Goal: Communication & Community: Participate in discussion

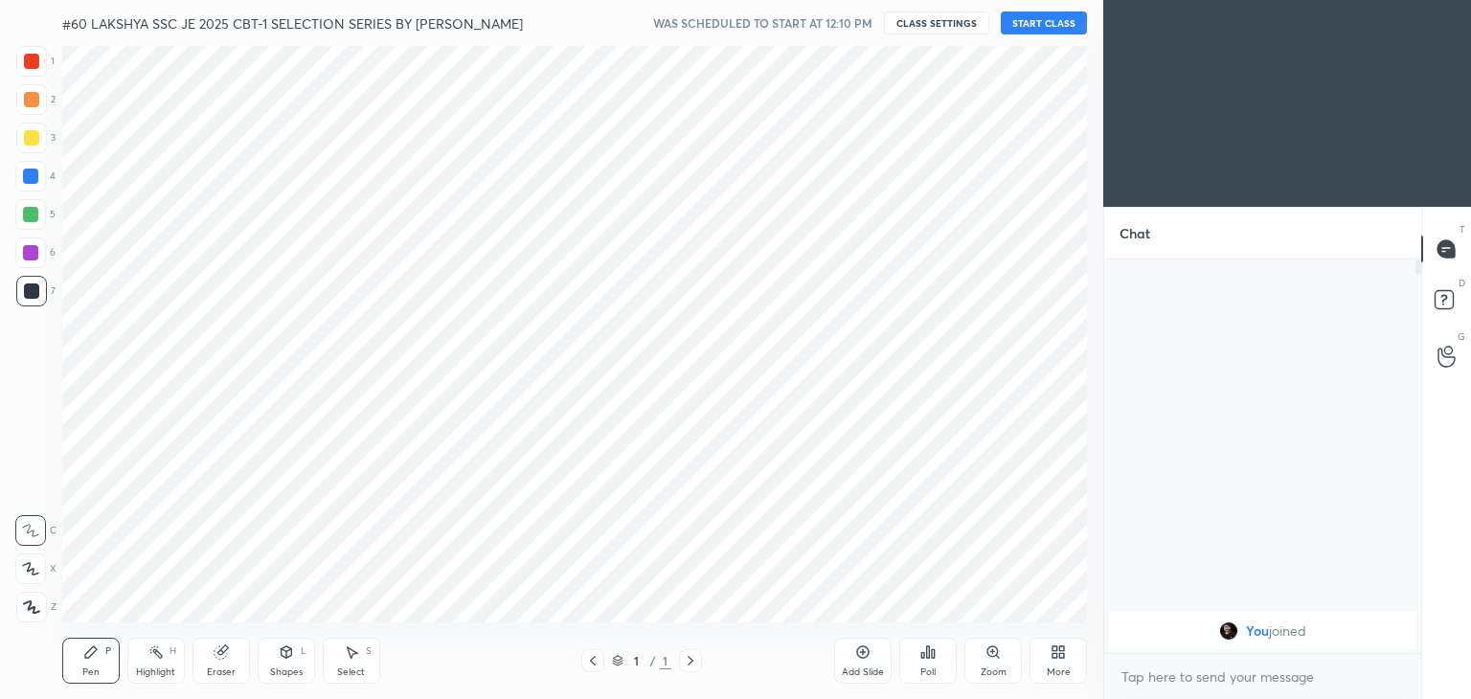
scroll to position [95176, 94726]
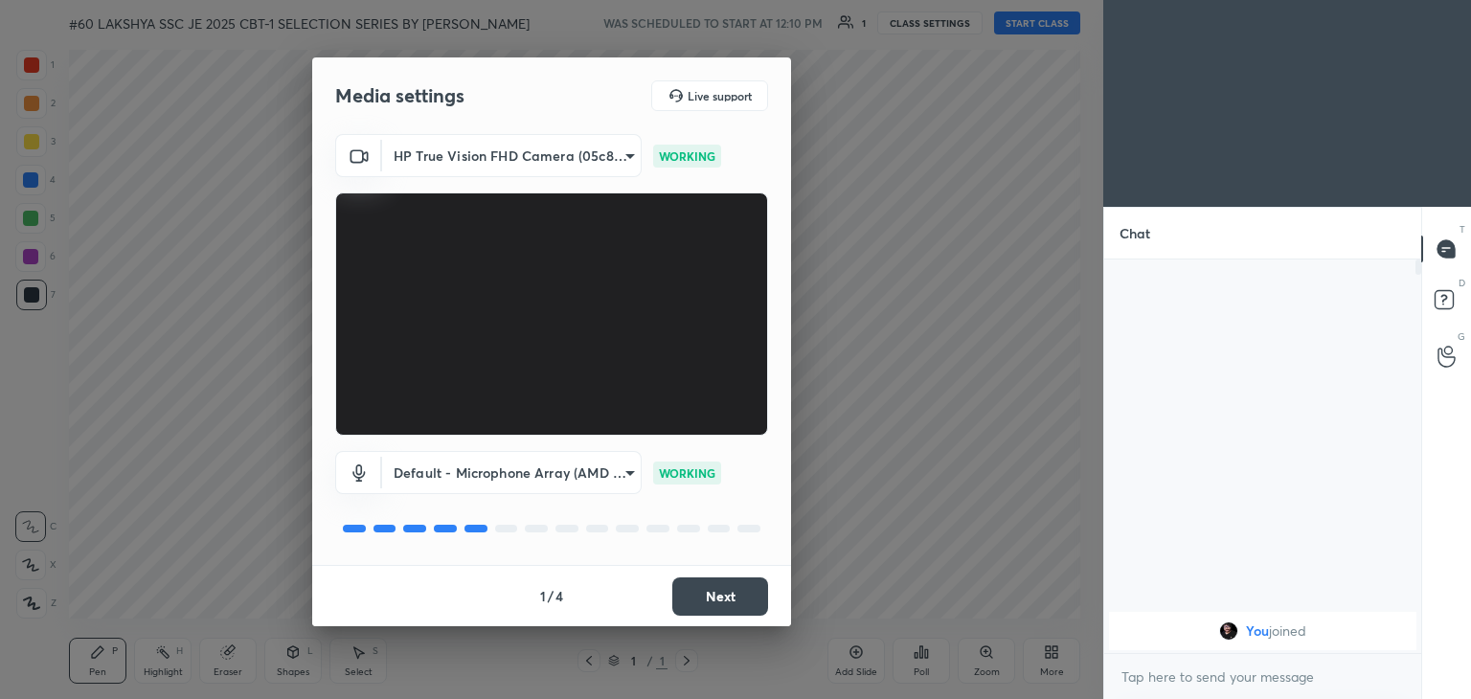
click at [742, 590] on button "Next" at bounding box center [720, 596] width 96 height 38
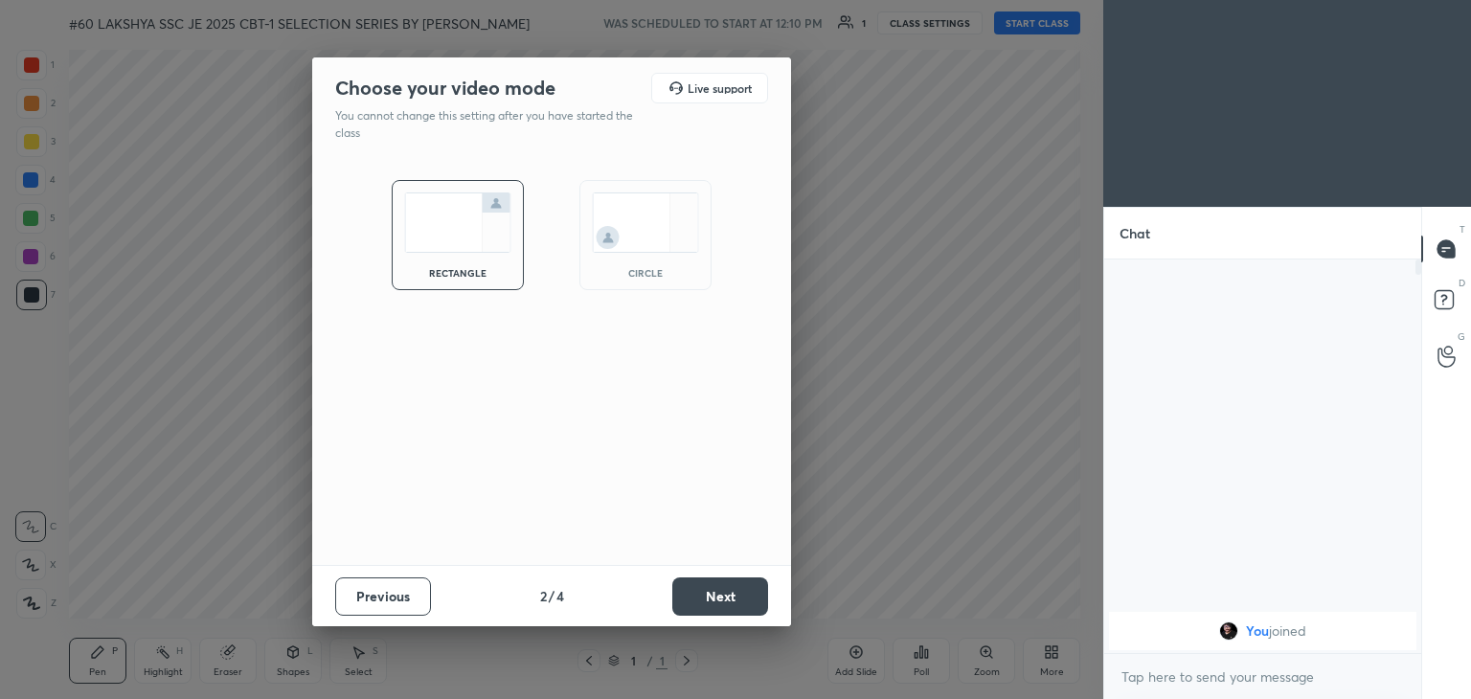
click at [742, 590] on button "Next" at bounding box center [720, 596] width 96 height 38
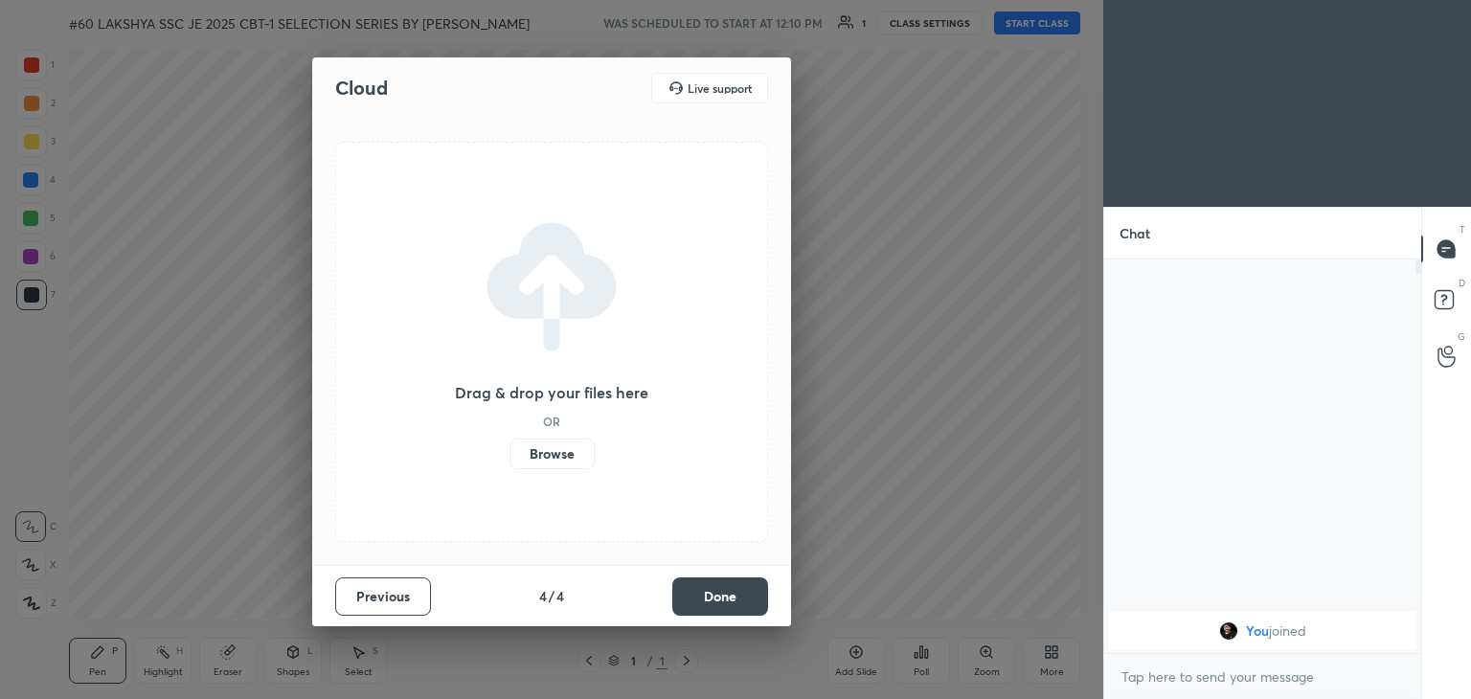
click at [742, 590] on button "Done" at bounding box center [720, 596] width 96 height 38
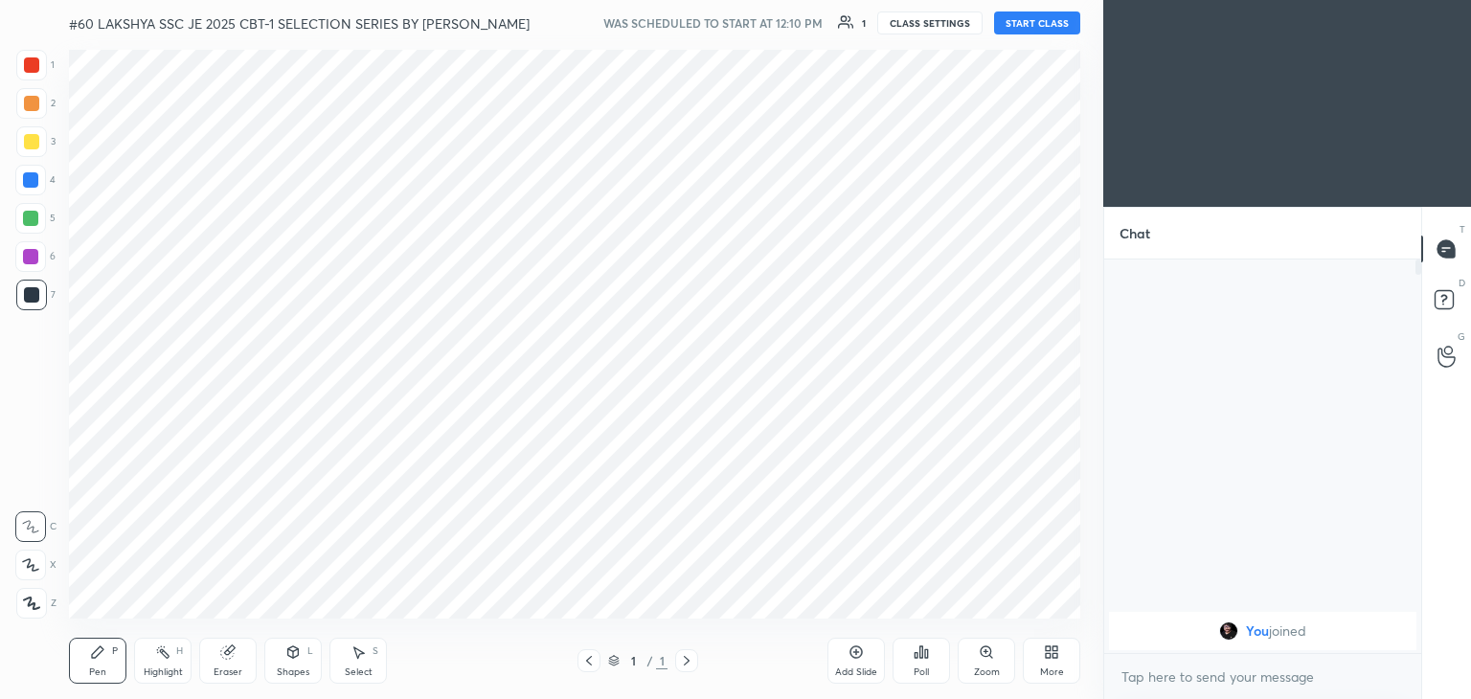
click at [742, 590] on div "Cloud Live support Drag & drop your files here OR Browse Previous 4 / 4 Done" at bounding box center [551, 349] width 1103 height 699
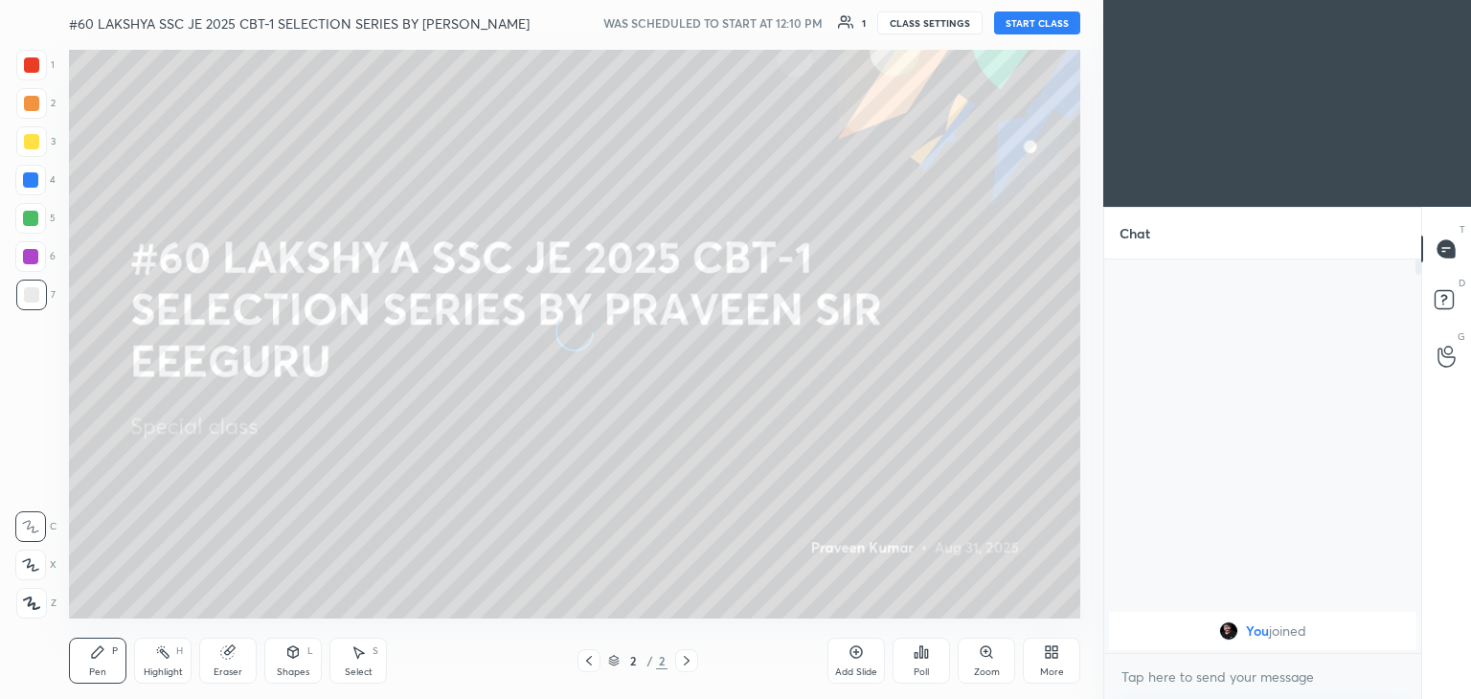
click at [1042, 23] on button "START CLASS" at bounding box center [1037, 22] width 86 height 23
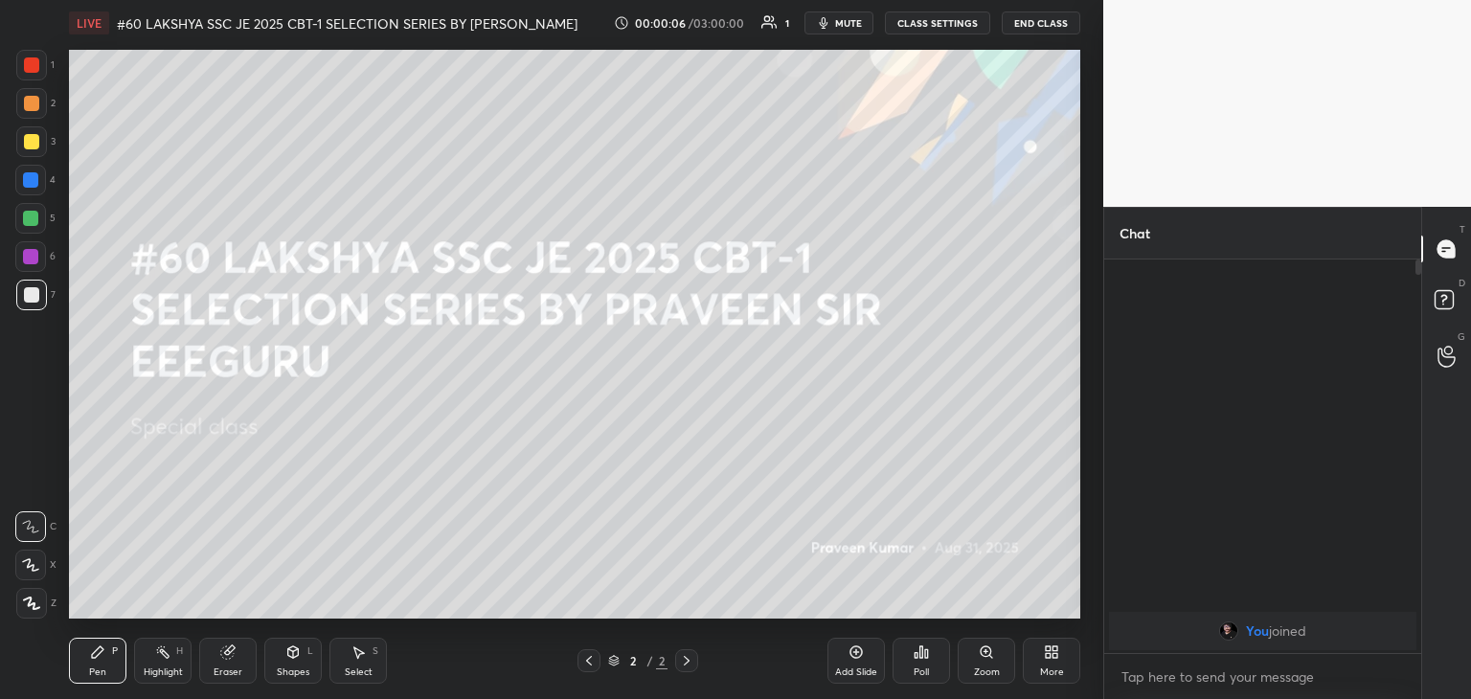
click at [1050, 657] on icon at bounding box center [1051, 651] width 15 height 15
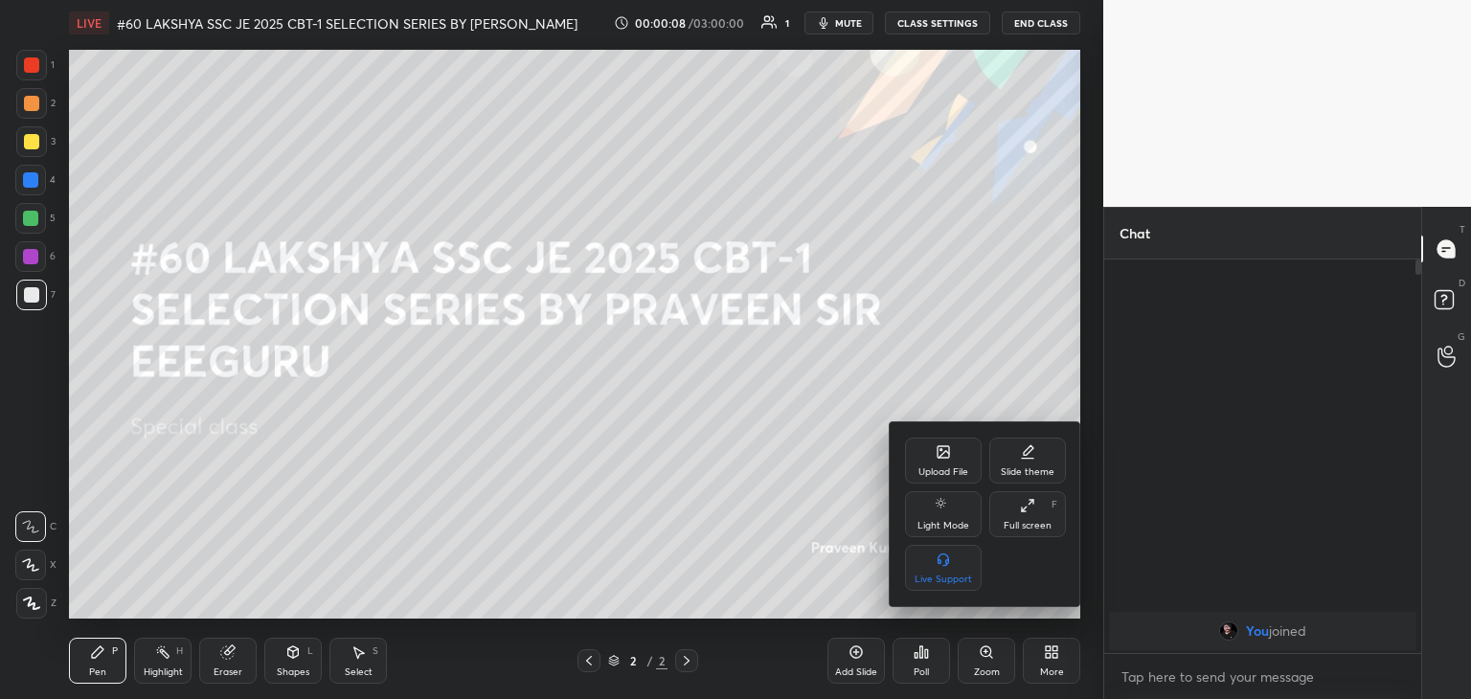
click at [957, 468] on div "Upload File" at bounding box center [943, 472] width 50 height 10
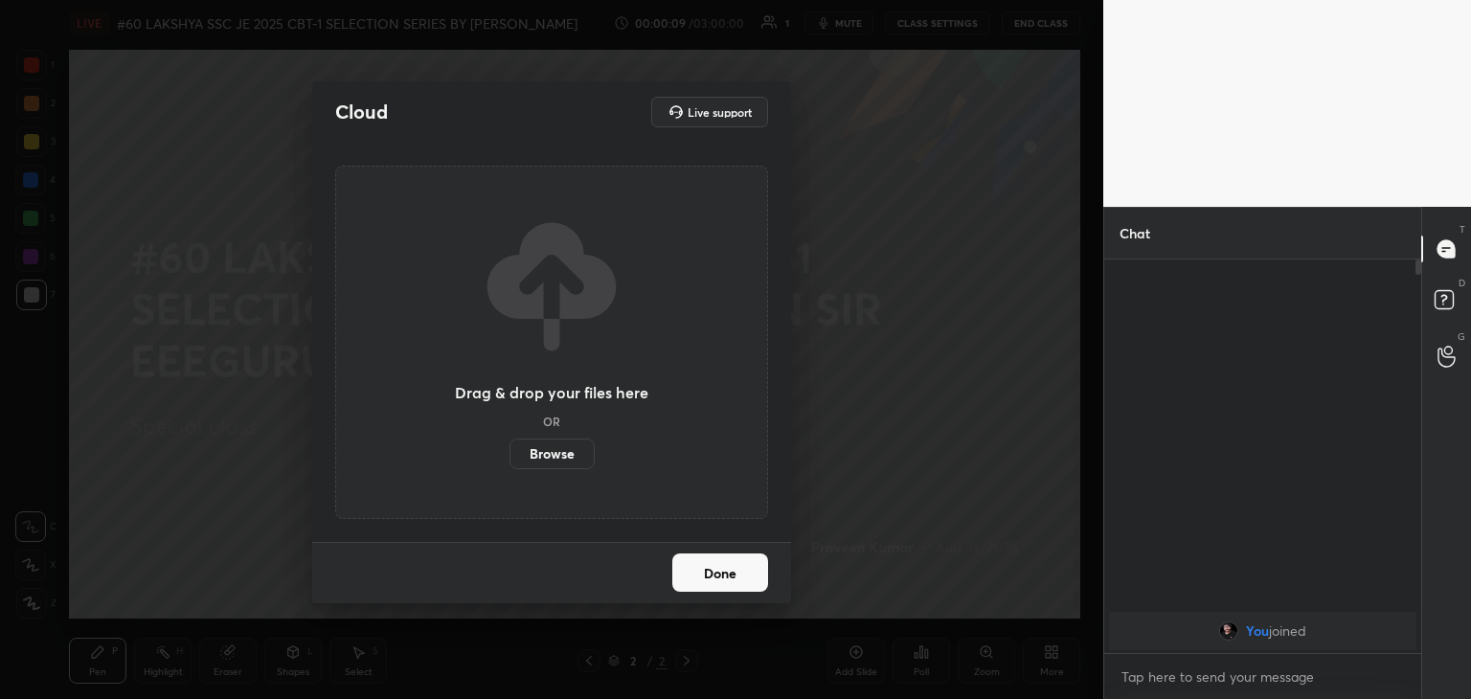
click at [555, 461] on label "Browse" at bounding box center [551, 454] width 85 height 31
click at [509, 461] on input "Browse" at bounding box center [509, 454] width 0 height 31
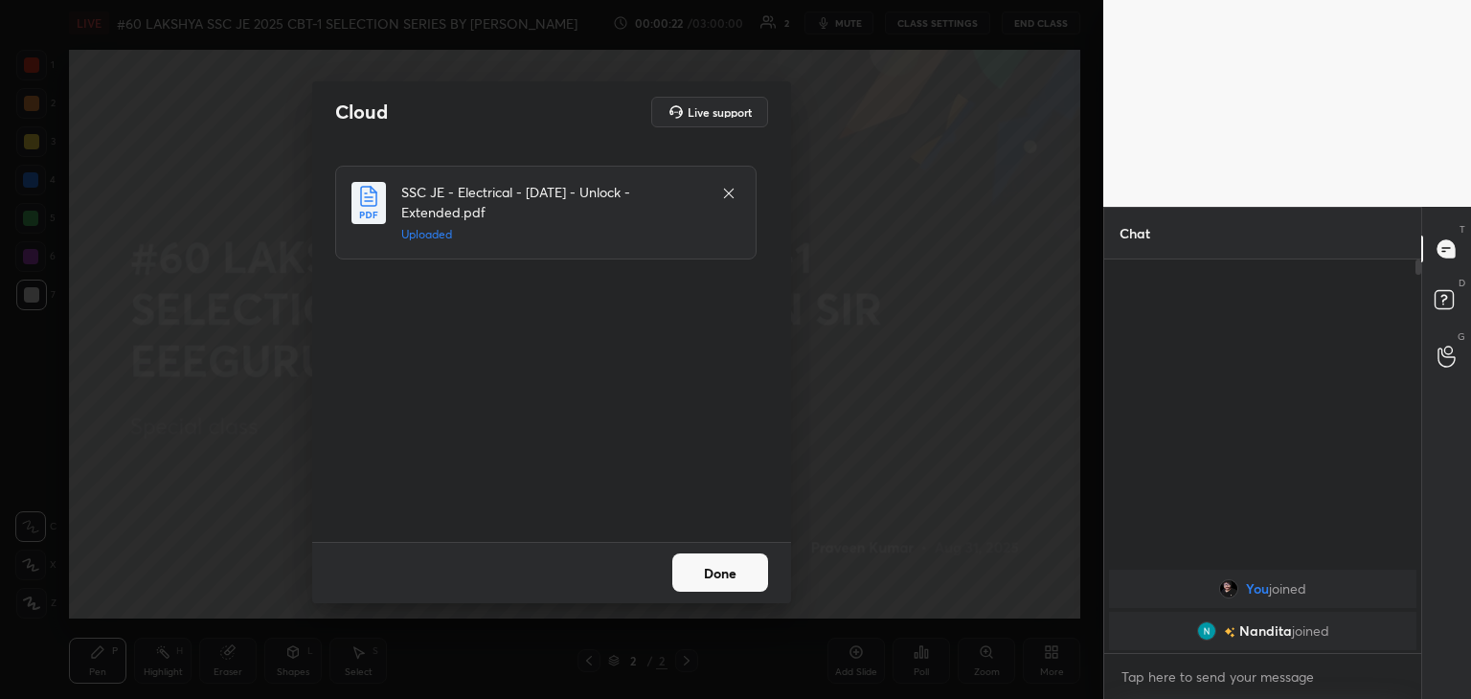
click at [721, 576] on button "Done" at bounding box center [720, 572] width 96 height 38
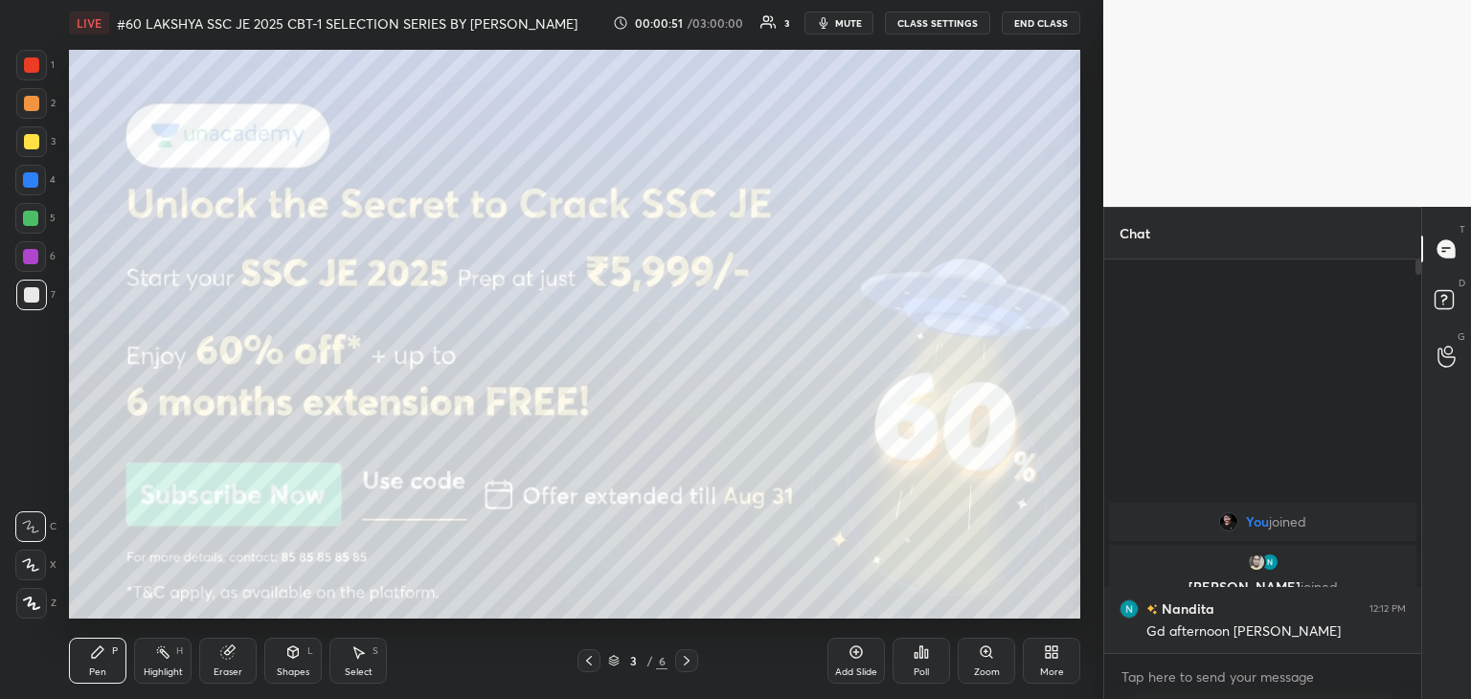
click at [41, 62] on div at bounding box center [31, 65] width 31 height 31
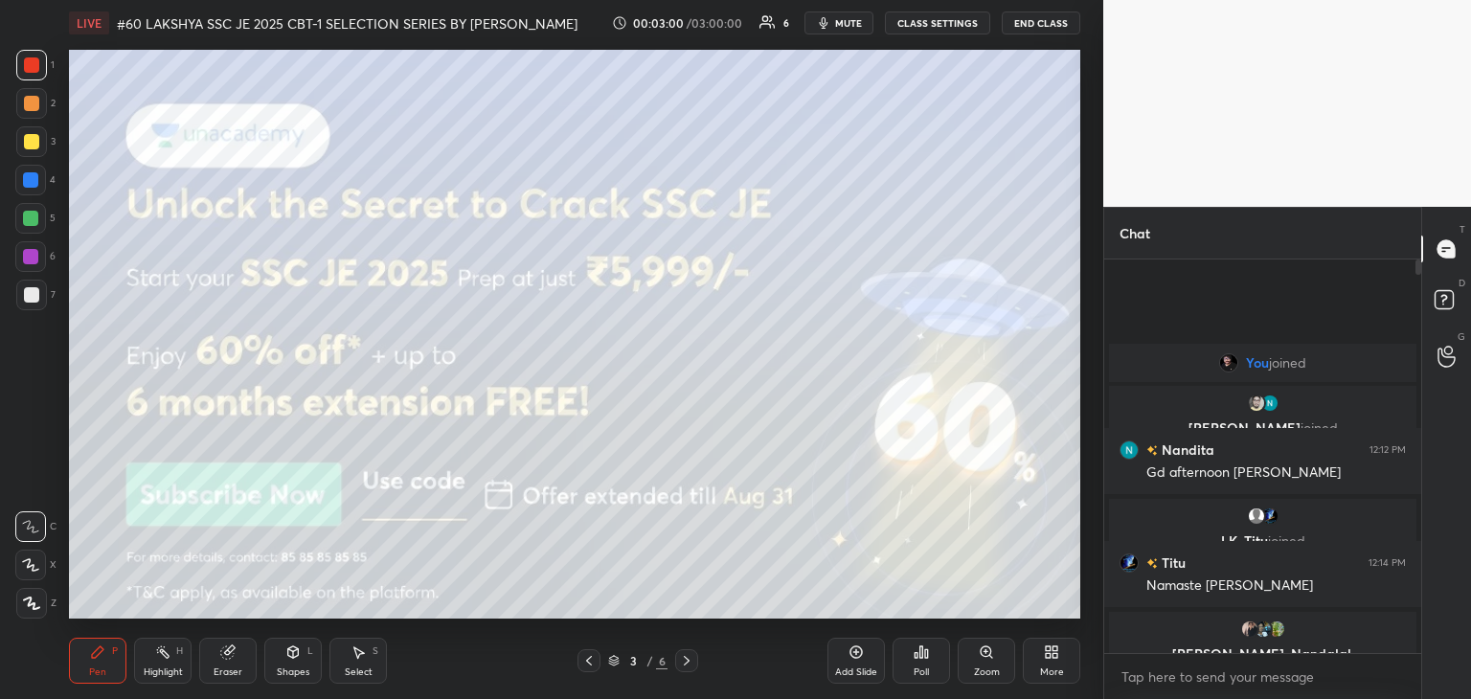
click at [838, 28] on button "mute" at bounding box center [838, 22] width 69 height 23
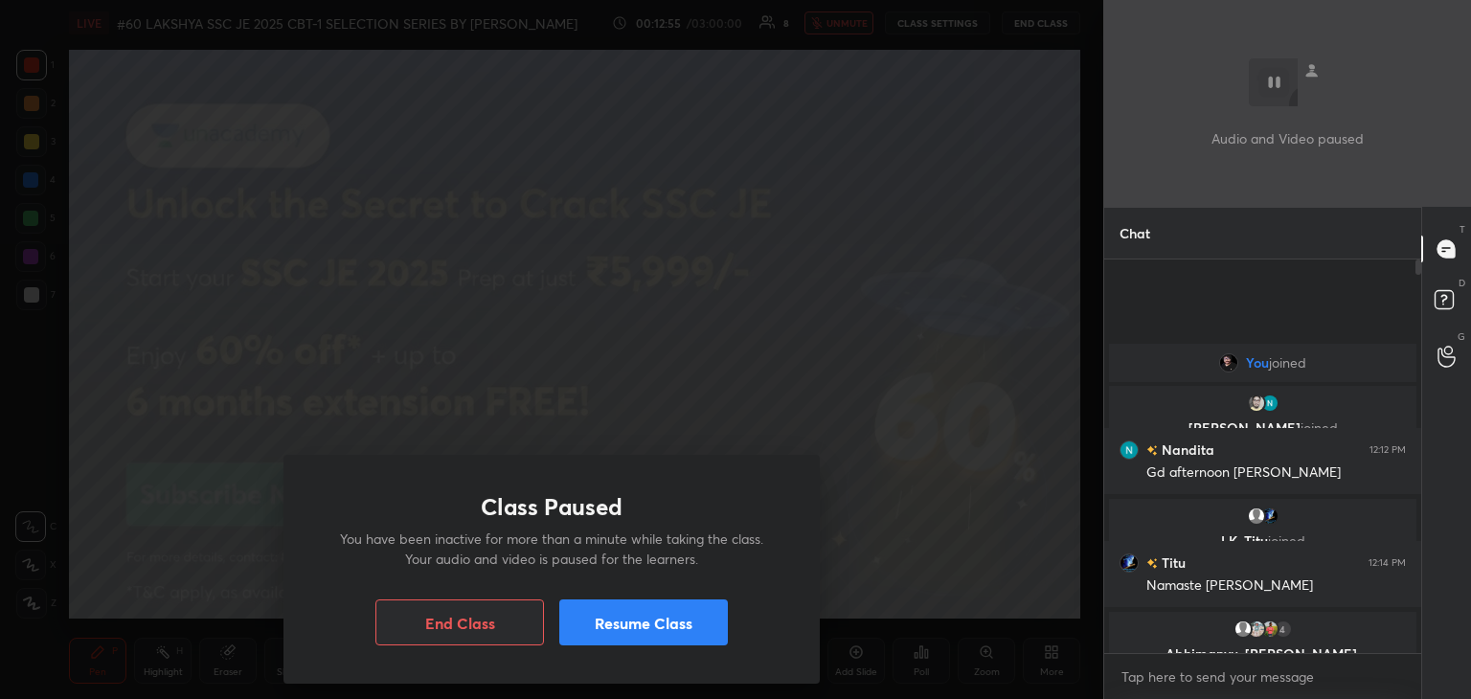
click at [627, 613] on button "Resume Class" at bounding box center [643, 622] width 169 height 46
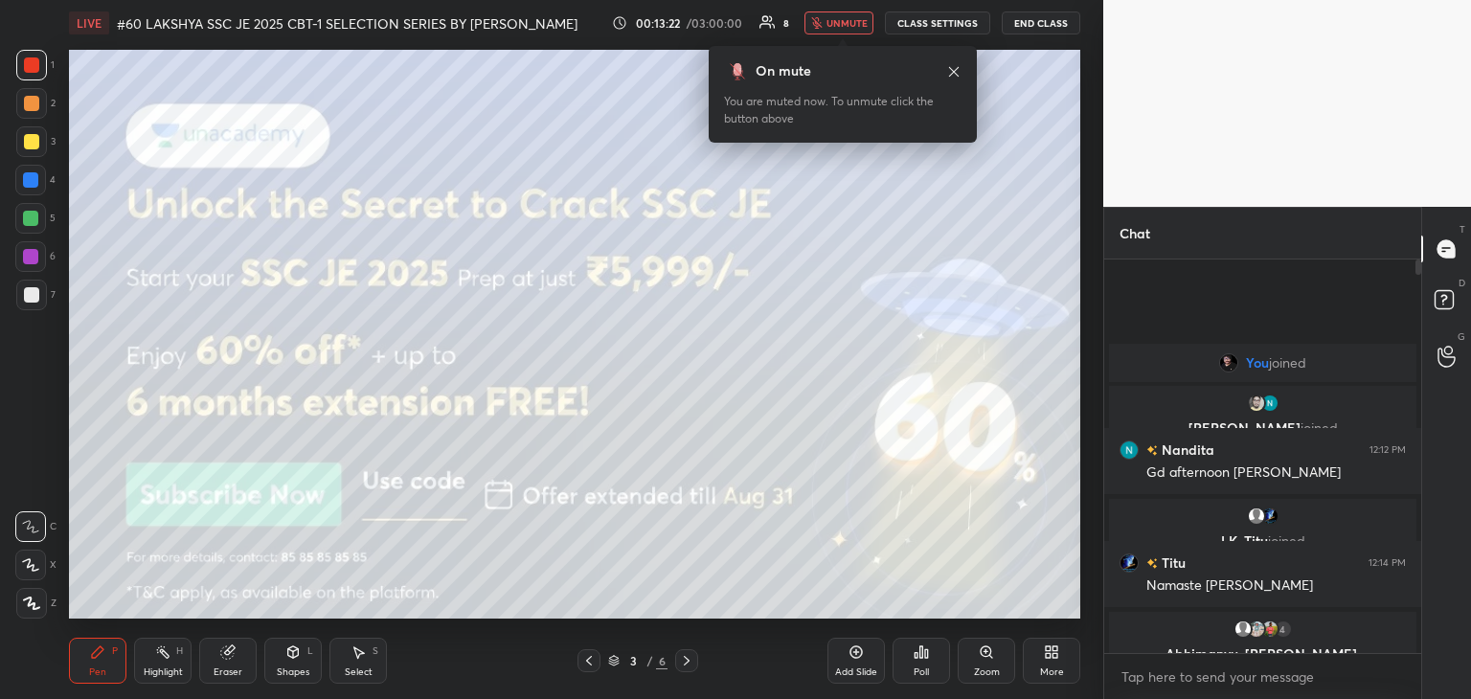
click at [839, 15] on button "unmute" at bounding box center [838, 22] width 69 height 23
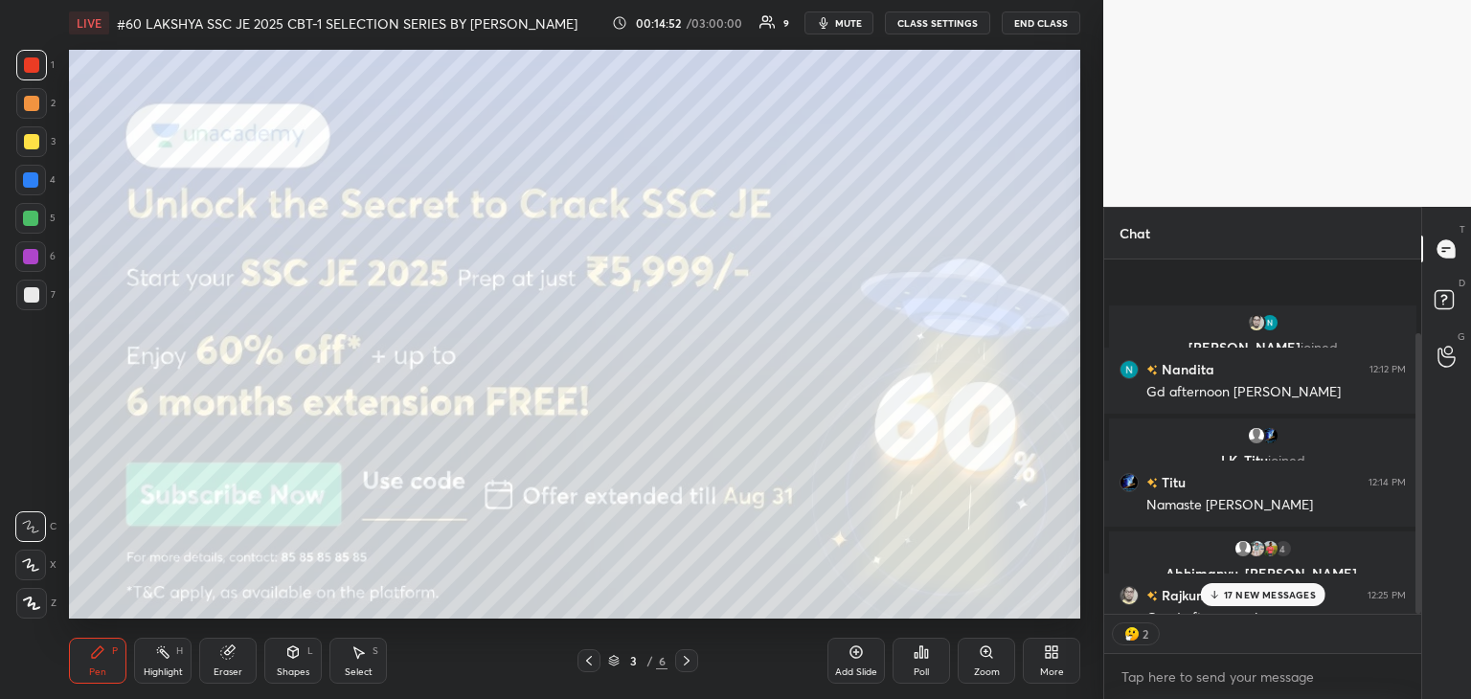
scroll to position [92, 0]
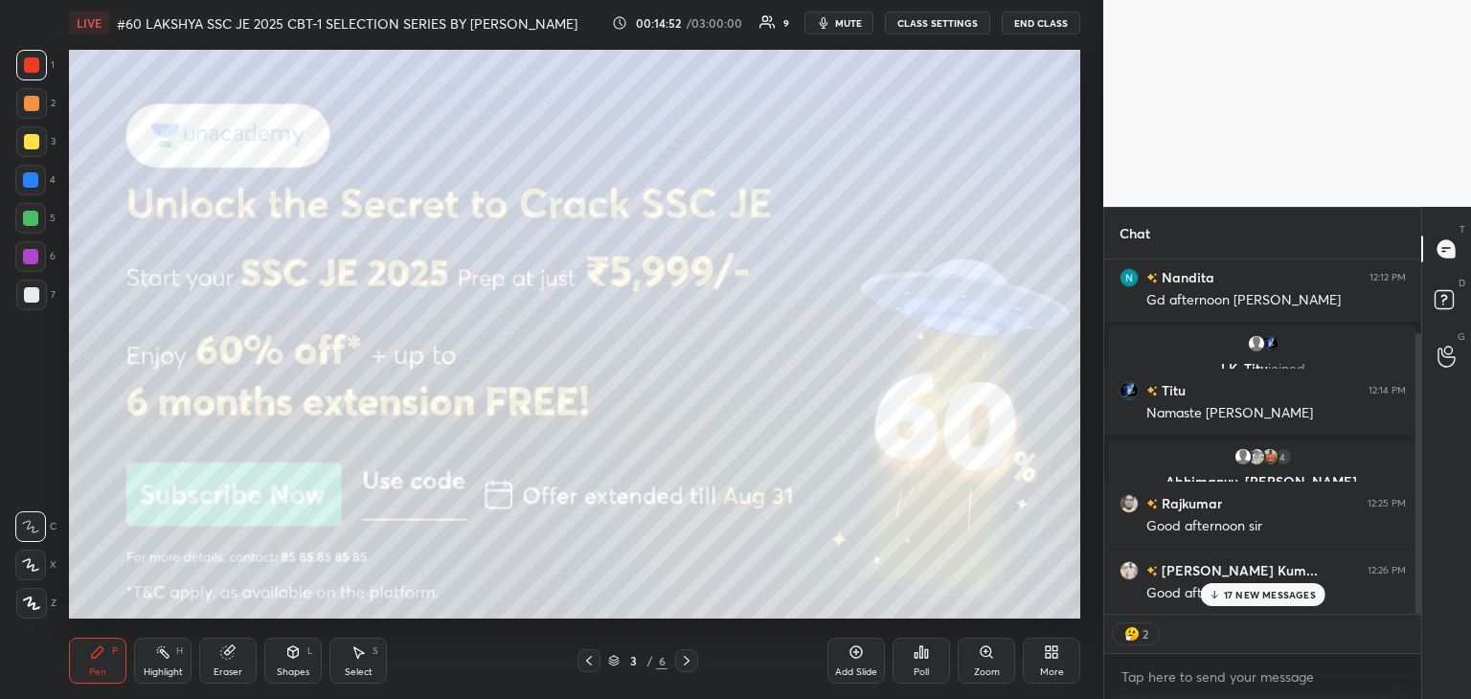
drag, startPoint x: 1418, startPoint y: 576, endPoint x: 1422, endPoint y: 614, distance: 37.5
click at [1422, 614] on div "Chat Rajkumar, Nandita joined Nandita 12:12 PM Gd afternoon sir ji LK, Titu joi…" at bounding box center [1287, 453] width 368 height 492
drag, startPoint x: 1420, startPoint y: 583, endPoint x: 1408, endPoint y: 583, distance: 12.4
click at [1408, 583] on div "Rajkumar, Nandita joined Nandita 12:12 PM Gd afternoon sir ji LK, Titu joined T…" at bounding box center [1262, 436] width 317 height 354
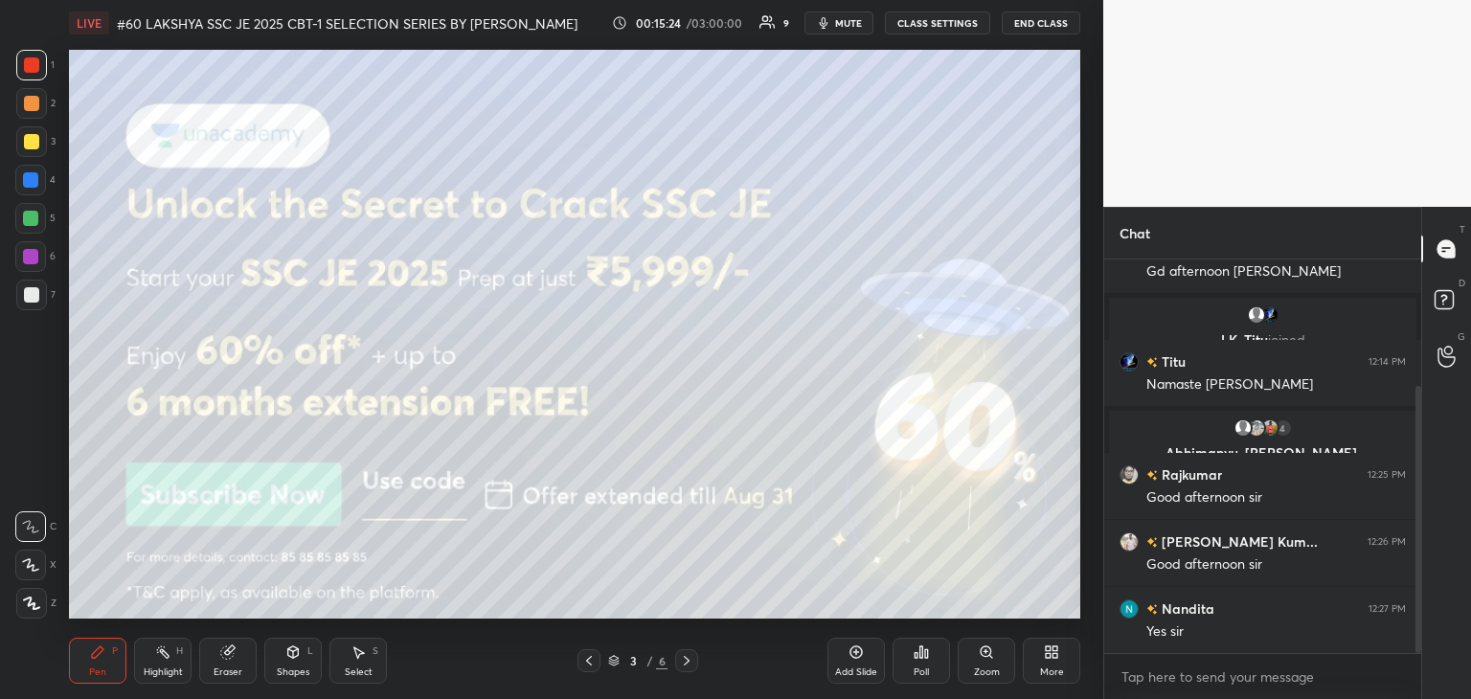
scroll to position [188, 0]
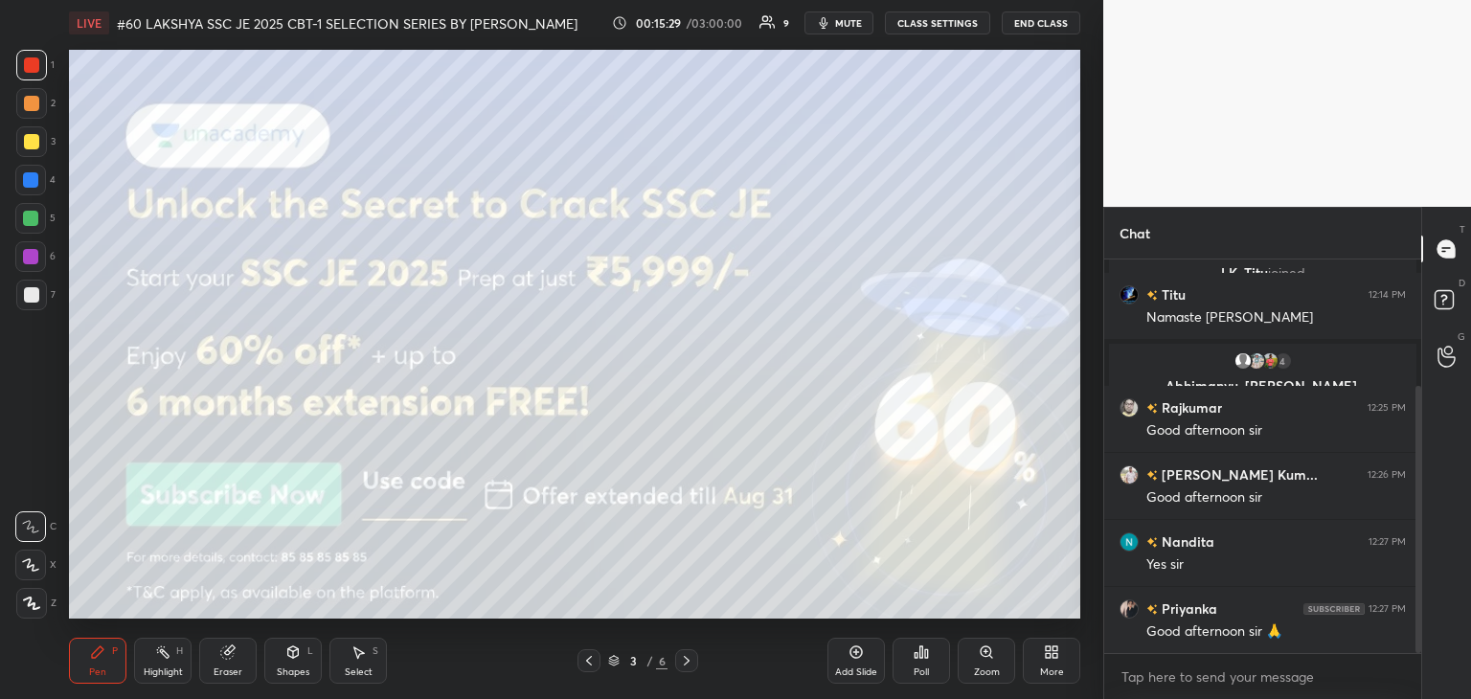
click at [686, 660] on icon at bounding box center [686, 660] width 15 height 15
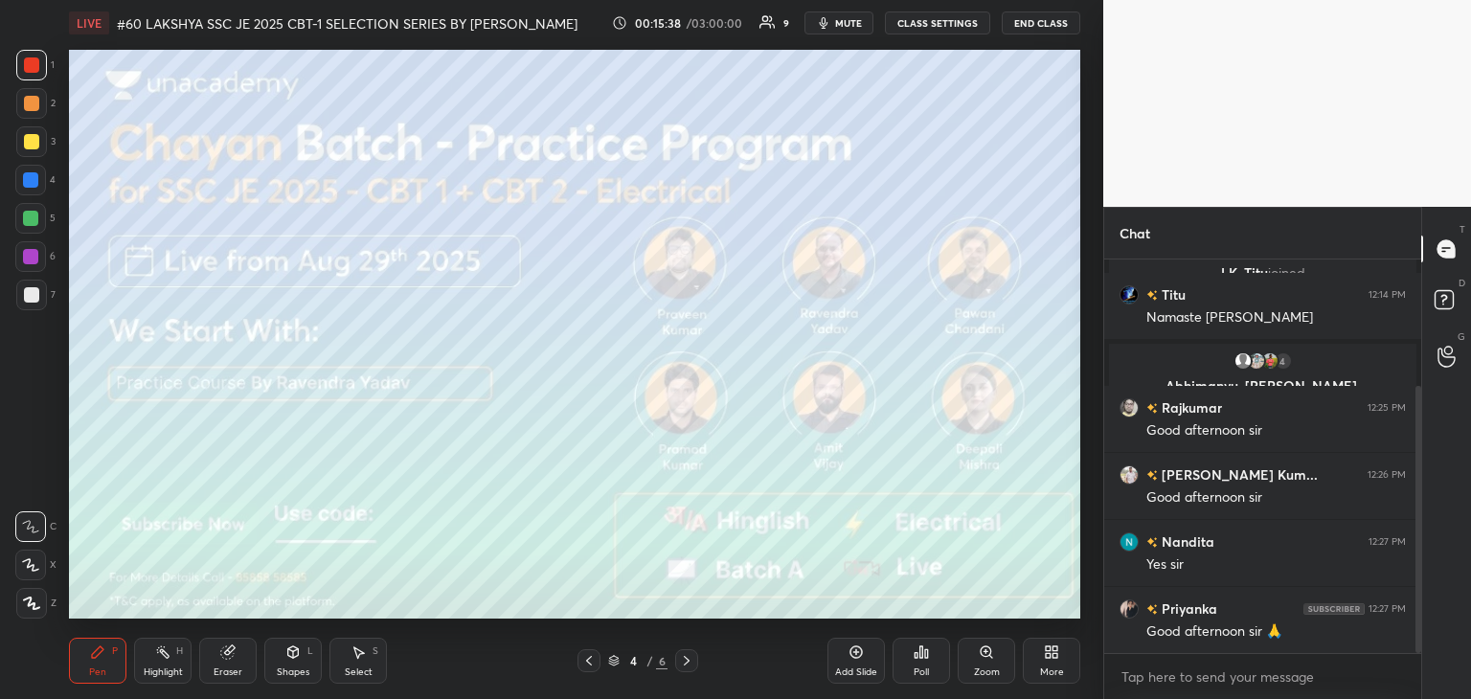
click at [693, 658] on icon at bounding box center [686, 660] width 15 height 15
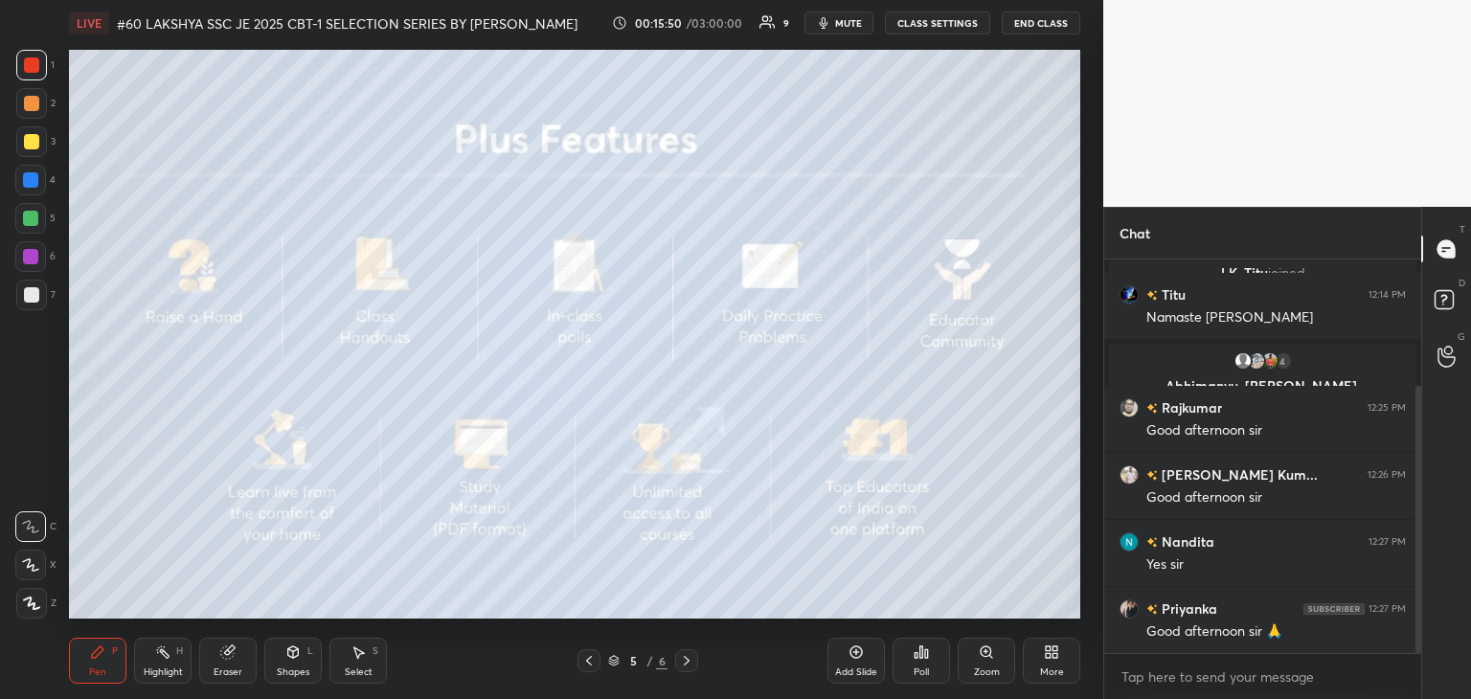
click at [680, 669] on div at bounding box center [686, 660] width 23 height 23
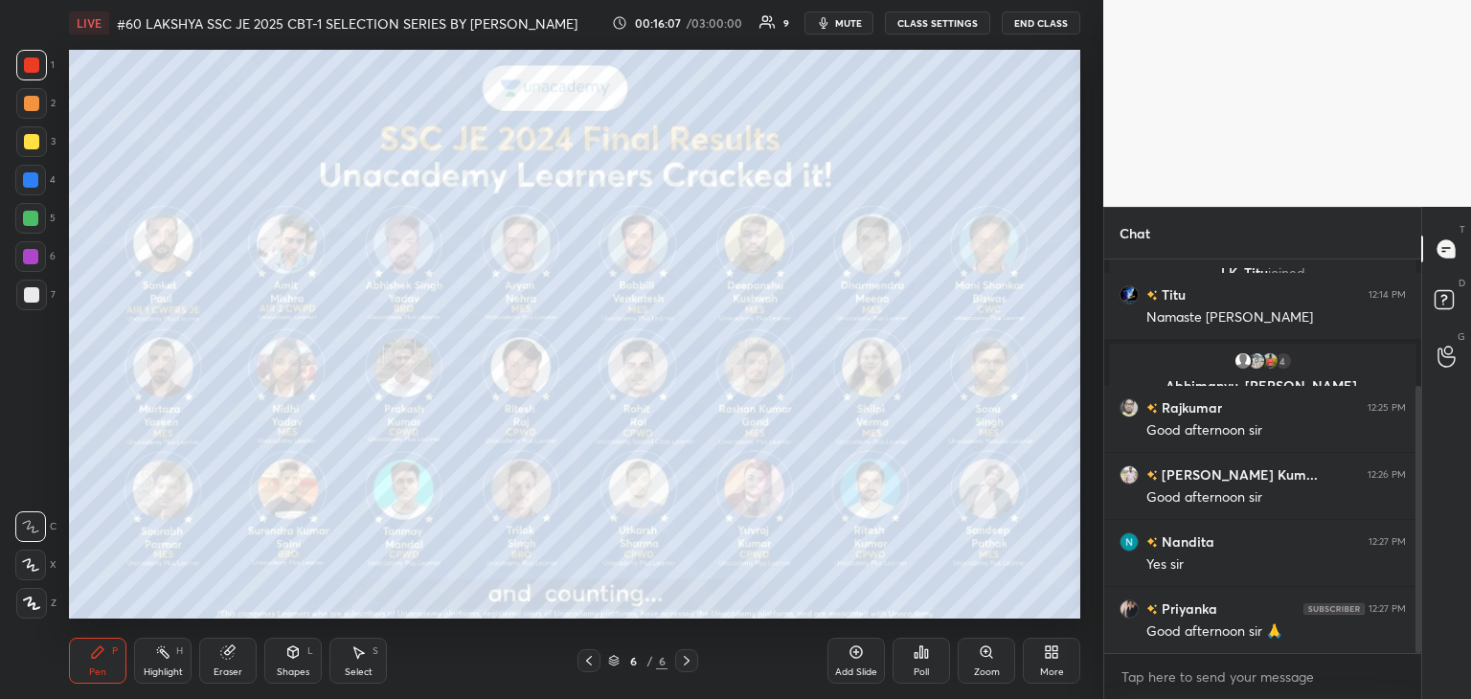
click at [848, 26] on span "mute" at bounding box center [848, 22] width 27 height 13
type textarea "x"
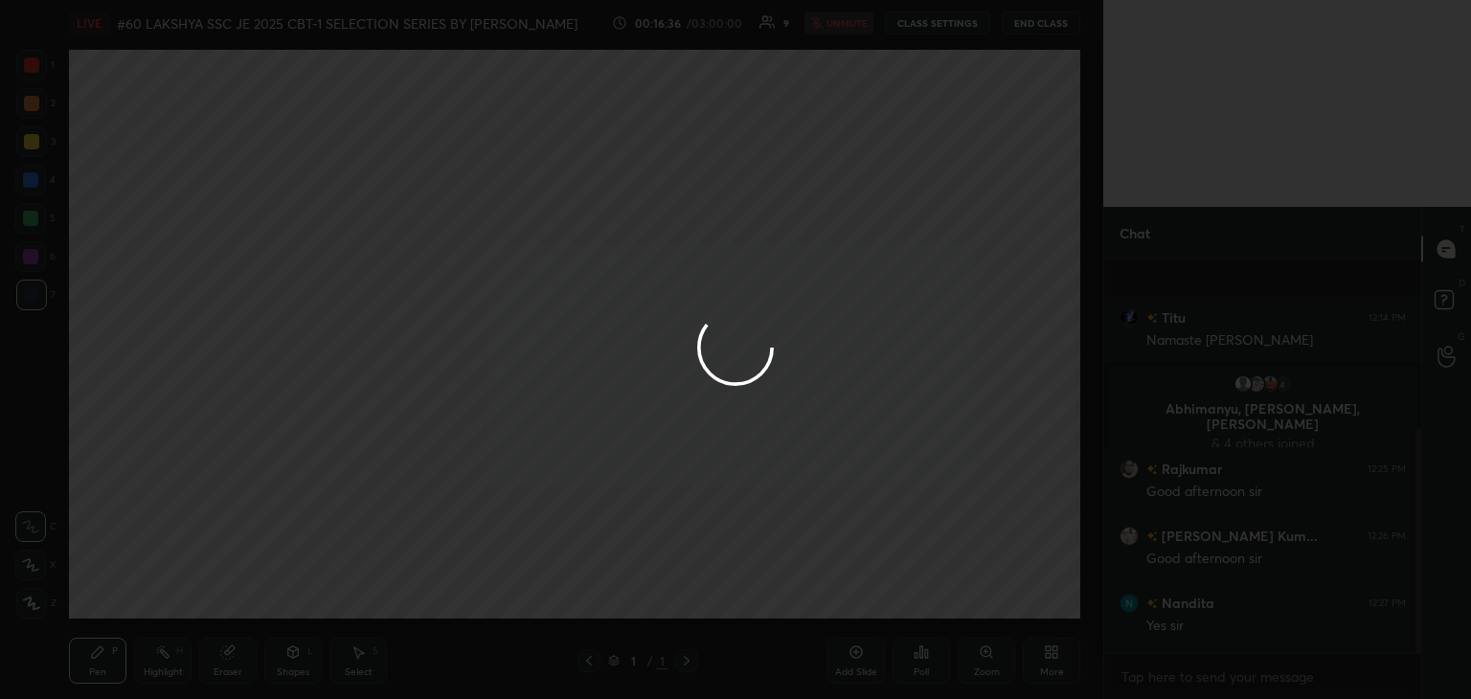
scroll to position [295, 0]
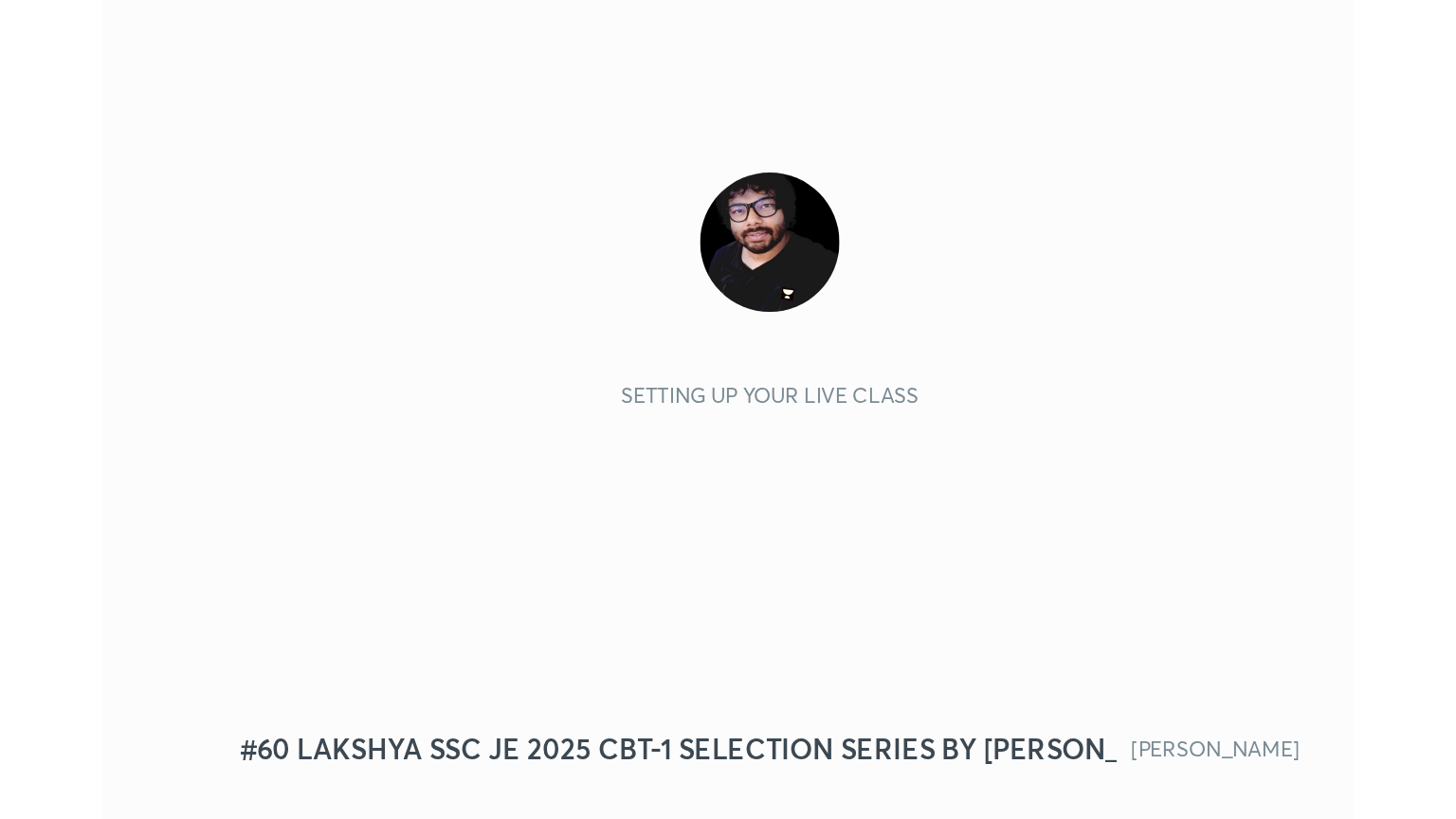
scroll to position [324, 605]
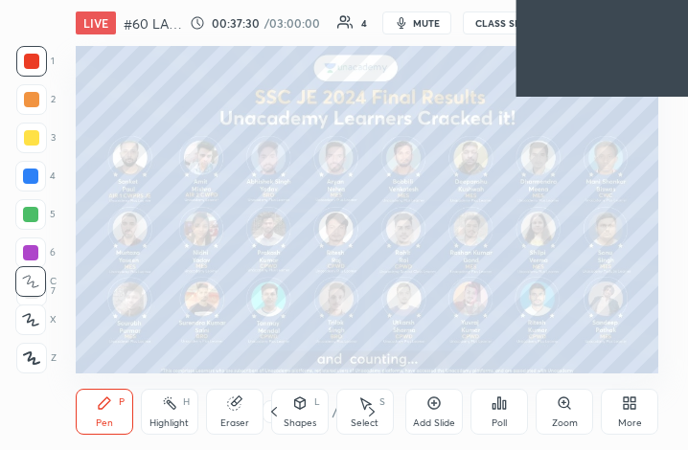
click at [626, 408] on icon at bounding box center [625, 406] width 5 height 5
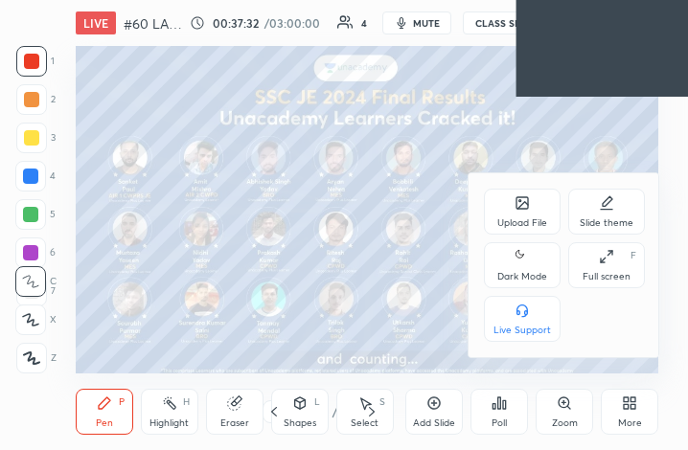
click at [432, 18] on div at bounding box center [344, 225] width 688 height 450
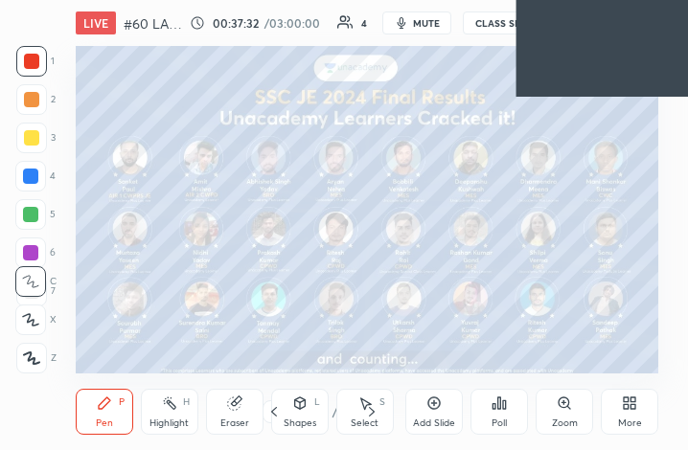
click at [432, 18] on span "mute" at bounding box center [426, 22] width 27 height 13
click at [624, 403] on icon at bounding box center [628, 402] width 15 height 15
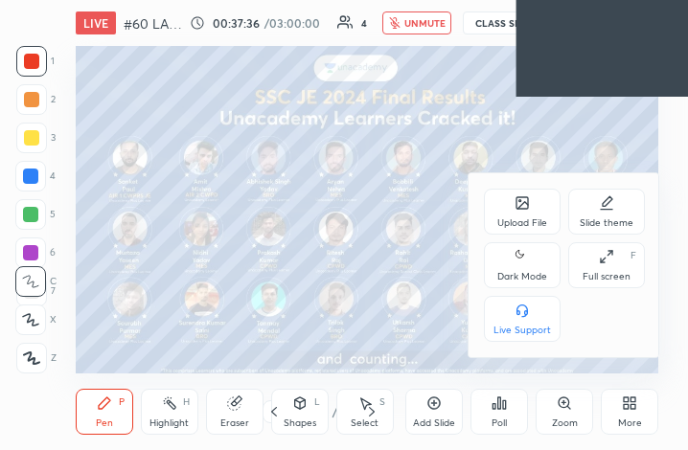
click at [605, 255] on icon at bounding box center [605, 256] width 15 height 15
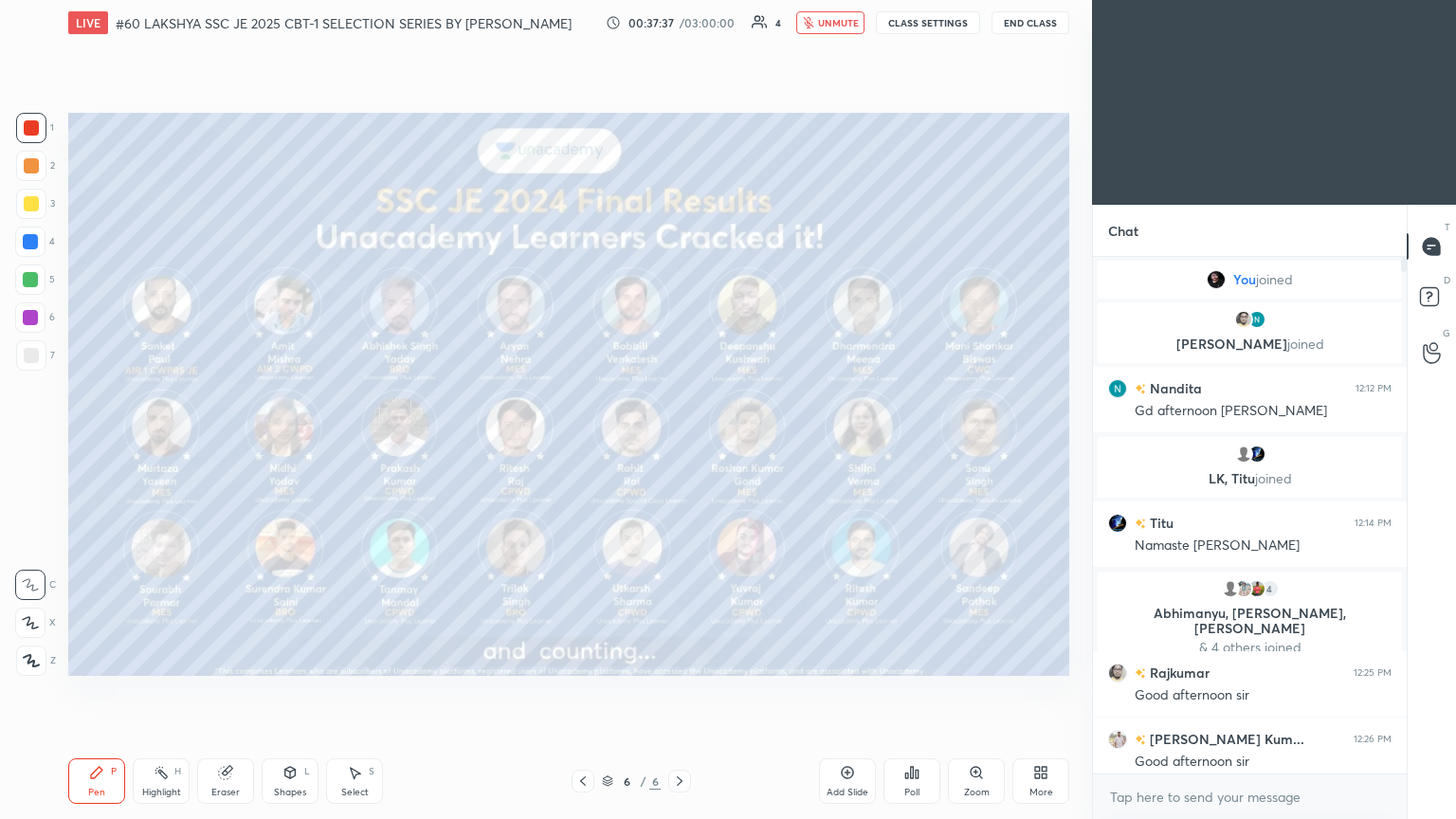
scroll to position [94129, 93760]
click at [31, 126] on div at bounding box center [31, 128] width 15 height 15
click at [31, 132] on div at bounding box center [31, 128] width 15 height 15
click at [338, 94] on div "Setting up your live class Poll for secs No correct answer Start poll" at bounding box center [568, 394] width 1016 height 698
click at [29, 125] on div at bounding box center [31, 128] width 15 height 15
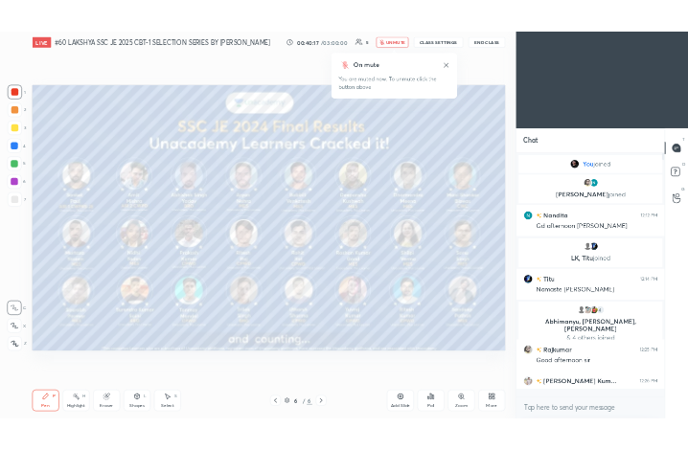
scroll to position [516, 311]
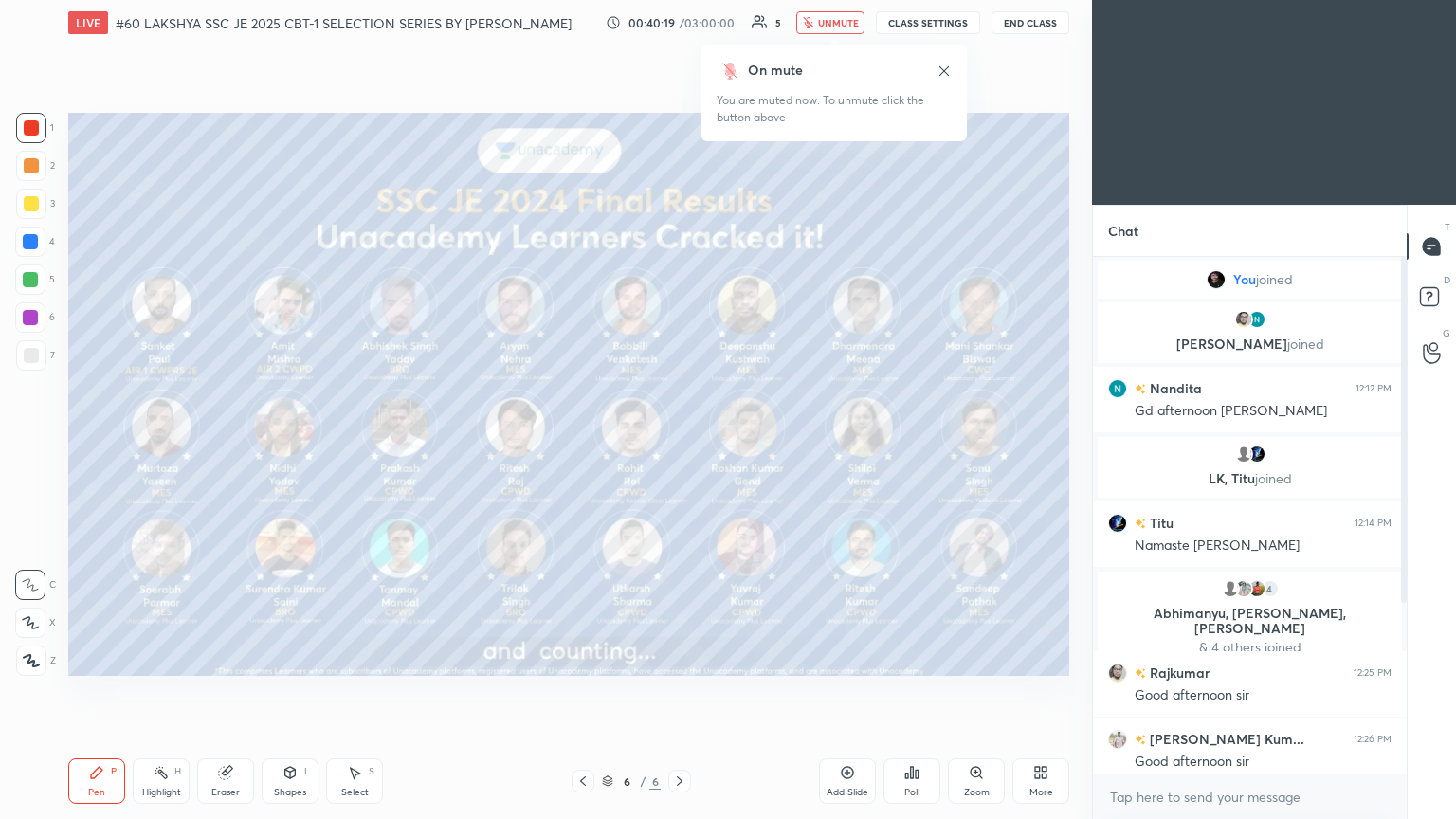
click at [34, 170] on div at bounding box center [31, 165] width 15 height 15
click at [37, 125] on div at bounding box center [31, 128] width 15 height 15
click at [680, 445] on icon at bounding box center [1043, 775] width 5 height 5
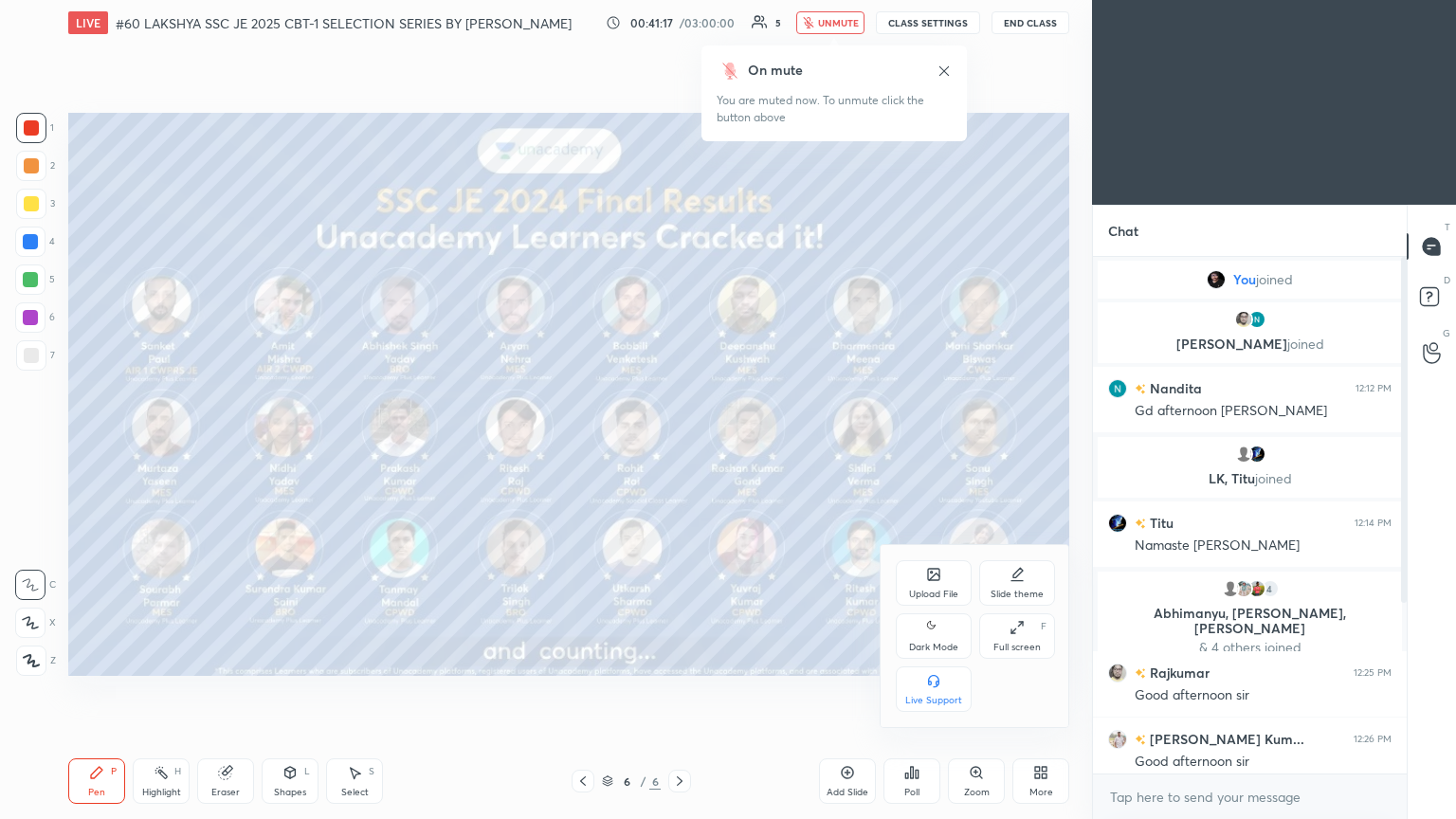
click at [680, 445] on div "Upload File" at bounding box center [933, 583] width 76 height 46
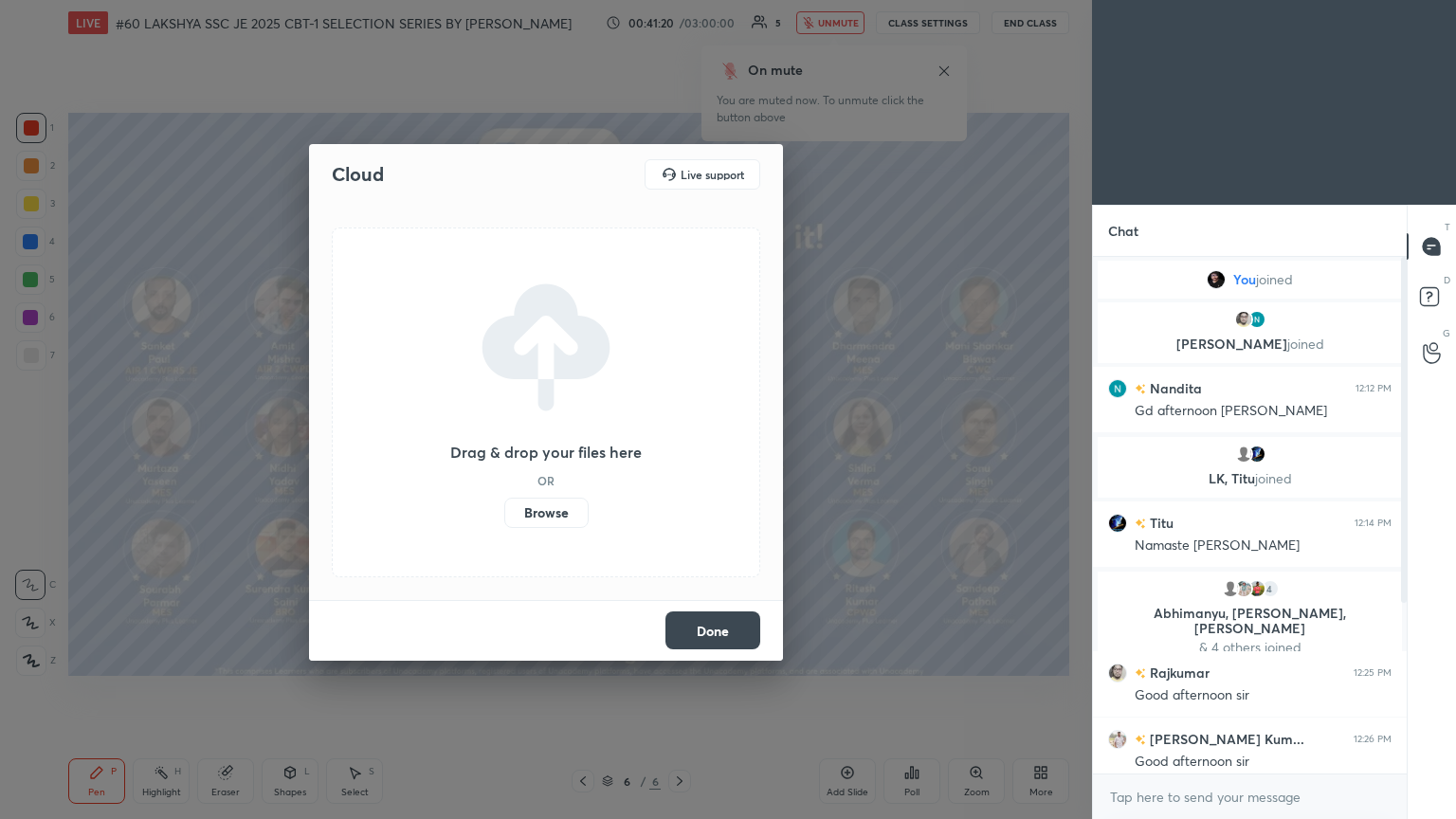
click at [546, 445] on label "Browse" at bounding box center [545, 513] width 84 height 31
click at [504, 445] on input "Browse" at bounding box center [504, 513] width 0 height 31
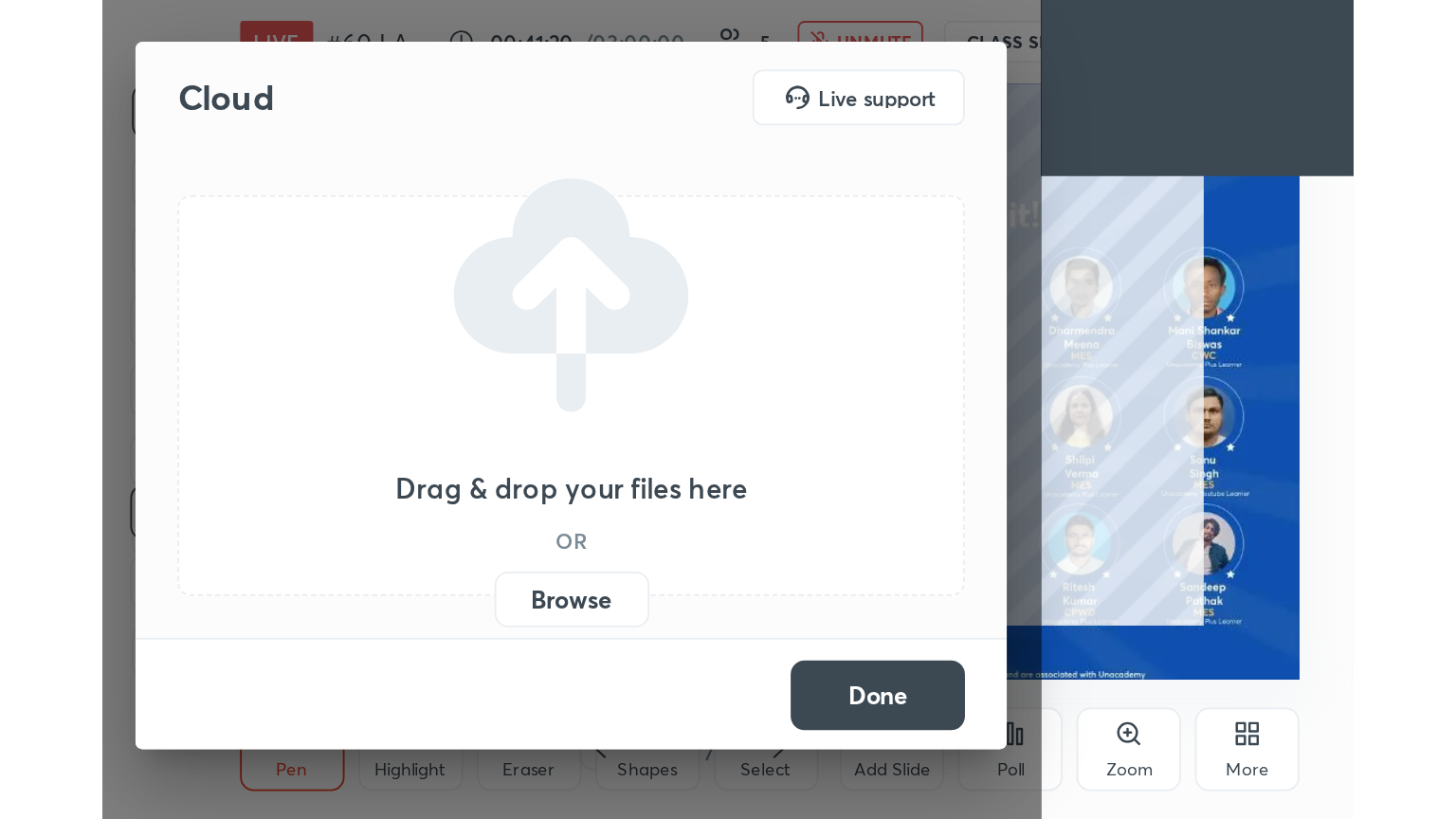
scroll to position [324, 604]
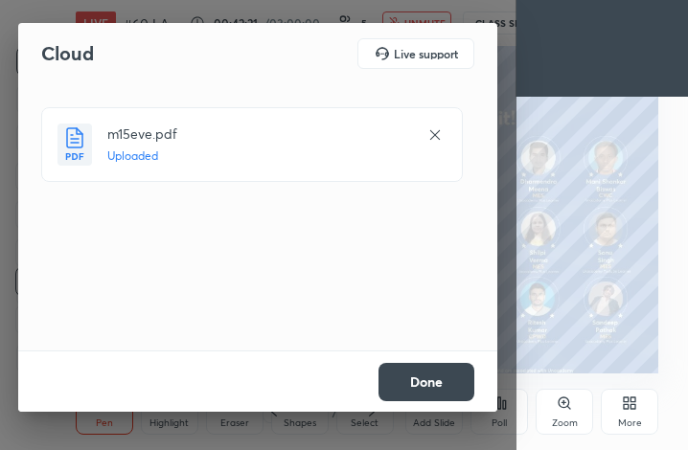
click at [415, 383] on button "Done" at bounding box center [426, 382] width 96 height 38
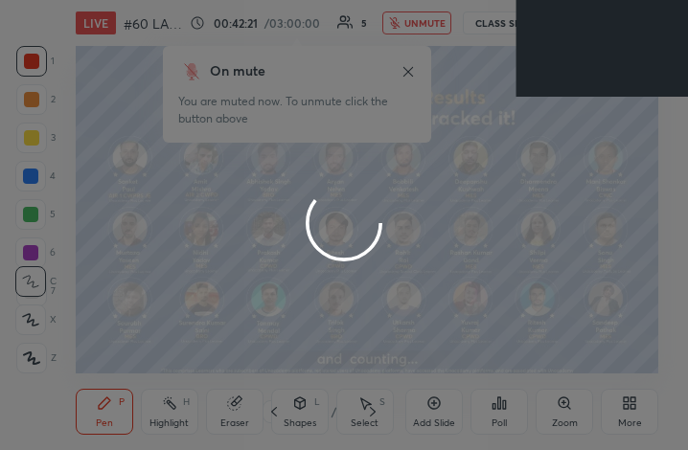
click at [415, 383] on button "Done" at bounding box center [426, 382] width 96 height 38
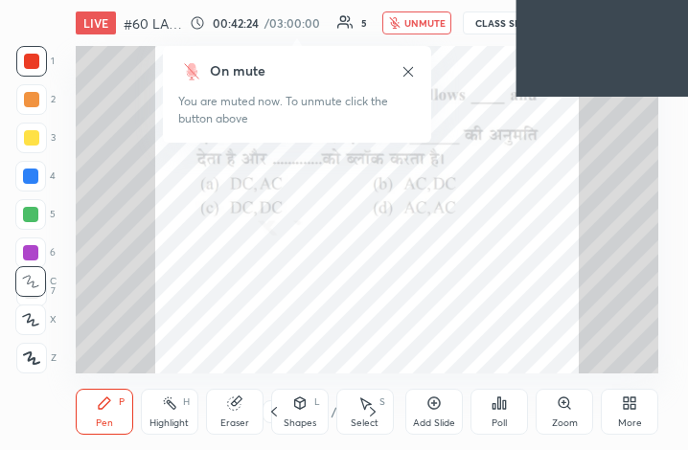
click at [631, 409] on icon at bounding box center [633, 406] width 5 height 5
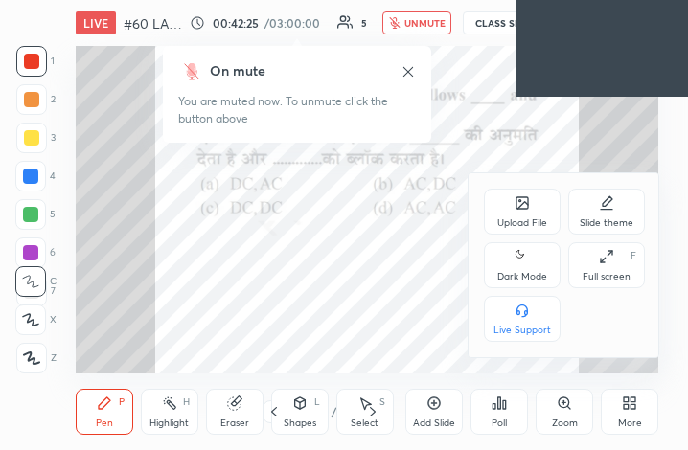
click at [600, 259] on icon at bounding box center [602, 261] width 4 height 4
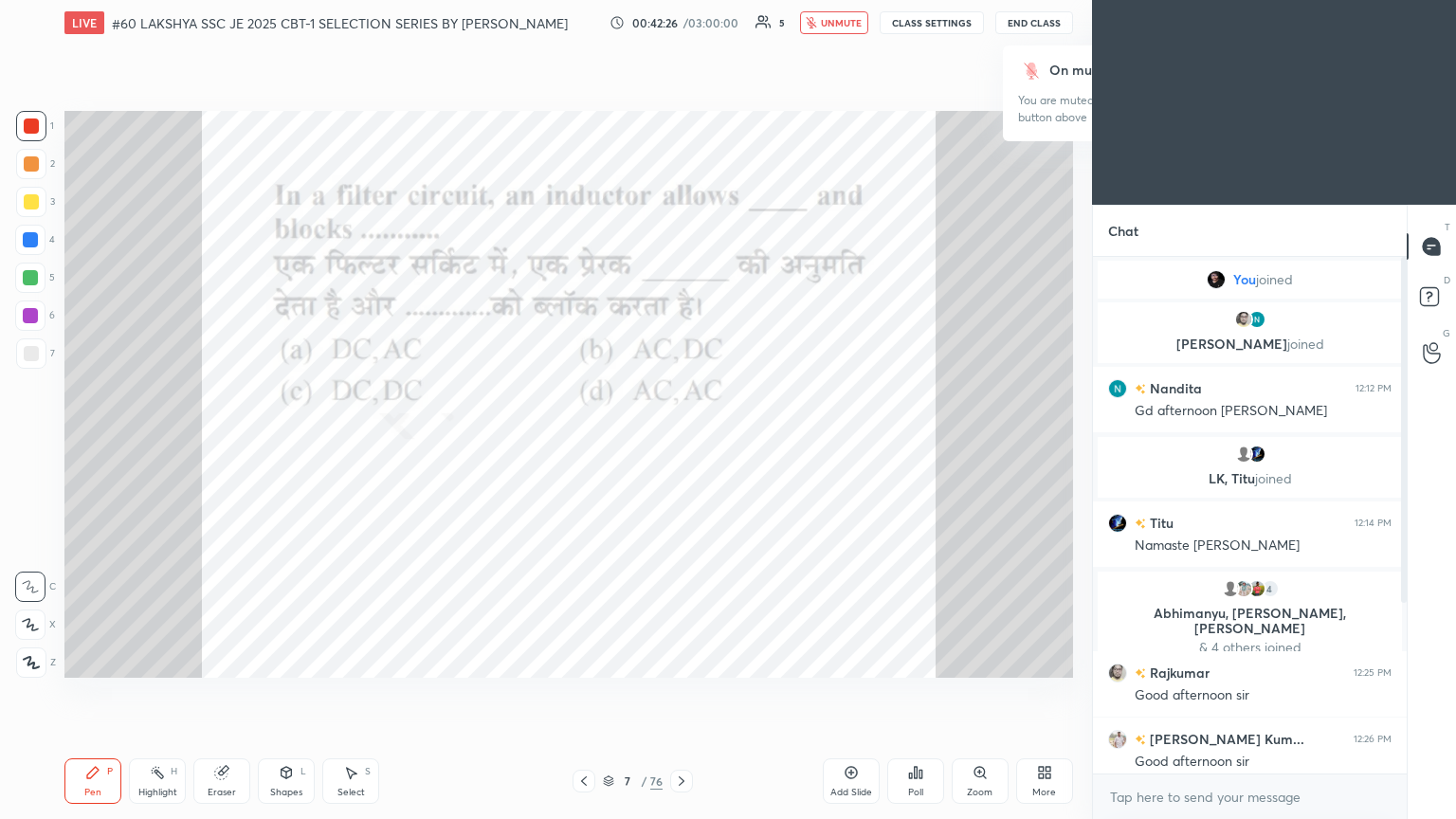
scroll to position [94129, 93760]
click at [680, 12] on button "unmute" at bounding box center [829, 22] width 68 height 23
click at [680, 445] on div "Poll" at bounding box center [911, 781] width 56 height 46
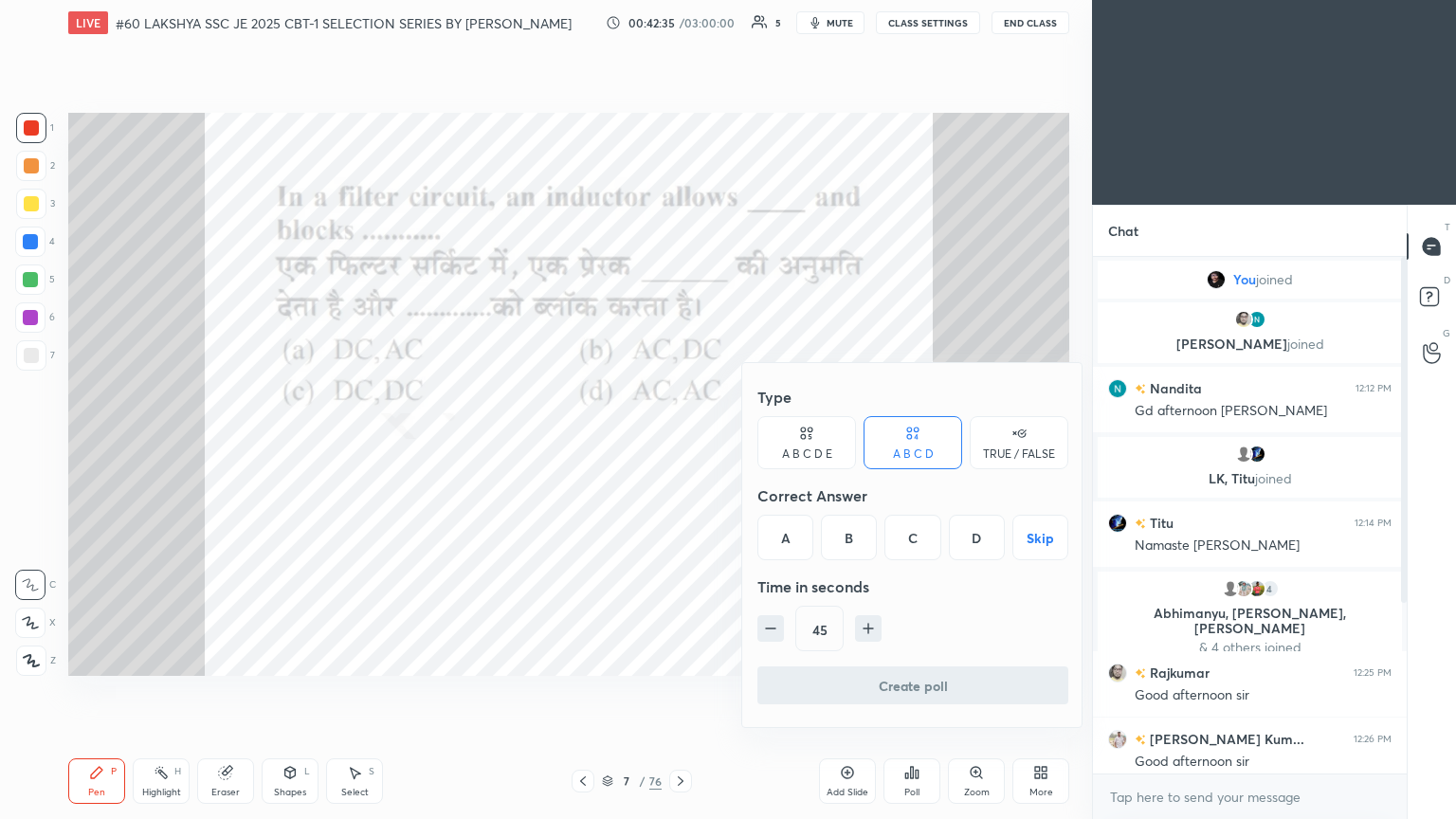
click at [680, 445] on div "A" at bounding box center [785, 538] width 55 height 46
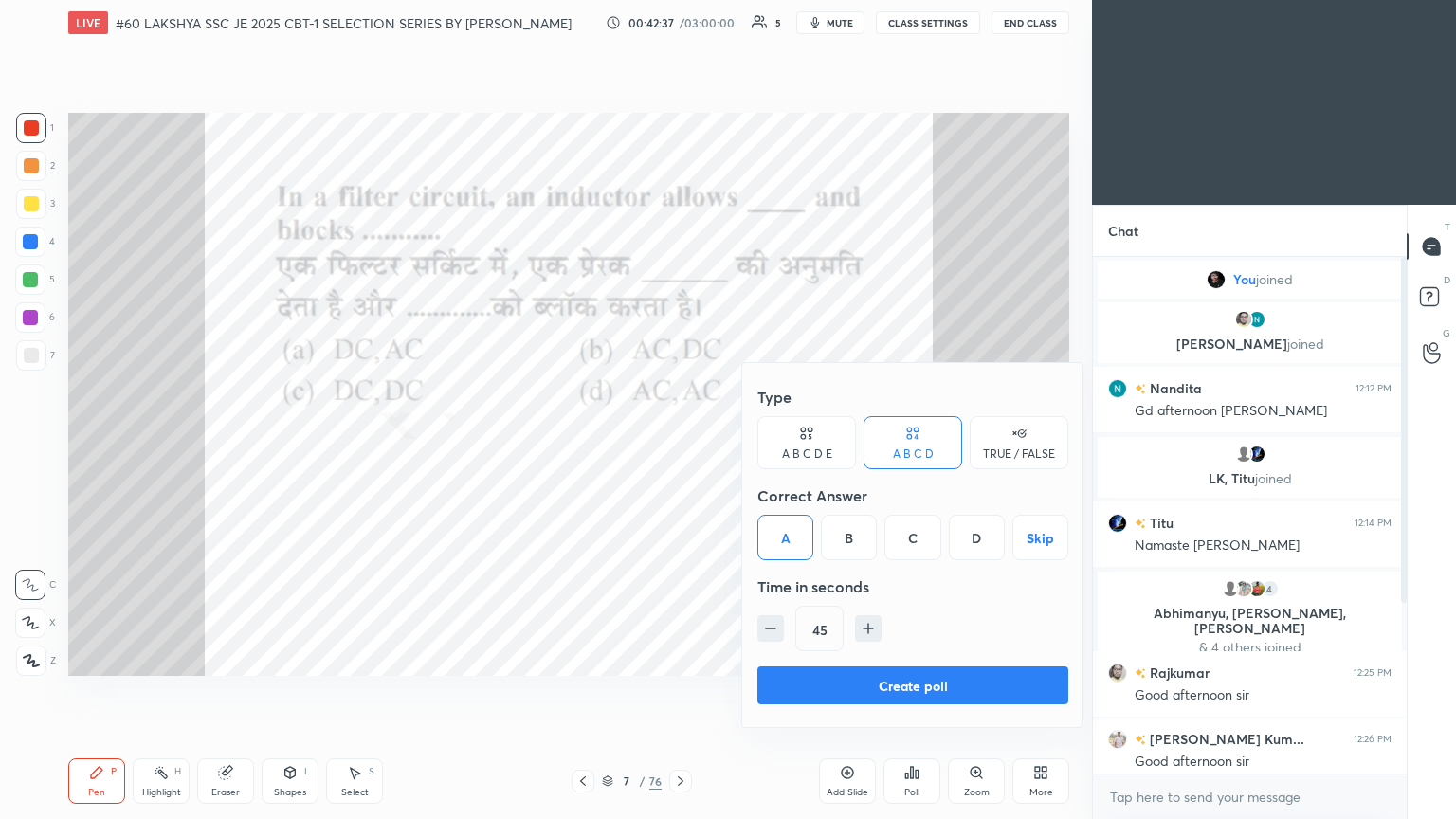
click at [680, 445] on button "Create poll" at bounding box center [913, 685] width 311 height 38
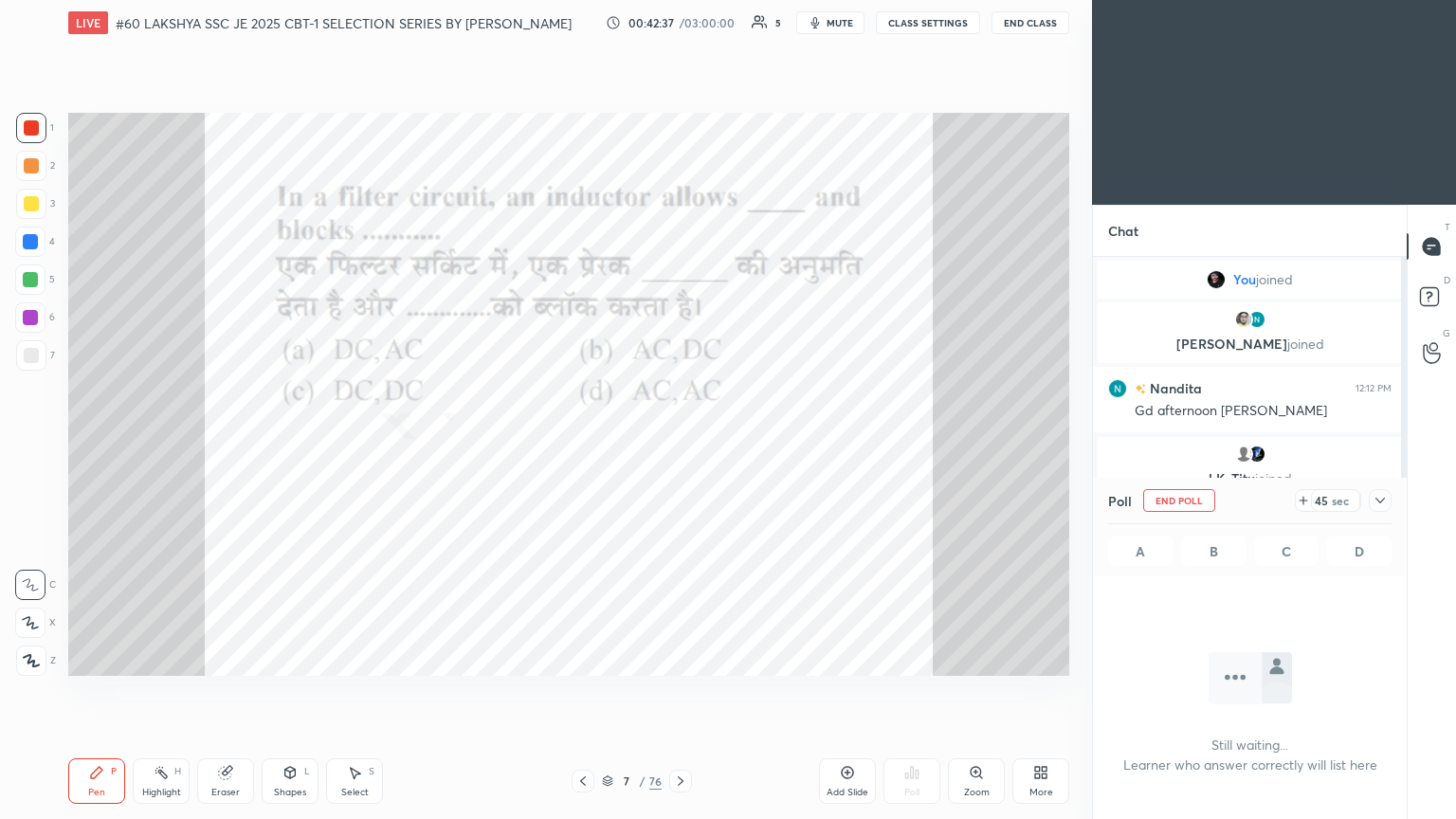
scroll to position [256, 308]
click at [680, 23] on span "mute" at bounding box center [839, 22] width 27 height 13
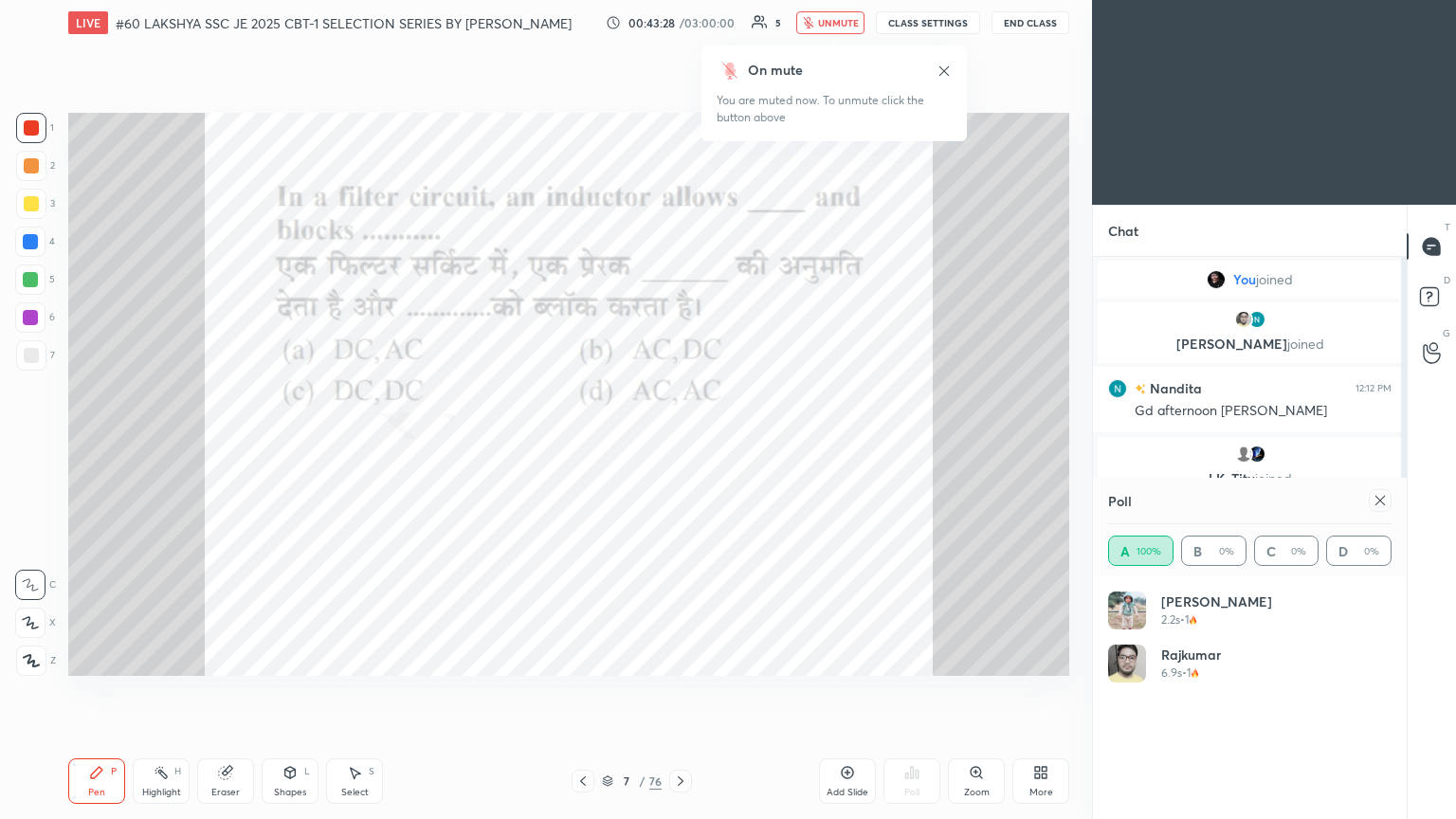
click at [680, 445] on icon at bounding box center [1380, 500] width 15 height 15
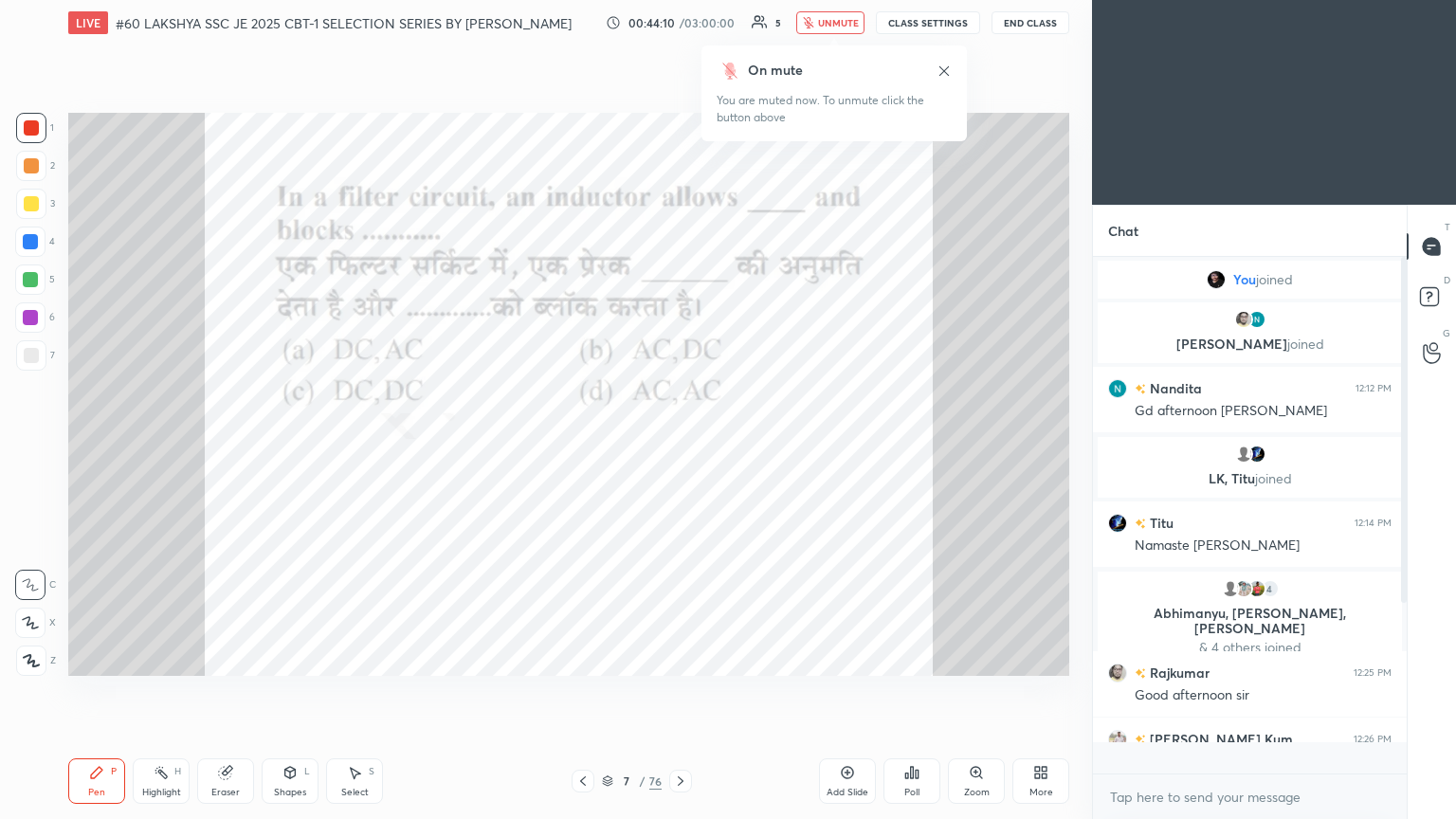
scroll to position [511, 308]
click at [679, 445] on icon at bounding box center [680, 780] width 15 height 15
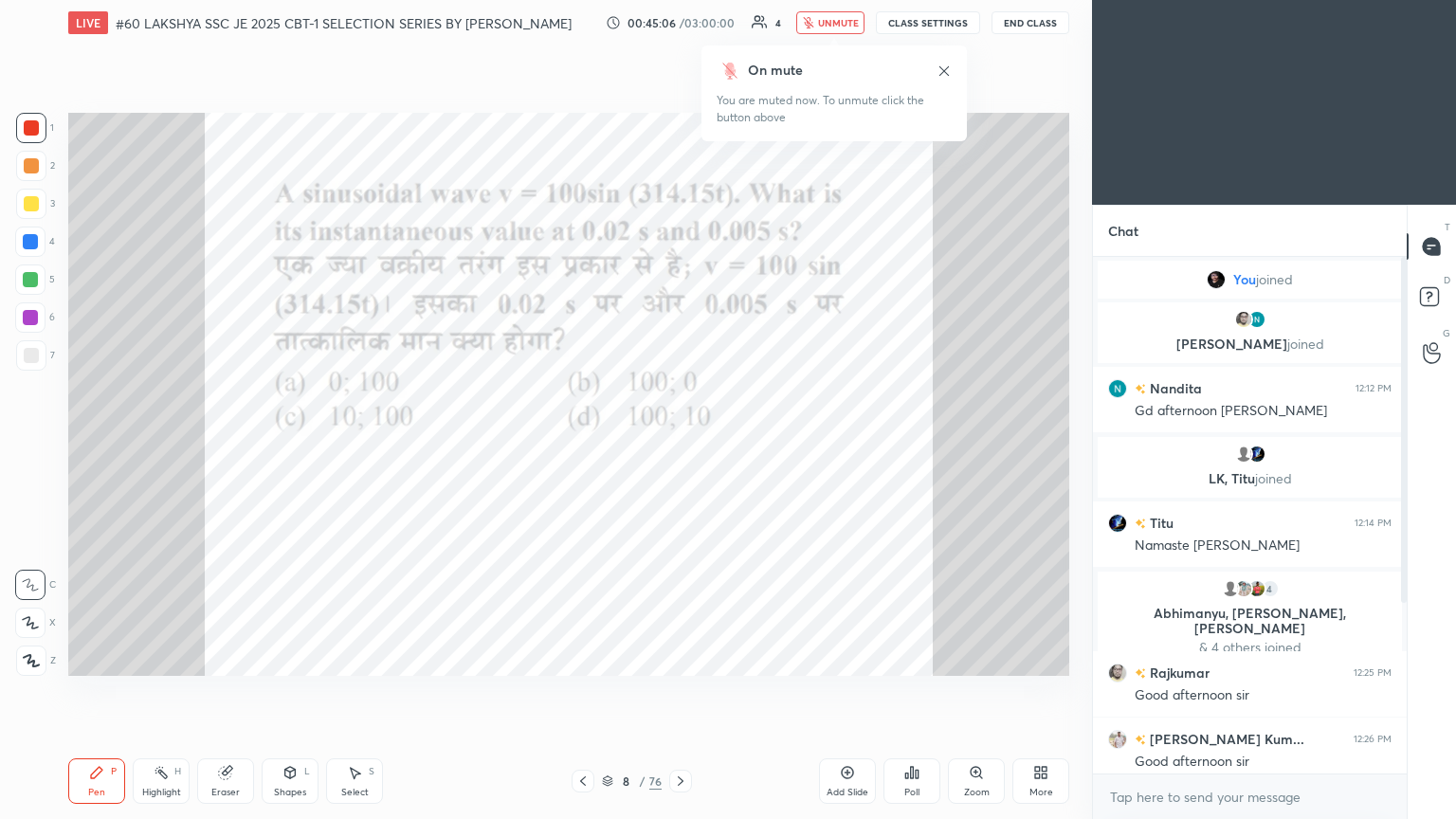
click at [680, 445] on icon at bounding box center [906, 775] width 3 height 5
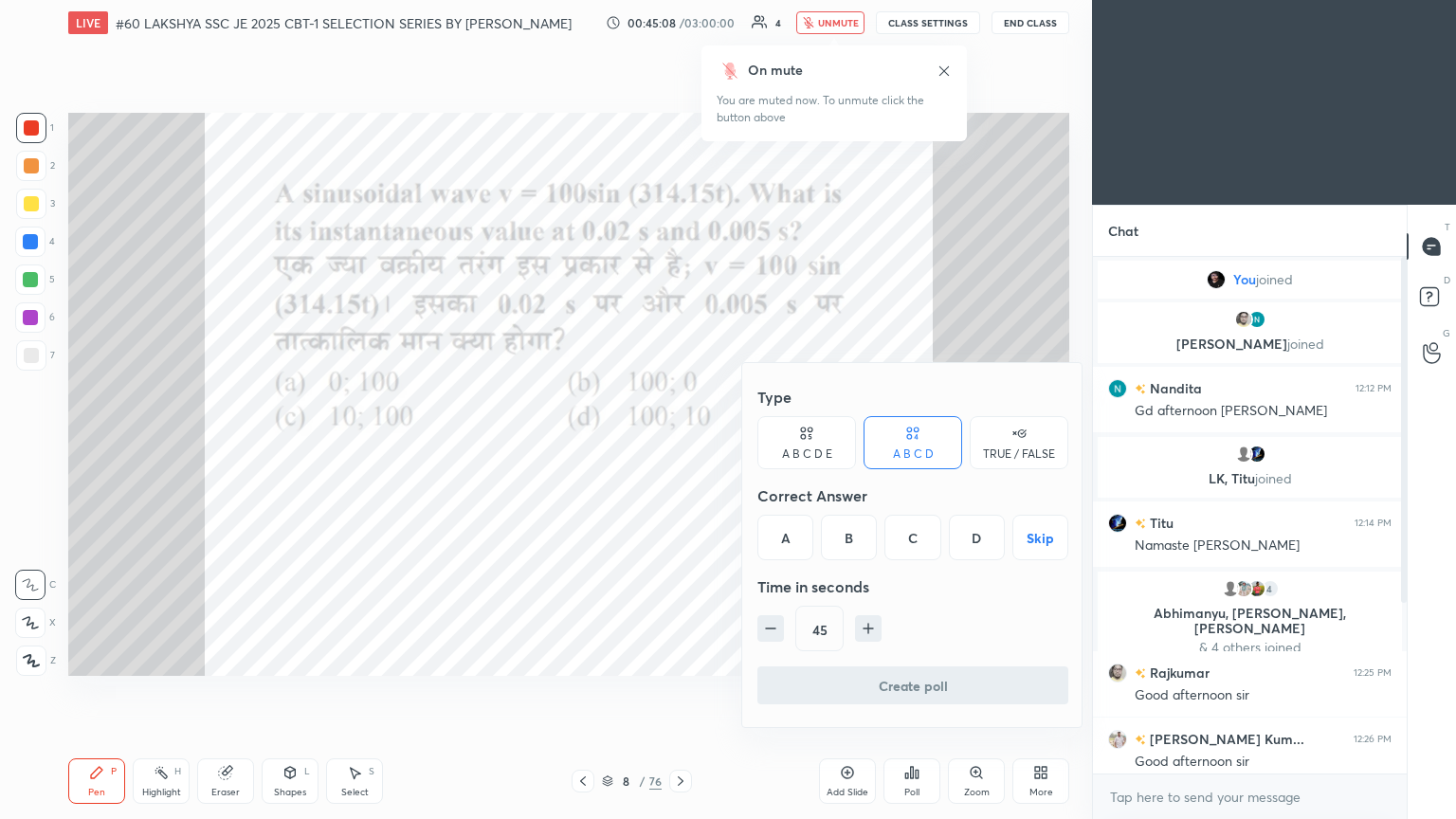
click at [680, 445] on div "A" at bounding box center [785, 538] width 55 height 46
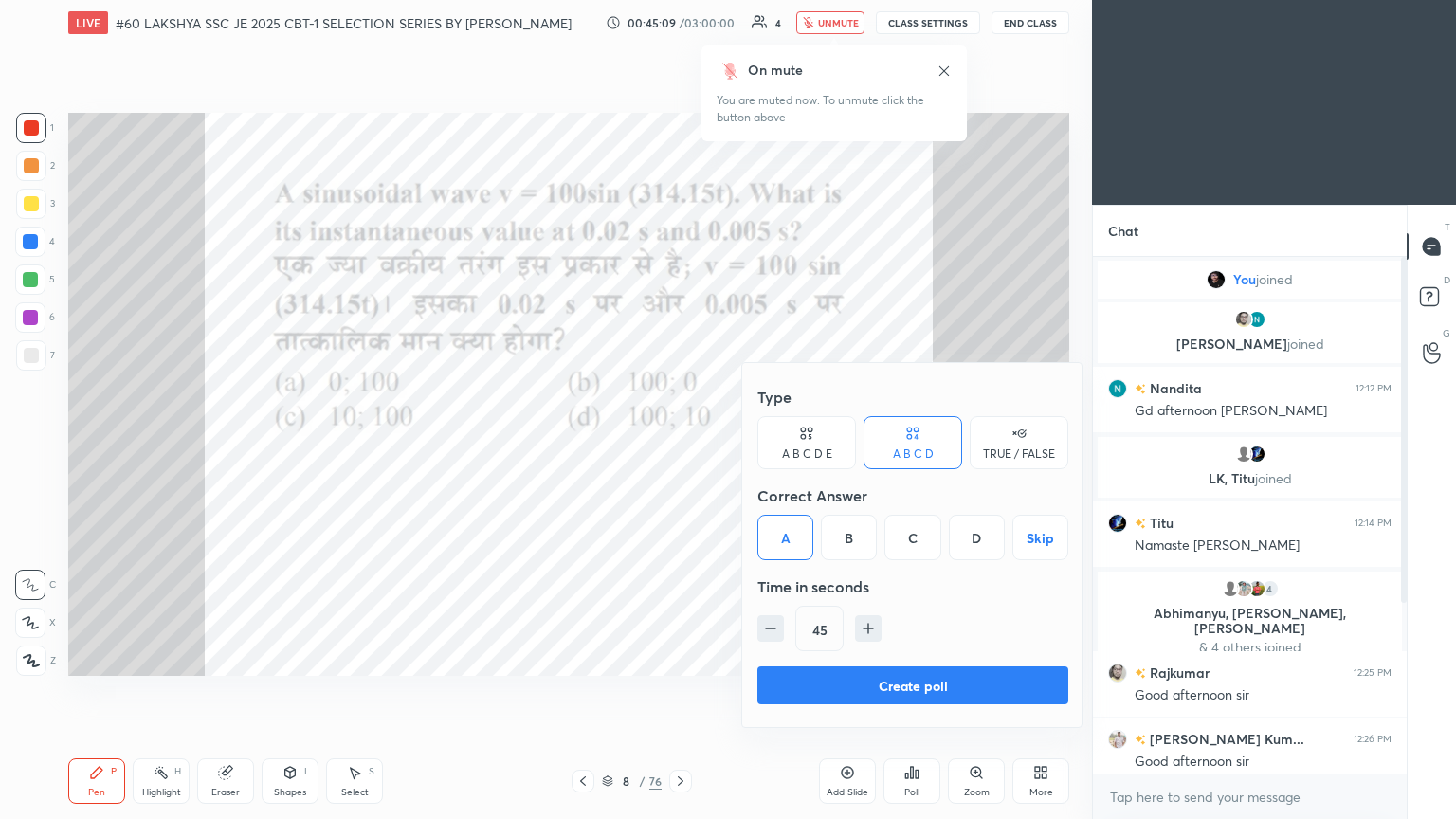
click at [680, 445] on button "Create poll" at bounding box center [913, 685] width 311 height 38
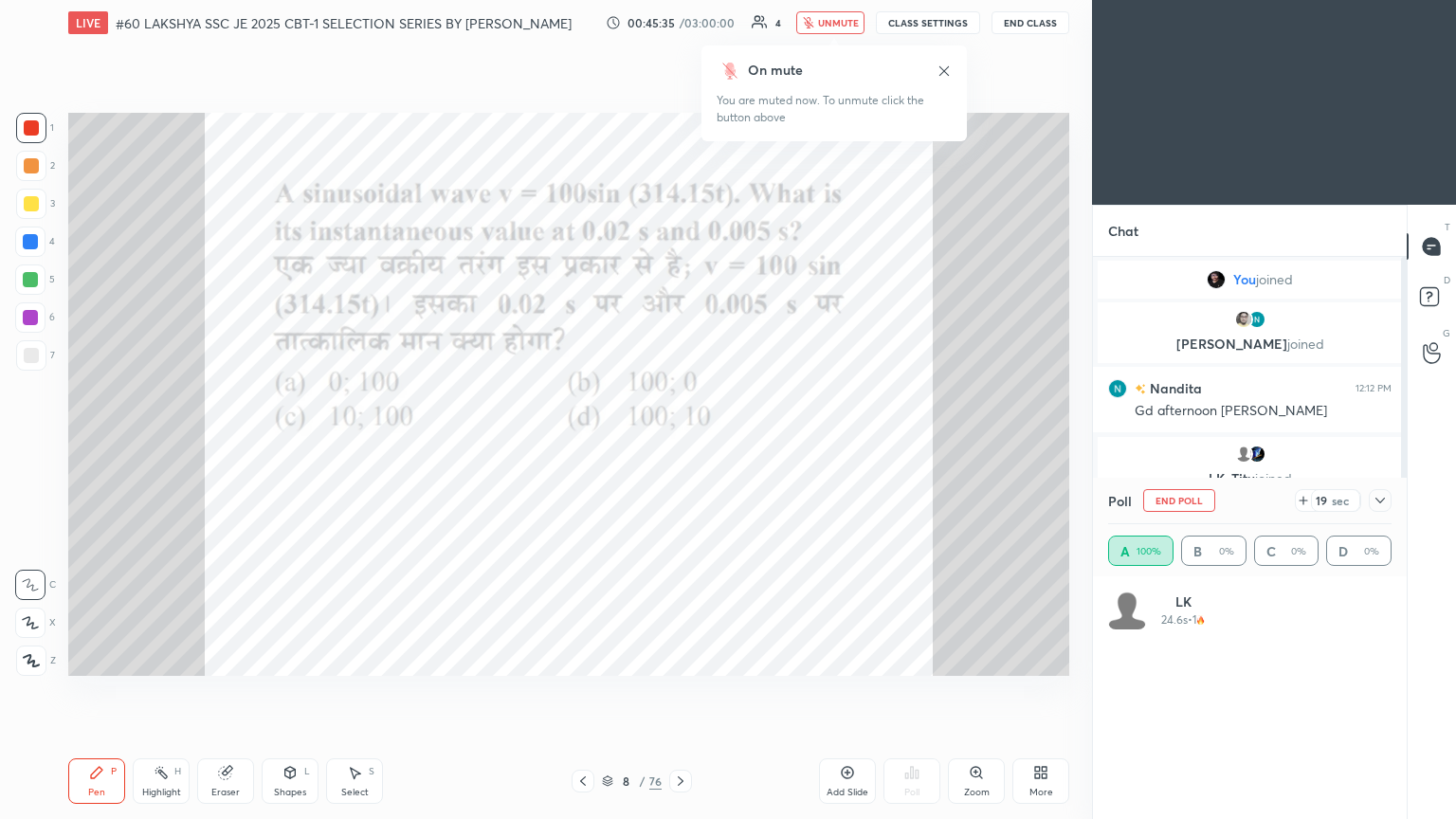
scroll to position [222, 278]
click at [680, 445] on icon at bounding box center [680, 780] width 15 height 15
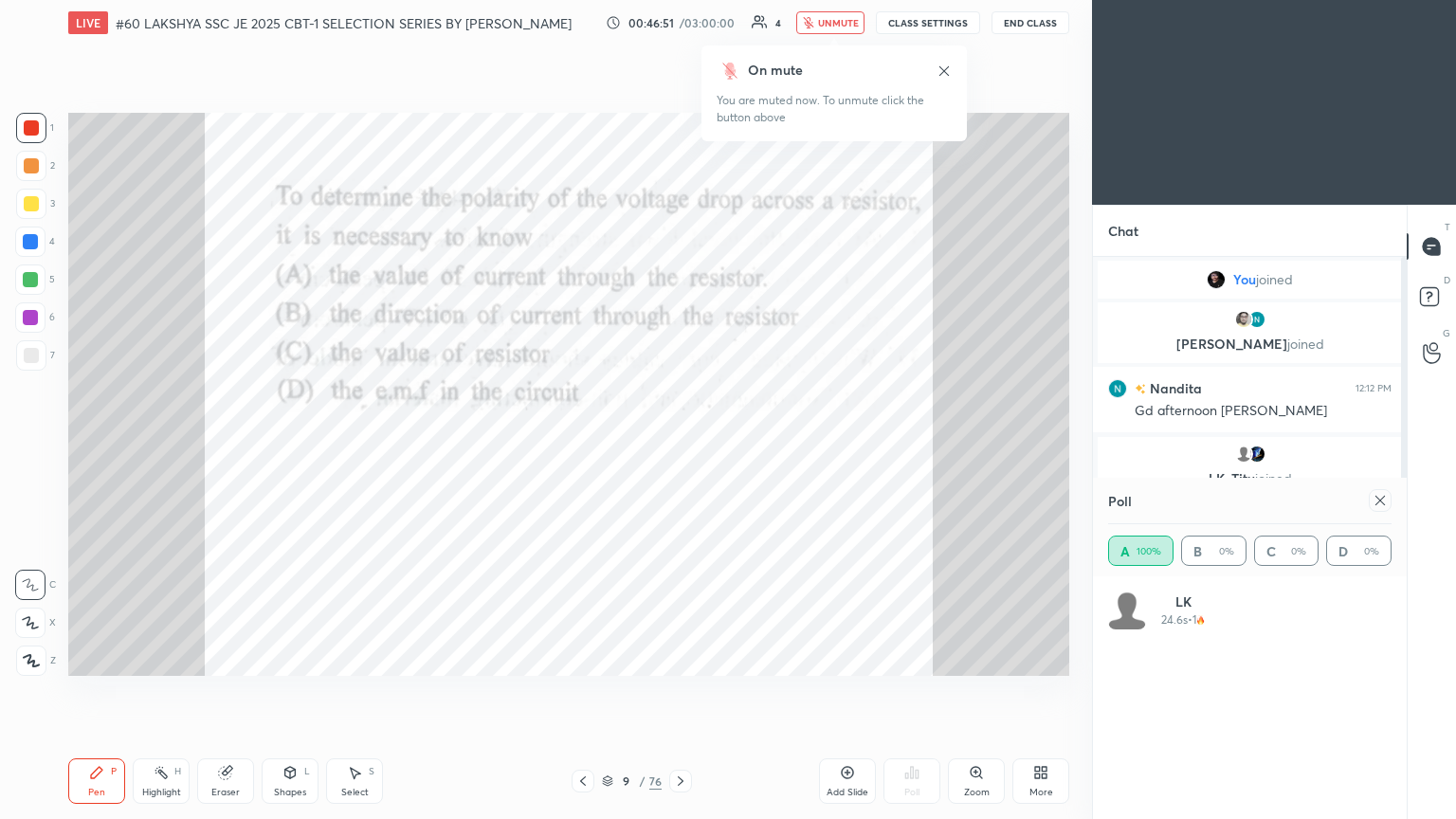
click at [680, 445] on icon at bounding box center [1380, 500] width 15 height 15
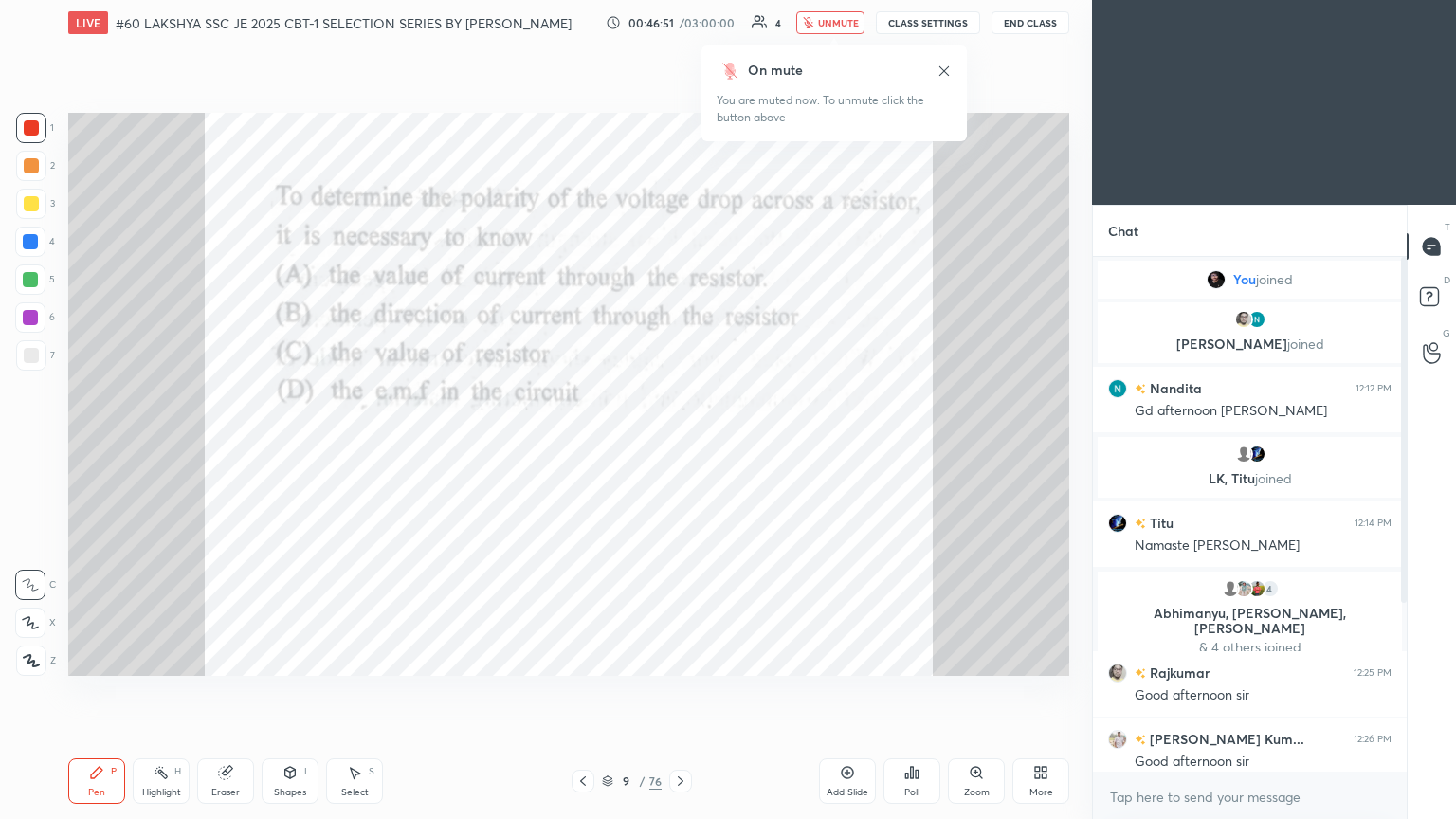
scroll to position [354, 308]
click at [680, 445] on div "Poll" at bounding box center [911, 781] width 56 height 46
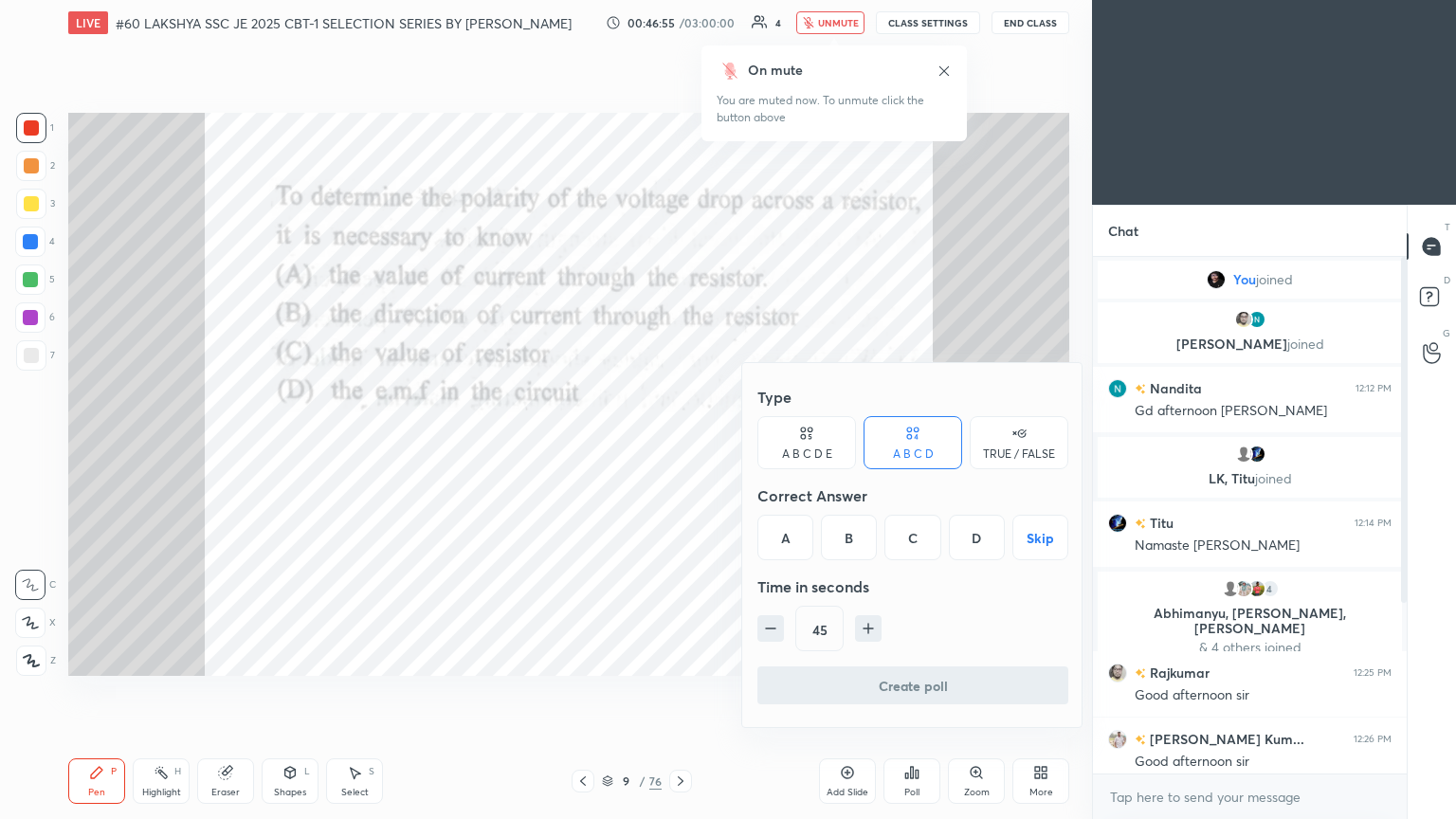
click at [680, 445] on div "B" at bounding box center [848, 538] width 55 height 46
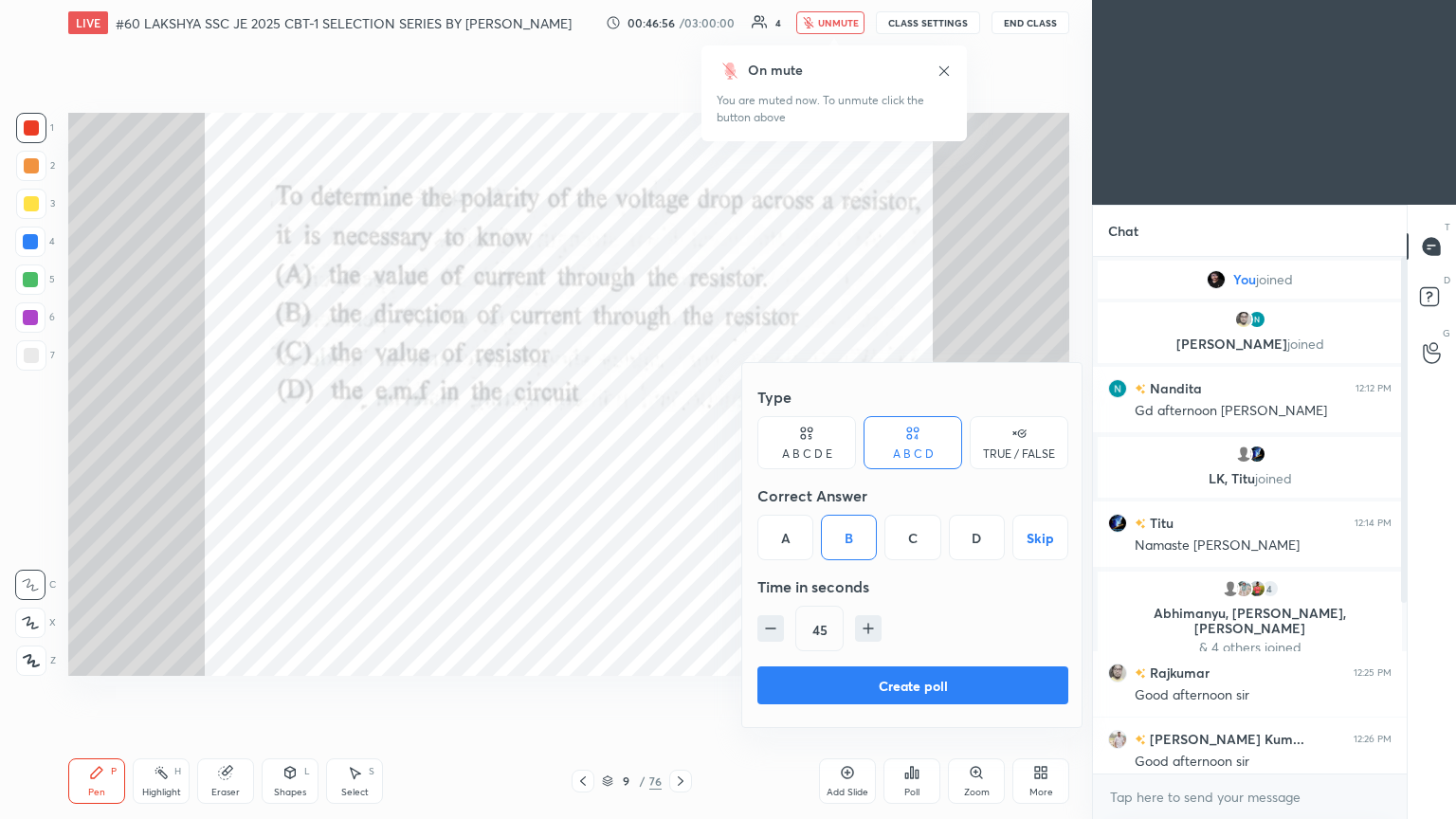
click at [680, 445] on button "Create poll" at bounding box center [913, 685] width 311 height 38
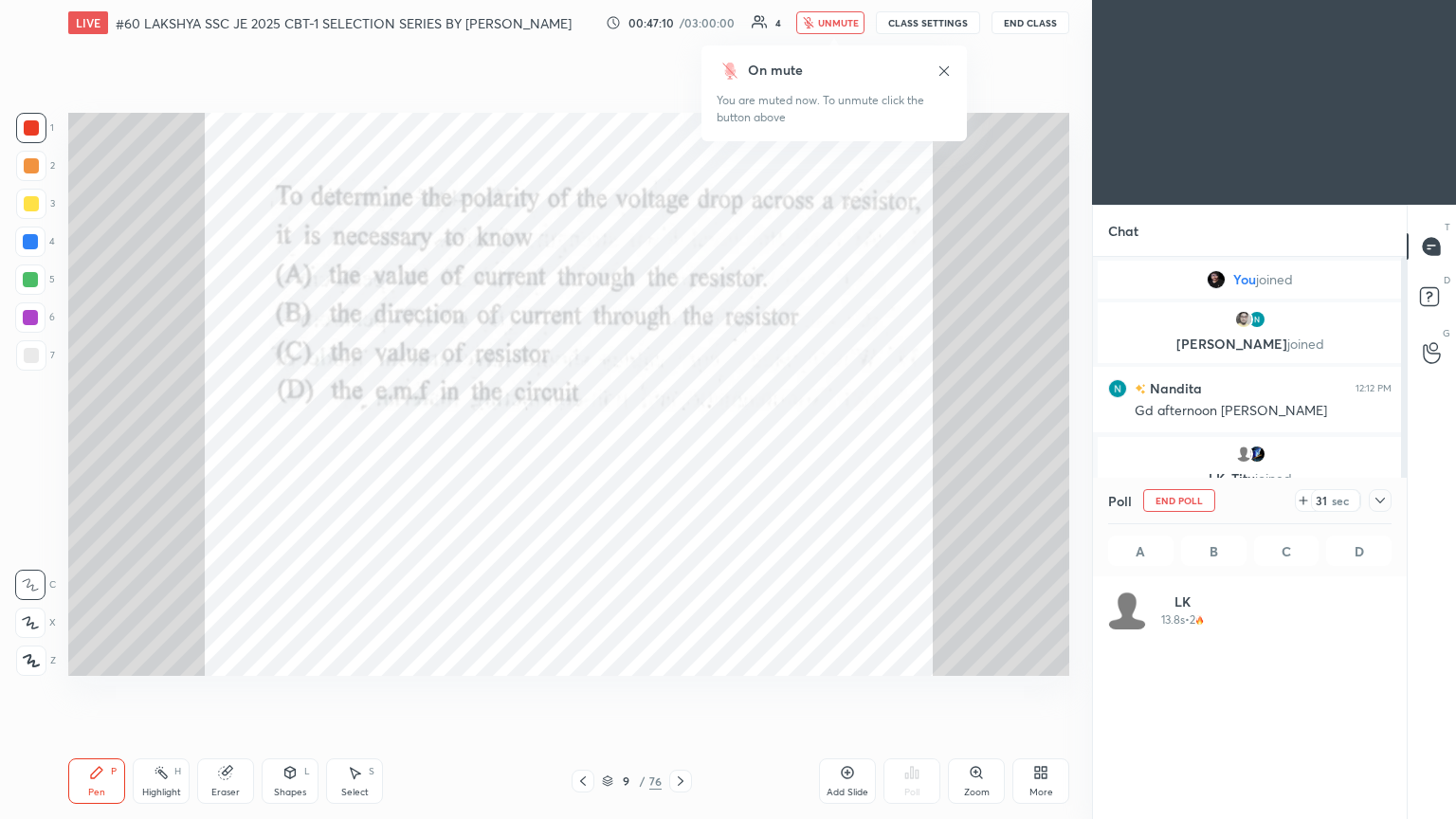
scroll to position [222, 278]
click at [680, 445] on icon at bounding box center [1380, 500] width 15 height 15
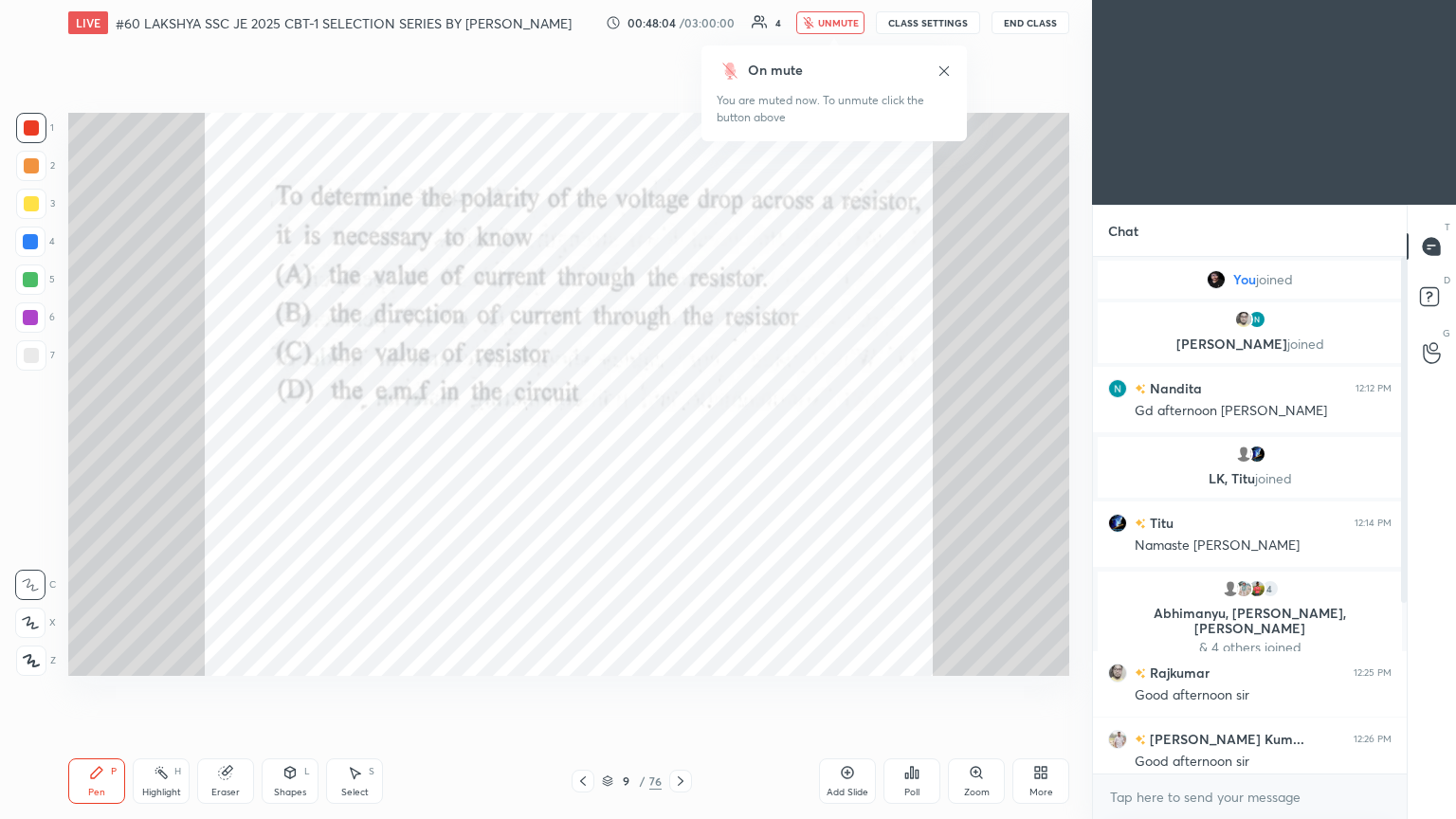
scroll to position [354, 308]
click at [680, 445] on icon at bounding box center [680, 780] width 15 height 15
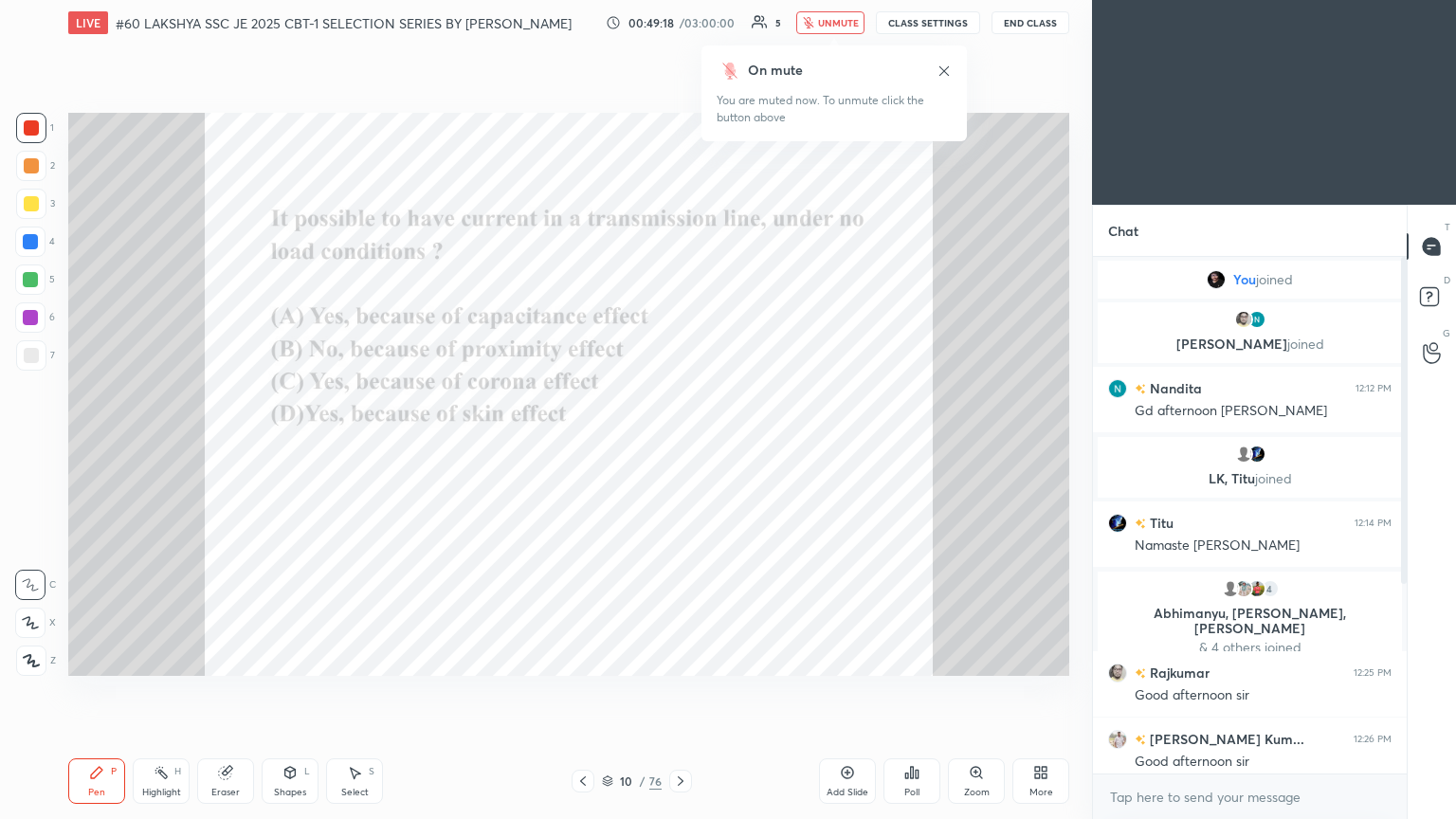
click at [680, 445] on div "Poll" at bounding box center [911, 781] width 56 height 46
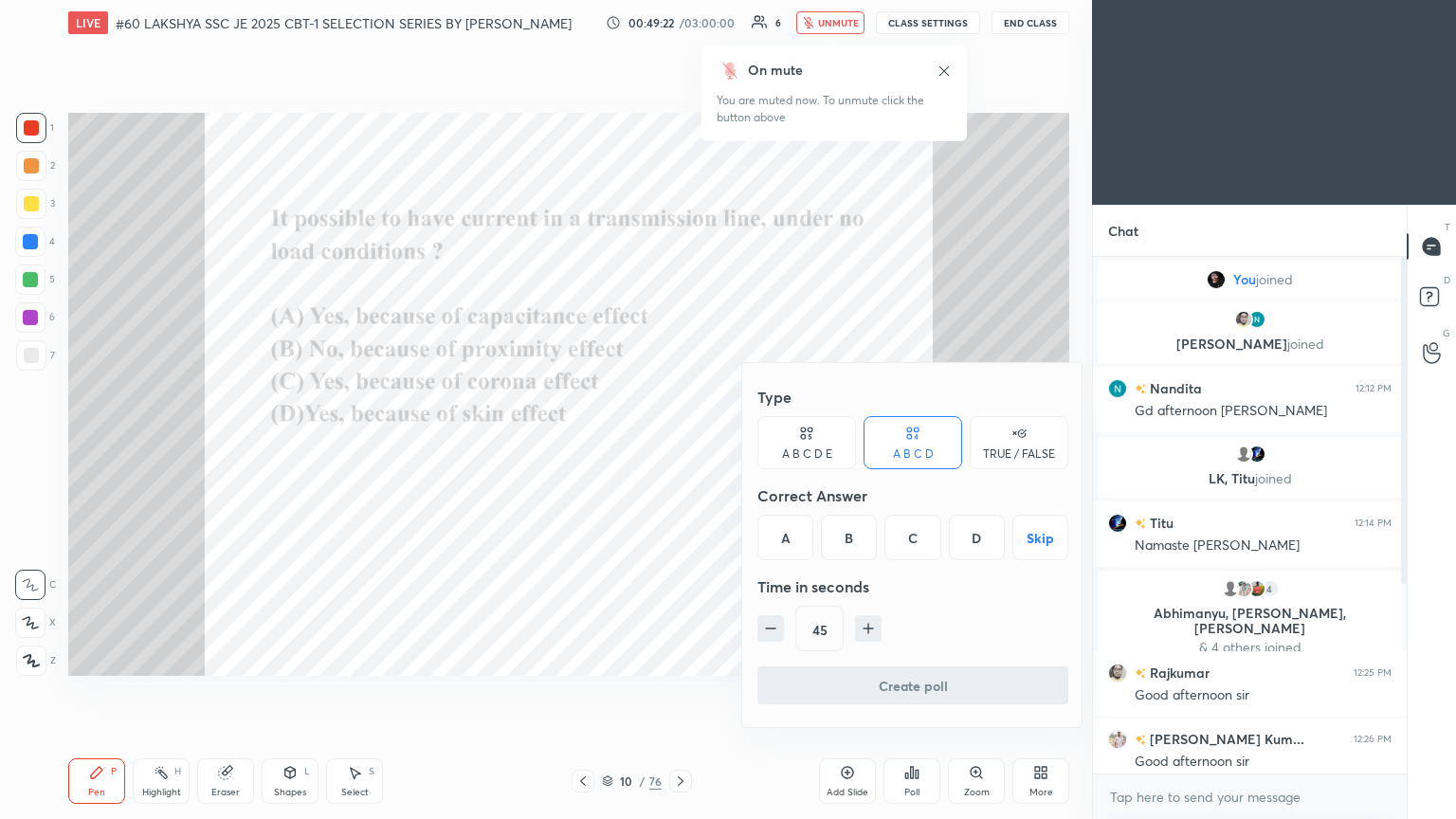
click at [680, 445] on div "A" at bounding box center [785, 538] width 55 height 46
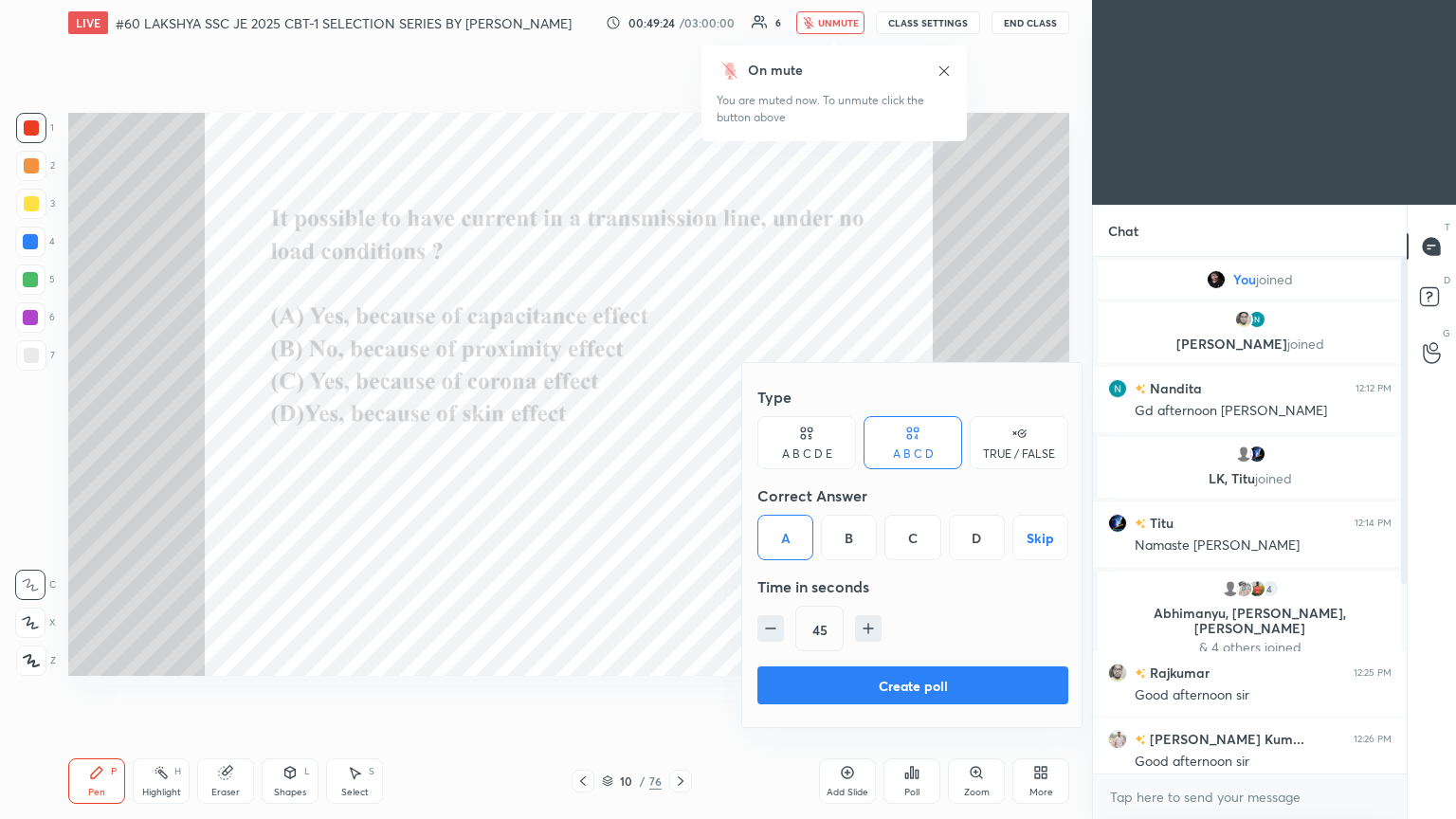
click at [680, 445] on button "Create poll" at bounding box center [913, 685] width 311 height 38
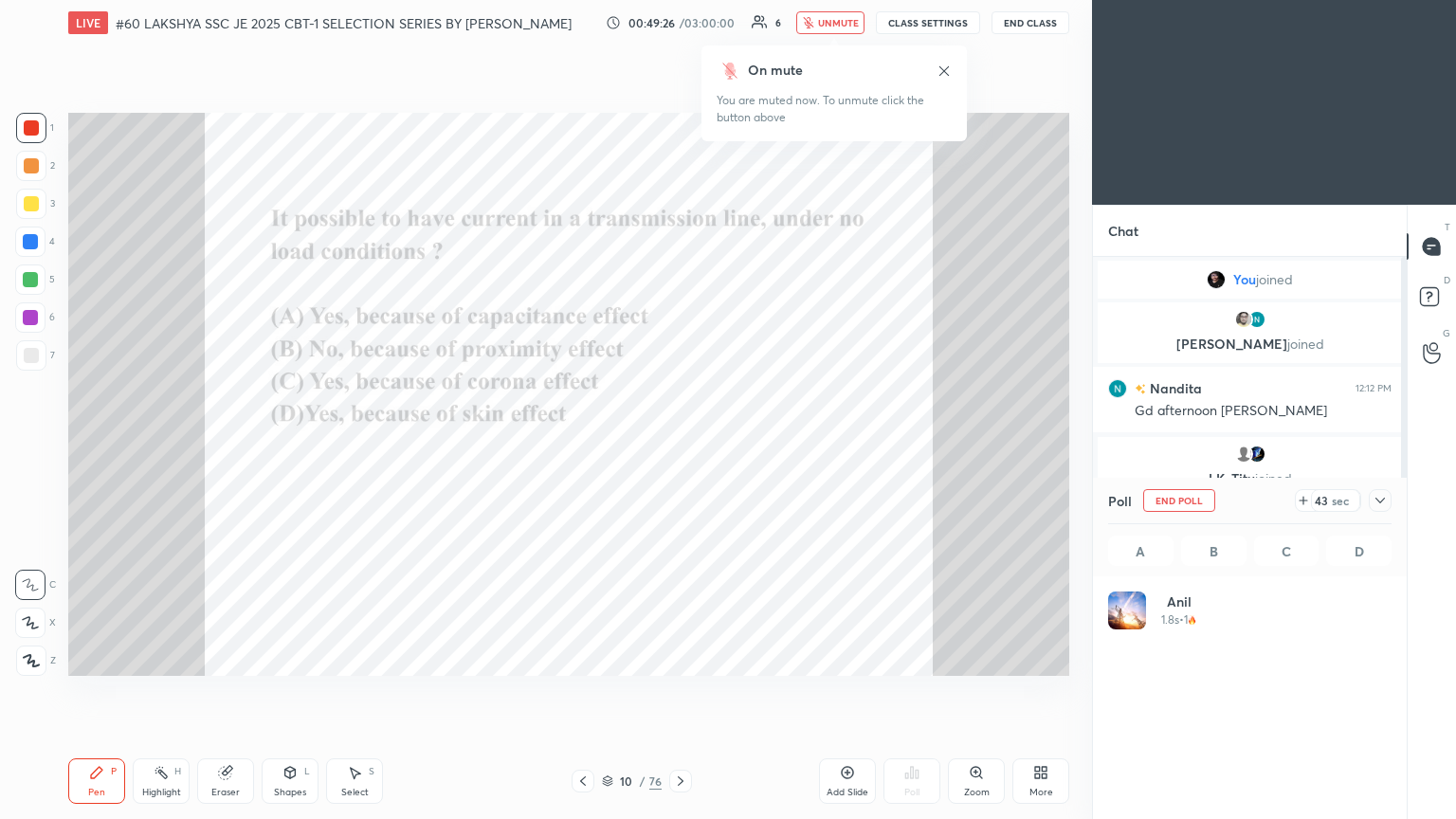
scroll to position [222, 278]
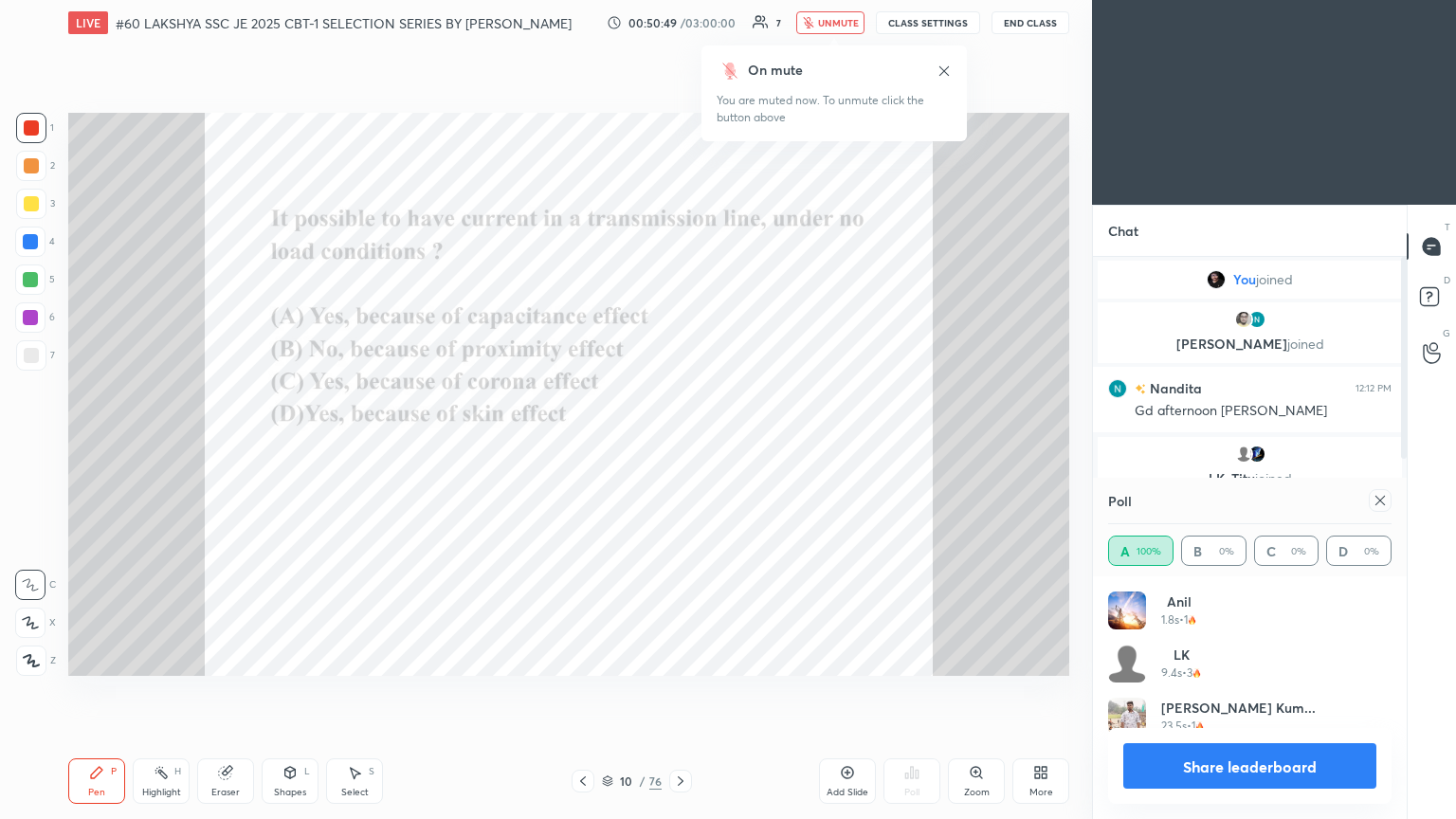
click at [680, 445] on icon at bounding box center [1380, 500] width 15 height 15
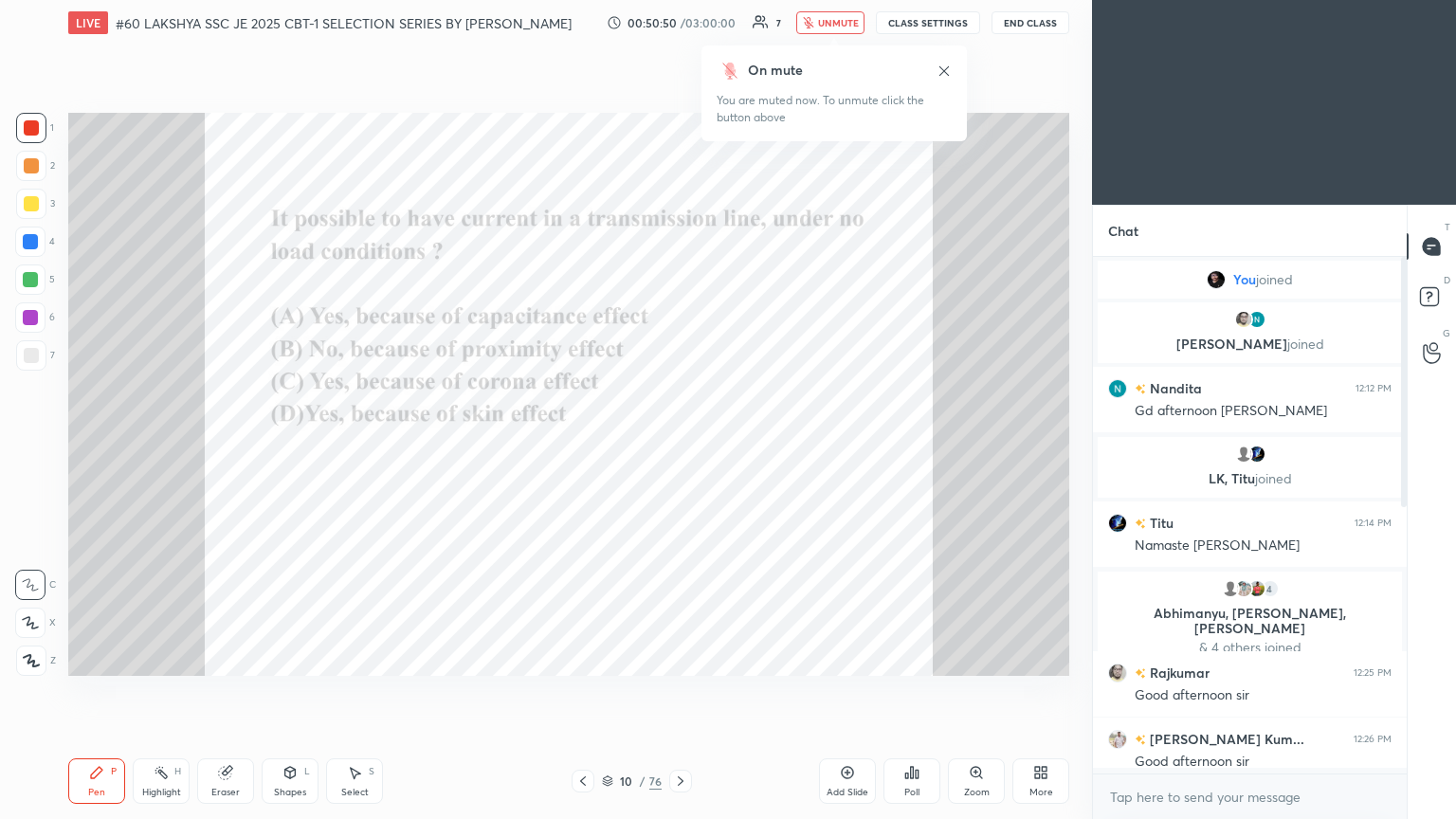
scroll to position [0, 0]
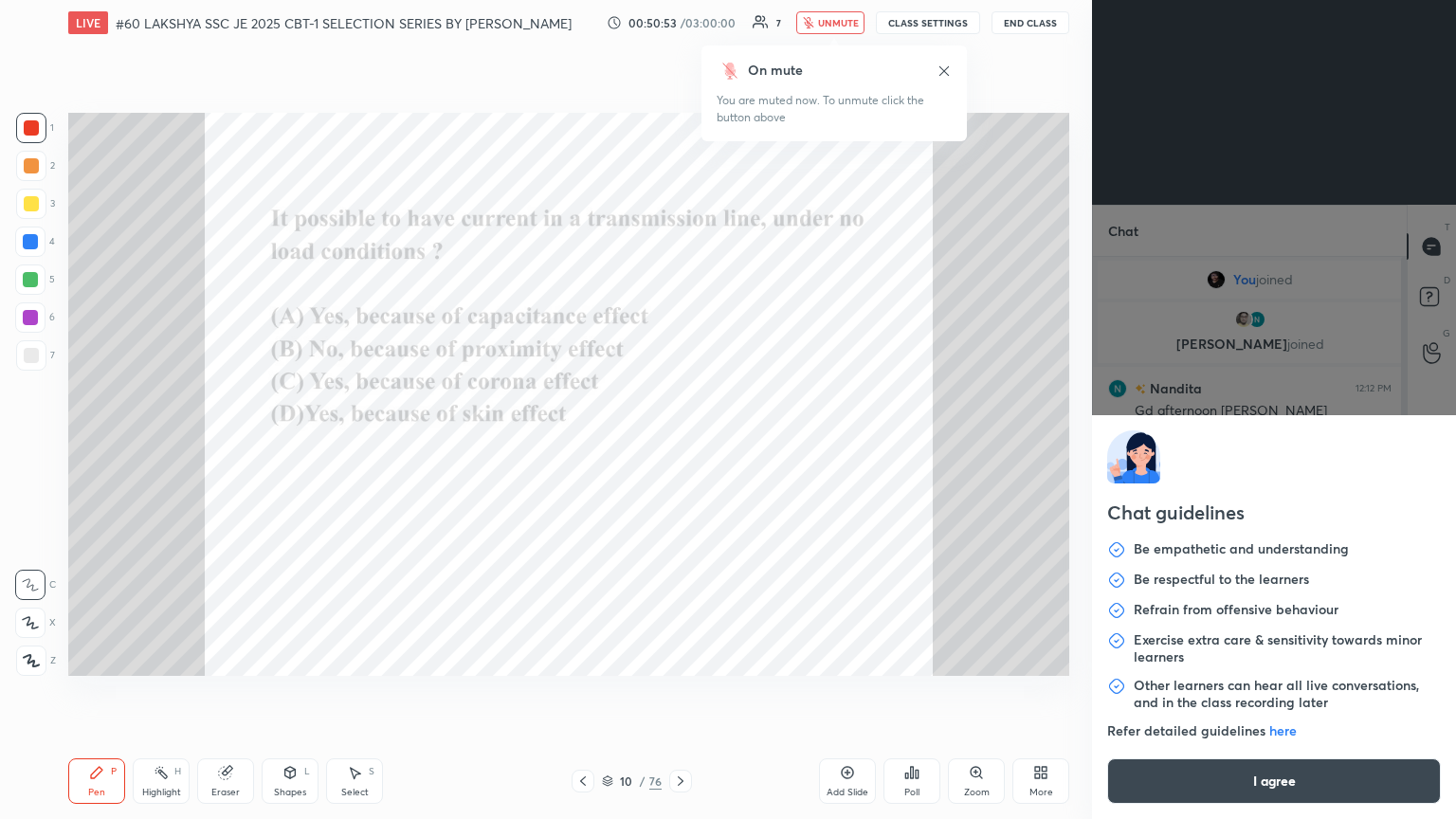
click at [680, 445] on body "1 2 3 4 5 6 7 C X Z C X Z E E Erase all H H LIVE #60 LAKSHYA SSC JE 2025 CBT-1 …" at bounding box center [728, 409] width 1456 height 819
click at [680, 445] on button "I agree" at bounding box center [1273, 781] width 334 height 46
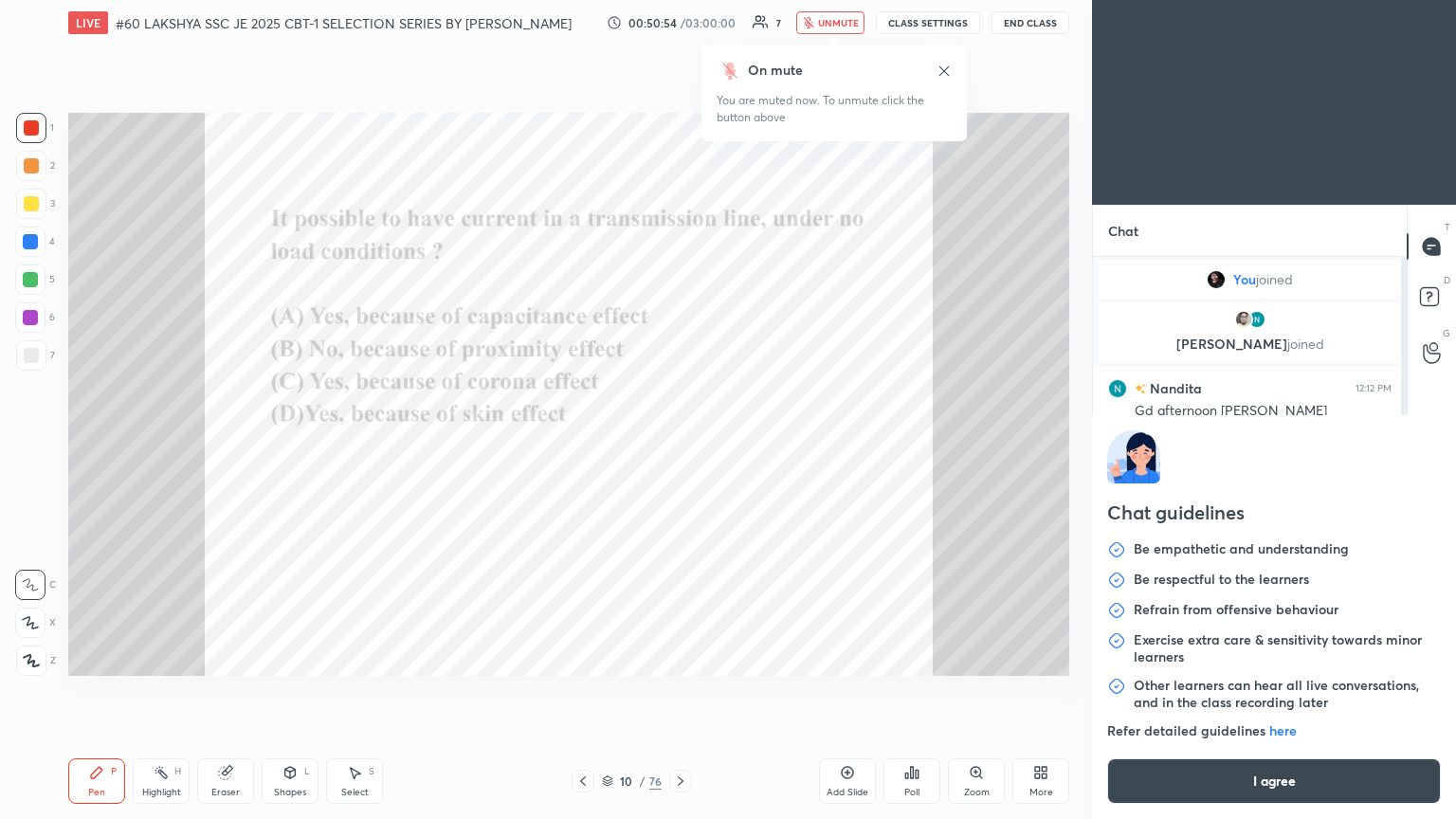
type textarea "x"
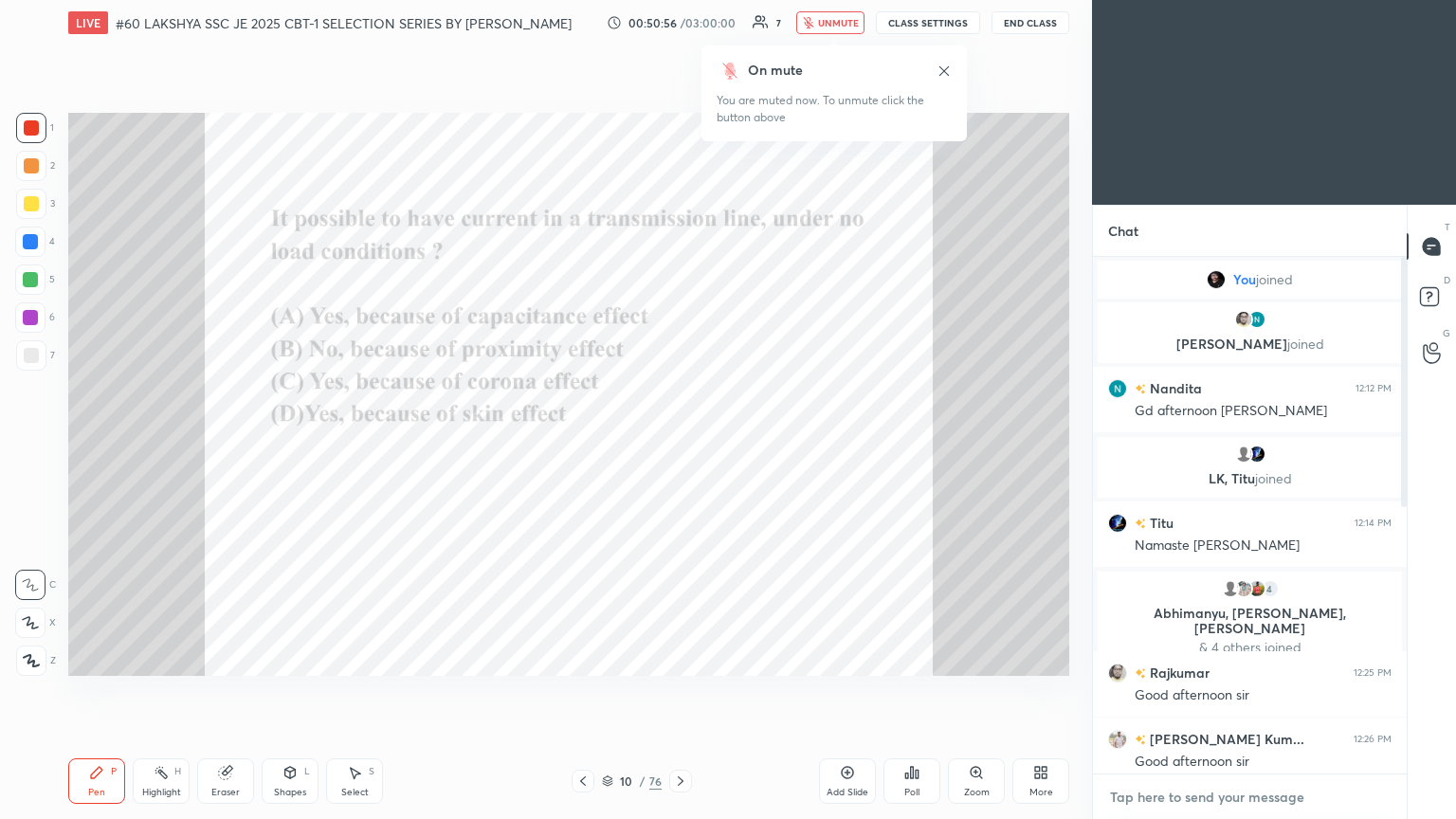
type textarea "i"
type textarea "x"
type textarea "in"
type textarea "x"
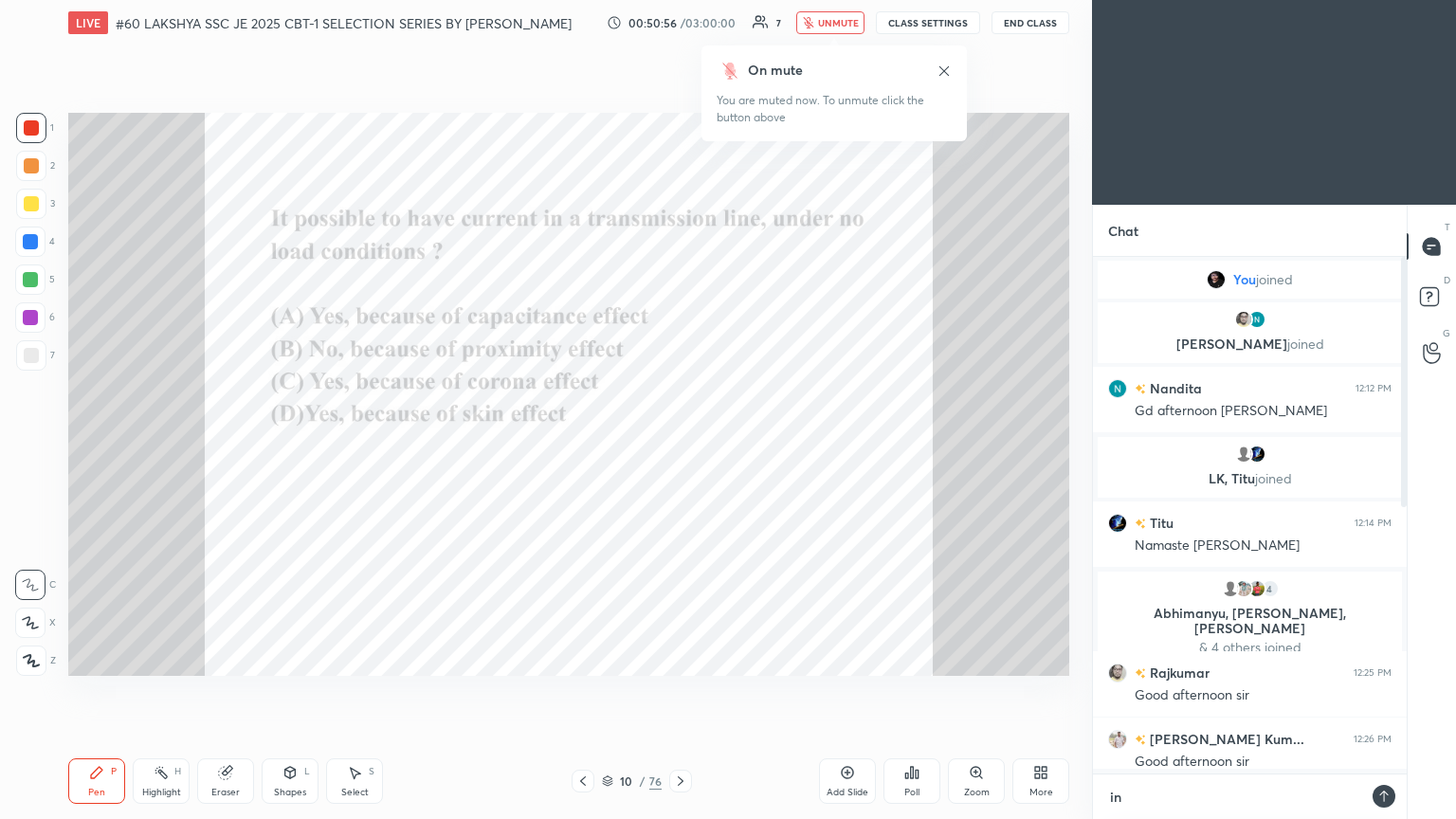
scroll to position [354, 308]
type textarea "in"
type textarea "x"
type textarea "in h"
type textarea "x"
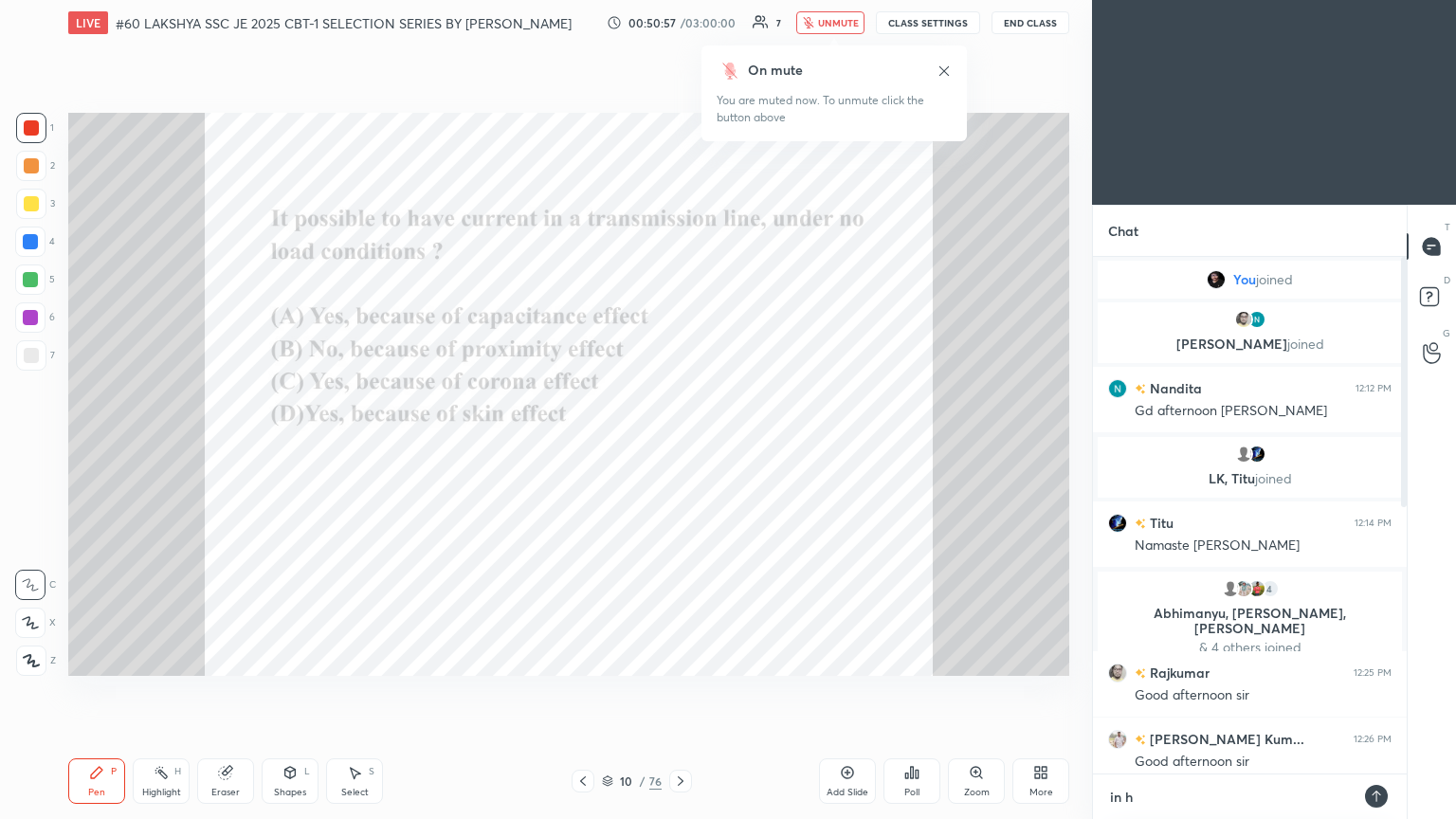
type textarea "in ho"
type textarea "x"
type textarea "in hos"
type textarea "x"
type textarea "in hosp"
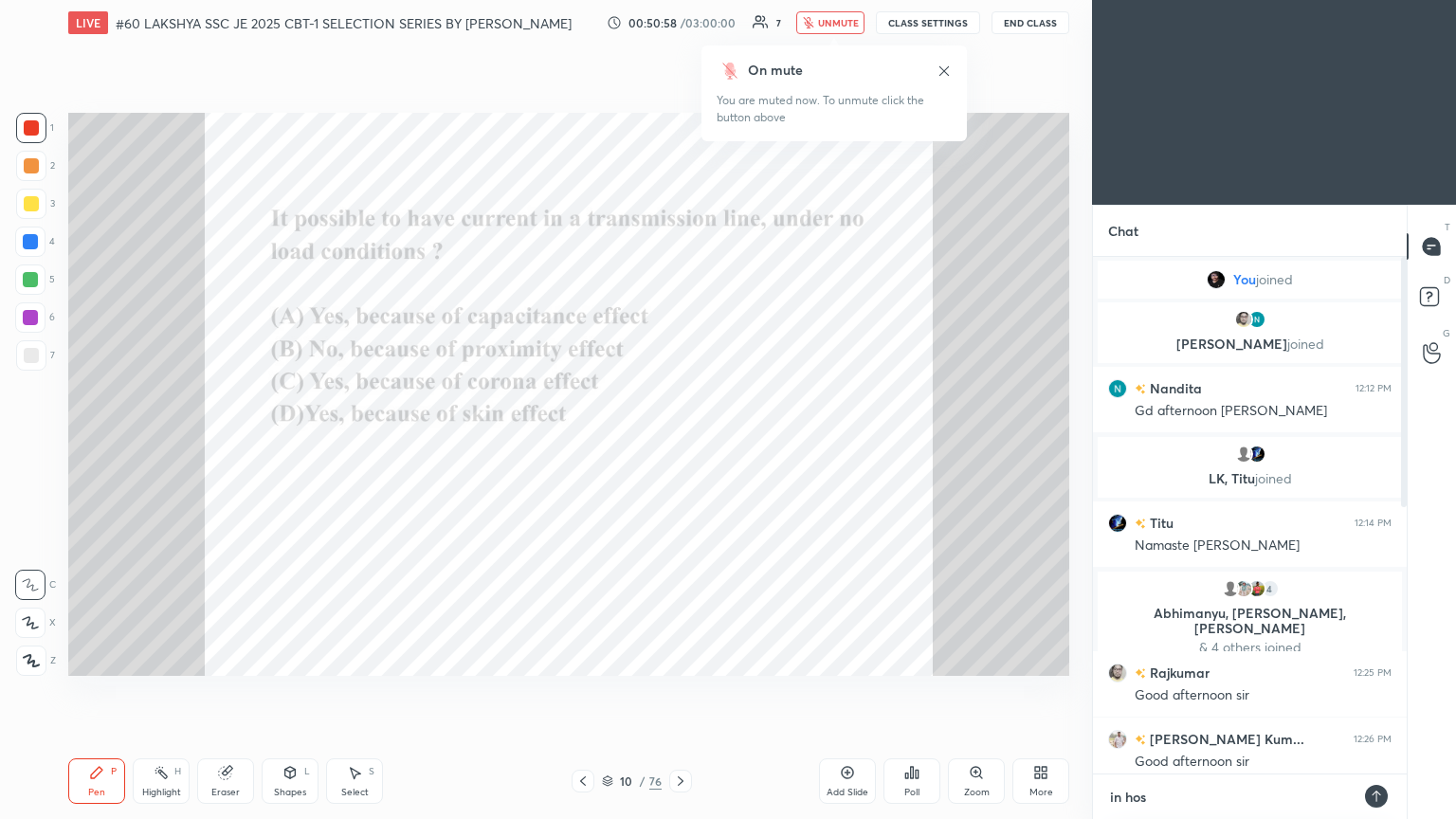
type textarea "x"
type textarea "in hospi"
type textarea "x"
type textarea "in hospit"
type textarea "x"
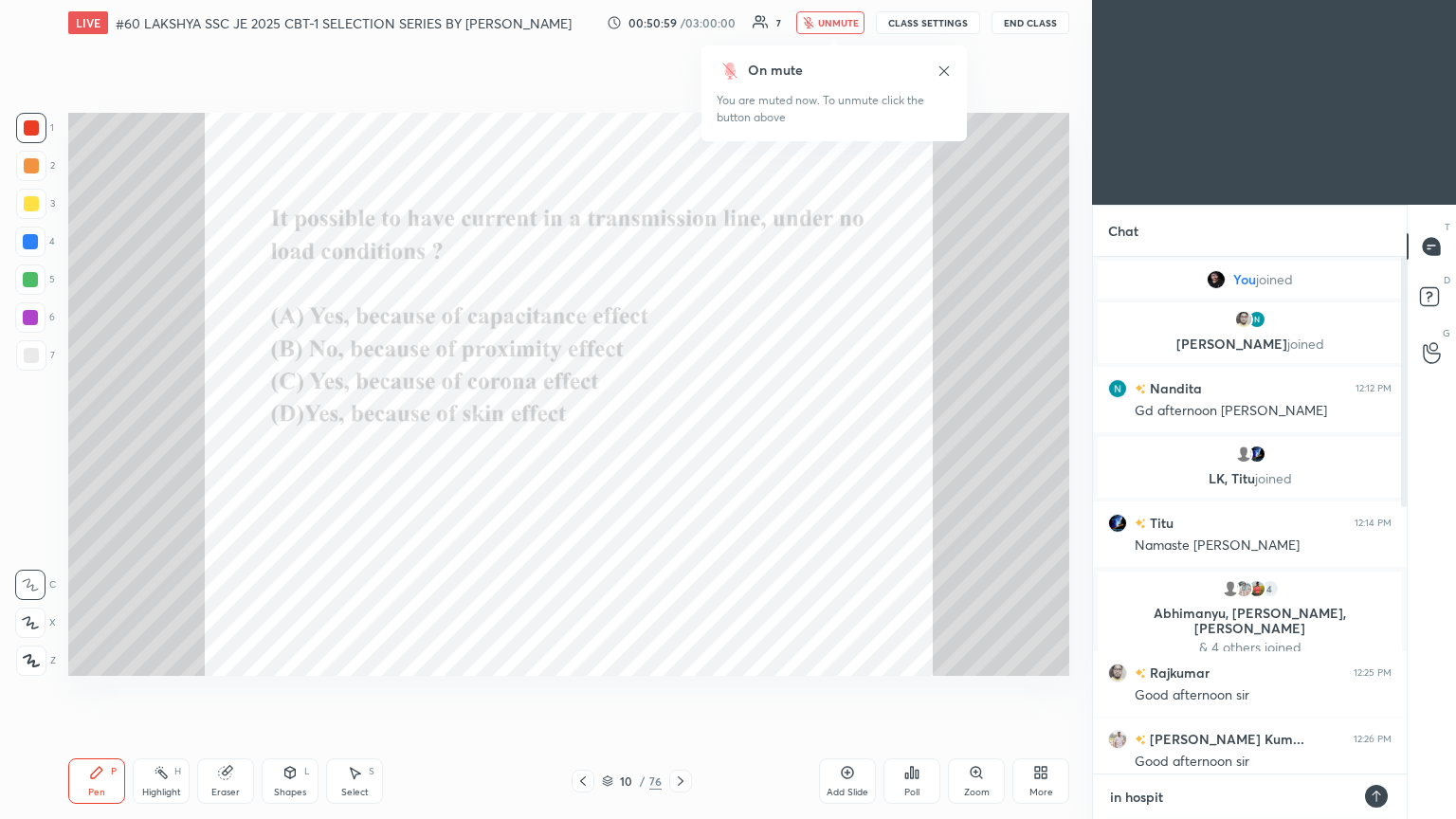
type textarea "in hospita"
type textarea "x"
type textarea "in hospital"
type textarea "x"
type textarea "in hospital"
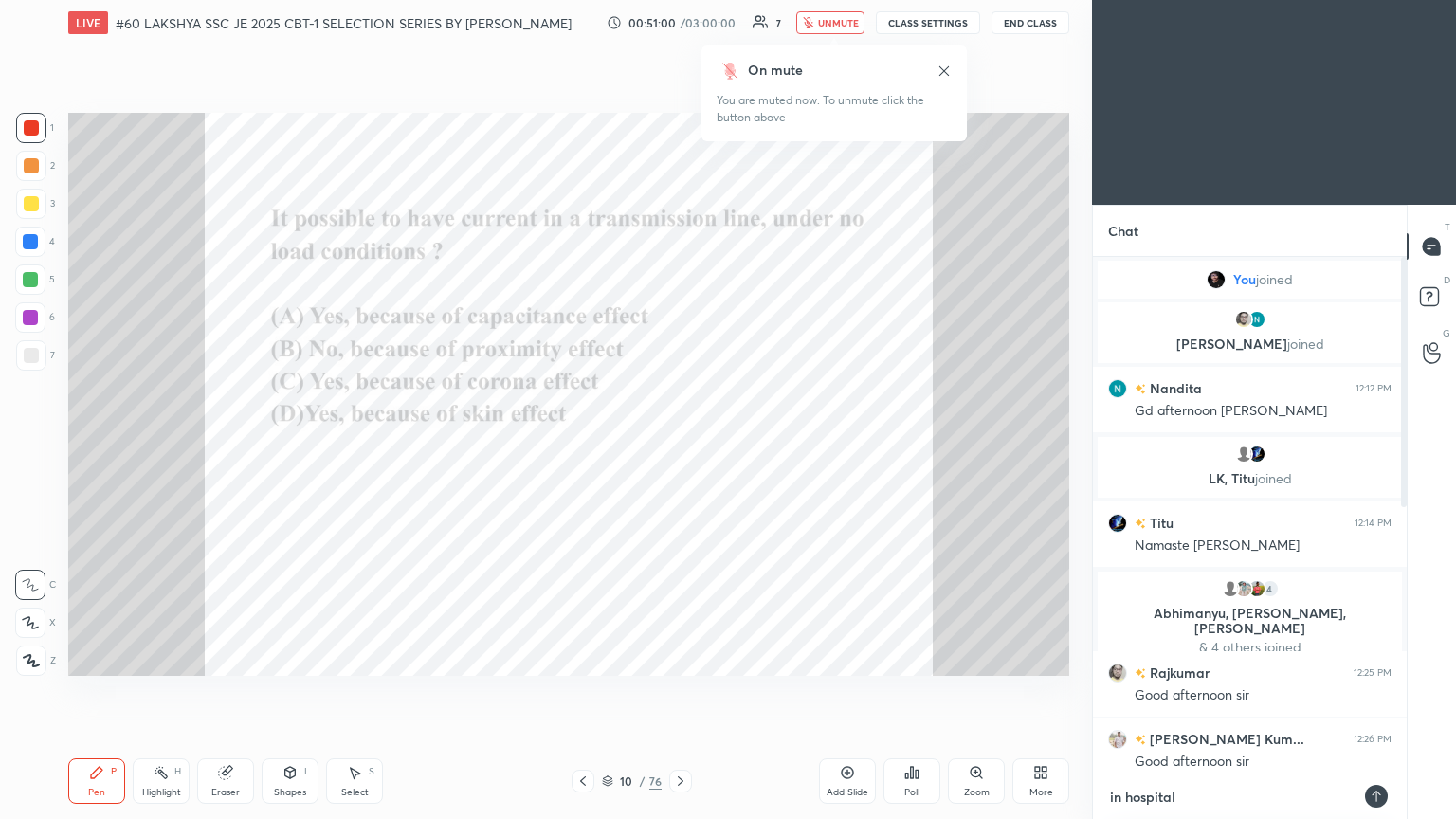
type textarea "x"
type textarea "in [GEOGRAPHIC_DATA]"
type textarea "x"
type textarea "in [GEOGRAPHIC_DATA]"
type textarea "x"
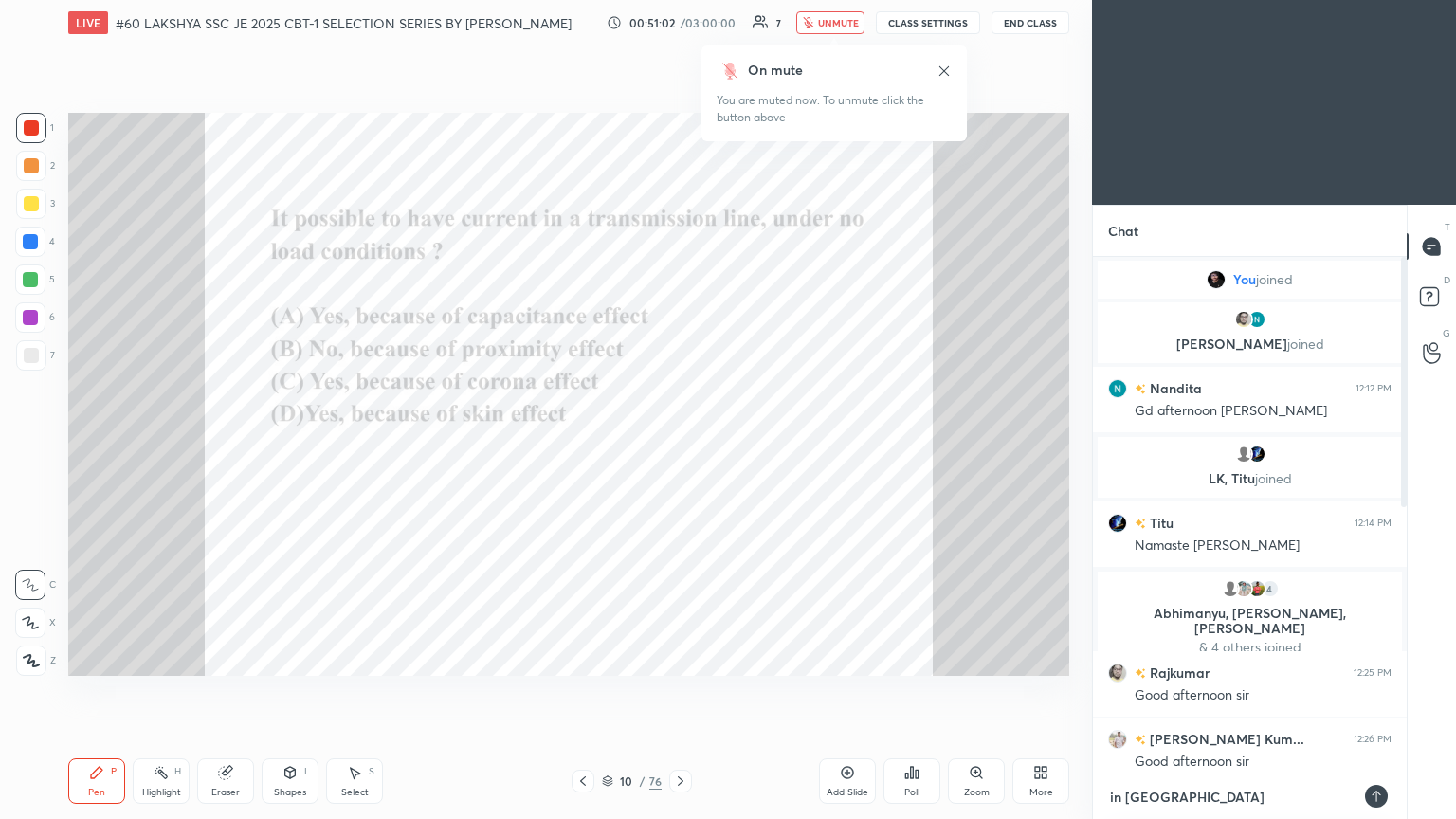
type textarea "in hospital can"
type textarea "x"
type textarea "in hospital [PERSON_NAME]"
type textarea "x"
type textarea "in [GEOGRAPHIC_DATA]"
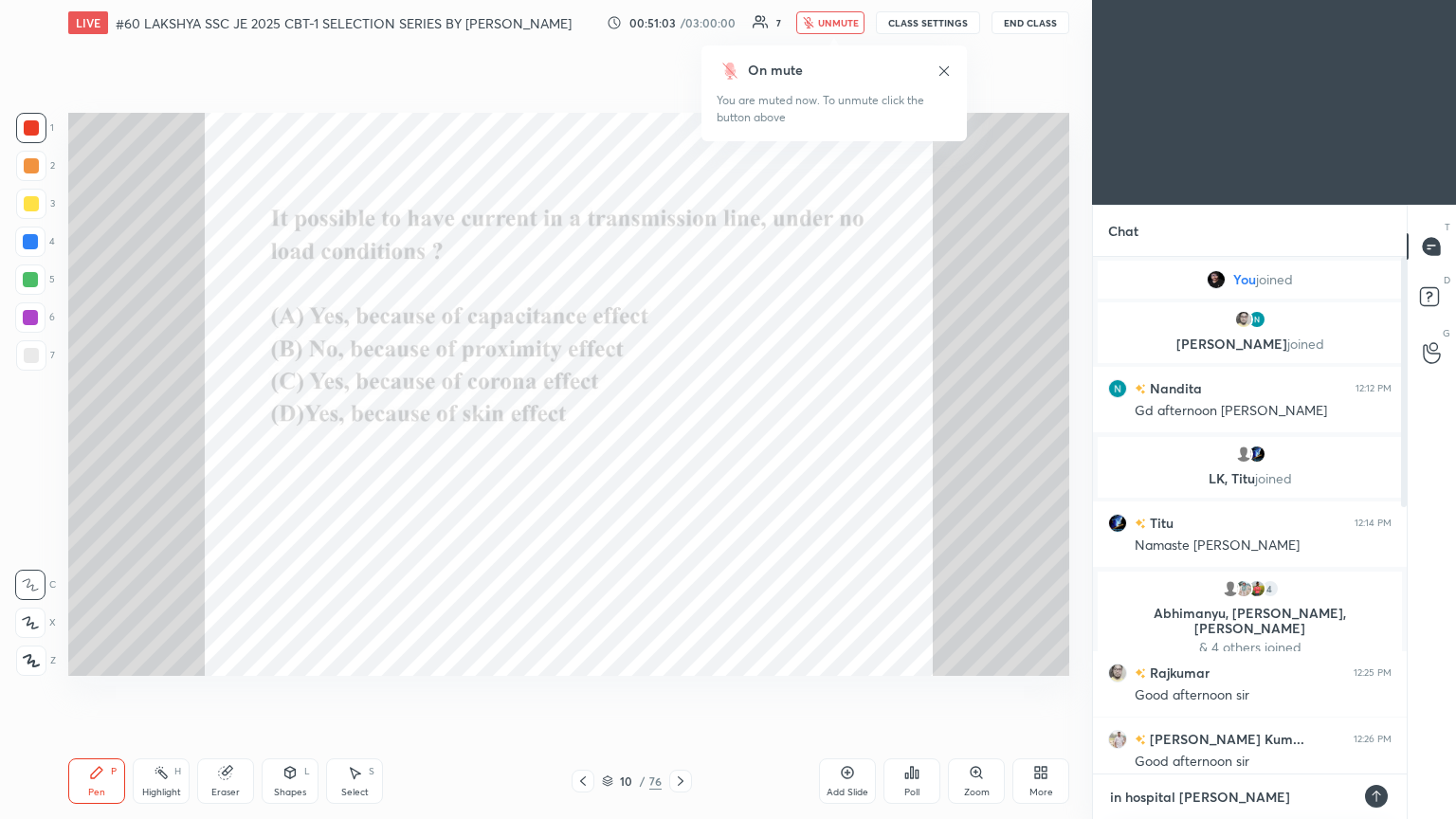
type textarea "x"
type textarea "in hospital cannot"
type textarea "x"
type textarea "in hospital cannot"
type textarea "x"
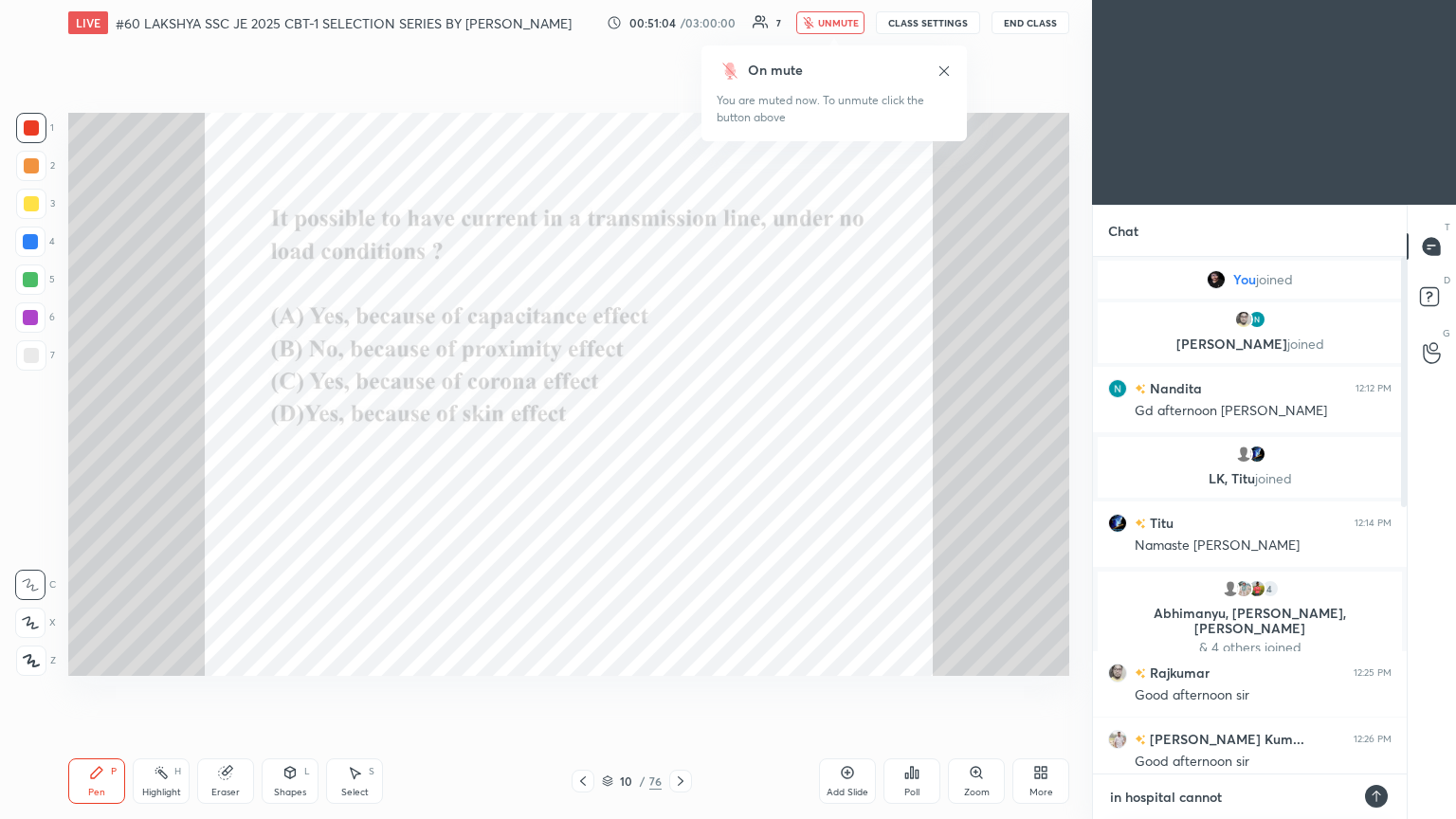
type textarea "in hospital cannot t"
type textarea "x"
type textarea "in hospital cannot ta"
type textarea "x"
type textarea "in hospital cannot tal"
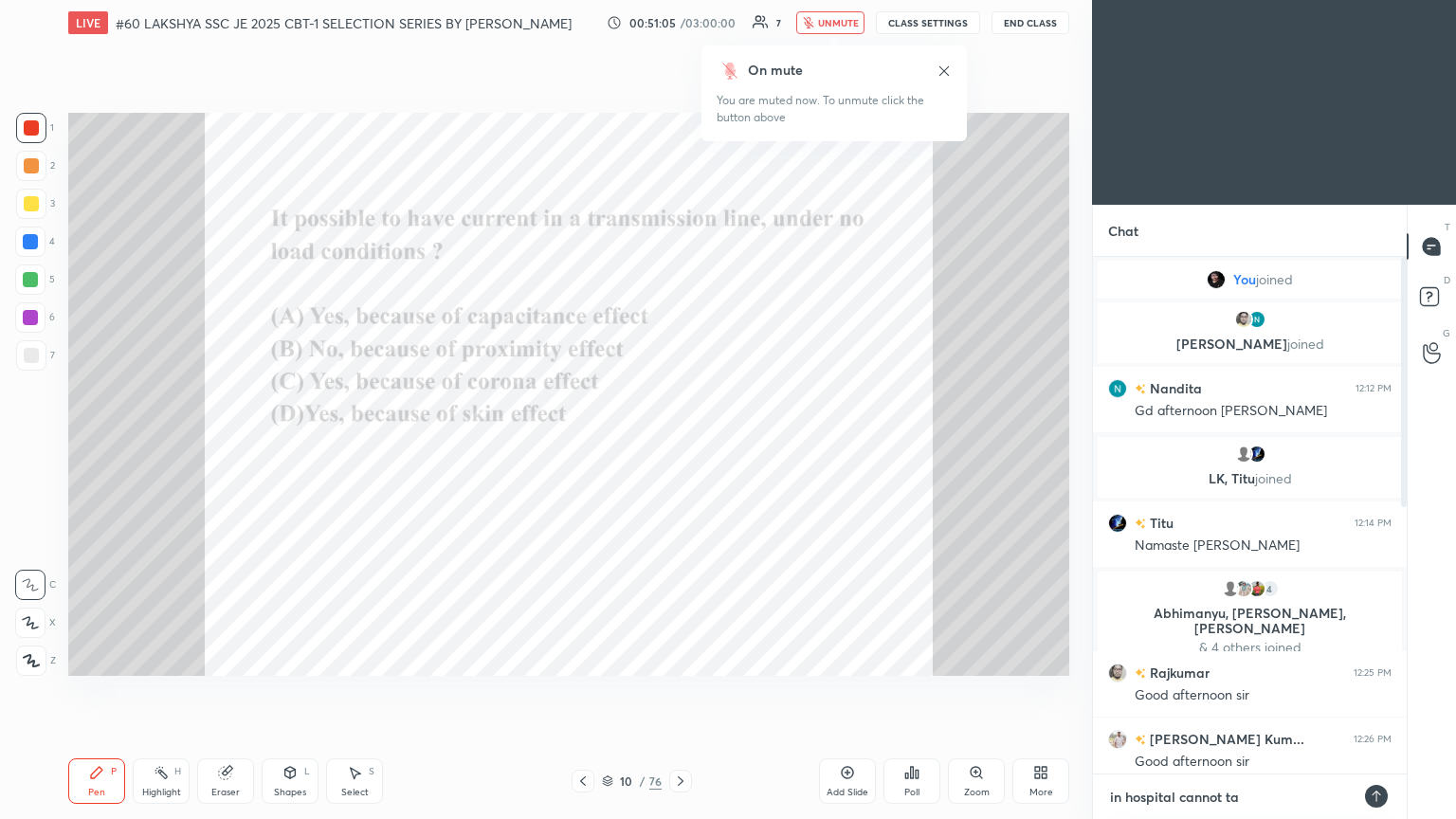
type textarea "x"
type textarea "in hospital cannot talk"
type textarea "x"
type textarea "in hospital cannot talk"
type textarea "x"
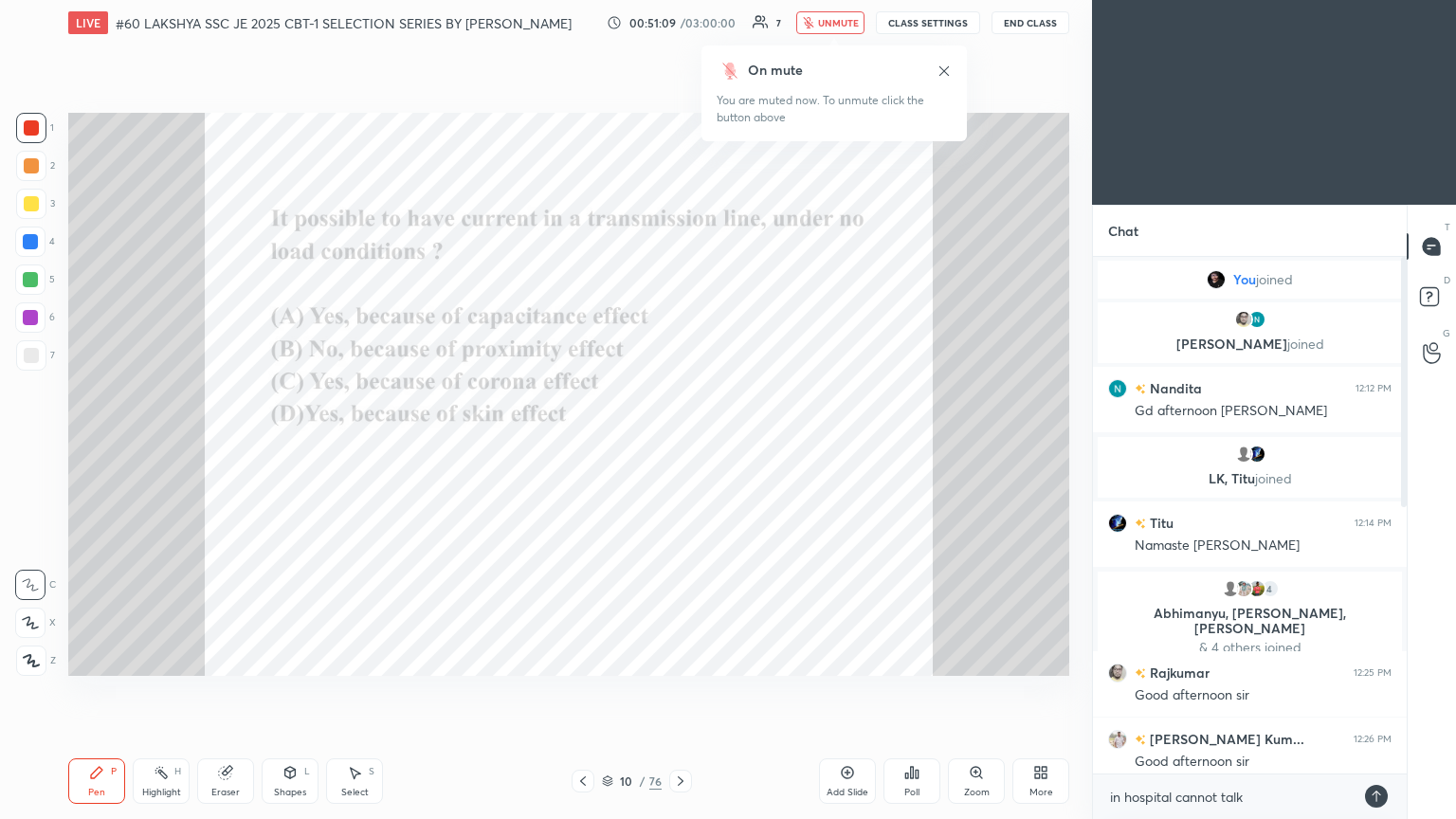
click at [680, 445] on icon at bounding box center [1376, 796] width 15 height 15
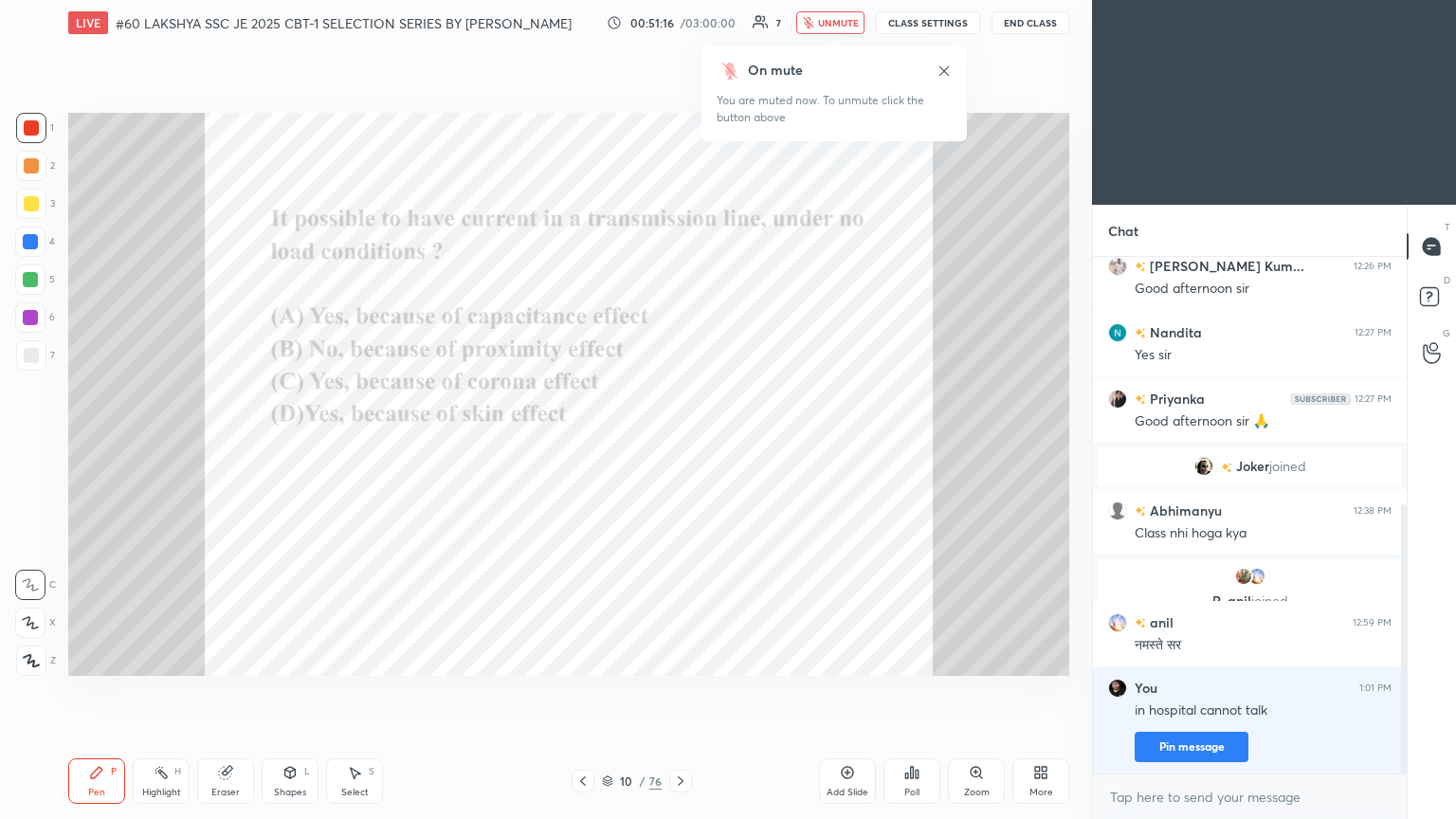
drag, startPoint x: 1405, startPoint y: 497, endPoint x: 1410, endPoint y: 687, distance: 190.1
click at [680, 445] on div "Chat [PERSON_NAME] 12:25 PM Good afternoon [PERSON_NAME]... 12:26 PM Good after…" at bounding box center [1274, 512] width 364 height 614
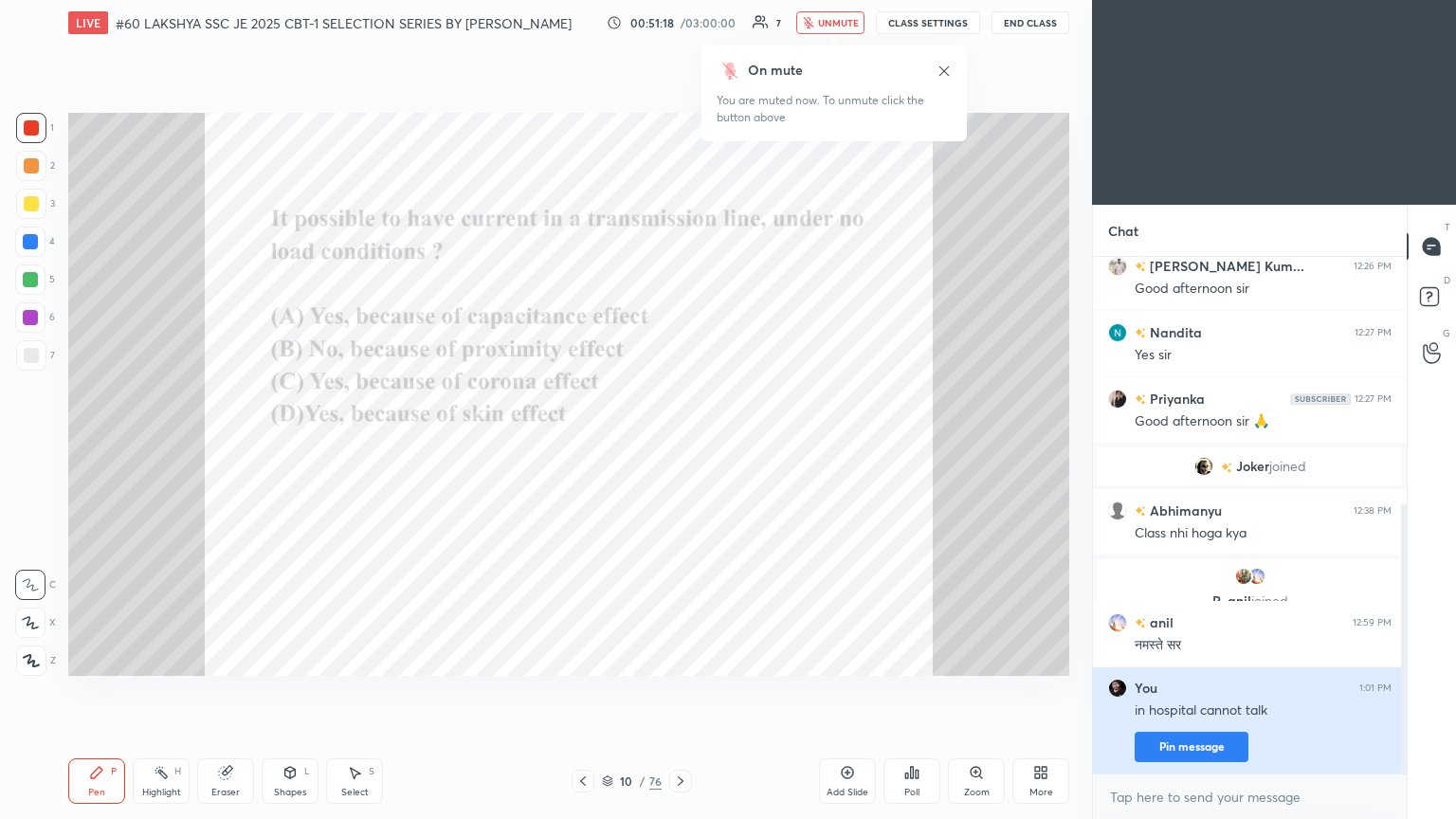
click at [680, 445] on button "Pin message" at bounding box center [1191, 747] width 114 height 31
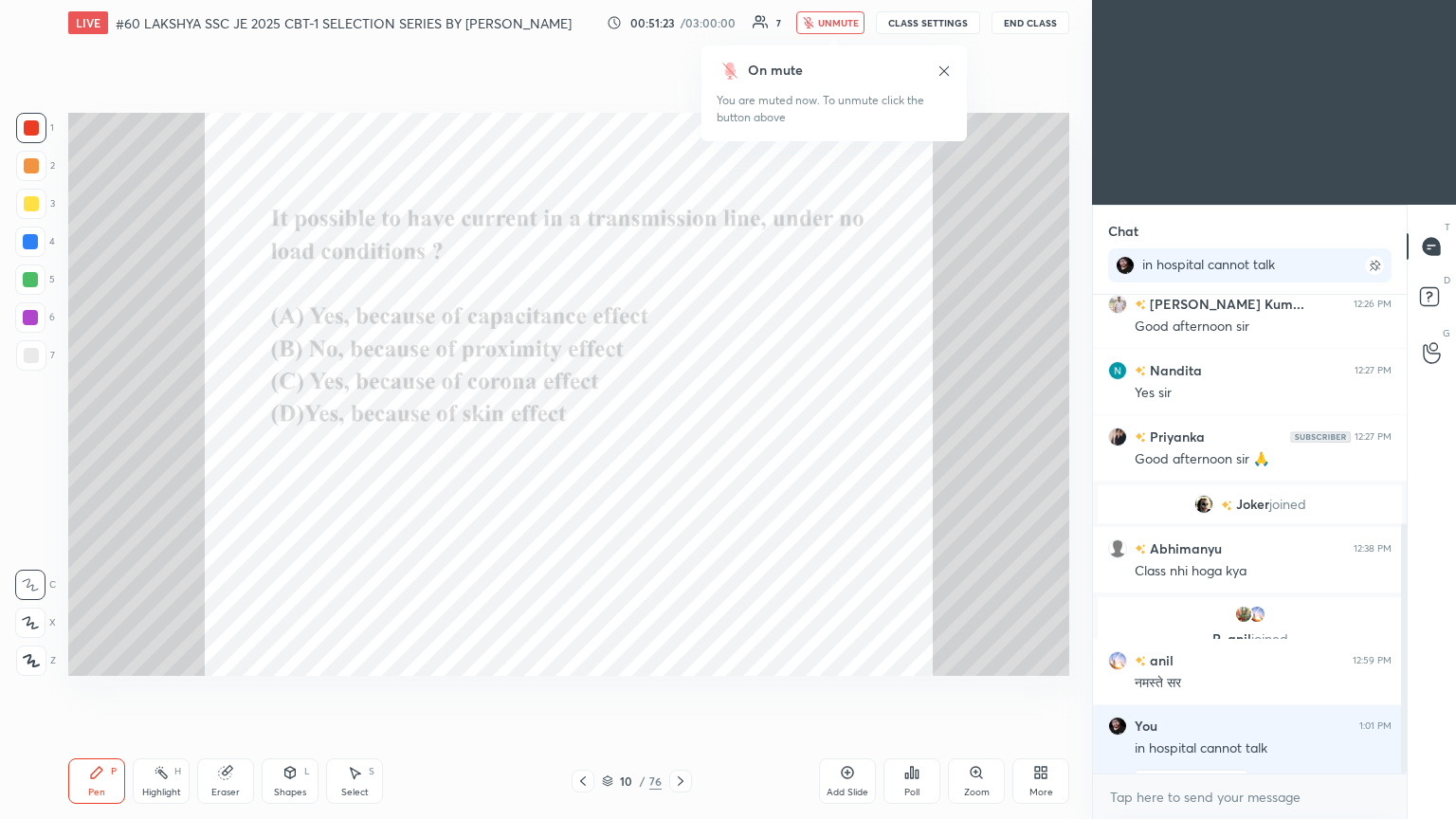
click at [678, 445] on icon at bounding box center [680, 780] width 15 height 15
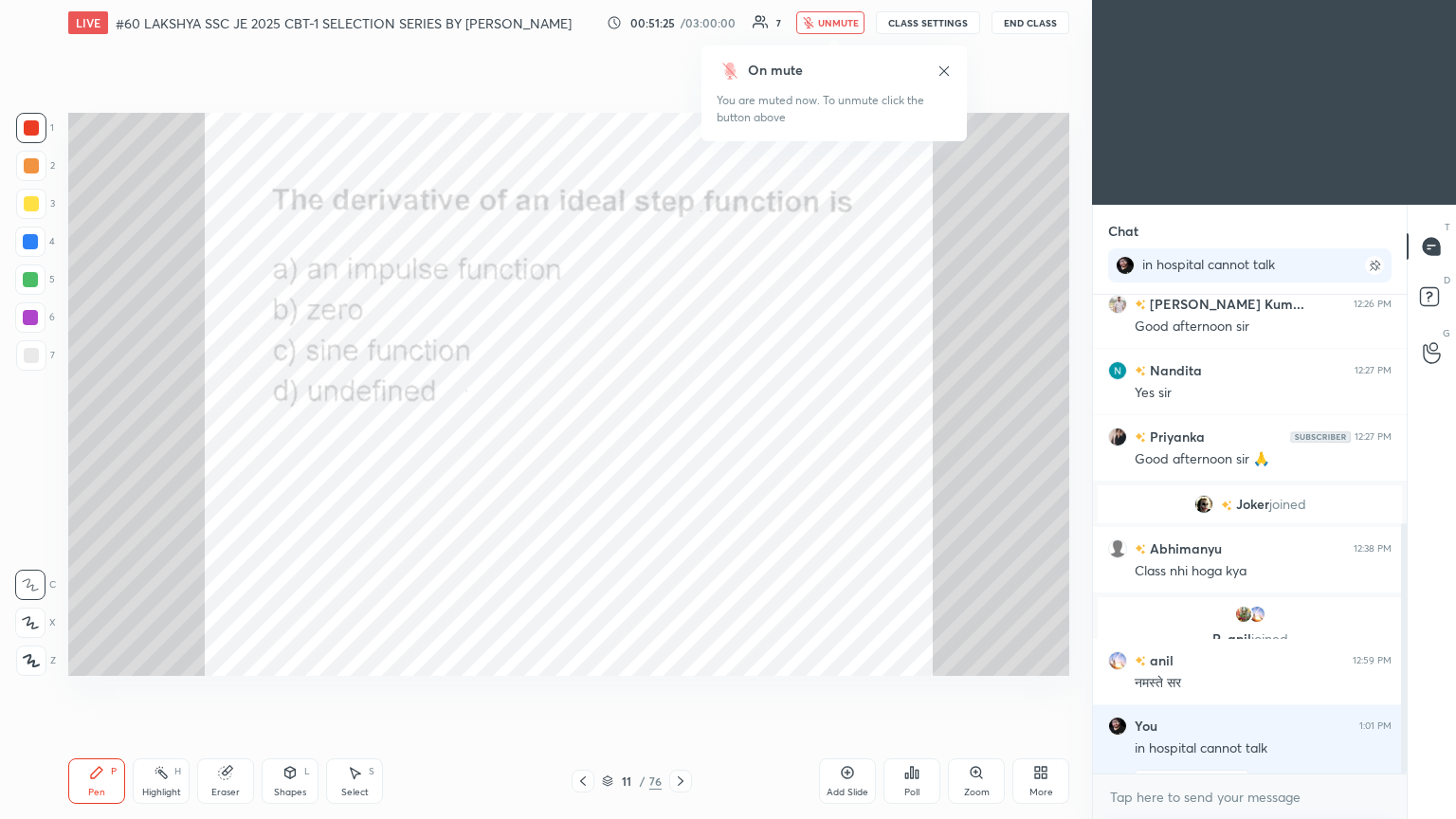
click at [680, 445] on div "Poll" at bounding box center [911, 781] width 56 height 46
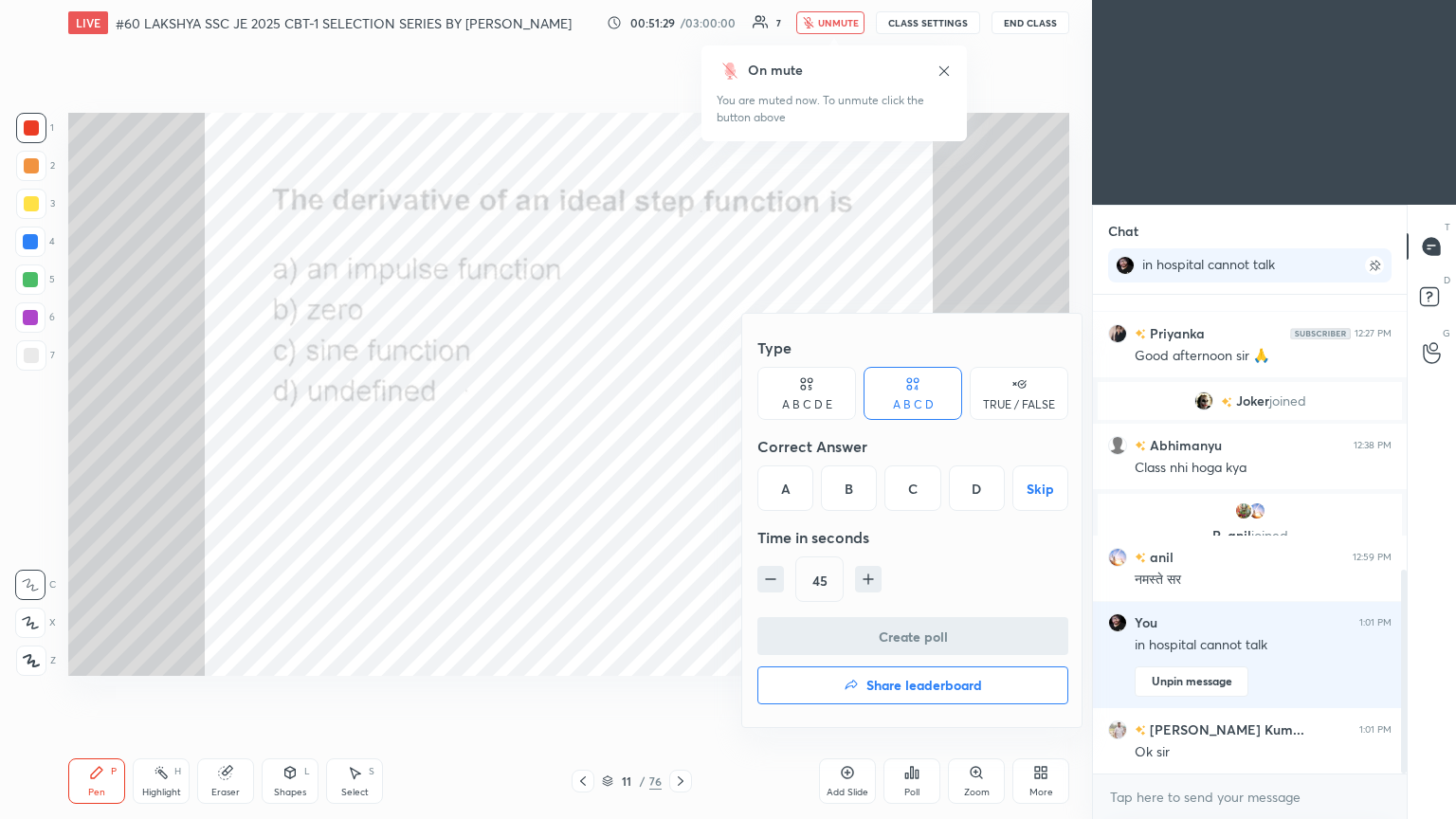
scroll to position [644, 0]
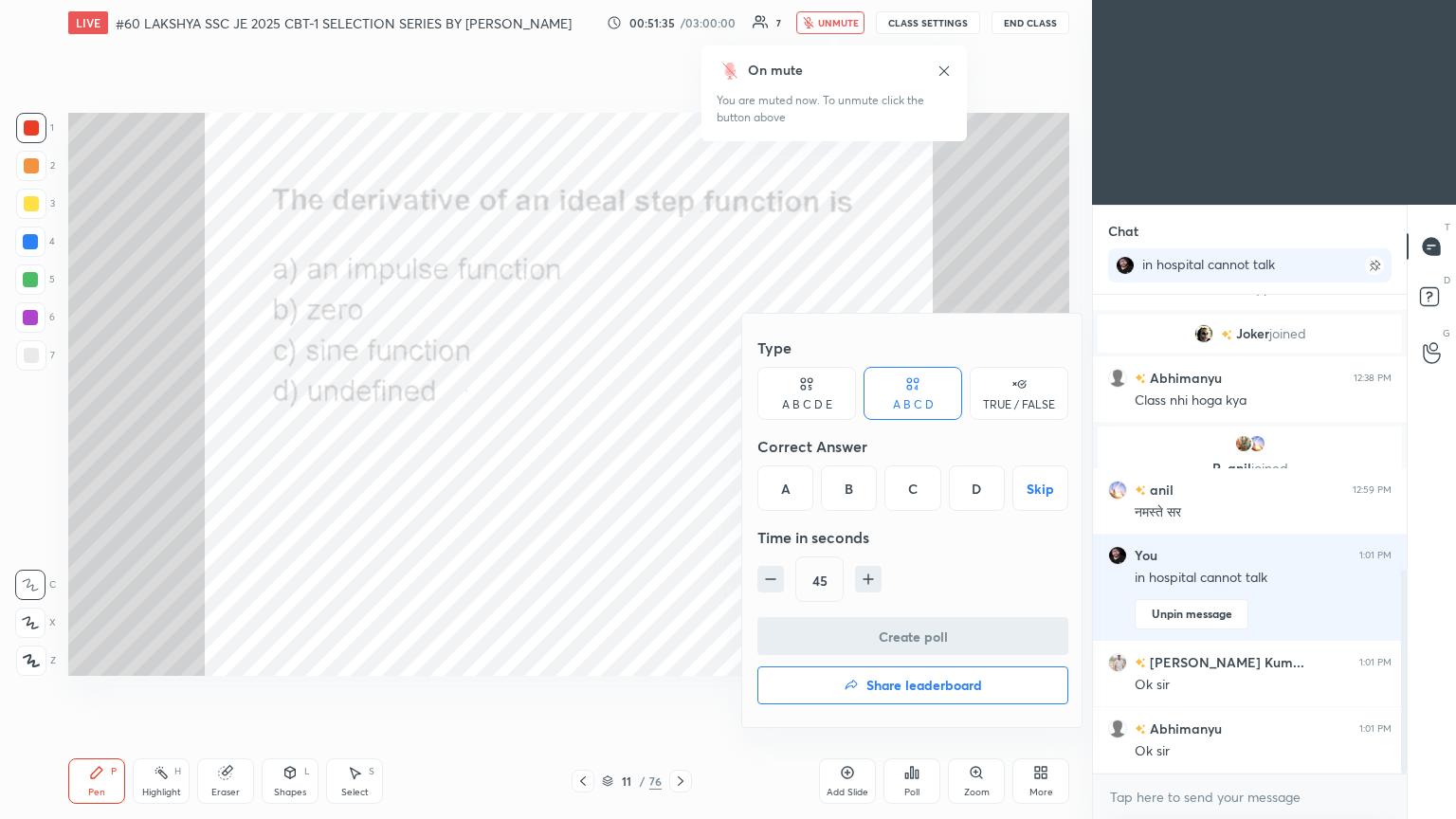
click at [680, 445] on div "A" at bounding box center [785, 488] width 55 height 46
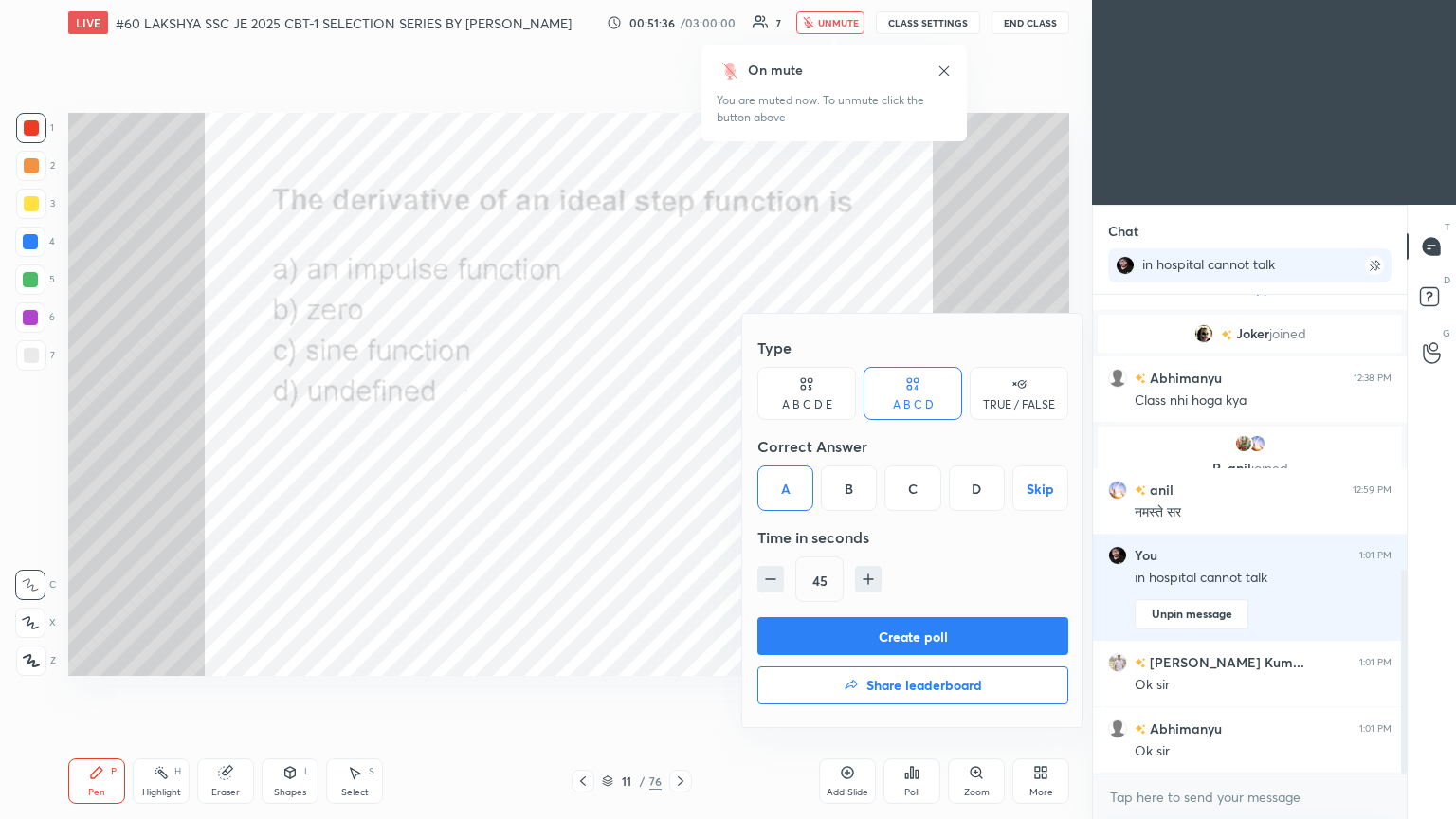
click at [680, 445] on button "Create poll" at bounding box center [913, 636] width 311 height 38
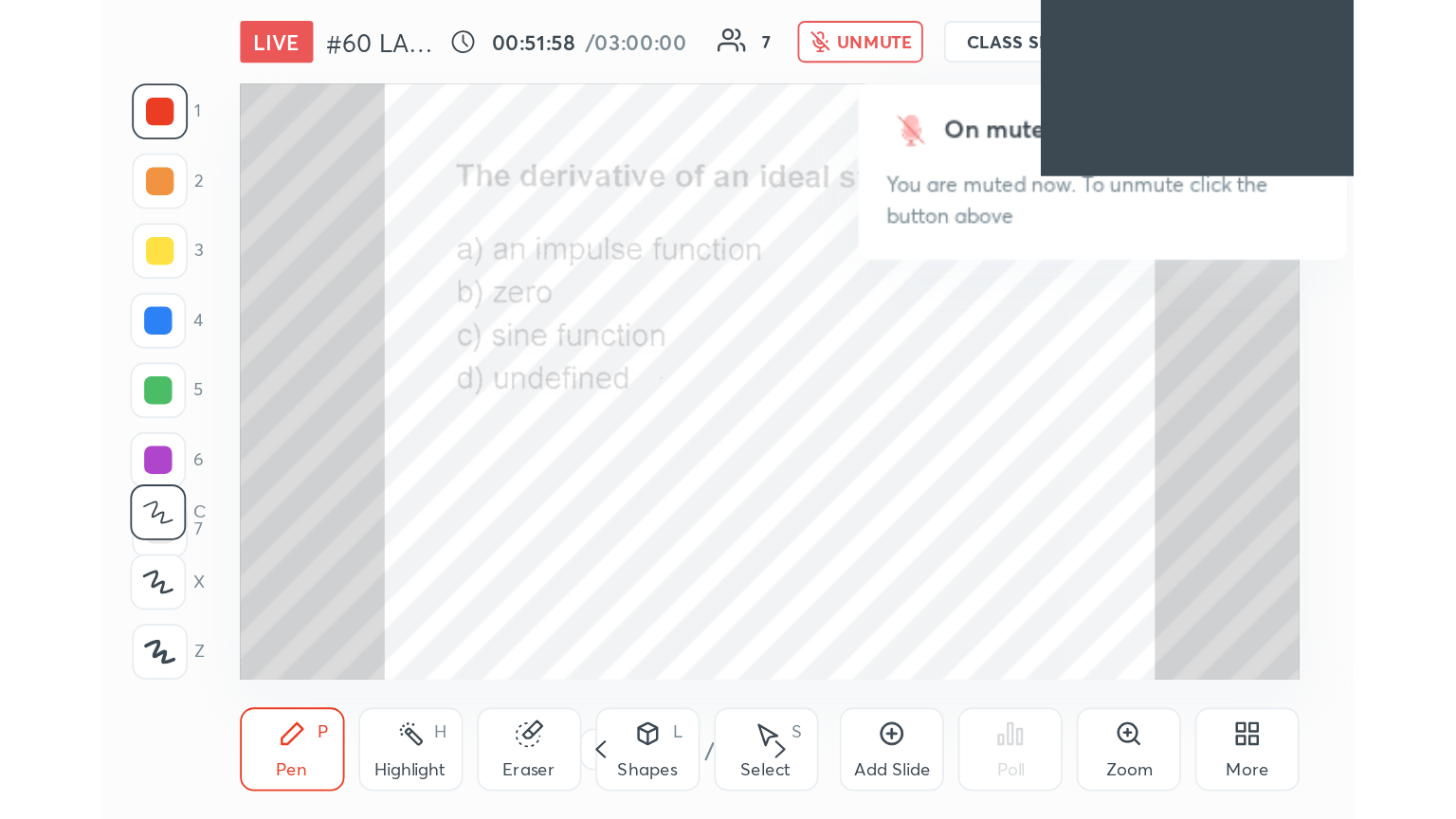
scroll to position [324, 604]
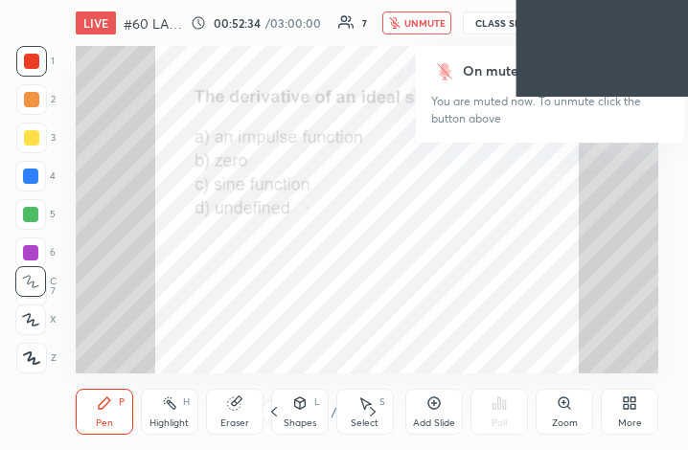
click at [628, 407] on icon at bounding box center [625, 406] width 5 height 5
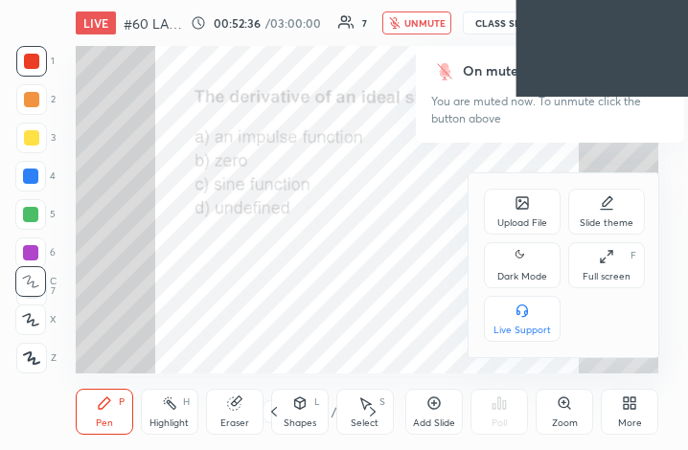
click at [601, 280] on div "Full screen" at bounding box center [606, 277] width 48 height 10
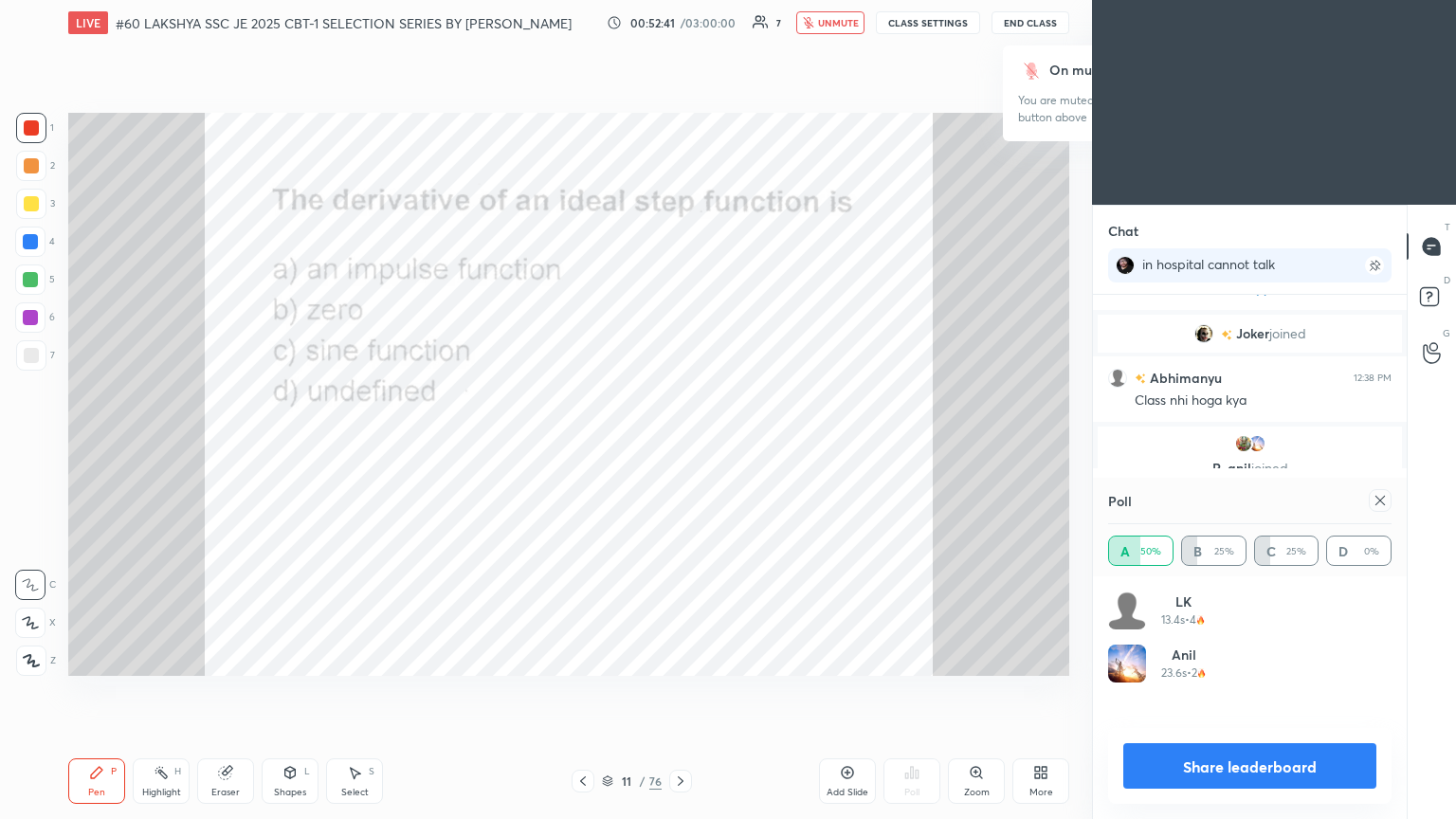
scroll to position [808, 0]
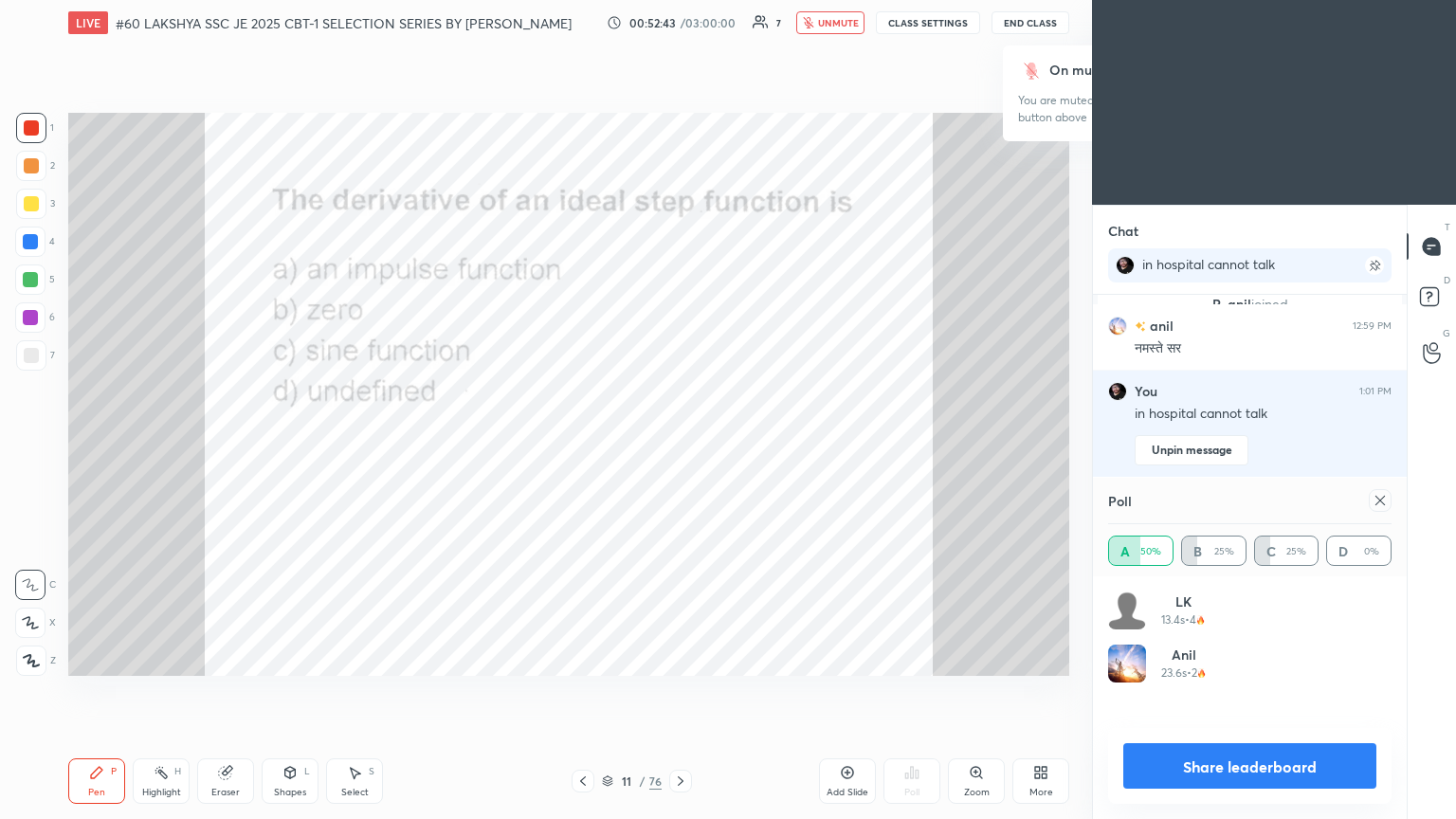
click at [680, 445] on icon at bounding box center [1380, 500] width 15 height 15
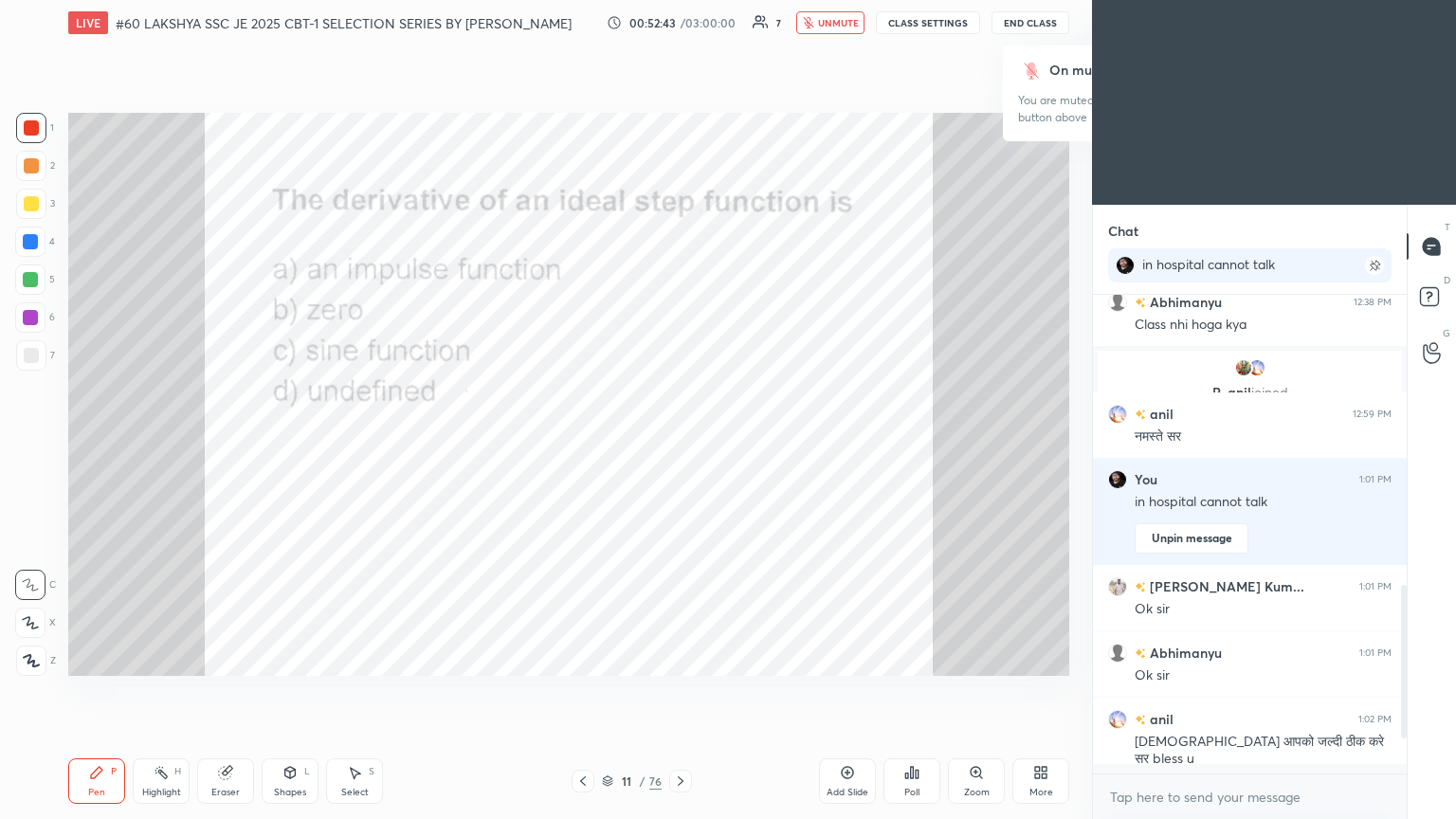
scroll to position [7, 6]
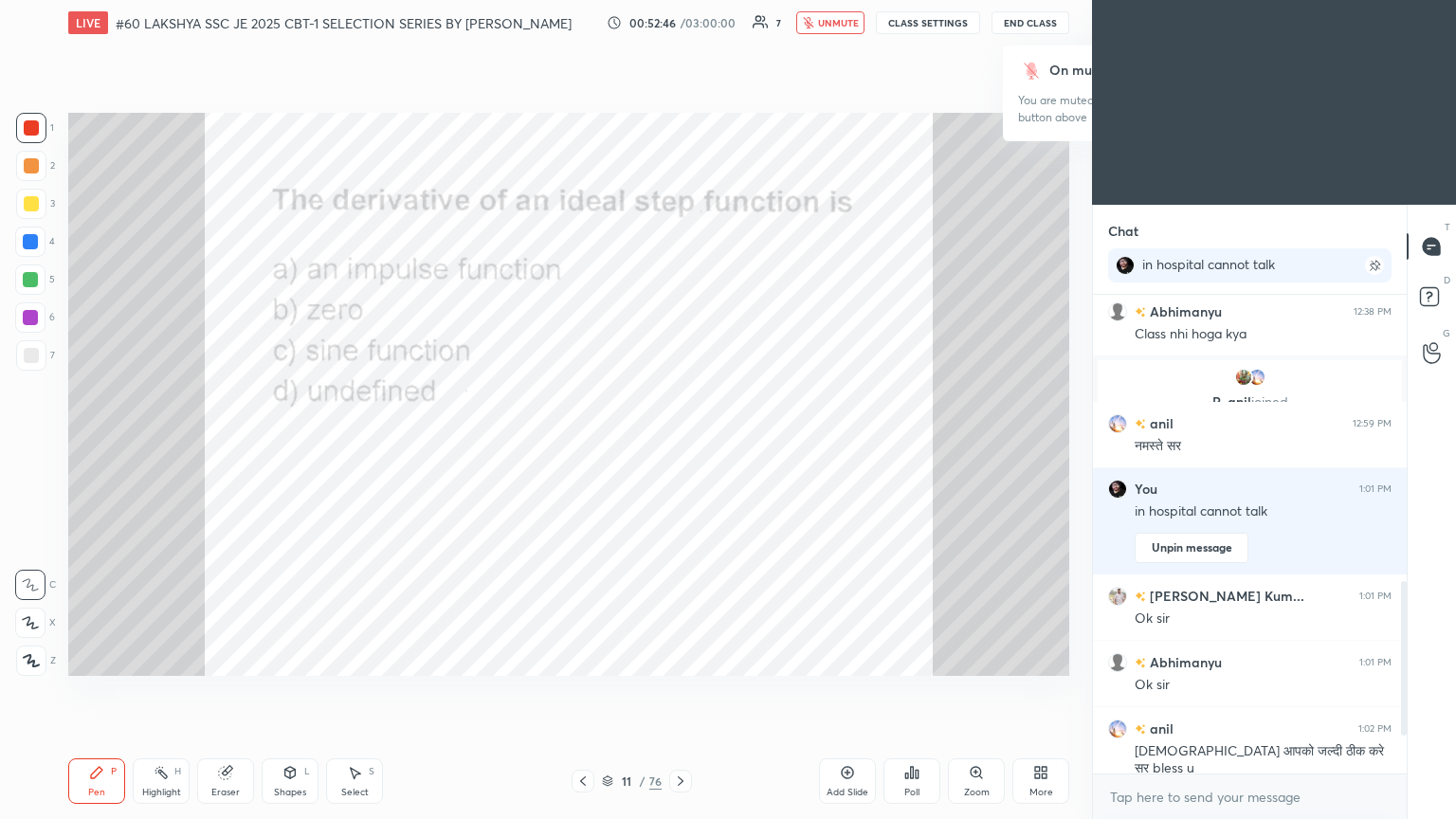
click at [680, 445] on icon at bounding box center [680, 780] width 15 height 15
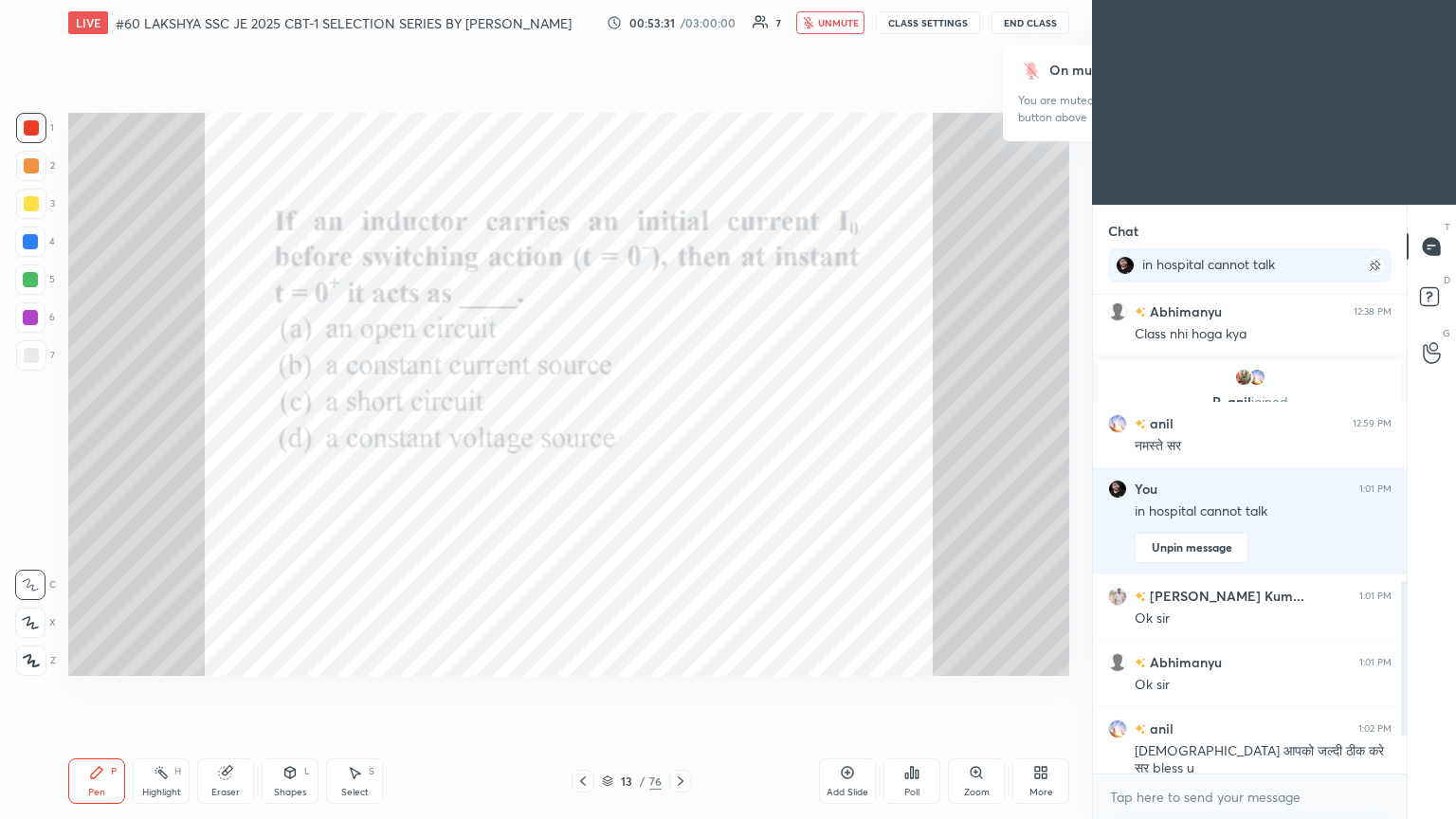
click at [587, 445] on div at bounding box center [582, 781] width 23 height 23
click at [680, 445] on div "Poll" at bounding box center [911, 781] width 56 height 46
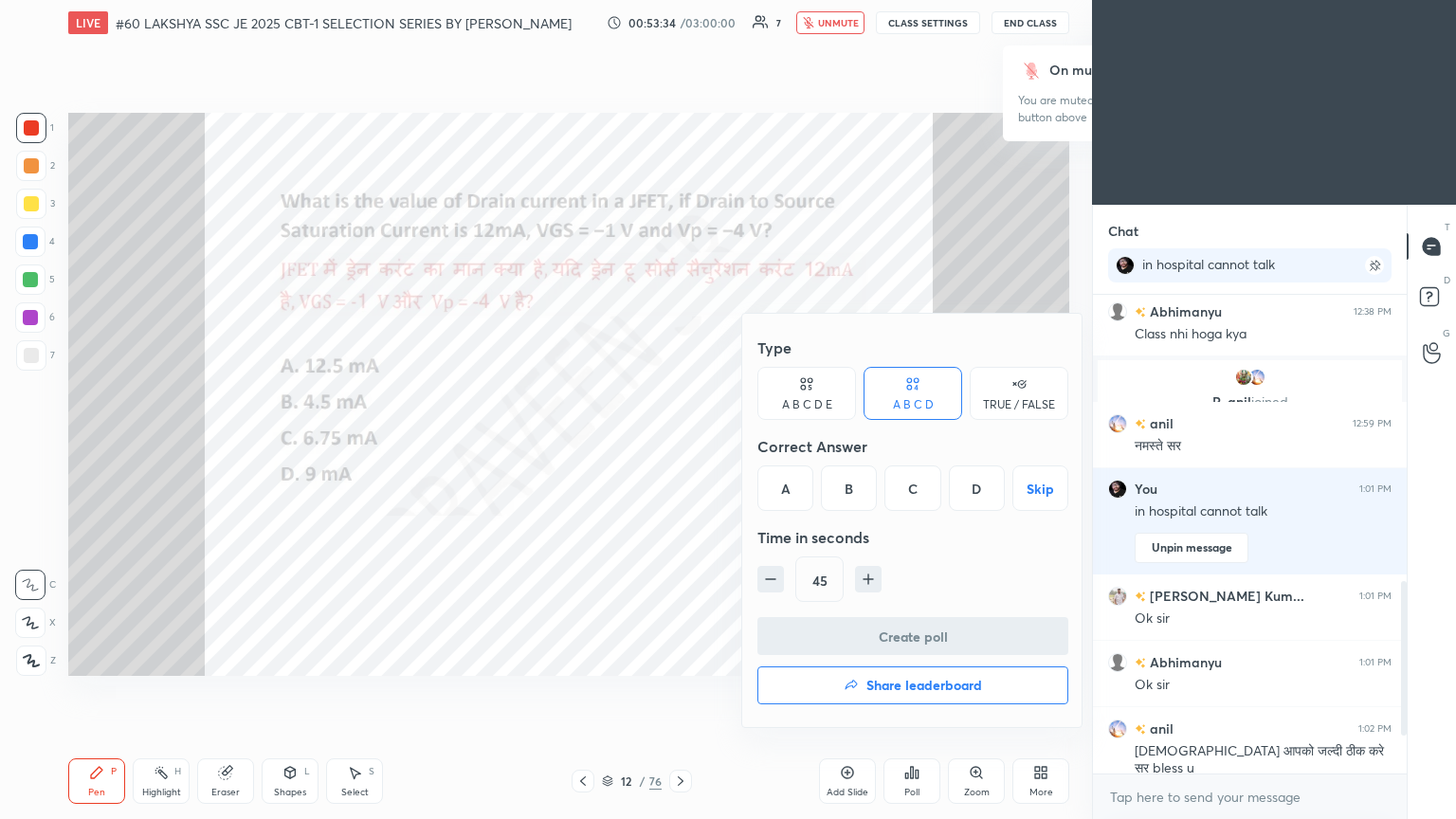
click at [680, 445] on div "C" at bounding box center [912, 488] width 55 height 46
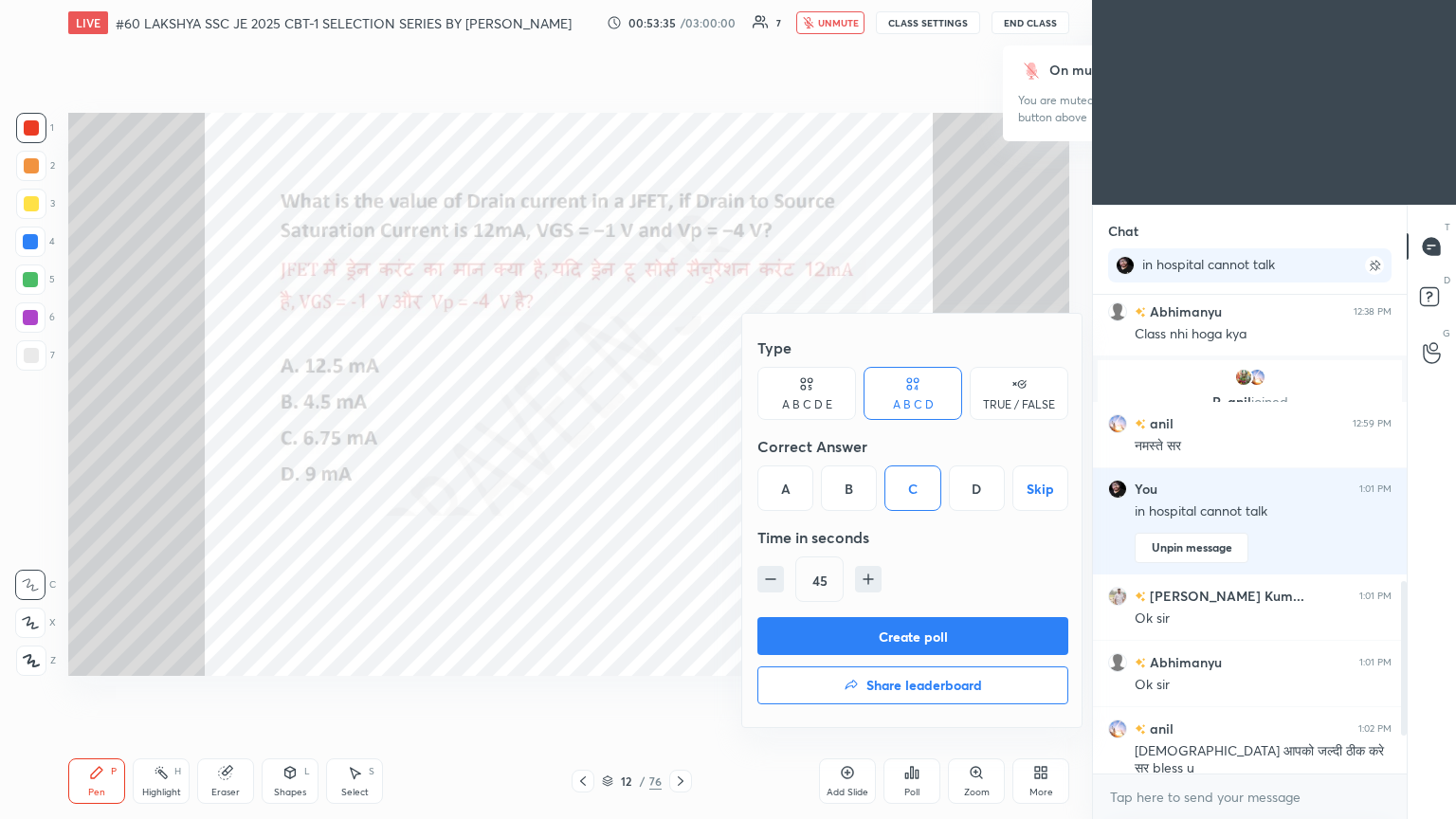
click at [680, 445] on button "Create poll" at bounding box center [913, 636] width 311 height 38
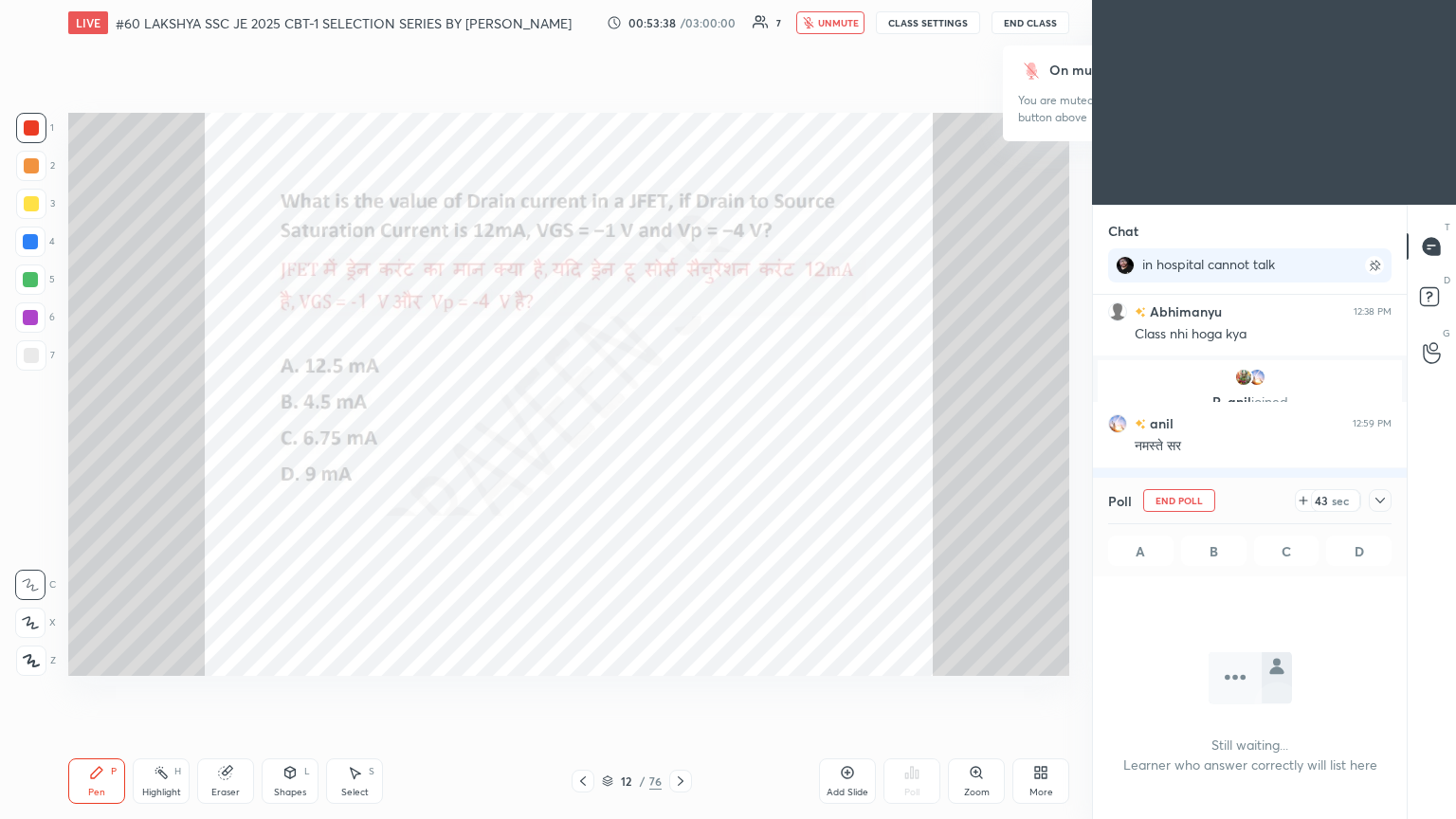
click at [680, 23] on span "unmute" at bounding box center [837, 22] width 41 height 13
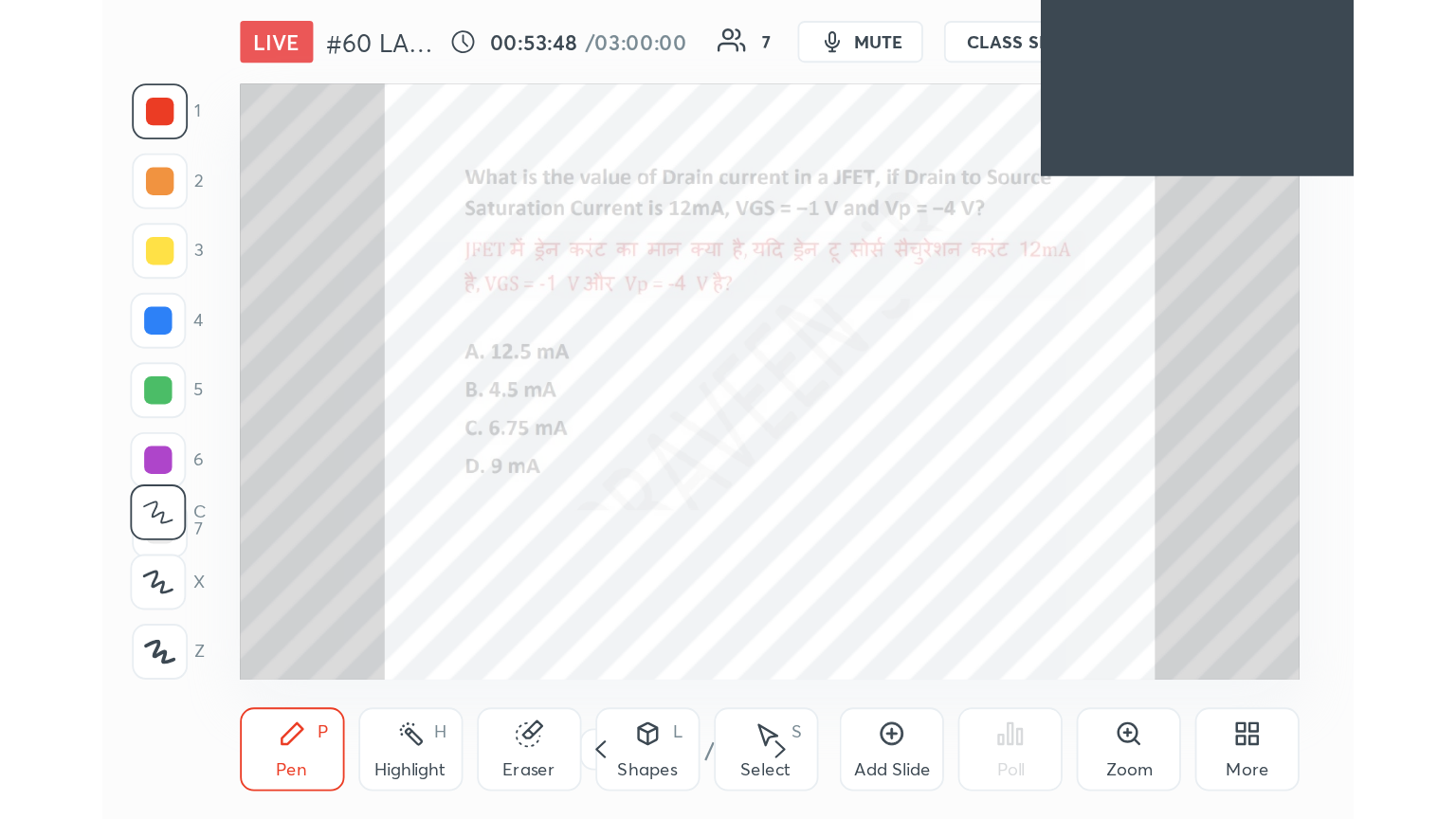
scroll to position [324, 605]
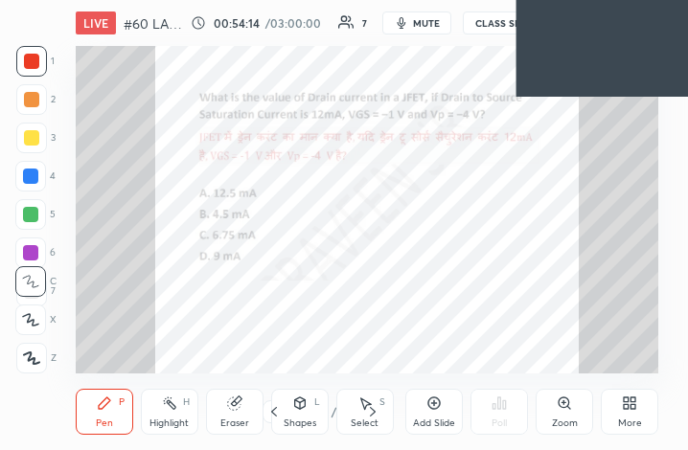
click at [624, 395] on icon at bounding box center [628, 402] width 15 height 15
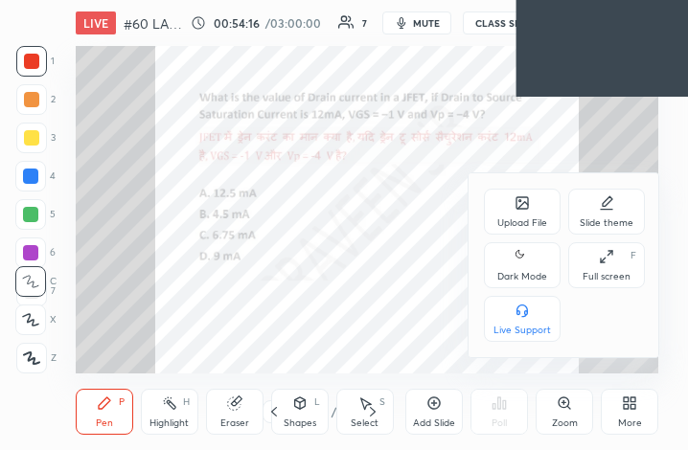
click at [616, 269] on div "Full screen F" at bounding box center [606, 265] width 77 height 46
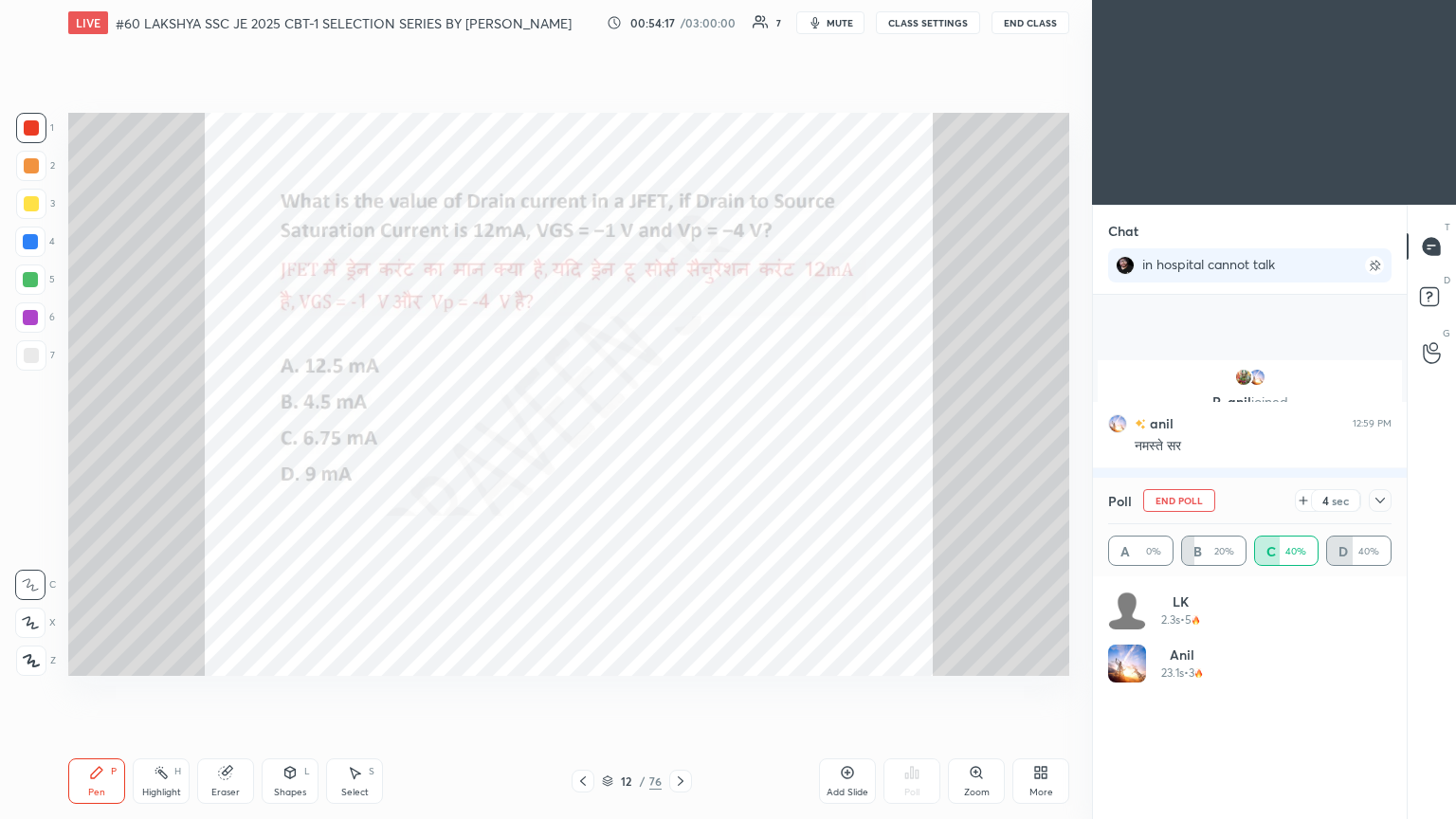
scroll to position [875, 0]
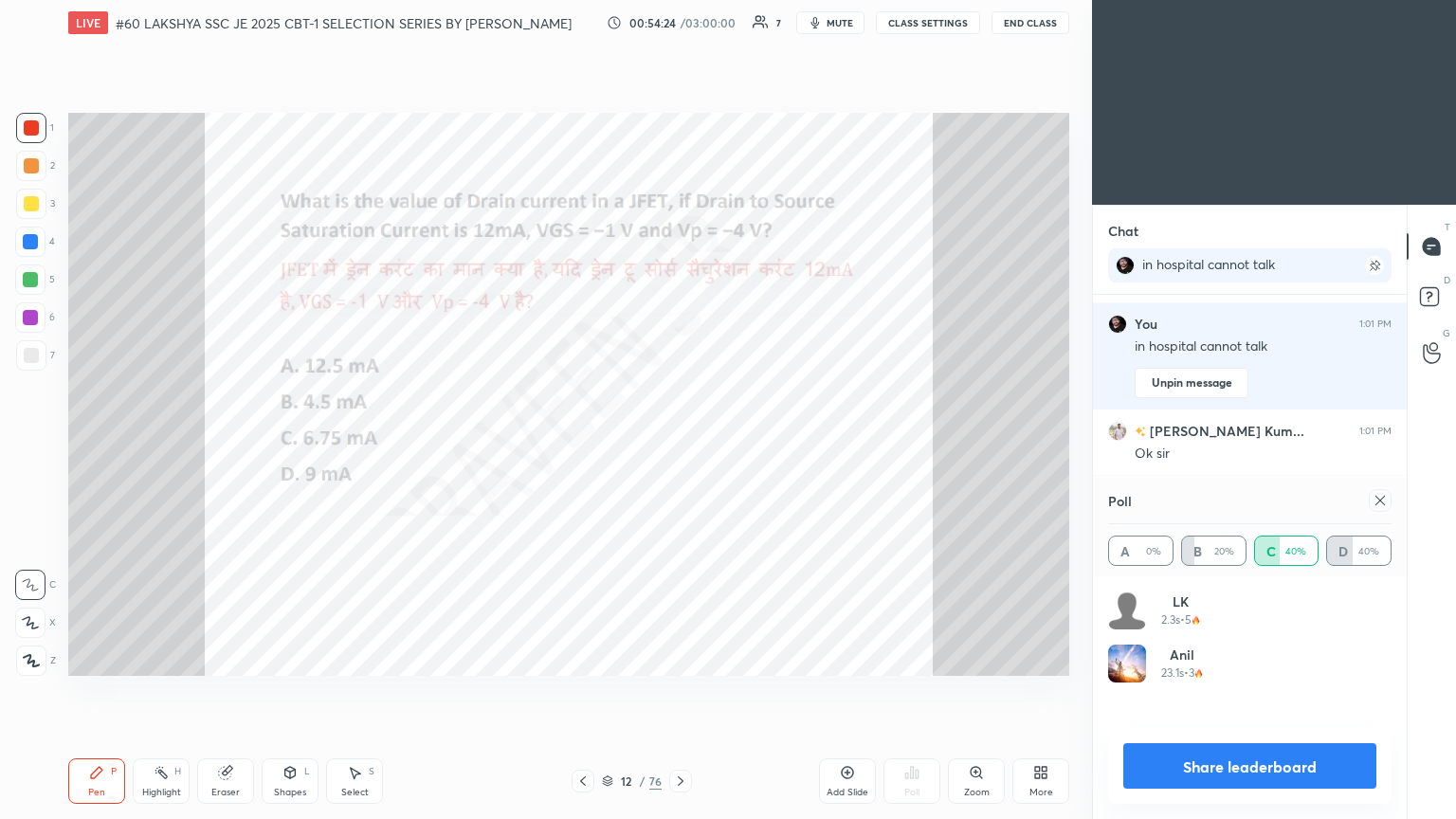
click at [680, 445] on icon at bounding box center [1380, 500] width 15 height 15
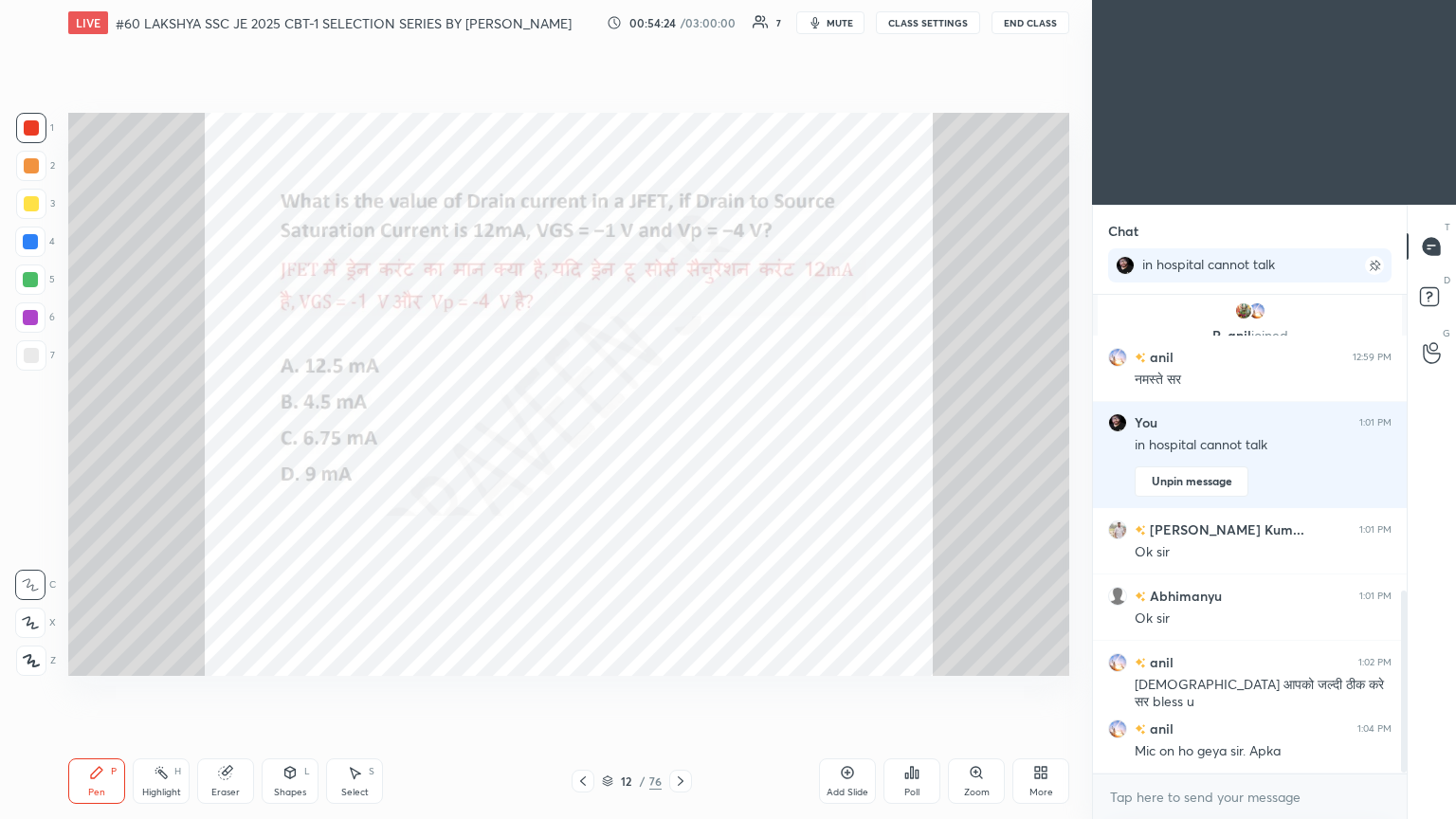
scroll to position [7, 6]
click at [680, 11] on div "LIVE #60 LAKSHYA SSC JE 2025 CBT-1 SELECTION SERIES BY [PERSON_NAME] 00:54:28 /…" at bounding box center [568, 23] width 1001 height 46
click at [223, 445] on icon at bounding box center [225, 773] width 12 height 12
click at [23, 445] on span "Erase all" at bounding box center [30, 661] width 29 height 13
click at [111, 445] on div "Pen P" at bounding box center [96, 781] width 56 height 46
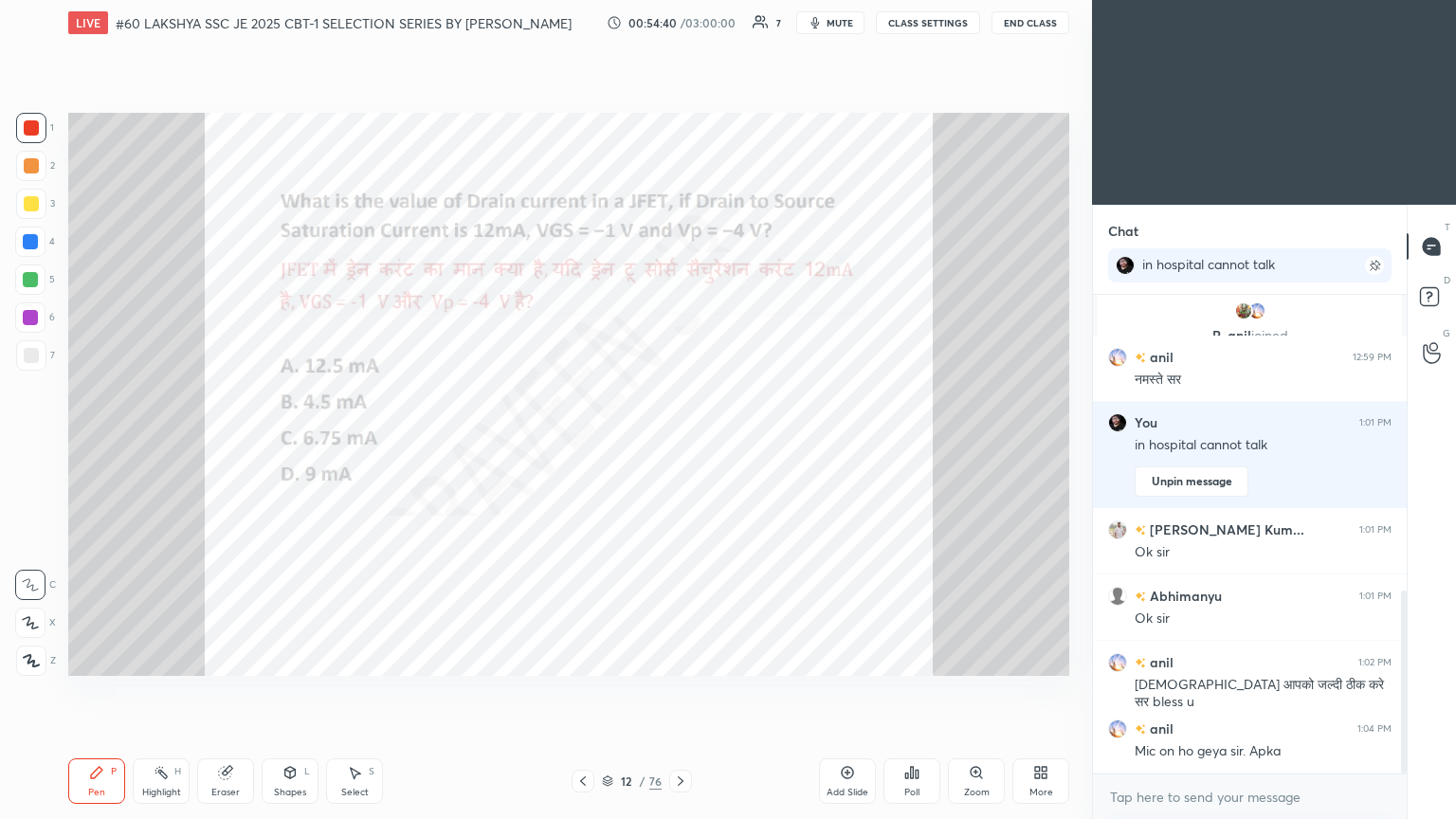
click at [677, 445] on icon at bounding box center [680, 780] width 15 height 15
click at [680, 445] on div "Poll" at bounding box center [911, 781] width 56 height 46
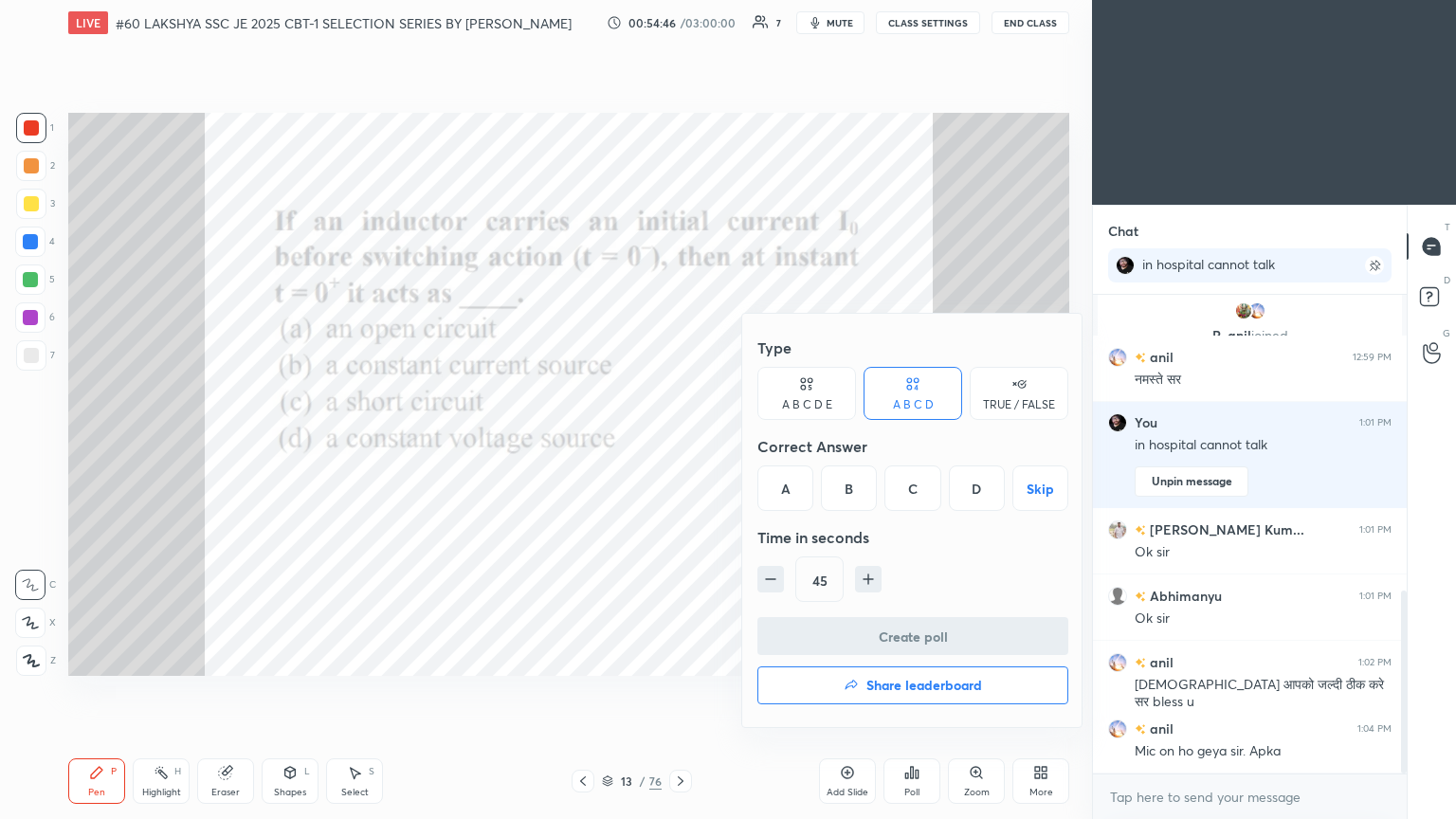
click at [680, 445] on div "B" at bounding box center [848, 488] width 55 height 46
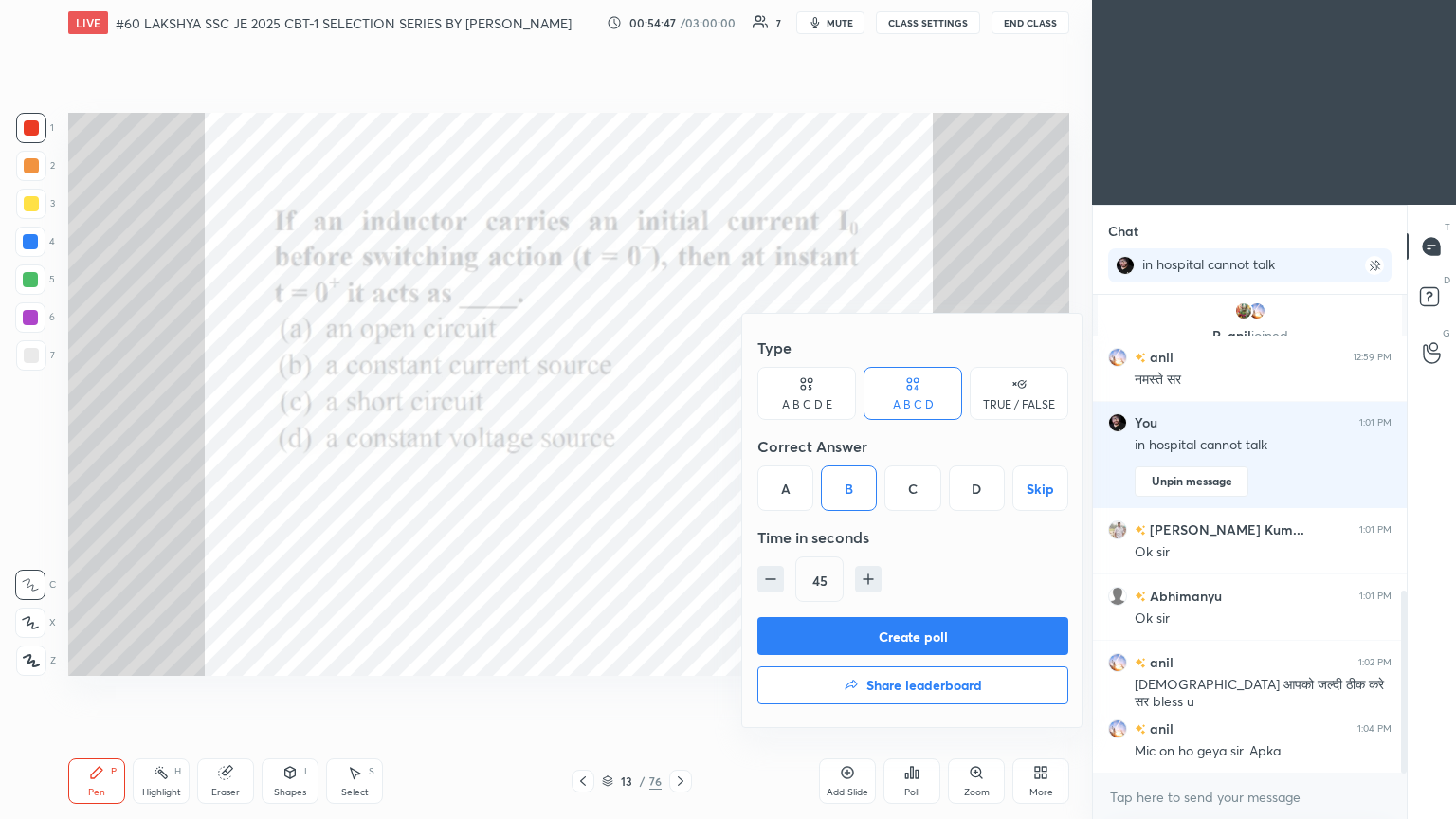
click at [680, 445] on button "Create poll" at bounding box center [913, 636] width 311 height 38
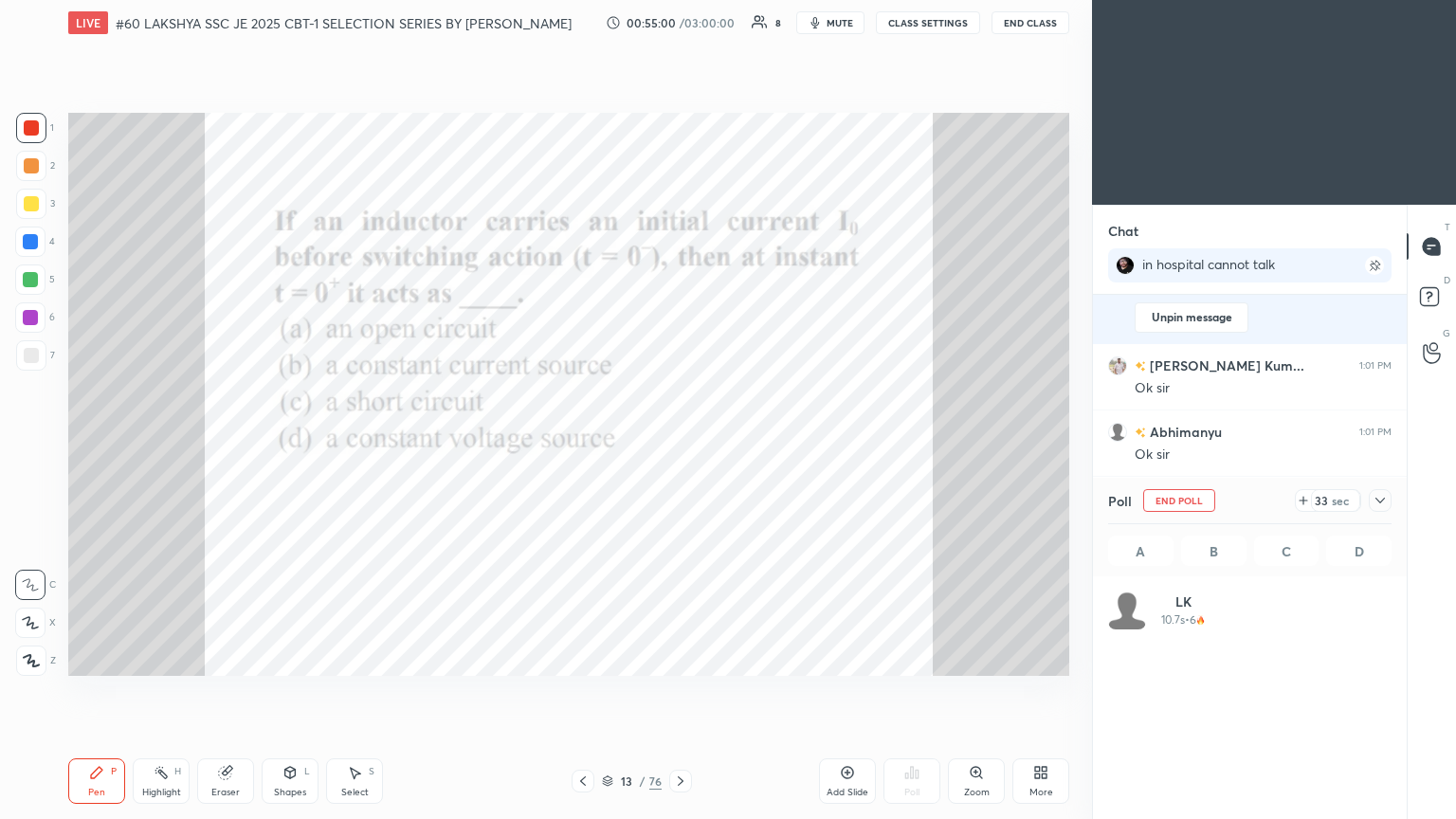
scroll to position [222, 278]
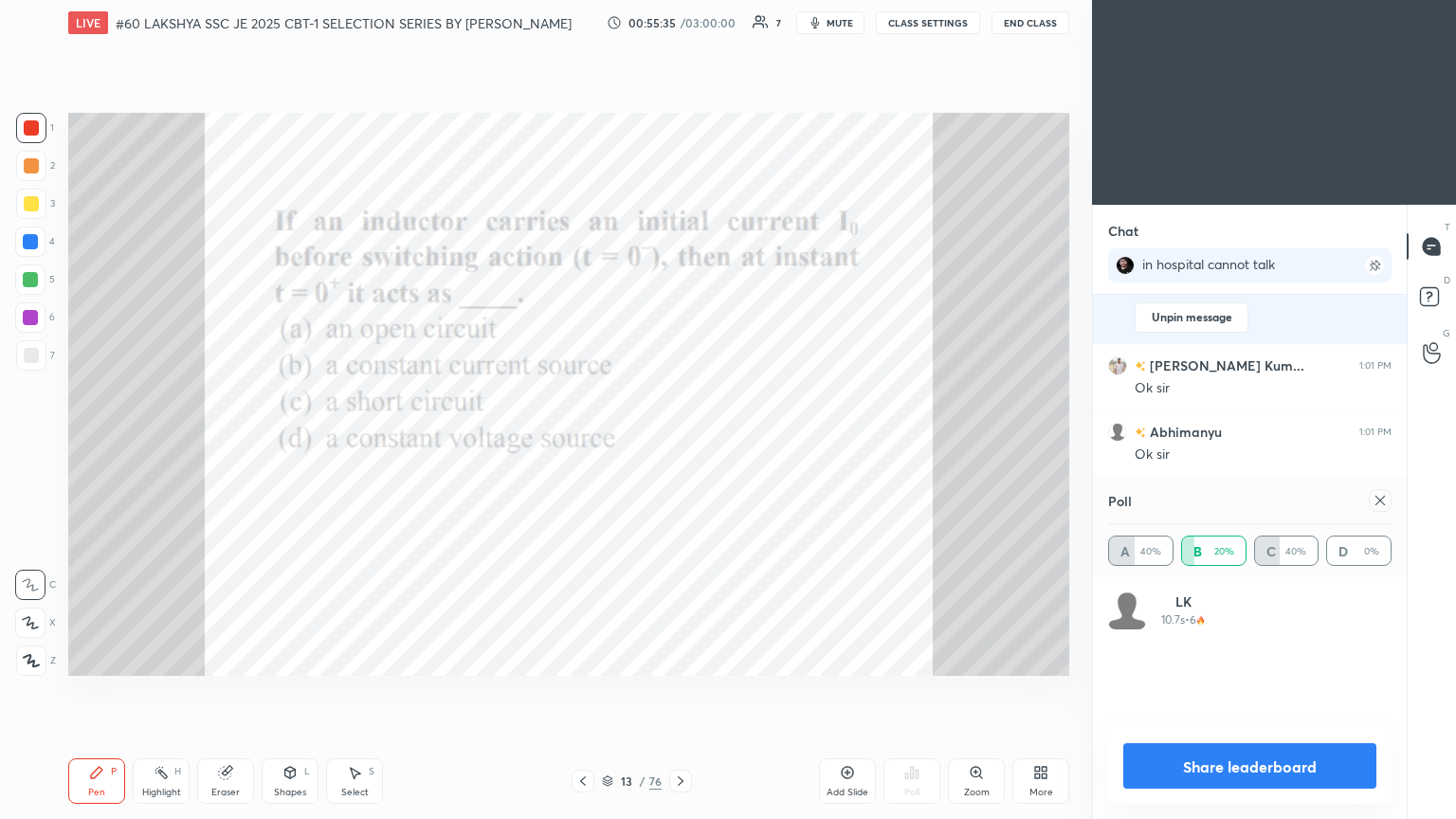
click at [680, 23] on button "mute" at bounding box center [829, 22] width 68 height 23
click at [680, 27] on span "unmute" at bounding box center [837, 22] width 41 height 13
click at [680, 445] on icon at bounding box center [1380, 500] width 15 height 15
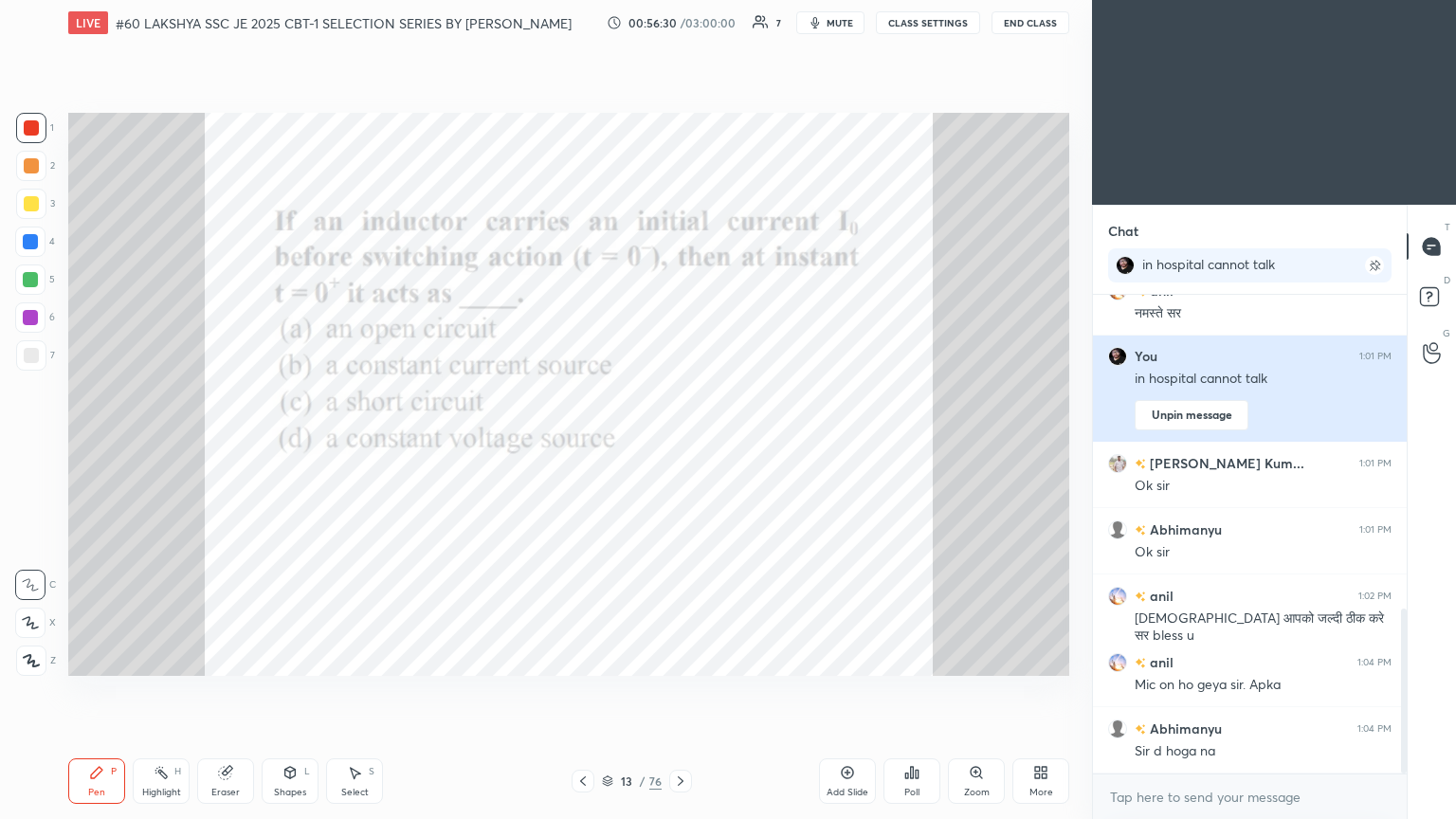
scroll to position [909, 0]
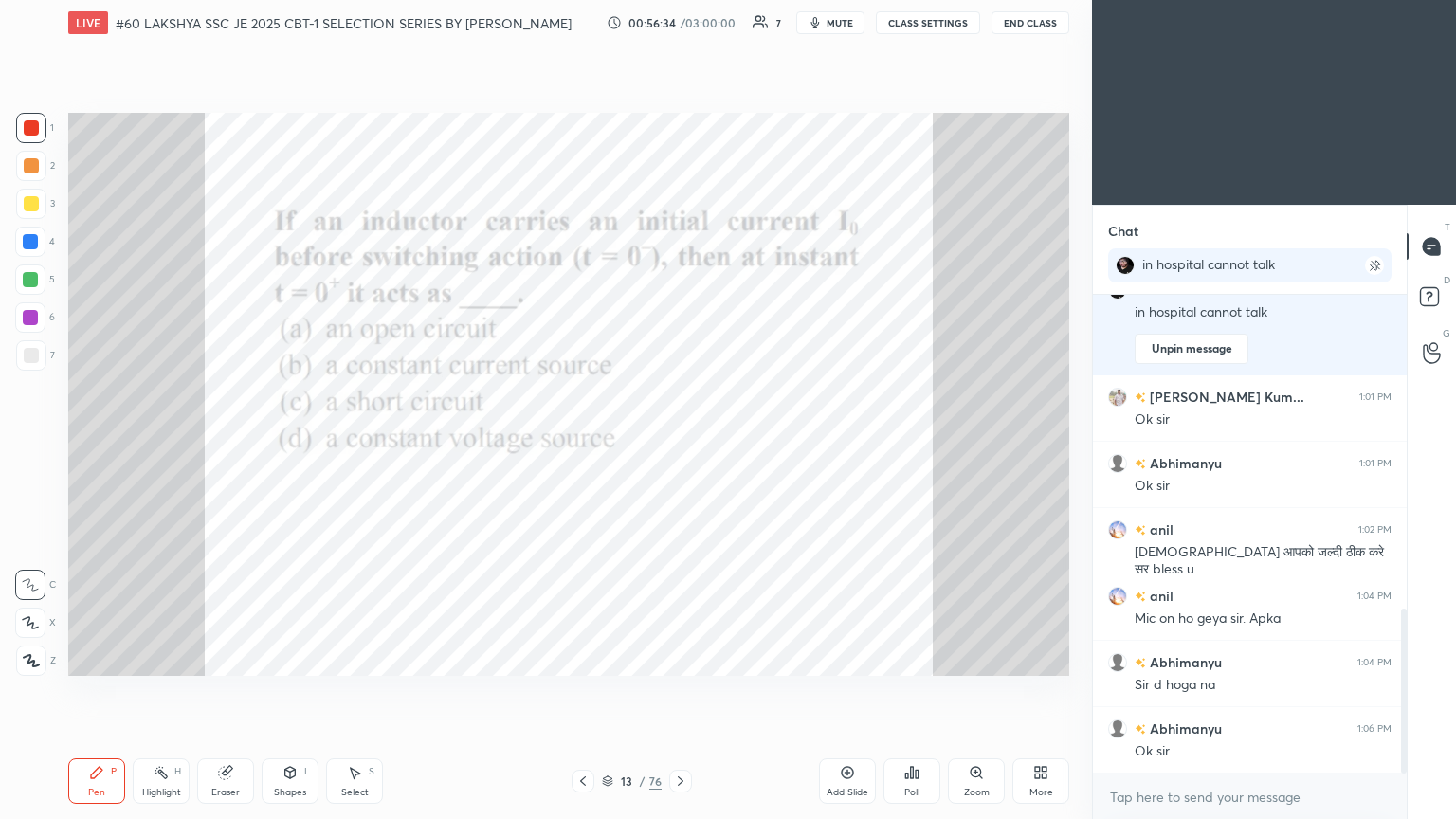
click at [680, 26] on span "mute" at bounding box center [839, 22] width 27 height 13
click at [237, 445] on div "Eraser" at bounding box center [225, 781] width 56 height 46
click at [32, 445] on span "Erase all" at bounding box center [30, 661] width 29 height 13
click at [680, 445] on icon at bounding box center [680, 780] width 15 height 15
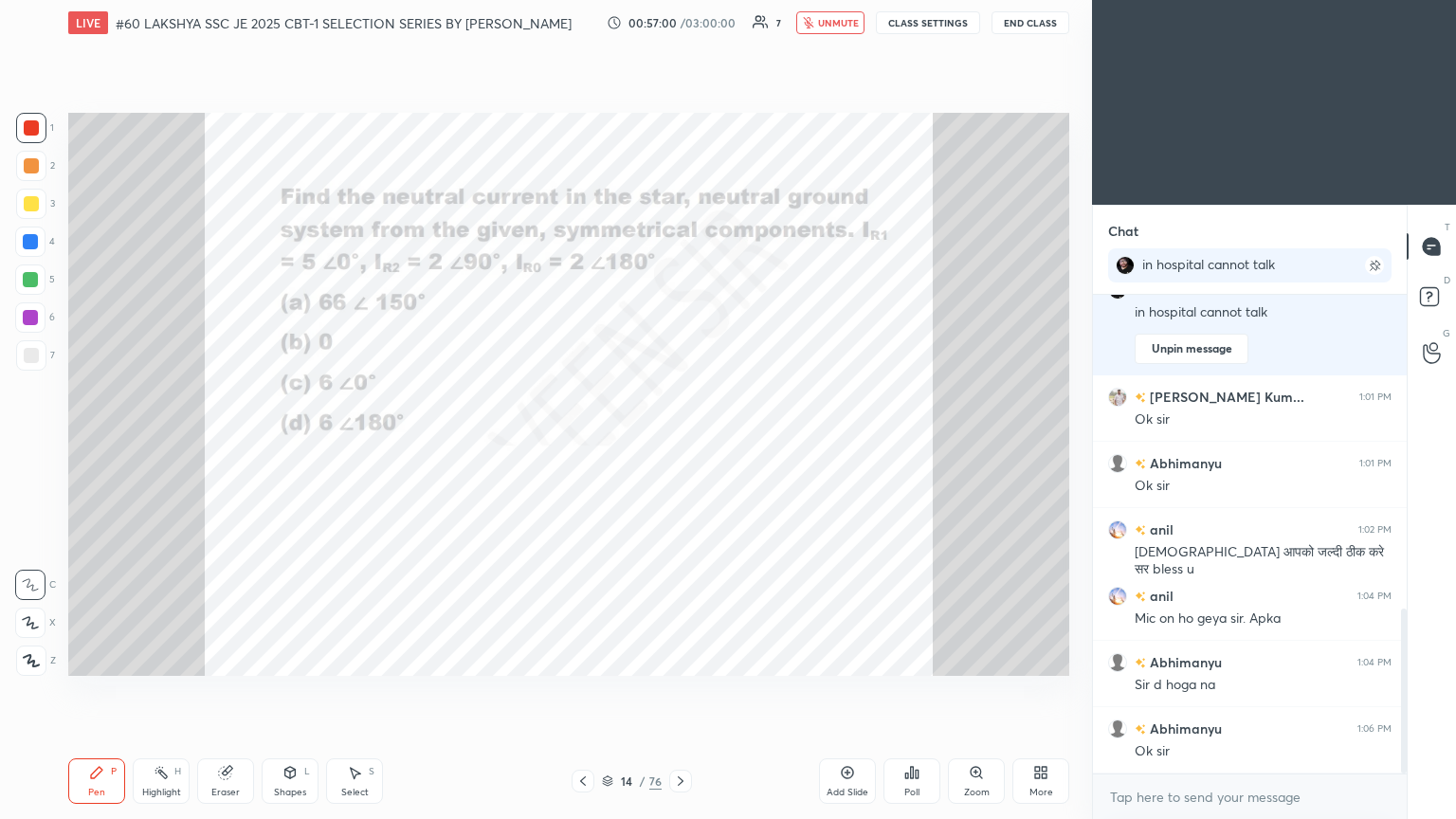
click at [680, 445] on div "Poll" at bounding box center [911, 793] width 15 height 10
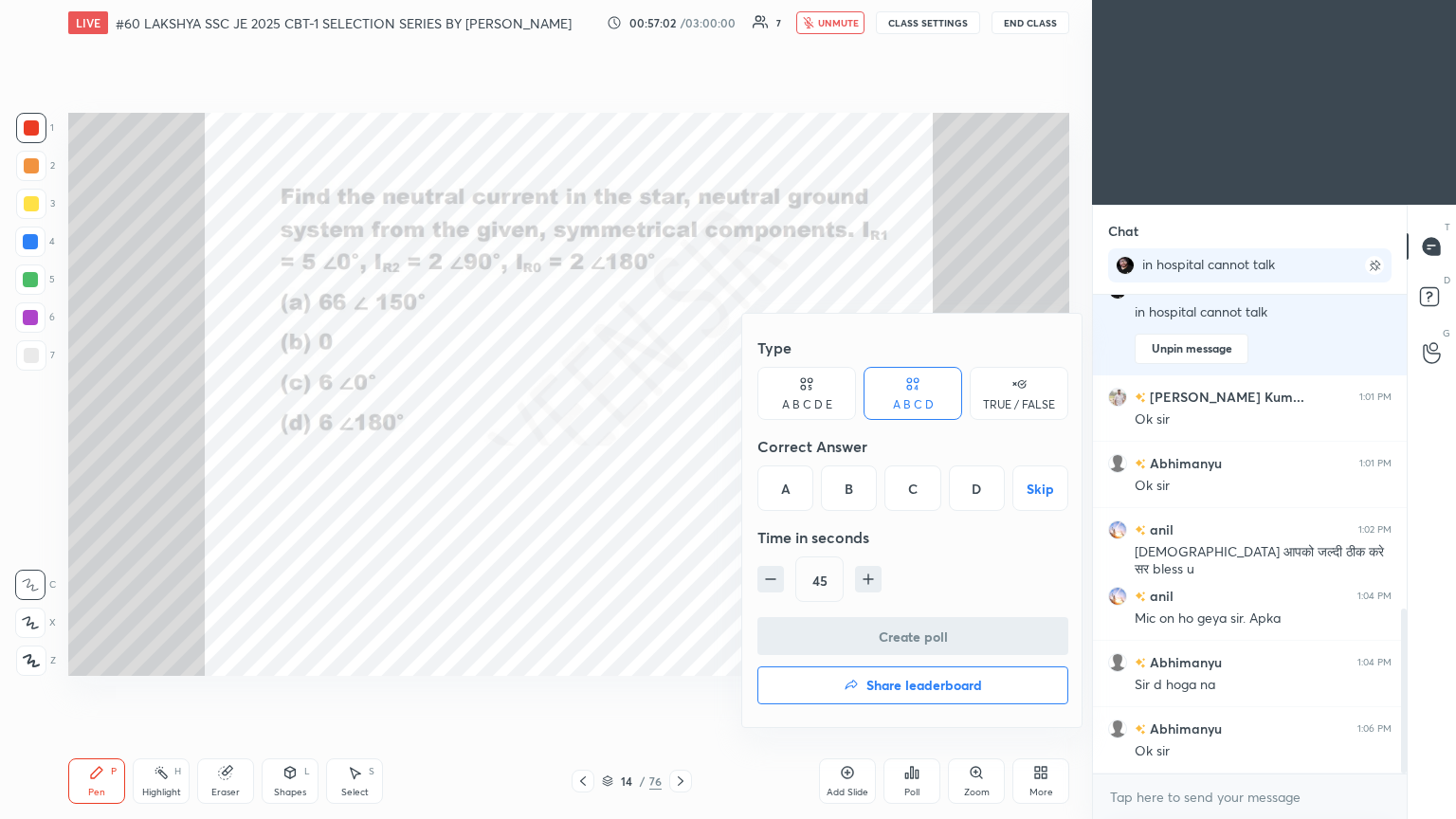
click at [680, 445] on div "D" at bounding box center [976, 488] width 55 height 46
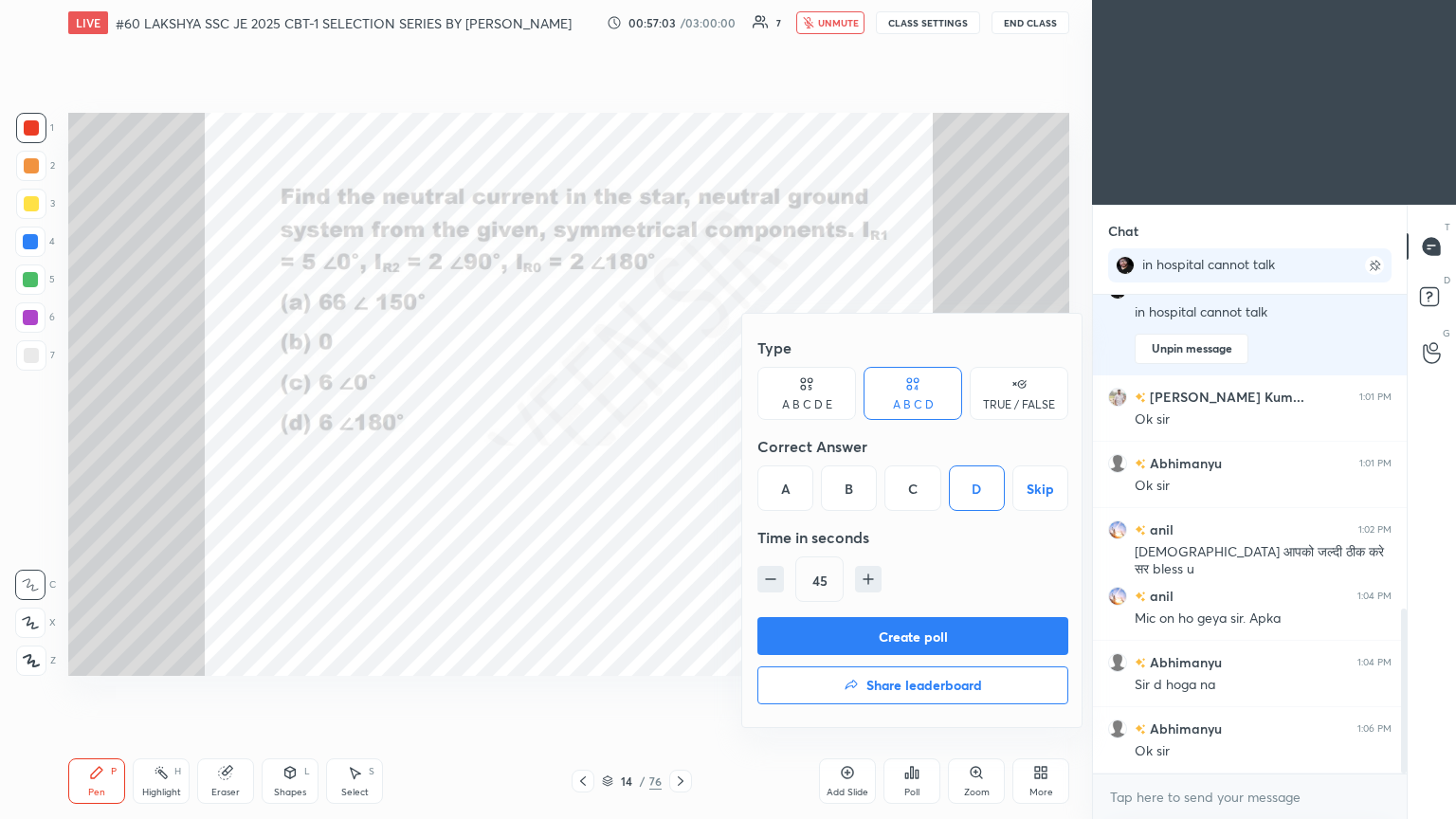
click at [680, 445] on button "Create poll" at bounding box center [913, 636] width 311 height 38
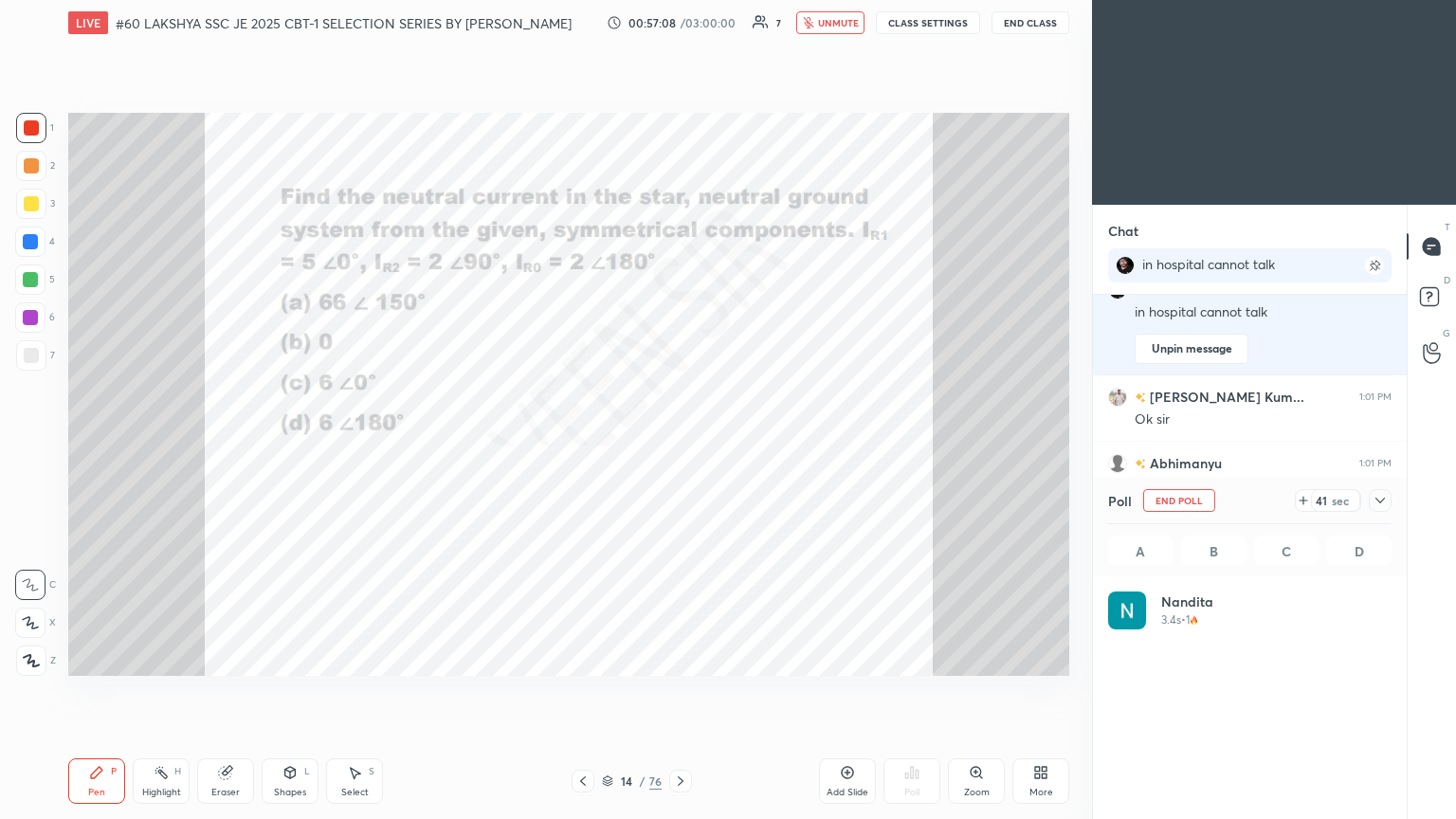
scroll to position [222, 278]
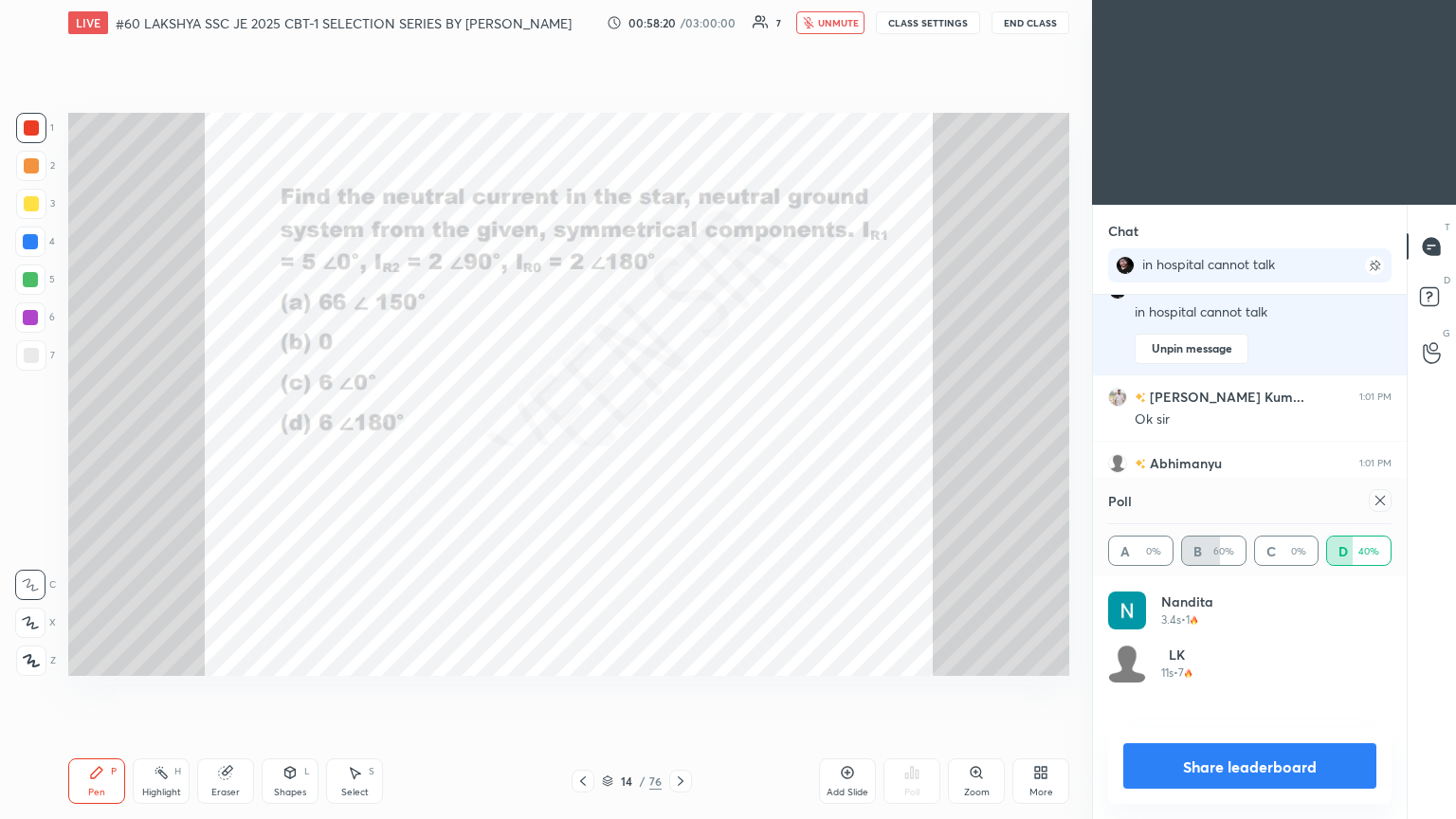
click at [680, 445] on icon at bounding box center [1380, 500] width 15 height 15
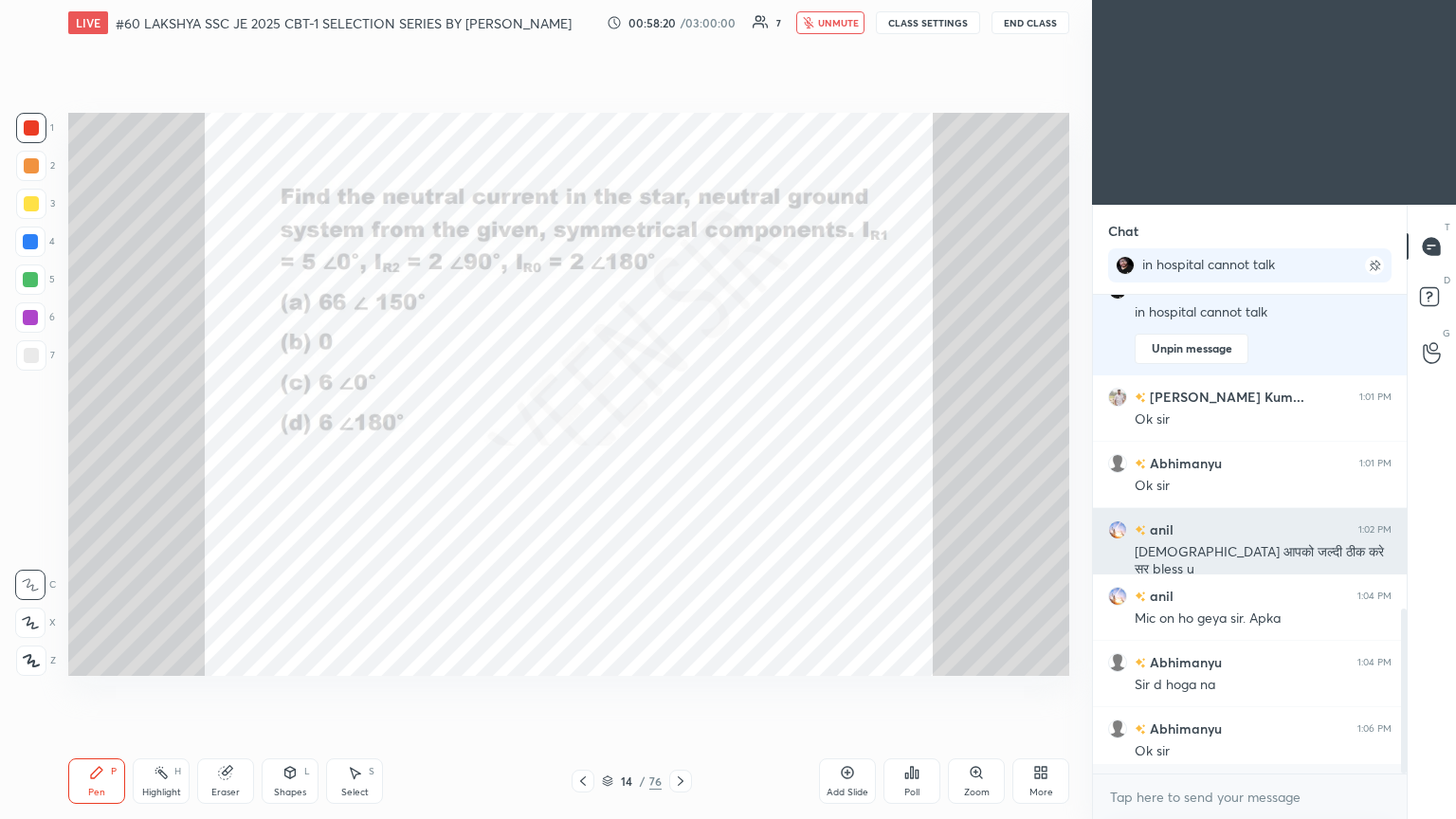
scroll to position [6, 6]
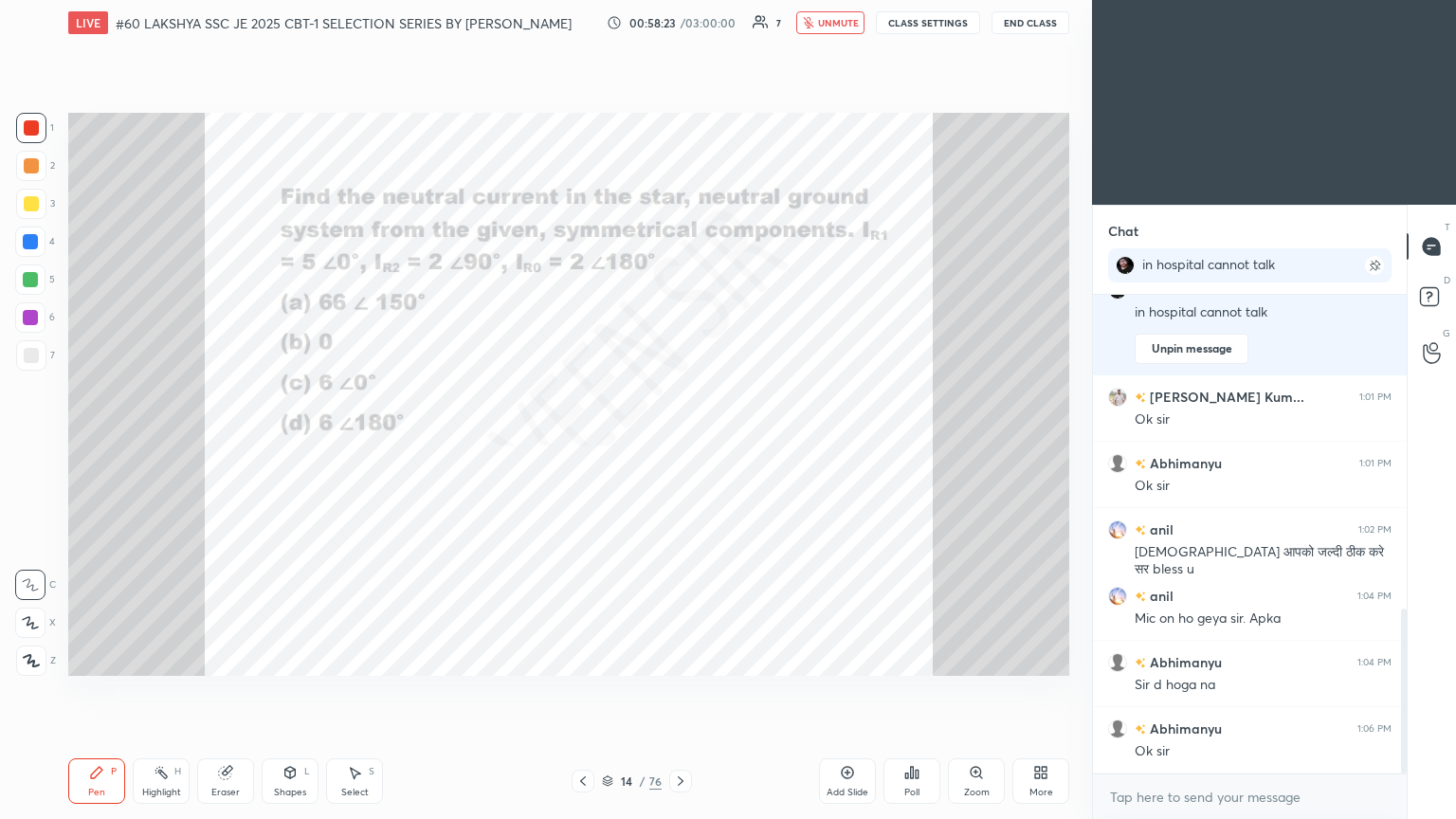
click at [678, 445] on icon at bounding box center [680, 780] width 15 height 15
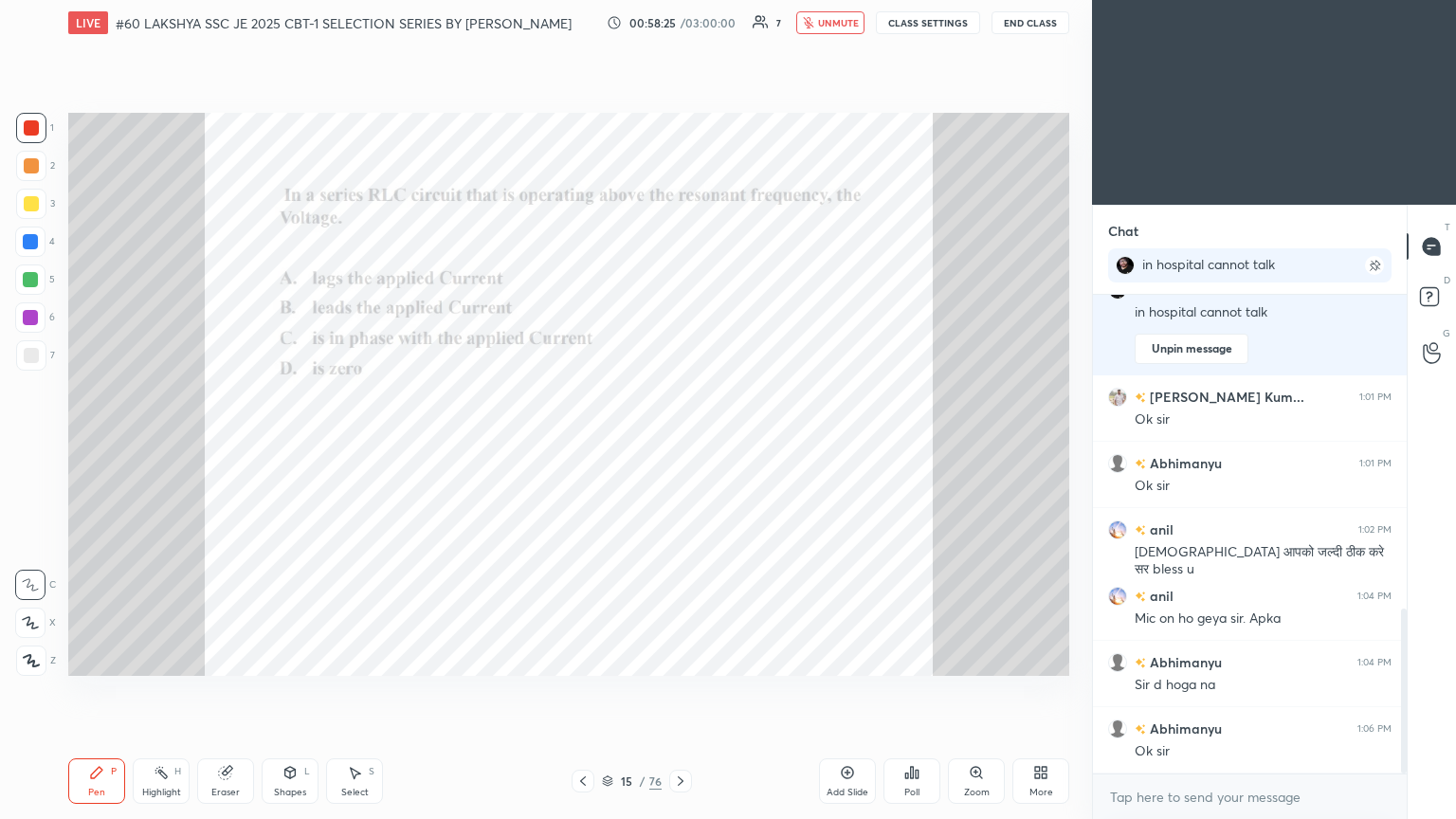
click at [680, 445] on icon at bounding box center [906, 775] width 3 height 5
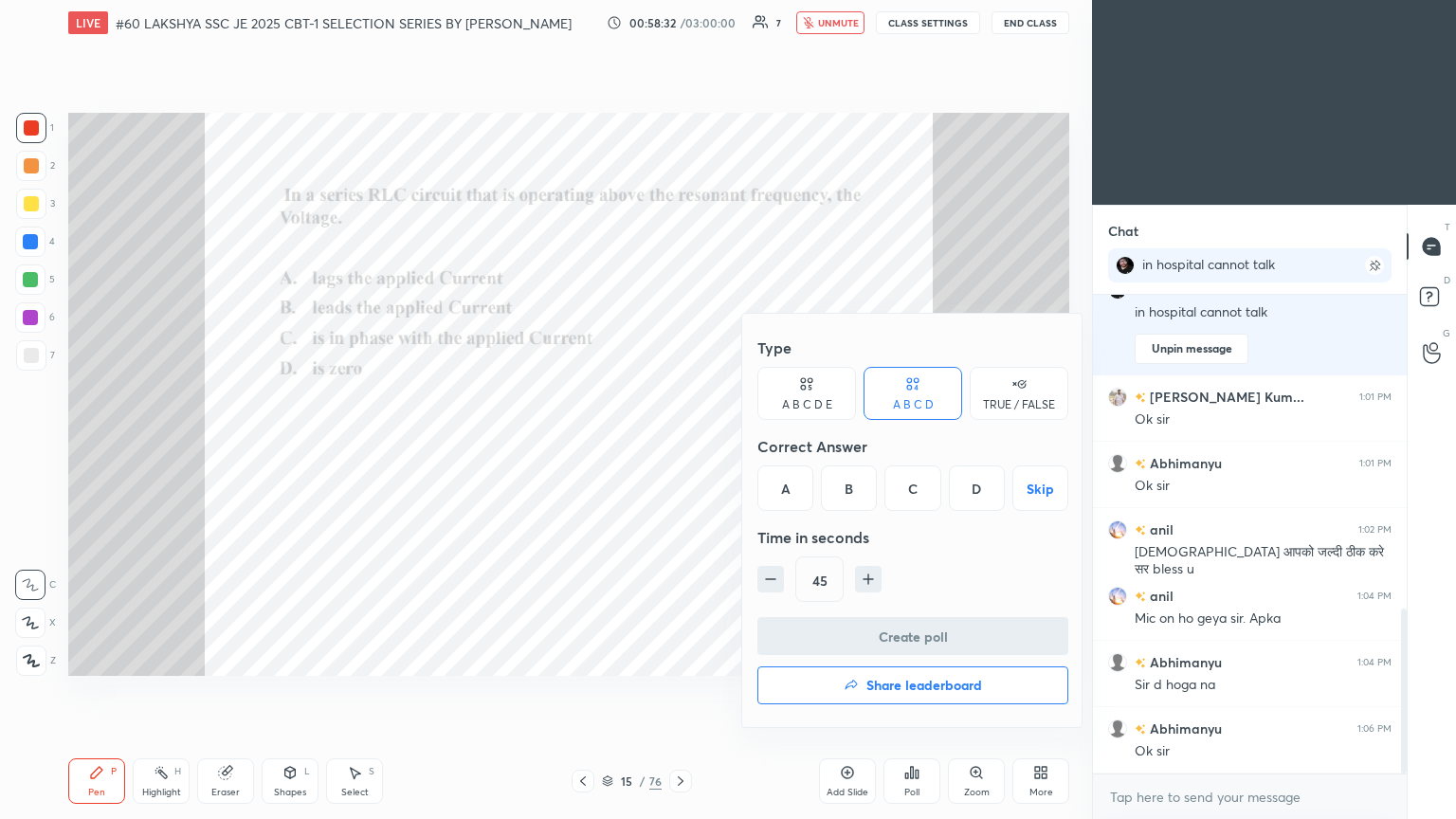
click at [680, 445] on div "B" at bounding box center [848, 488] width 55 height 46
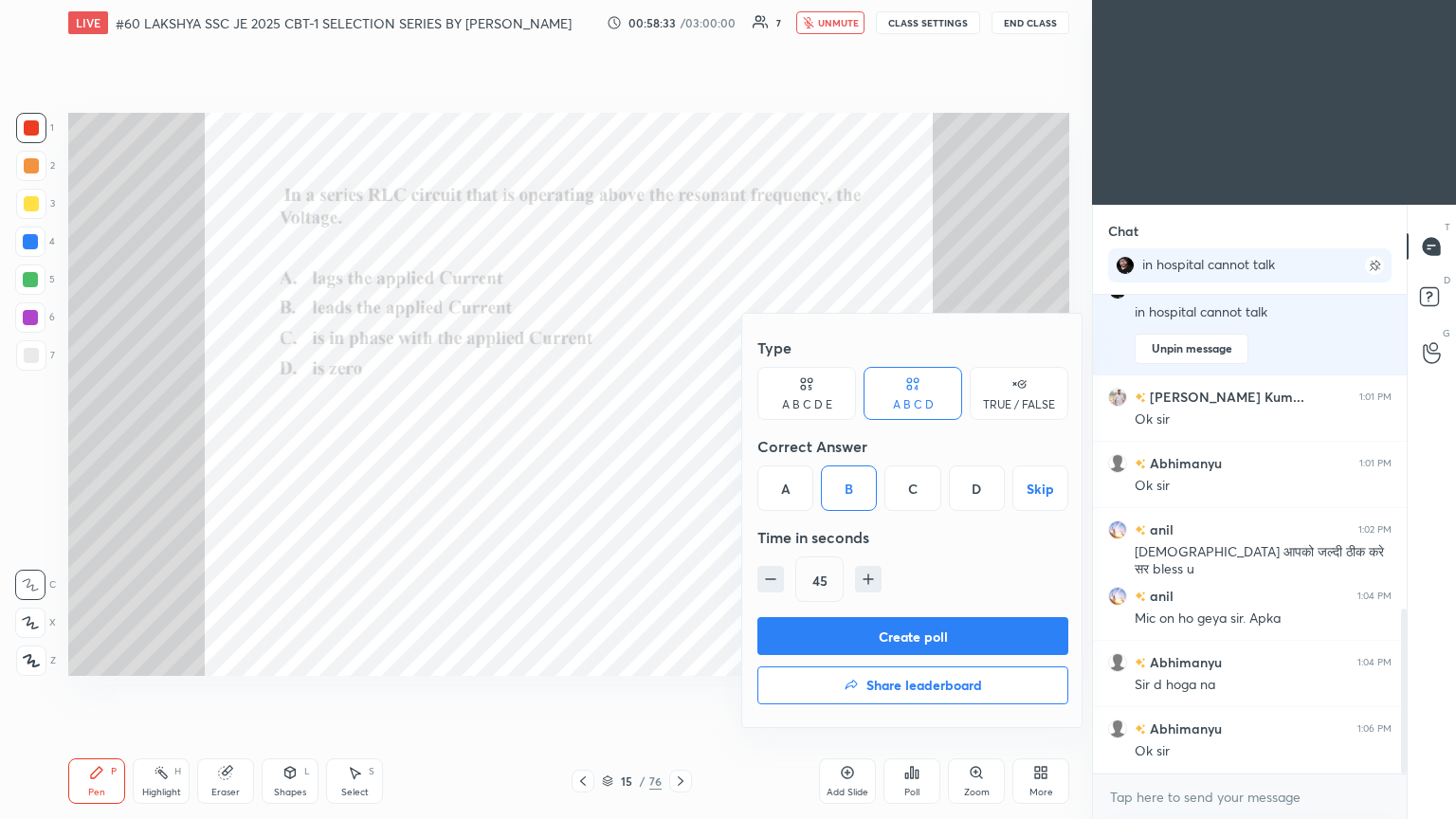
click at [680, 445] on button "Create poll" at bounding box center [913, 636] width 311 height 38
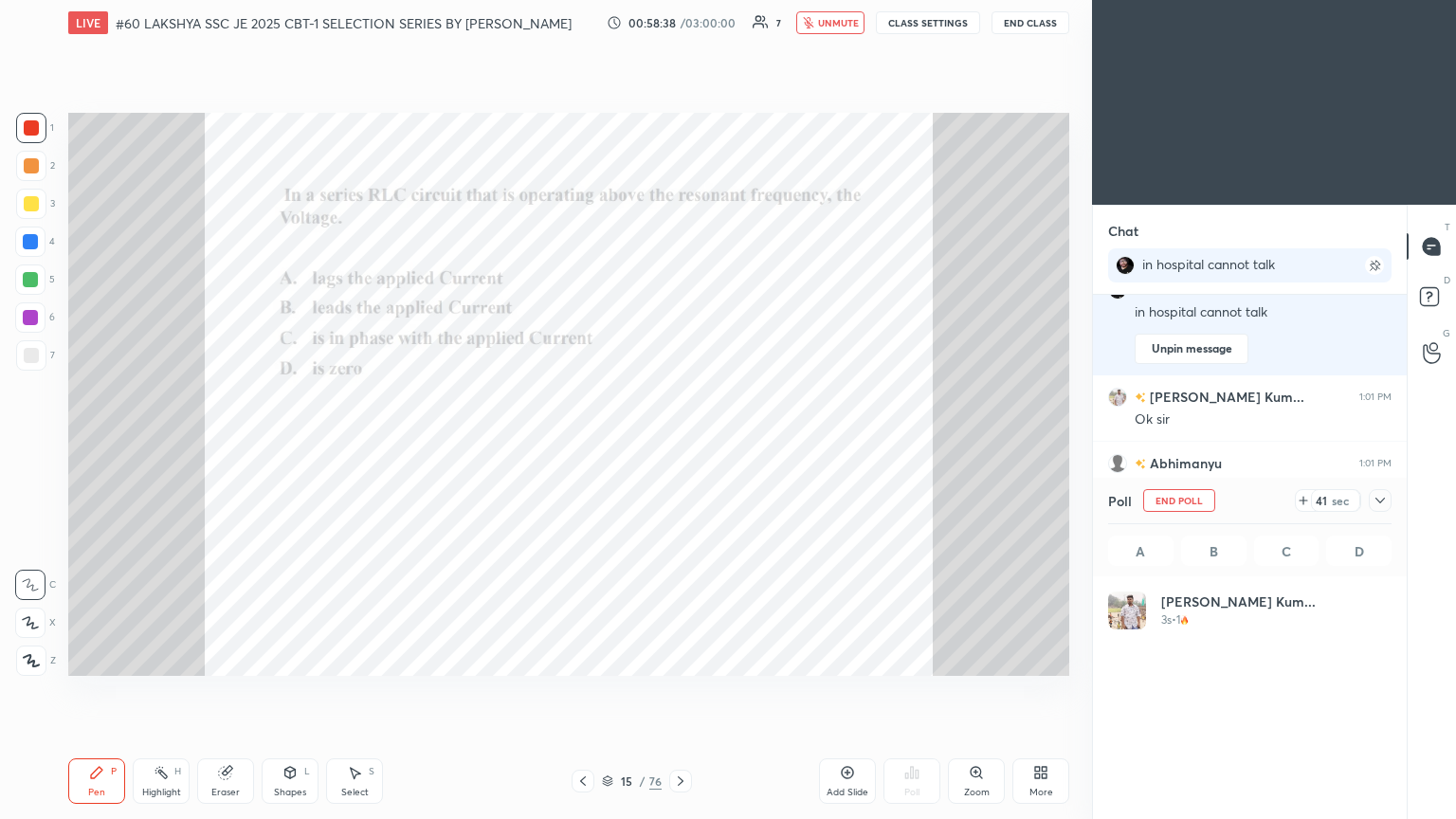
scroll to position [222, 278]
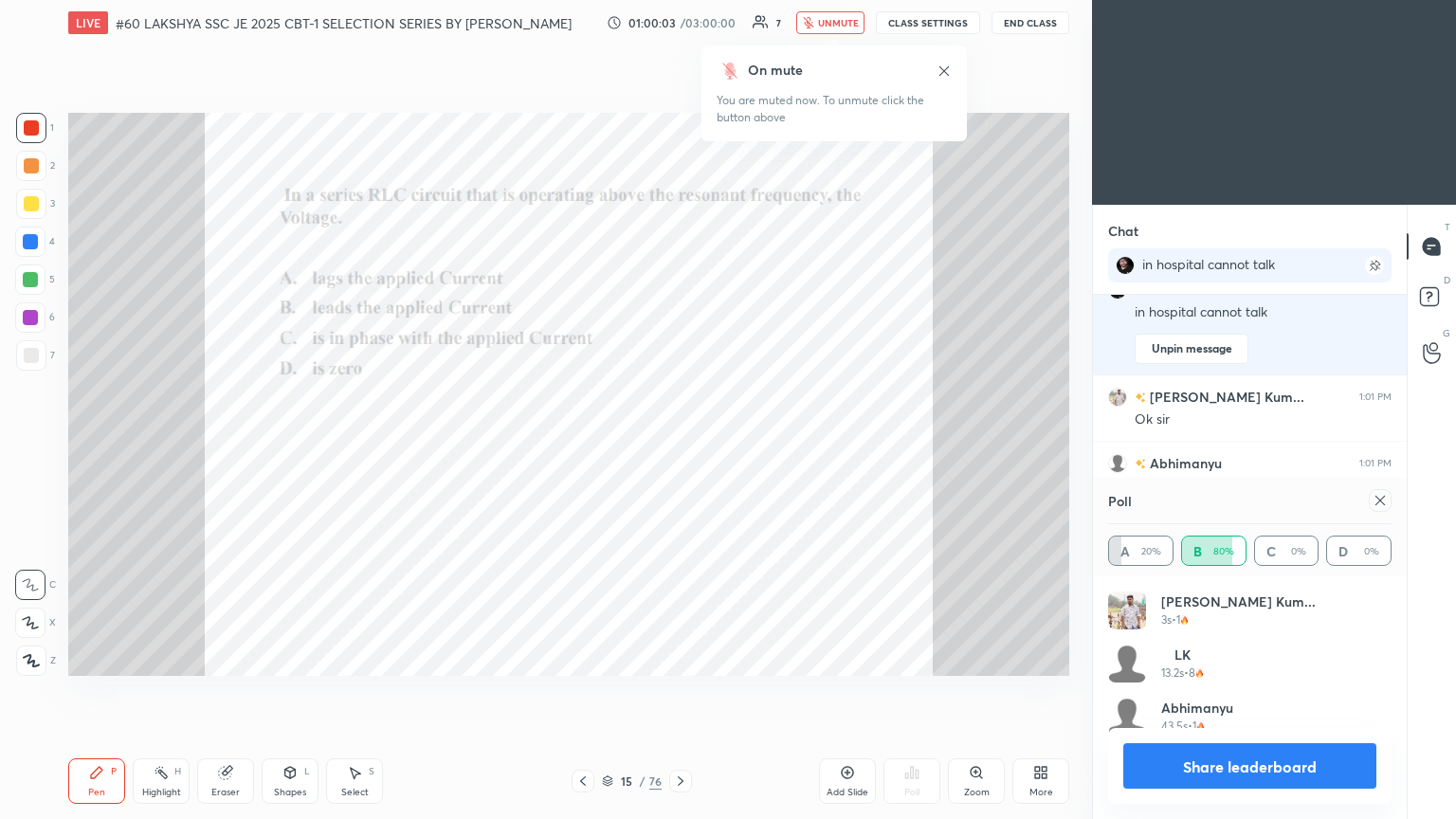
click at [680, 445] on icon at bounding box center [1380, 500] width 15 height 15
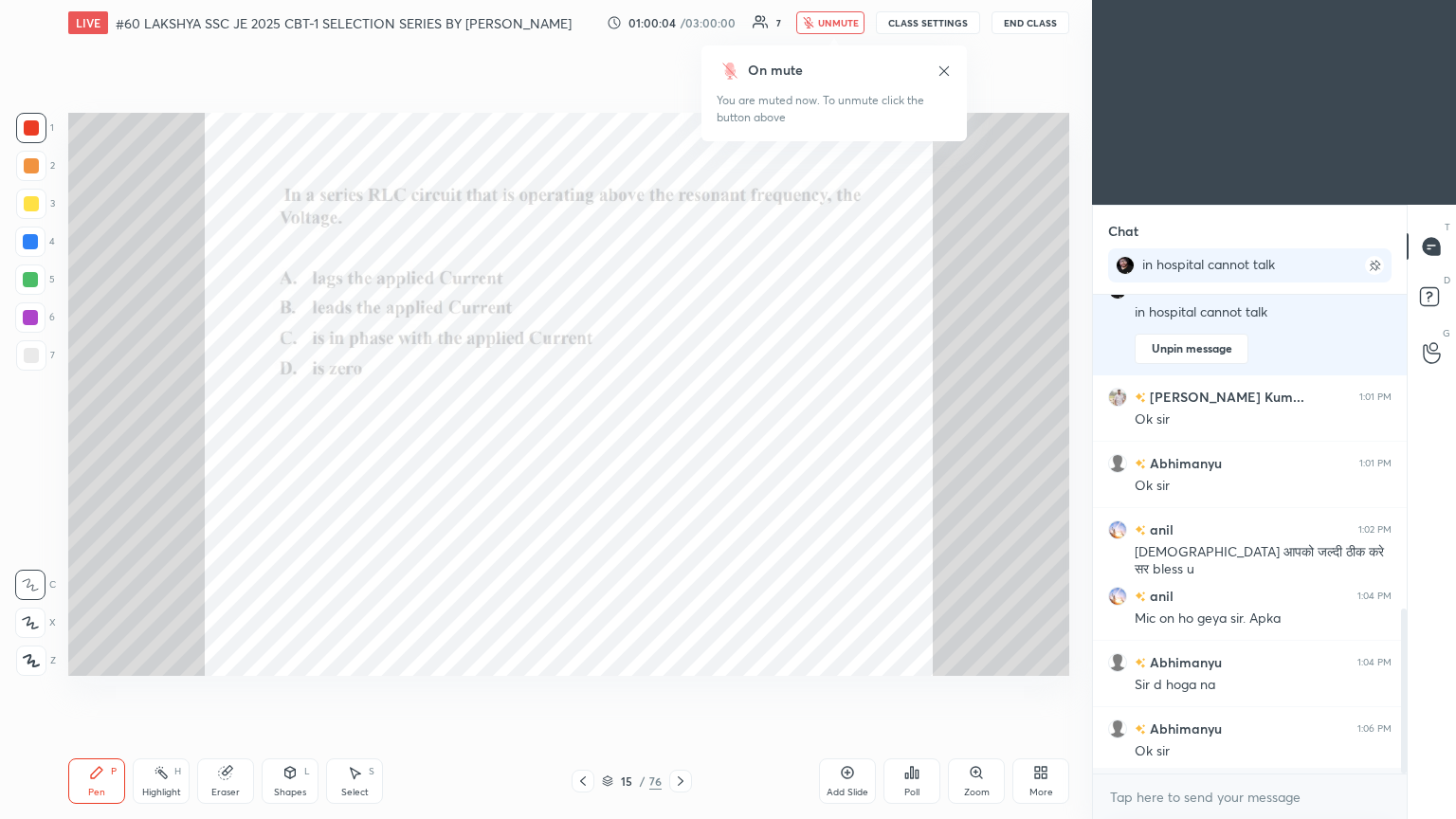
scroll to position [316, 308]
click at [679, 445] on icon at bounding box center [680, 780] width 15 height 15
click at [680, 445] on div "Poll" at bounding box center [911, 781] width 56 height 46
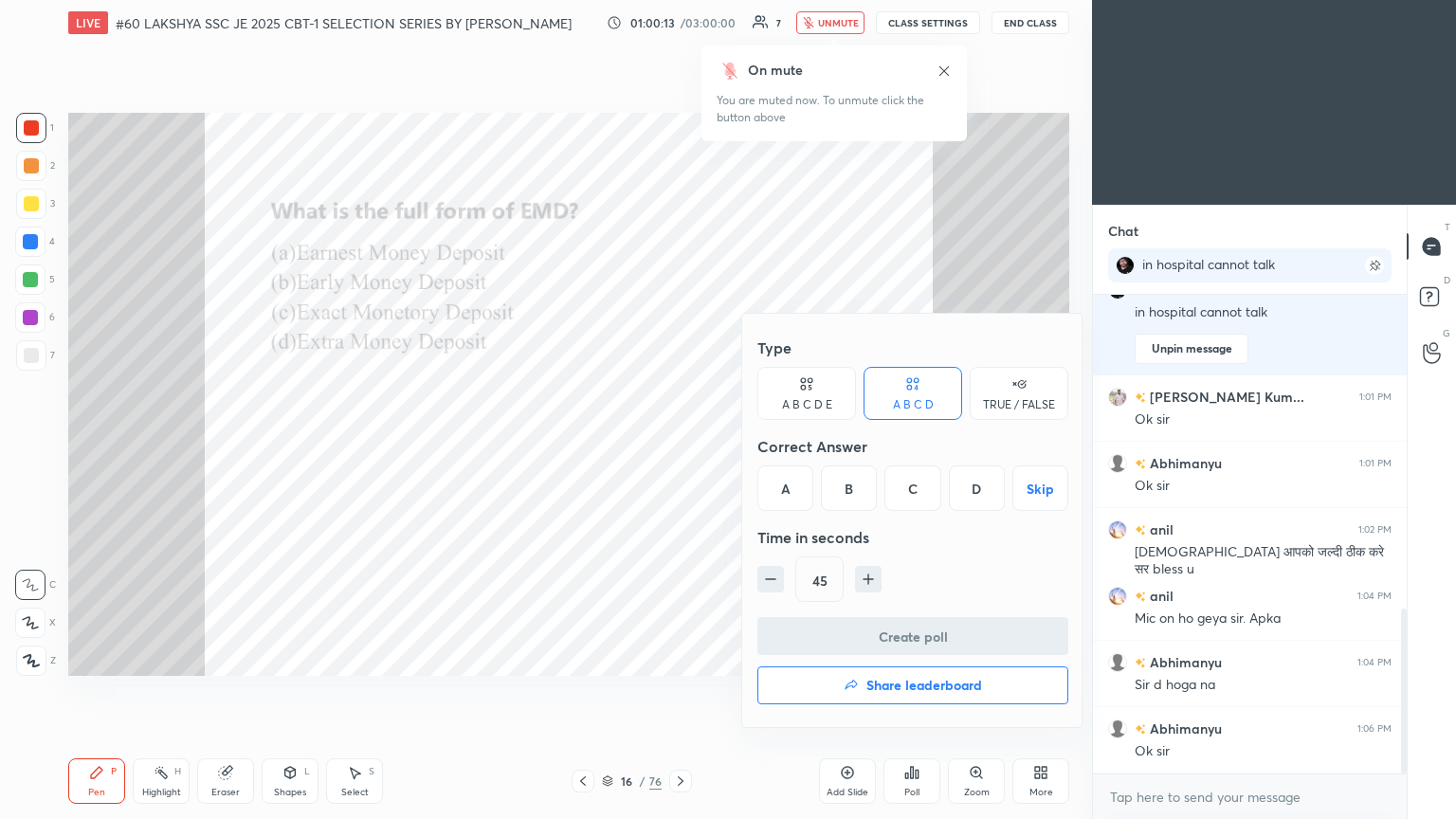
click at [680, 445] on div "A" at bounding box center [785, 488] width 55 height 46
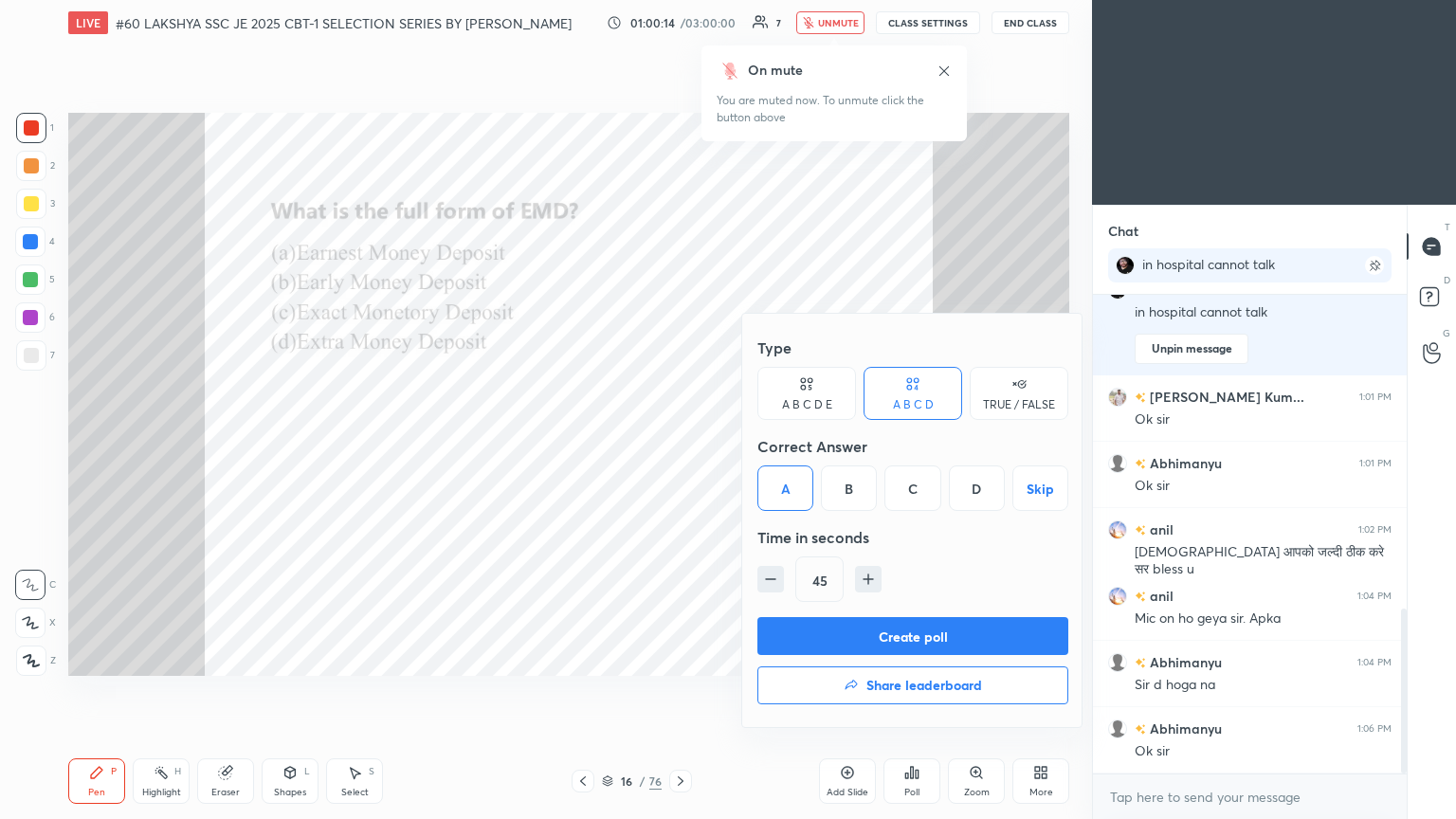
click at [680, 445] on button "Create poll" at bounding box center [913, 636] width 311 height 38
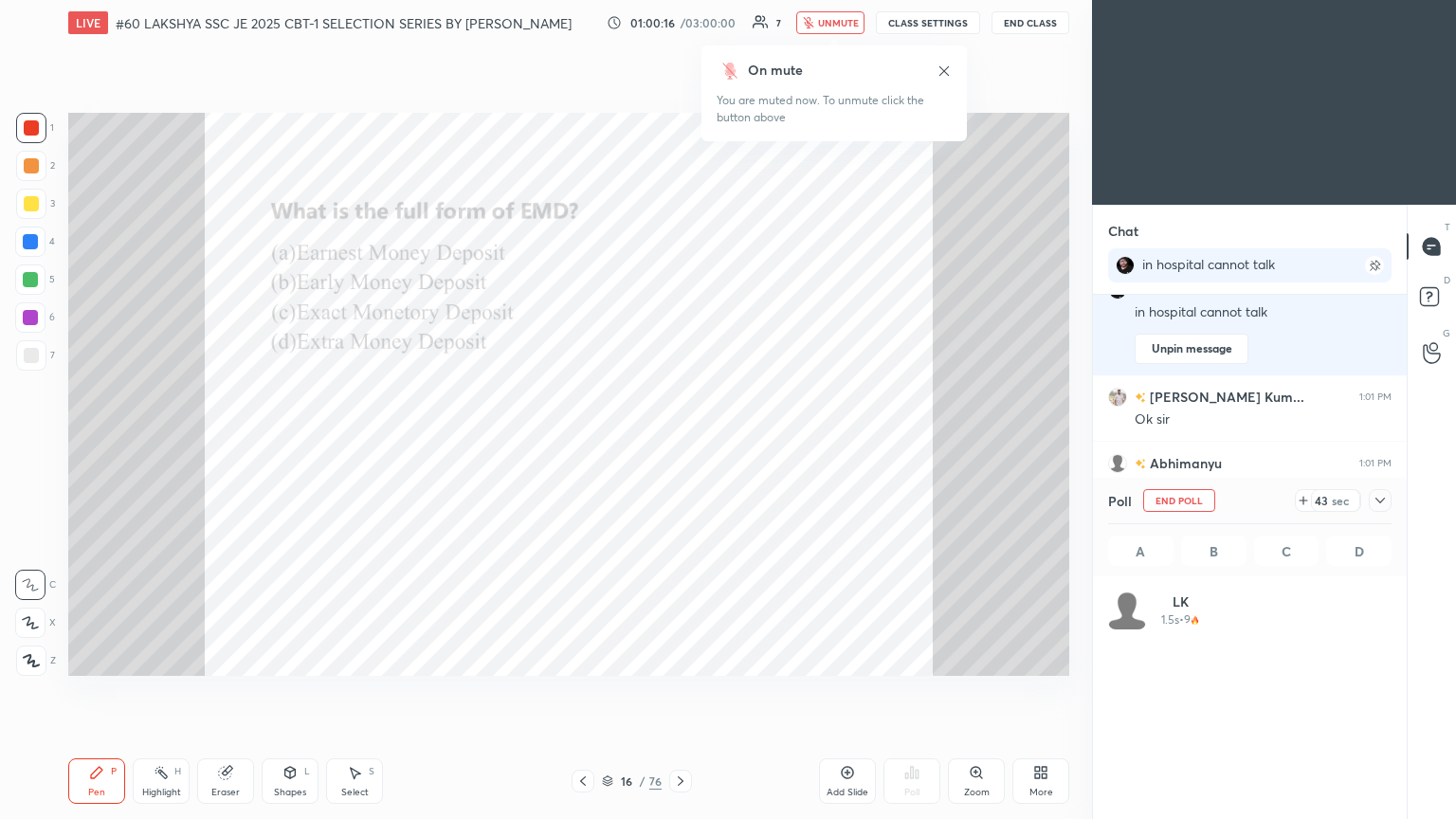
scroll to position [222, 278]
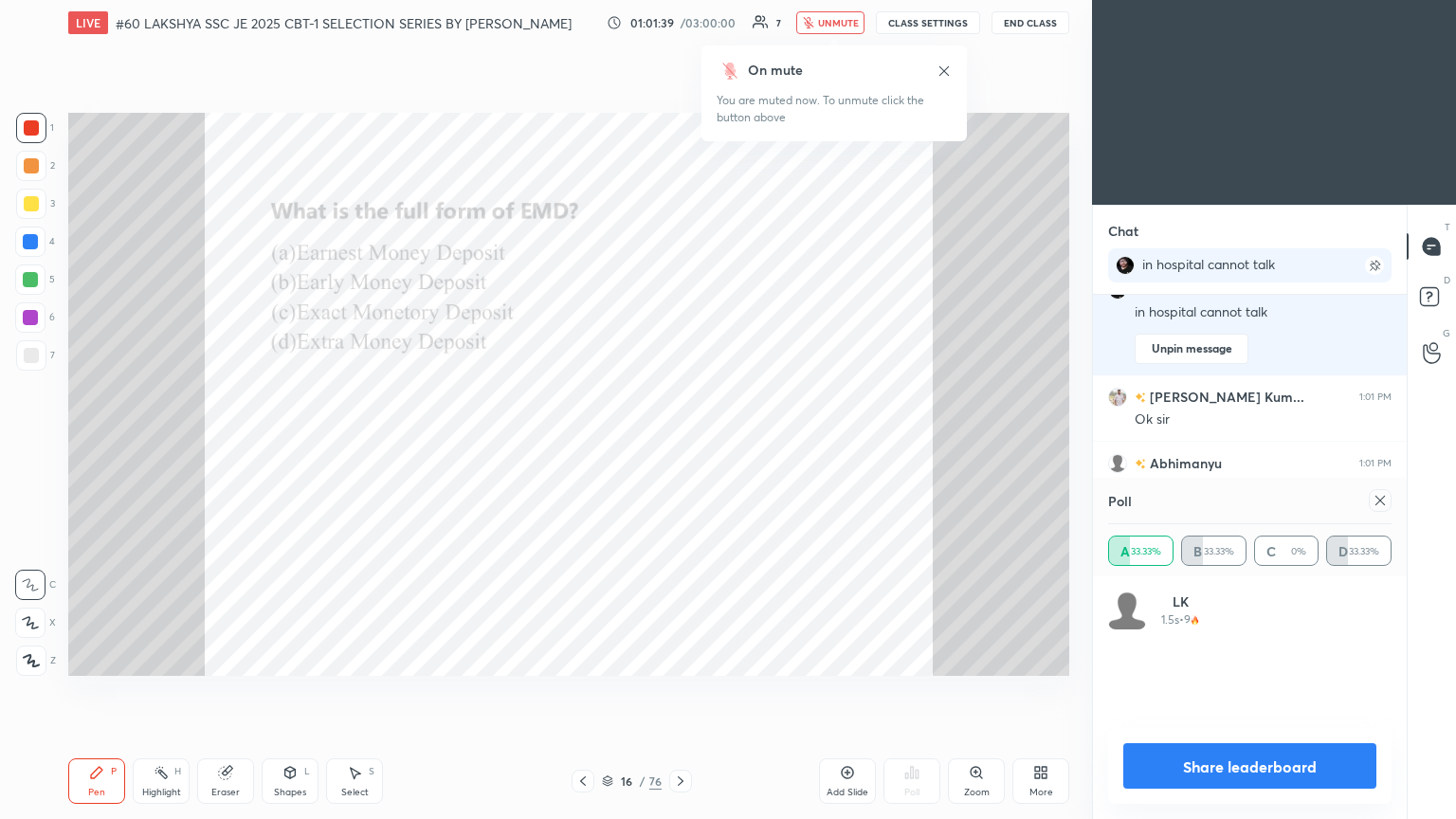
click at [680, 445] on icon at bounding box center [680, 780] width 15 height 15
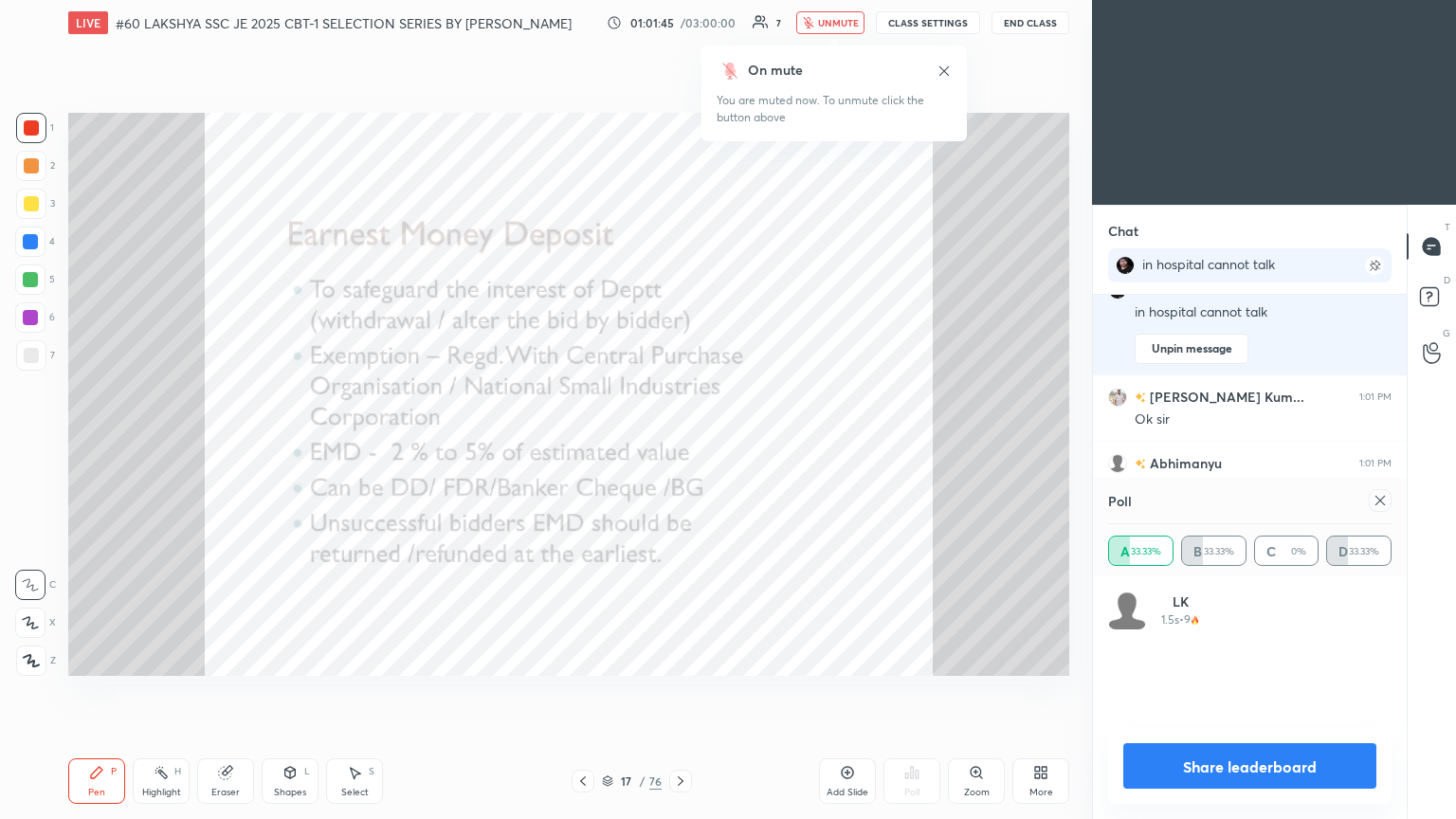
click at [680, 445] on icon at bounding box center [680, 780] width 15 height 15
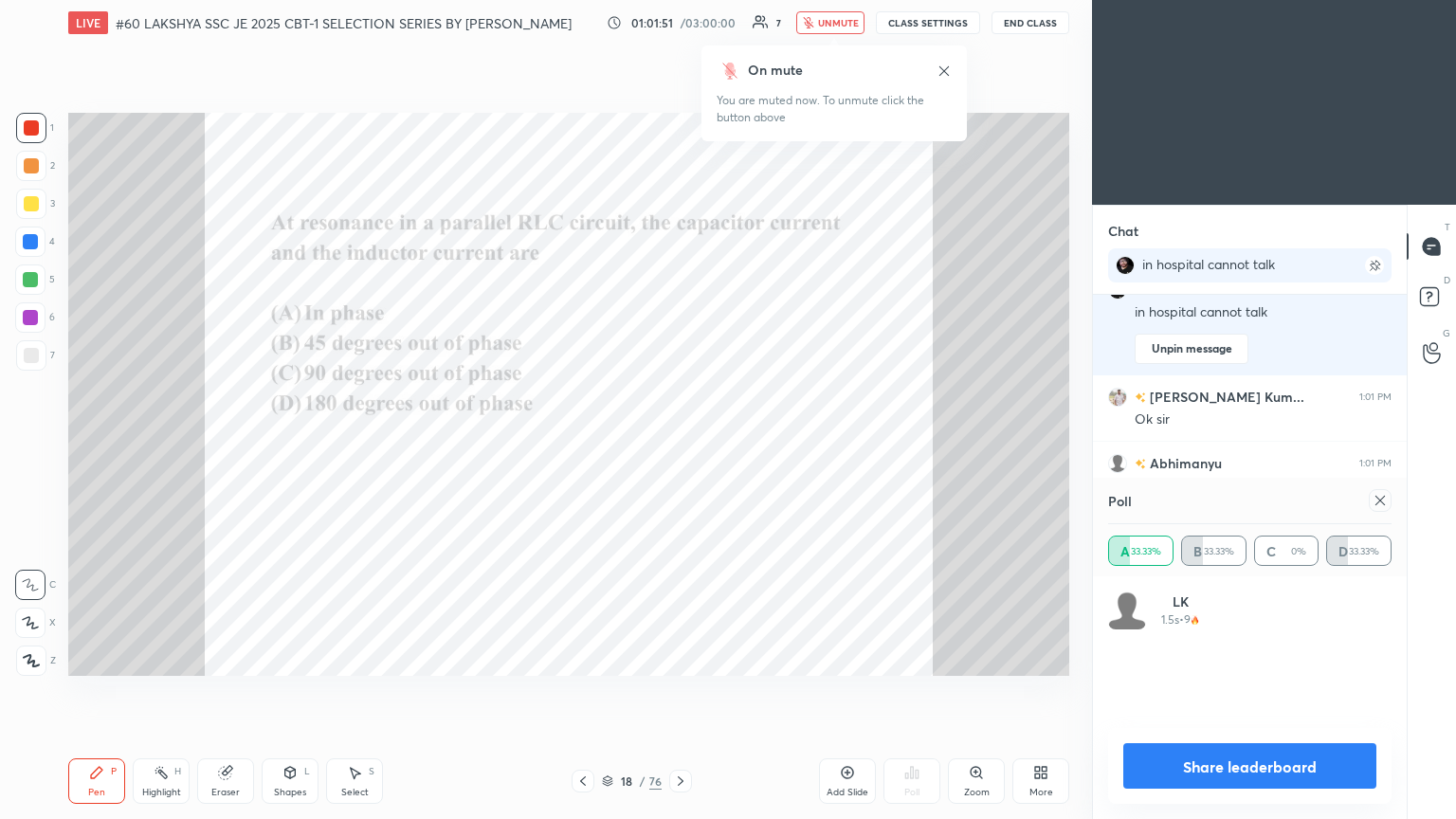
click at [680, 445] on icon at bounding box center [1380, 500] width 15 height 15
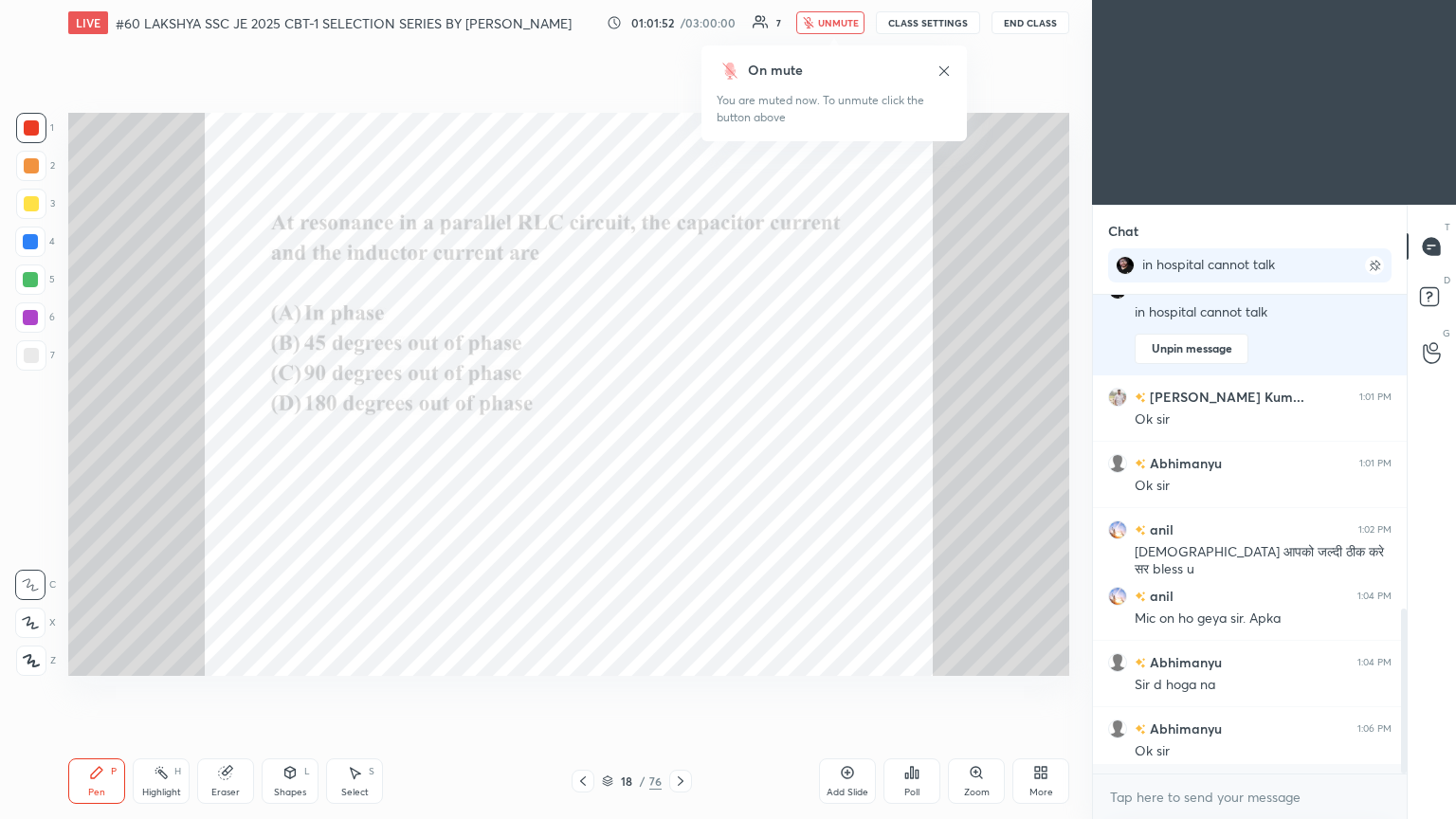
scroll to position [316, 308]
click at [680, 445] on icon at bounding box center [912, 772] width 3 height 11
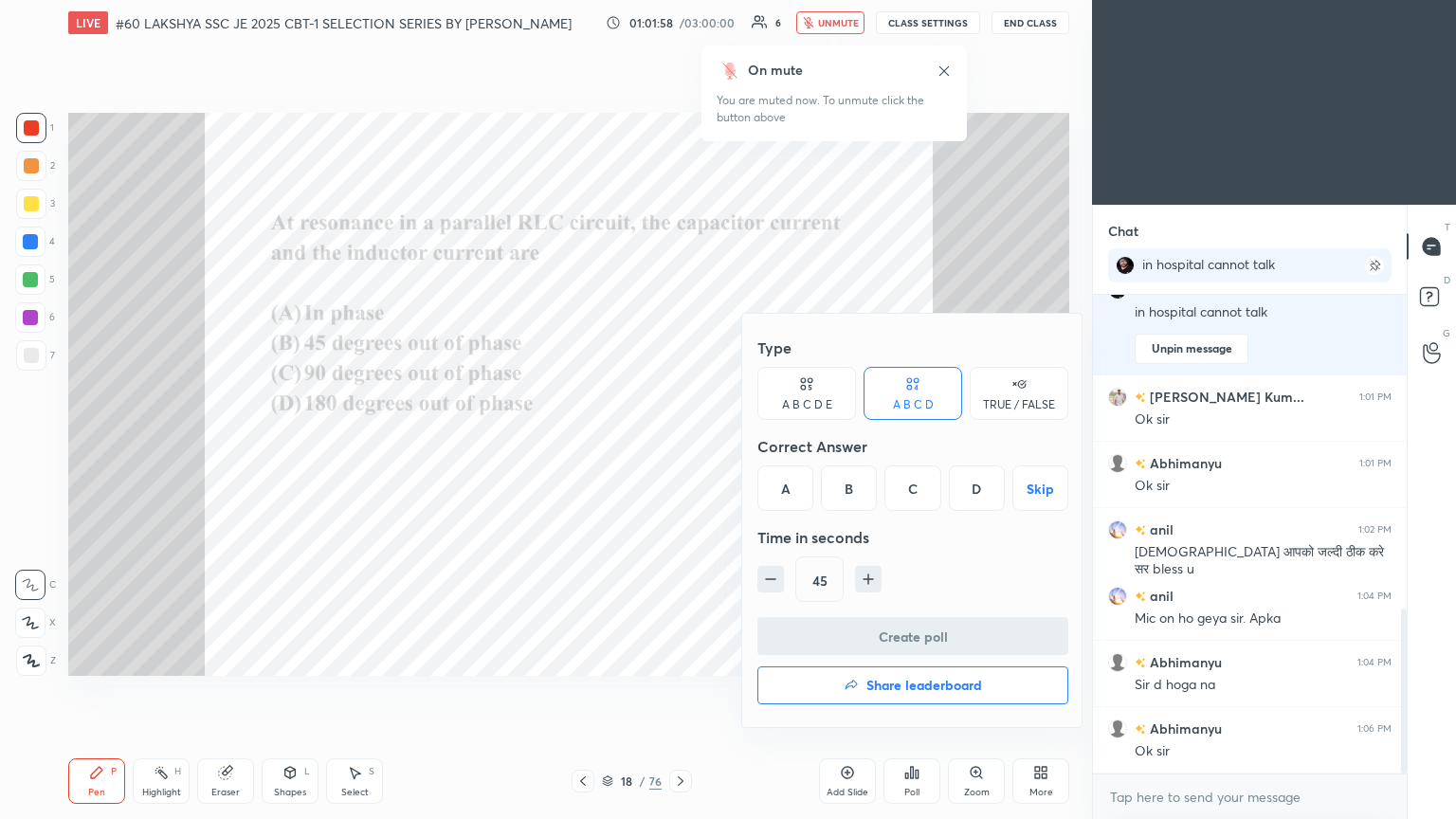
click at [680, 445] on div "D" at bounding box center [976, 488] width 55 height 46
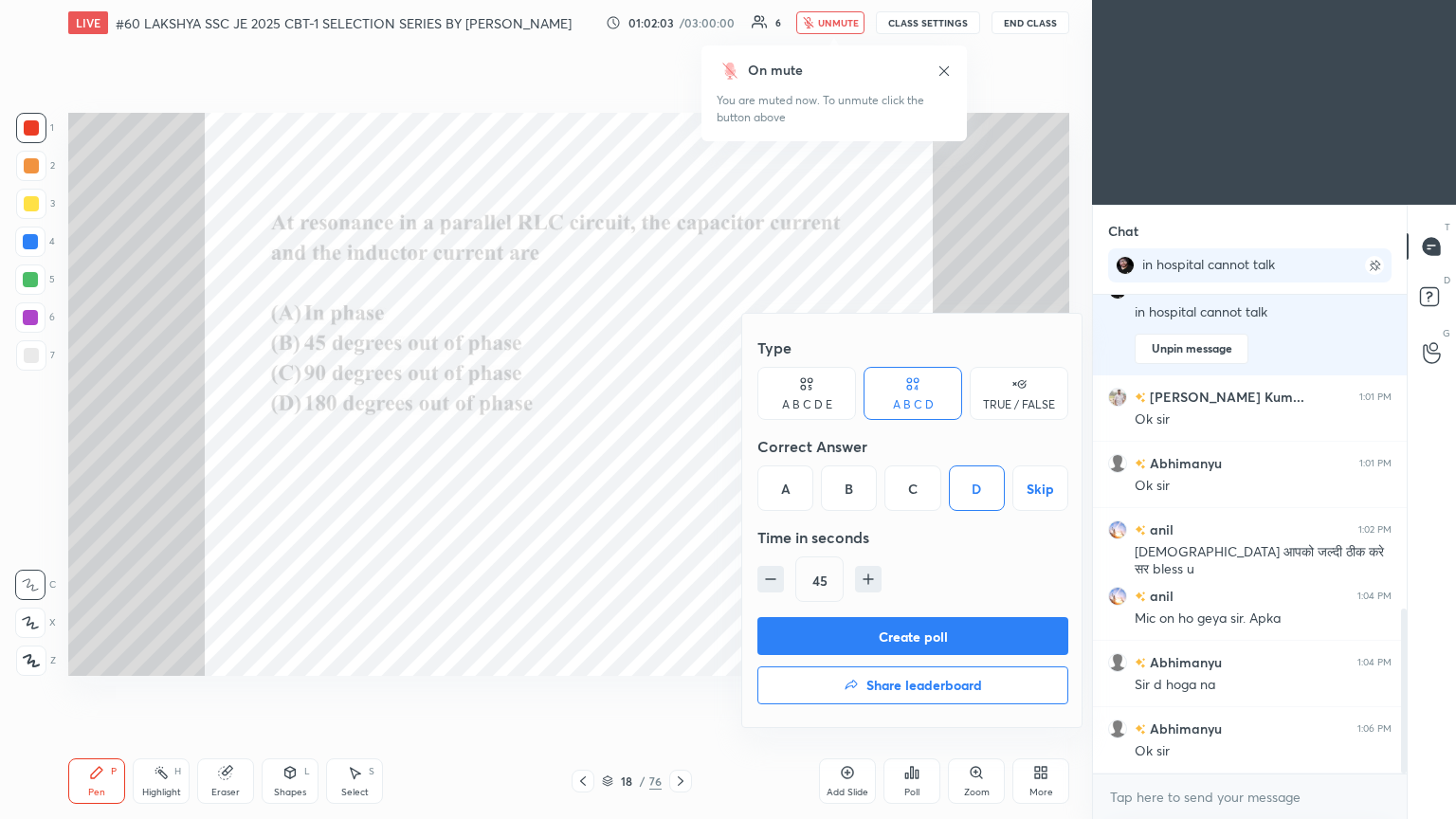
click at [680, 445] on button "Create poll" at bounding box center [913, 636] width 311 height 38
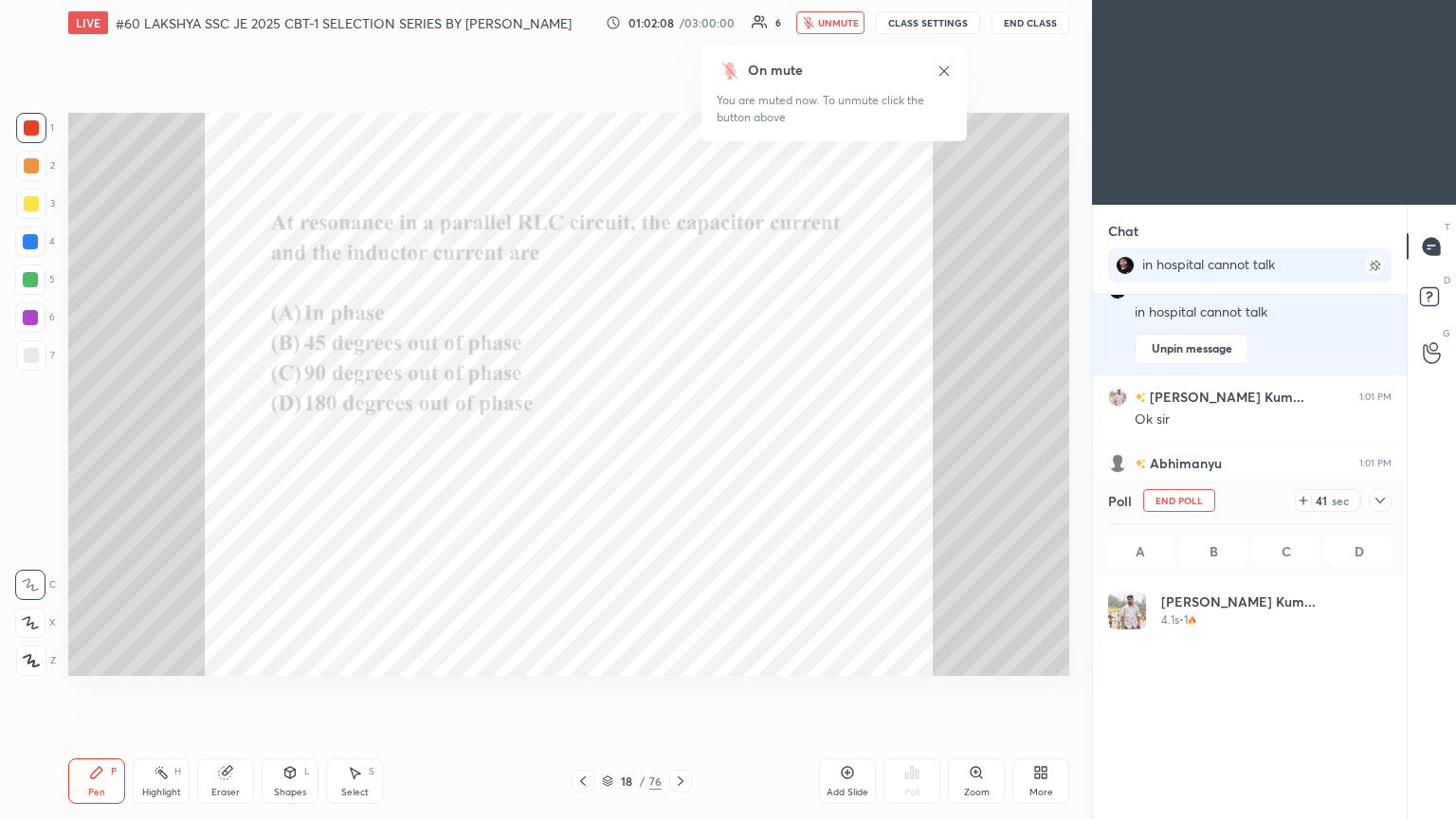
scroll to position [222, 278]
click at [680, 445] on icon at bounding box center [1303, 500] width 15 height 15
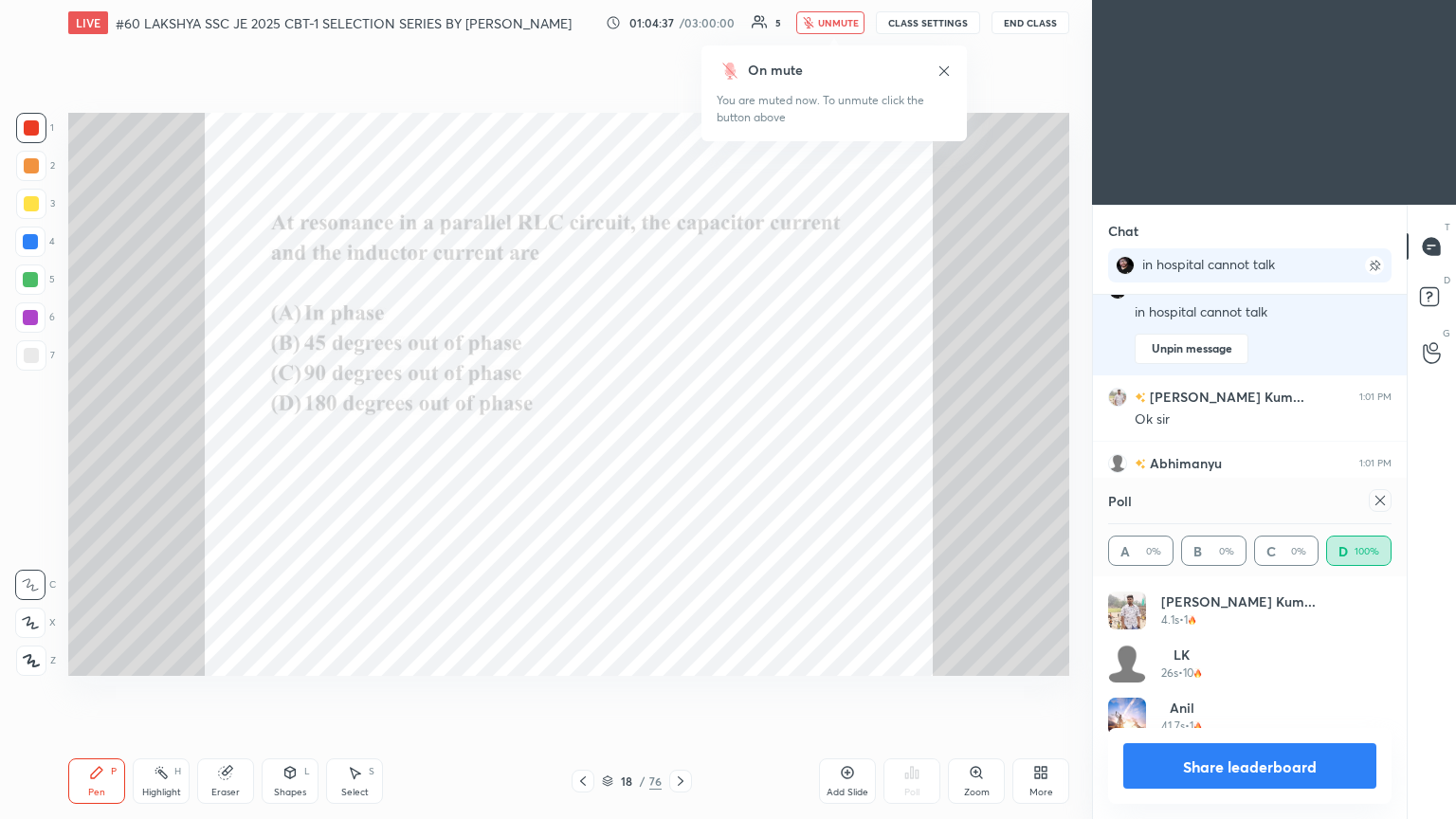
click at [680, 445] on div at bounding box center [1380, 500] width 23 height 23
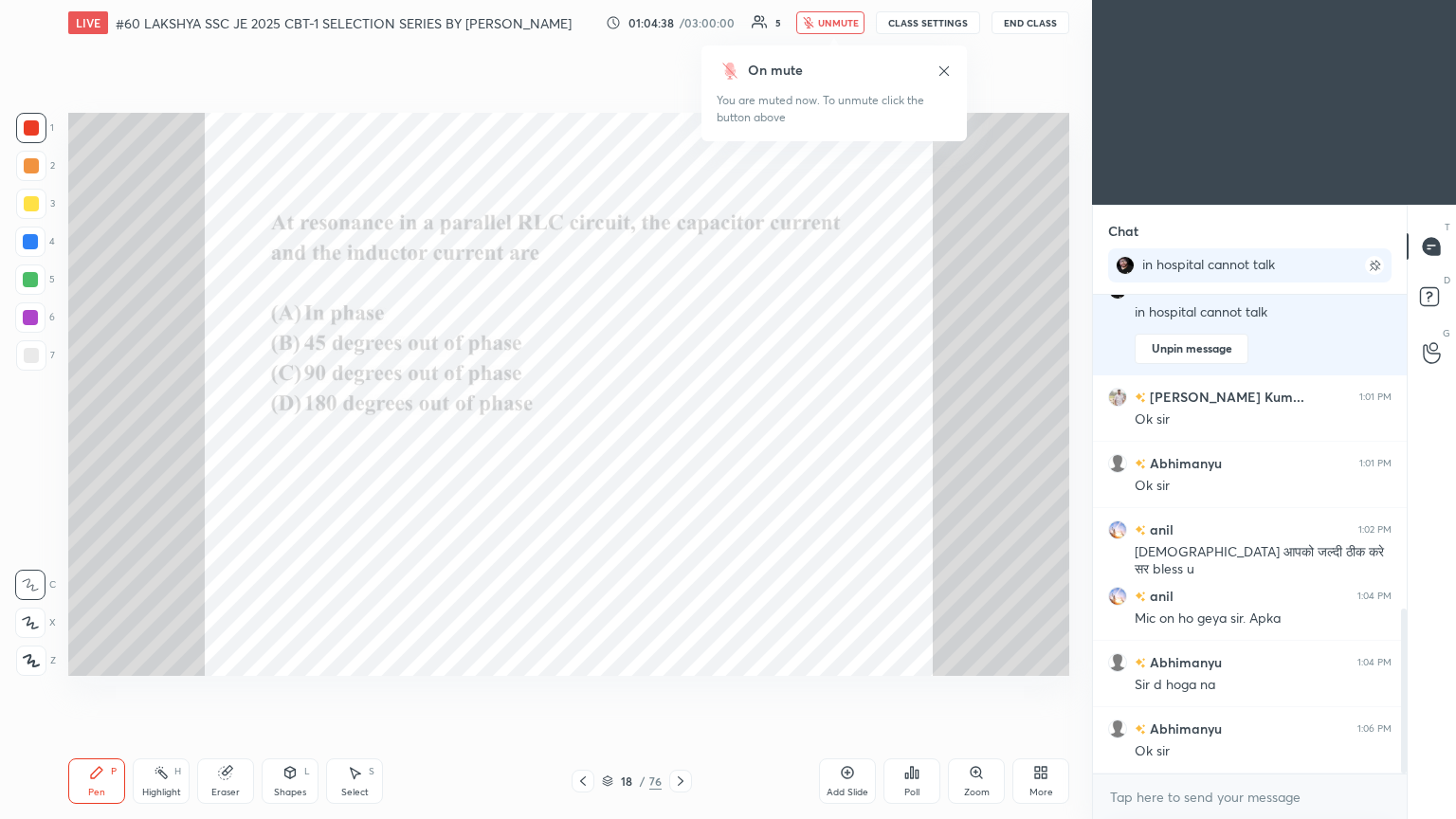
scroll to position [316, 308]
click at [680, 445] on icon at bounding box center [680, 780] width 15 height 15
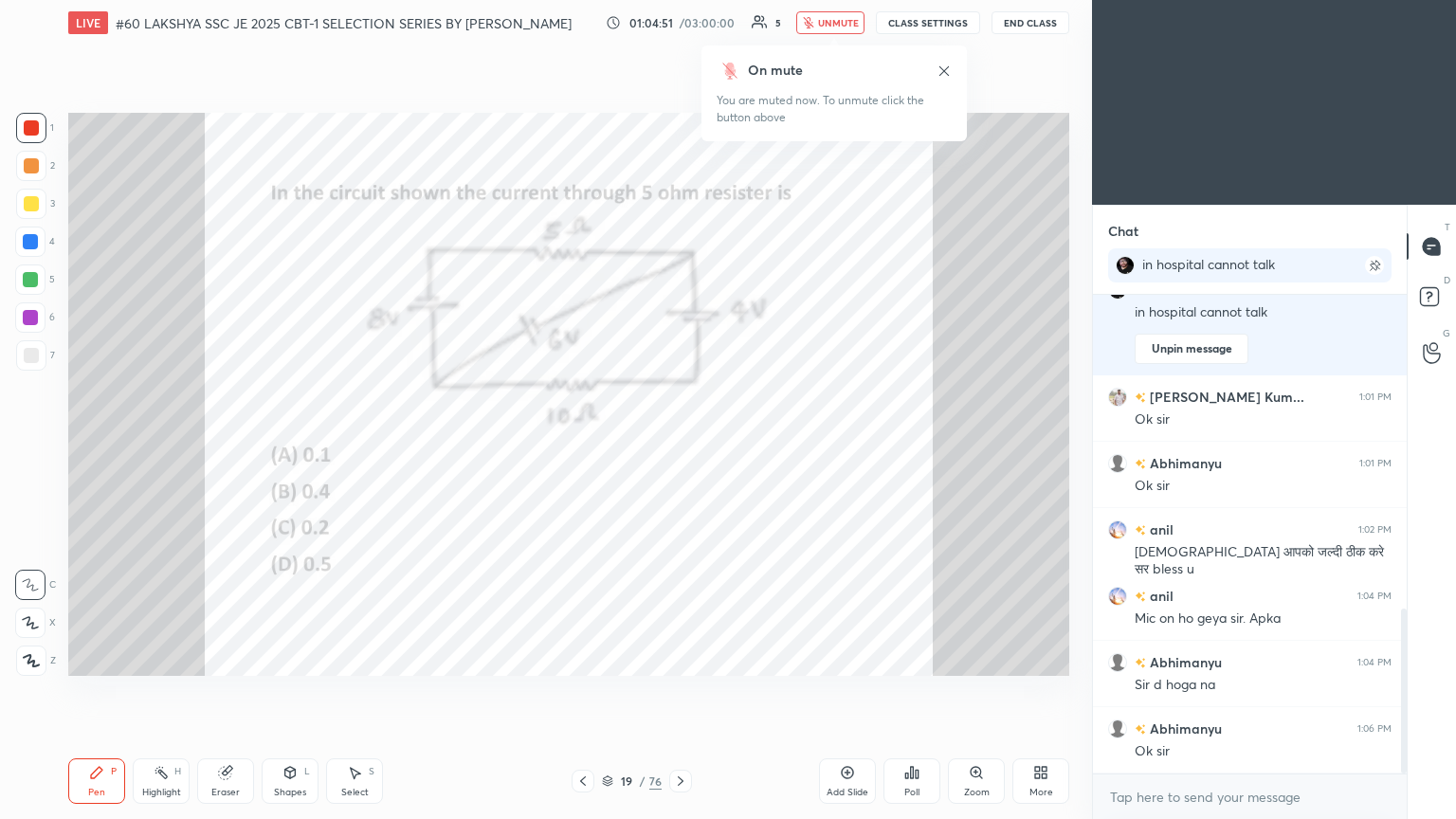
click at [680, 445] on icon at bounding box center [680, 780] width 15 height 15
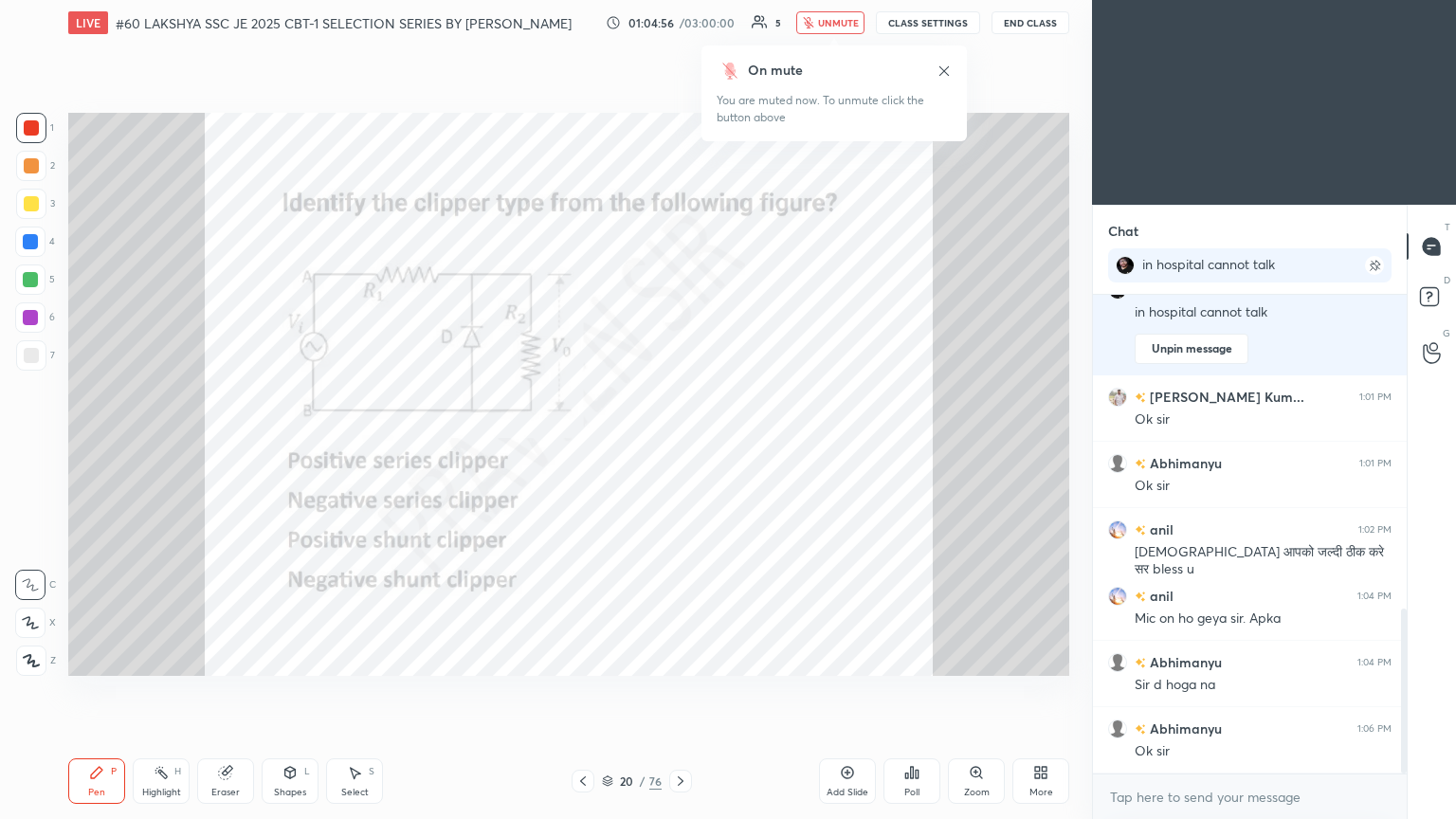
click at [680, 445] on icon at bounding box center [906, 775] width 3 height 5
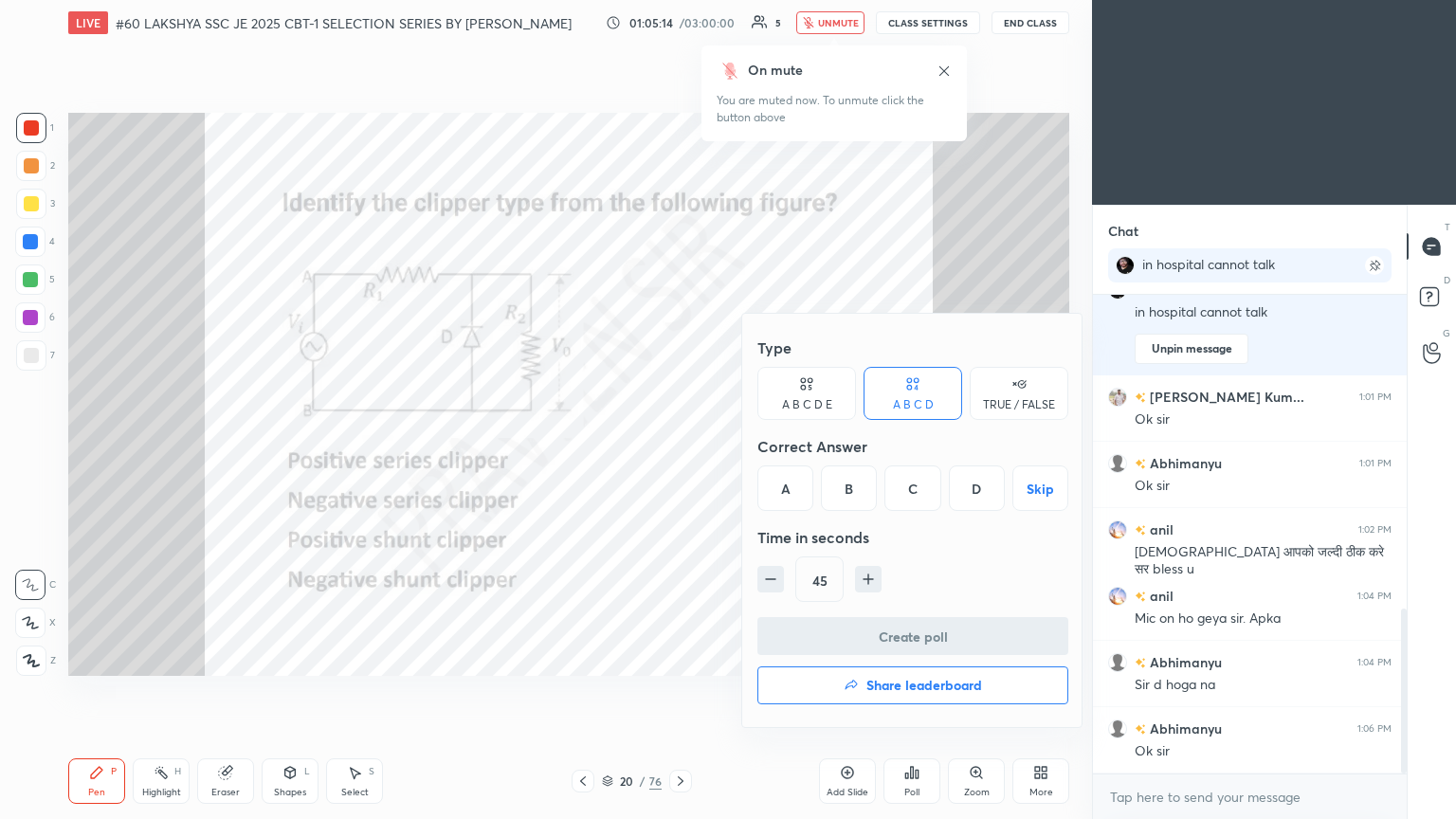
click at [680, 445] on div at bounding box center [728, 409] width 1456 height 819
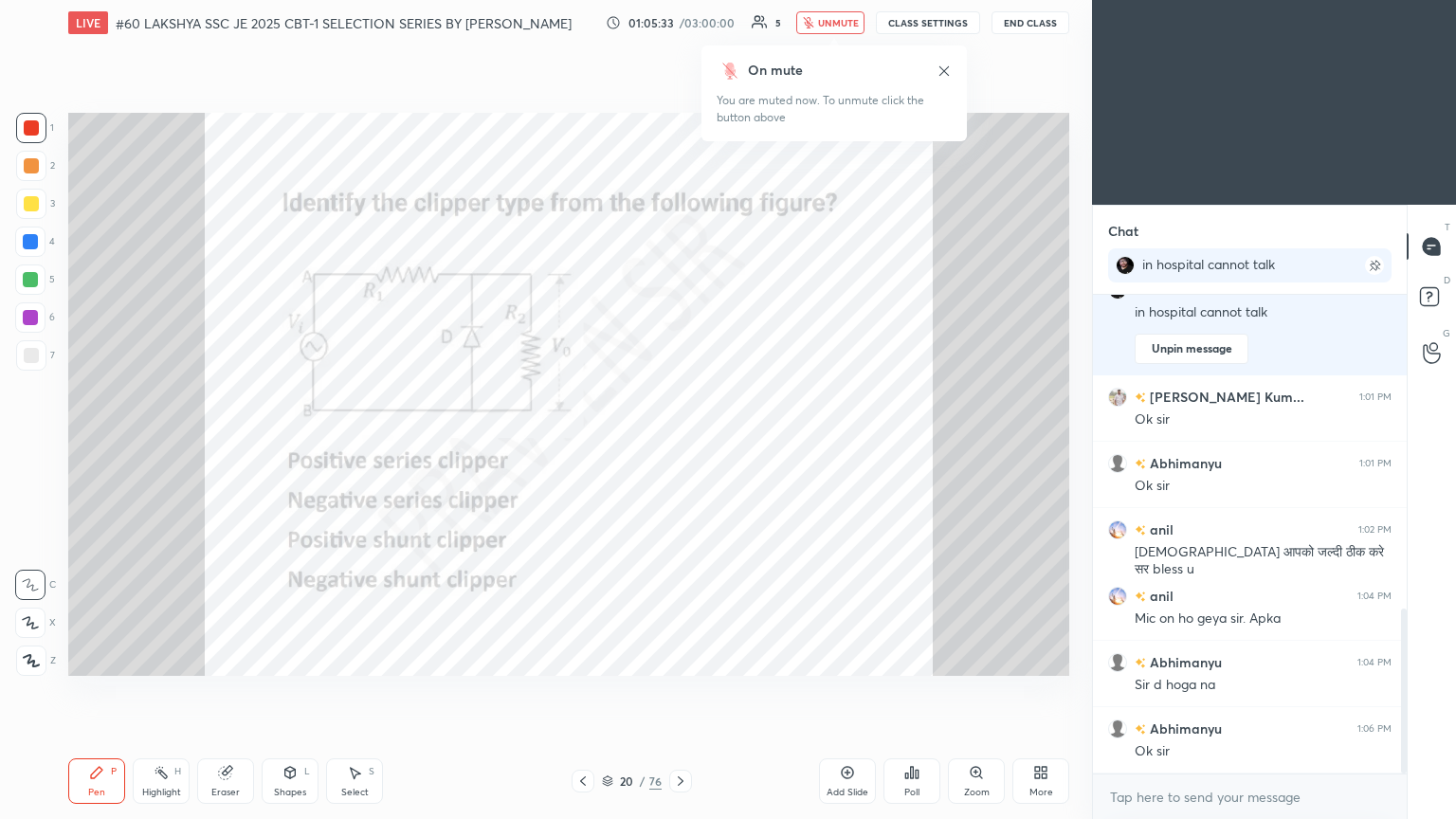
click at [680, 445] on div "Poll" at bounding box center [911, 781] width 56 height 46
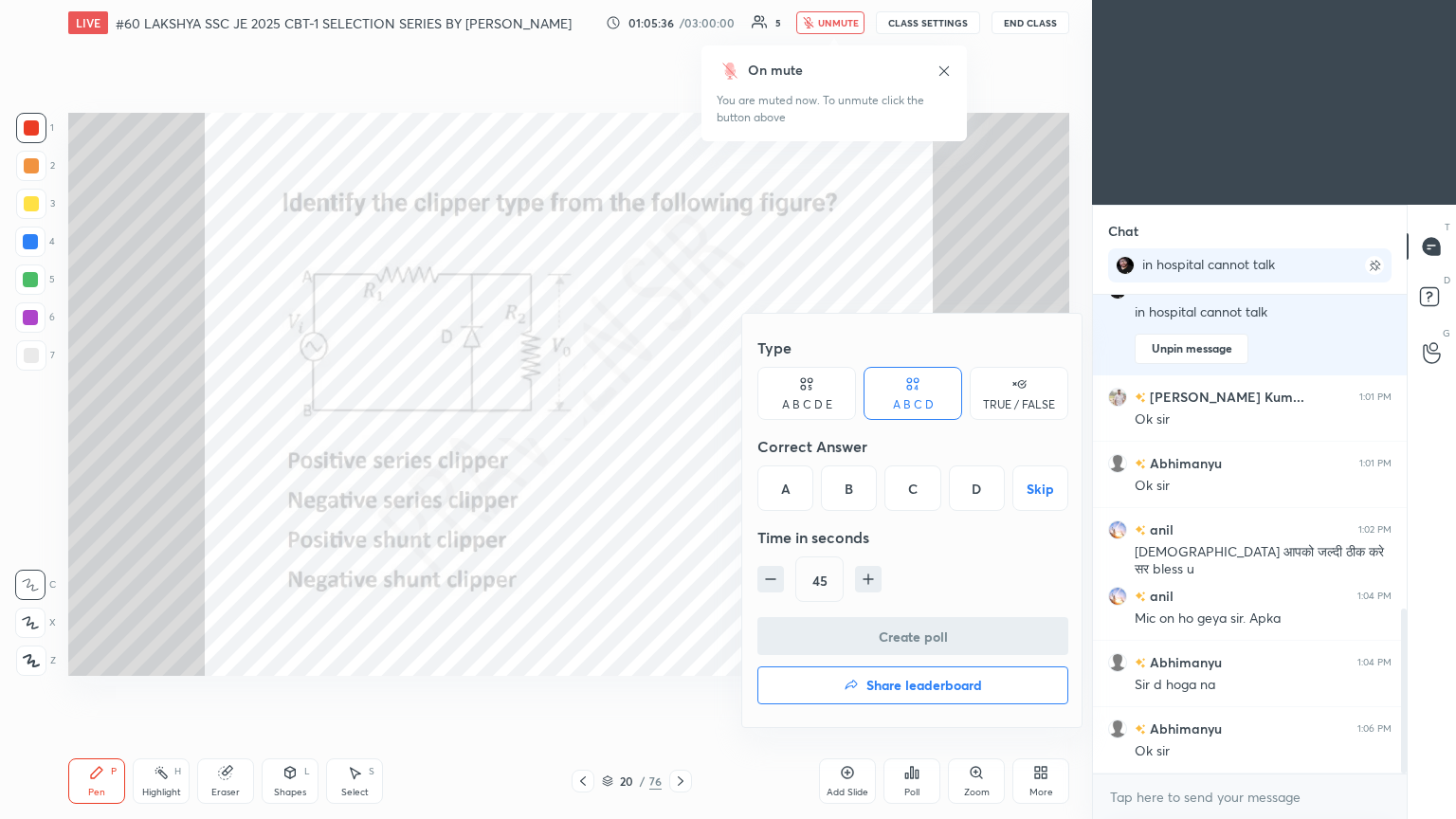
click at [680, 445] on div "D" at bounding box center [976, 488] width 55 height 46
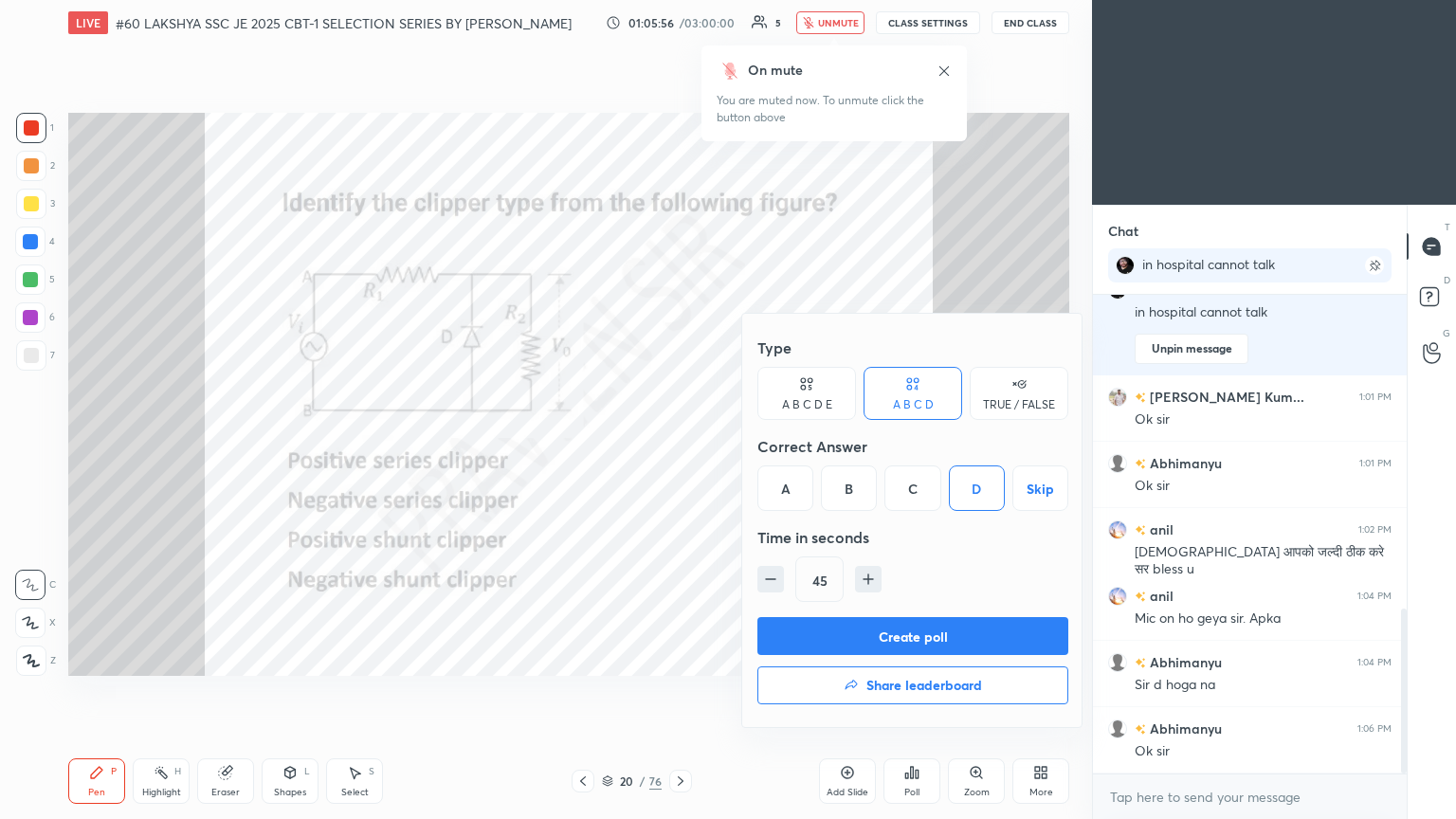
click at [680, 445] on button "Create poll" at bounding box center [913, 636] width 311 height 38
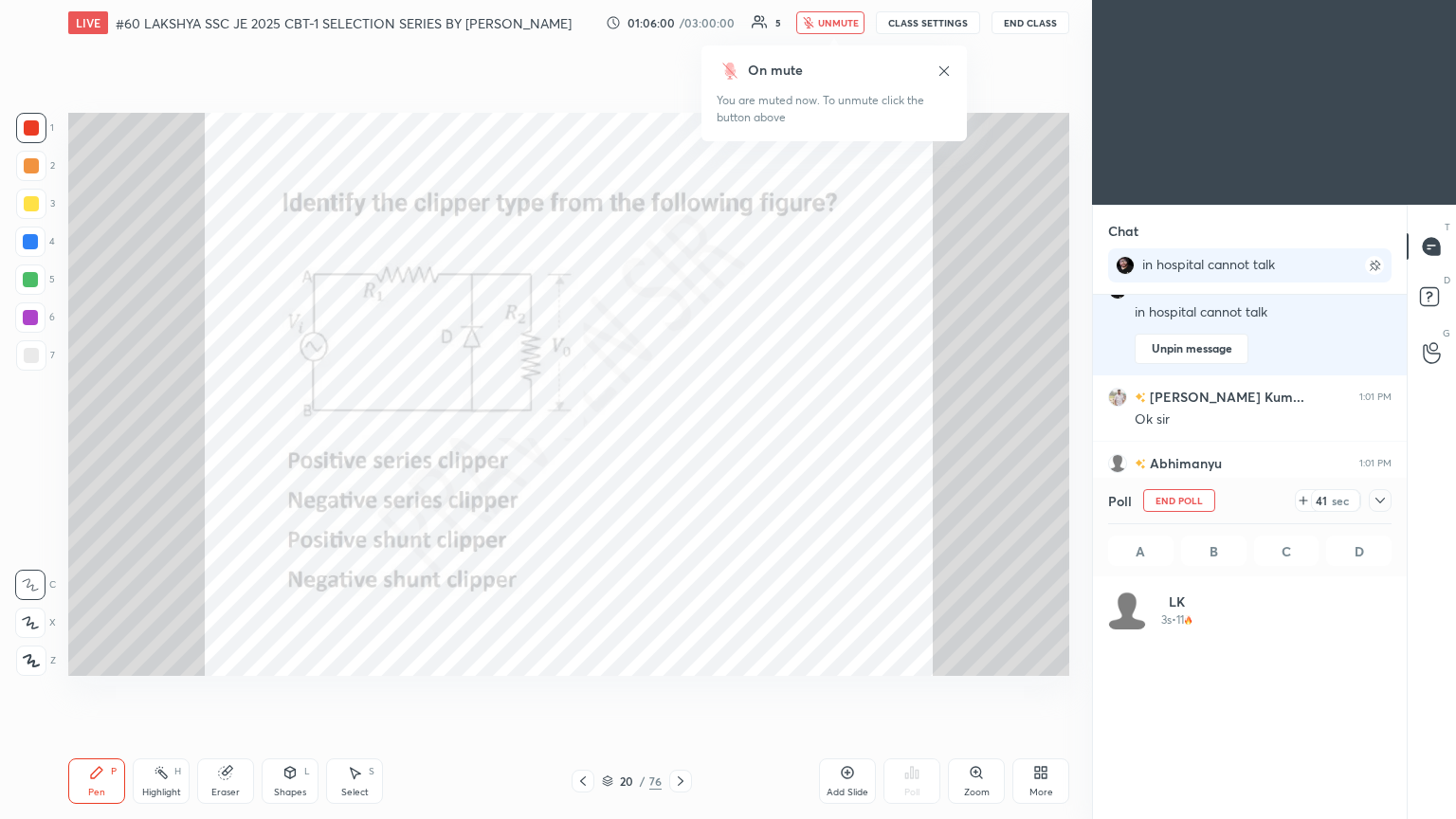
scroll to position [222, 278]
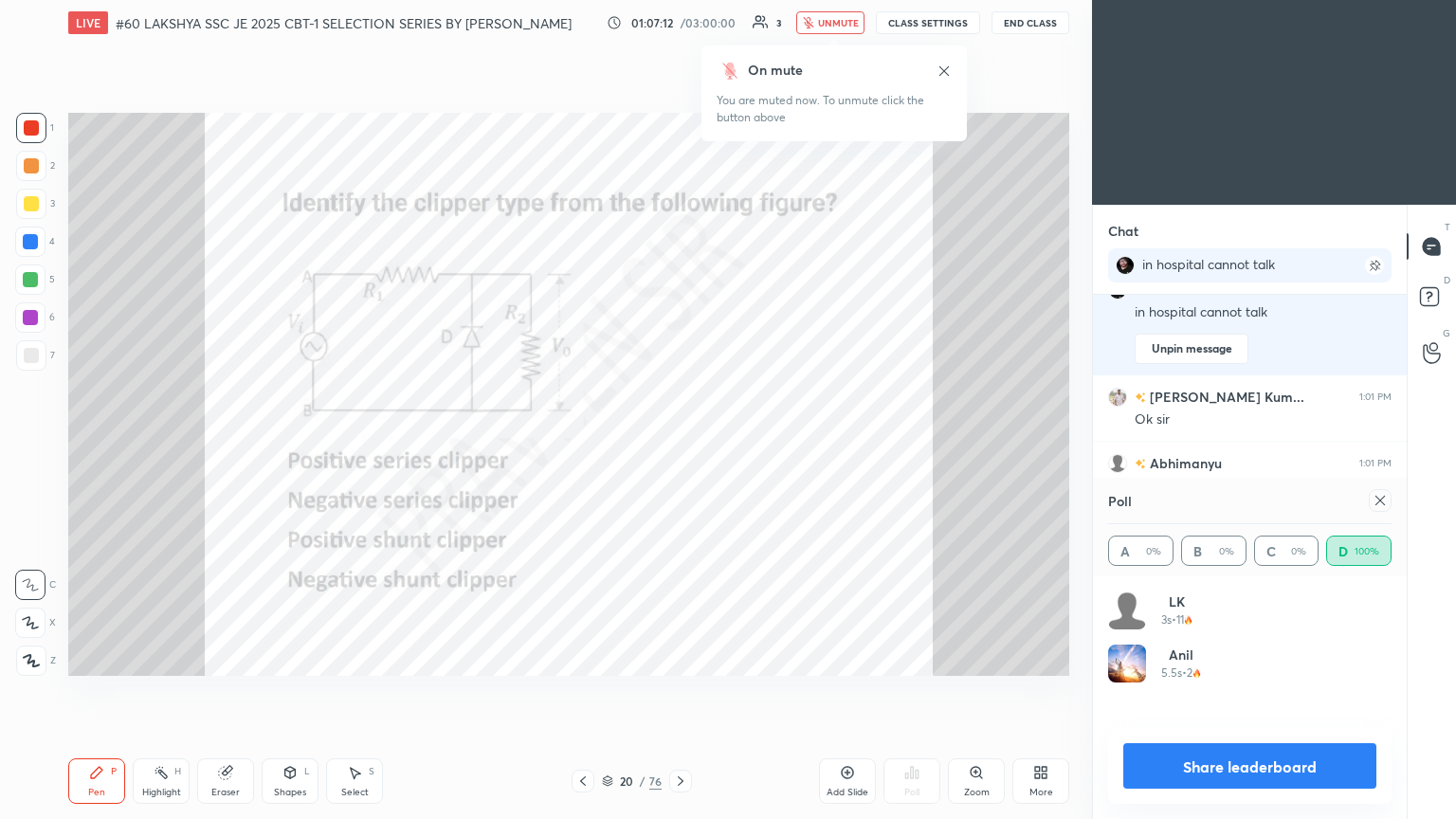
click at [679, 445] on icon at bounding box center [681, 781] width 6 height 10
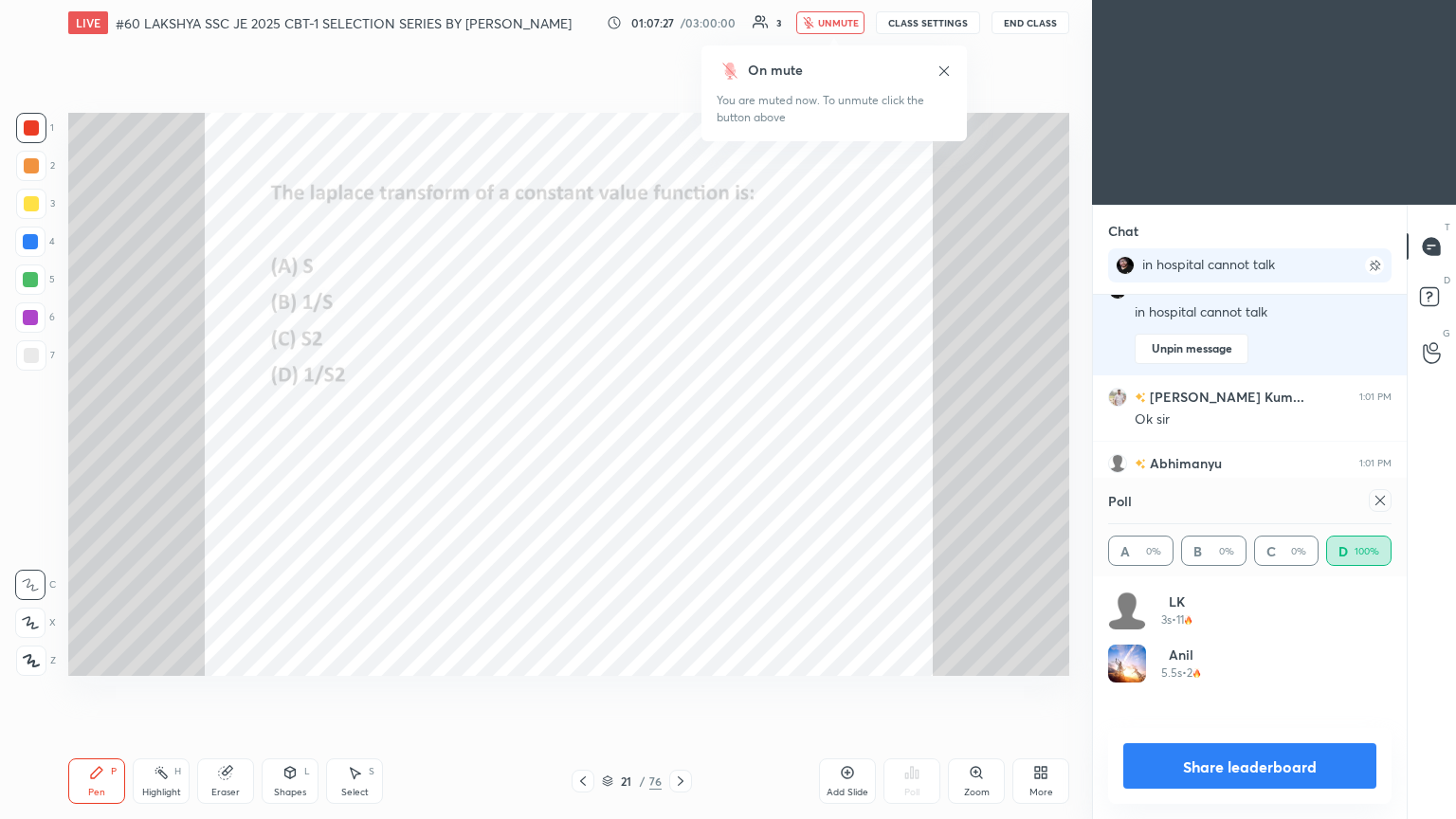
click at [680, 445] on icon at bounding box center [1380, 500] width 15 height 15
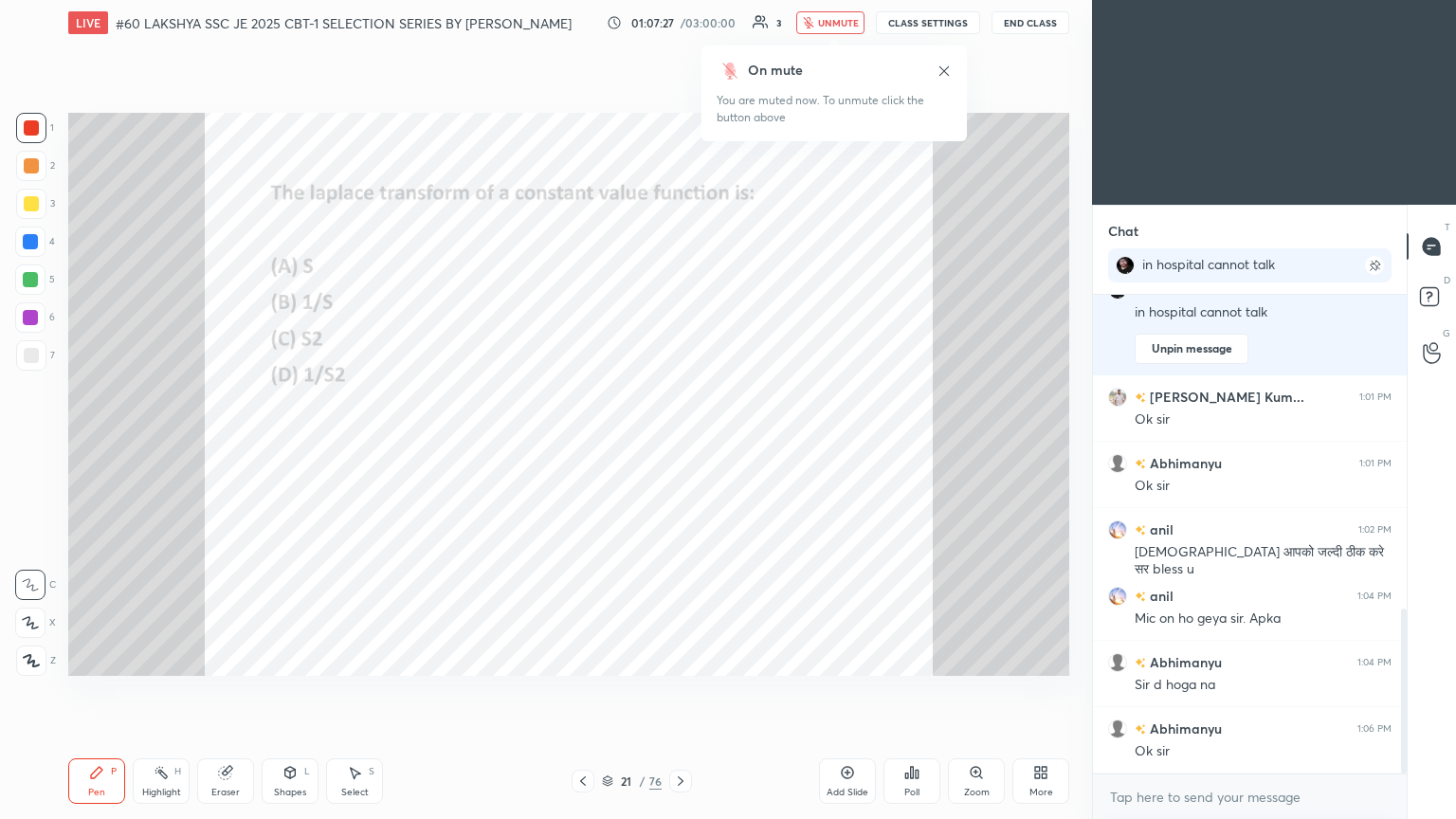
scroll to position [316, 308]
click at [680, 445] on icon at bounding box center [911, 772] width 15 height 15
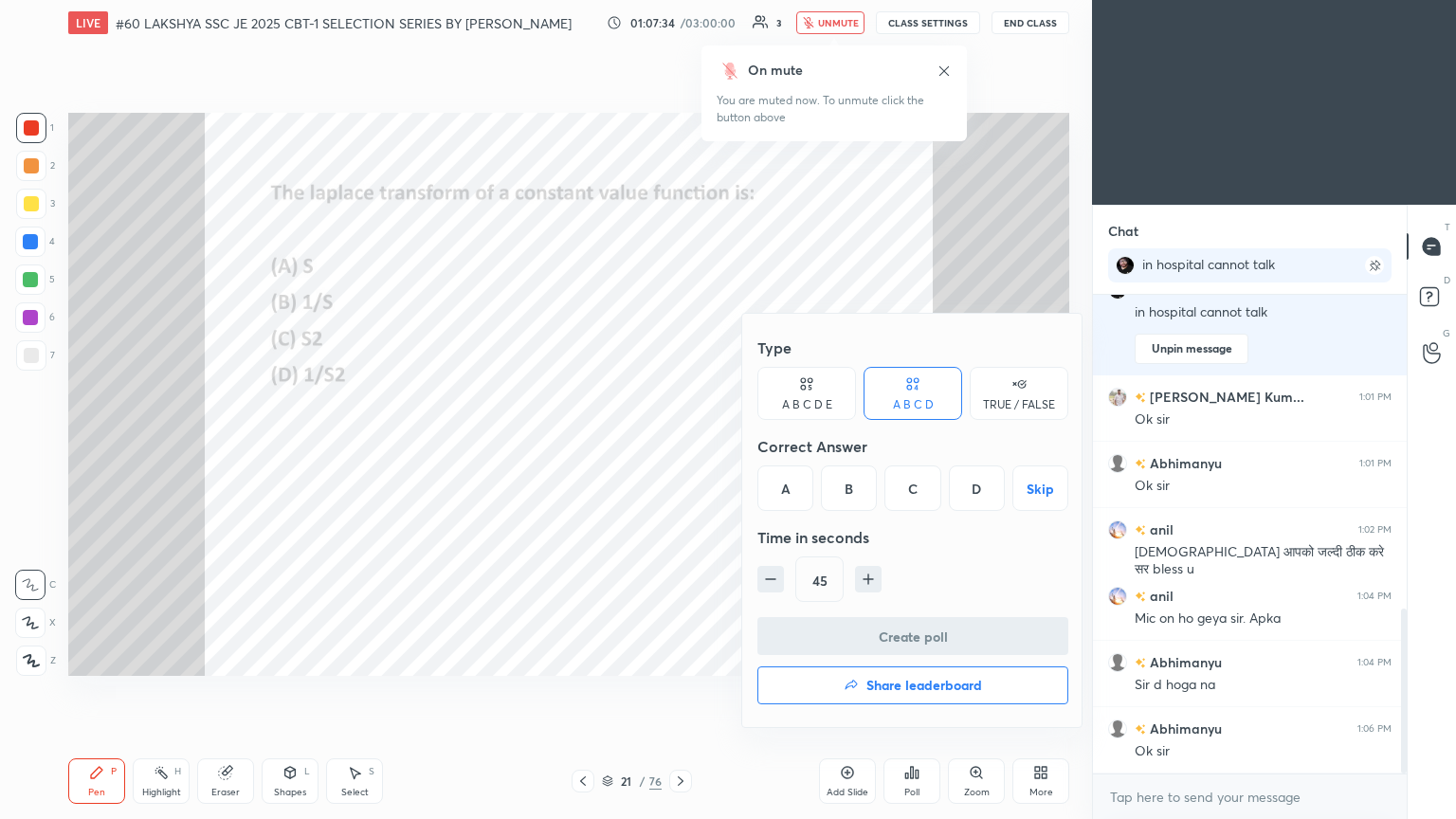
click at [680, 445] on div "B" at bounding box center [848, 488] width 55 height 46
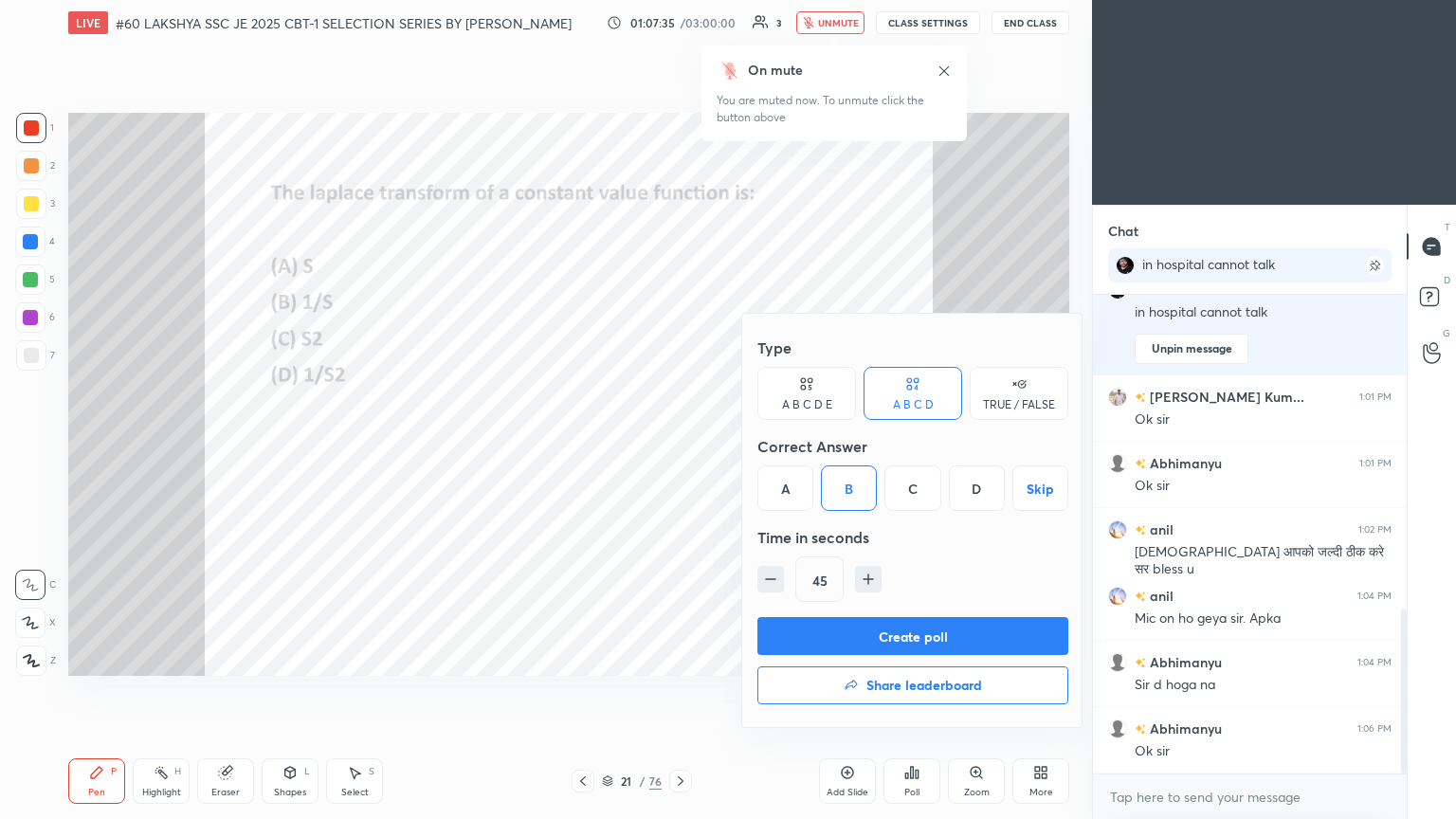
click at [680, 445] on button "Create poll" at bounding box center [913, 636] width 311 height 38
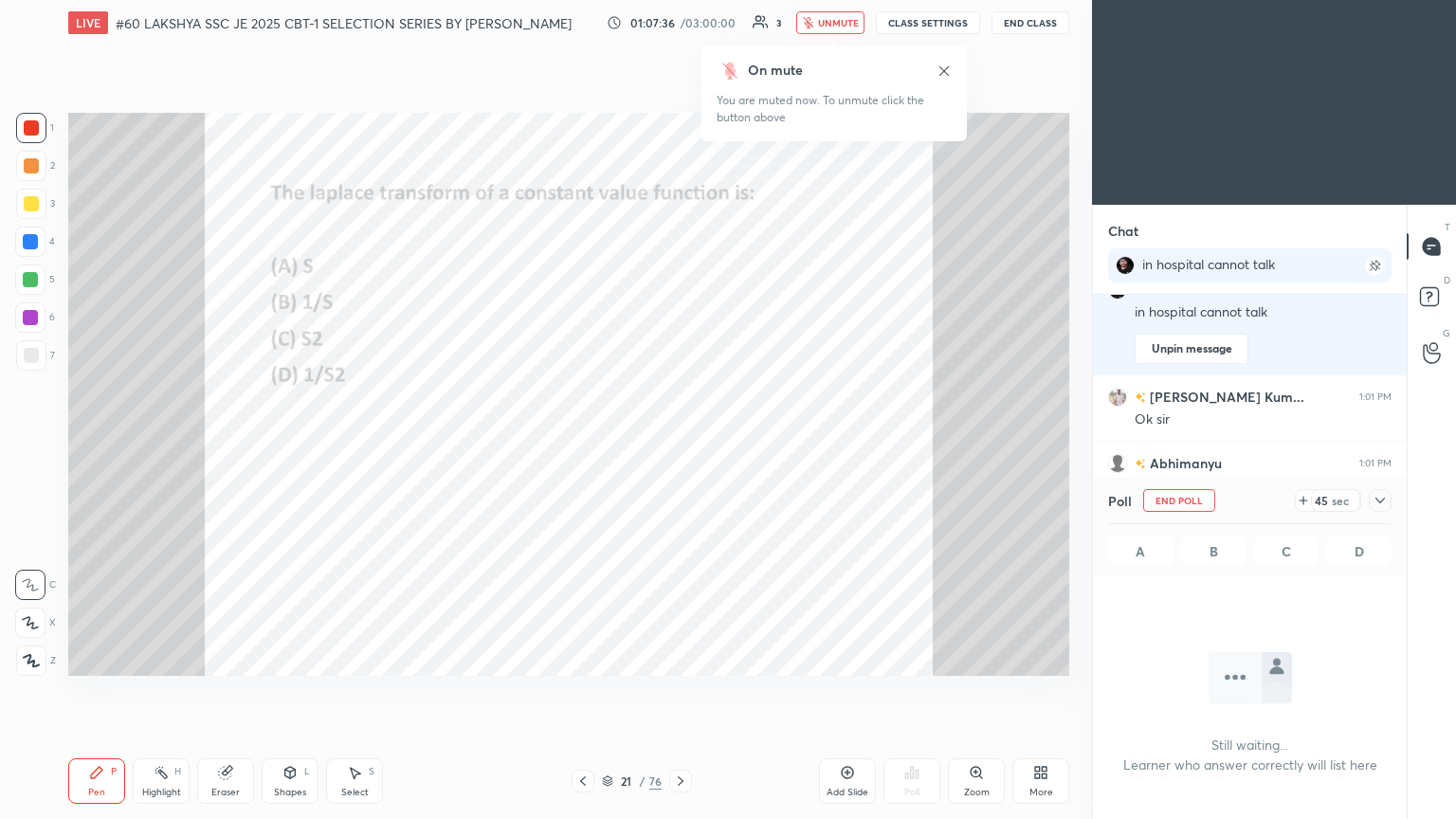
scroll to position [6, 6]
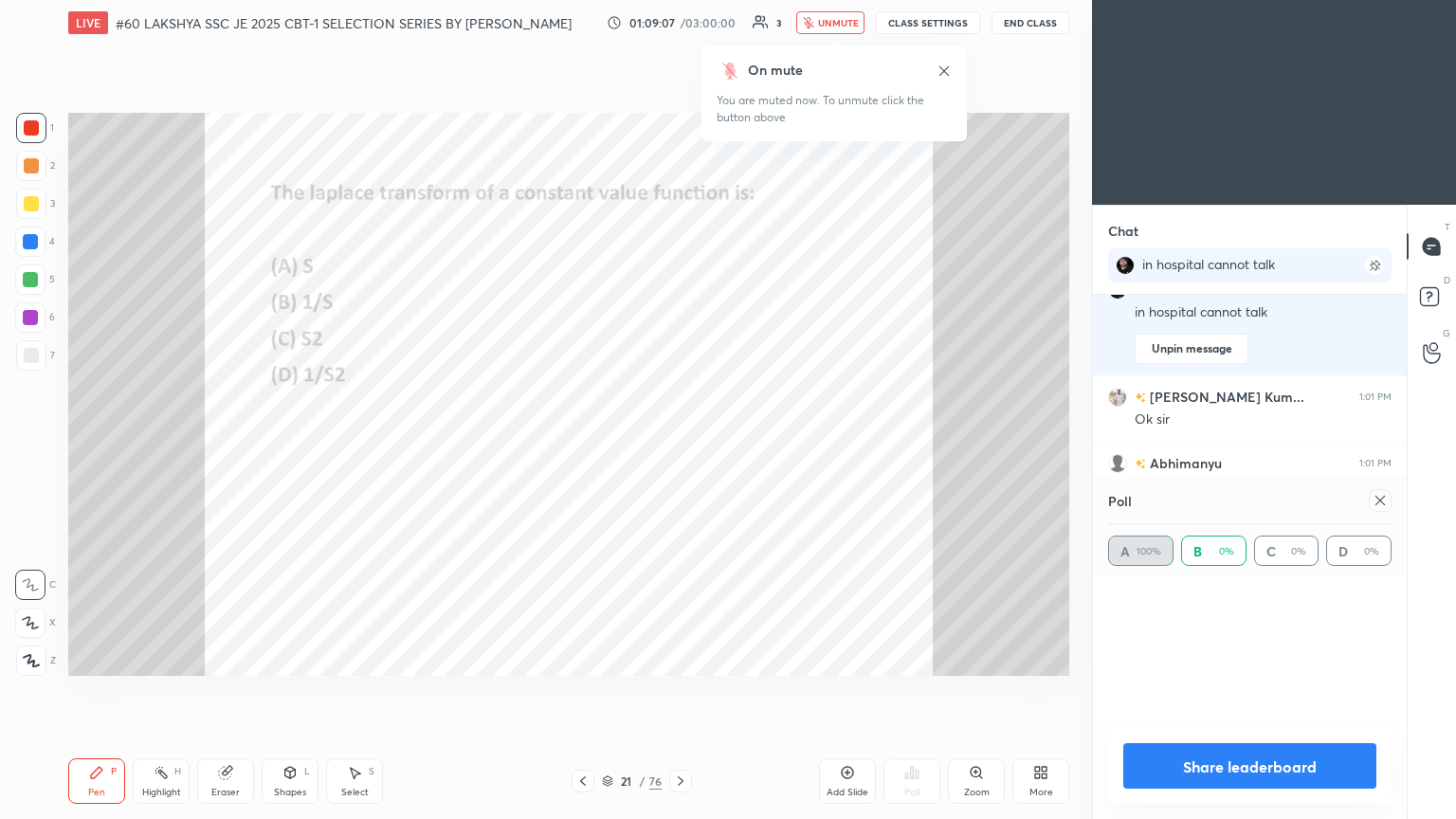
click at [680, 445] on div "Poll" at bounding box center [1249, 501] width 283 height 46
click at [680, 445] on icon at bounding box center [1380, 500] width 15 height 15
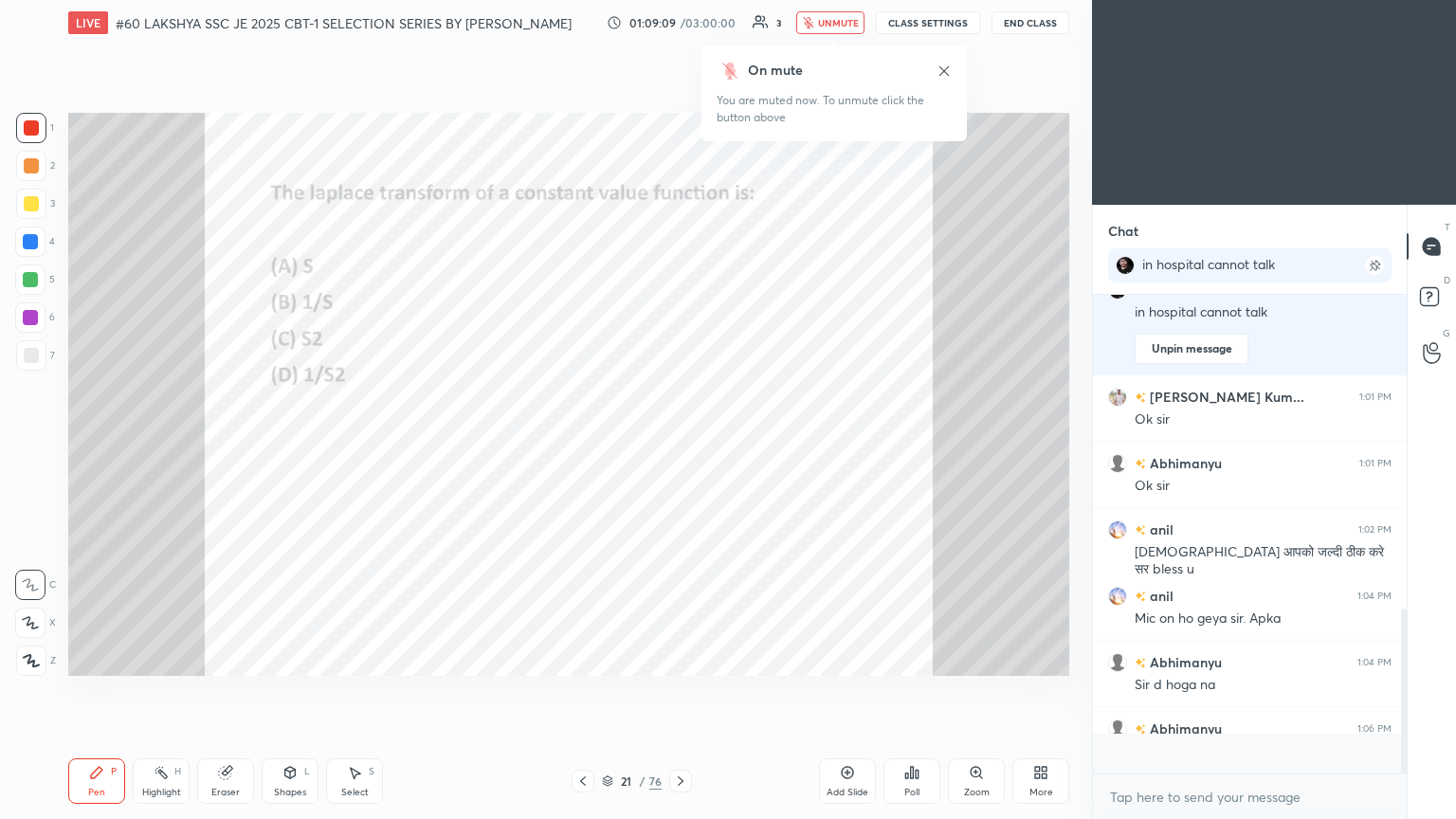
scroll to position [7, 6]
click at [679, 445] on icon at bounding box center [680, 780] width 15 height 15
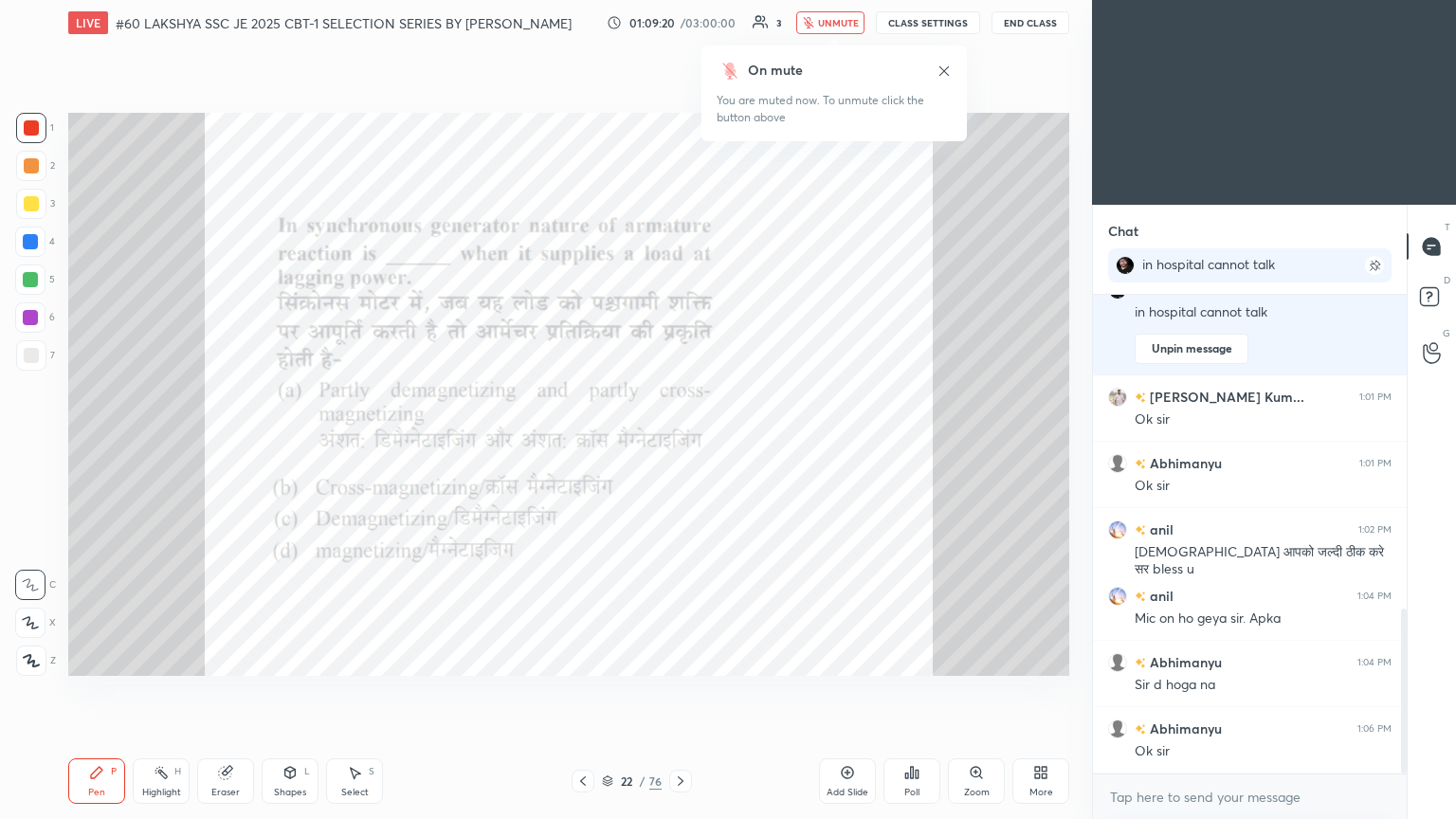
click at [679, 445] on icon at bounding box center [680, 780] width 15 height 15
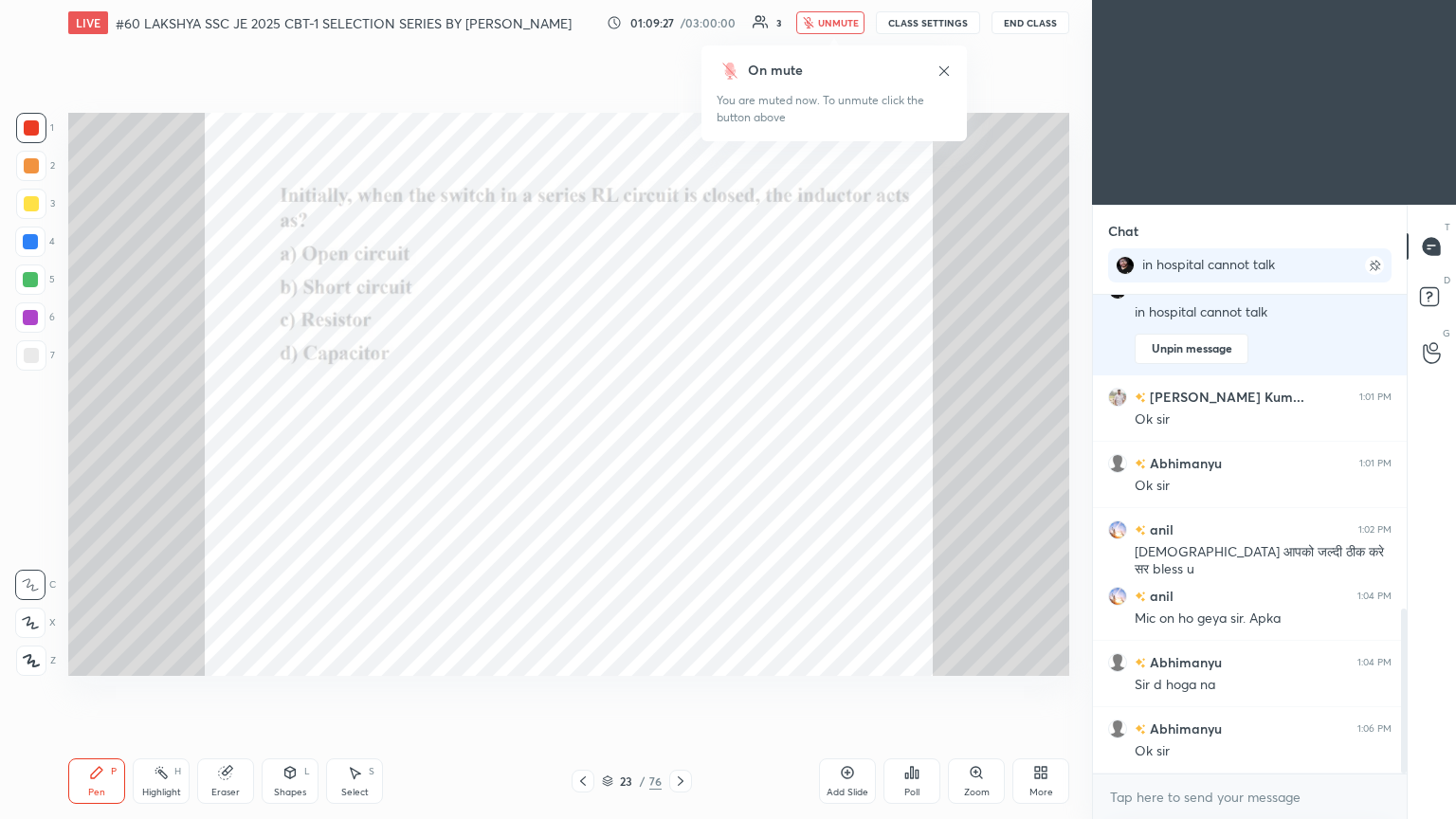
click at [242, 445] on div "Eraser" at bounding box center [225, 781] width 56 height 46
click at [29, 445] on span "Erase all" at bounding box center [30, 661] width 29 height 13
click at [85, 445] on div "Pen P" at bounding box center [96, 781] width 56 height 46
click at [680, 445] on div "Poll" at bounding box center [911, 781] width 56 height 46
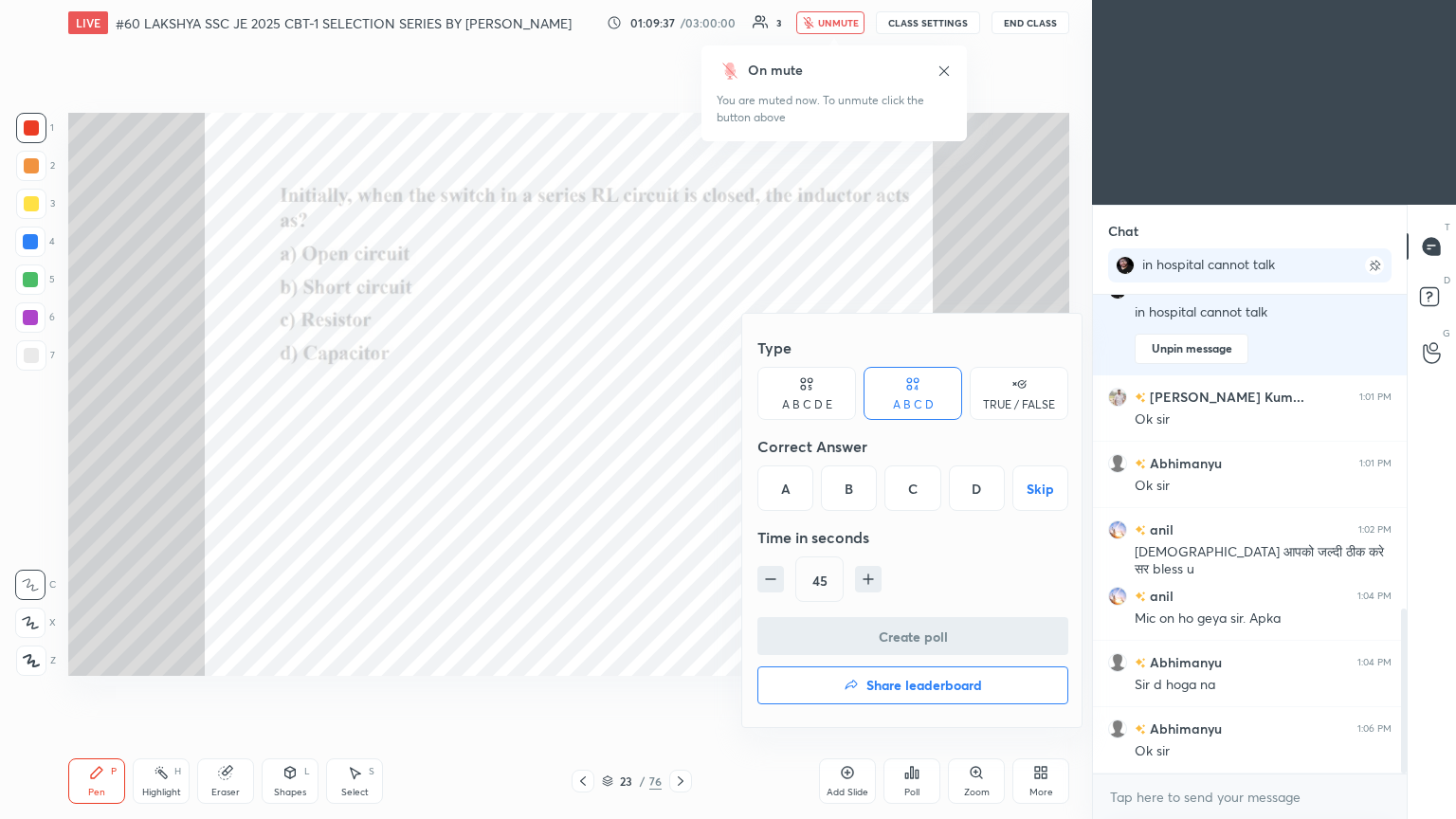
click at [680, 445] on div "A" at bounding box center [785, 488] width 55 height 46
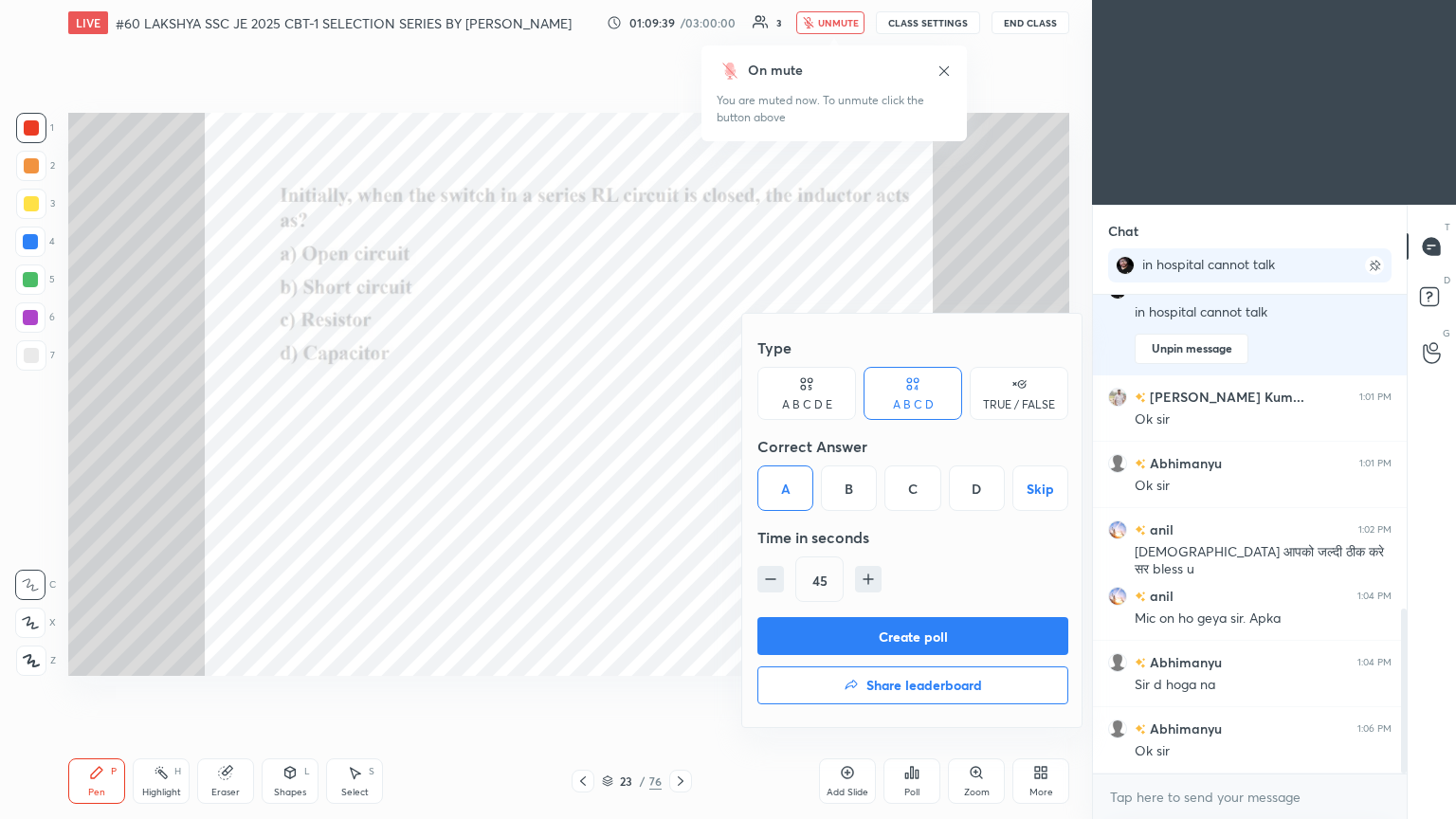
click at [680, 445] on button "Create poll" at bounding box center [913, 636] width 311 height 38
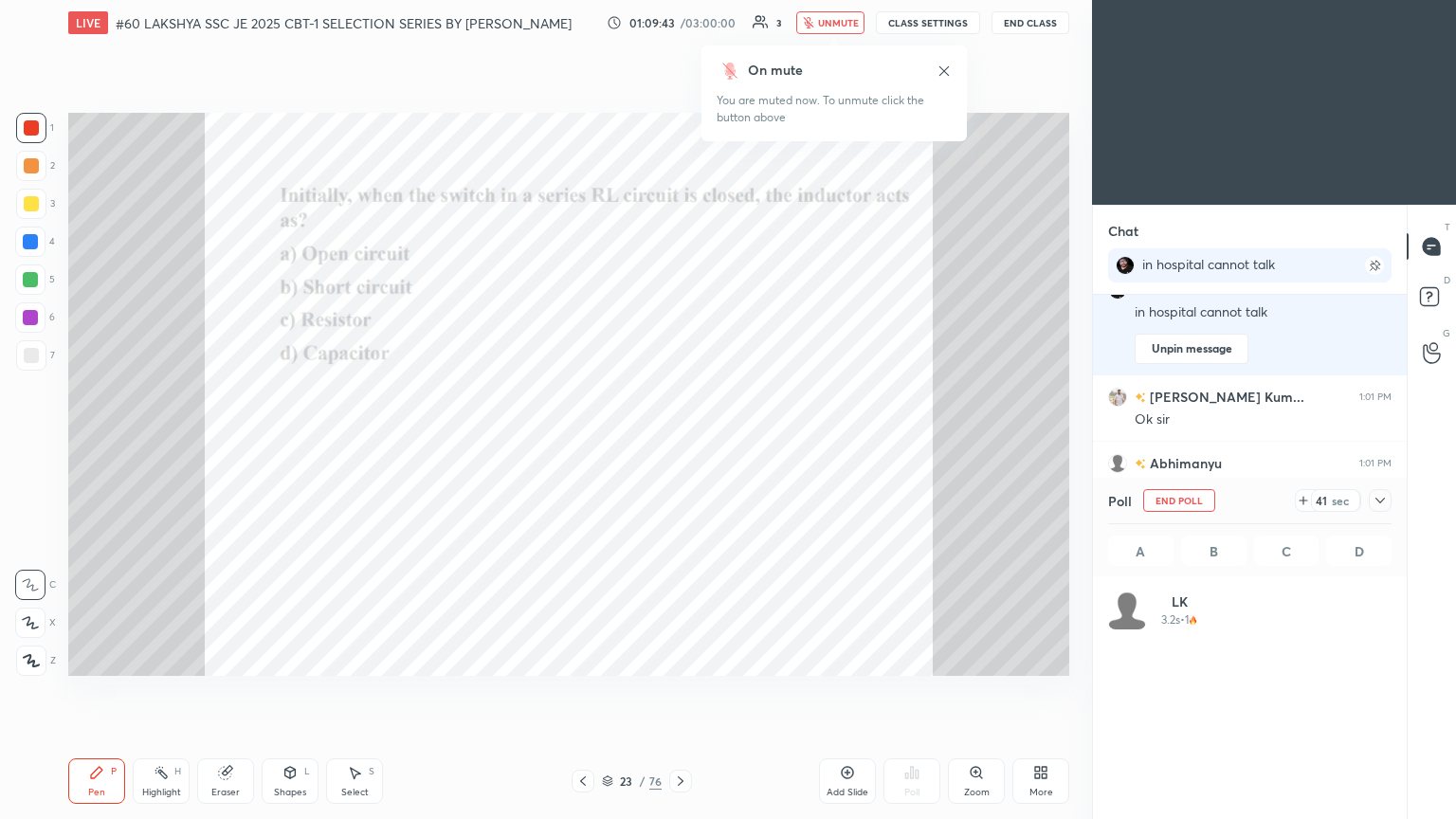
scroll to position [222, 278]
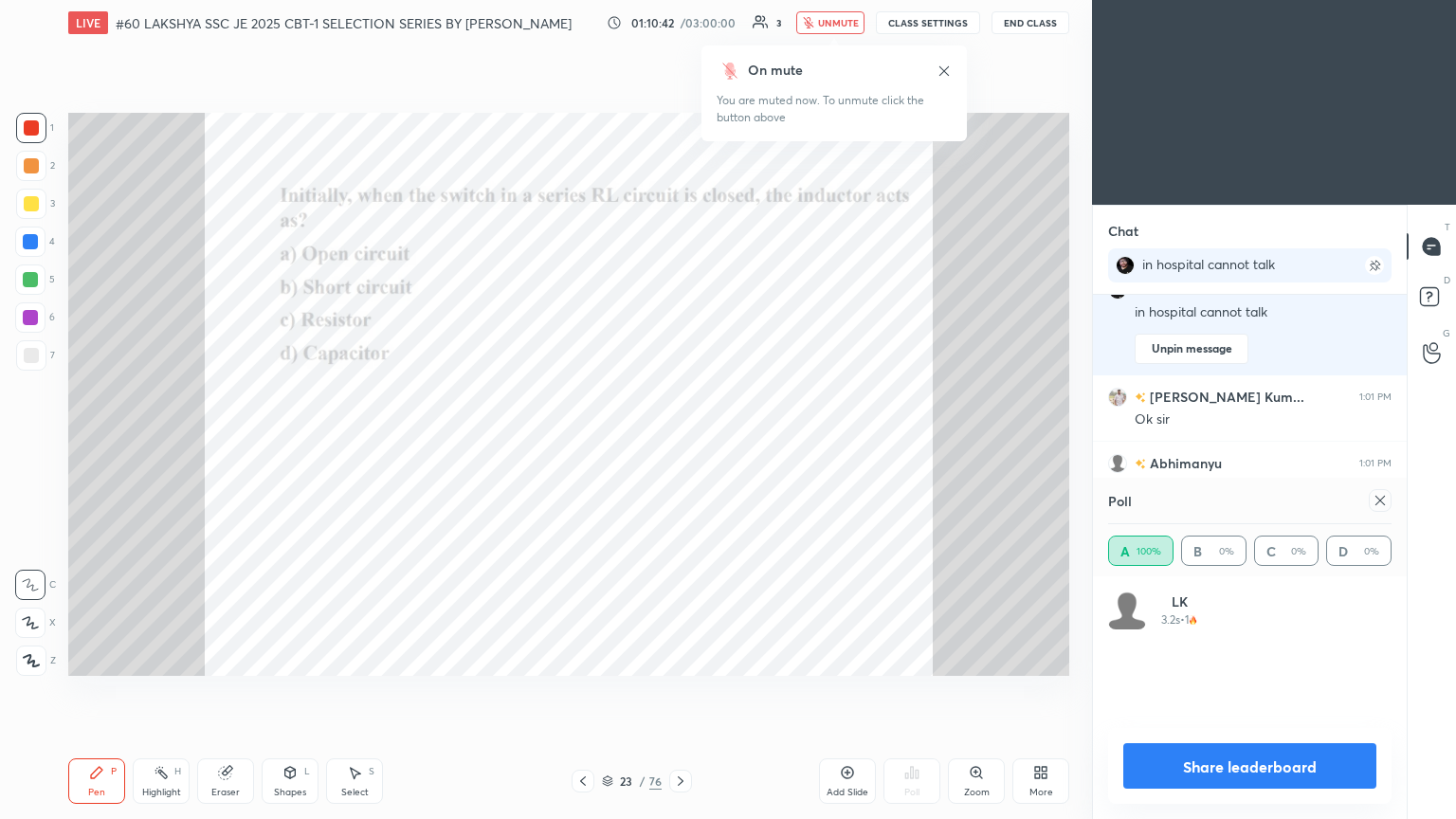
click at [680, 445] on icon at bounding box center [1380, 500] width 15 height 15
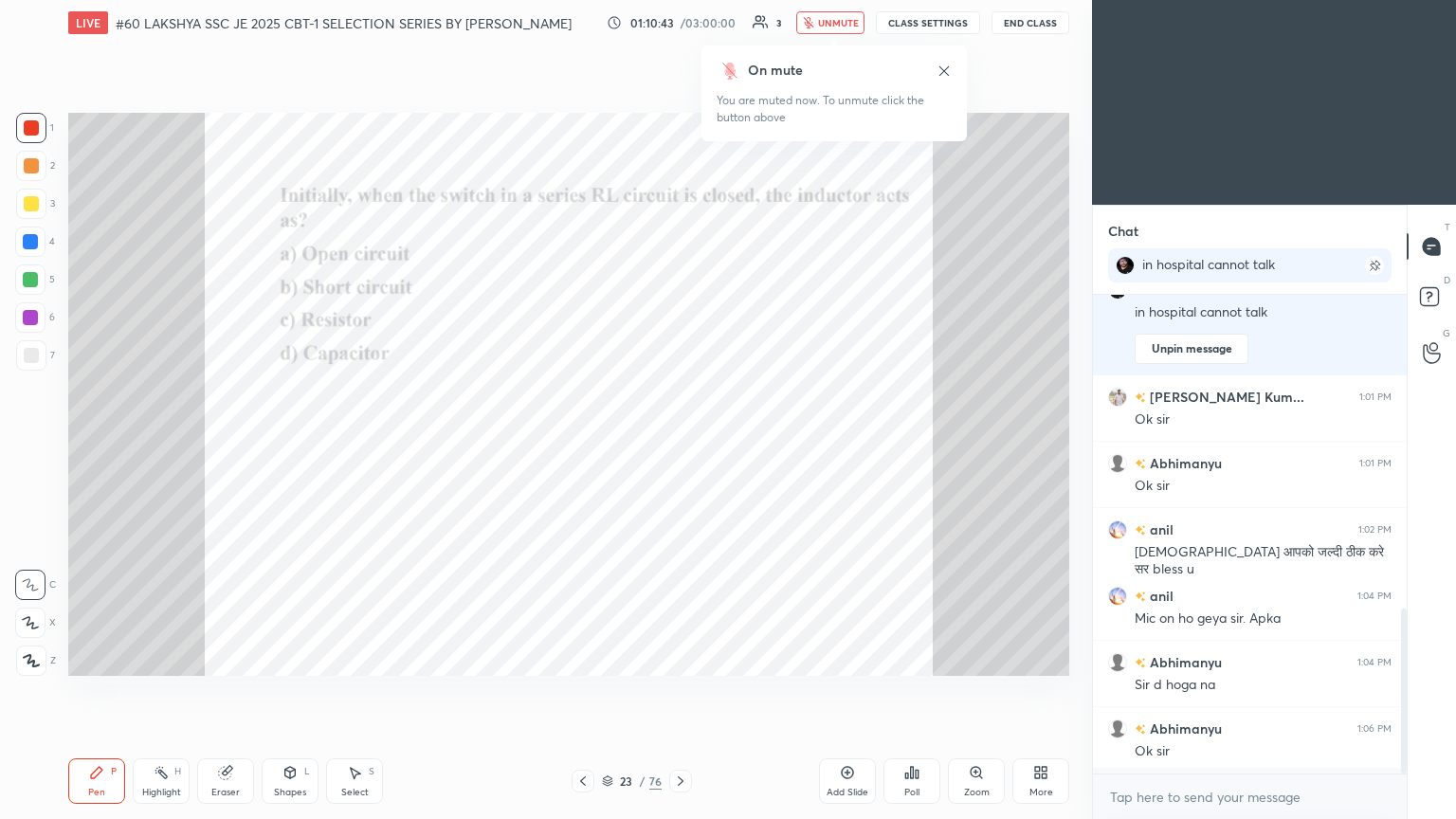
scroll to position [316, 308]
click at [680, 445] on icon at bounding box center [680, 780] width 15 height 15
click at [680, 445] on div "Poll" at bounding box center [911, 781] width 56 height 46
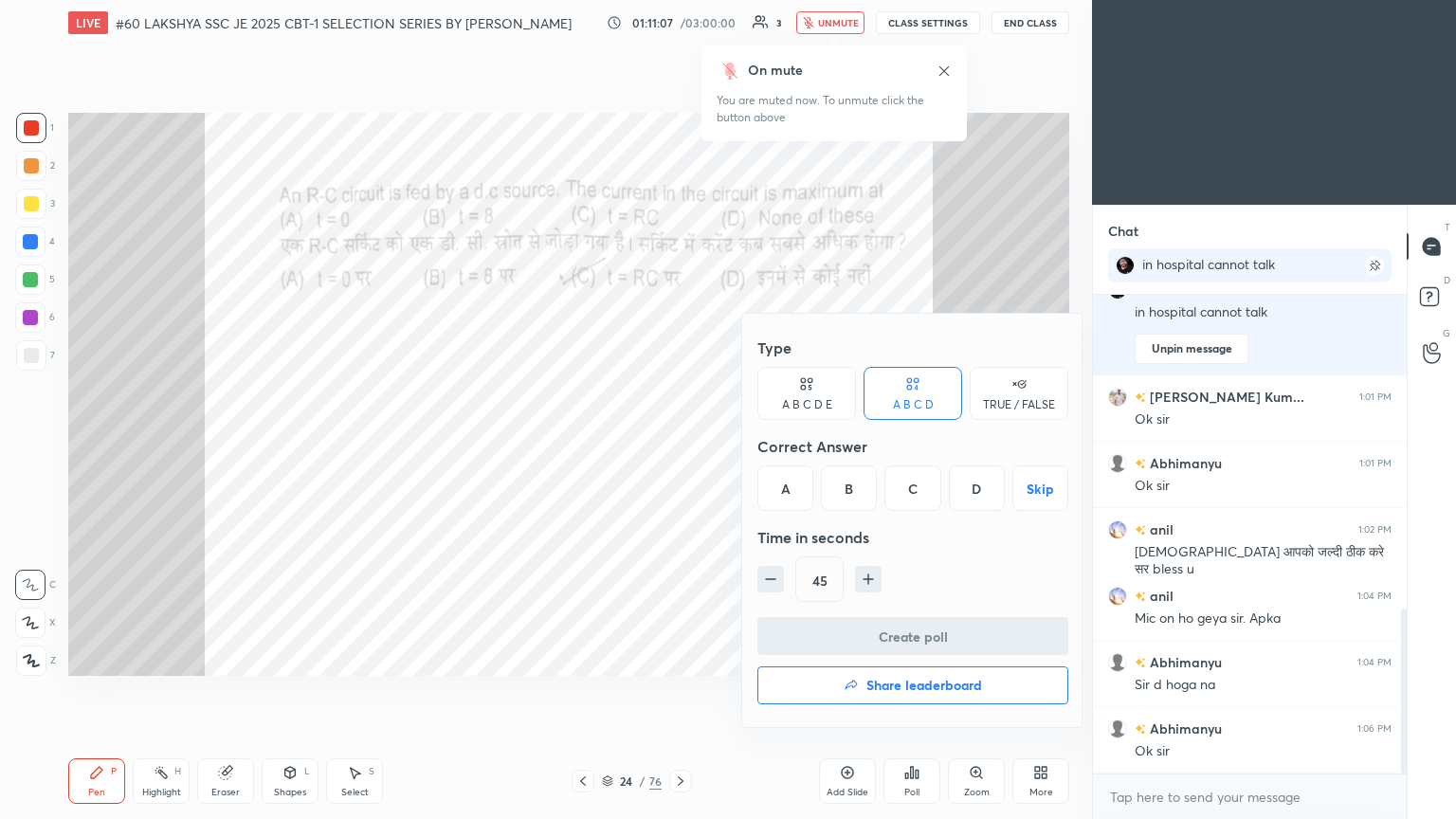
click at [680, 445] on div "A" at bounding box center [785, 488] width 55 height 46
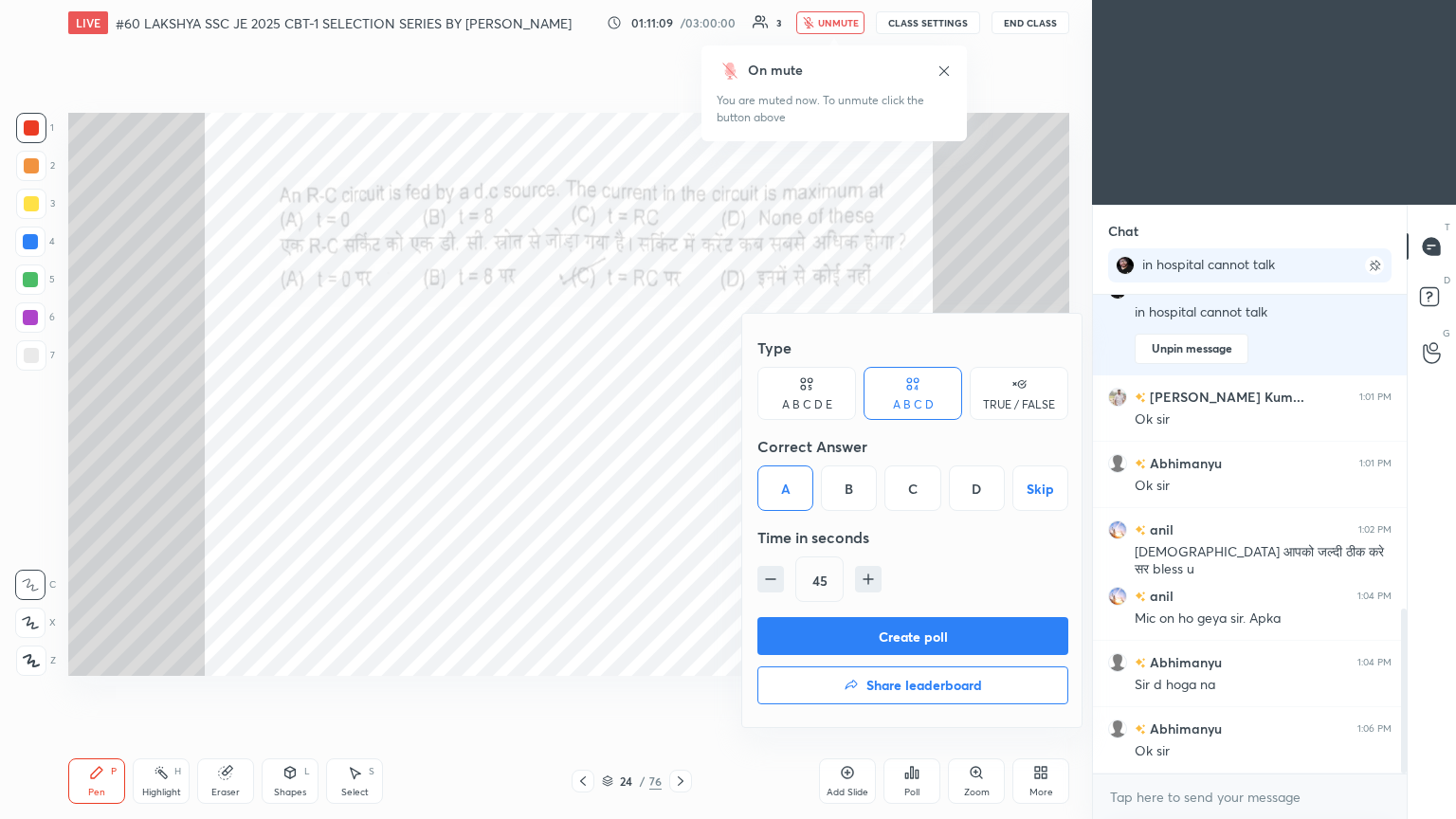
click at [680, 445] on button "Create poll" at bounding box center [913, 636] width 311 height 38
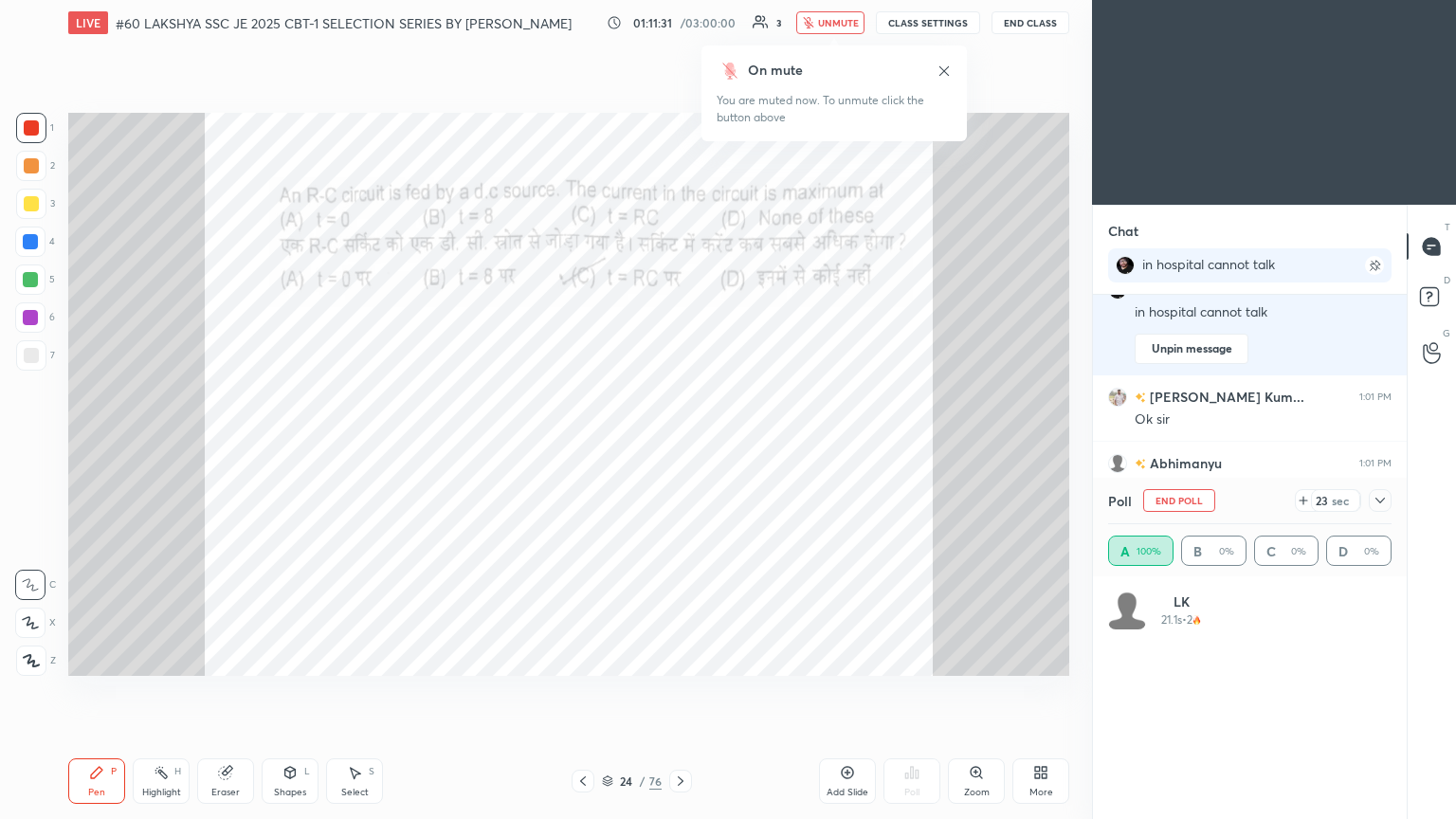
scroll to position [222, 278]
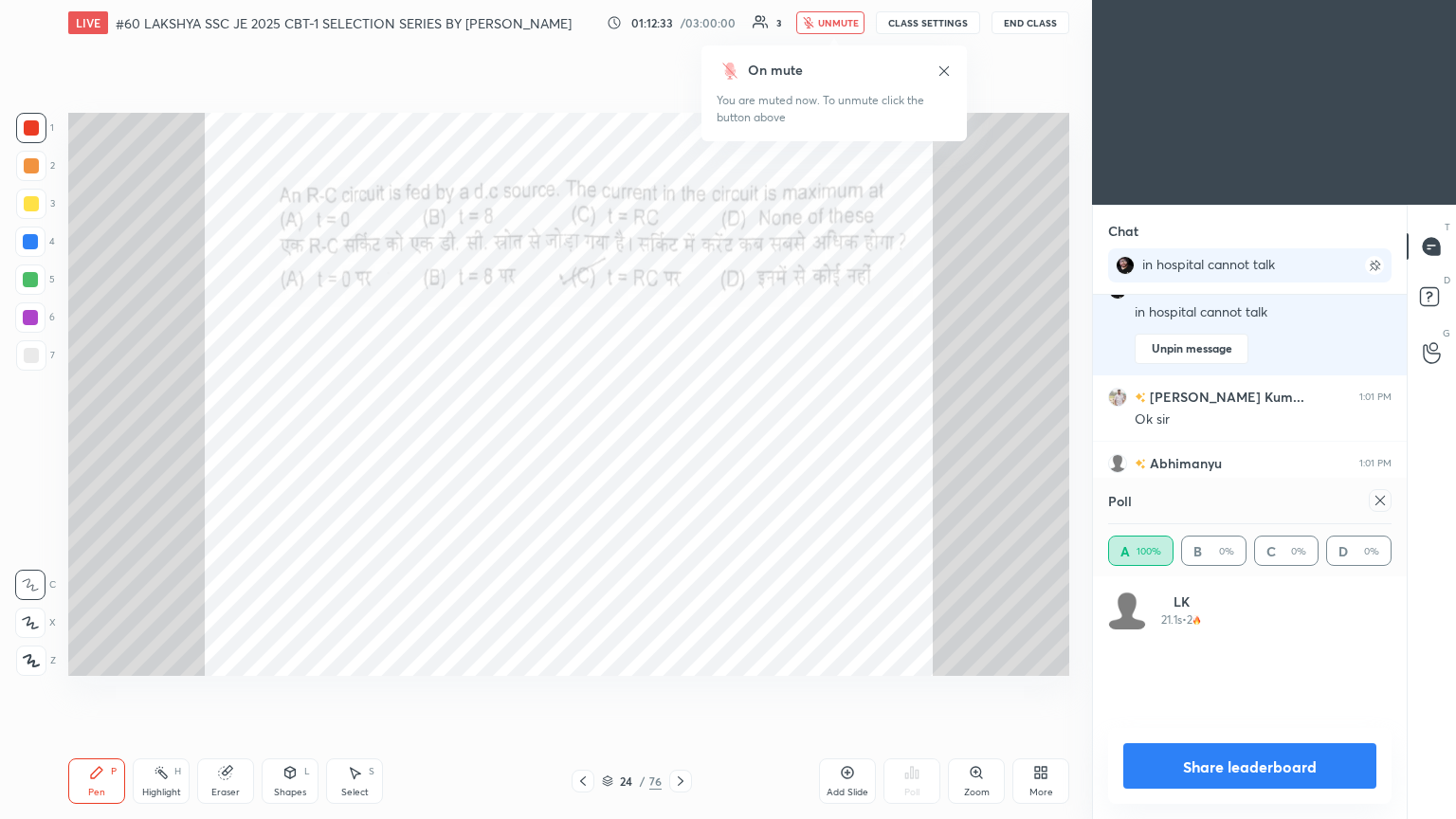
click at [32, 210] on div at bounding box center [31, 203] width 15 height 15
click at [27, 235] on div at bounding box center [30, 242] width 15 height 15
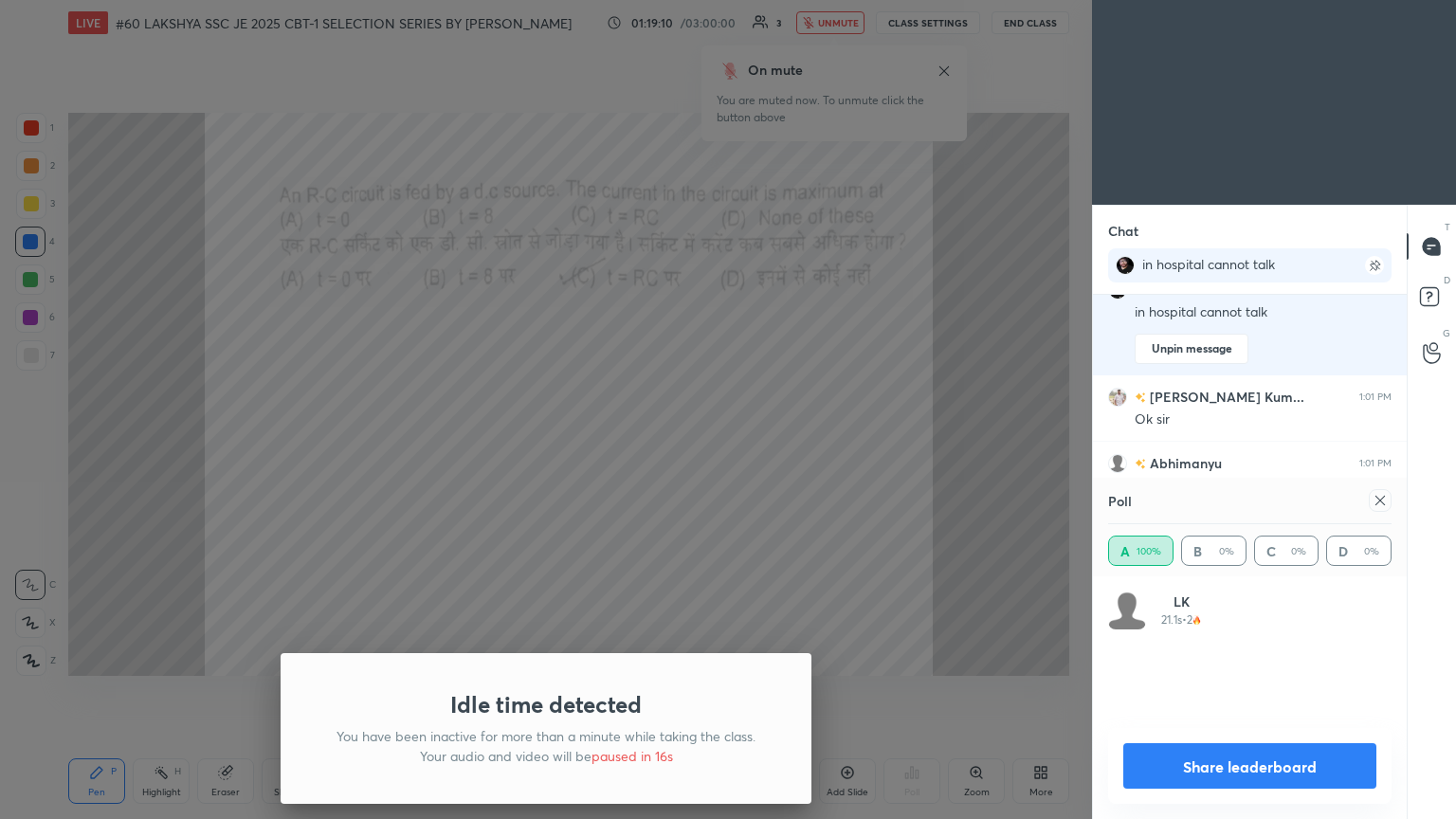
scroll to position [1054, 0]
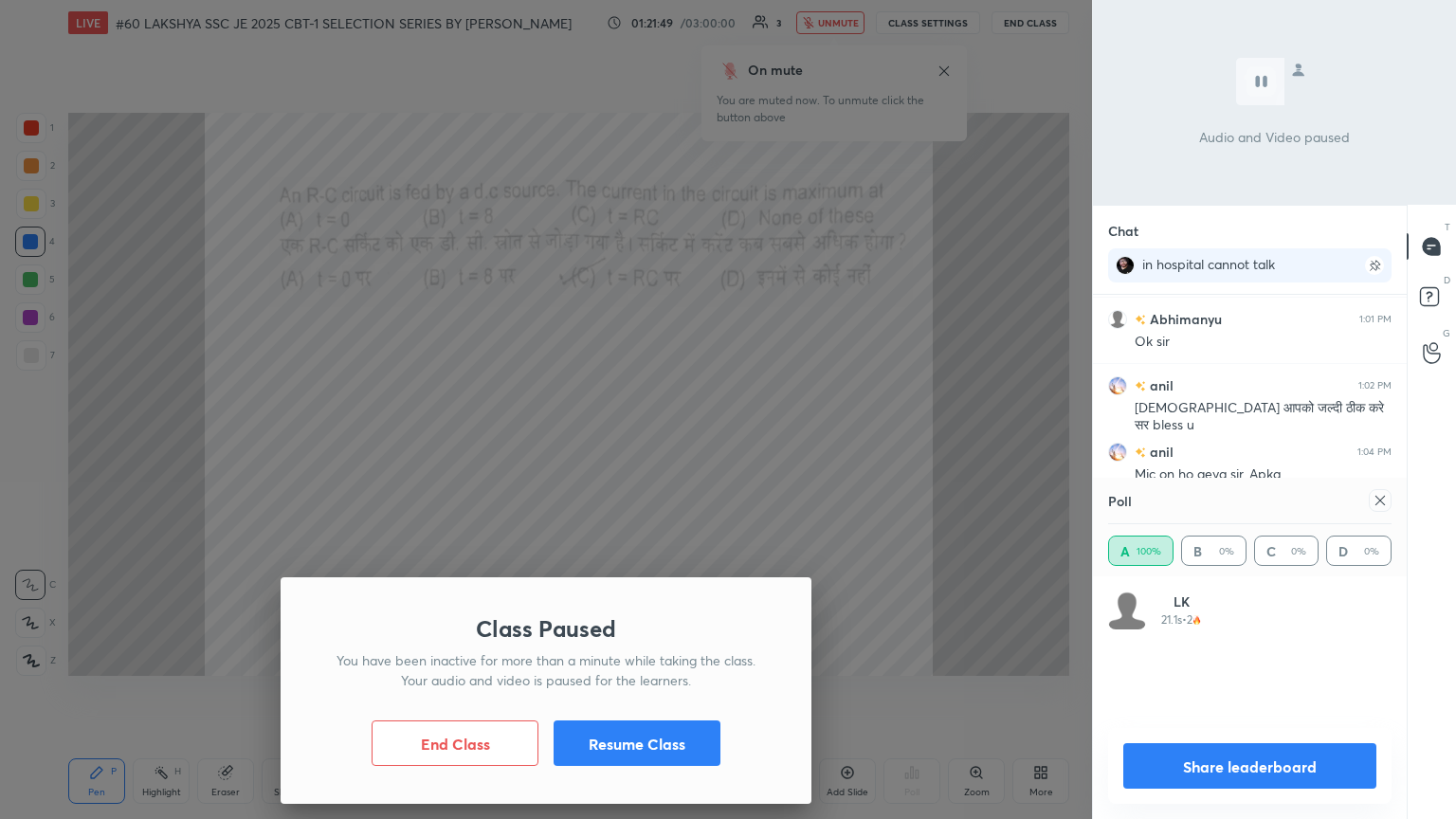
click at [630, 445] on button "Resume Class" at bounding box center [636, 744] width 167 height 46
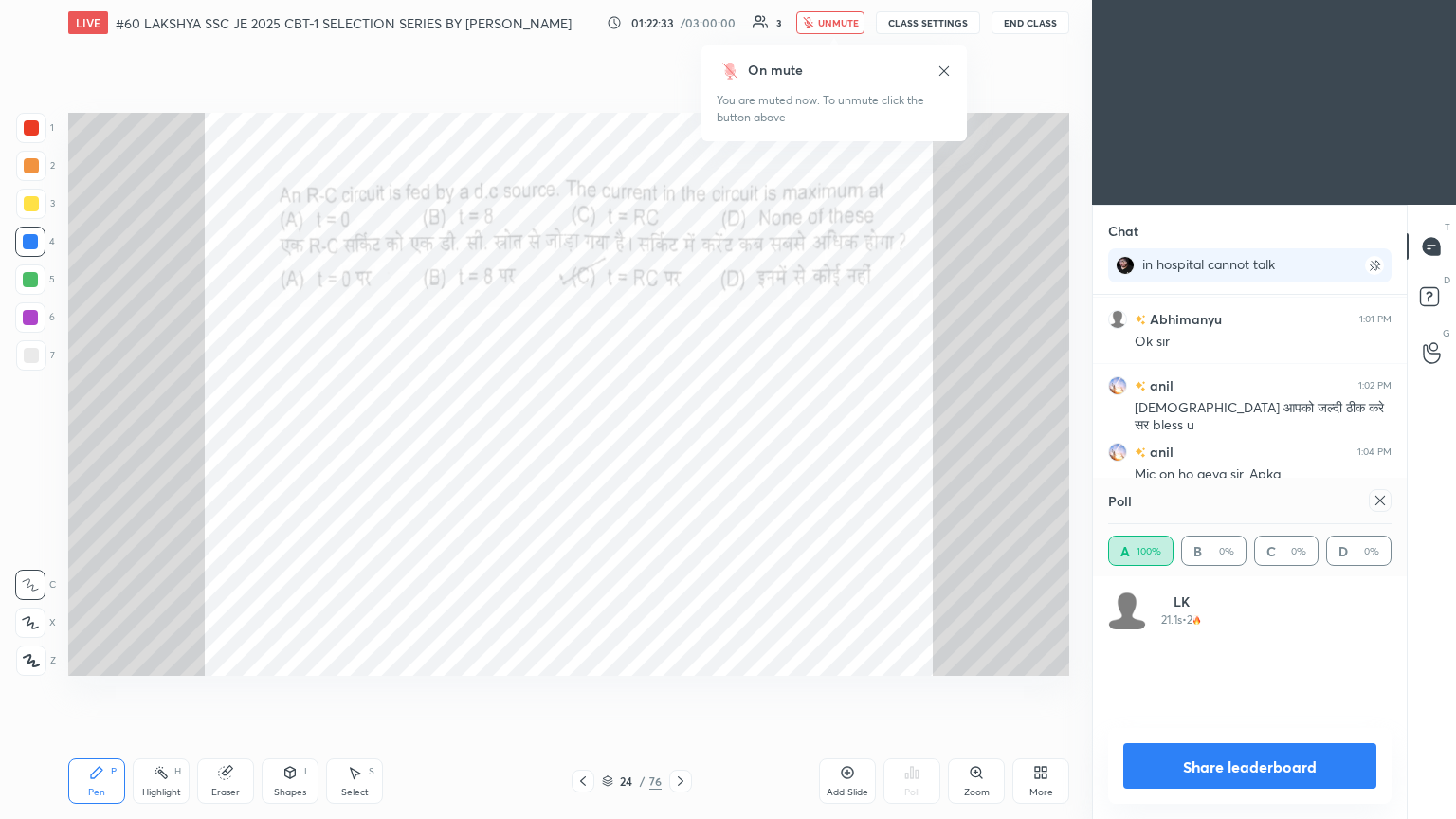
click at [36, 123] on div at bounding box center [31, 128] width 15 height 15
click at [31, 127] on div at bounding box center [31, 128] width 15 height 15
click at [680, 445] on icon at bounding box center [1380, 500] width 15 height 15
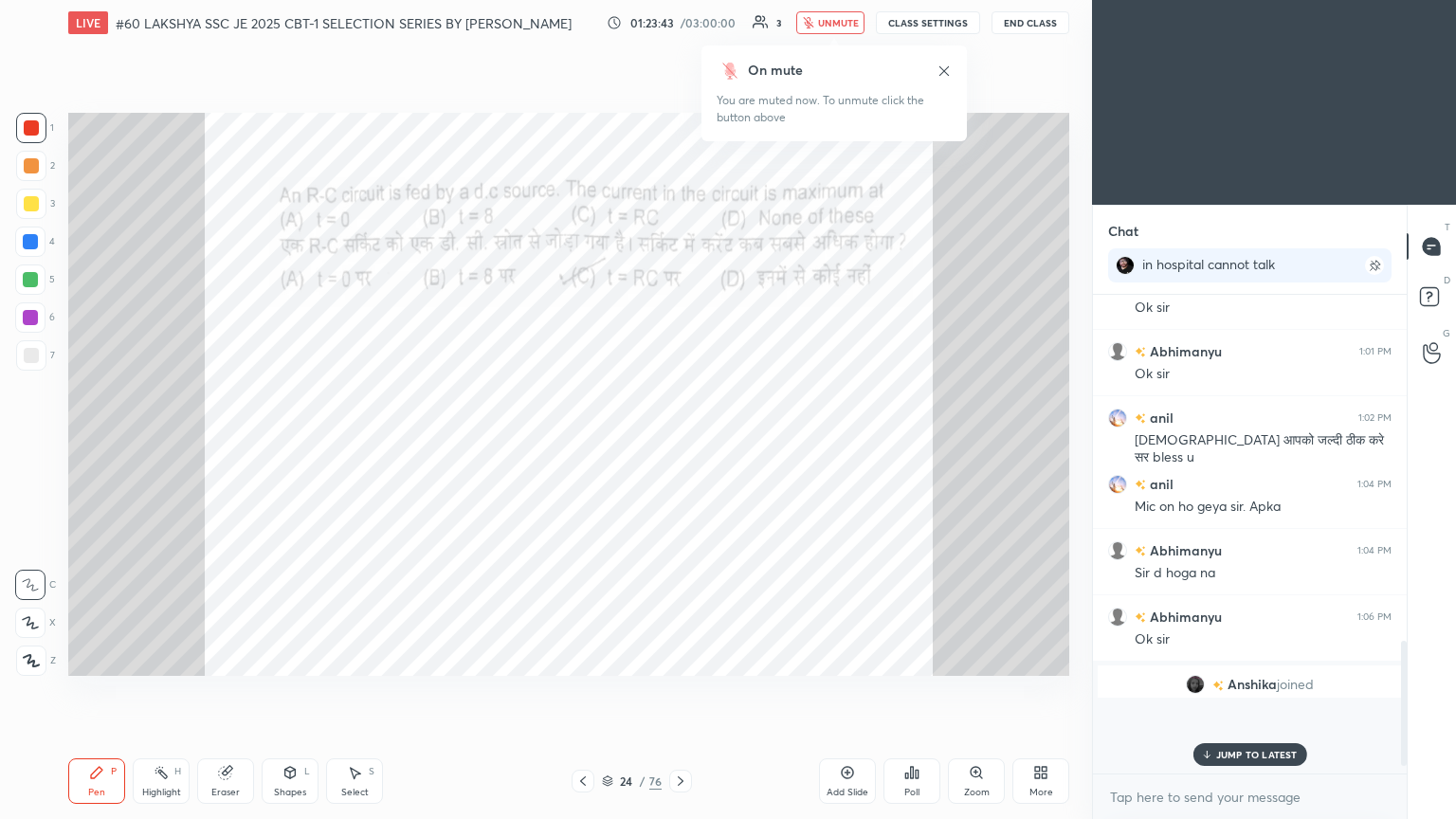
scroll to position [977, 0]
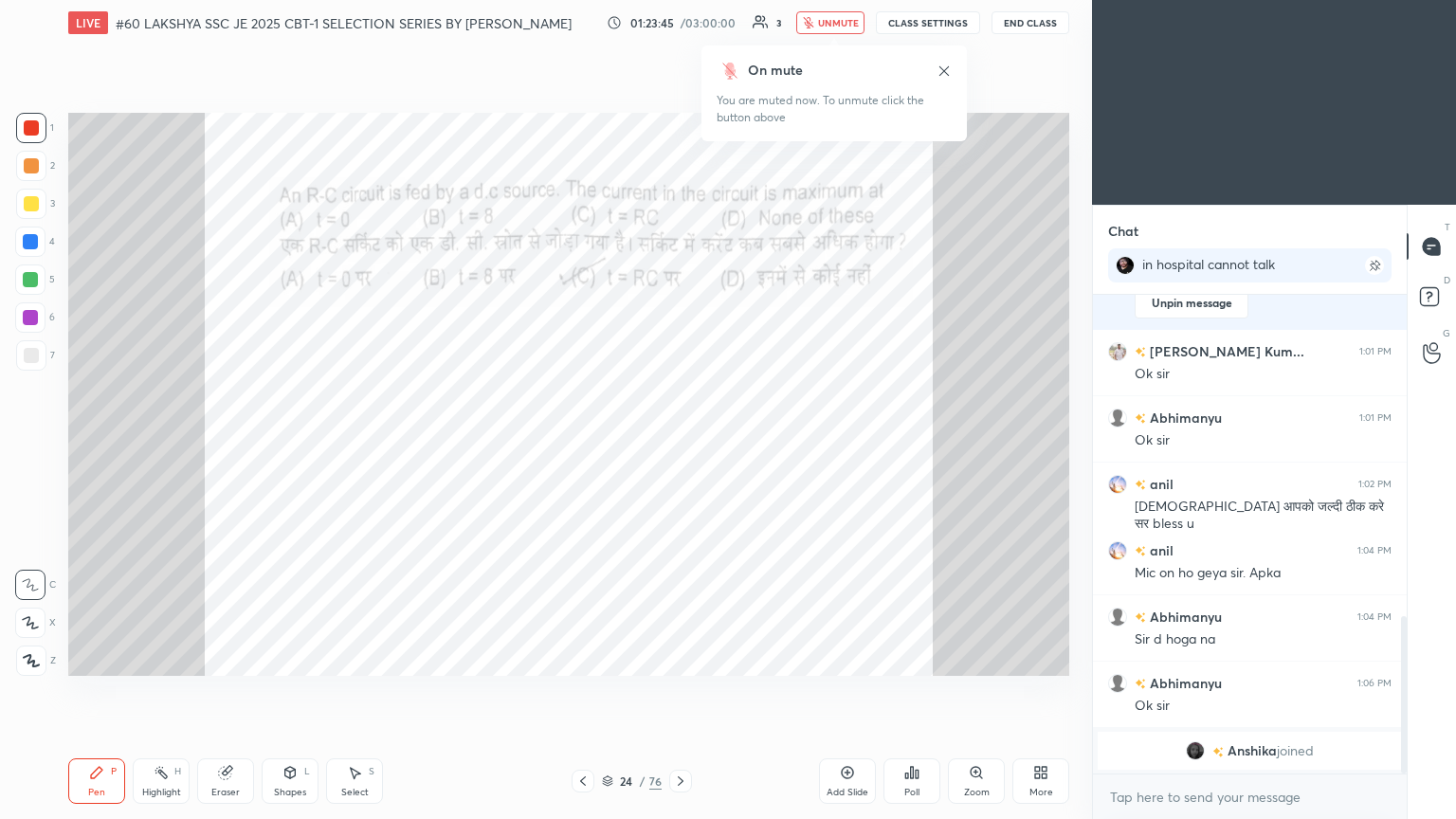
click at [679, 445] on icon at bounding box center [680, 780] width 15 height 15
click at [680, 445] on icon at bounding box center [911, 772] width 15 height 15
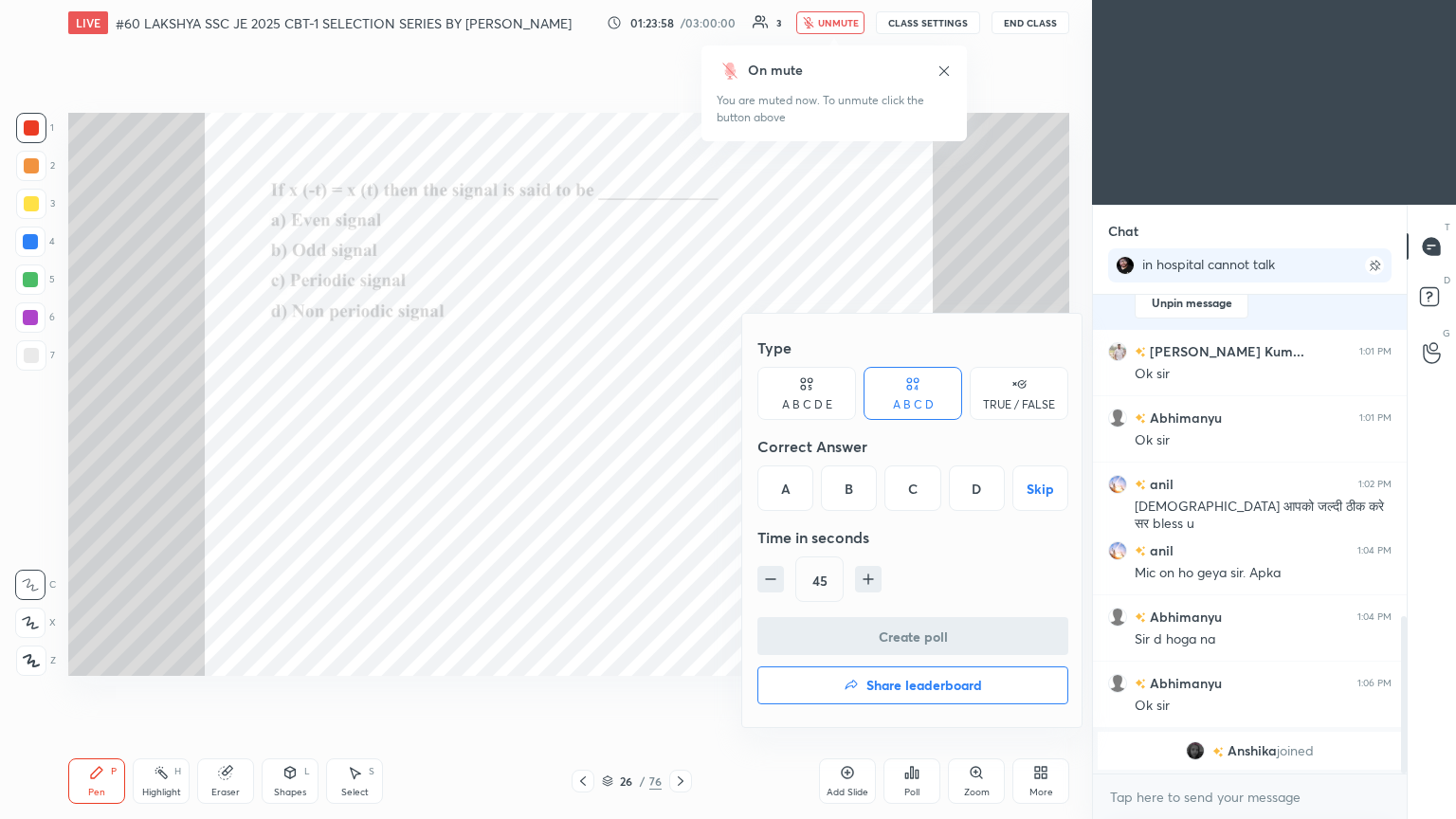
click at [680, 445] on div "A" at bounding box center [785, 488] width 55 height 46
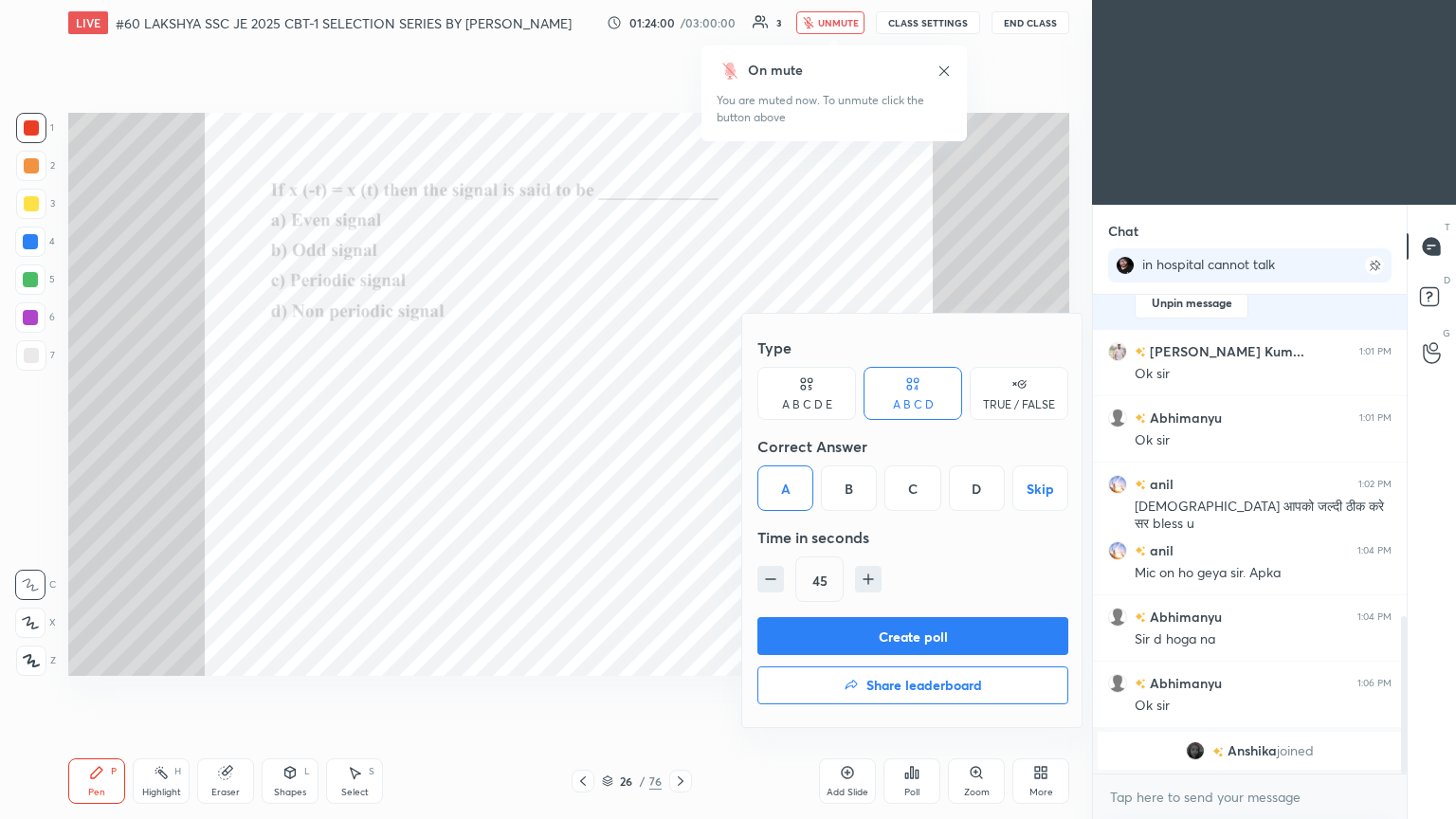
click at [680, 445] on button "Create poll" at bounding box center [913, 636] width 311 height 38
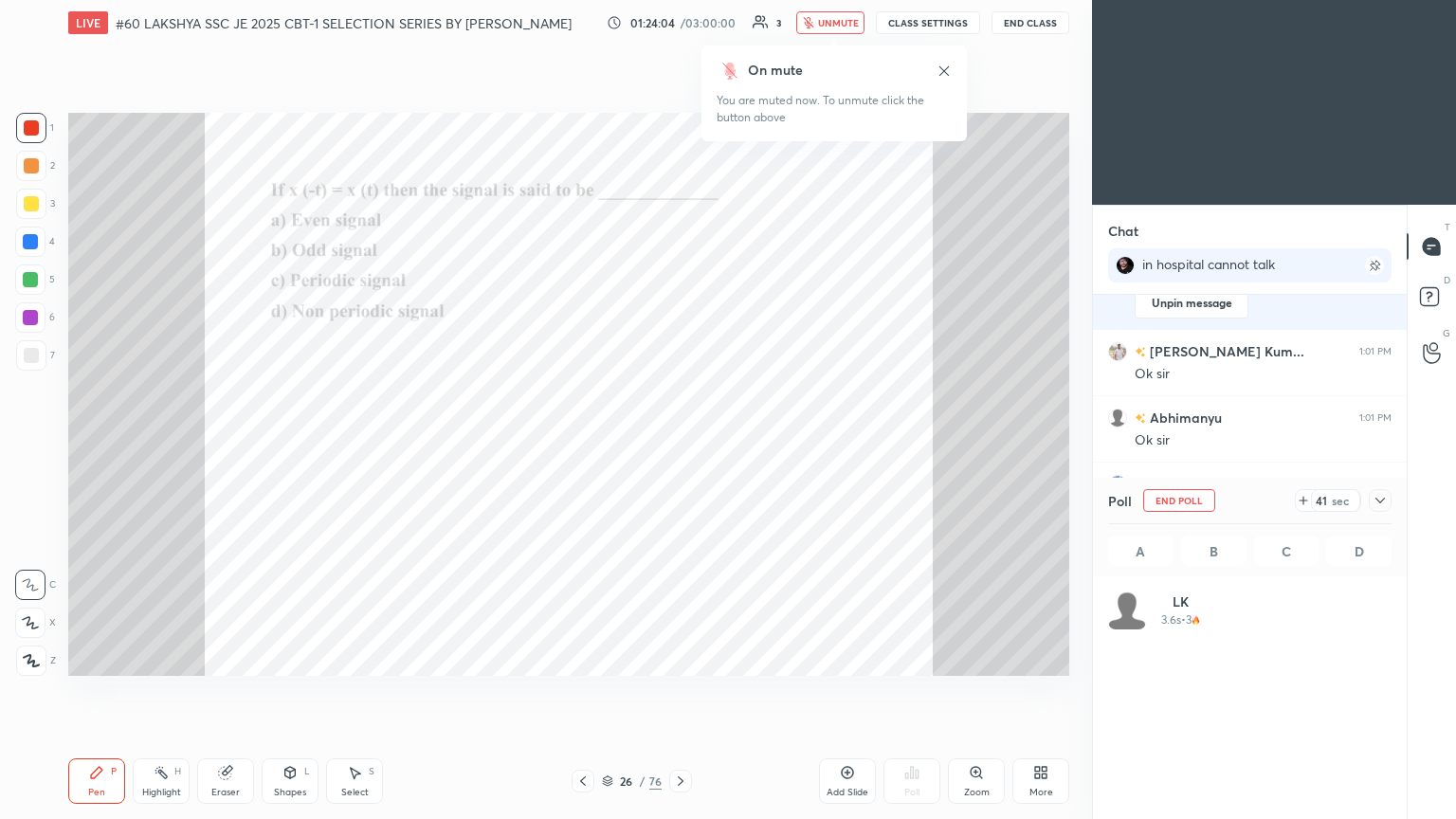
scroll to position [222, 278]
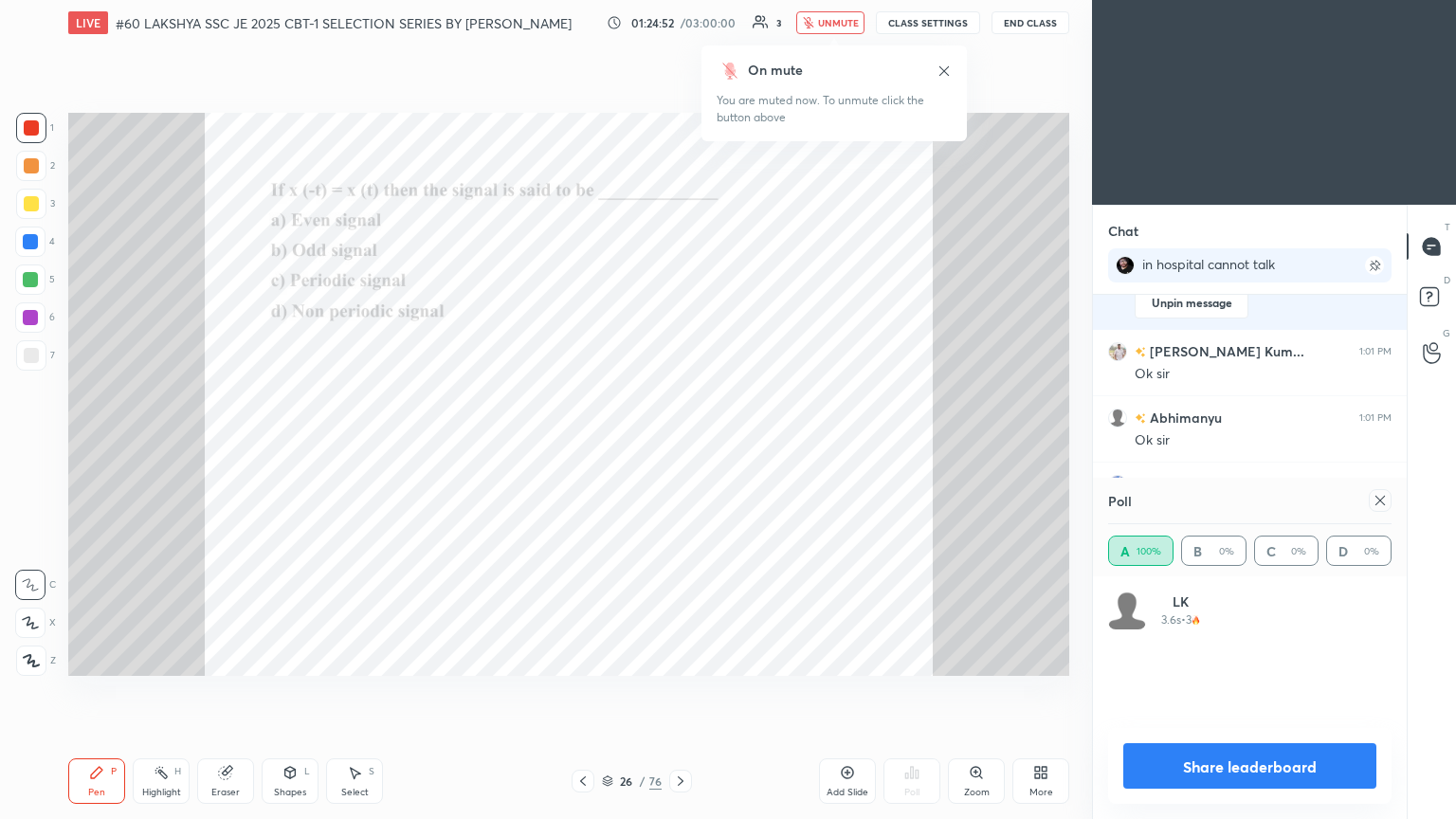
click at [679, 445] on icon at bounding box center [681, 781] width 6 height 10
click at [680, 445] on icon at bounding box center [1380, 500] width 15 height 15
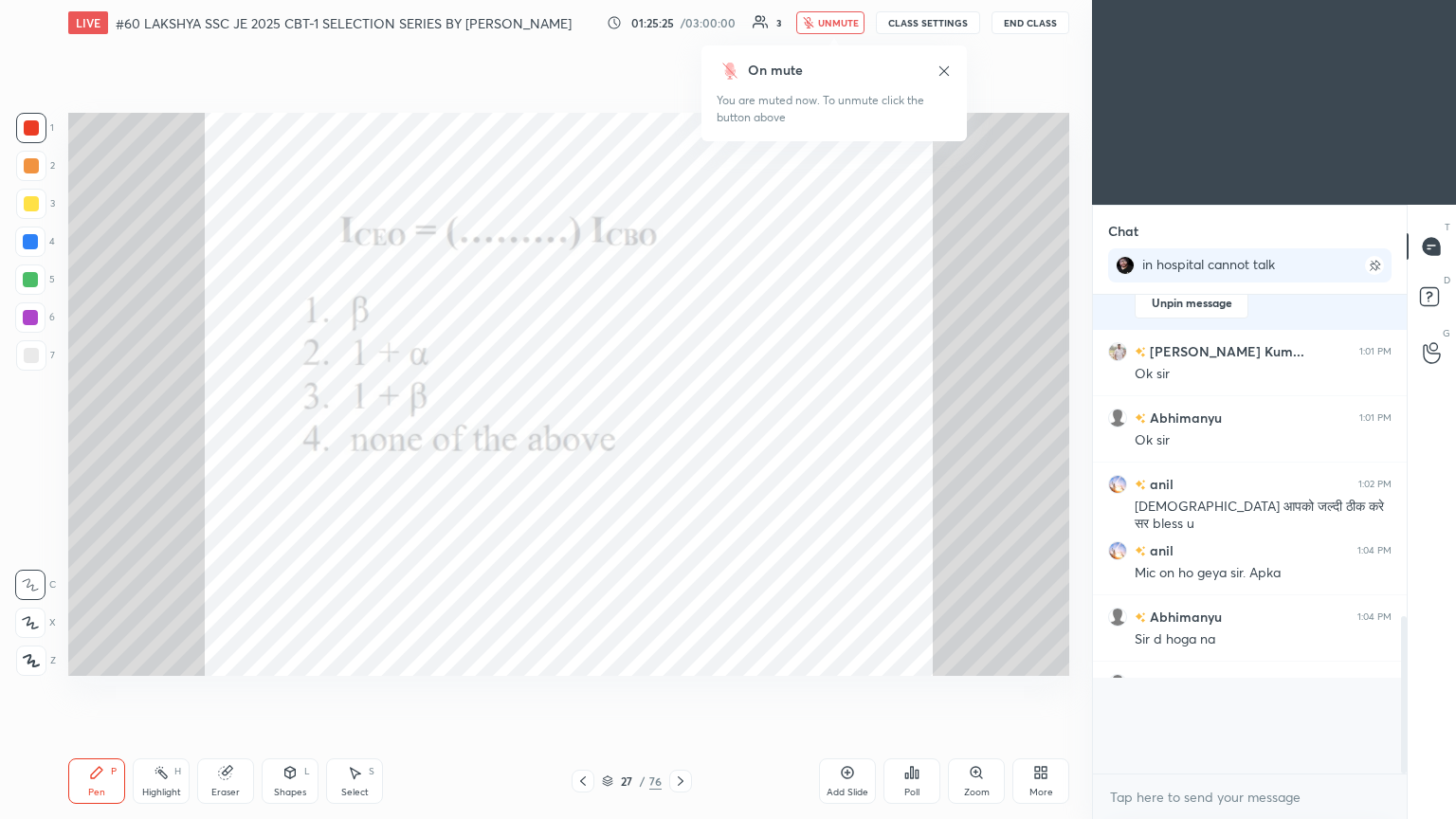
scroll to position [313, 308]
click at [680, 445] on div "Poll" at bounding box center [911, 781] width 56 height 46
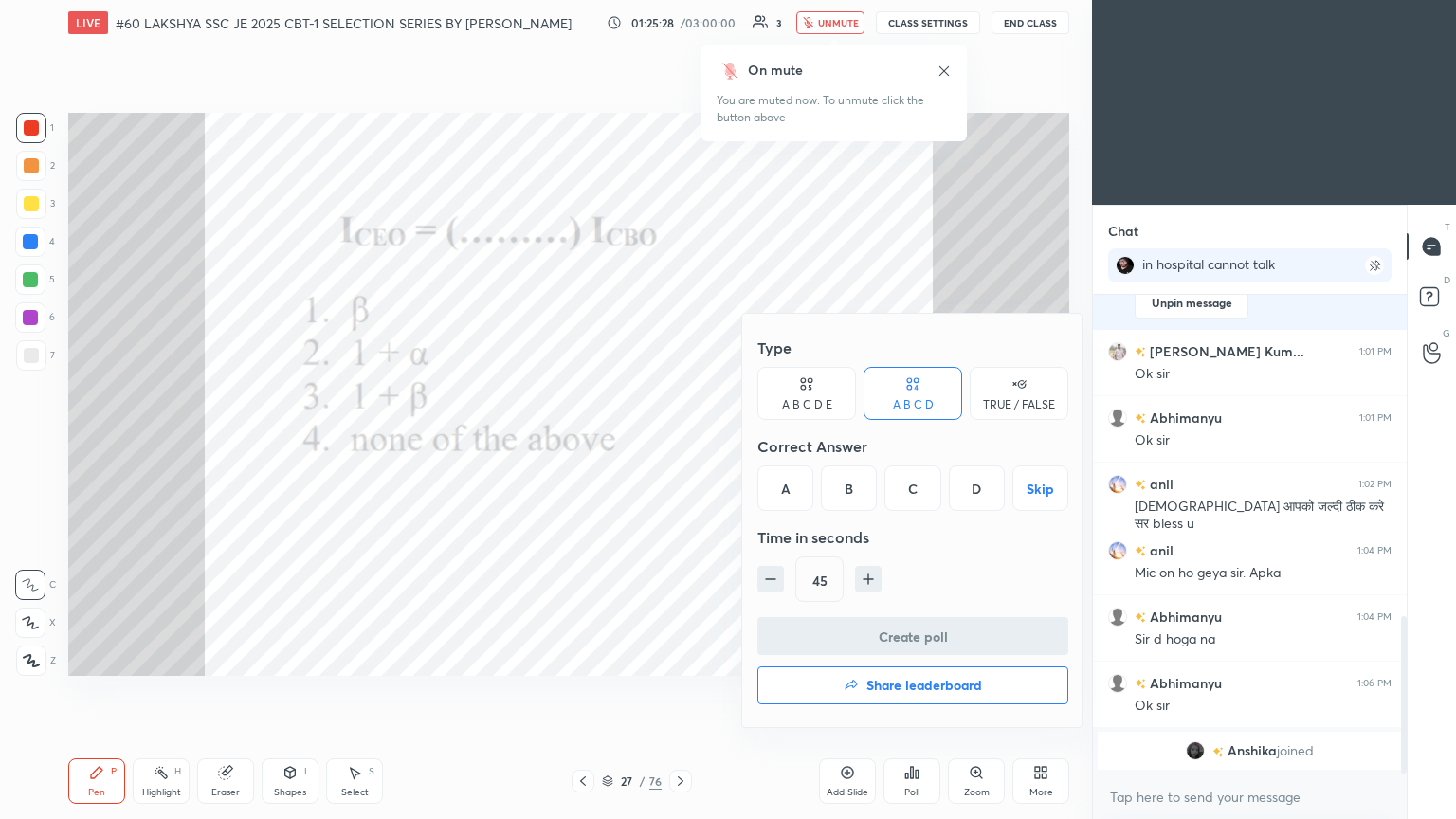
click at [680, 445] on div "C" at bounding box center [912, 488] width 55 height 46
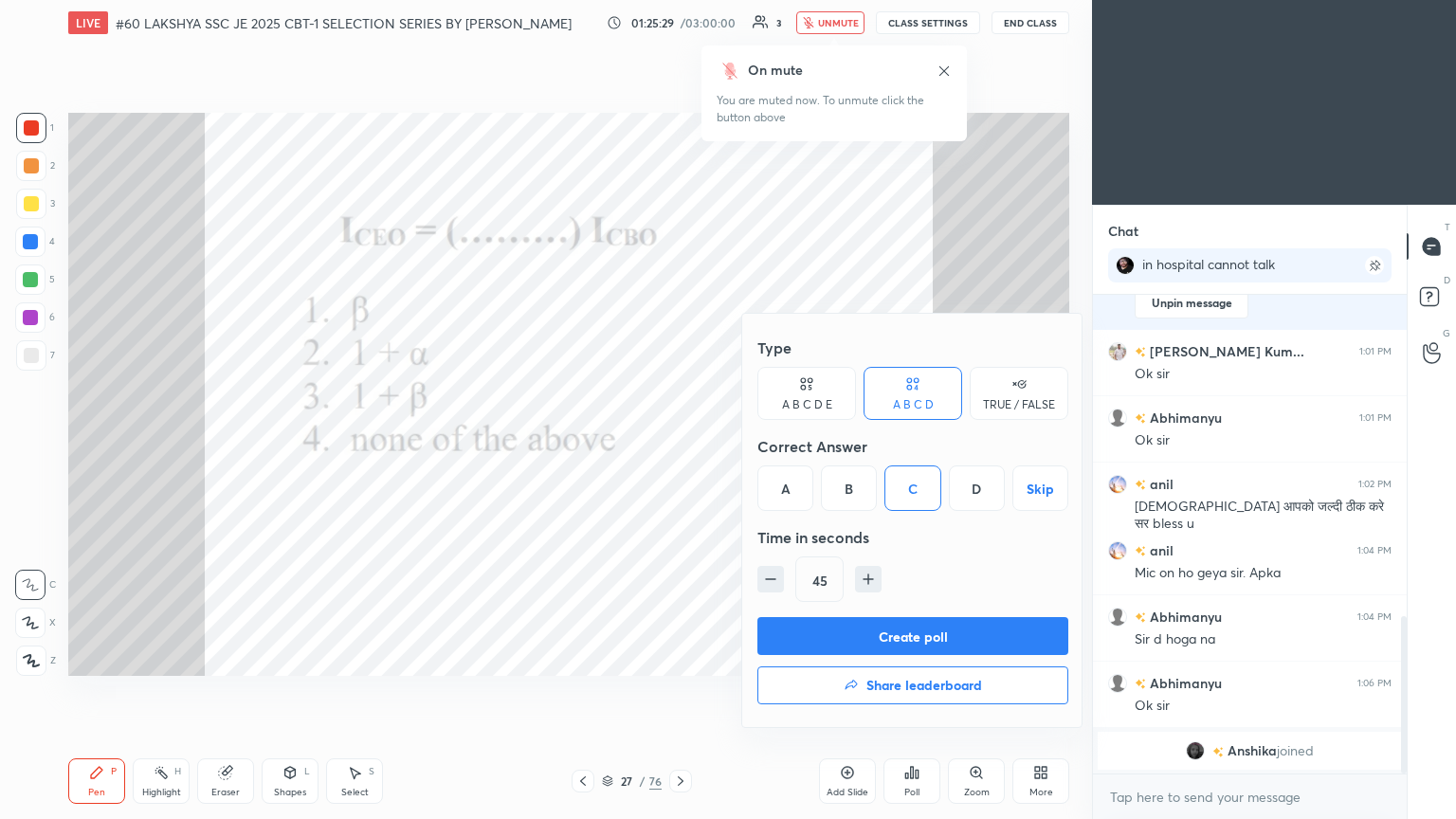
click at [680, 445] on button "Create poll" at bounding box center [913, 636] width 311 height 38
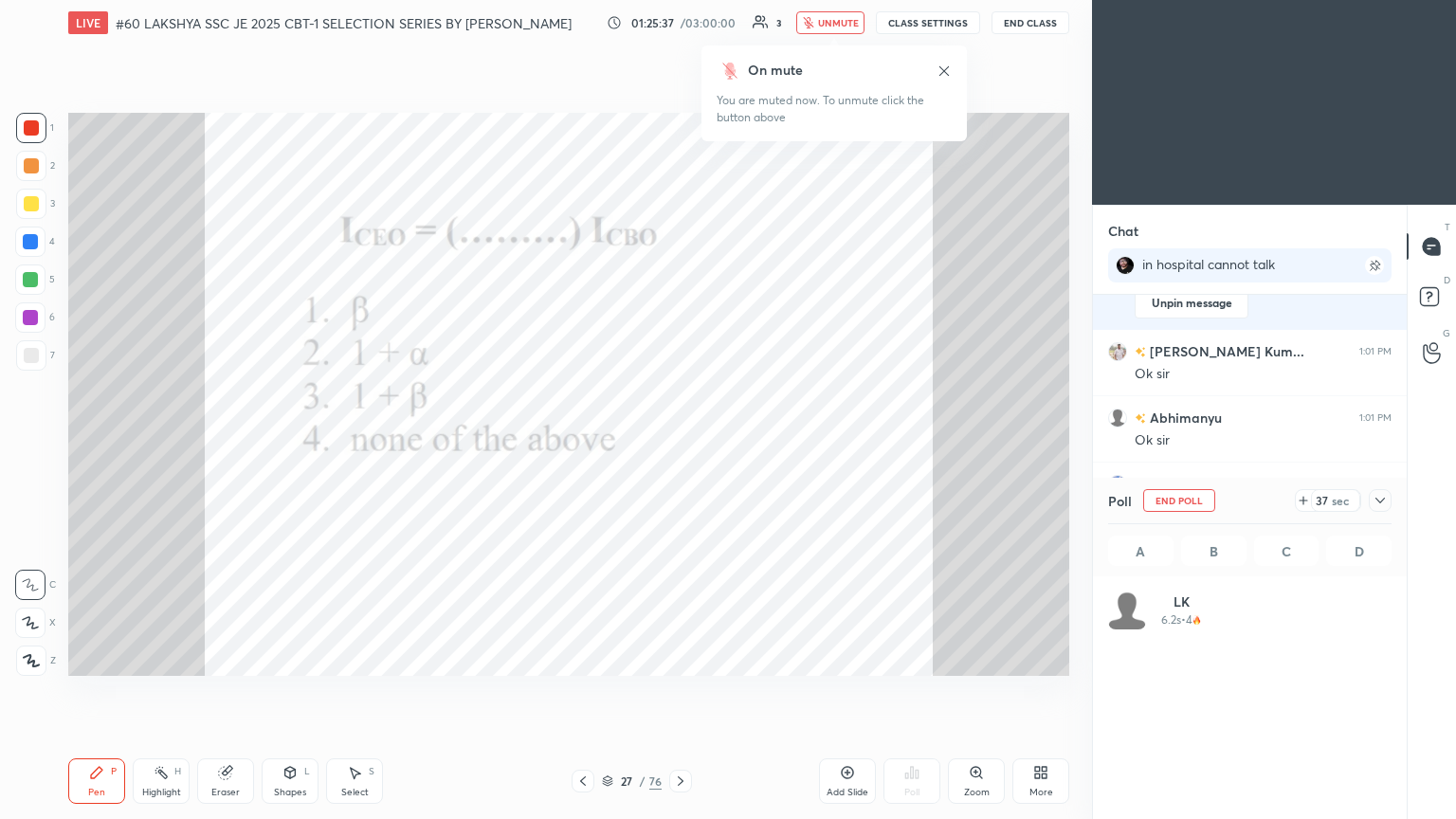
scroll to position [222, 278]
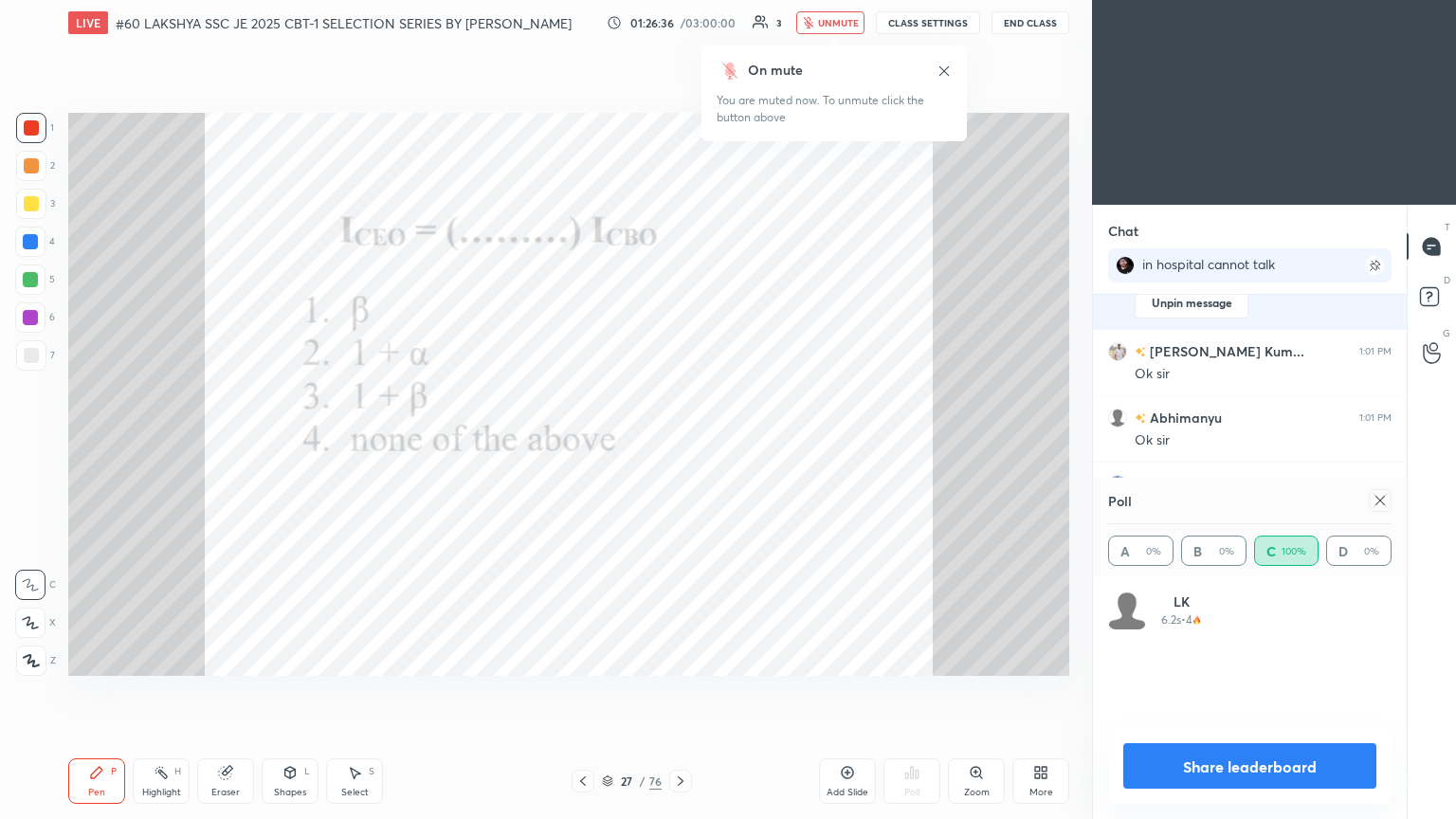
click at [680, 445] on icon at bounding box center [1380, 500] width 15 height 15
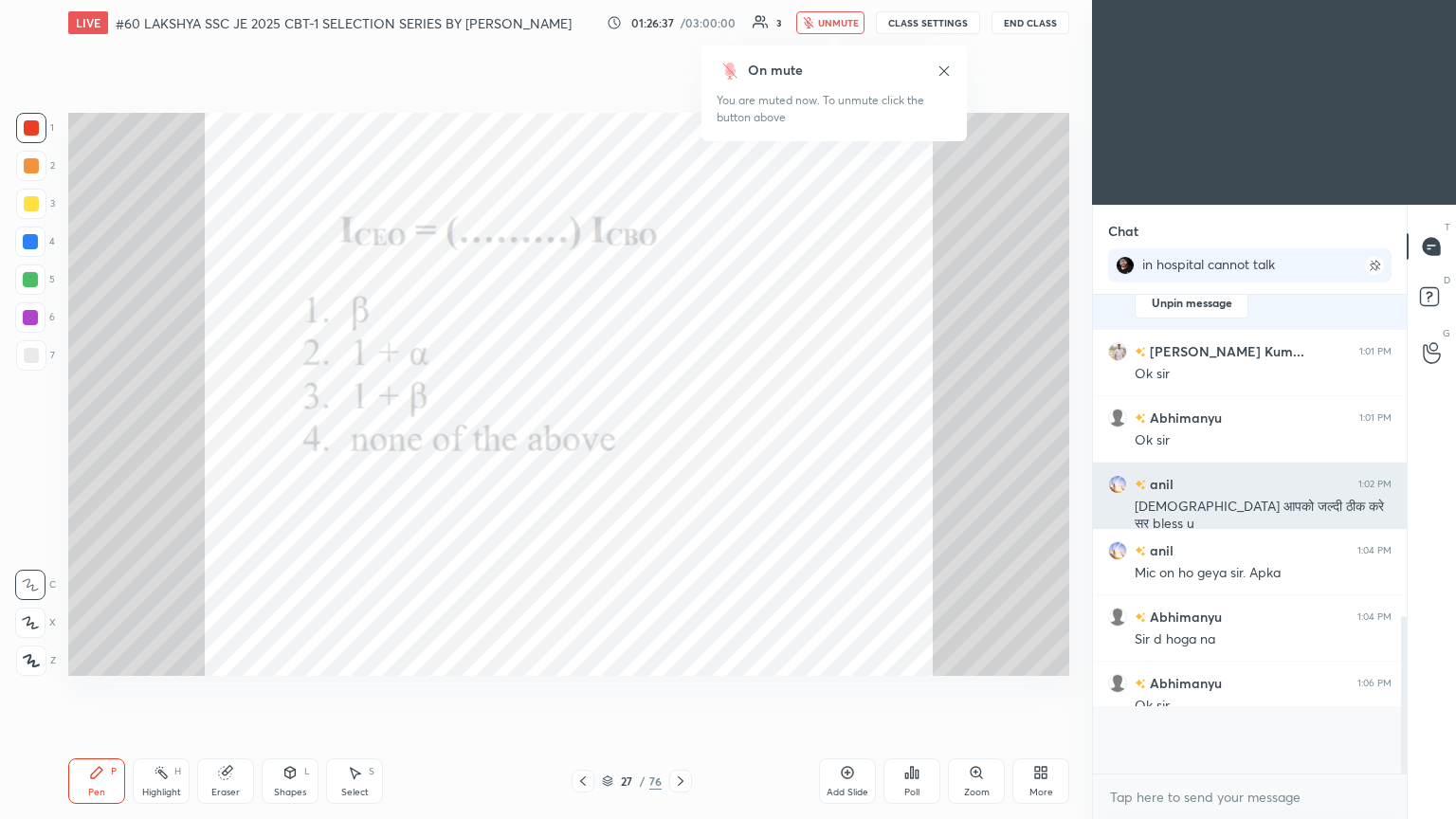
scroll to position [7, 6]
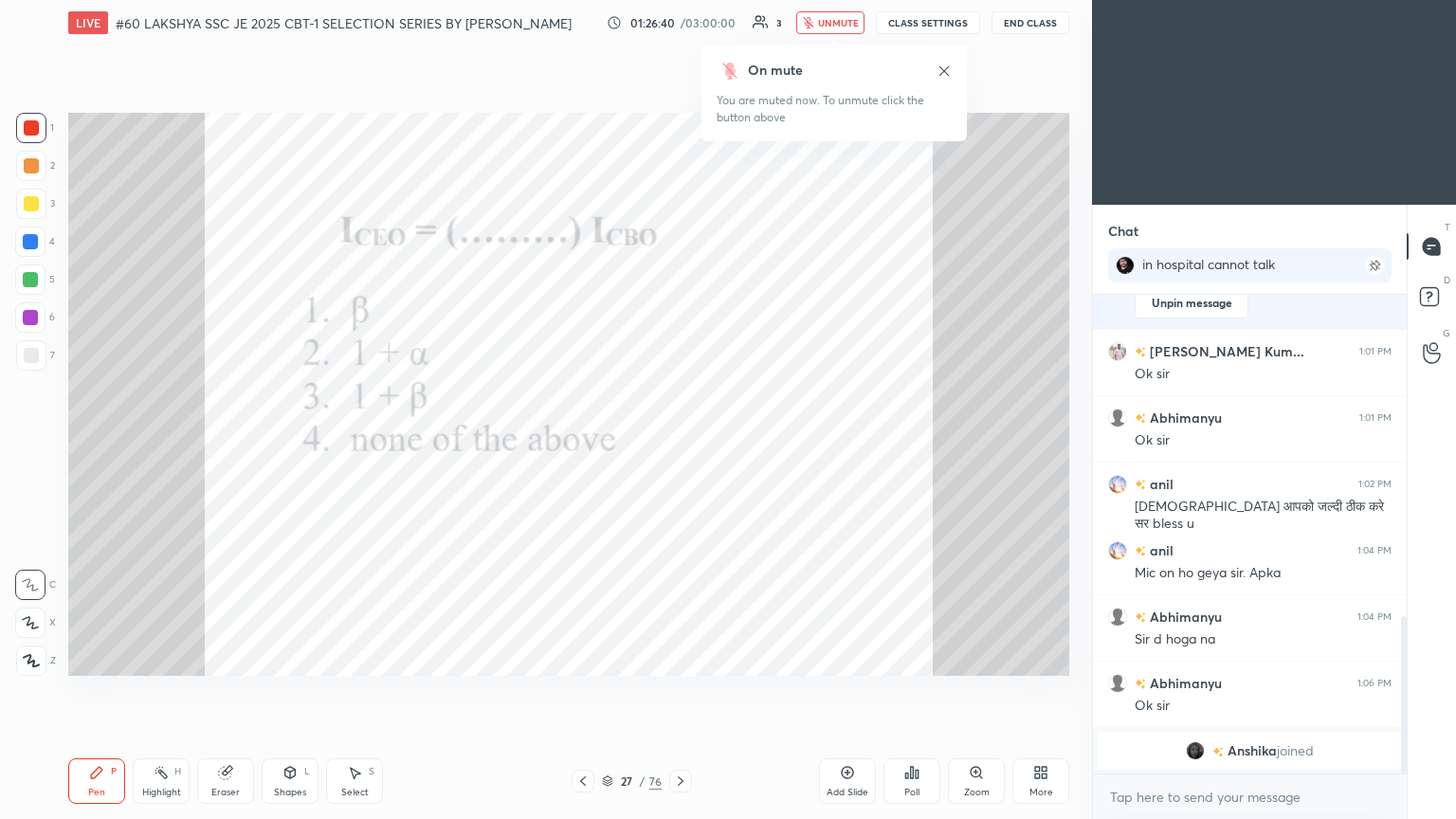
click at [680, 445] on icon at bounding box center [680, 780] width 15 height 15
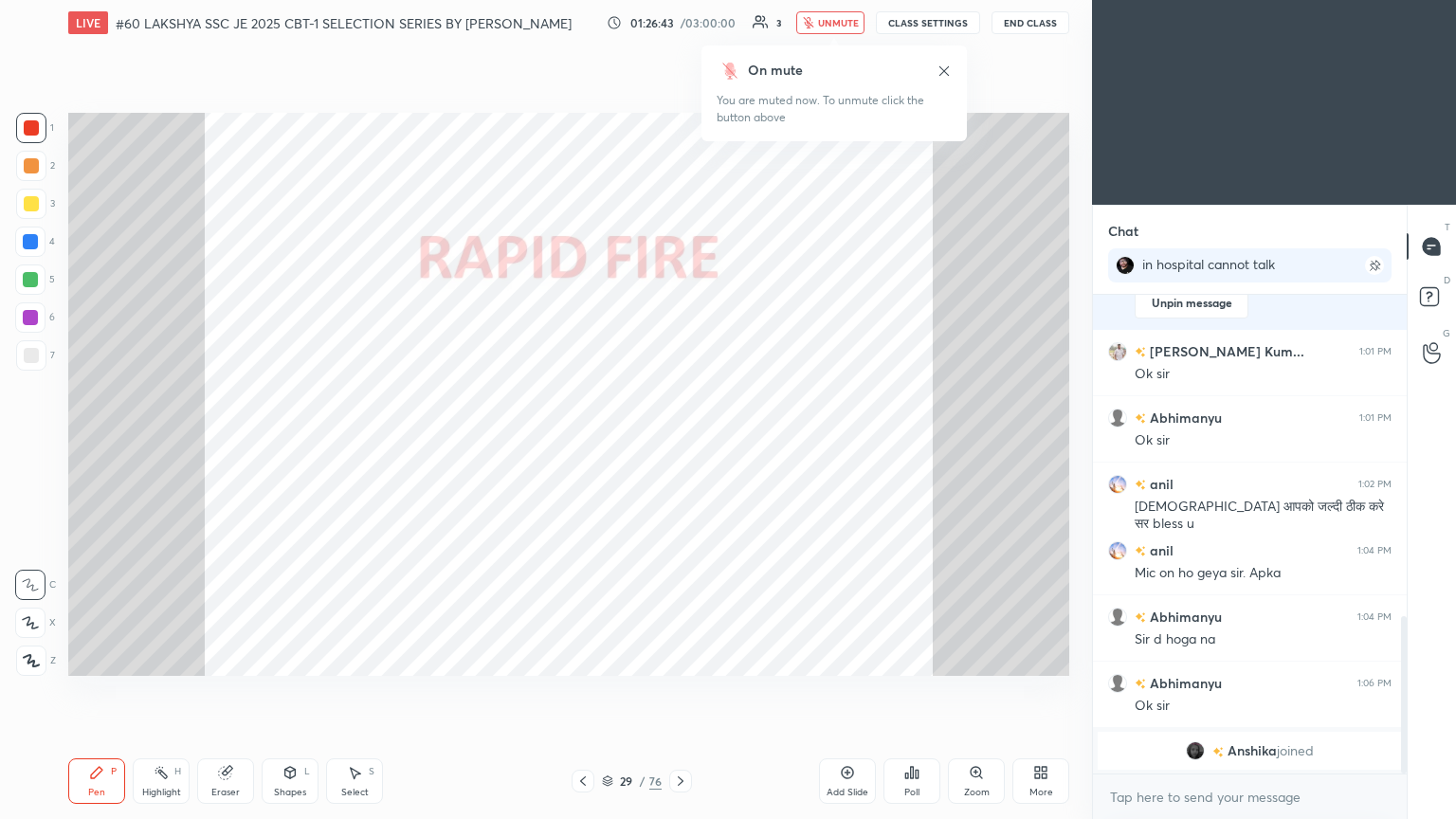
click at [680, 445] on icon at bounding box center [680, 780] width 15 height 15
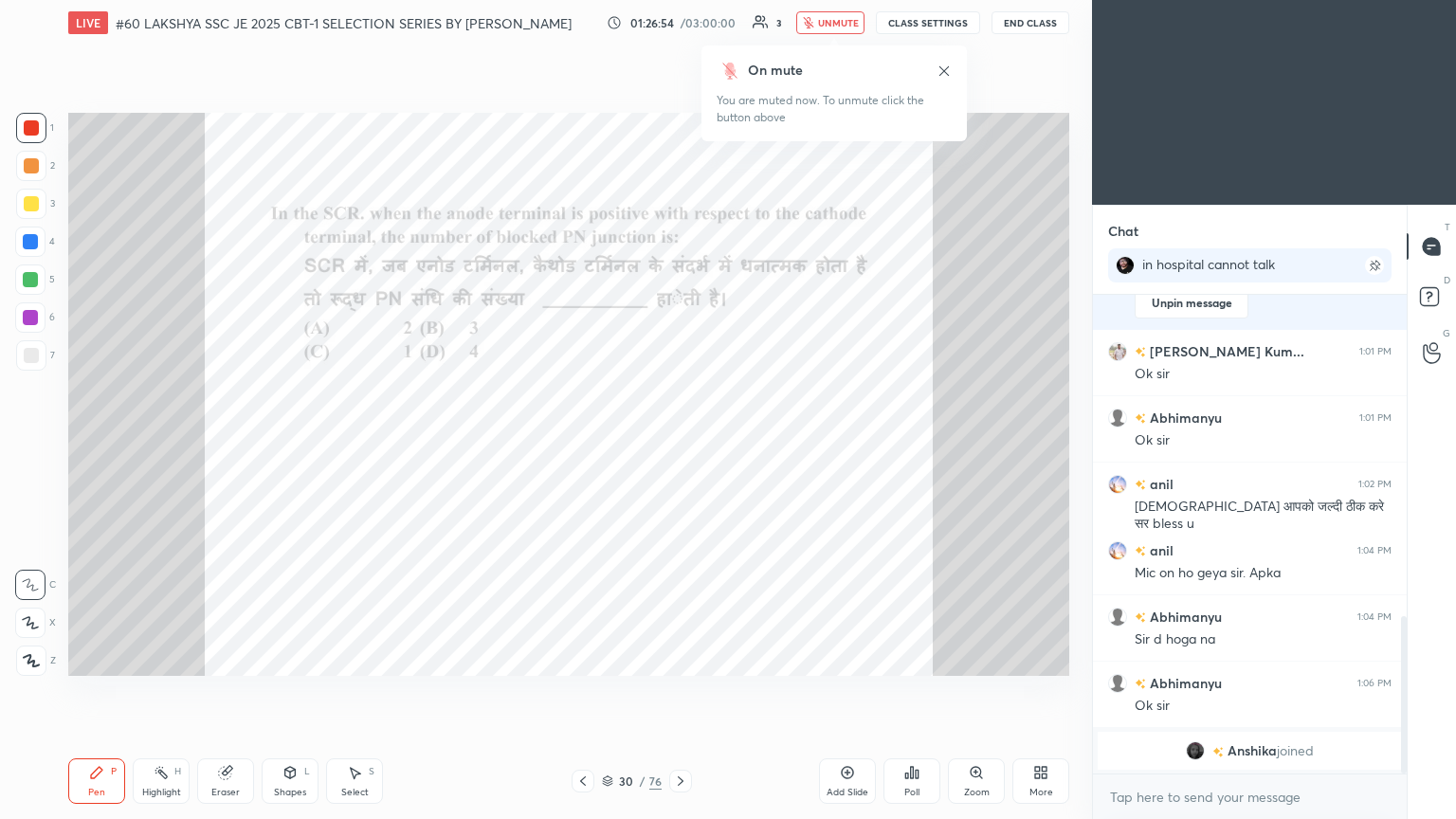
click at [680, 445] on div "Poll" at bounding box center [911, 793] width 15 height 10
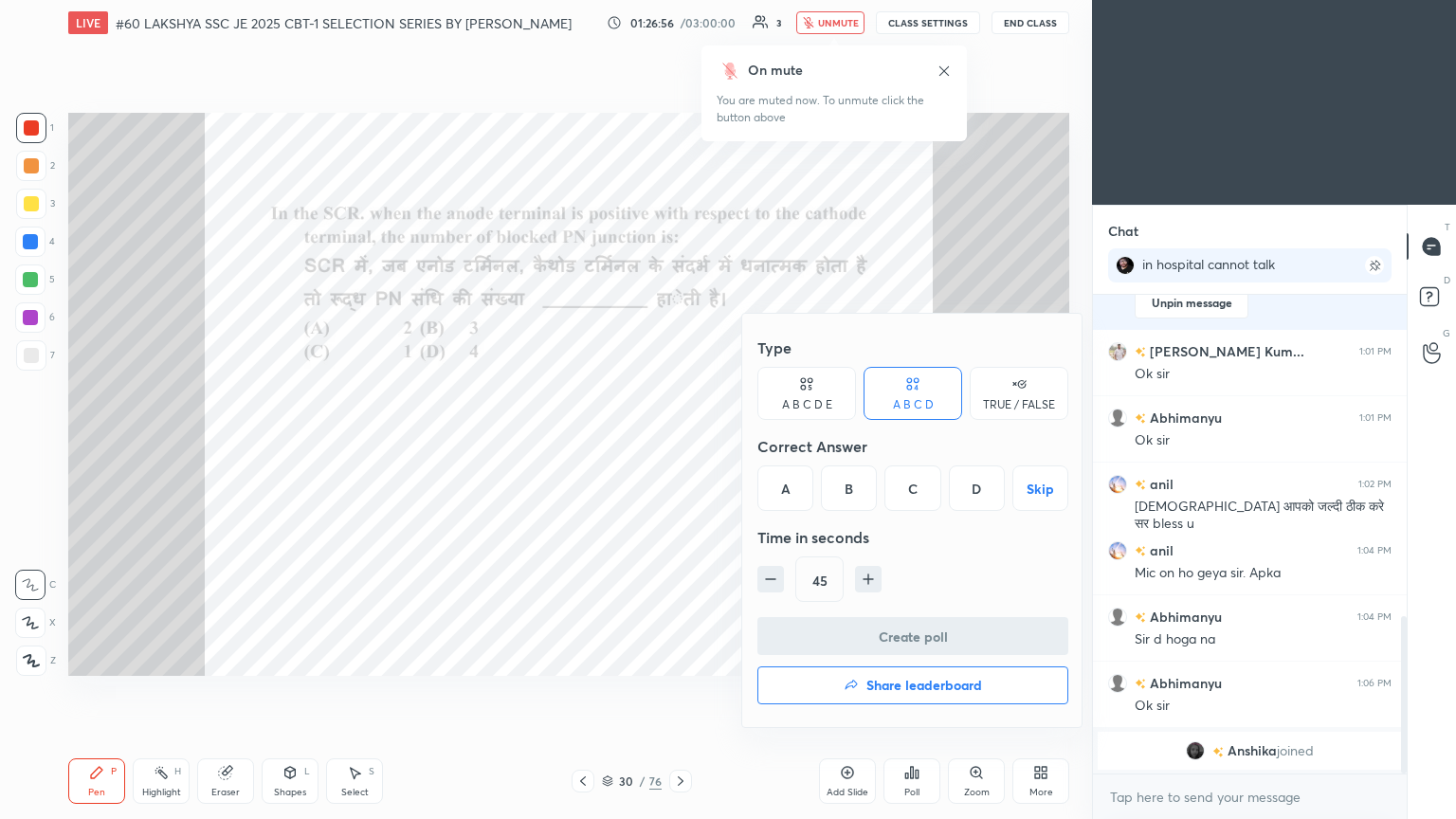
click at [680, 445] on div "C" at bounding box center [912, 488] width 55 height 46
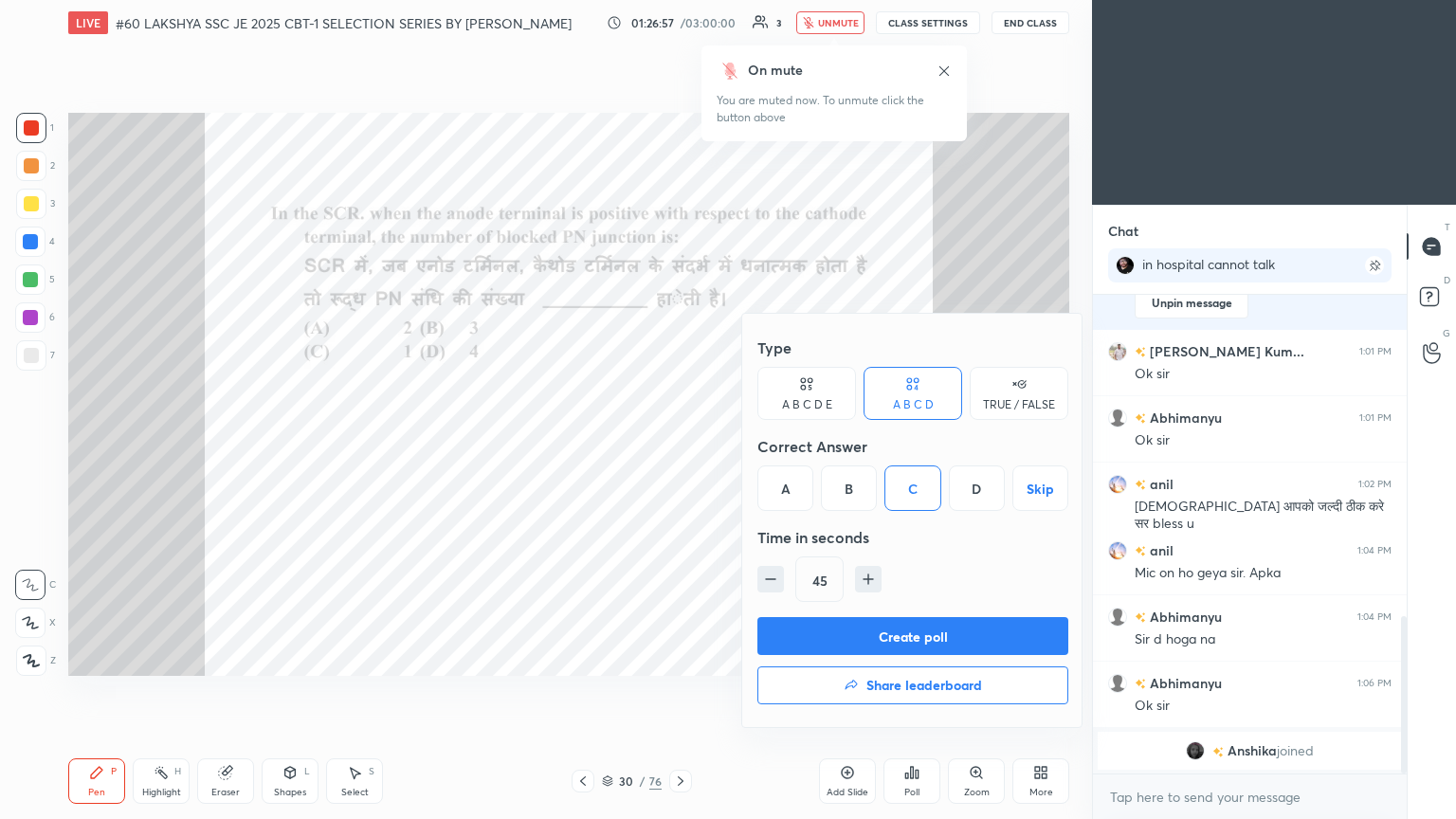
click at [680, 445] on button "Create poll" at bounding box center [913, 636] width 311 height 38
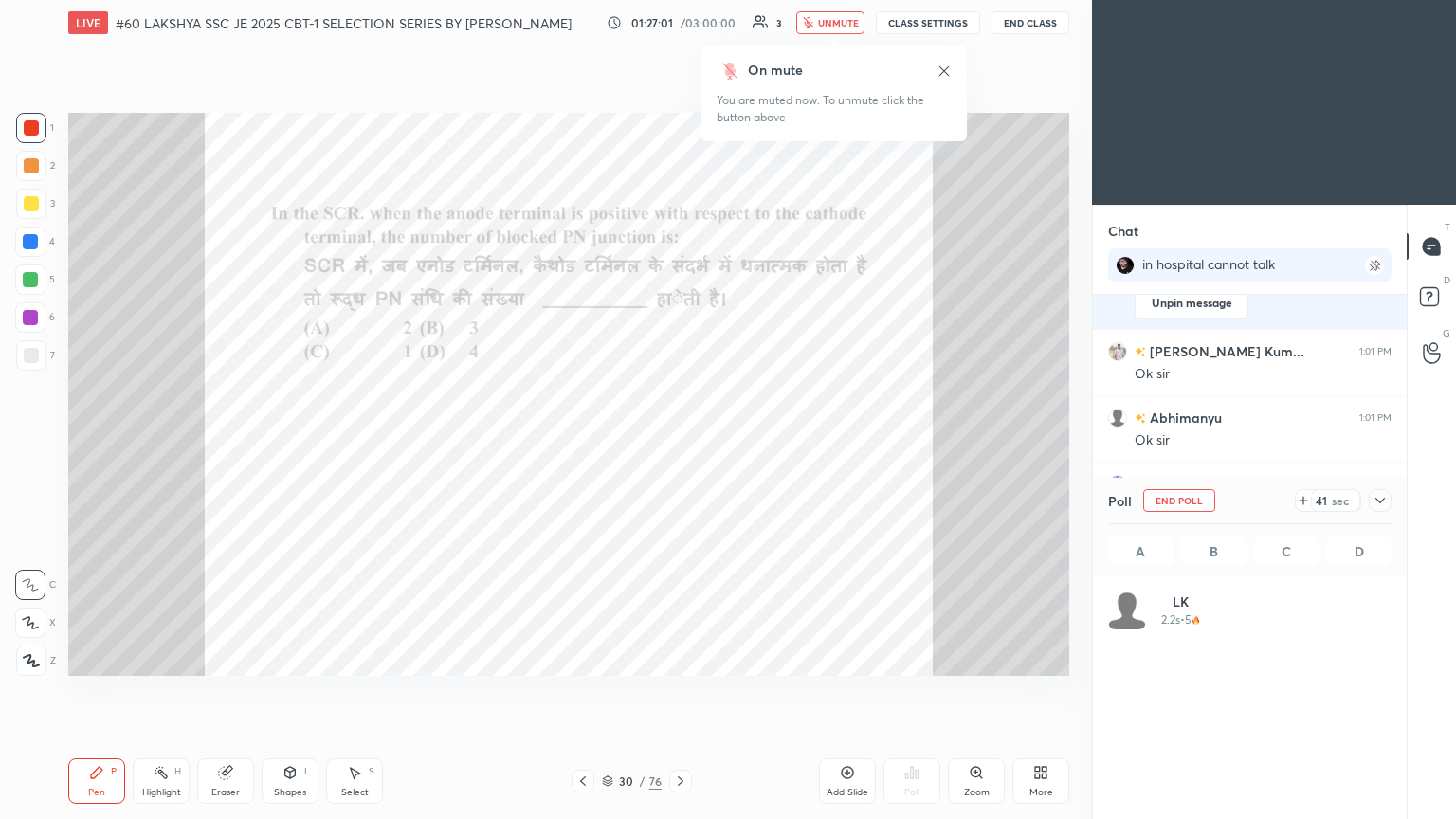
scroll to position [222, 278]
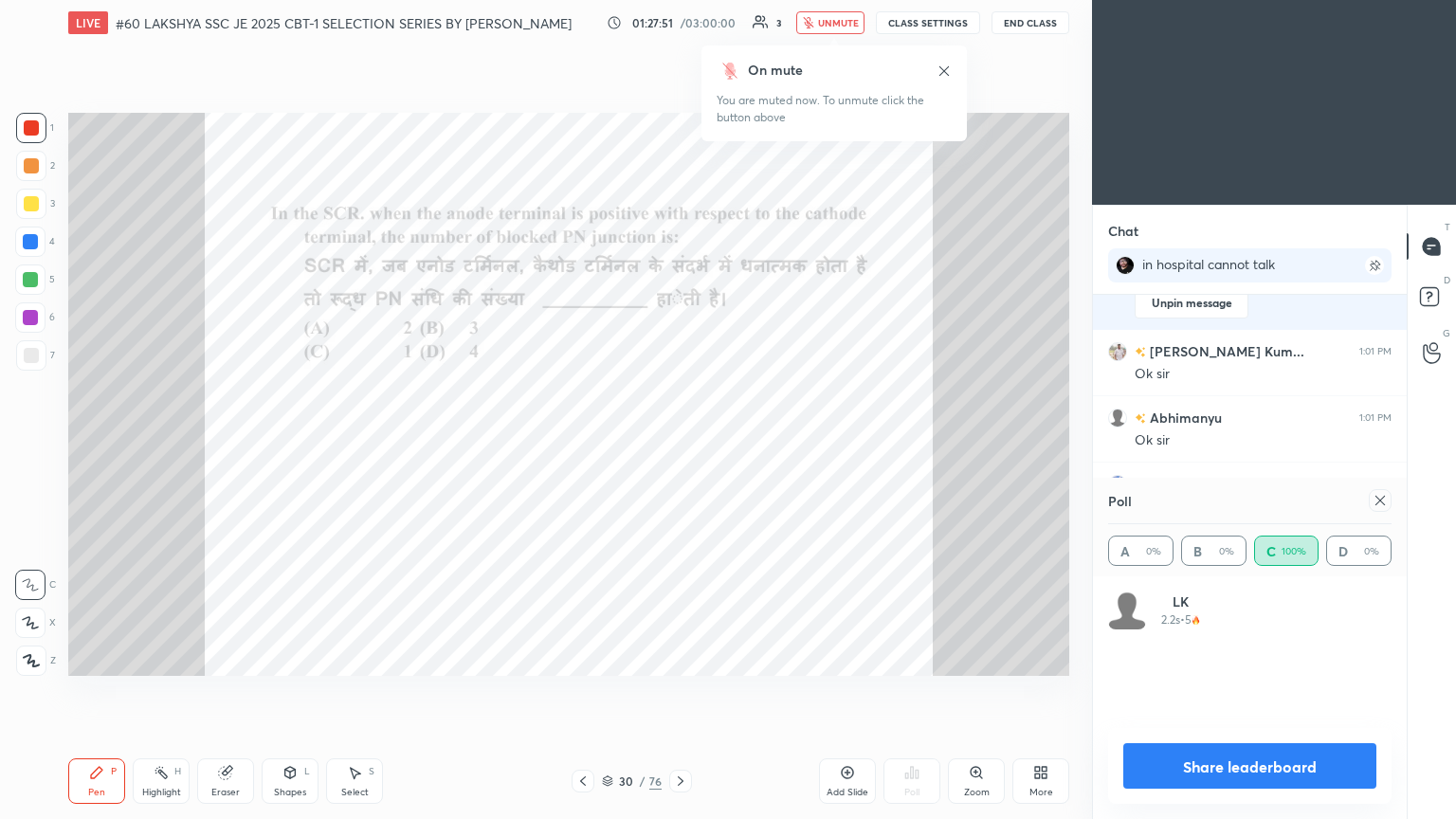
click at [680, 445] on icon at bounding box center [680, 780] width 15 height 15
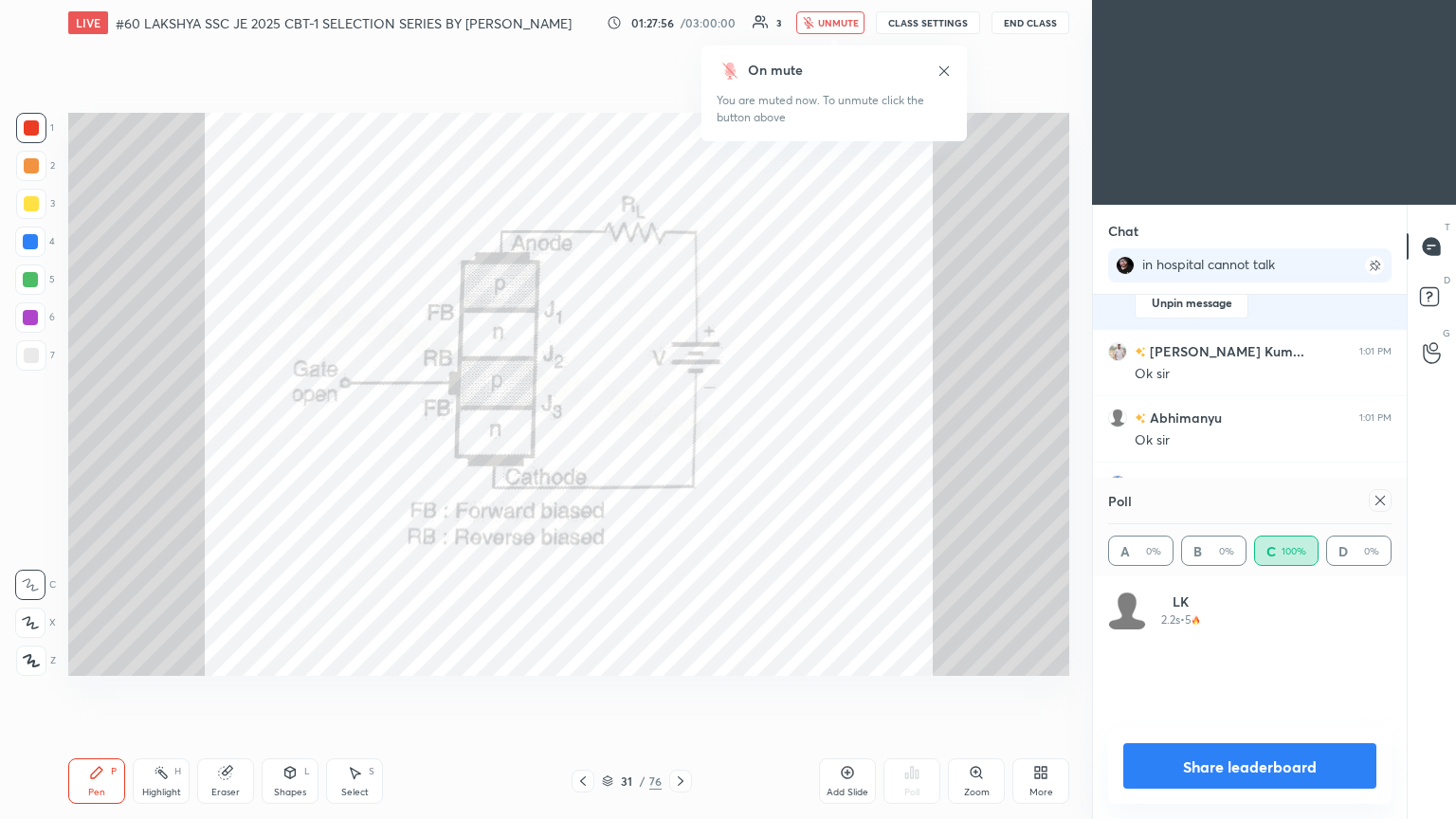
click at [680, 445] on icon at bounding box center [680, 780] width 15 height 15
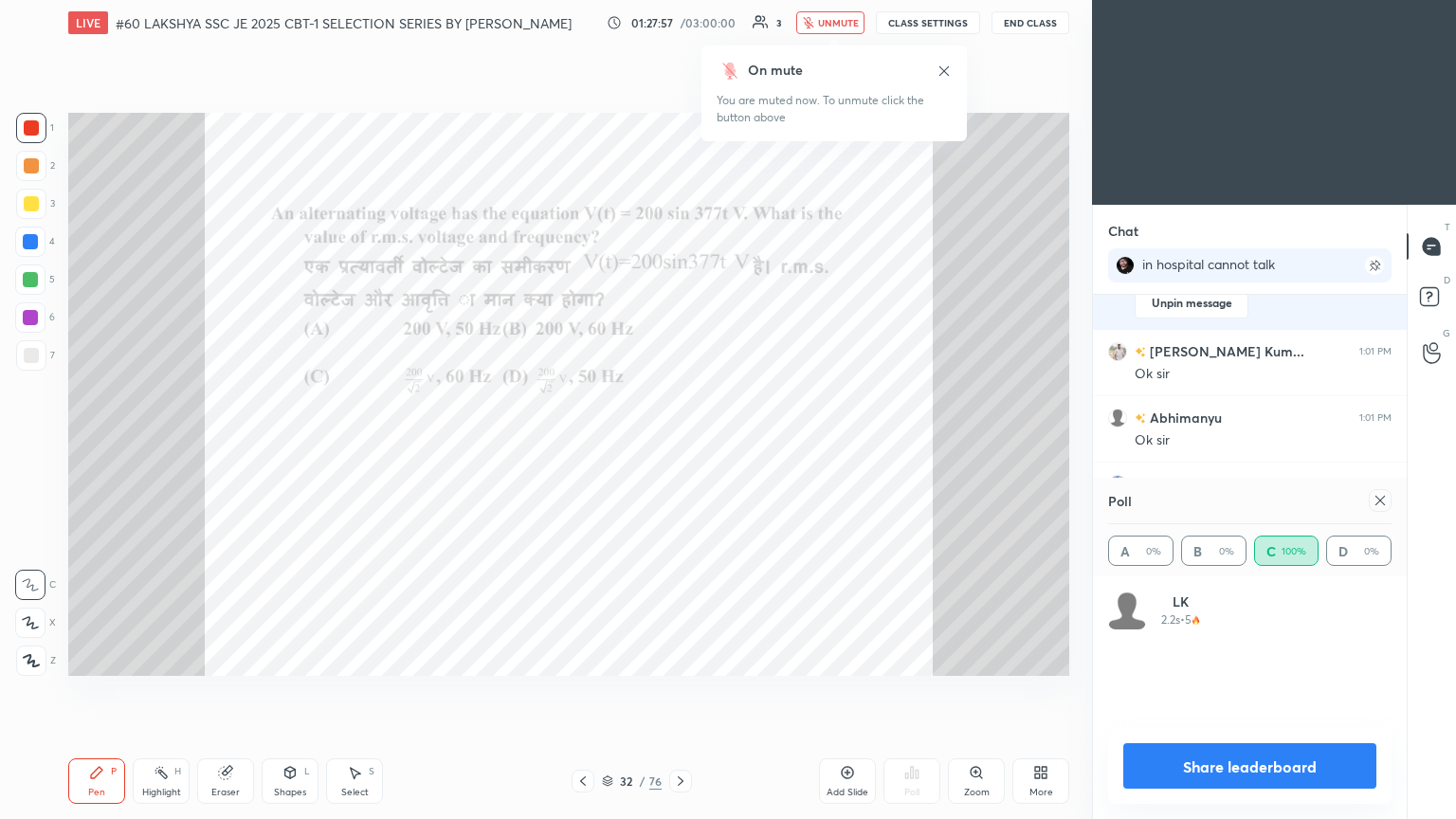
click at [680, 445] on icon at bounding box center [680, 780] width 15 height 15
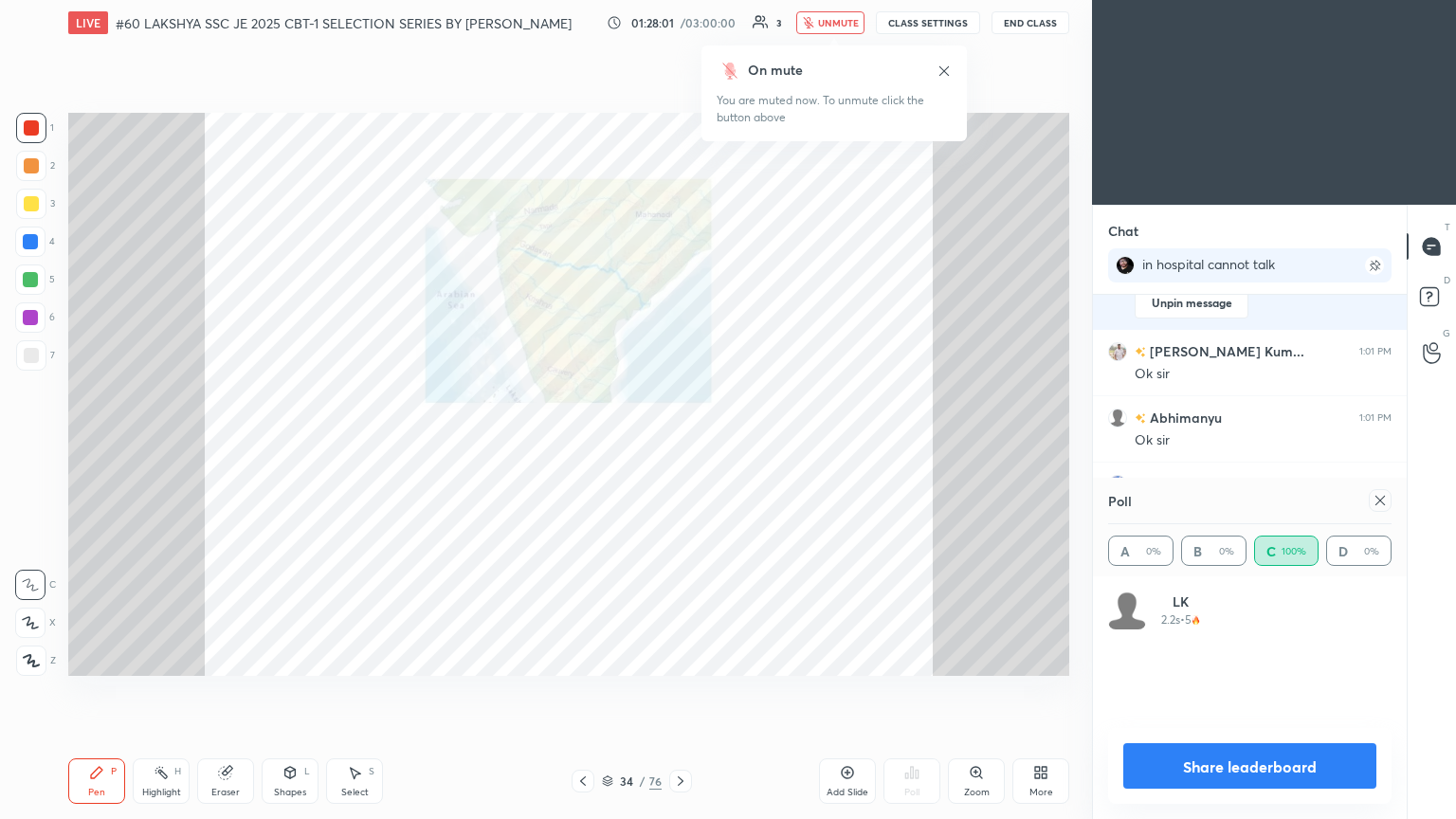
click at [584, 445] on icon at bounding box center [583, 781] width 6 height 10
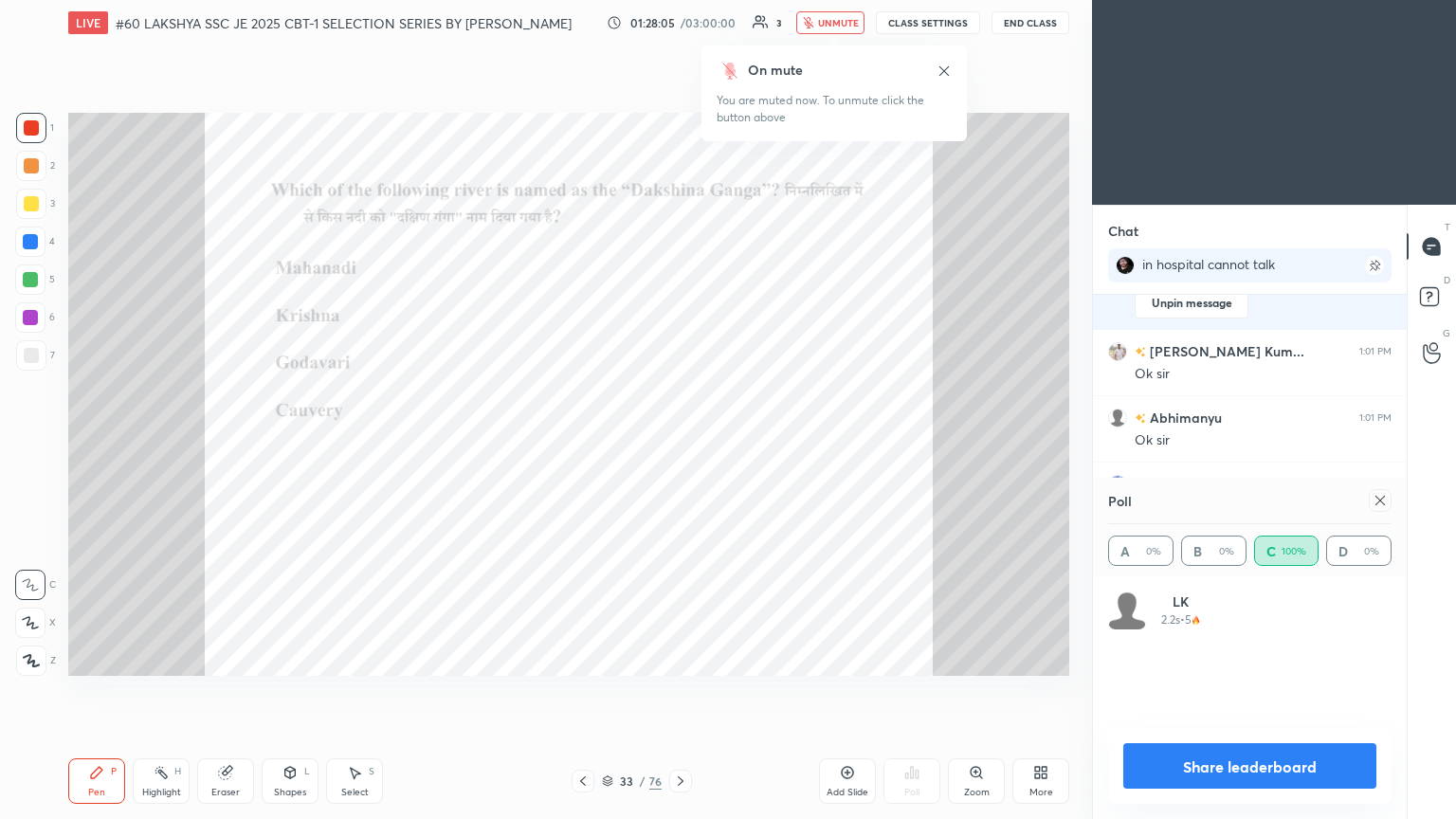
click at [680, 445] on icon at bounding box center [1380, 500] width 15 height 15
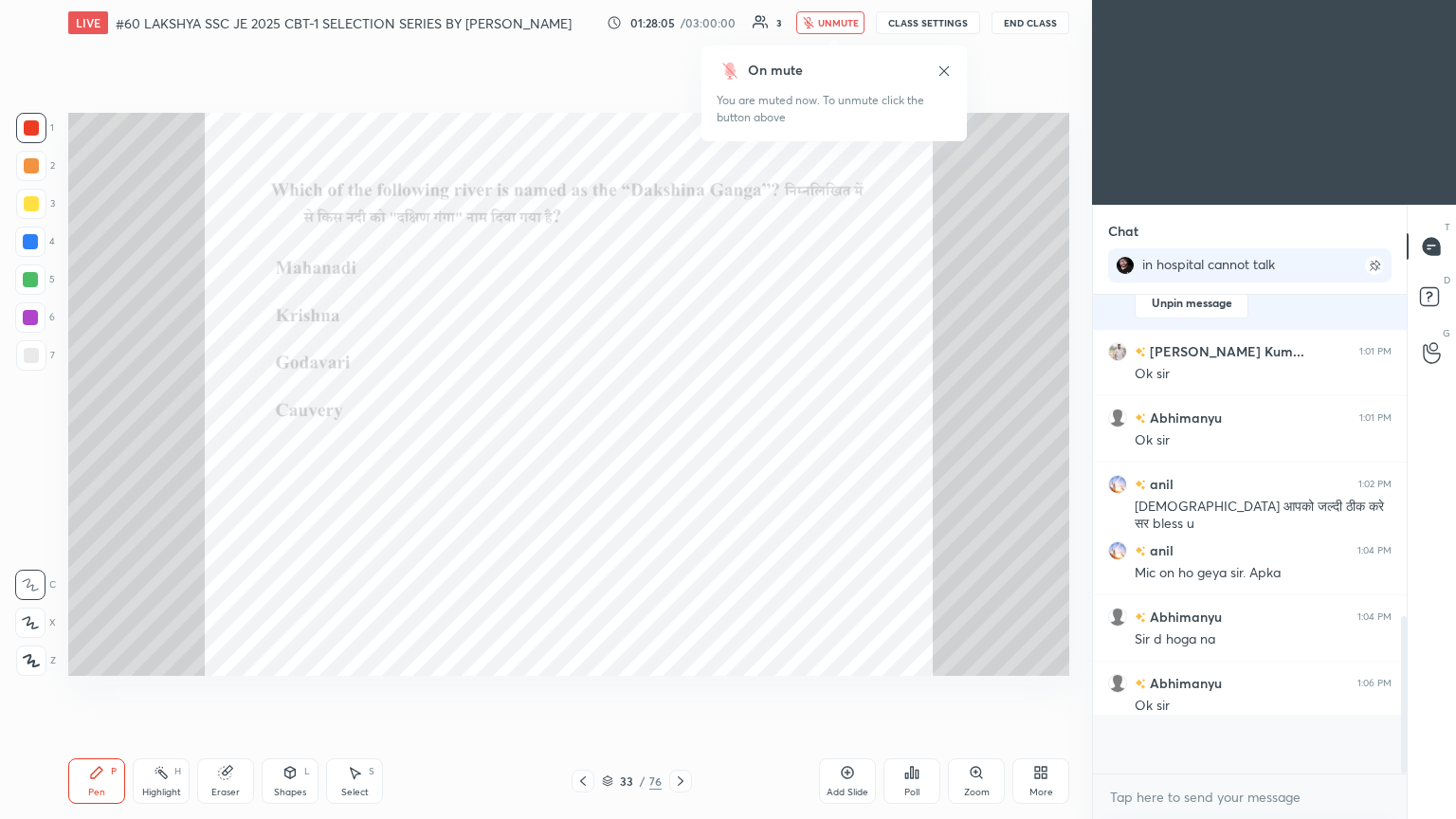
scroll to position [7, 6]
click at [680, 445] on icon at bounding box center [911, 772] width 15 height 15
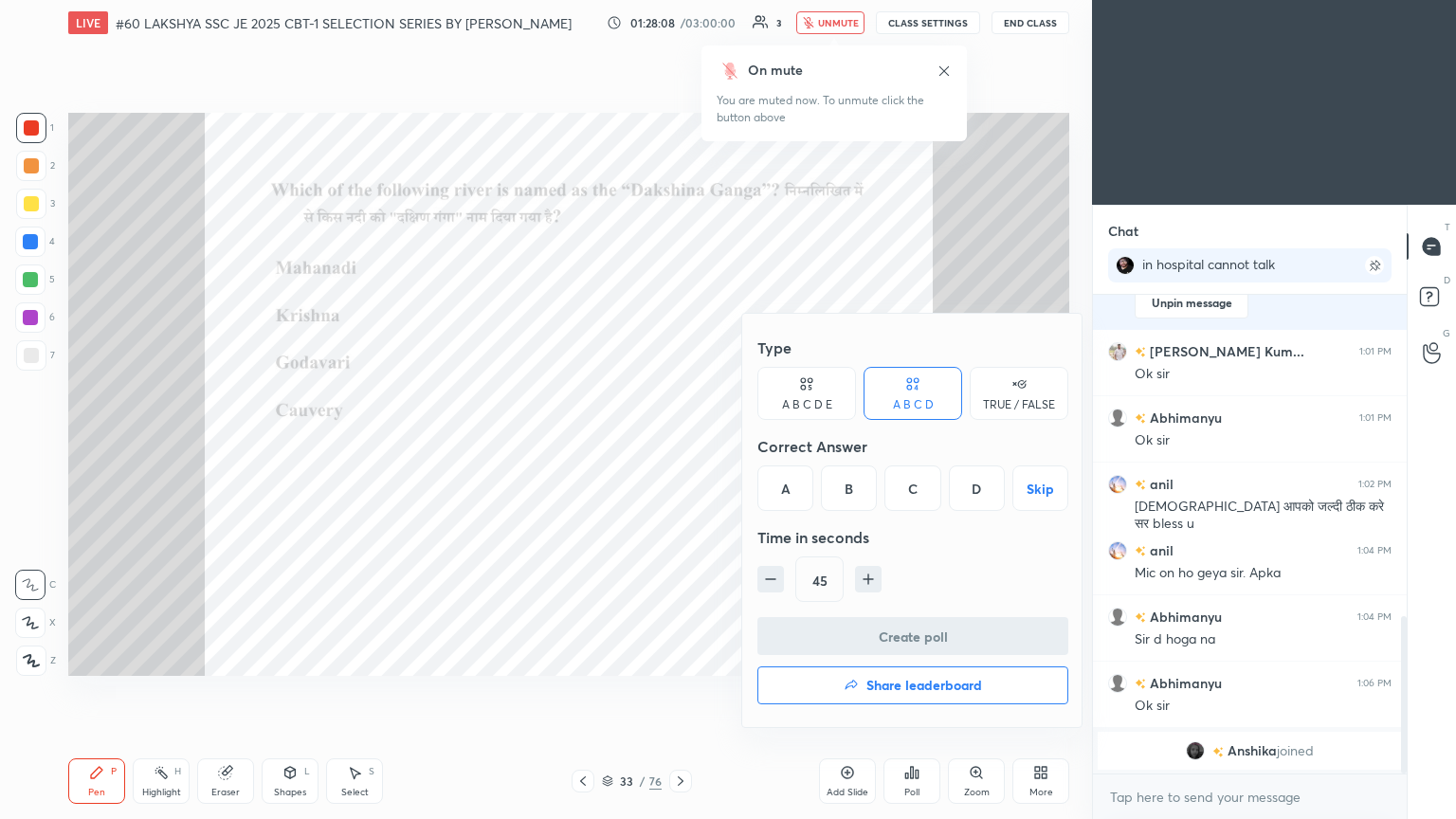
click at [680, 445] on div "C" at bounding box center [912, 488] width 55 height 46
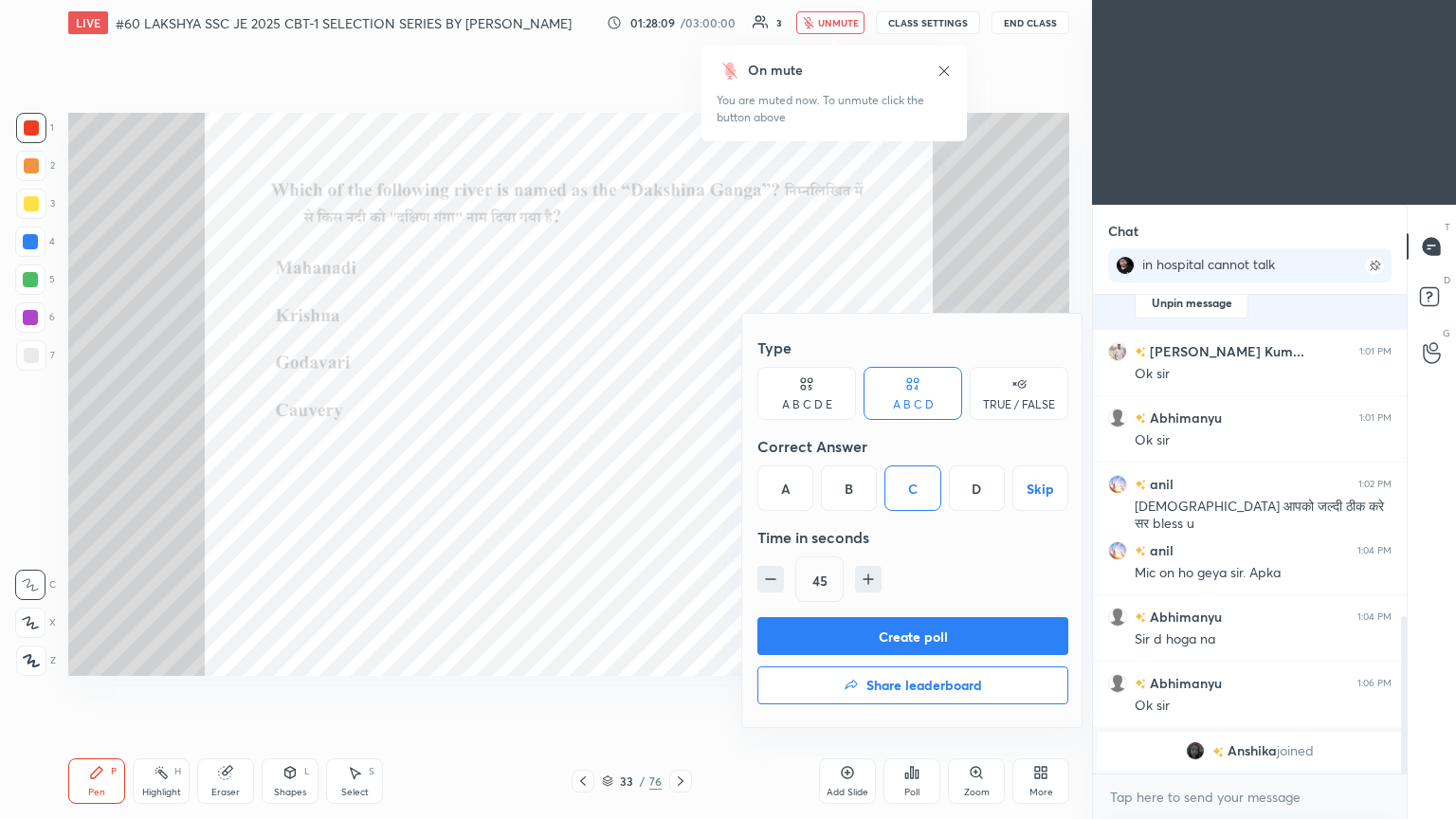
click at [680, 445] on button "Create poll" at bounding box center [913, 636] width 311 height 38
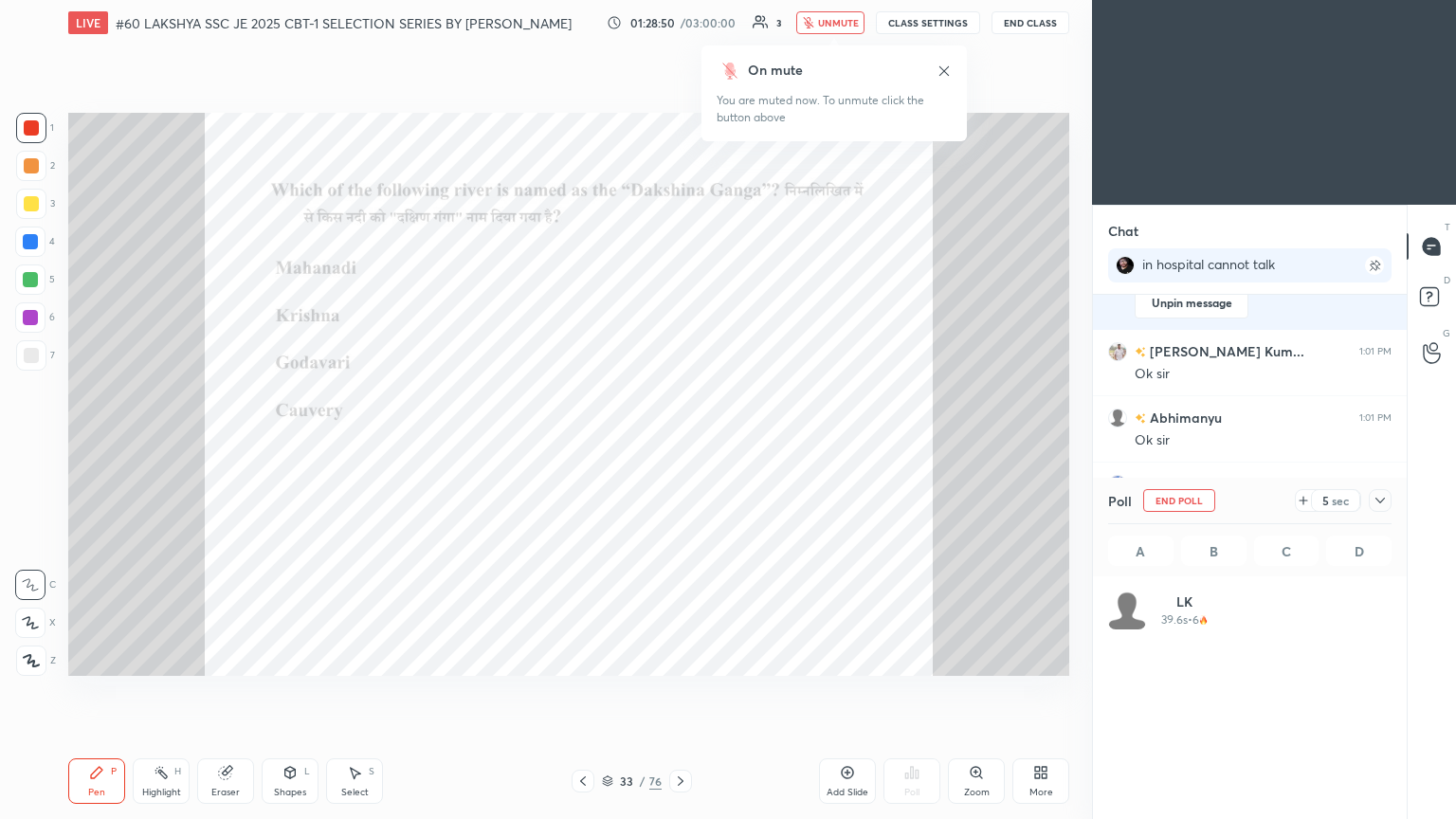
scroll to position [222, 278]
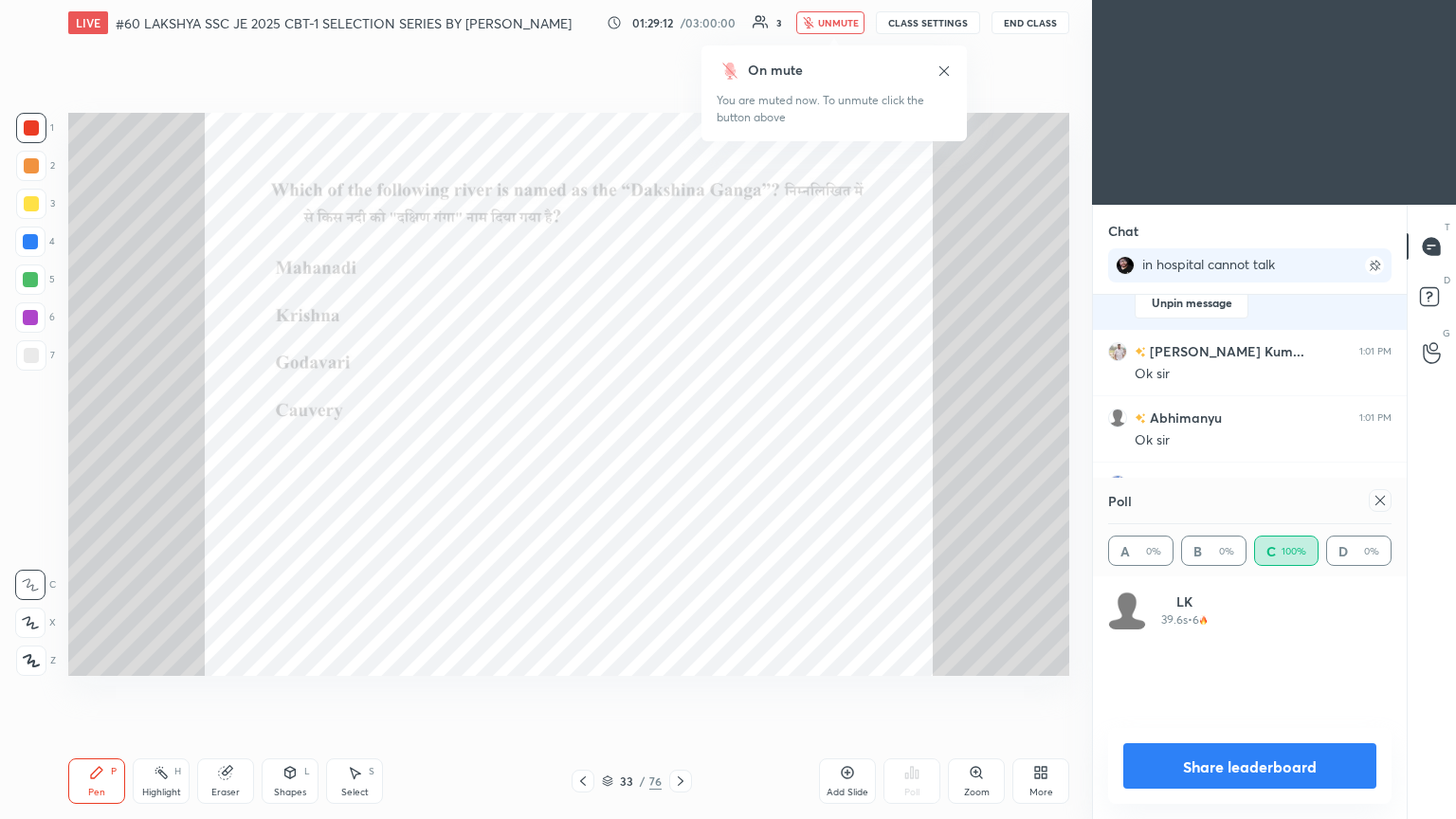
click at [680, 445] on icon at bounding box center [680, 780] width 15 height 15
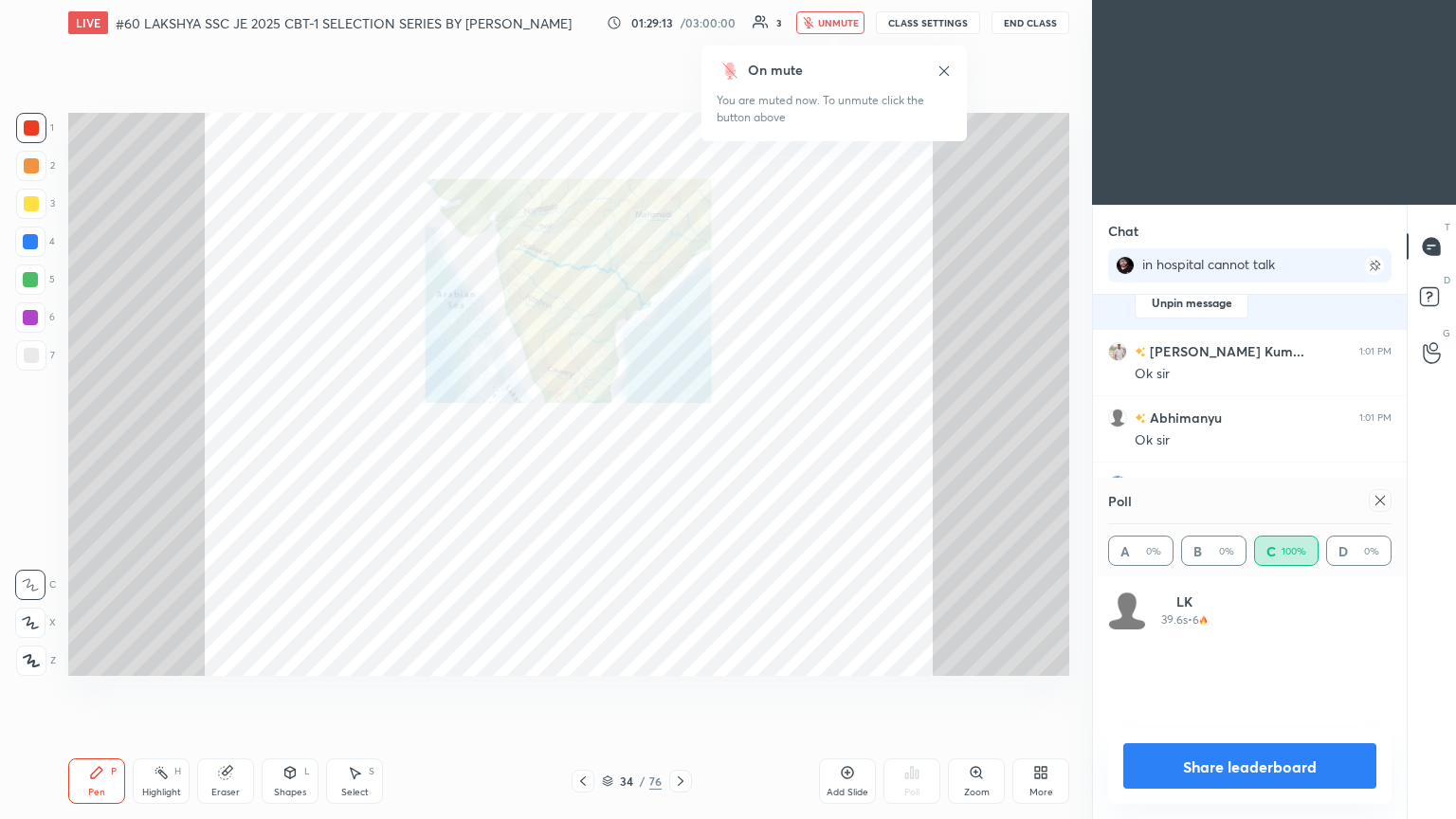
click at [680, 445] on icon at bounding box center [680, 780] width 15 height 15
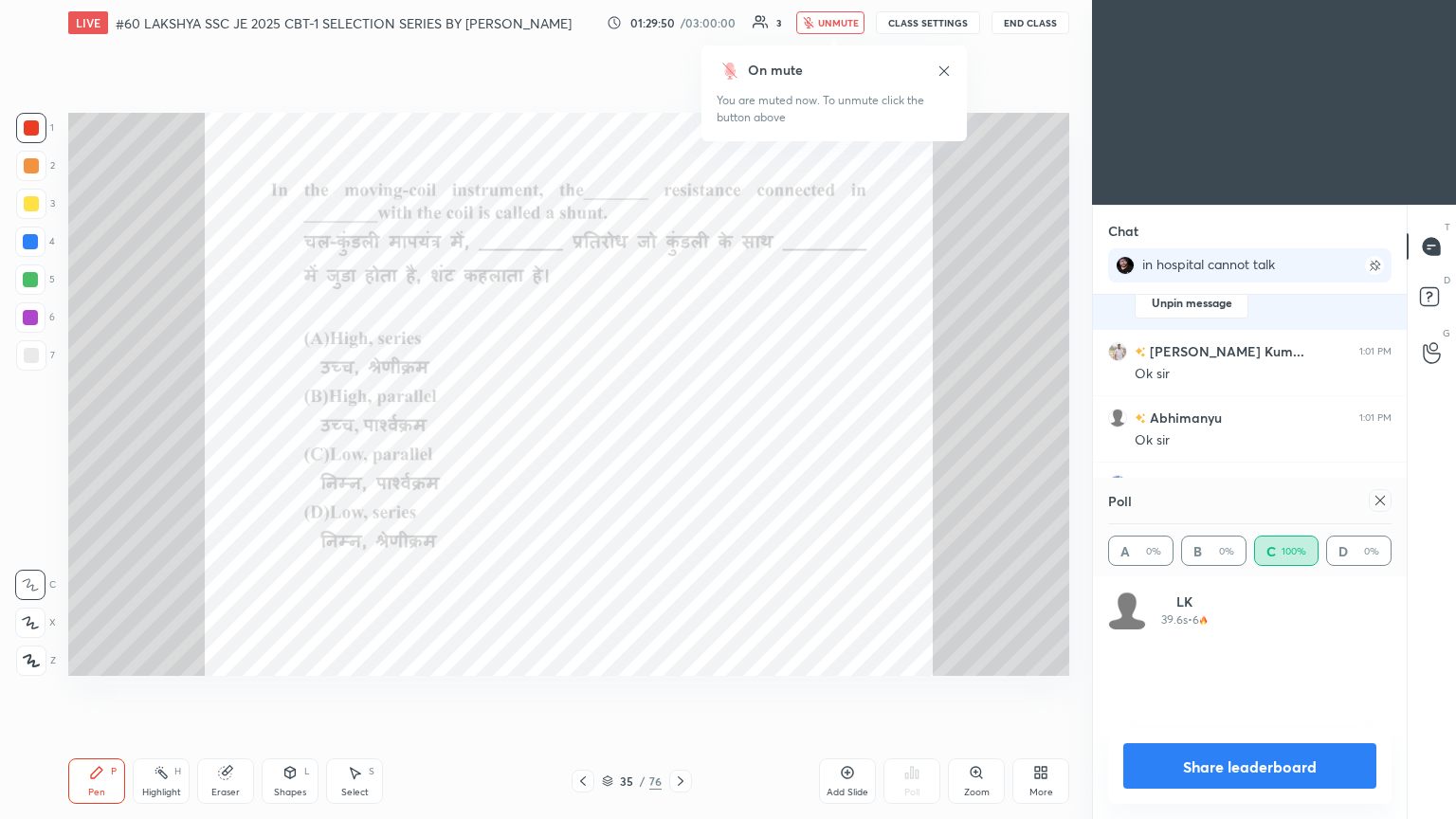
click at [680, 445] on icon at bounding box center [1380, 500] width 15 height 15
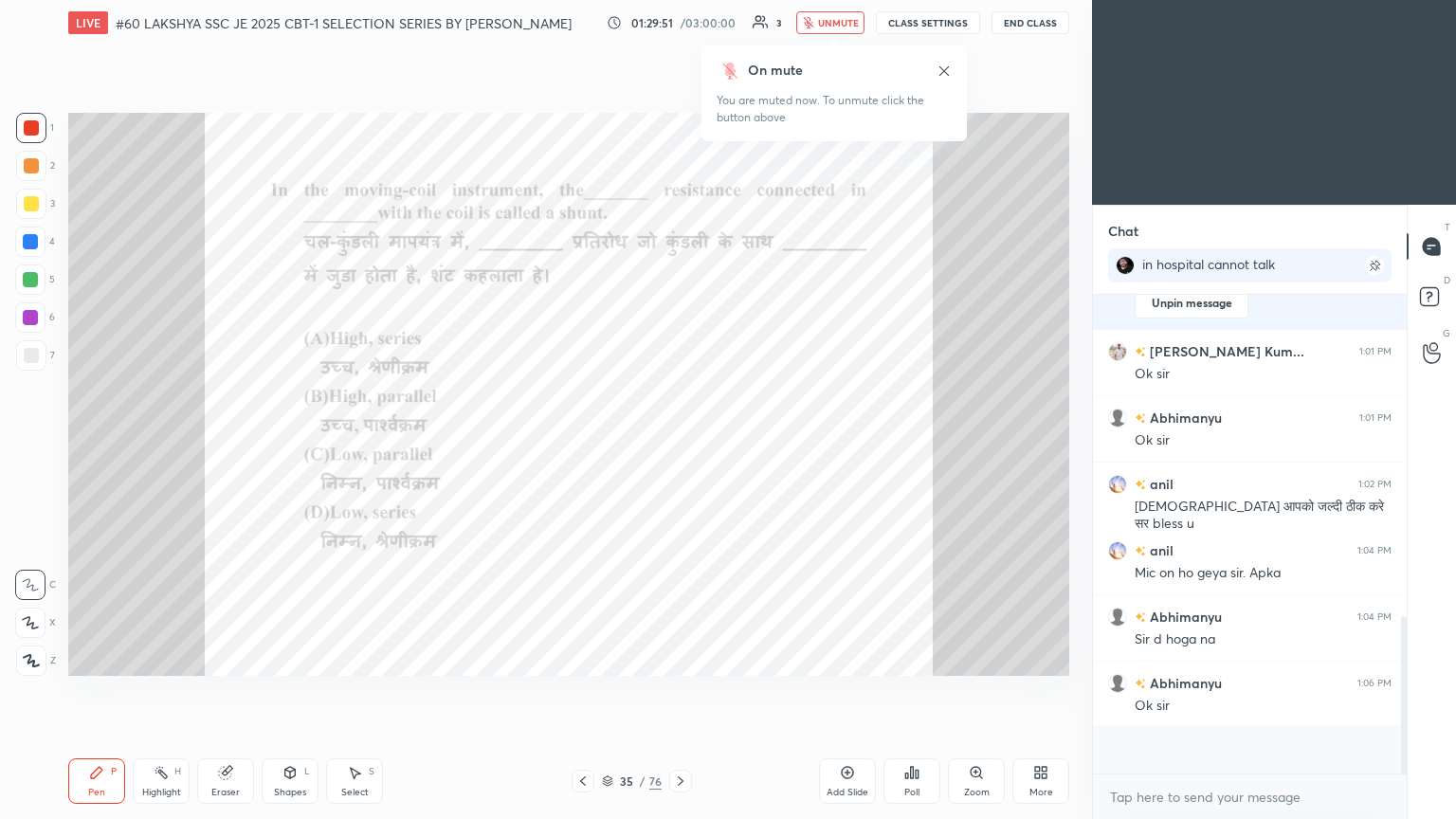
scroll to position [4, 6]
click at [680, 445] on icon at bounding box center [906, 775] width 3 height 5
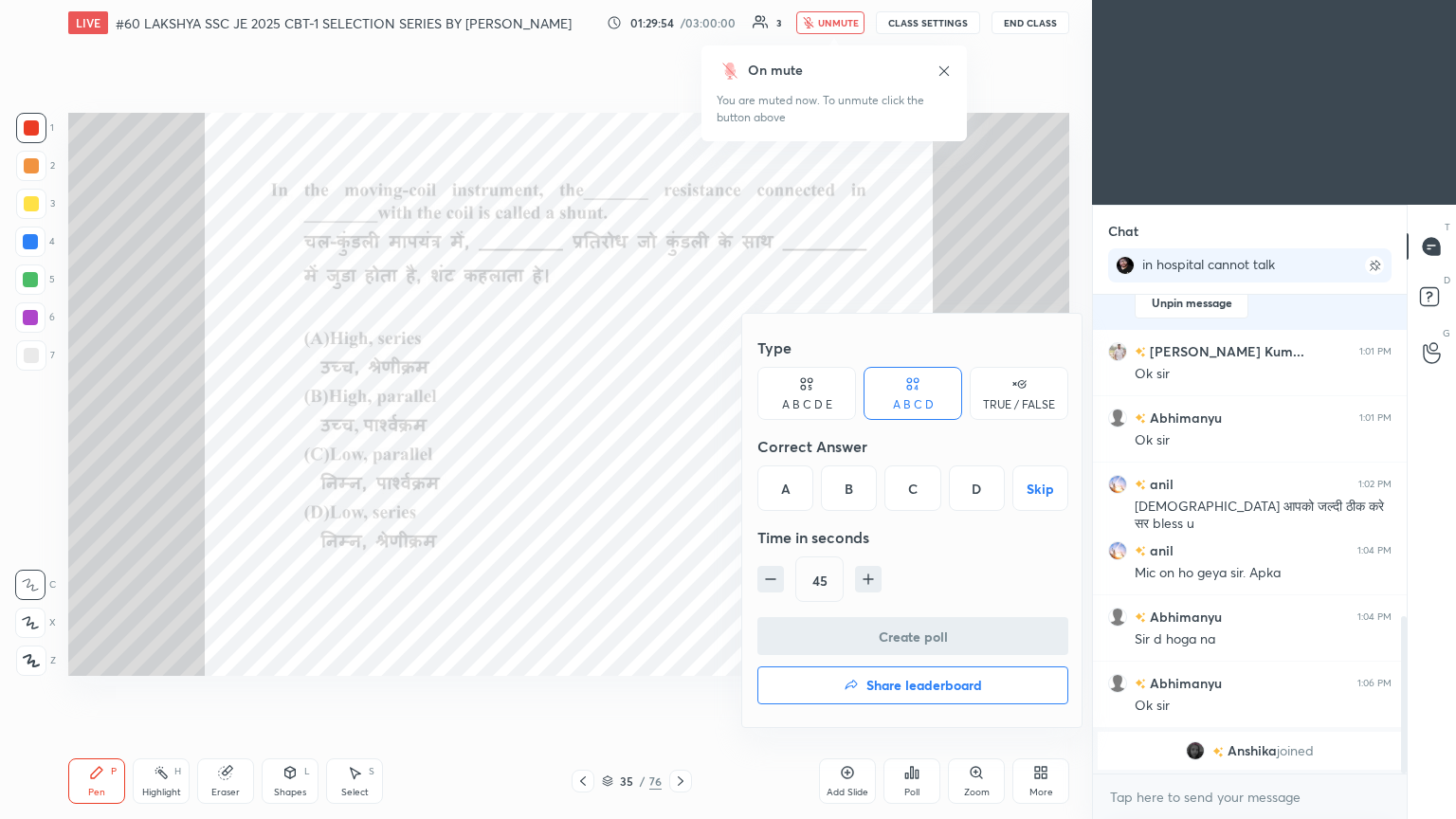
click at [680, 445] on div "C" at bounding box center [912, 488] width 55 height 46
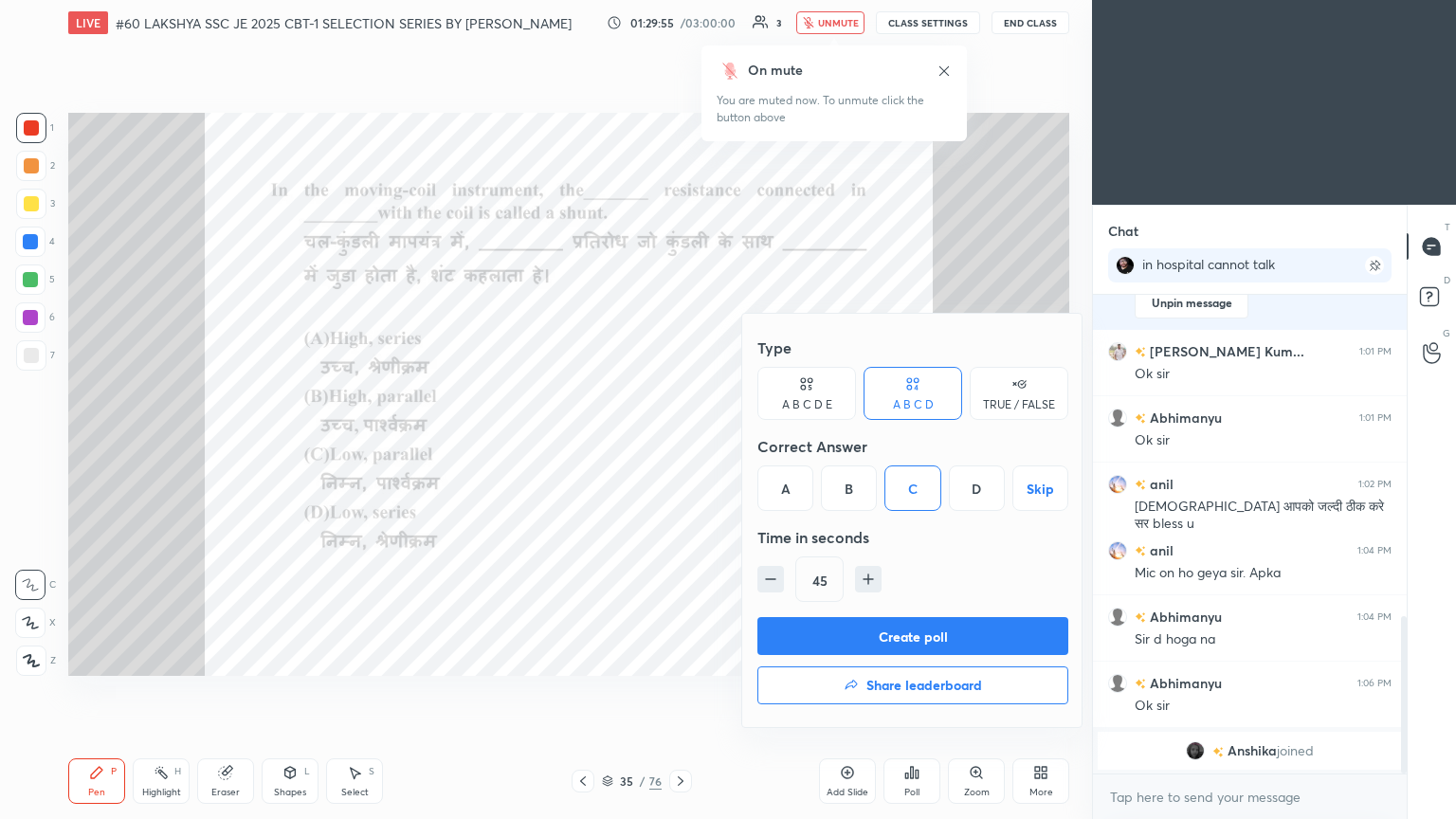
click at [680, 445] on button "Create poll" at bounding box center [913, 636] width 311 height 38
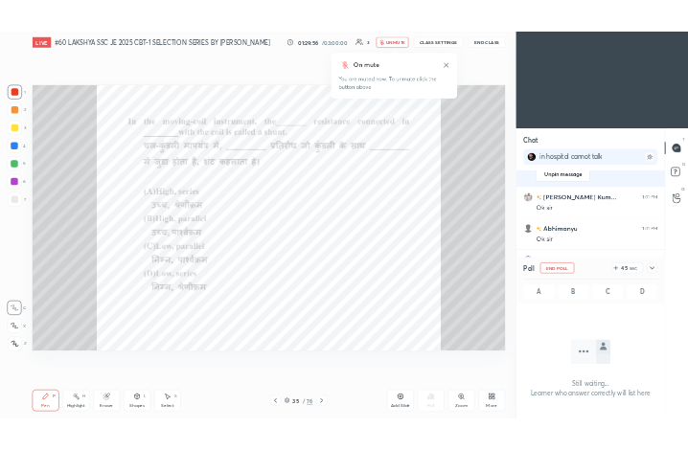
scroll to position [6, 6]
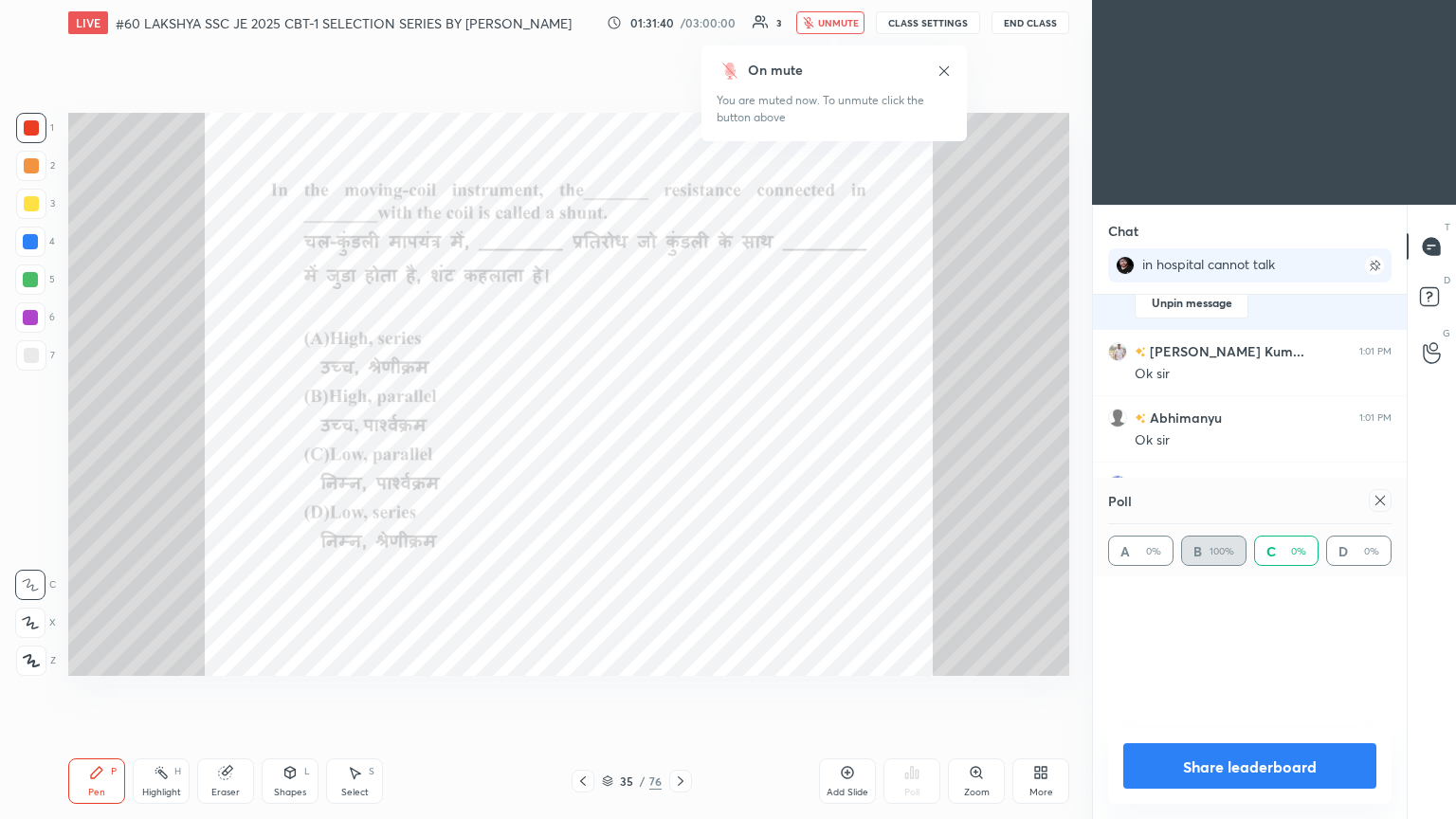
click at [680, 445] on icon at bounding box center [680, 780] width 15 height 15
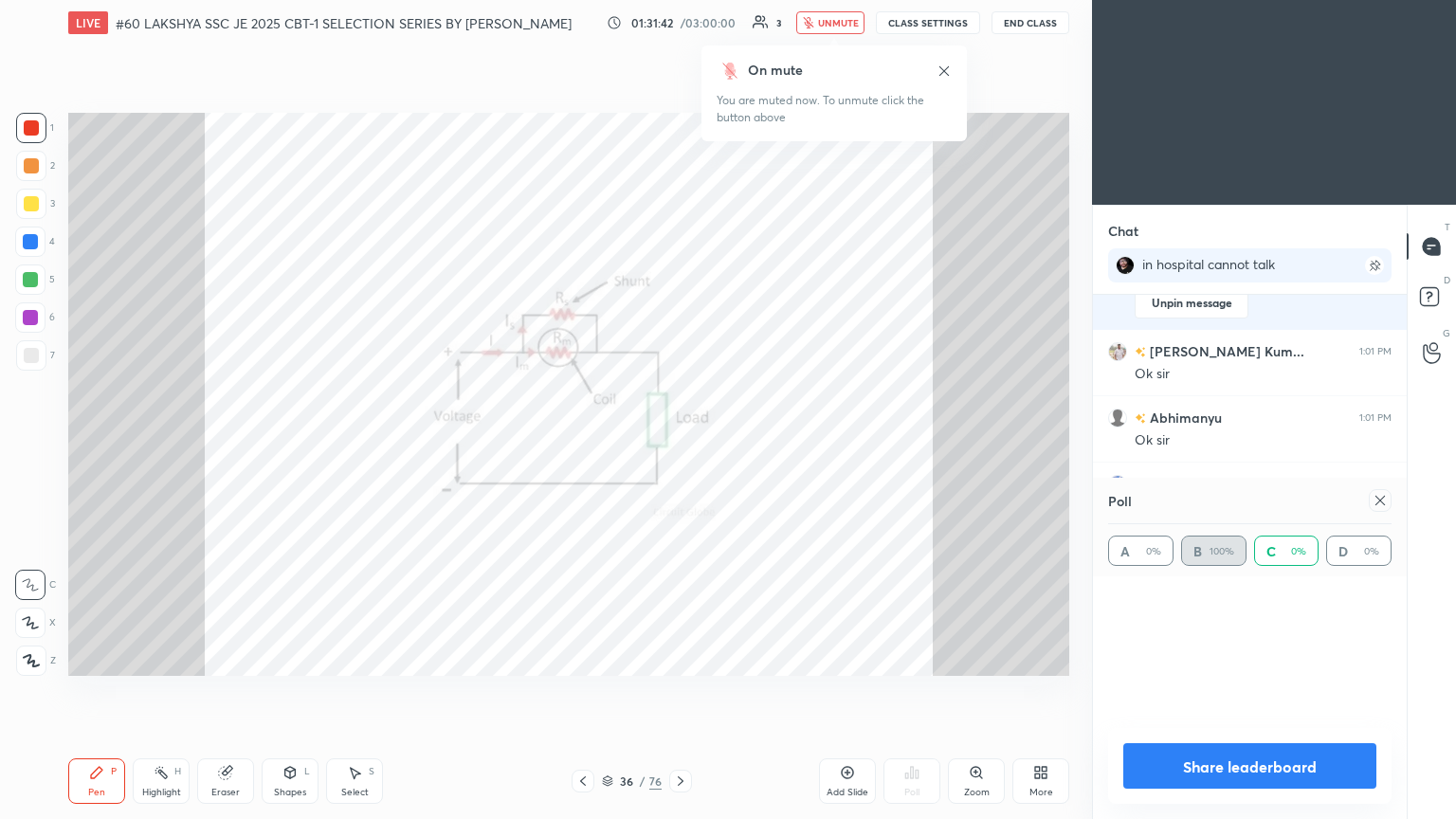
click at [680, 445] on icon at bounding box center [680, 780] width 15 height 15
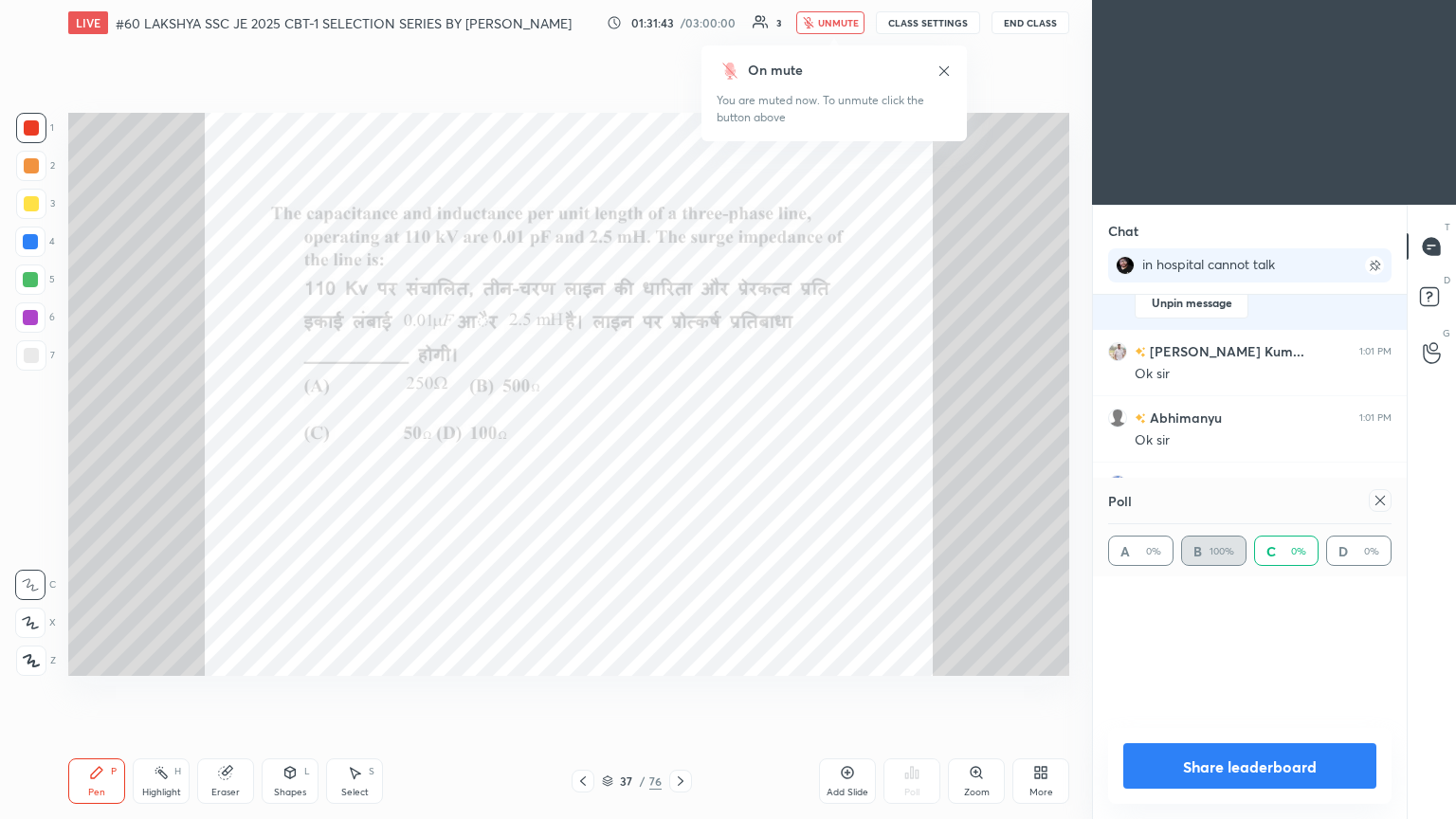
click at [680, 445] on icon at bounding box center [680, 780] width 15 height 15
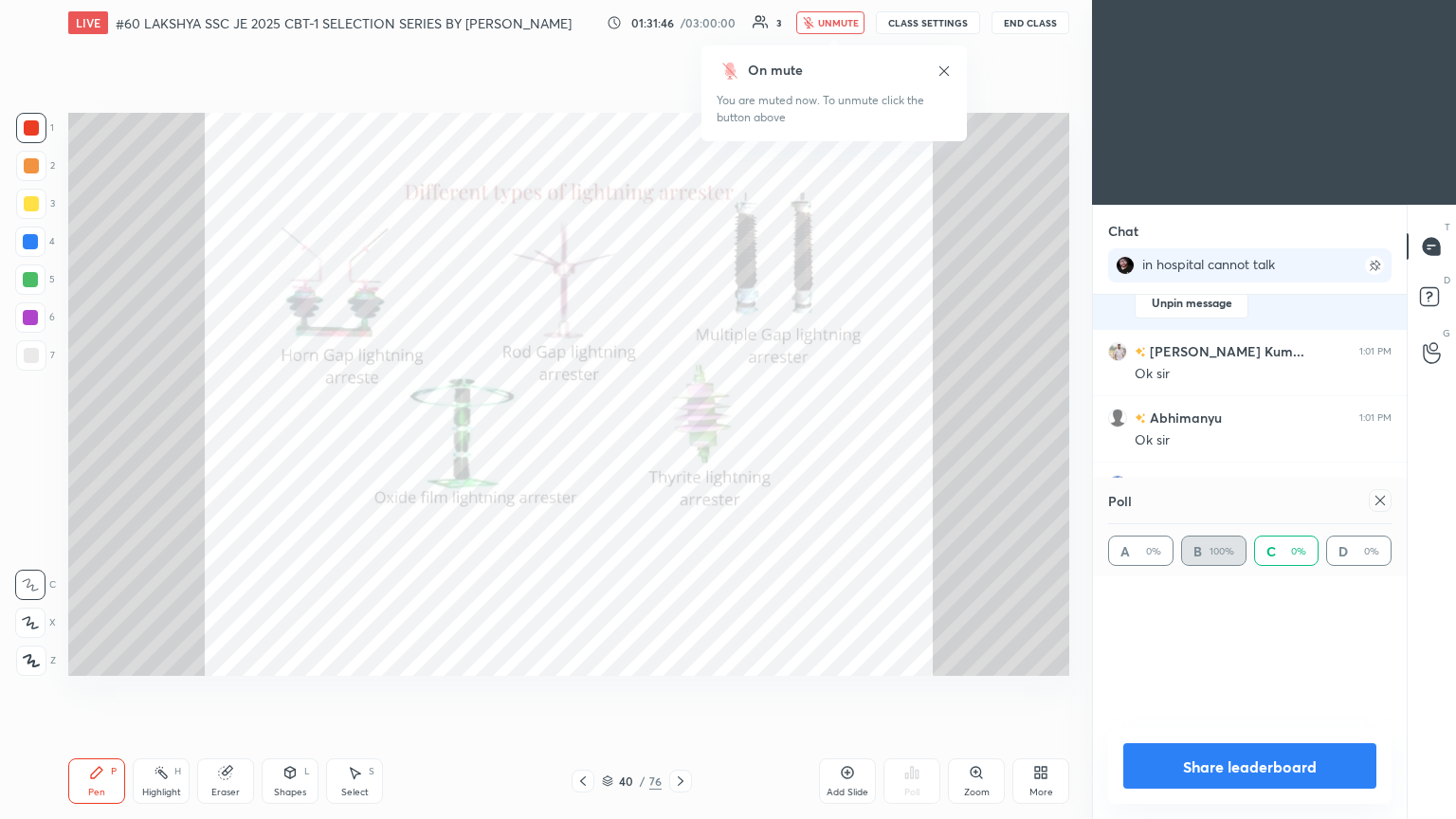
click at [680, 445] on icon at bounding box center [680, 780] width 15 height 15
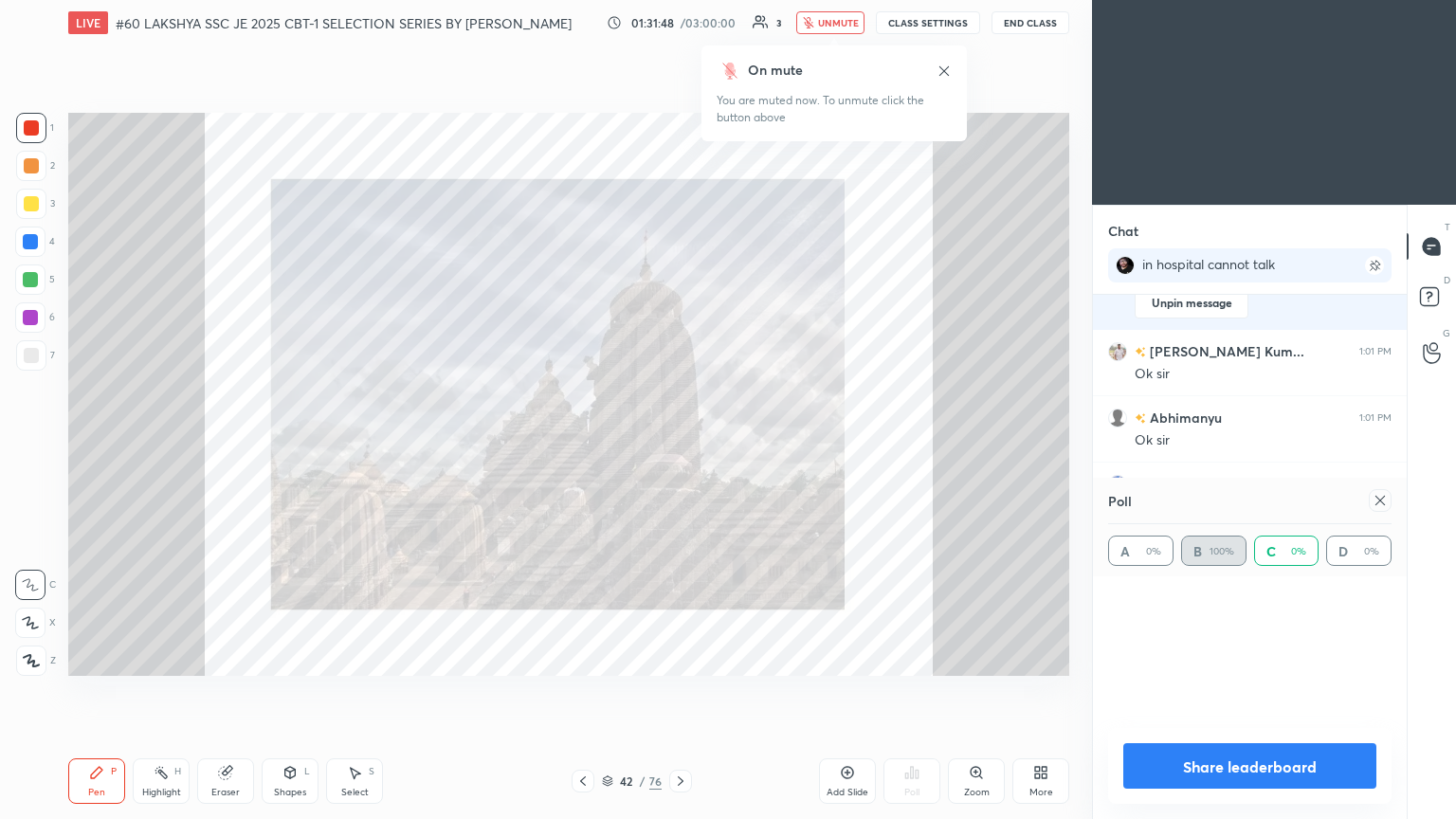
click at [680, 445] on icon at bounding box center [680, 780] width 15 height 15
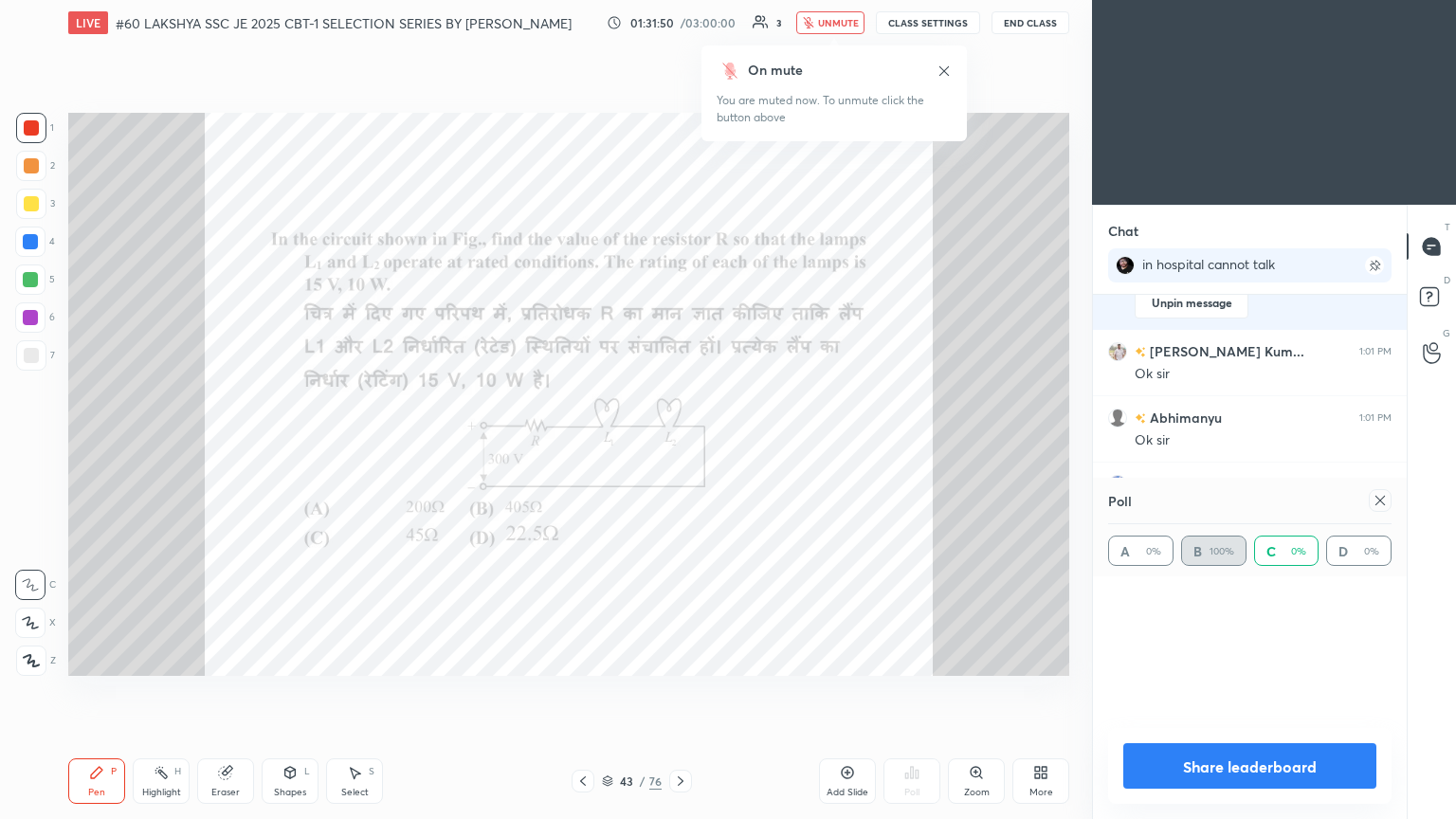
click at [680, 445] on icon at bounding box center [680, 780] width 15 height 15
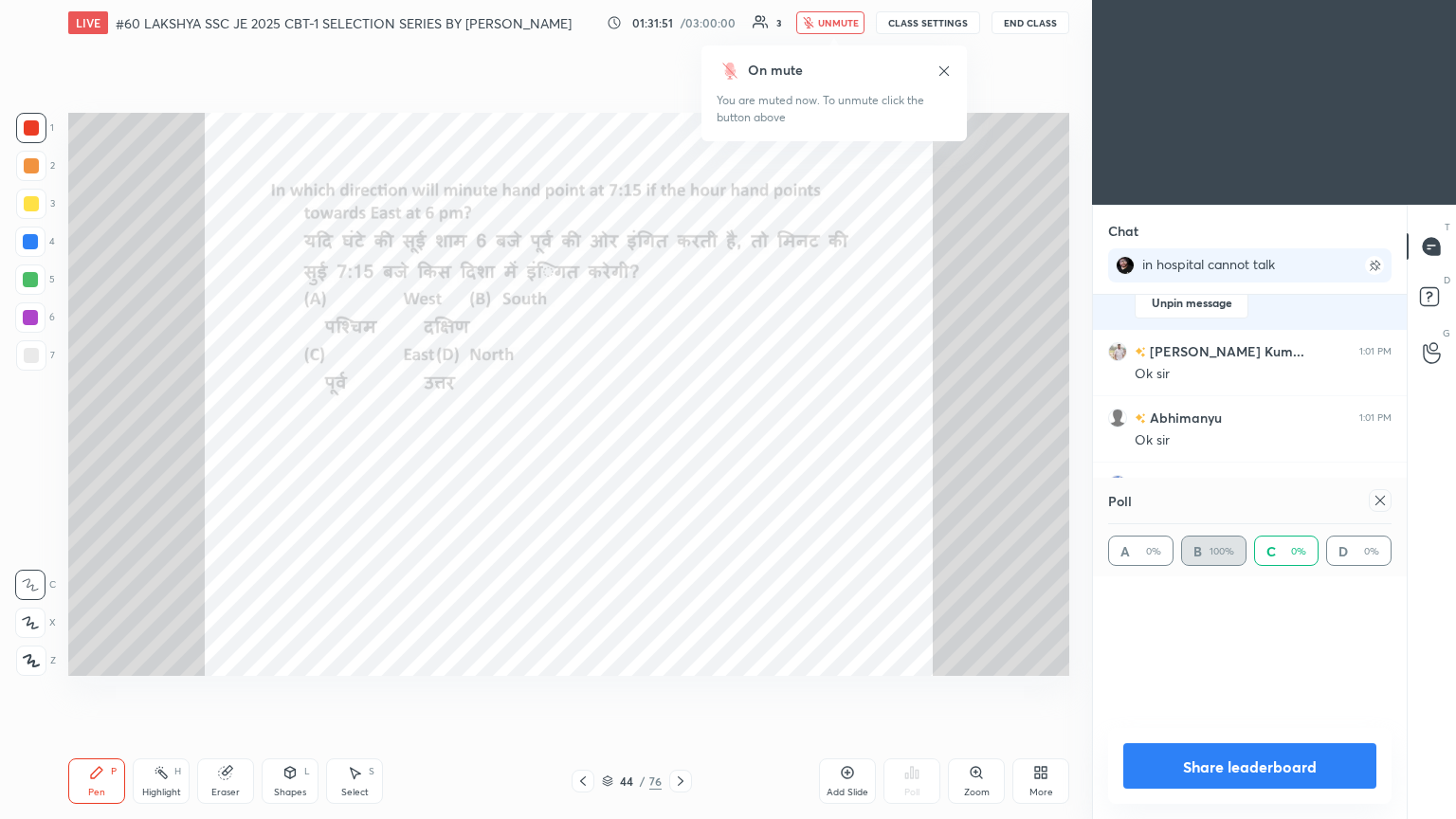
click at [680, 445] on icon at bounding box center [680, 780] width 15 height 15
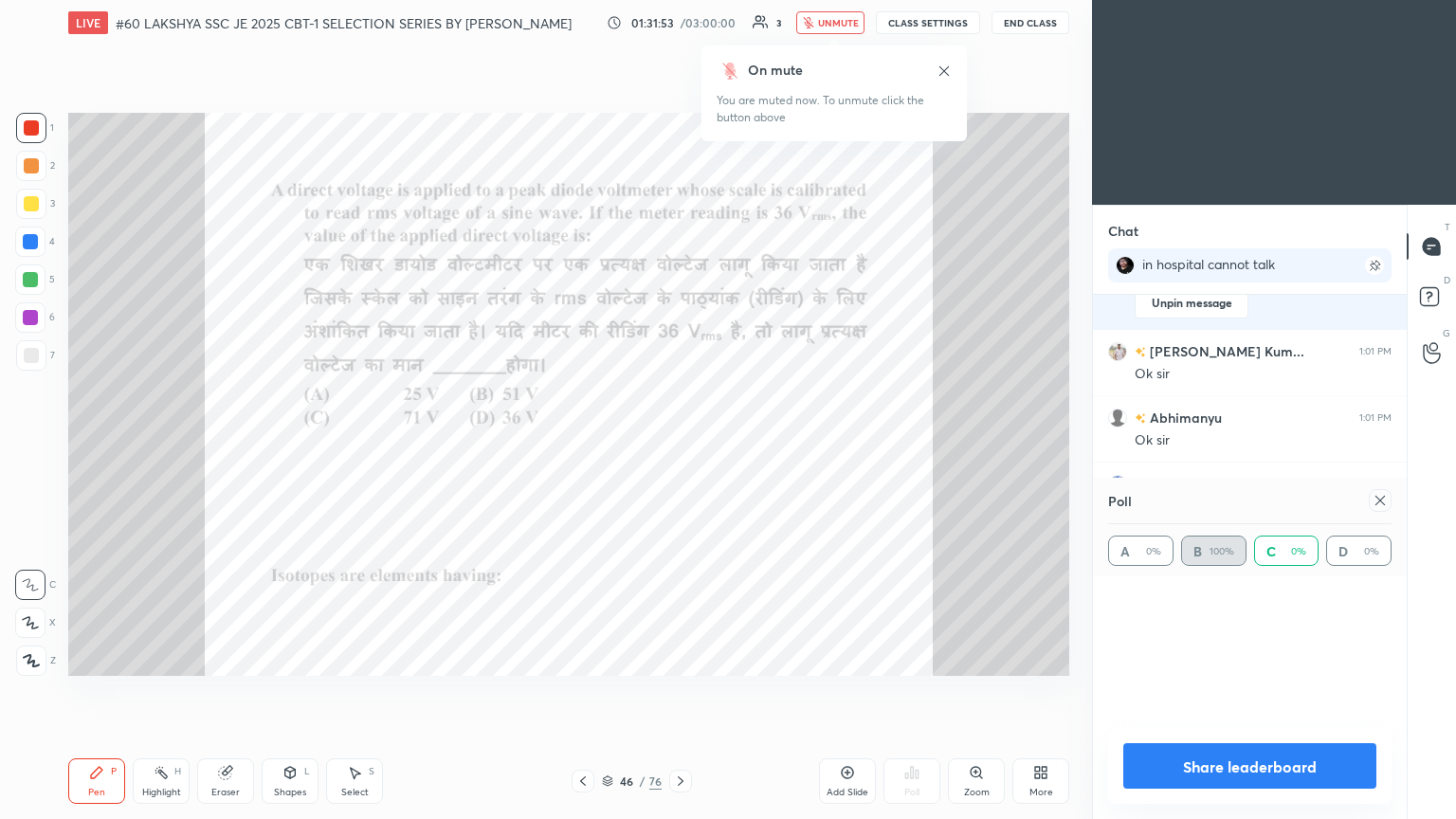
click at [680, 445] on icon at bounding box center [680, 780] width 15 height 15
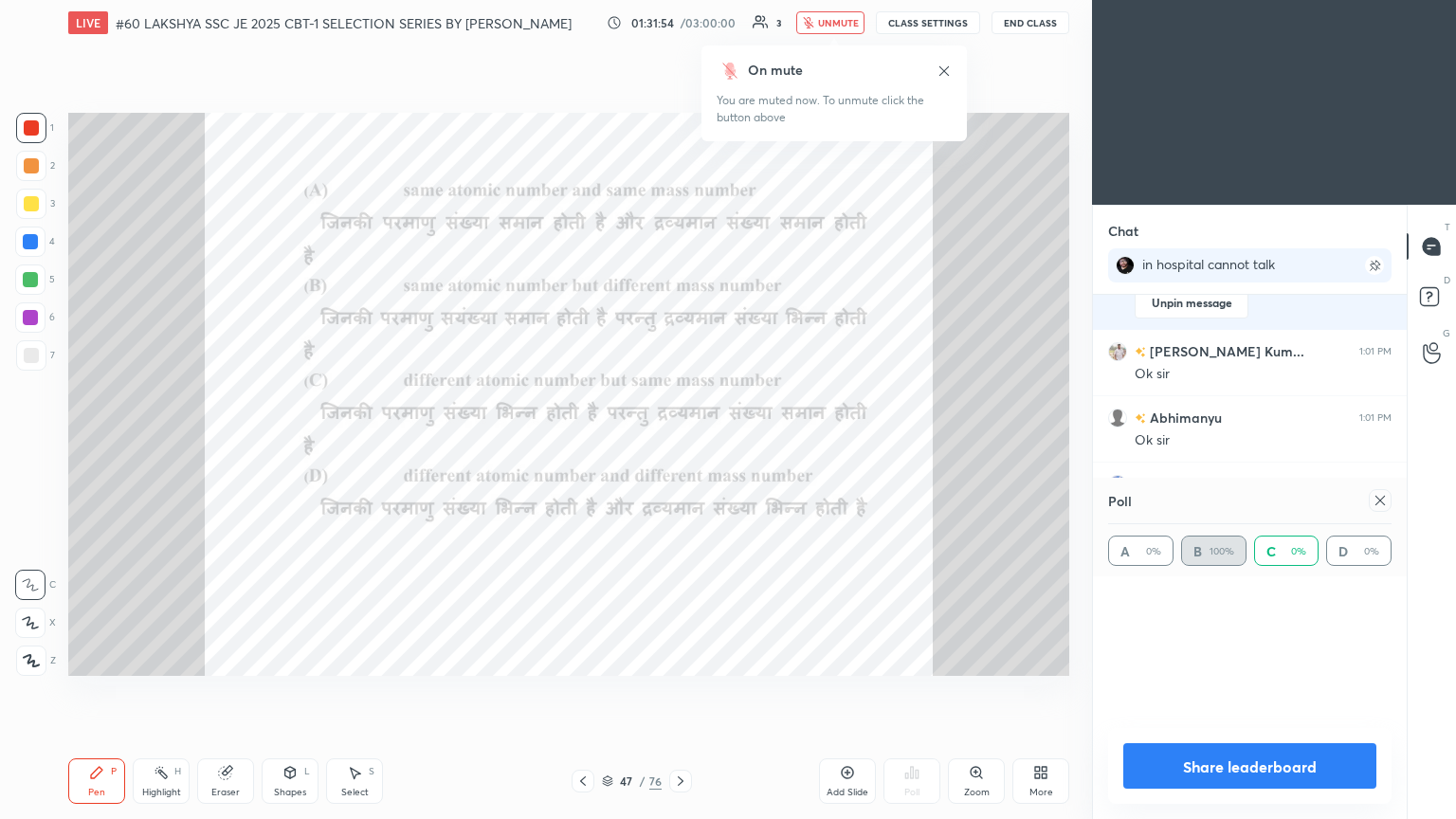
click at [680, 445] on icon at bounding box center [680, 780] width 15 height 15
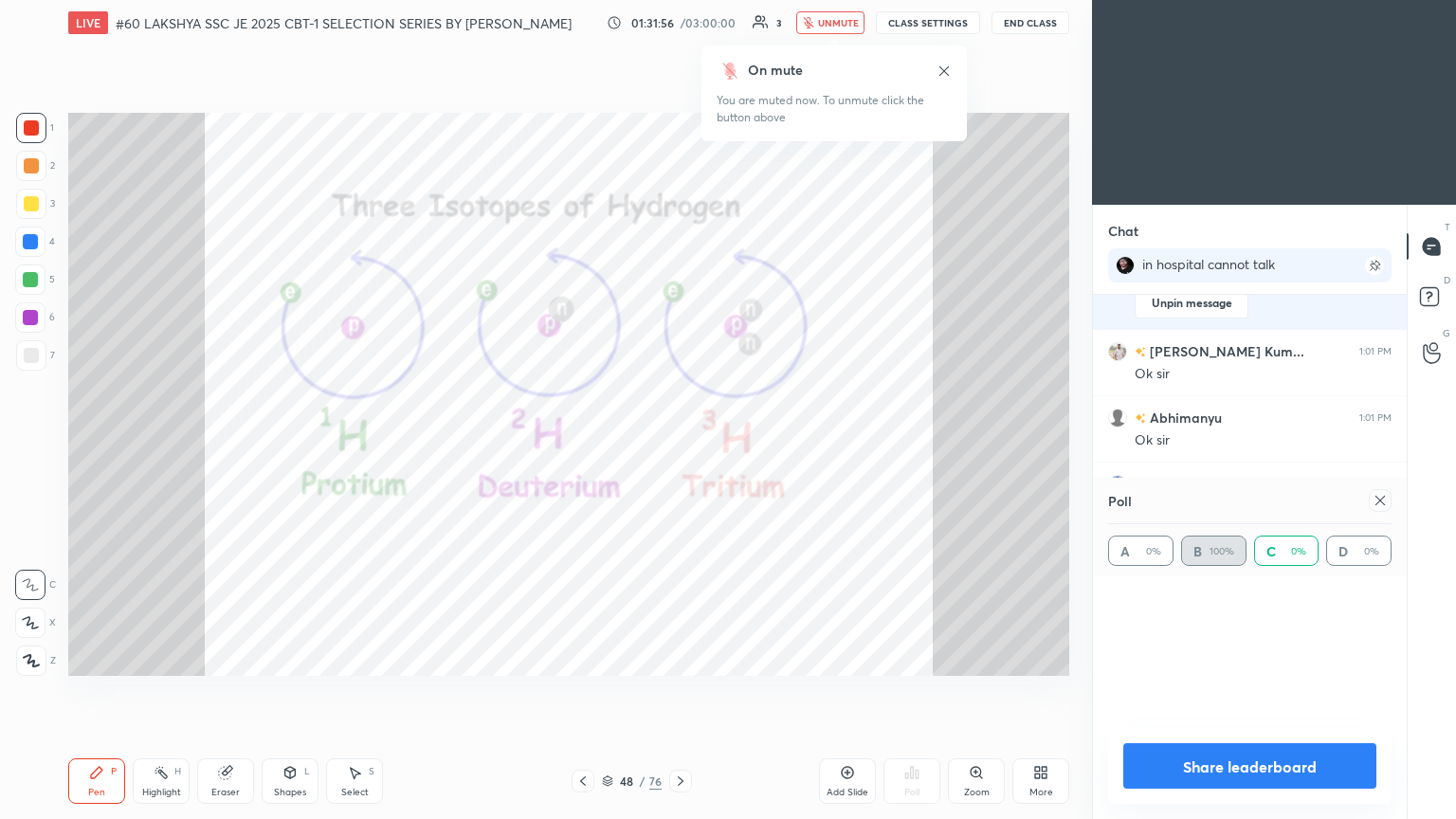
click at [680, 445] on icon at bounding box center [680, 780] width 15 height 15
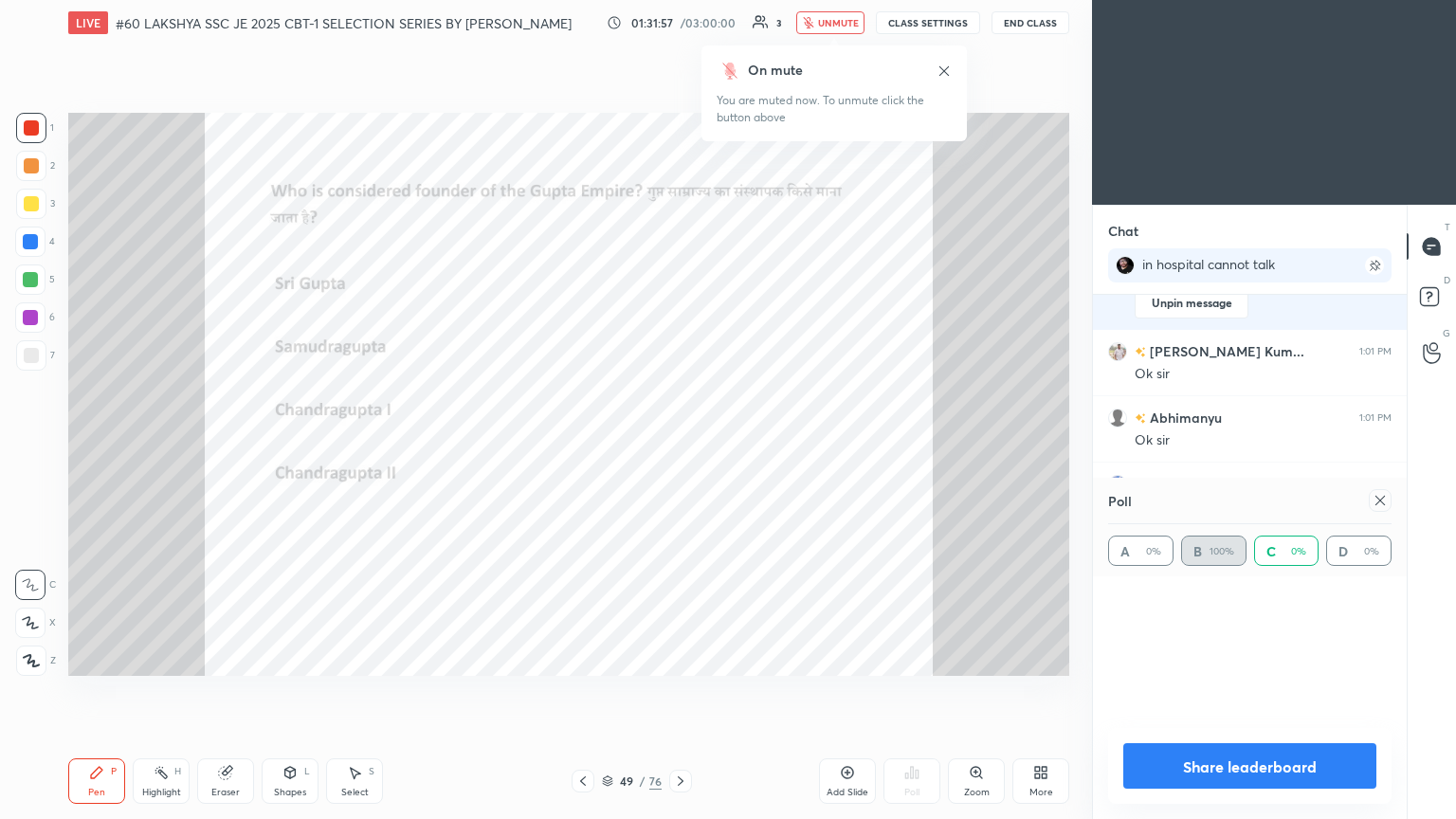
click at [680, 445] on icon at bounding box center [680, 780] width 15 height 15
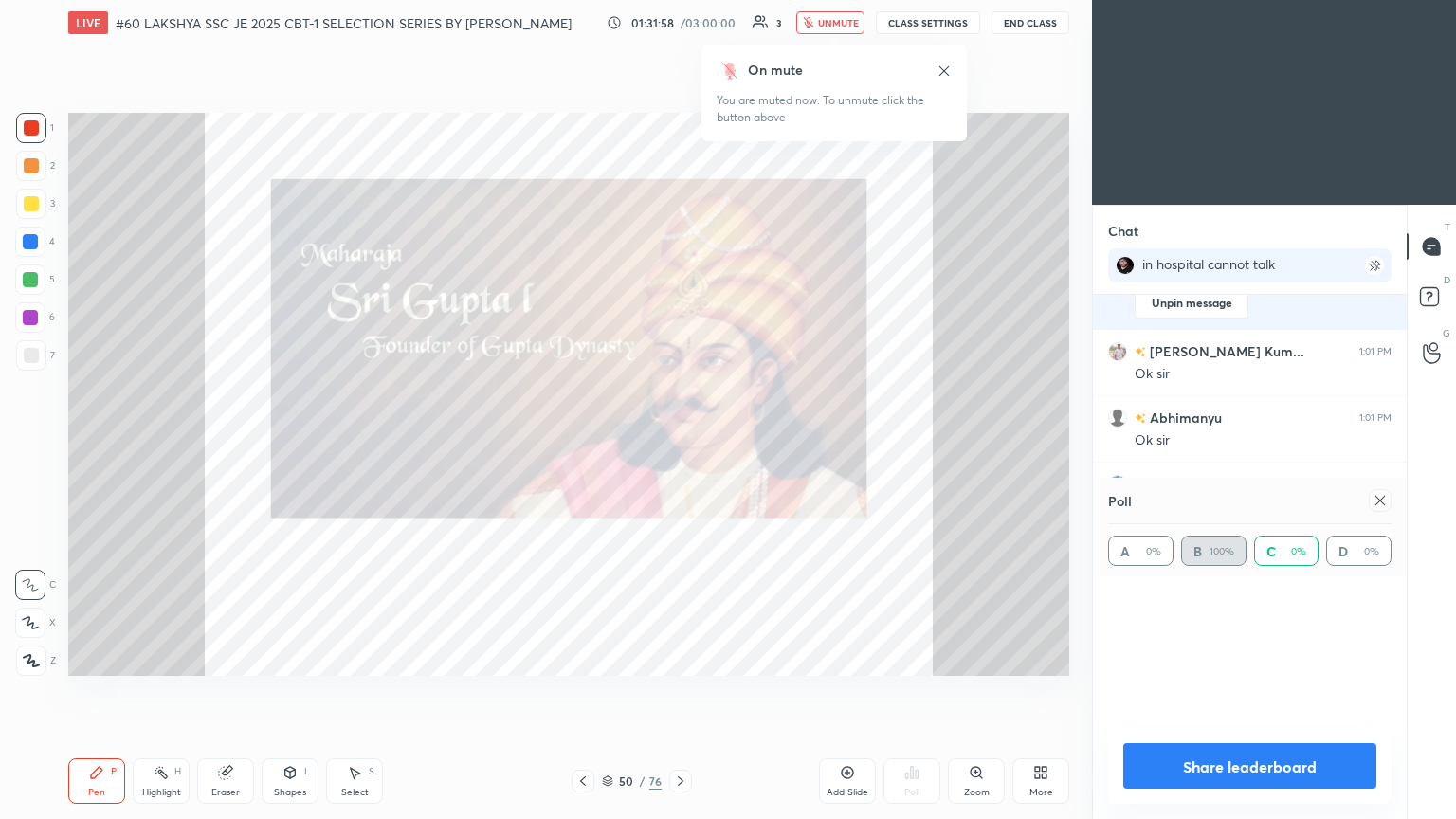
click at [680, 445] on icon at bounding box center [680, 780] width 15 height 15
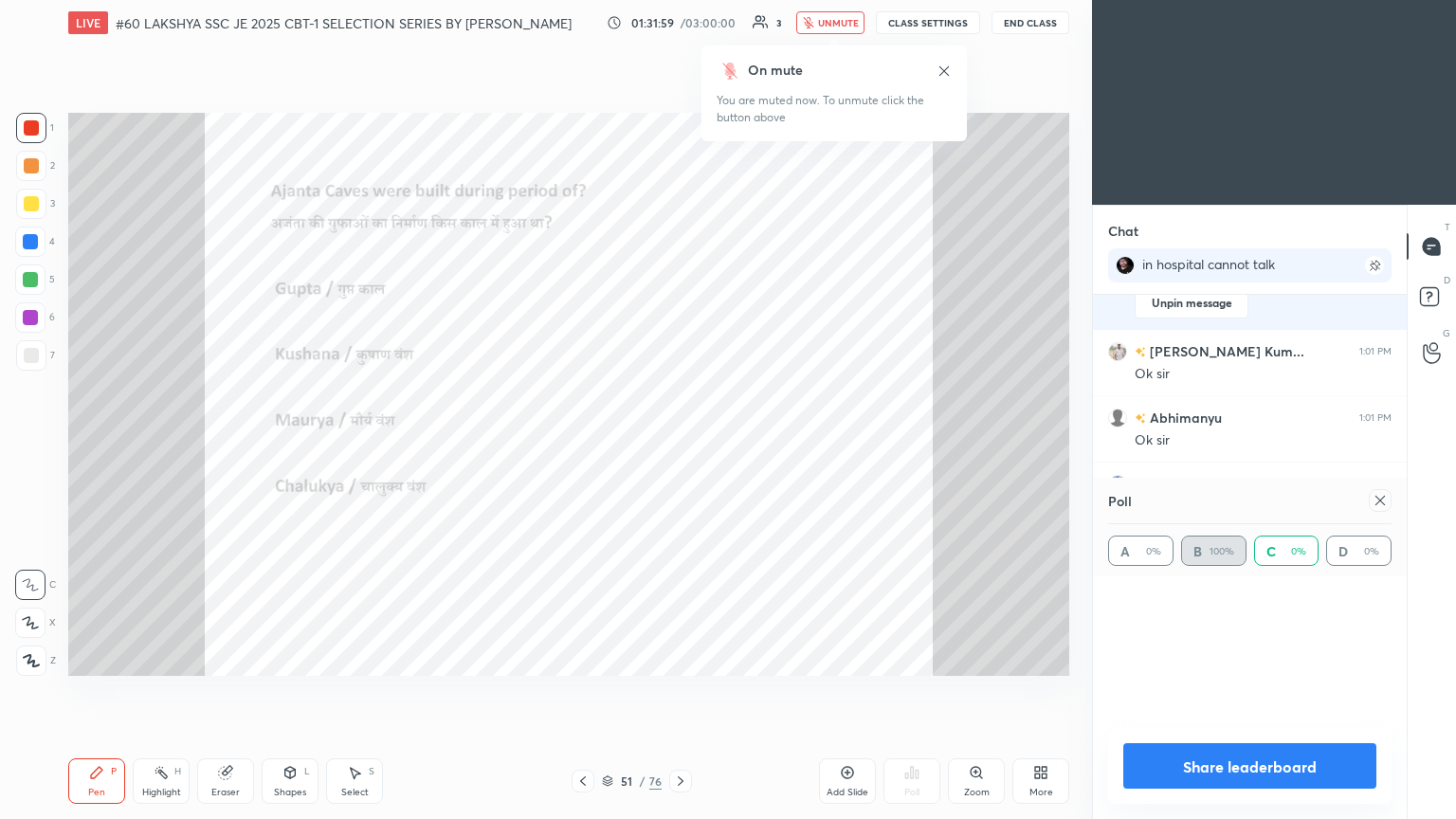
click at [680, 445] on icon at bounding box center [680, 780] width 15 height 15
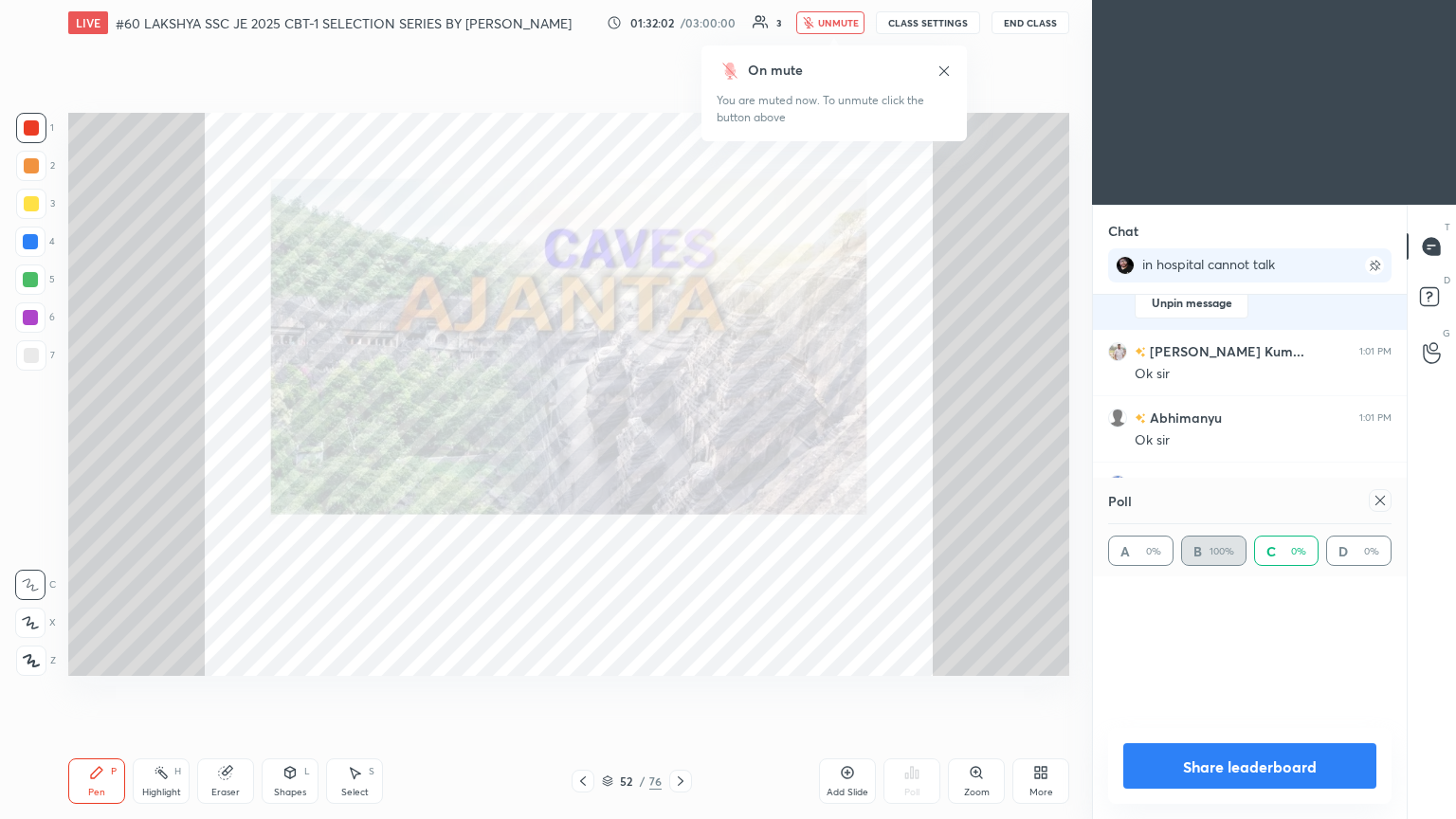
click at [680, 445] on icon at bounding box center [1040, 772] width 15 height 15
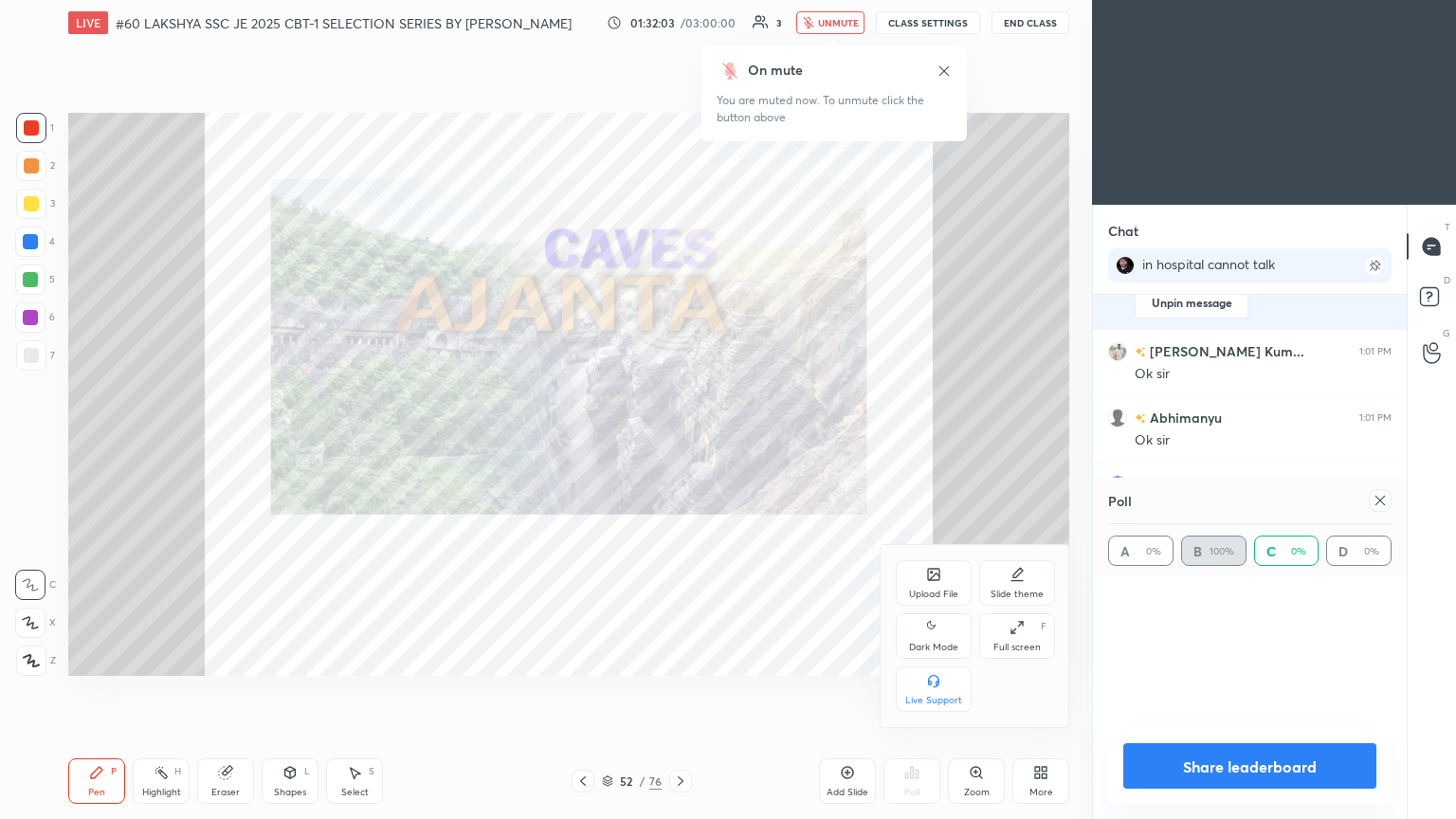
click at [680, 445] on div "Upload File" at bounding box center [933, 595] width 49 height 10
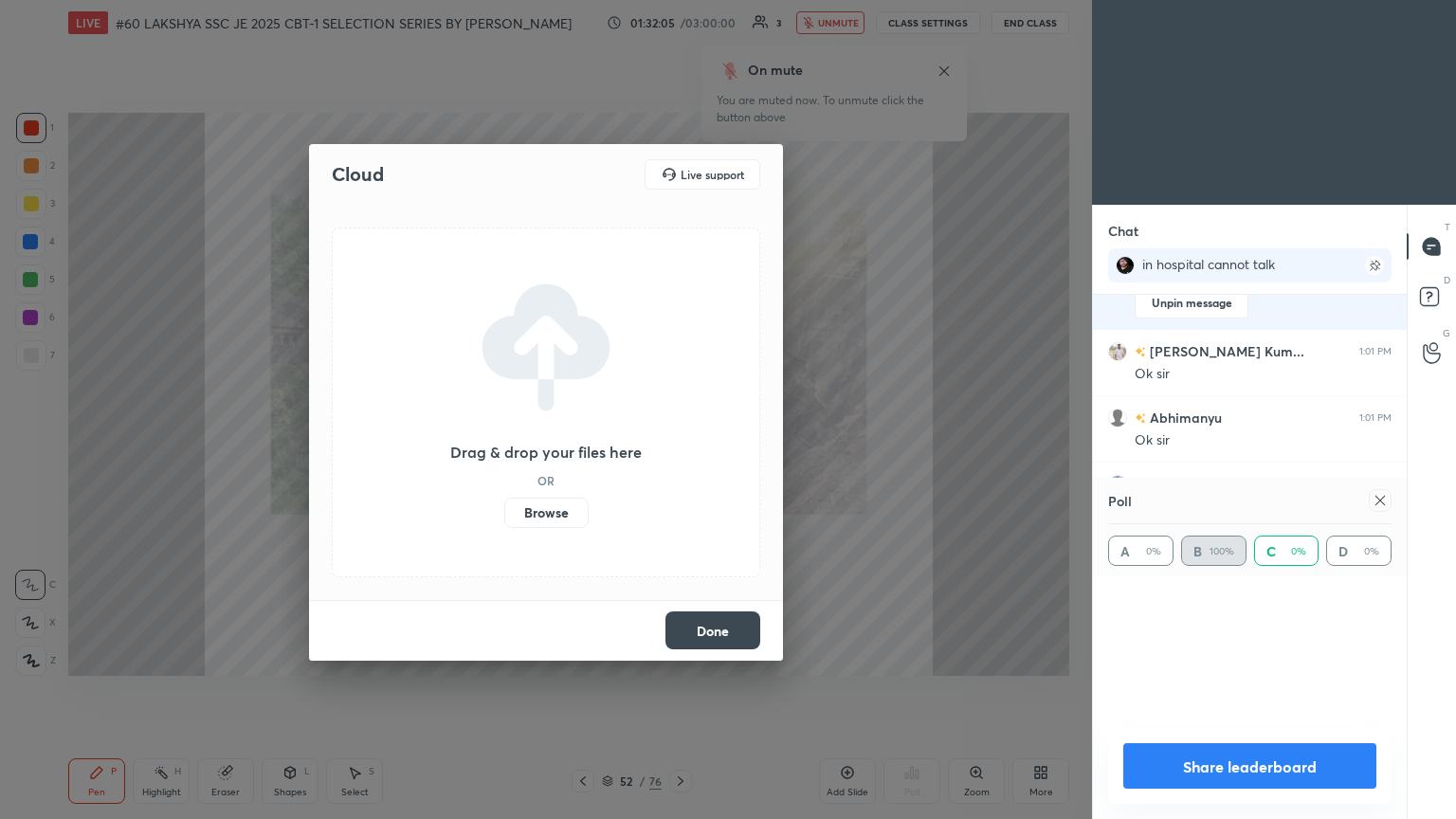
click at [557, 445] on label "Browse" at bounding box center [545, 513] width 84 height 31
click at [504, 445] on input "Browse" at bounding box center [504, 513] width 0 height 31
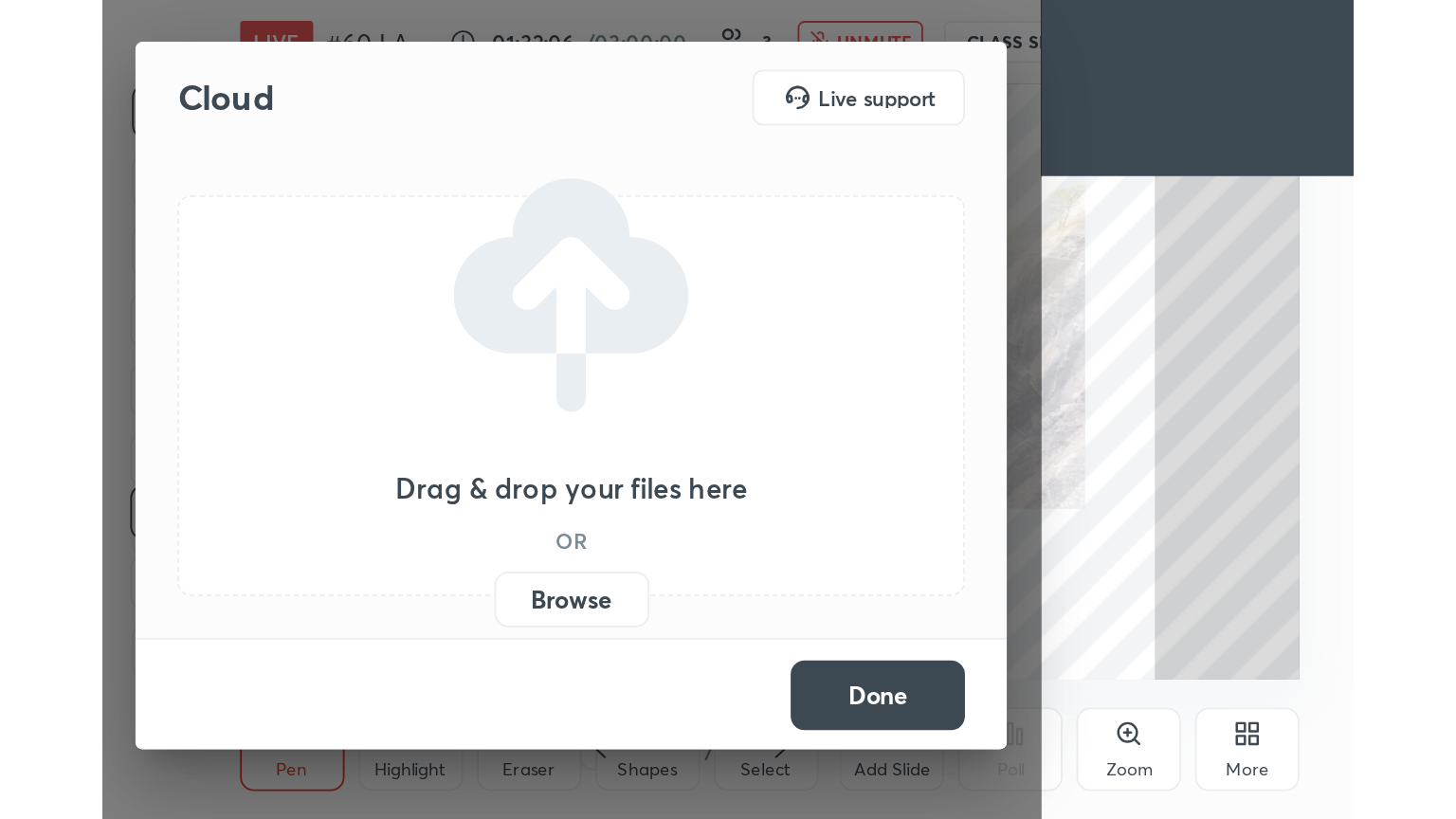
scroll to position [324, 605]
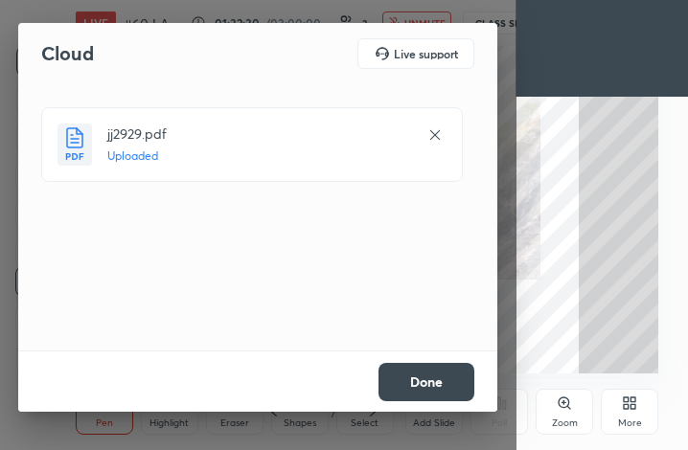
click at [432, 392] on button "Done" at bounding box center [426, 382] width 96 height 38
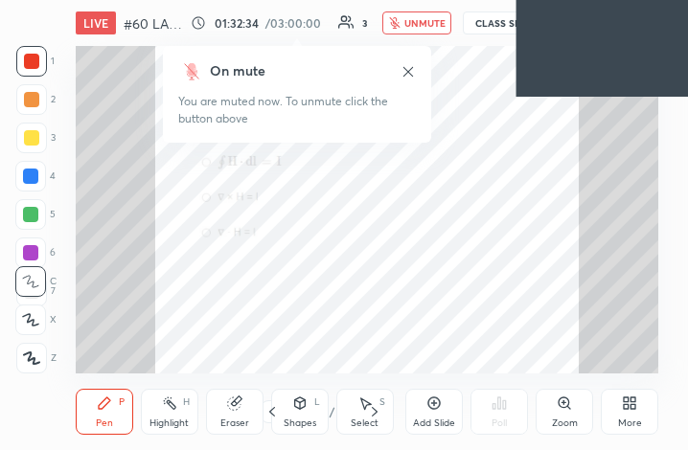
click at [633, 401] on icon at bounding box center [633, 399] width 5 height 5
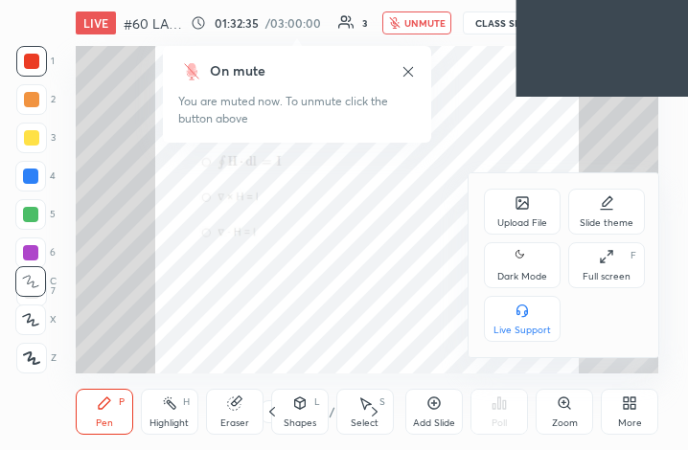
click at [612, 262] on icon at bounding box center [605, 256] width 15 height 15
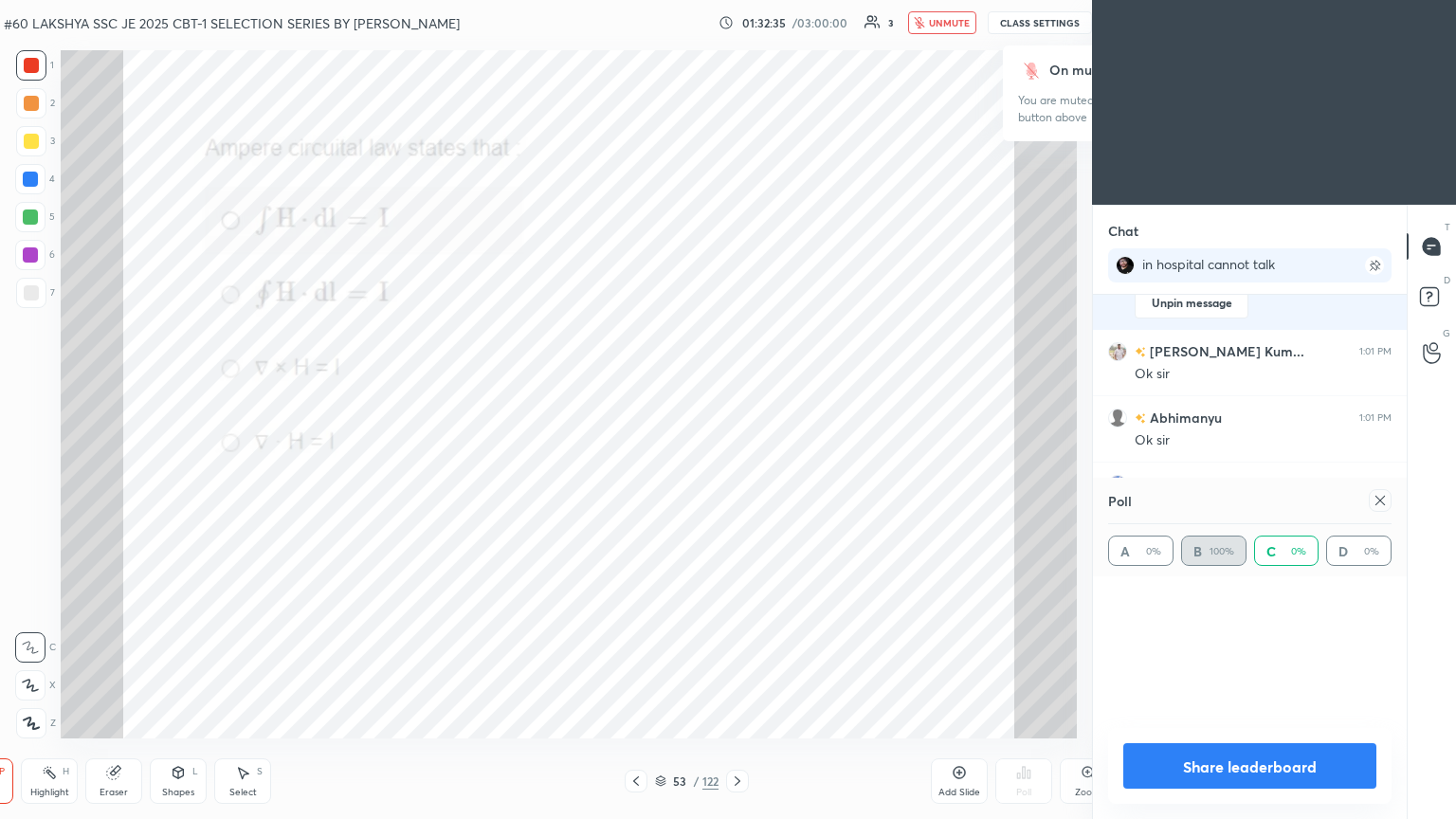
scroll to position [94129, 93760]
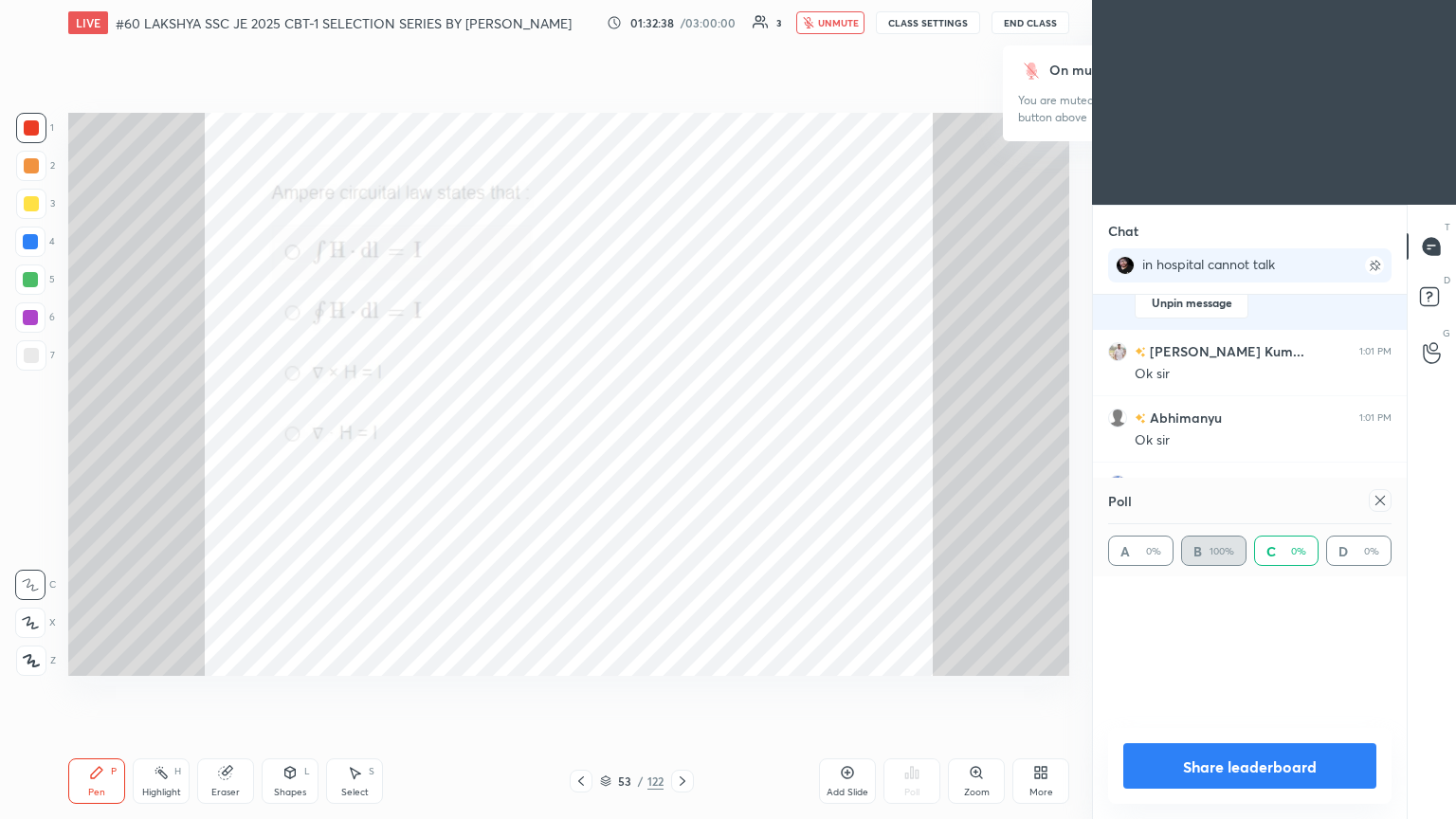
click at [680, 445] on icon at bounding box center [682, 780] width 15 height 15
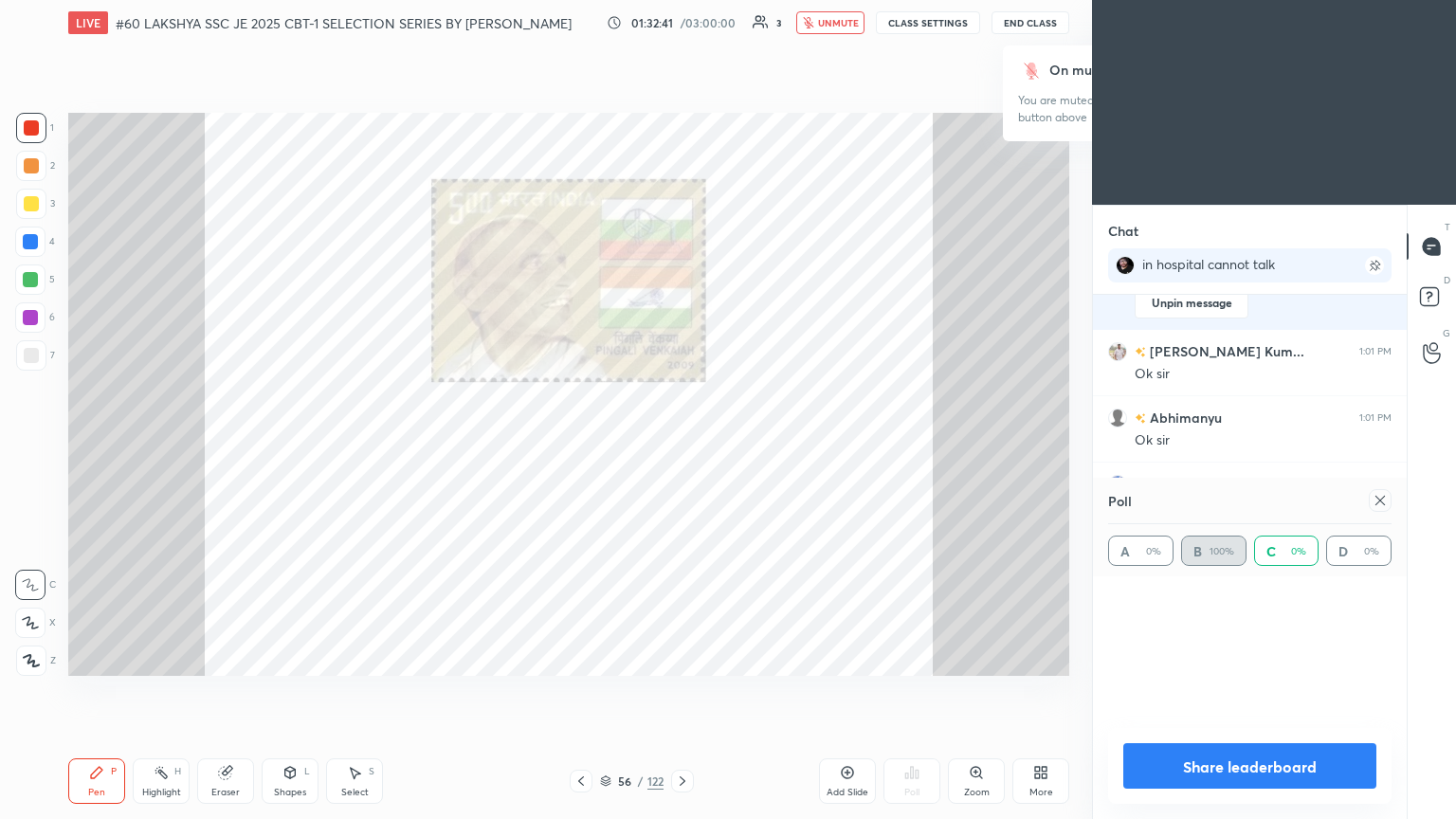
click at [680, 445] on icon at bounding box center [682, 780] width 15 height 15
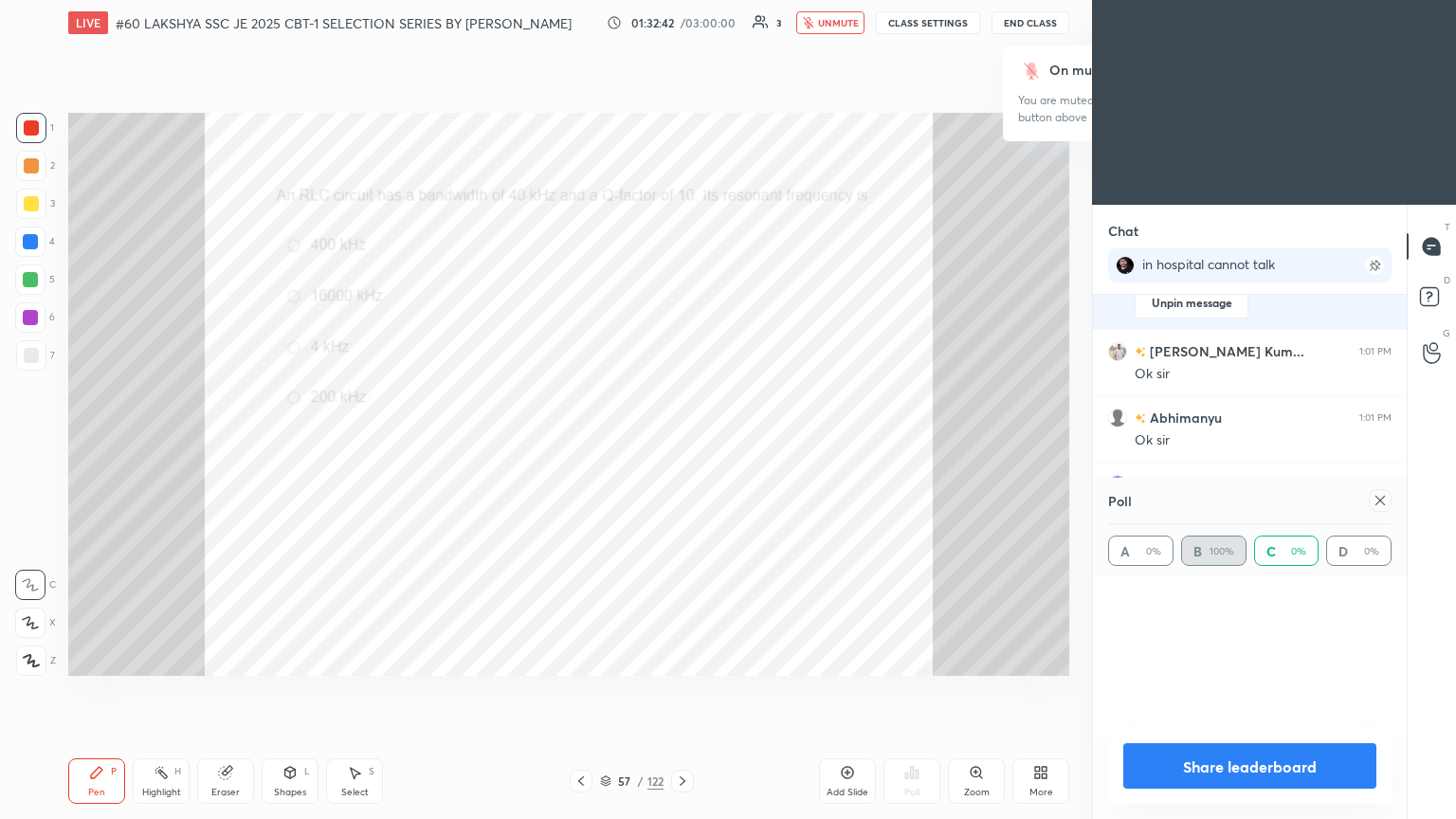
click at [680, 445] on icon at bounding box center [682, 780] width 15 height 15
click at [578, 445] on icon at bounding box center [581, 781] width 6 height 10
click at [679, 445] on icon at bounding box center [682, 780] width 15 height 15
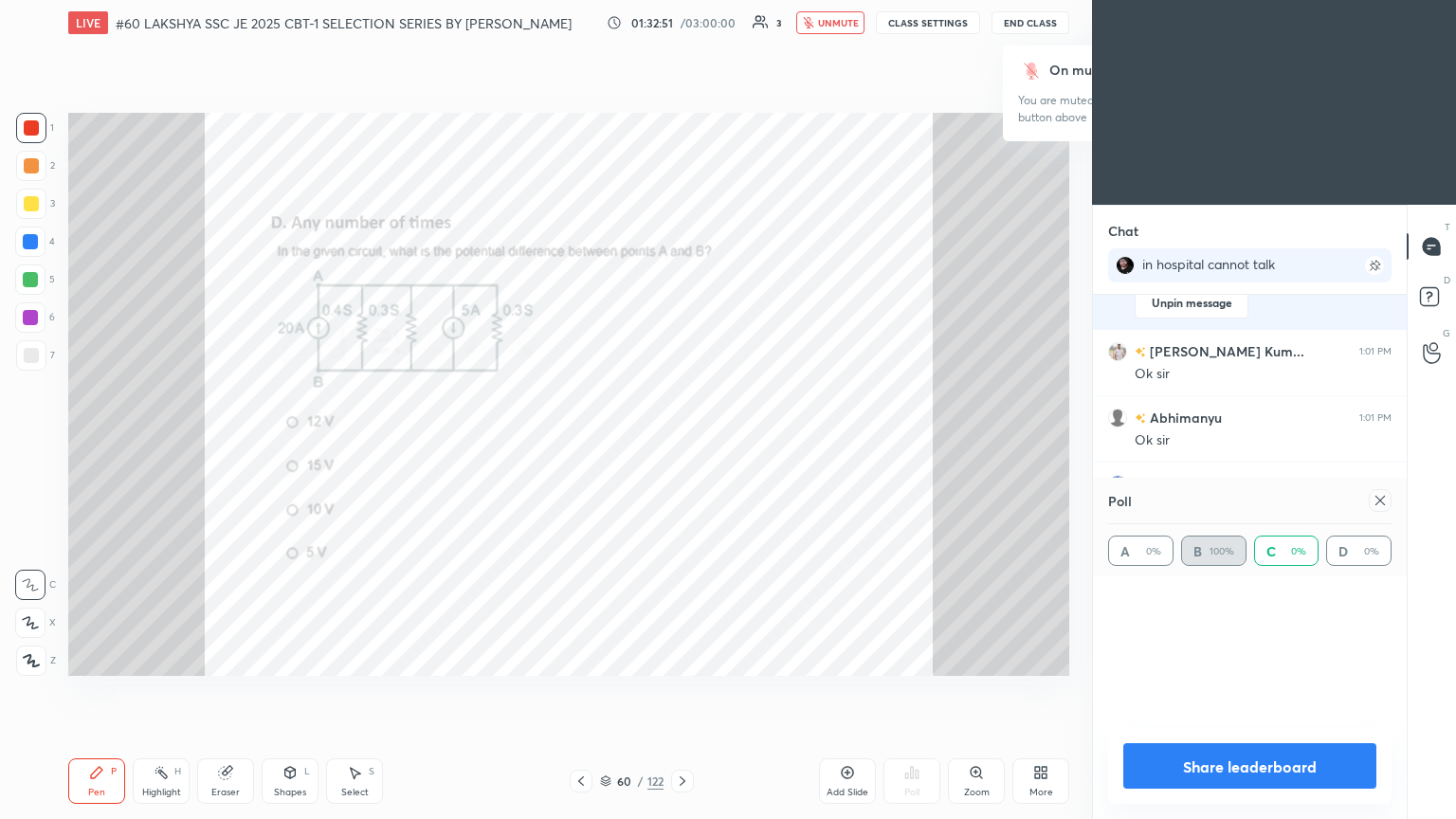
click at [679, 445] on icon at bounding box center [682, 780] width 15 height 15
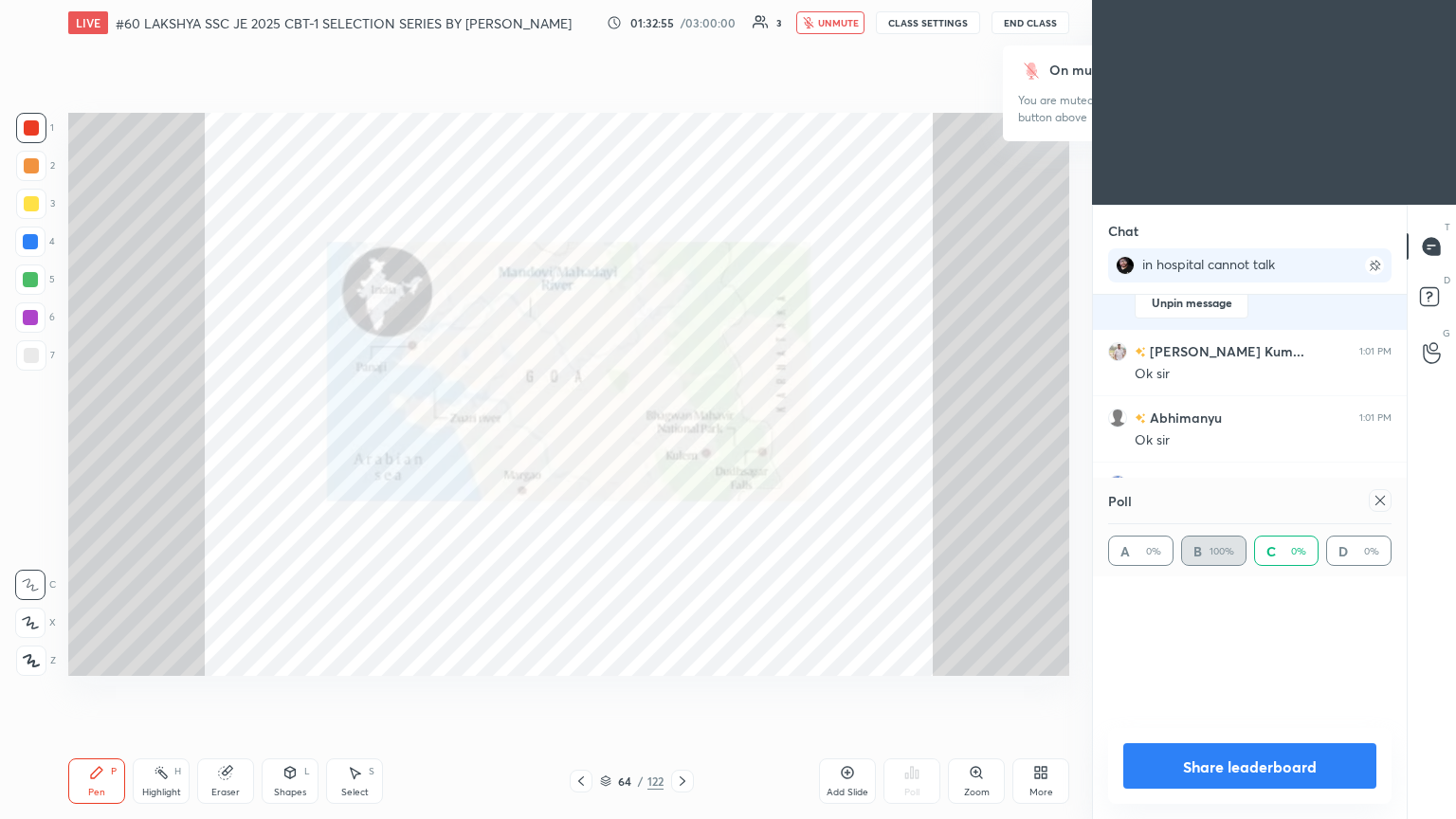
click at [679, 445] on icon at bounding box center [682, 780] width 15 height 15
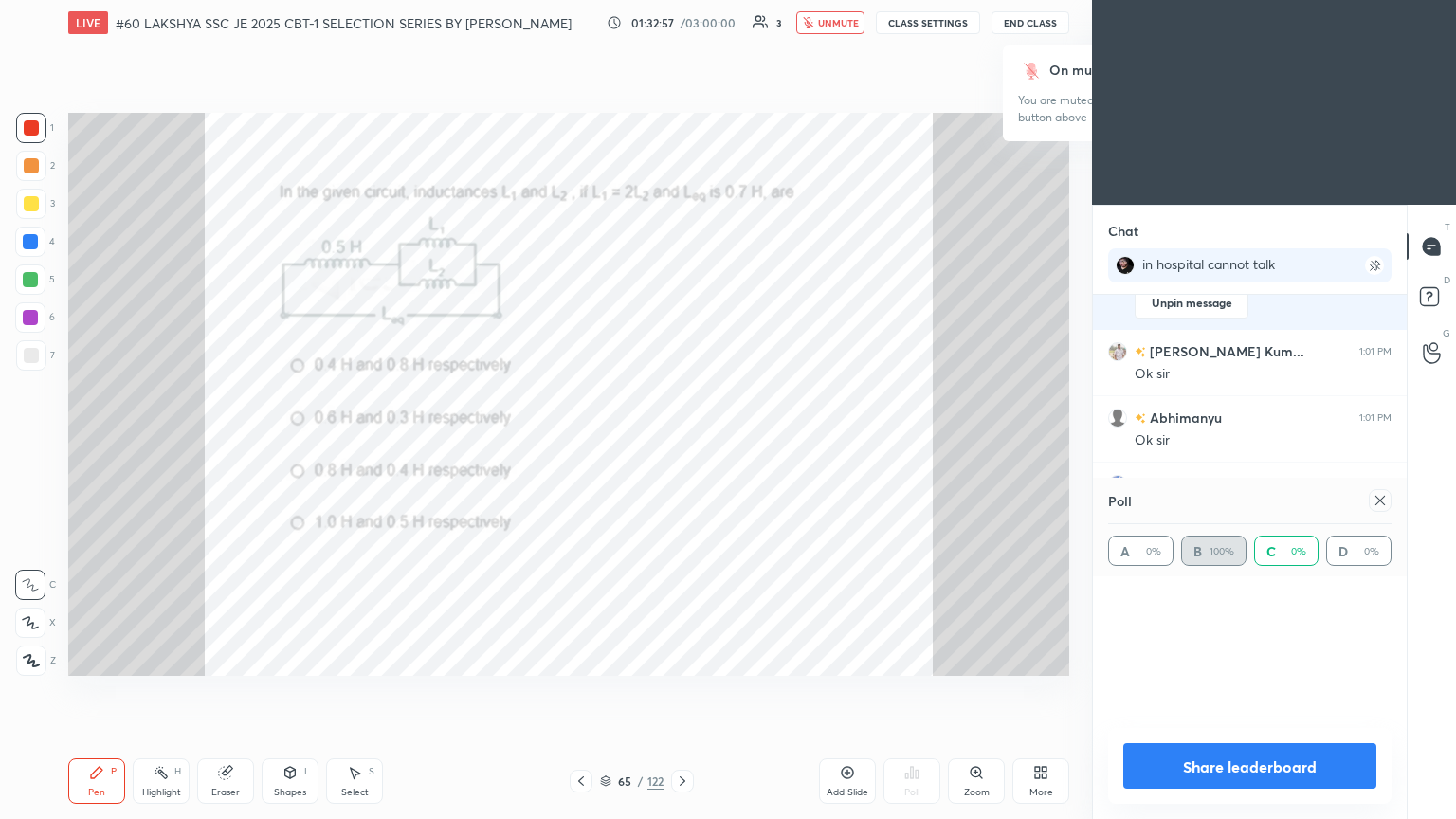
click at [679, 445] on icon at bounding box center [682, 780] width 15 height 15
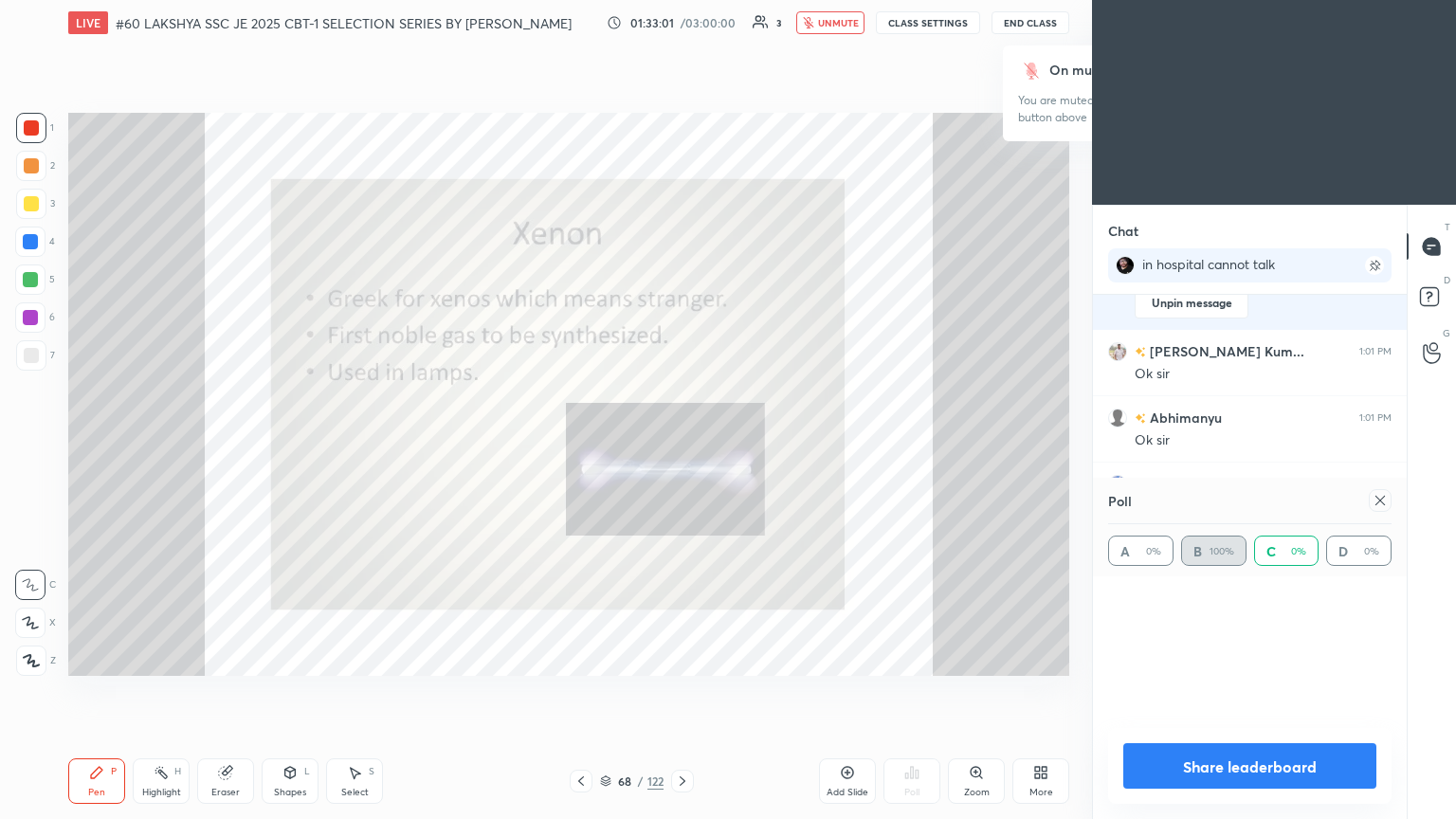
click at [679, 445] on icon at bounding box center [682, 780] width 15 height 15
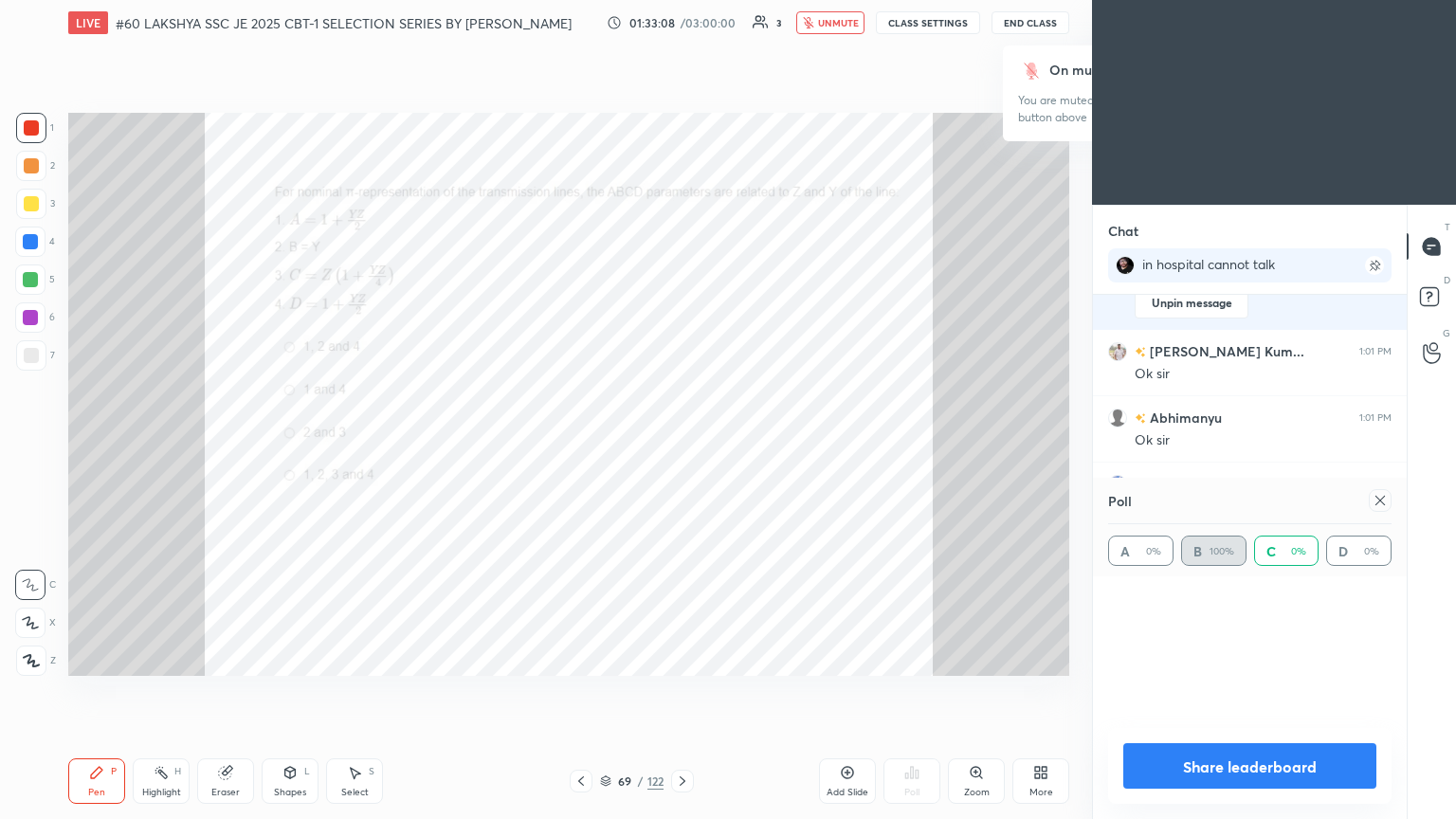
click at [680, 445] on icon at bounding box center [1380, 500] width 15 height 15
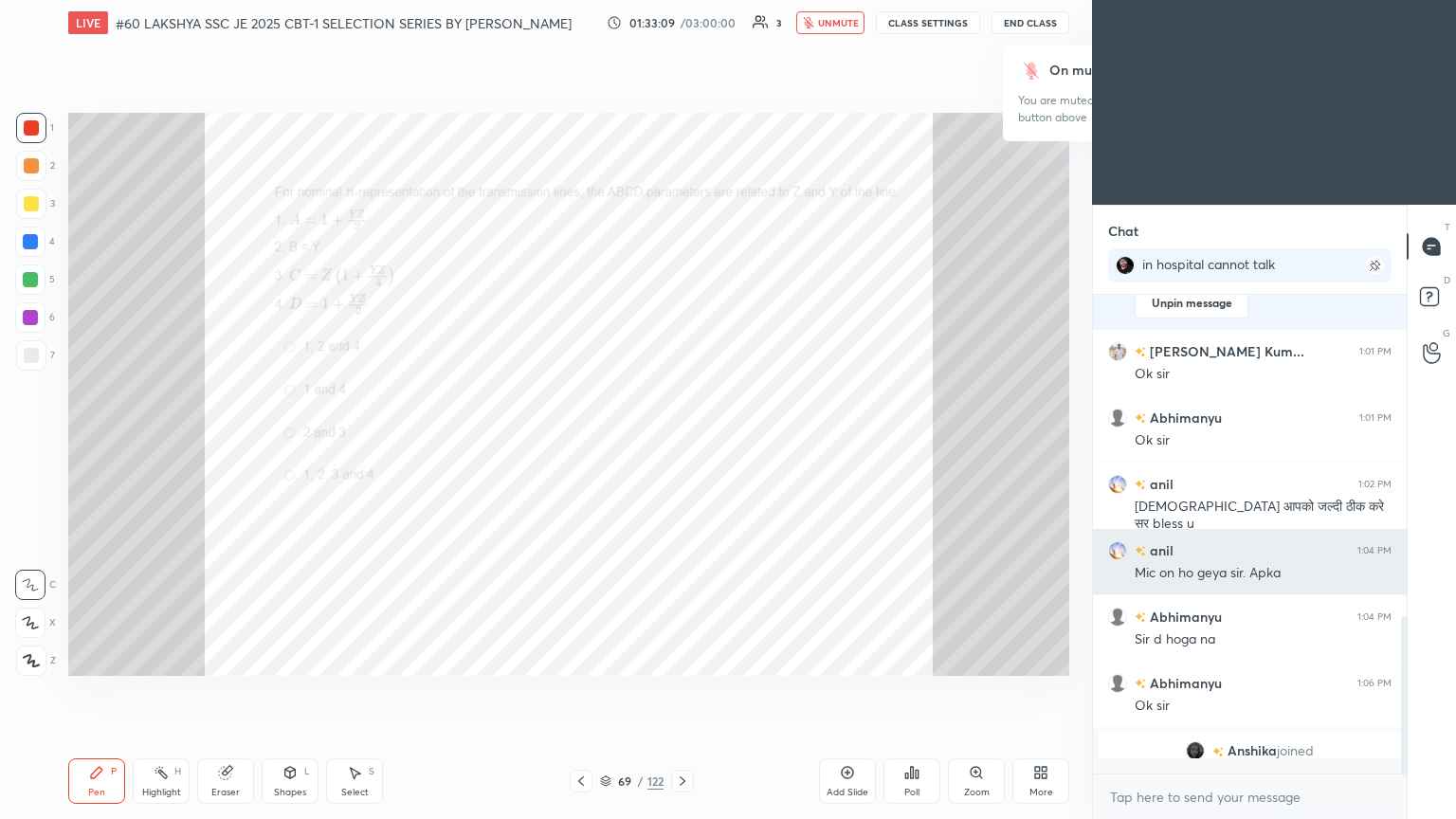
scroll to position [316, 308]
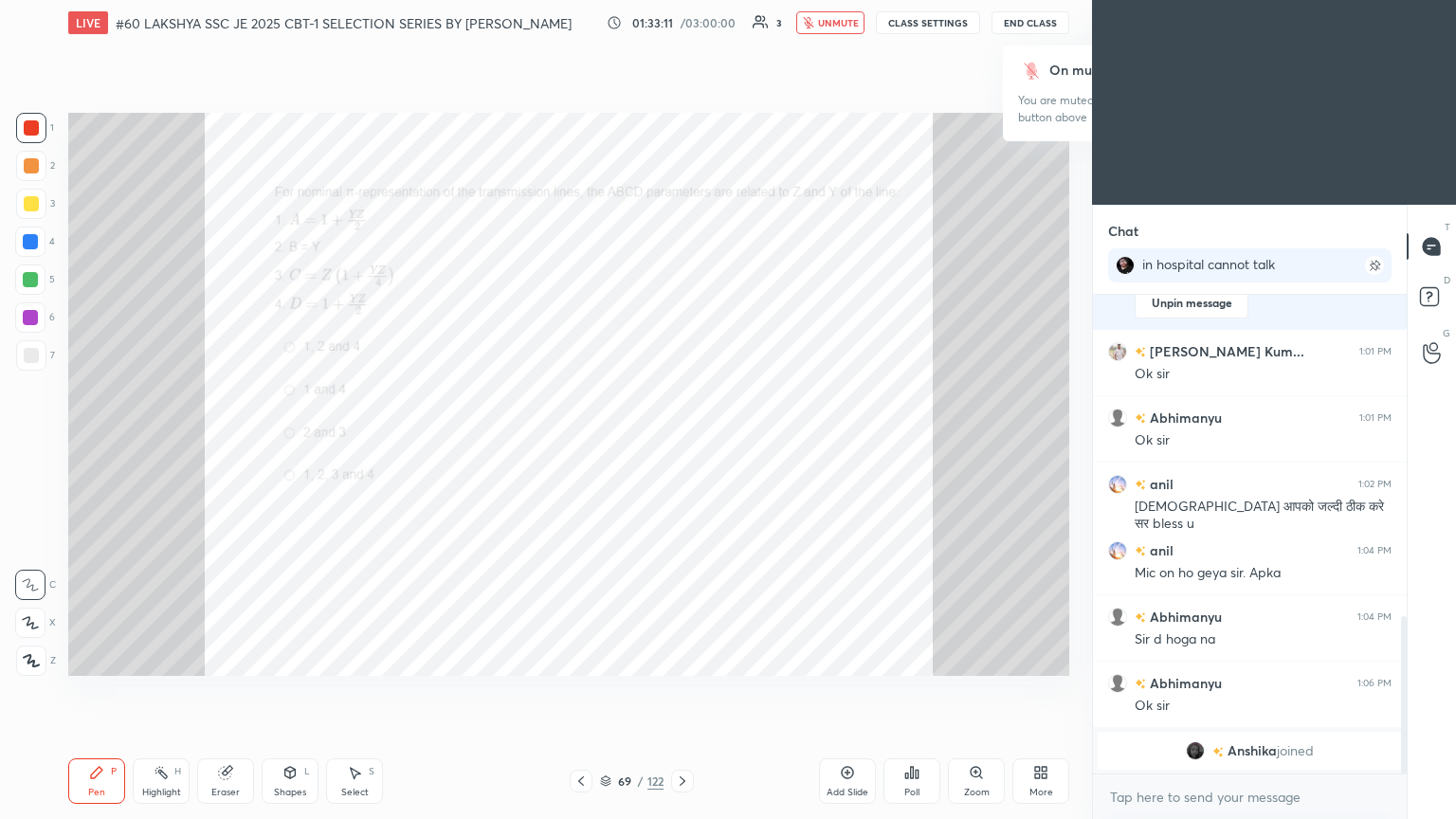
click at [680, 445] on div "Poll" at bounding box center [911, 793] width 15 height 10
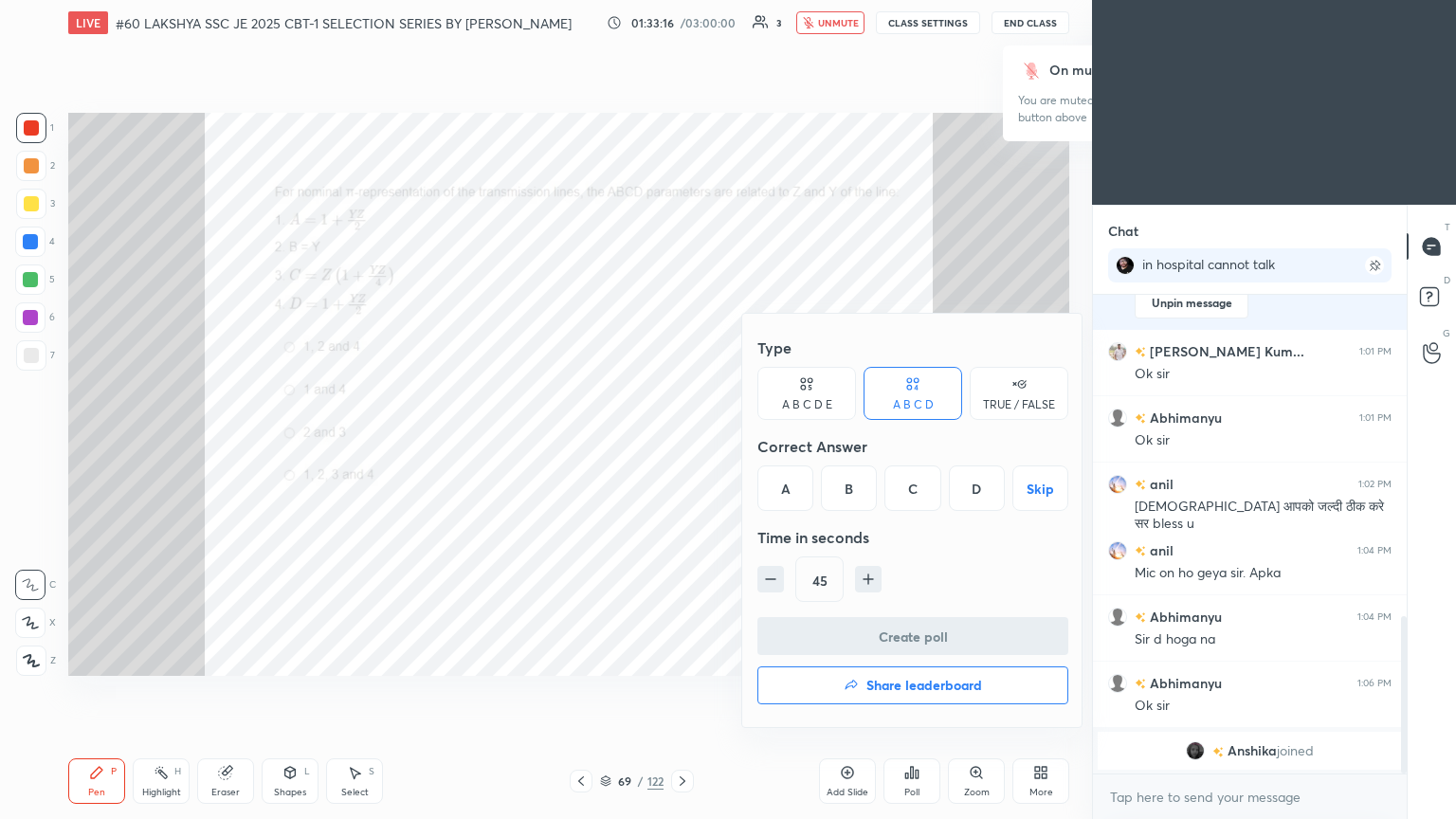
click at [680, 445] on div "B" at bounding box center [848, 488] width 55 height 46
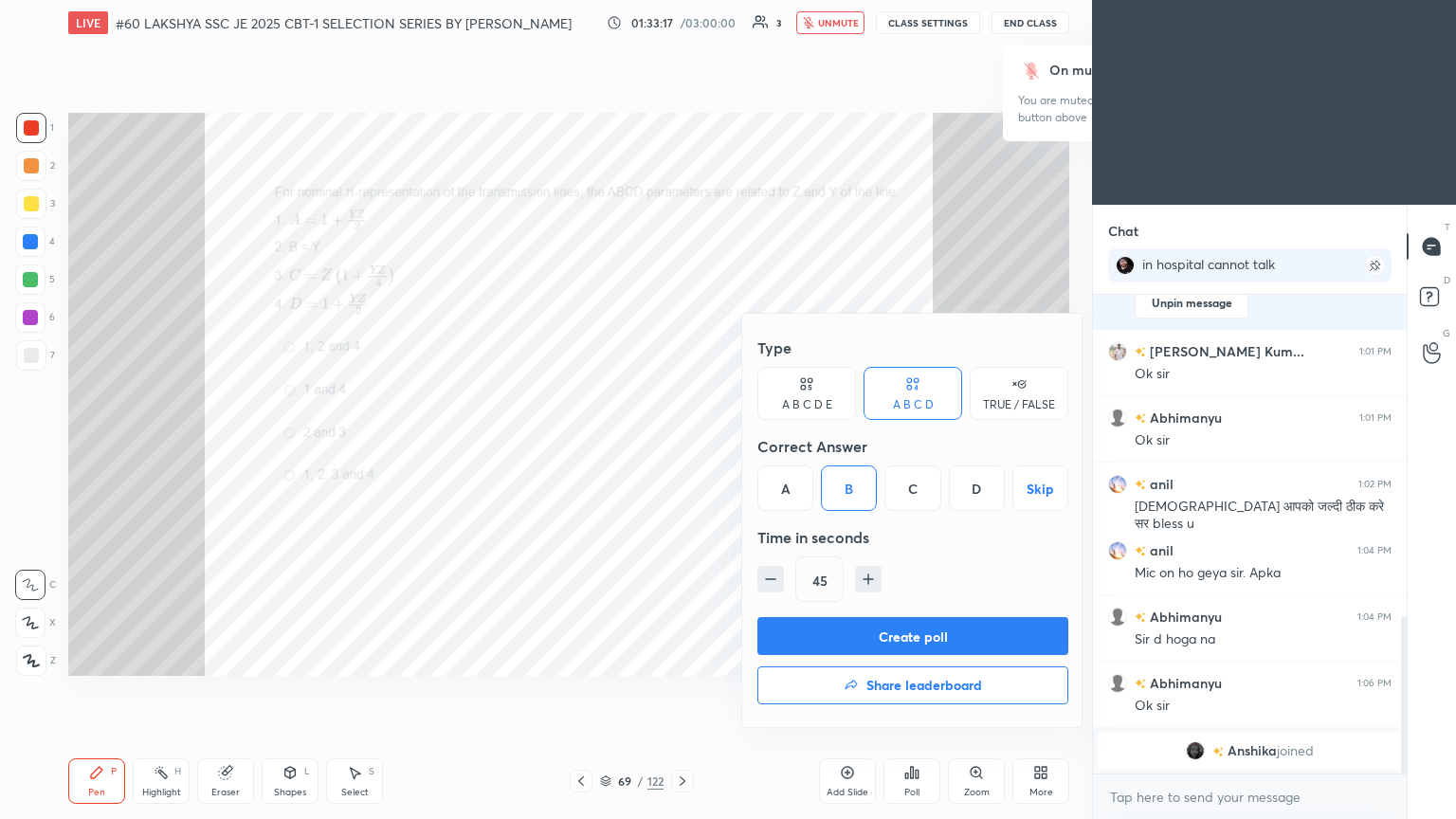
click at [680, 445] on button "Create poll" at bounding box center [913, 636] width 311 height 38
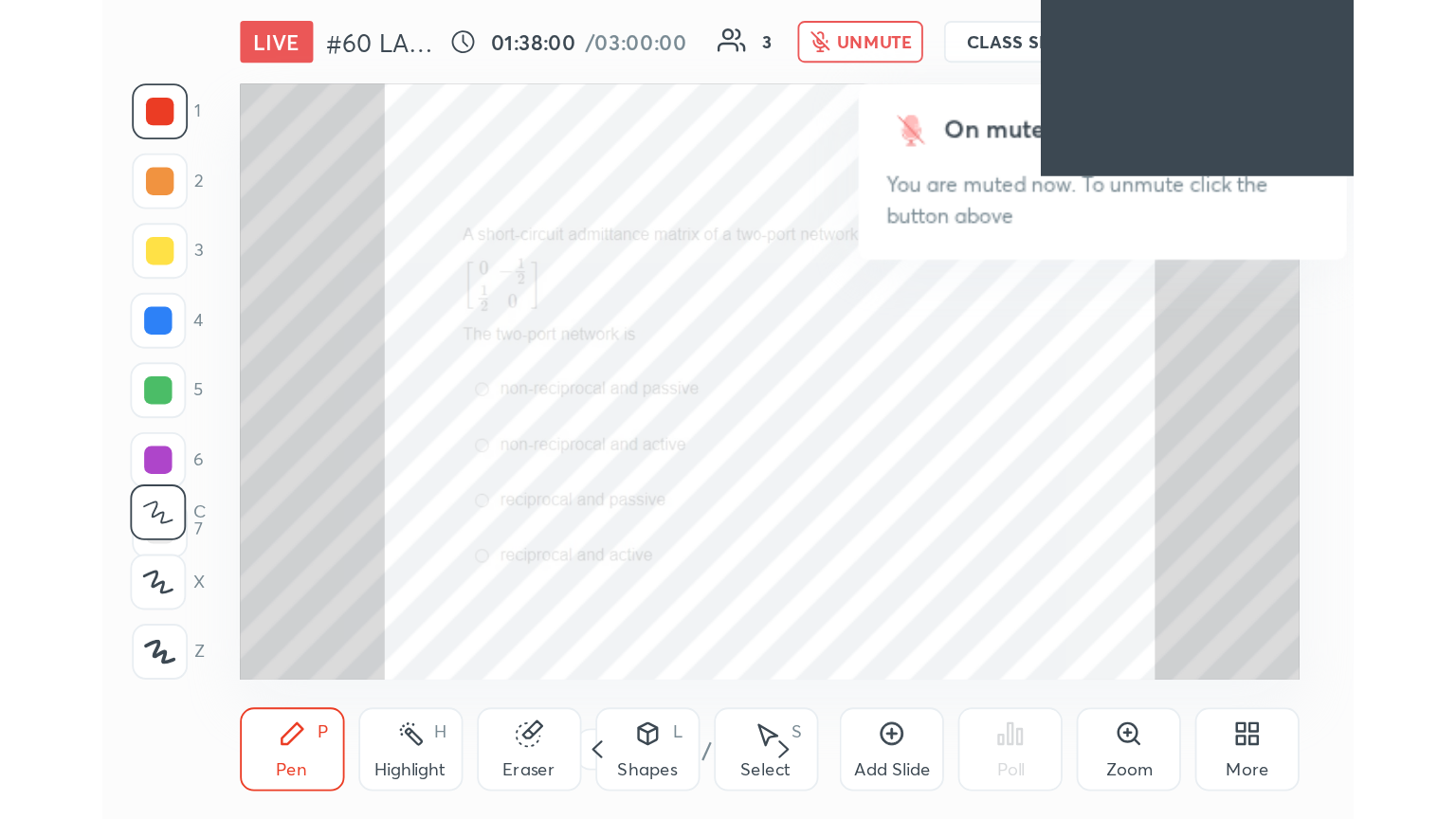
scroll to position [324, 605]
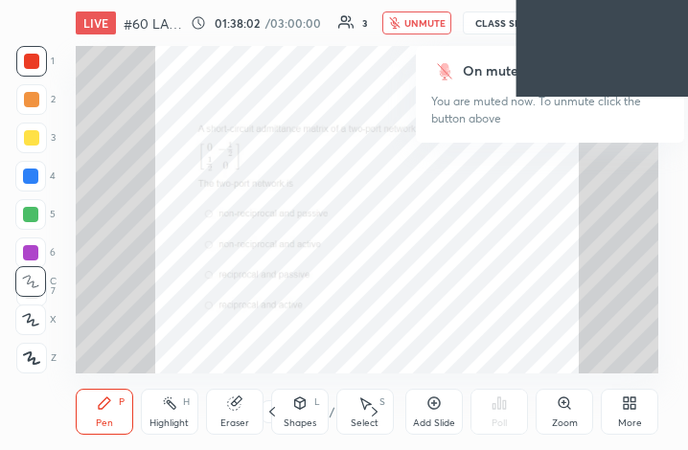
click at [632, 401] on icon at bounding box center [633, 399] width 5 height 5
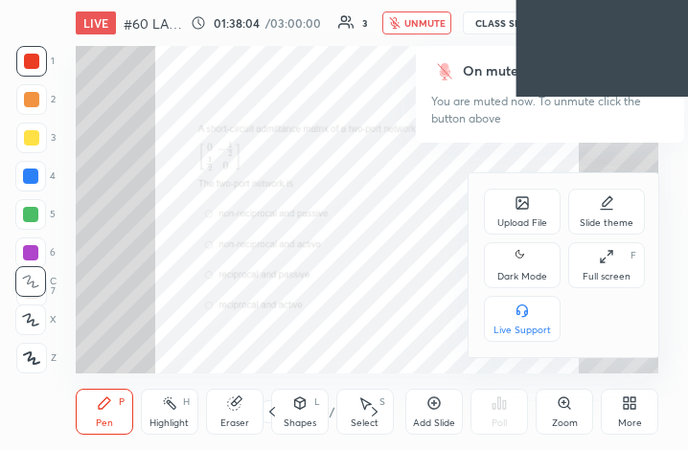
click at [600, 280] on div "Full screen" at bounding box center [606, 277] width 48 height 10
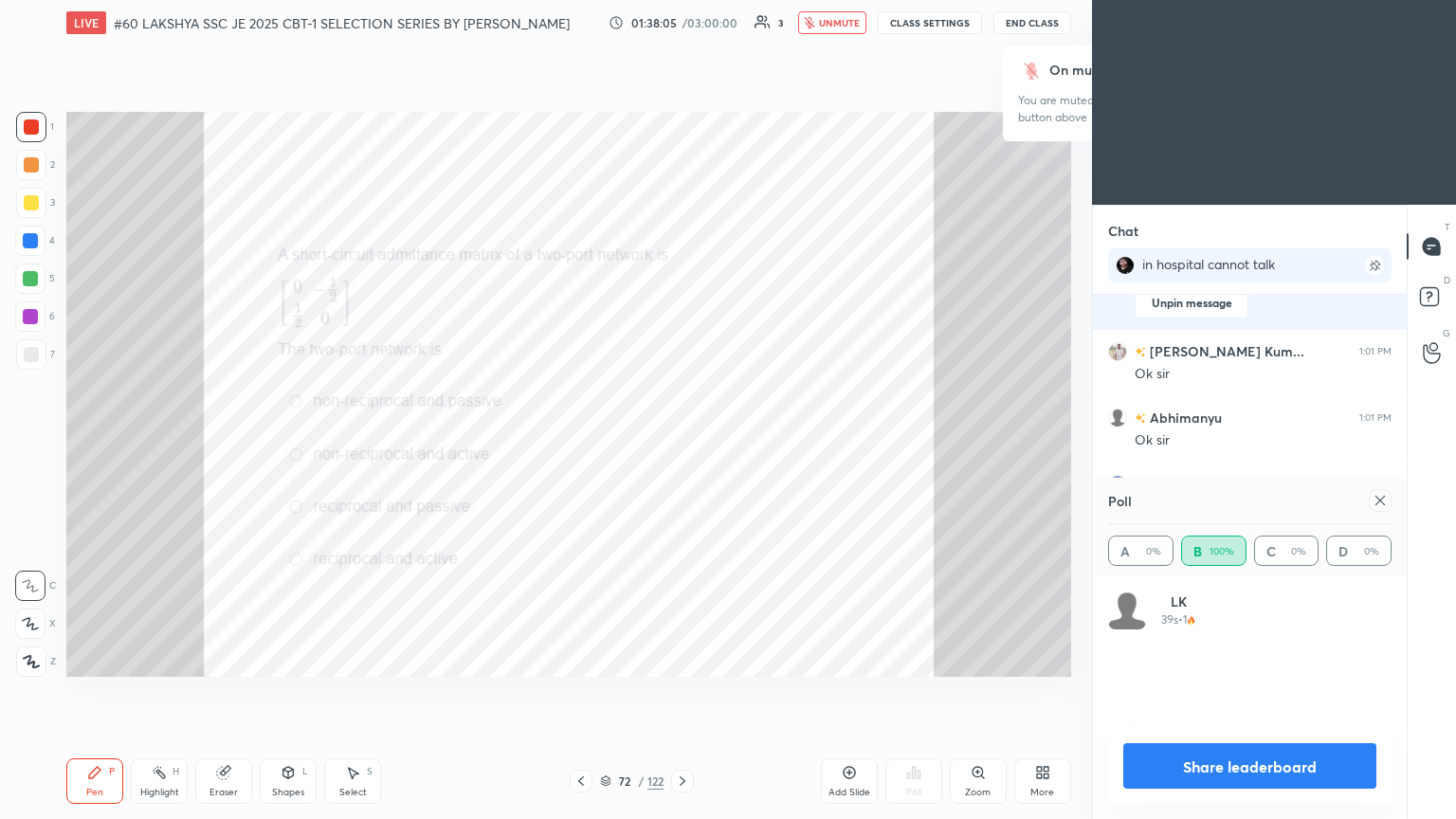
scroll to position [94129, 93760]
click at [680, 445] on icon at bounding box center [682, 780] width 15 height 15
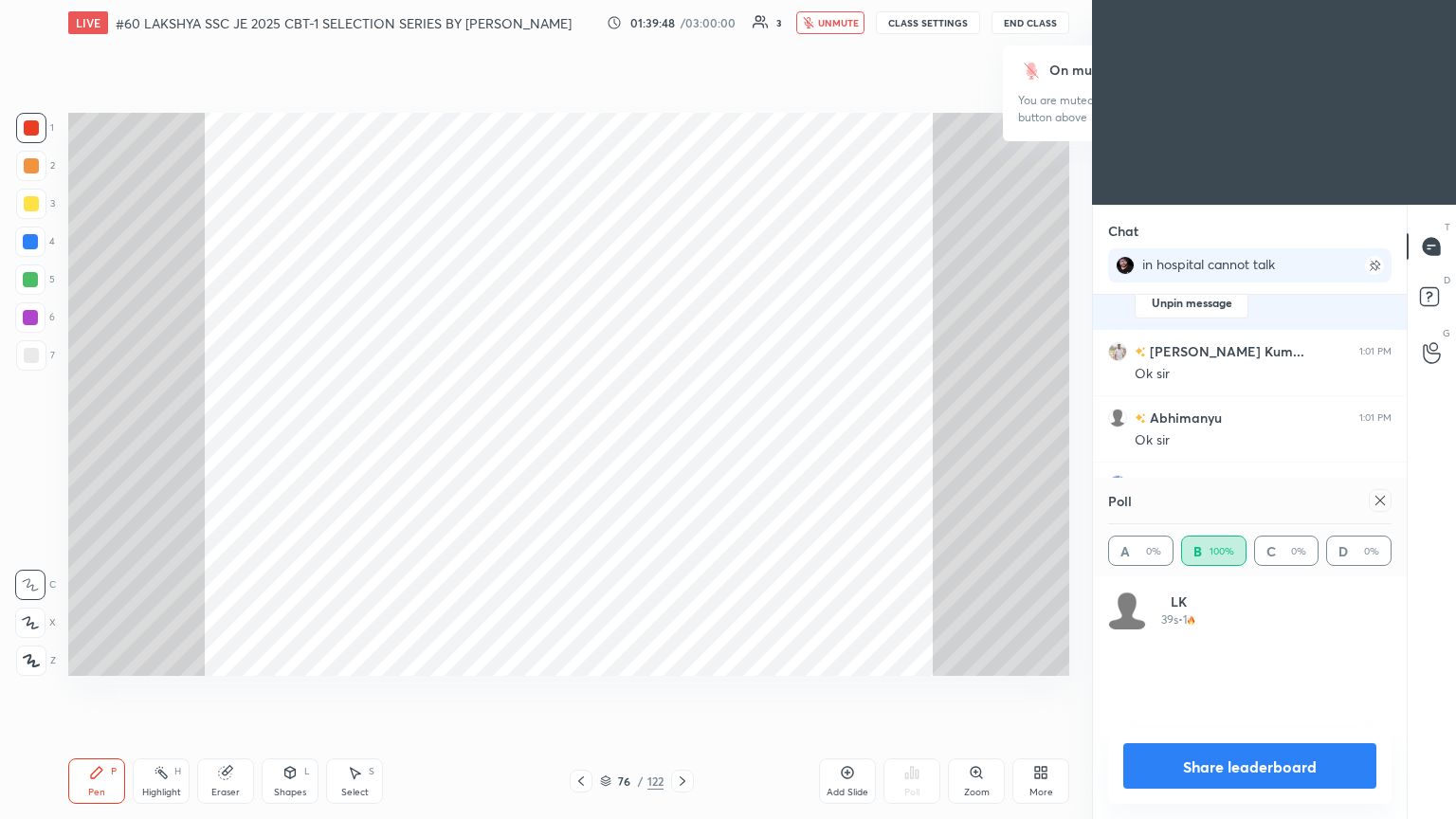
click at [680, 445] on icon at bounding box center [682, 780] width 15 height 15
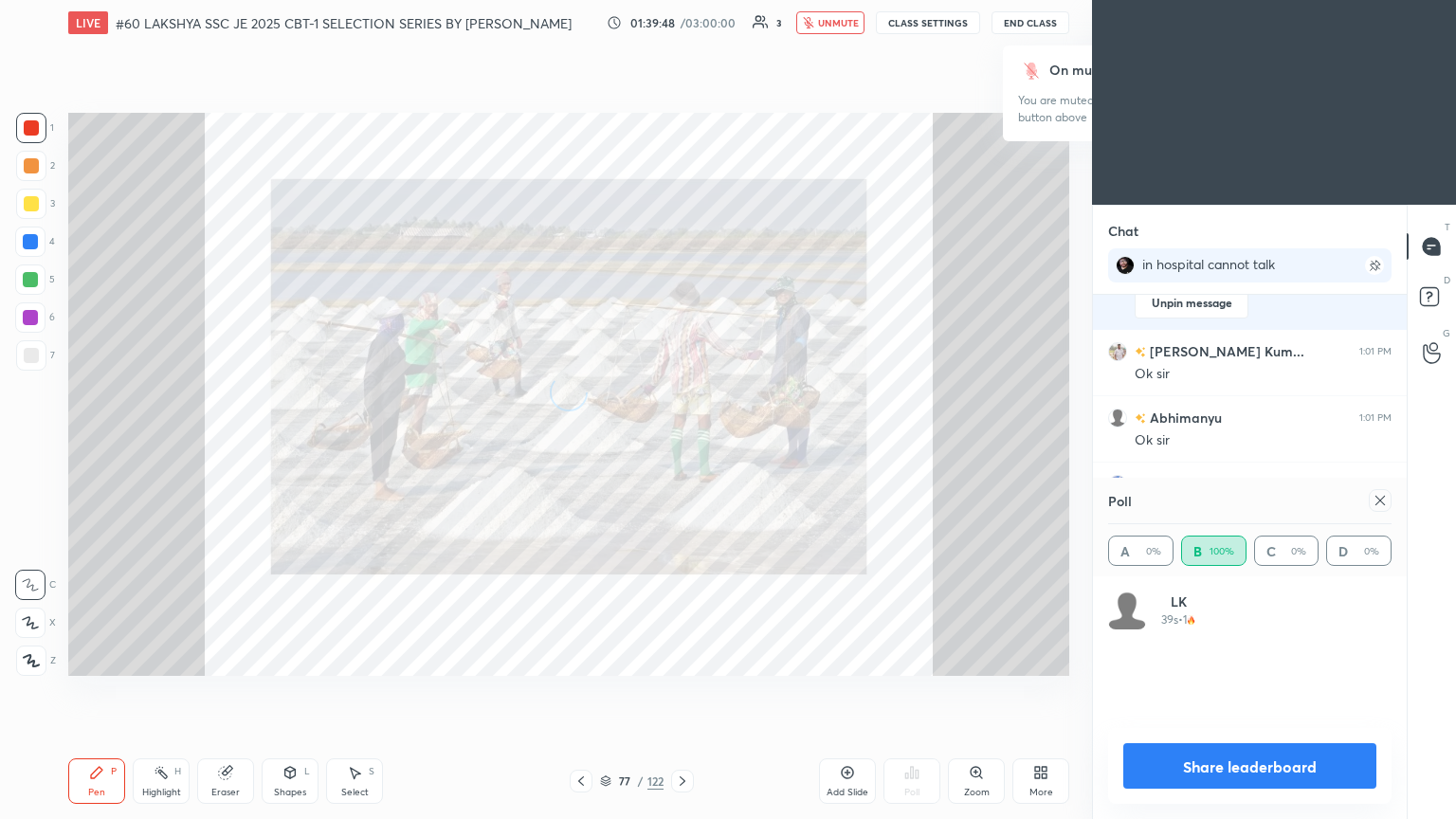
click at [680, 445] on icon at bounding box center [682, 780] width 15 height 15
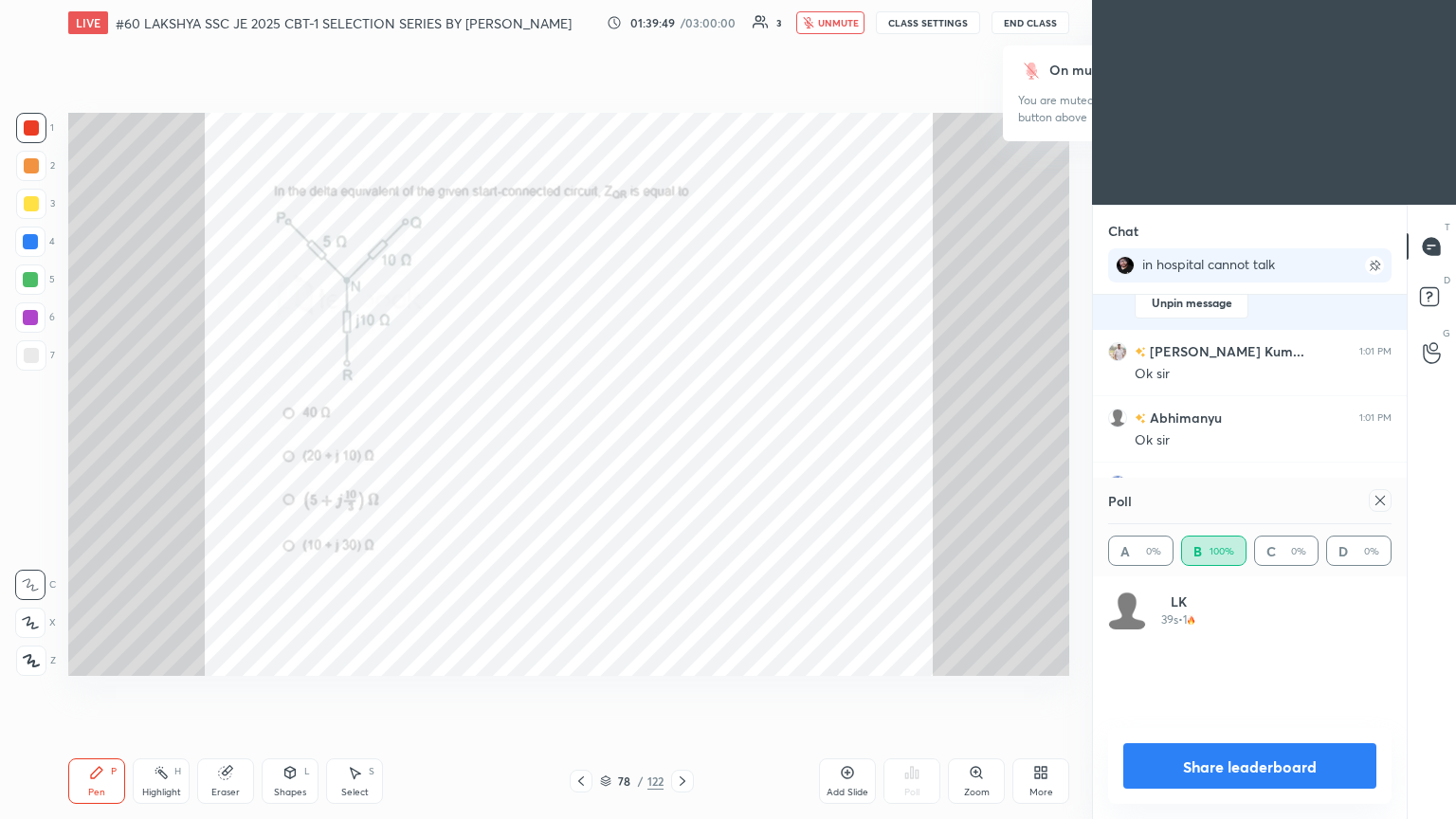
click at [680, 445] on icon at bounding box center [682, 780] width 15 height 15
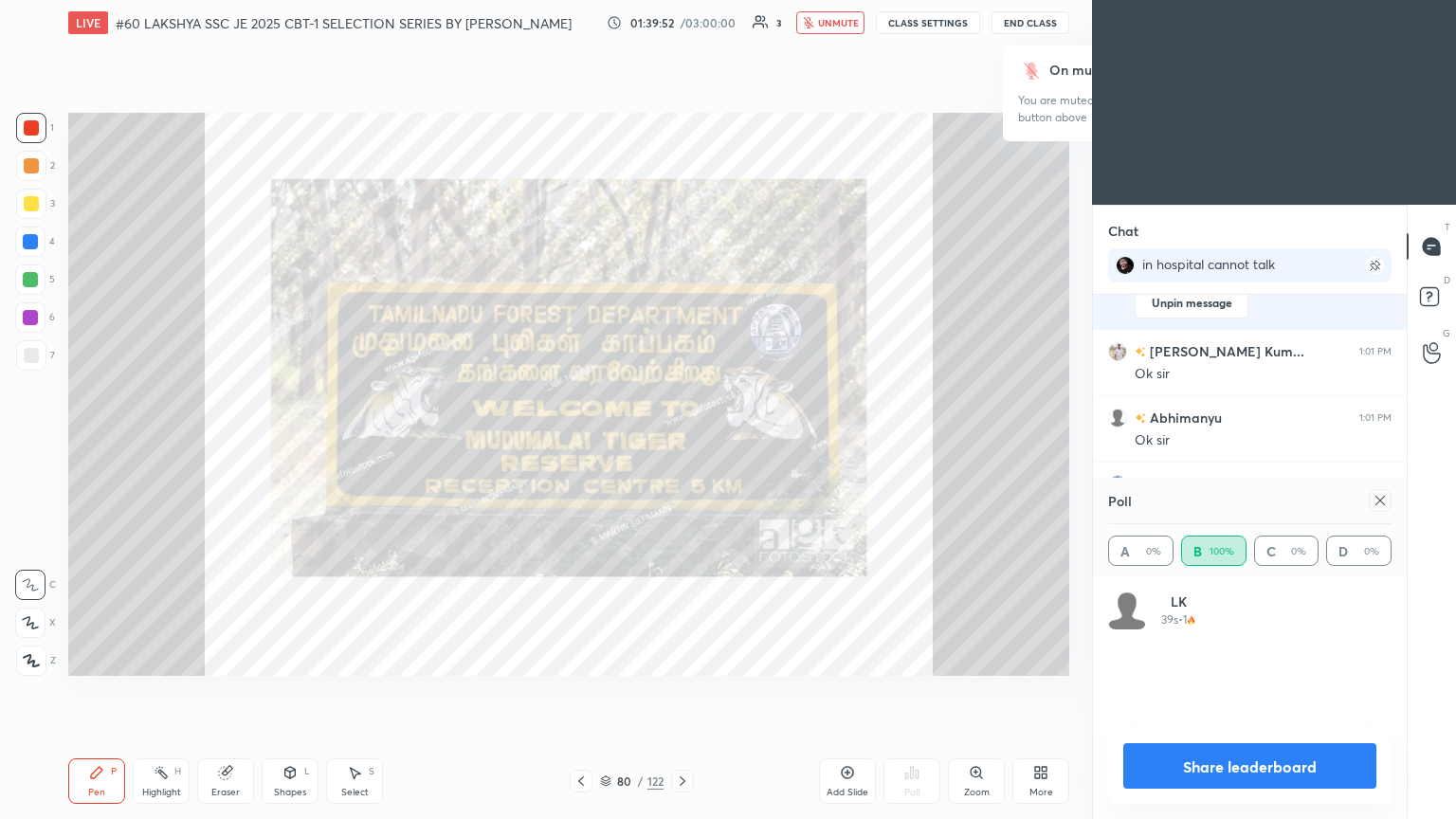
click at [680, 445] on icon at bounding box center [682, 780] width 15 height 15
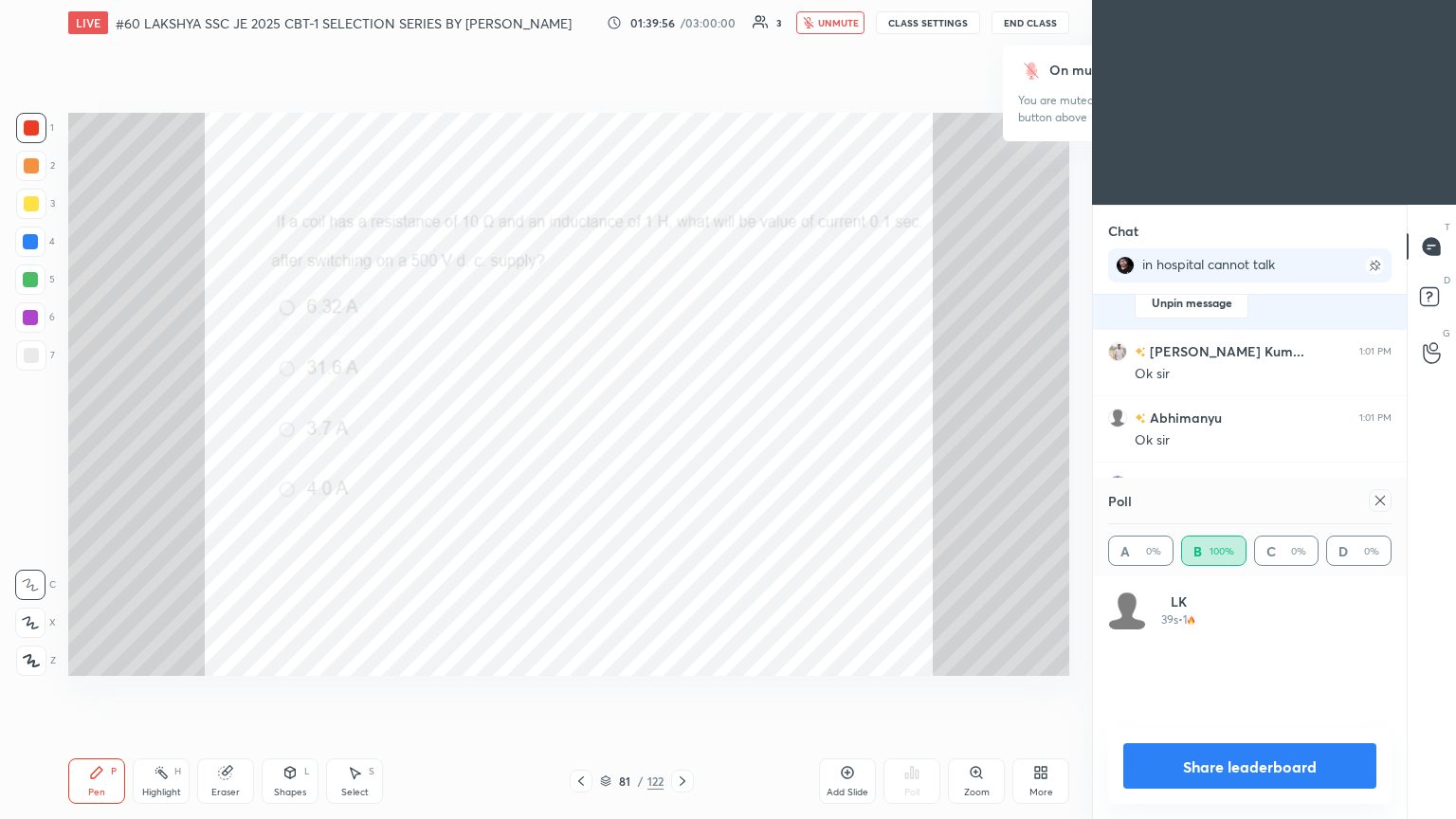
click at [680, 445] on icon at bounding box center [1380, 500] width 15 height 15
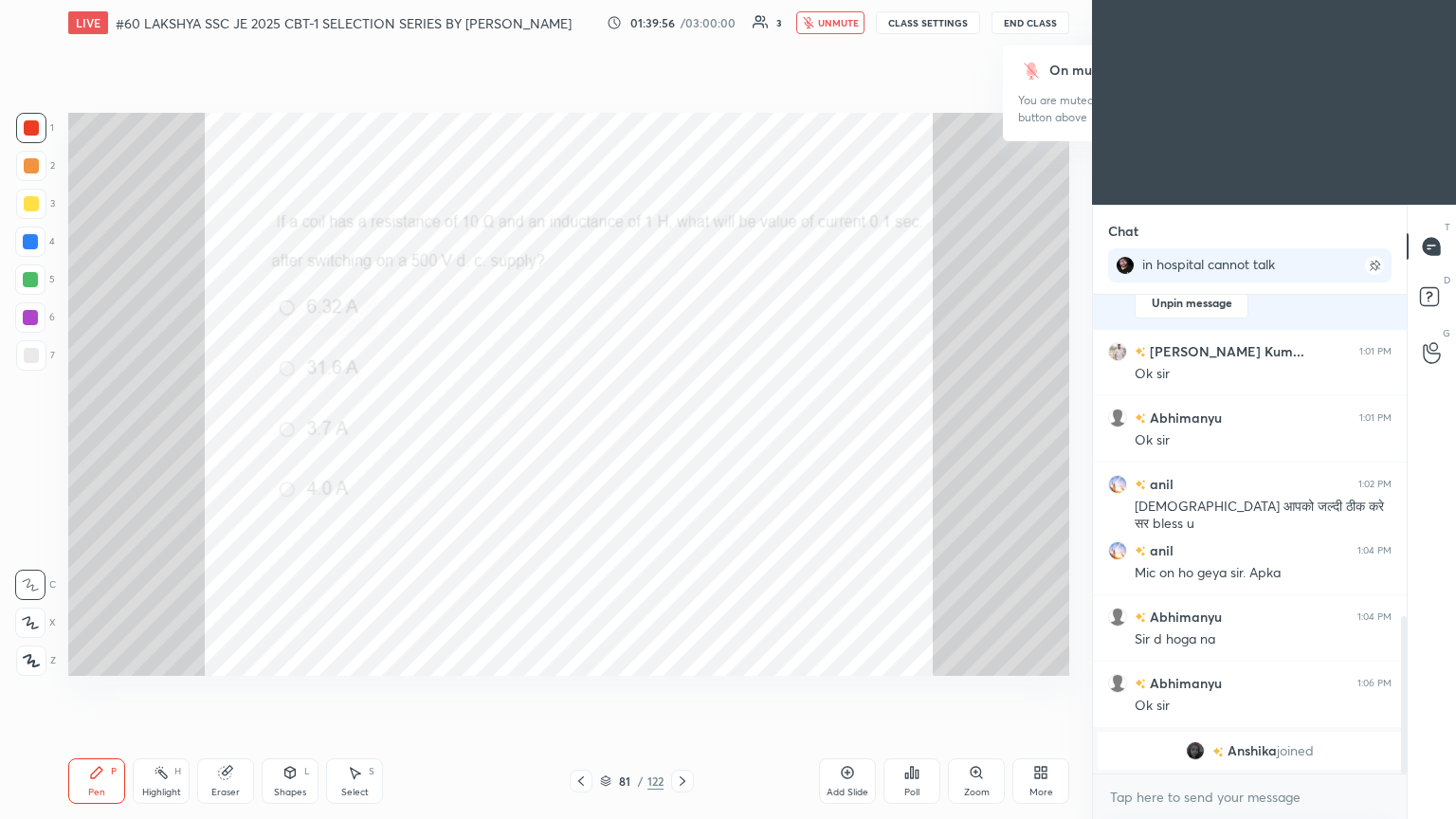
scroll to position [7, 6]
click at [679, 445] on icon at bounding box center [682, 780] width 15 height 15
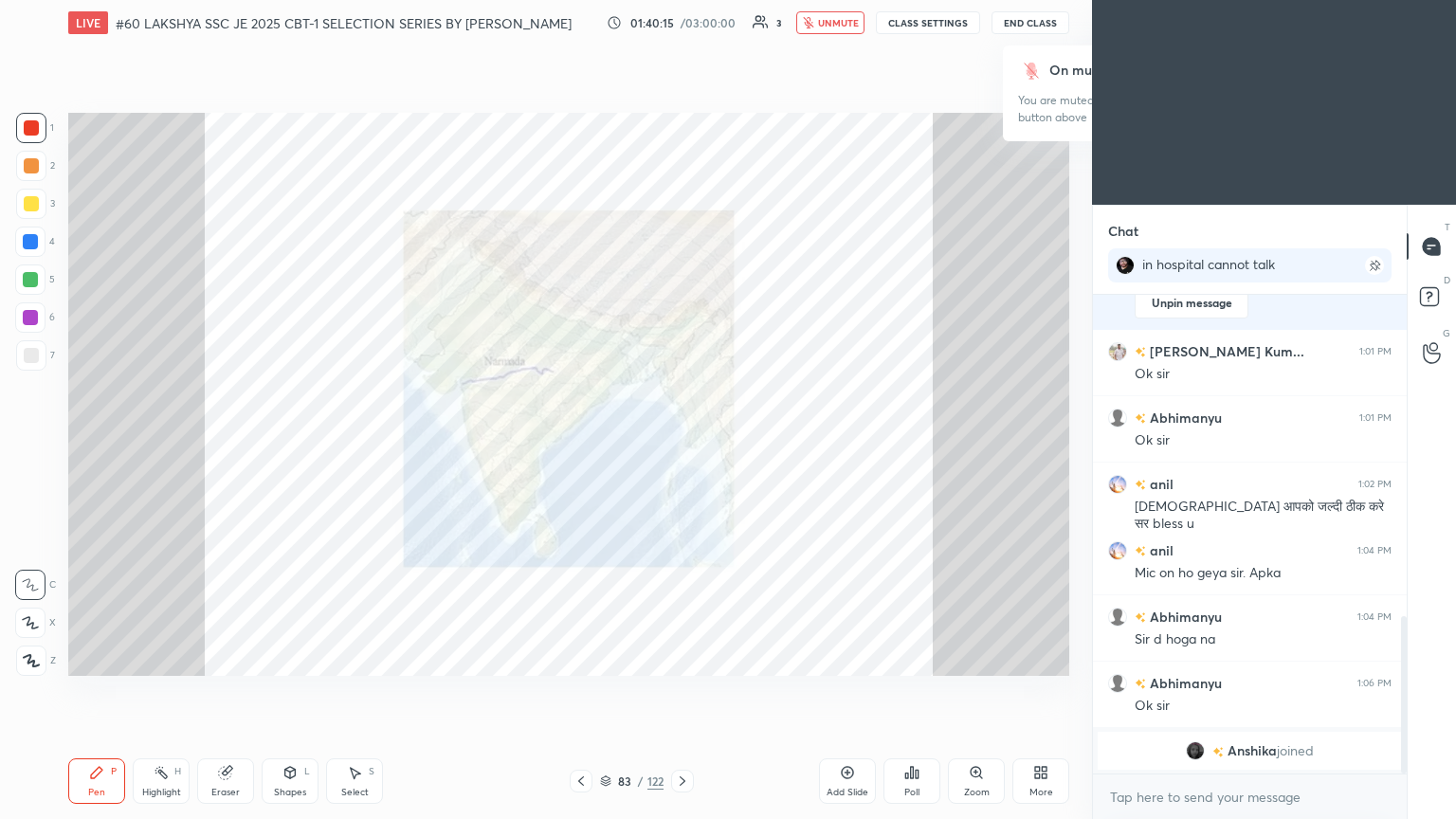
click at [679, 445] on icon at bounding box center [682, 780] width 15 height 15
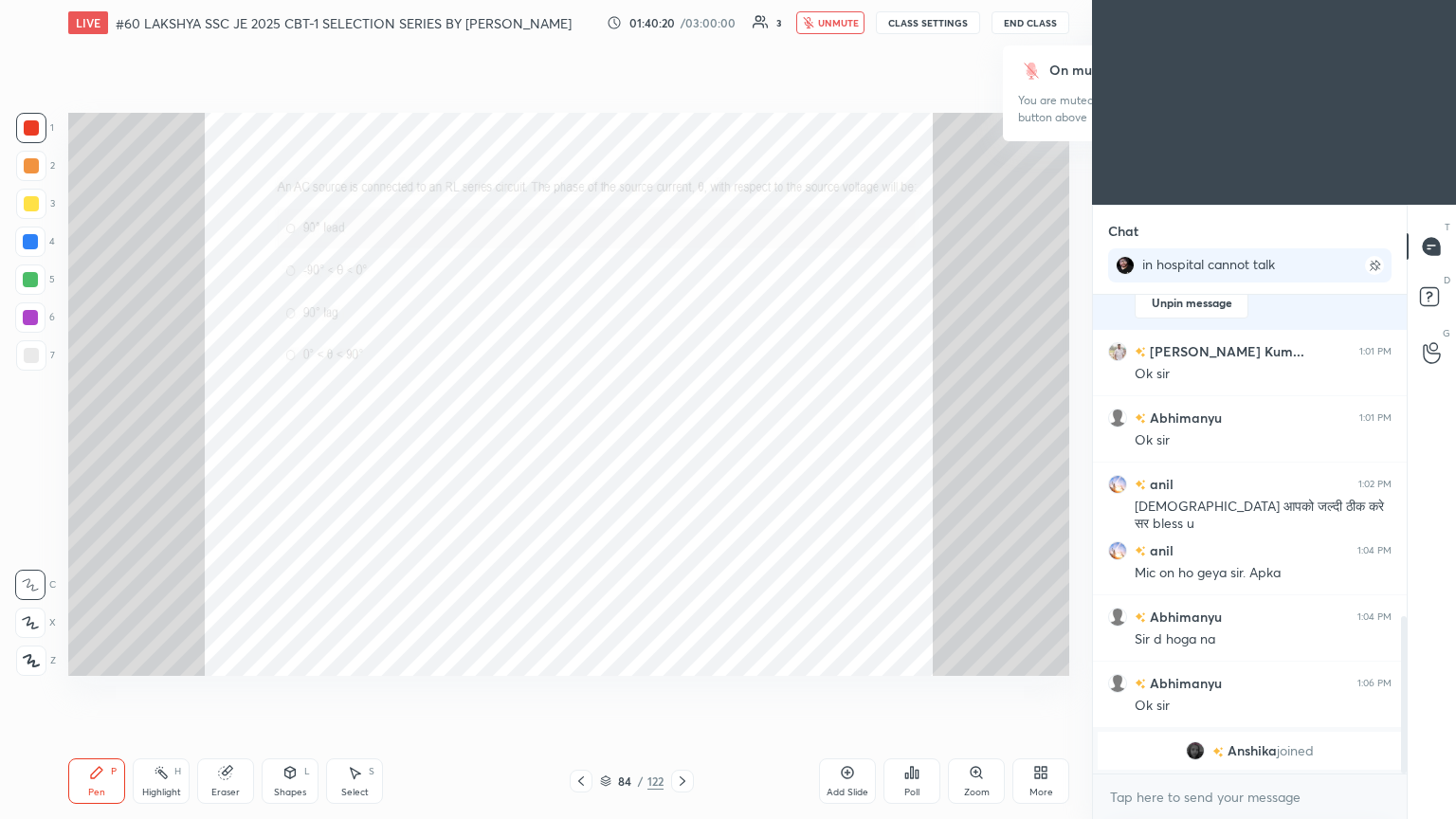
click at [680, 445] on div "Zoom" at bounding box center [976, 781] width 56 height 46
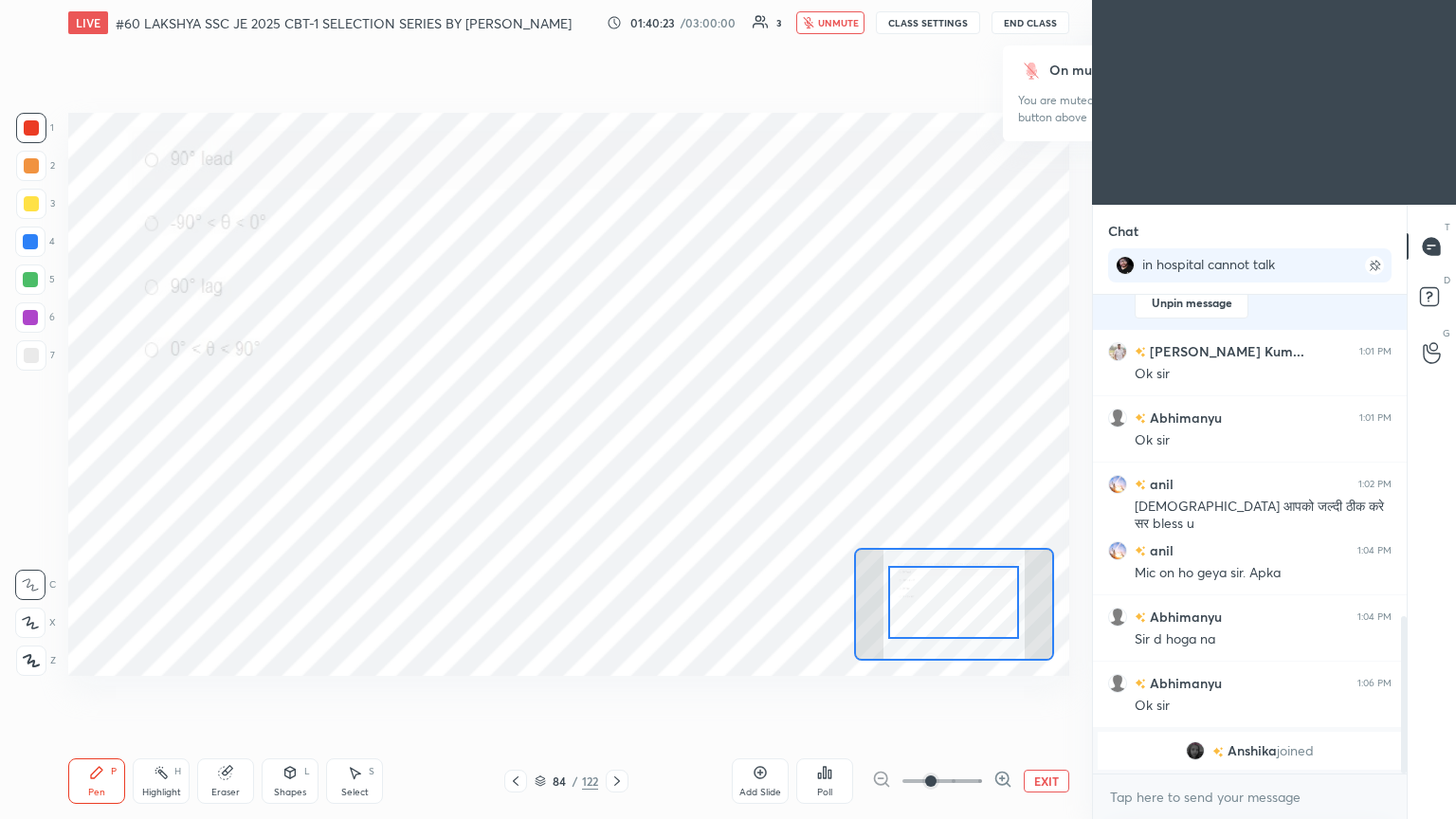
drag, startPoint x: 970, startPoint y: 630, endPoint x: 975, endPoint y: 572, distance: 58.2
drag, startPoint x: 971, startPoint y: 609, endPoint x: 976, endPoint y: 558, distance: 51.2
click at [680, 445] on div at bounding box center [958, 586] width 131 height 73
click at [680, 445] on icon at bounding box center [829, 774] width 3 height 9
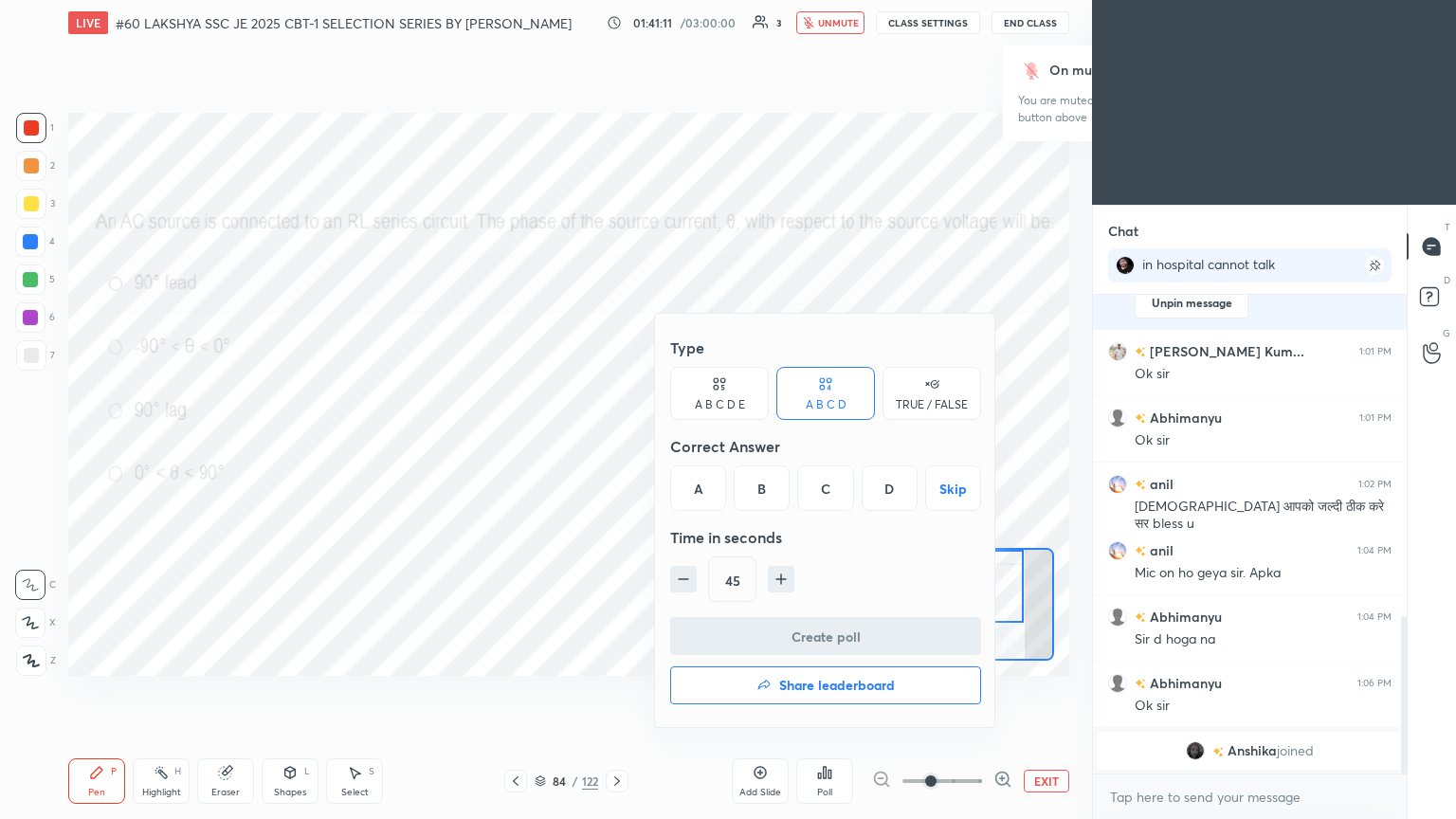
click at [680, 445] on div "B" at bounding box center [761, 488] width 55 height 46
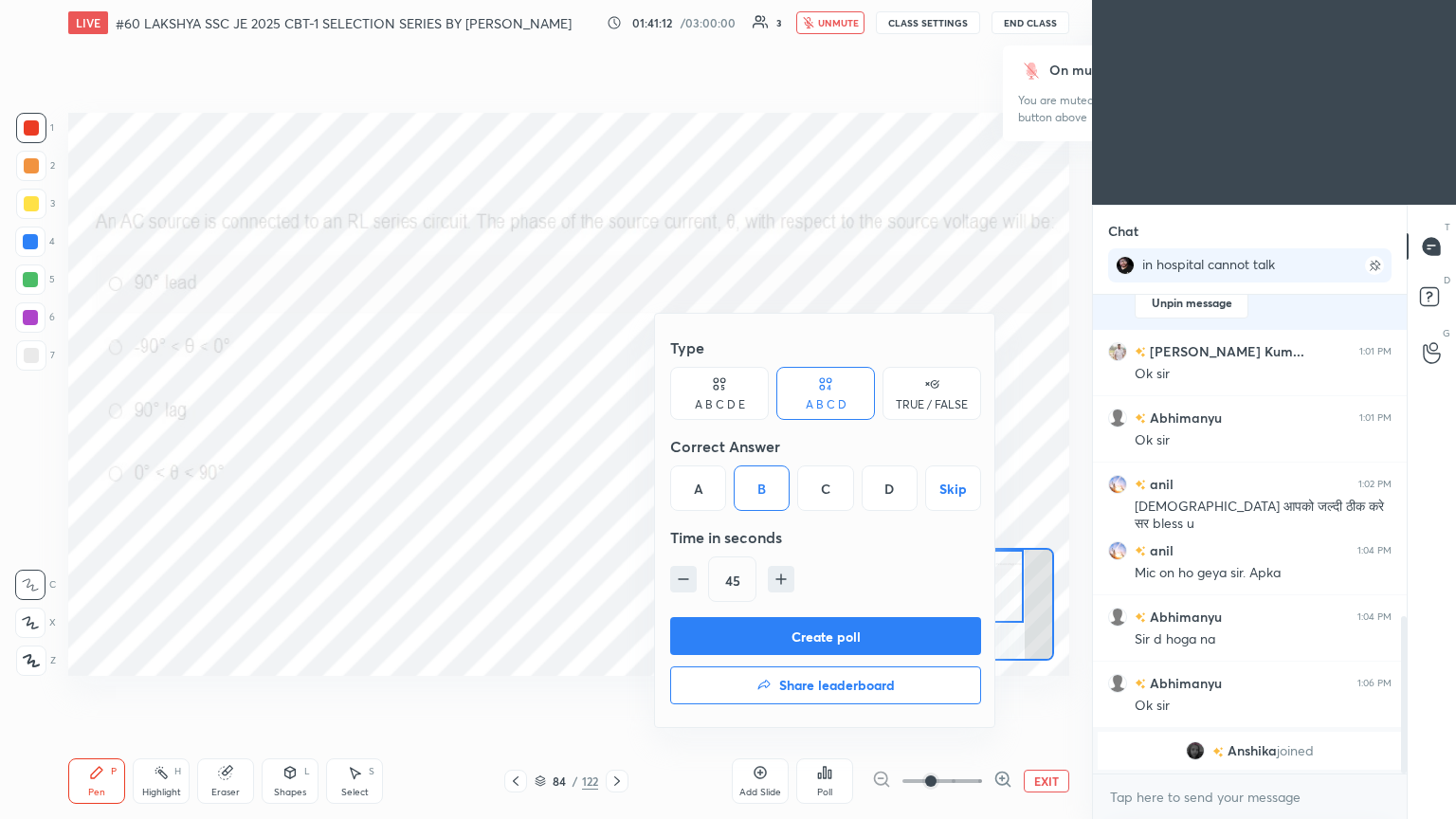
click at [680, 445] on button "Create poll" at bounding box center [825, 636] width 311 height 38
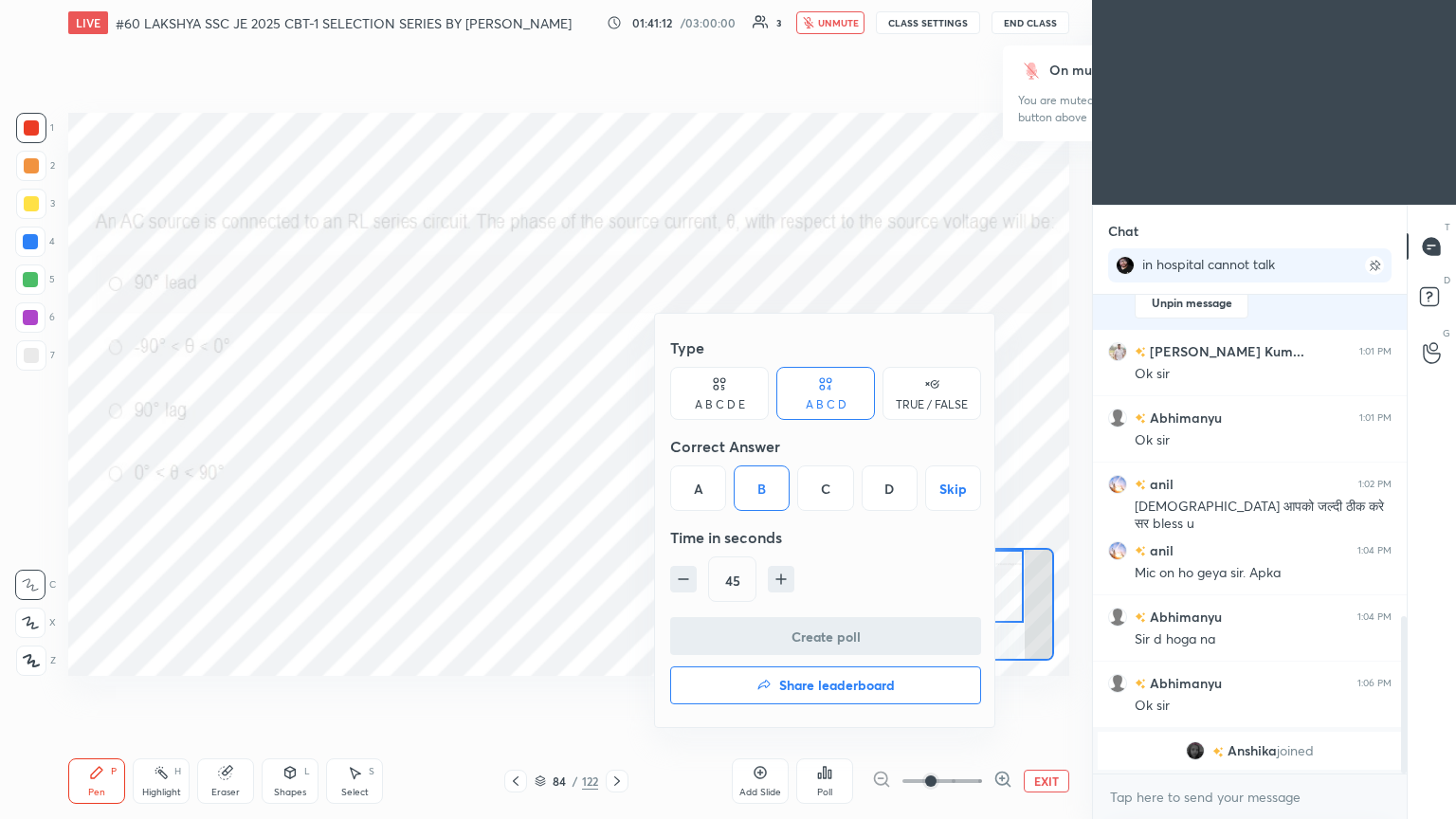
type textarea "x"
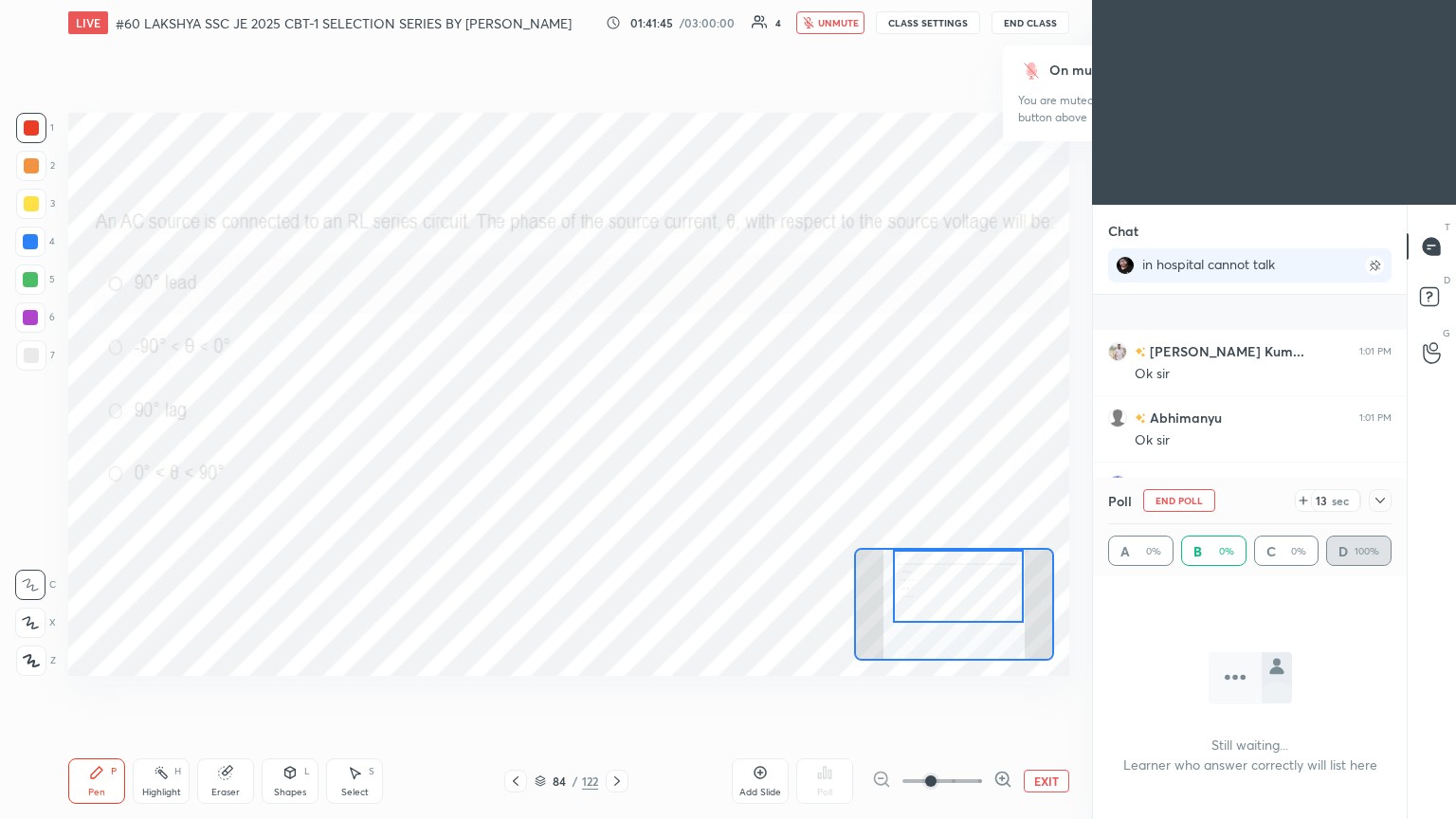
scroll to position [1099, 0]
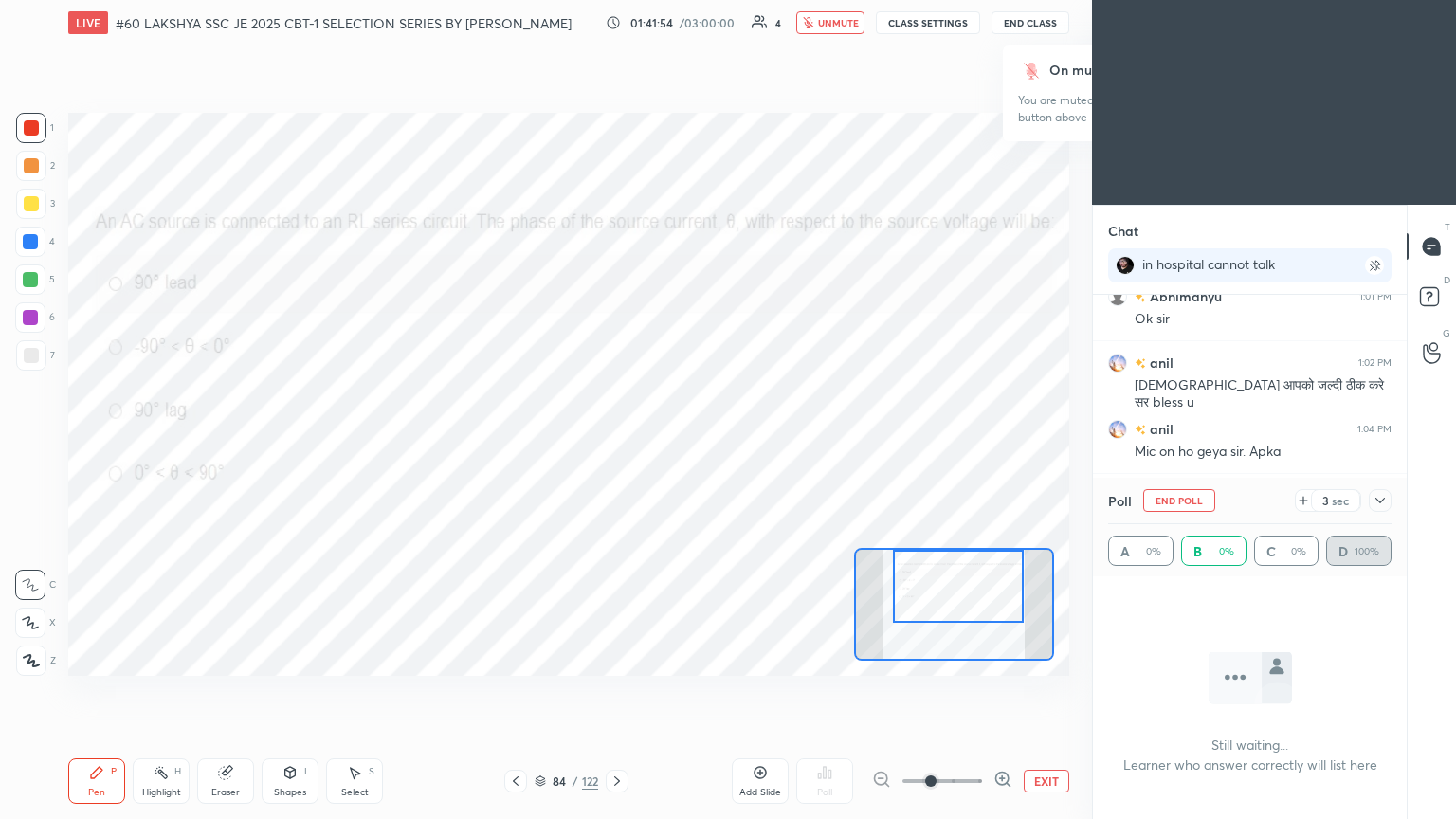
click at [680, 24] on span "unmute" at bounding box center [837, 22] width 41 height 13
click at [680, 24] on span "mute" at bounding box center [839, 22] width 27 height 13
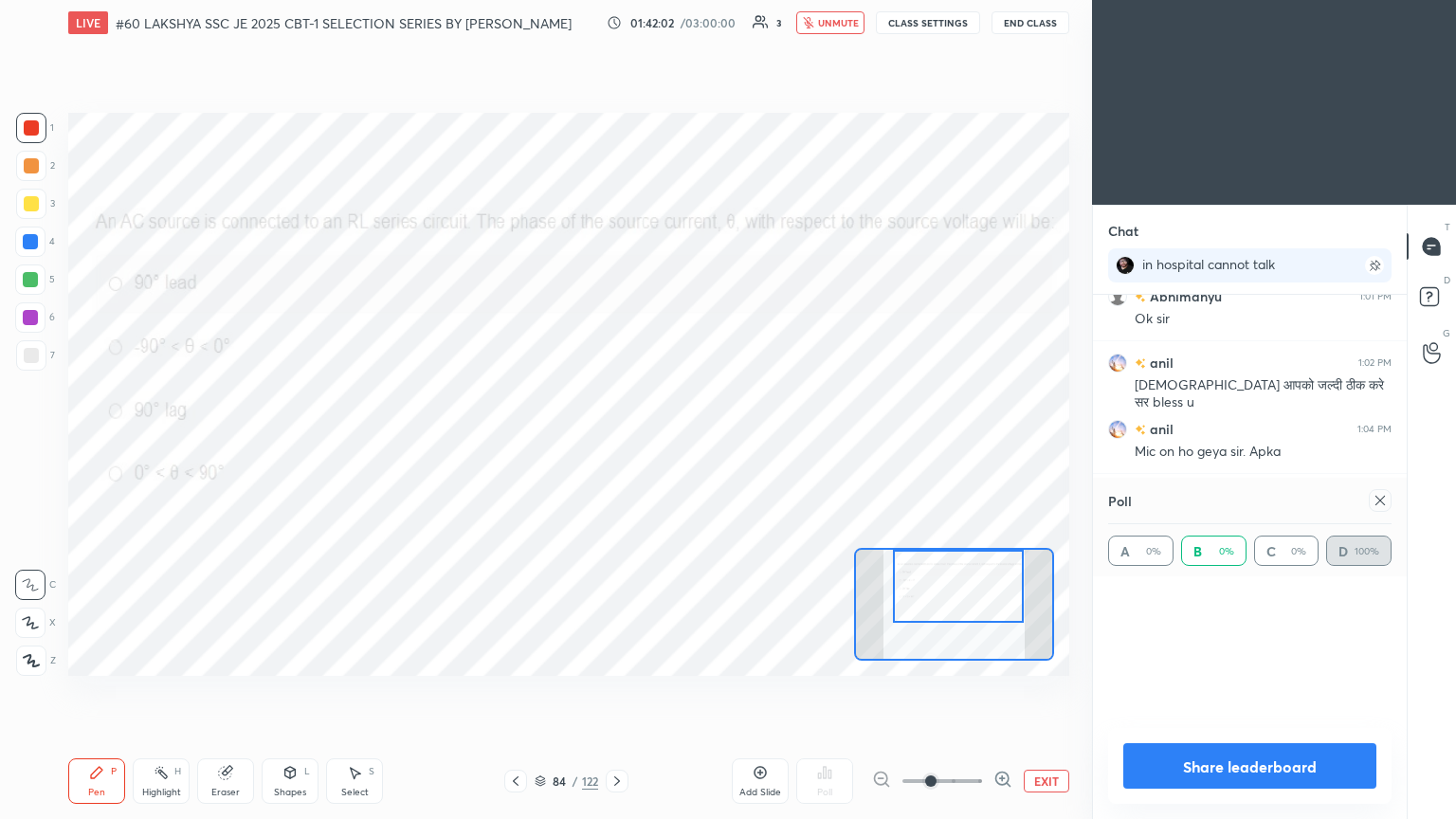
click at [616, 445] on icon at bounding box center [617, 780] width 15 height 15
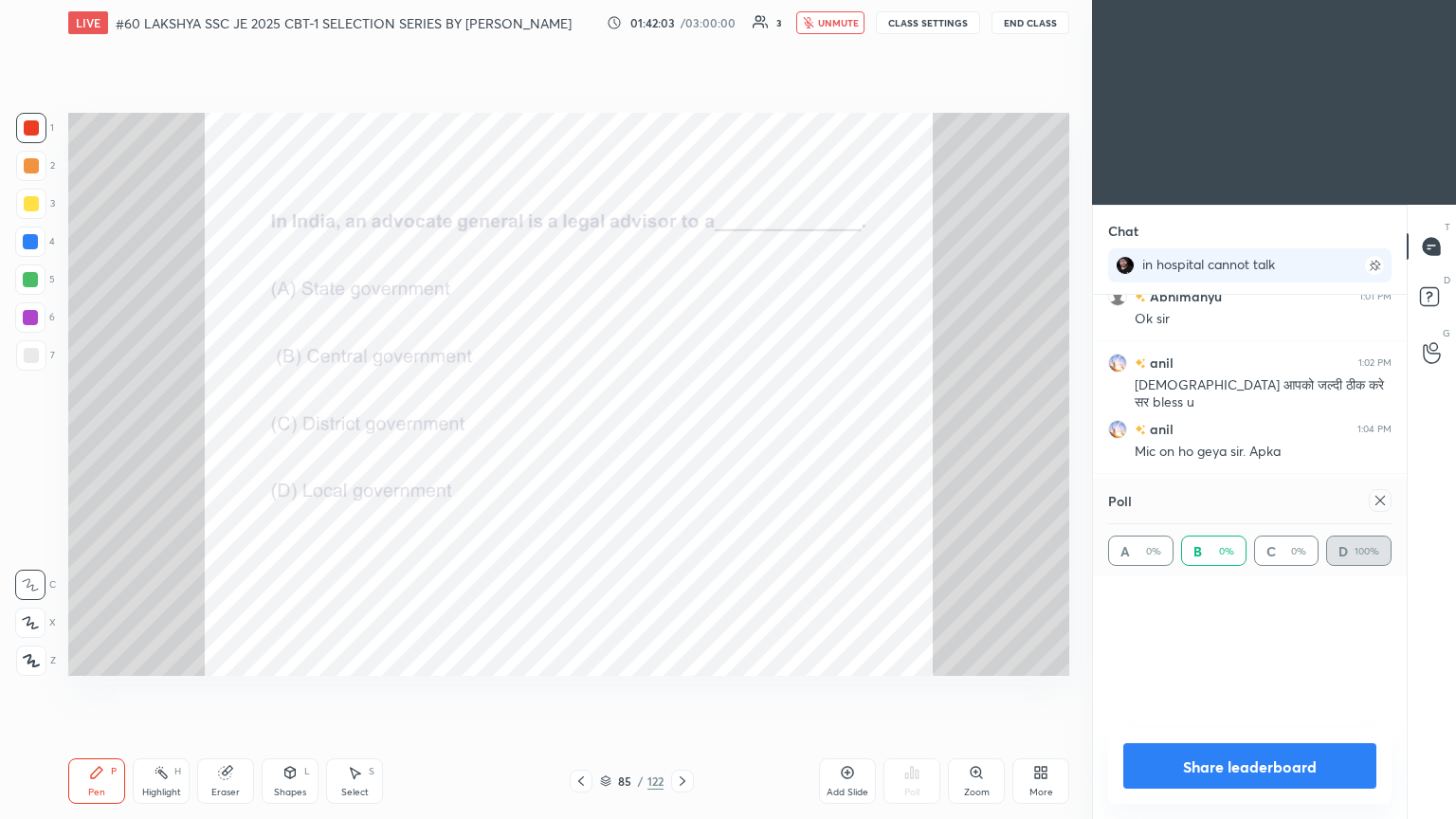
click at [616, 445] on div "85" at bounding box center [624, 780] width 19 height 11
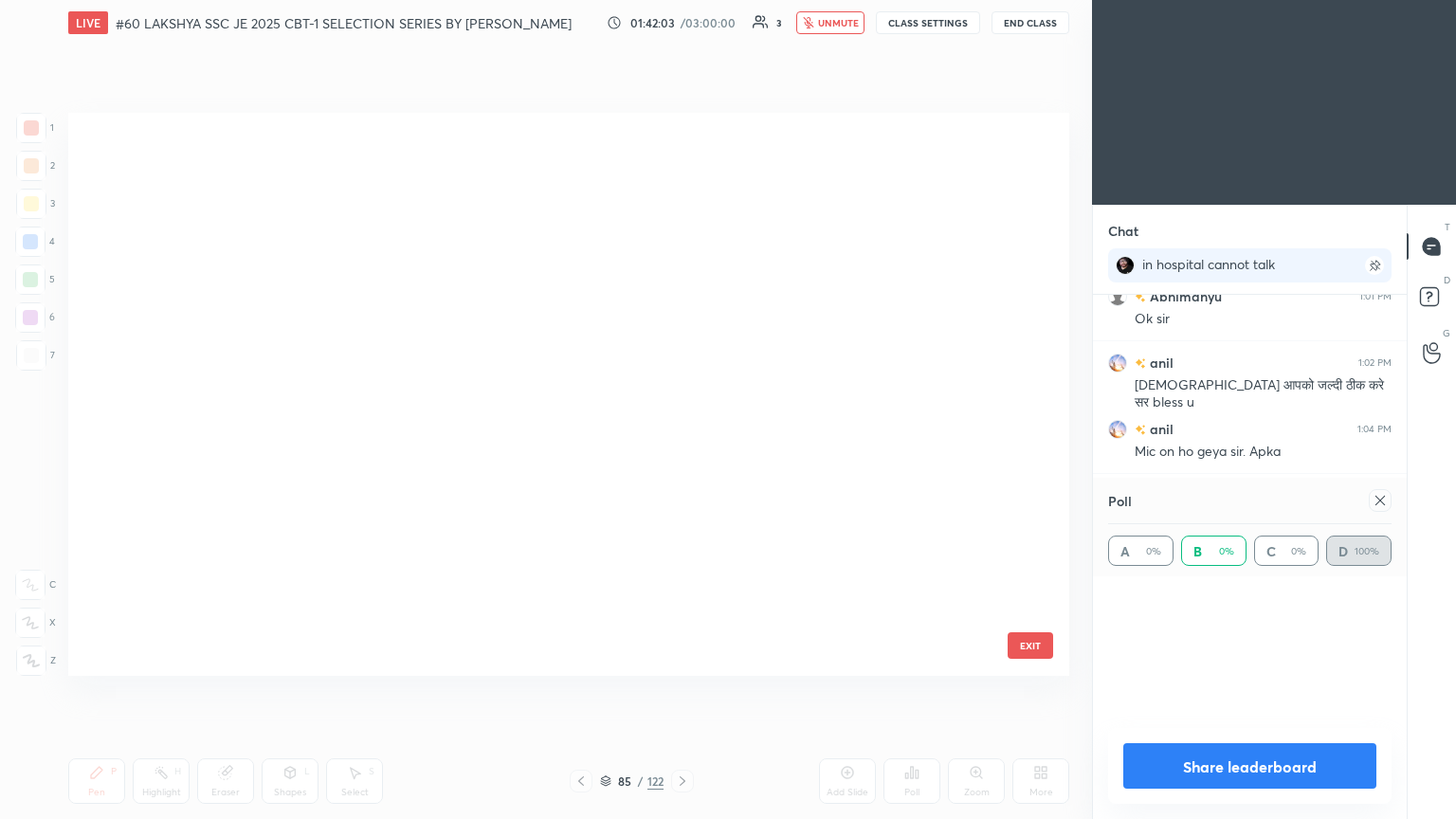
scroll to position [558, 992]
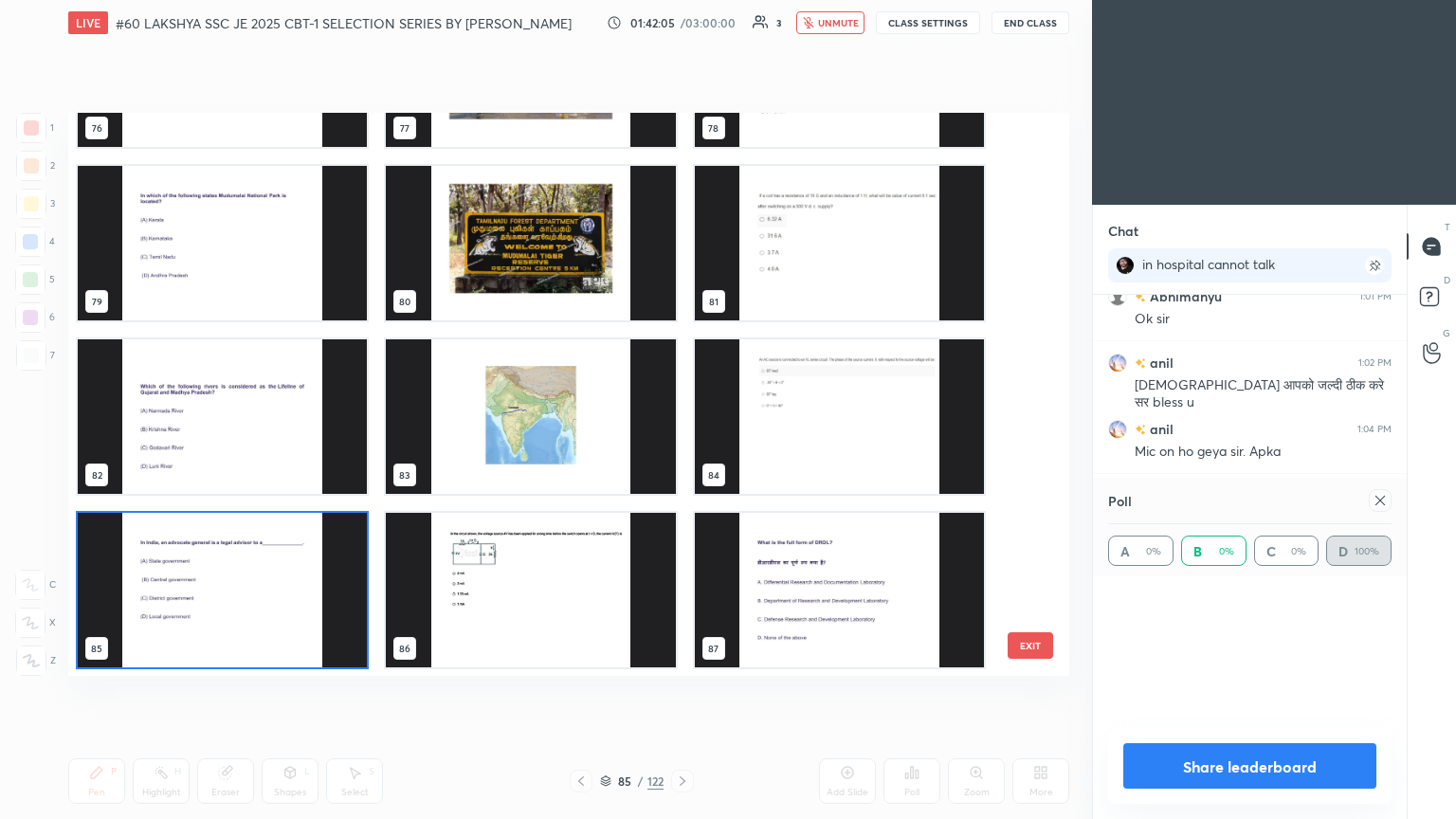
click at [260, 445] on img "grid" at bounding box center [223, 590] width 289 height 154
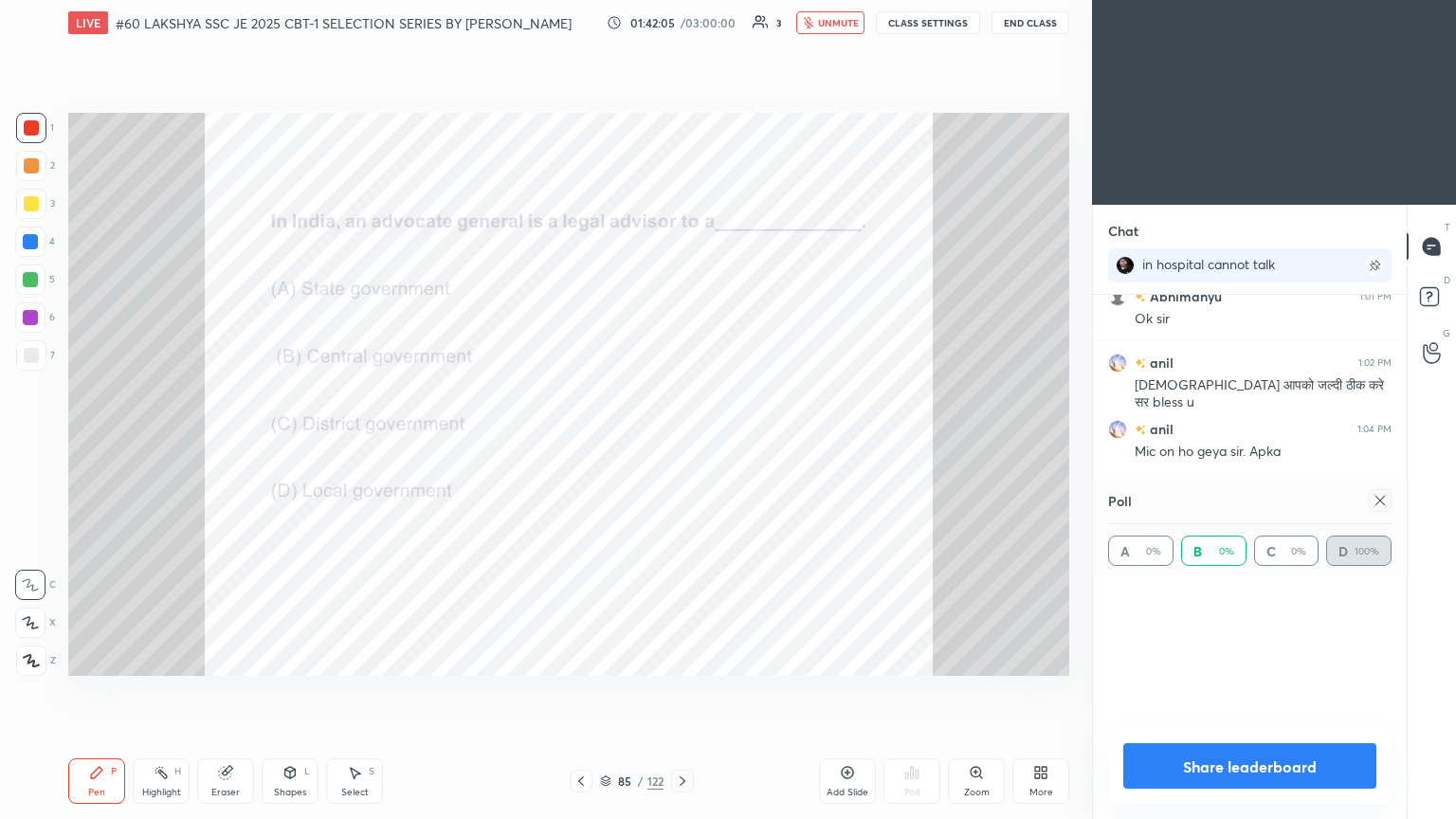
click at [260, 445] on img "grid" at bounding box center [223, 590] width 289 height 154
click at [29, 155] on div at bounding box center [31, 165] width 31 height 31
click at [680, 445] on icon at bounding box center [682, 780] width 15 height 15
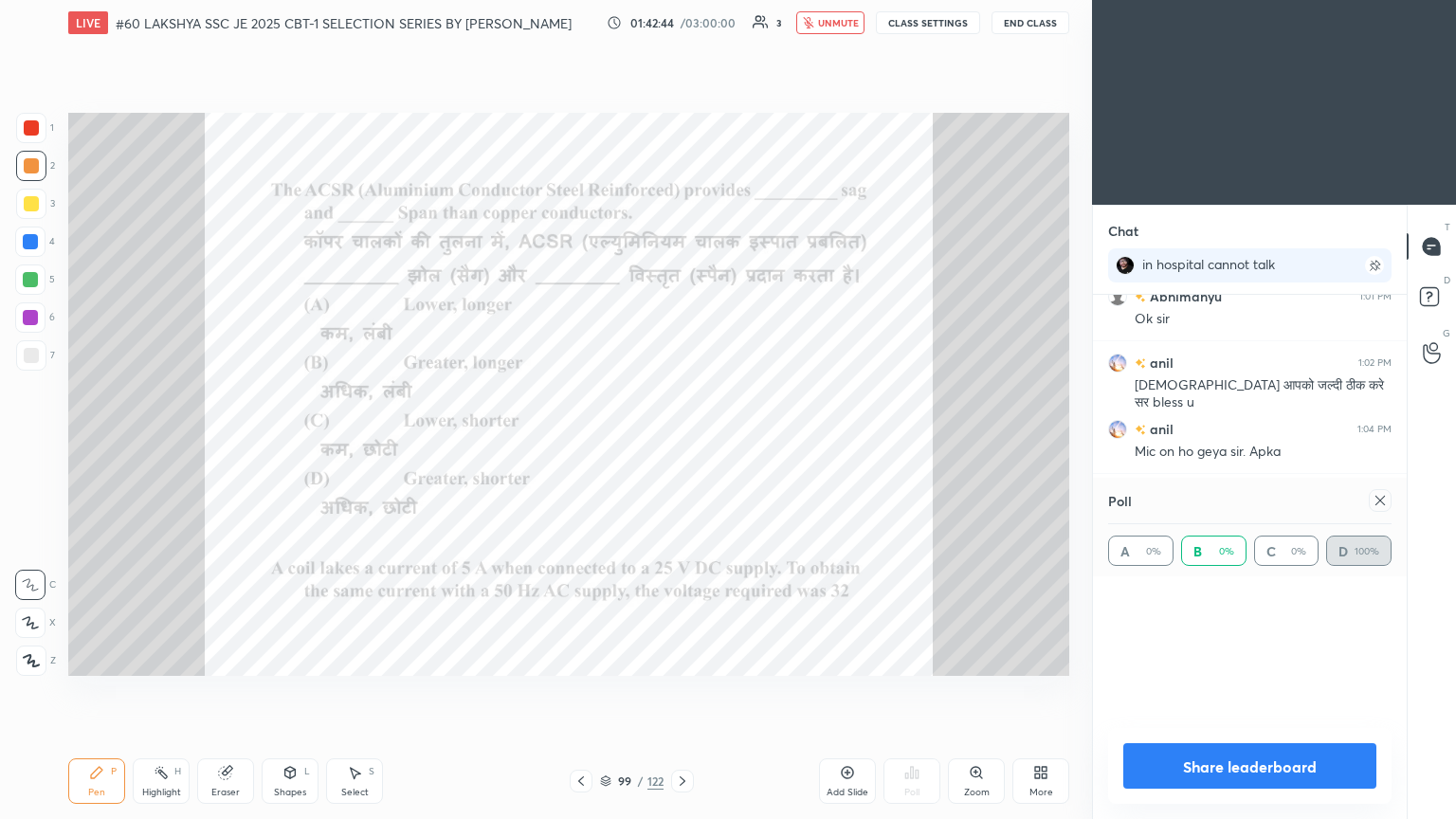
click at [680, 445] on icon at bounding box center [682, 780] width 15 height 15
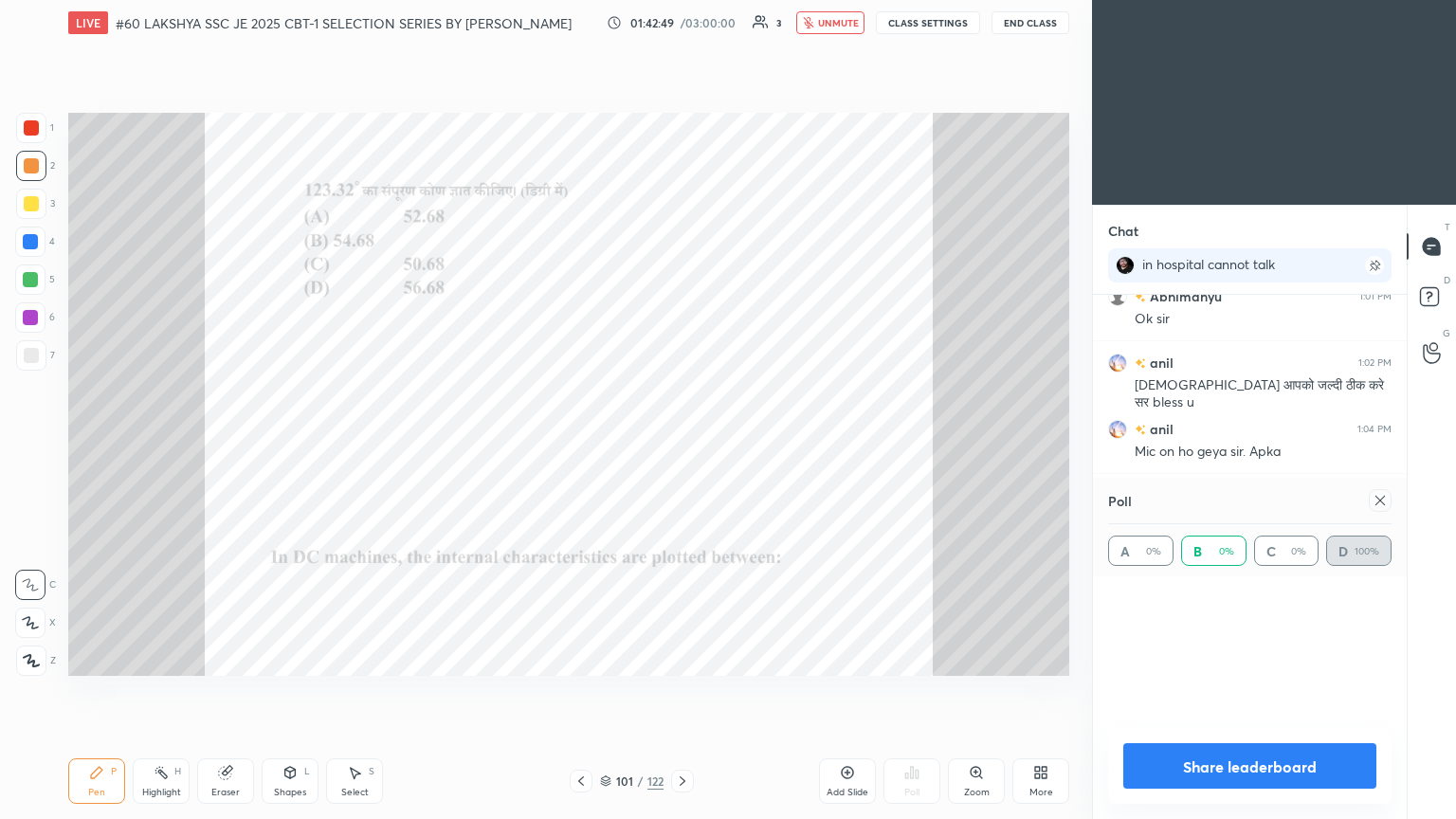
click at [575, 445] on icon at bounding box center [580, 780] width 15 height 15
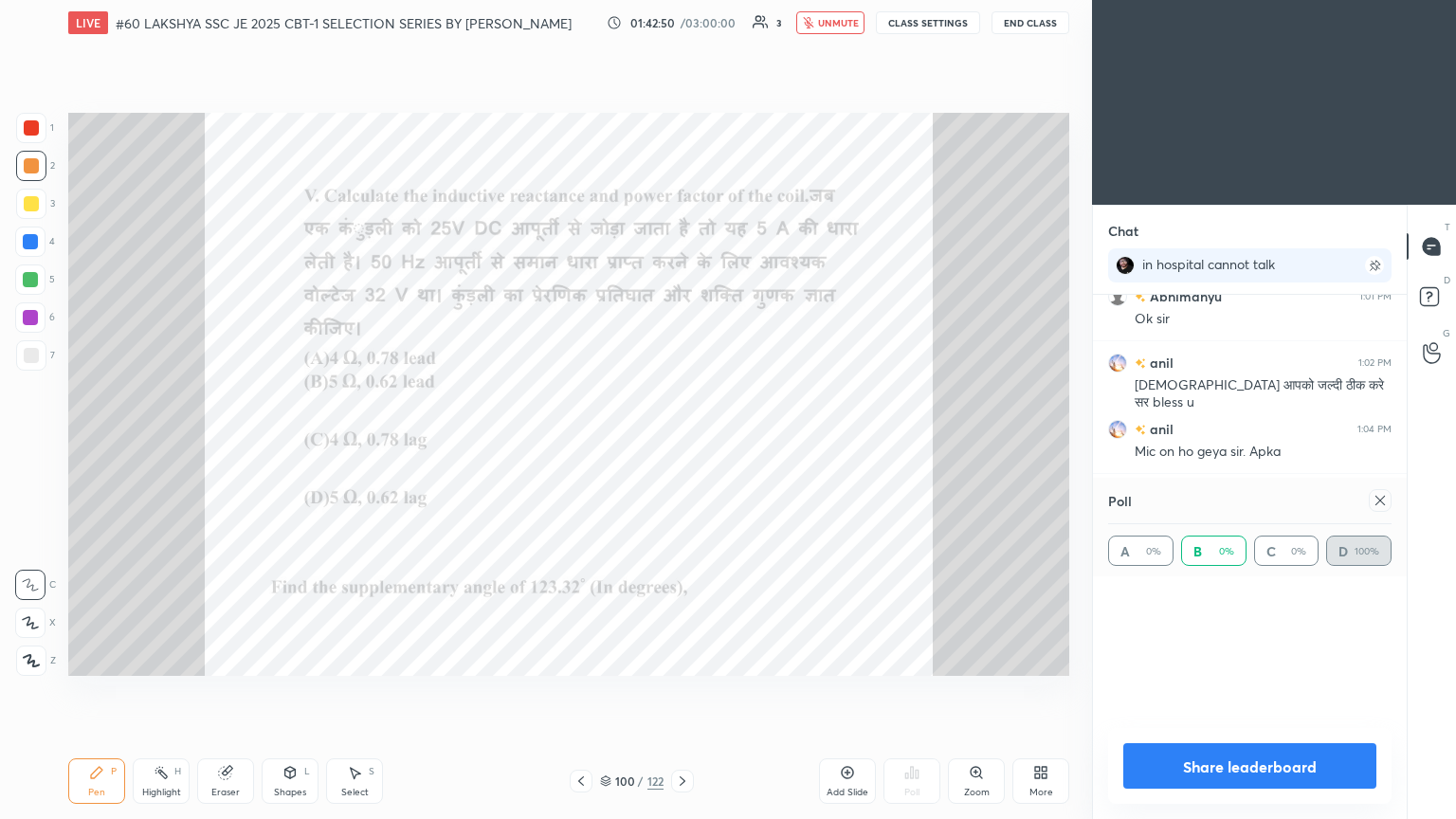
click at [575, 445] on icon at bounding box center [580, 780] width 15 height 15
click at [680, 445] on icon at bounding box center [682, 780] width 15 height 15
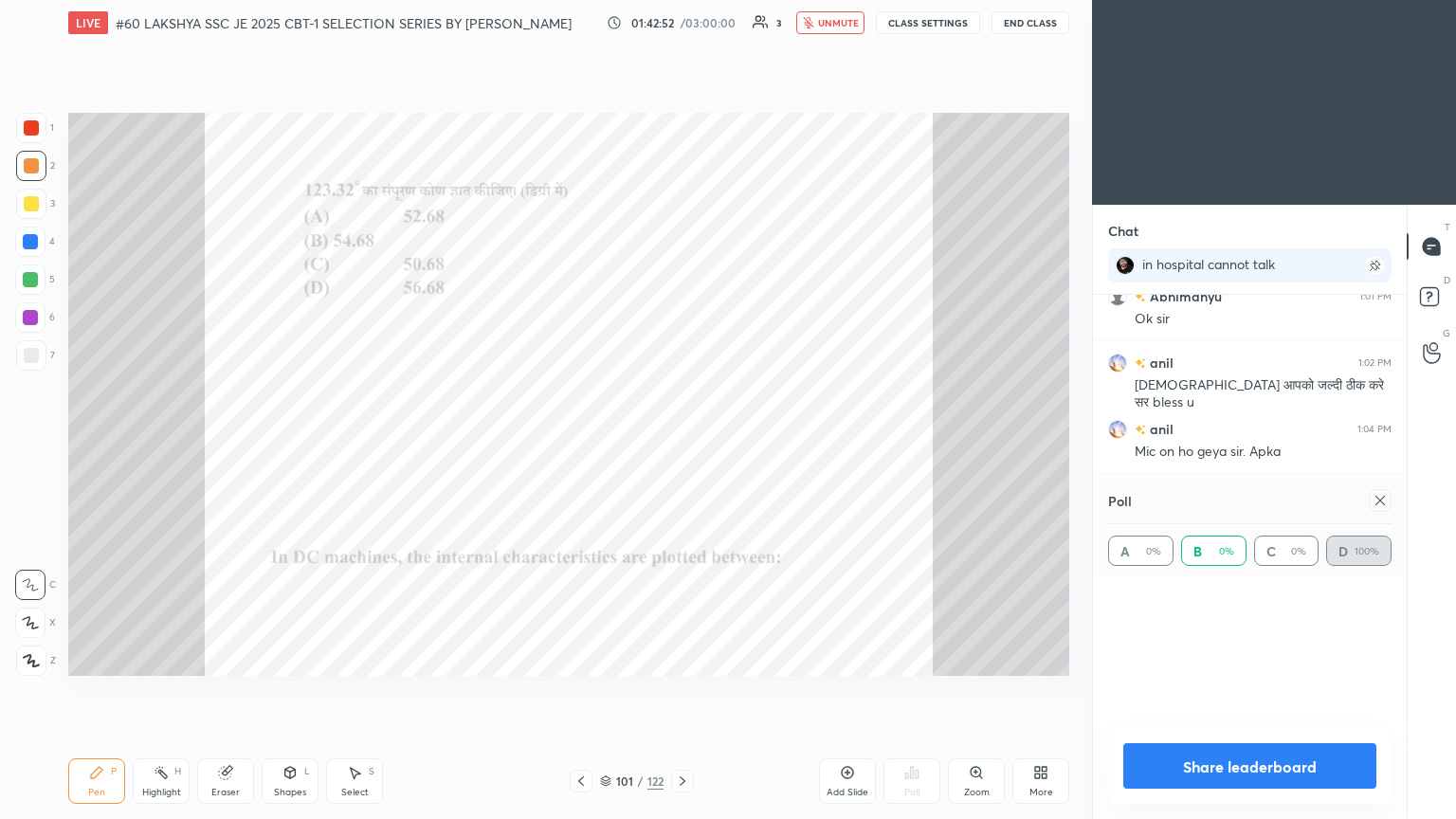
click at [680, 445] on icon at bounding box center [682, 780] width 15 height 15
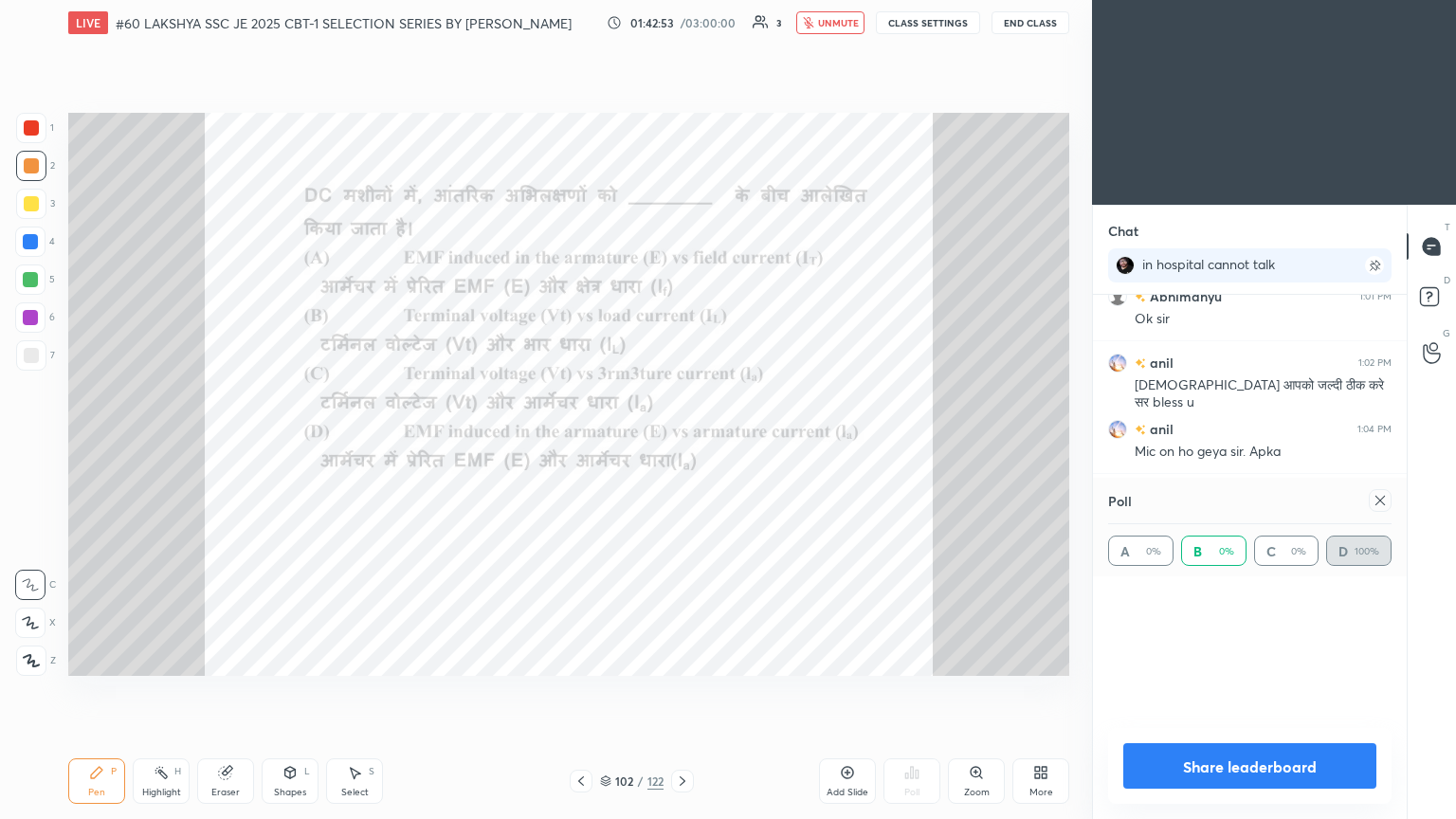
click at [680, 445] on icon at bounding box center [682, 780] width 15 height 15
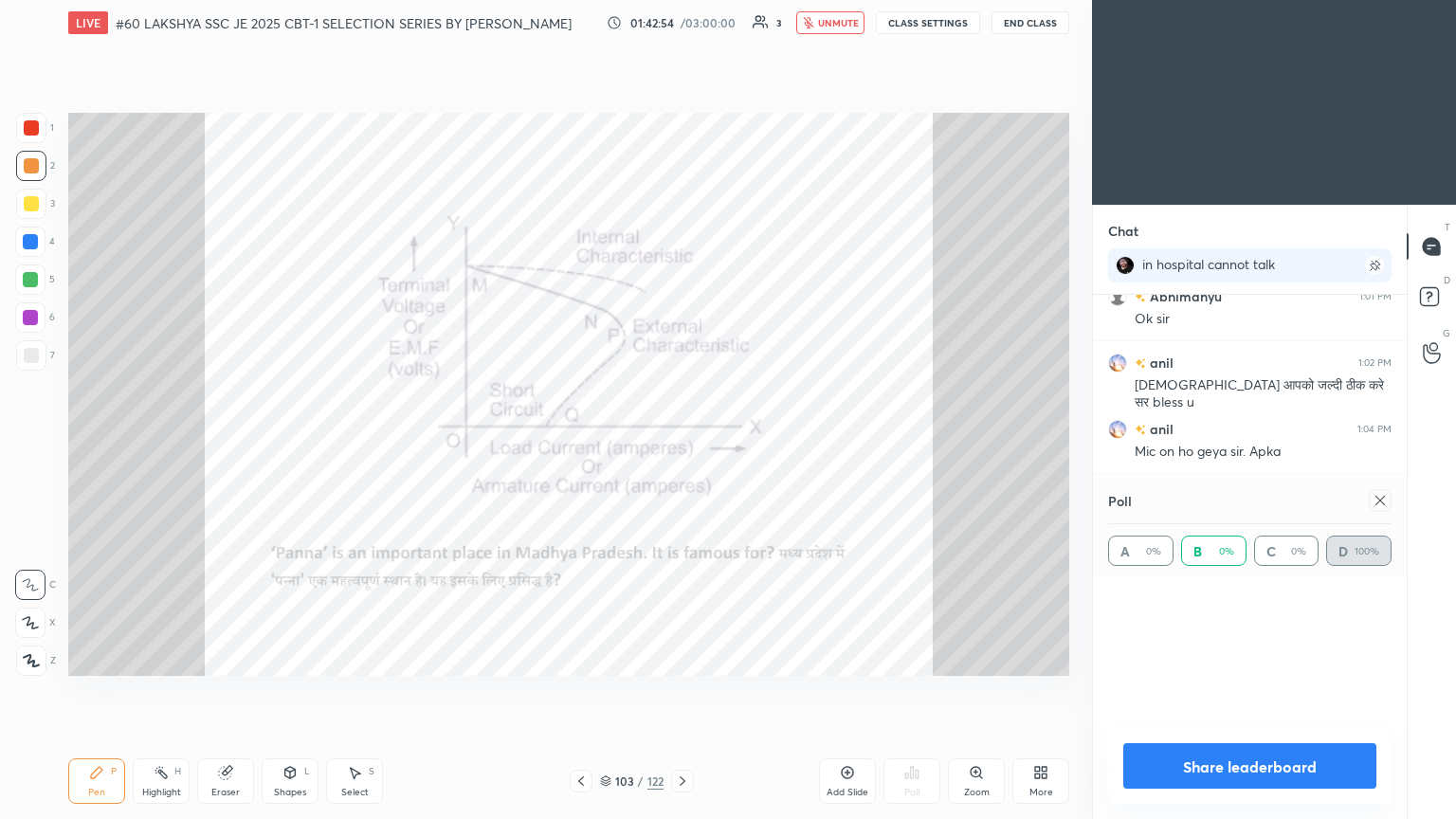
click at [680, 445] on icon at bounding box center [682, 780] width 15 height 15
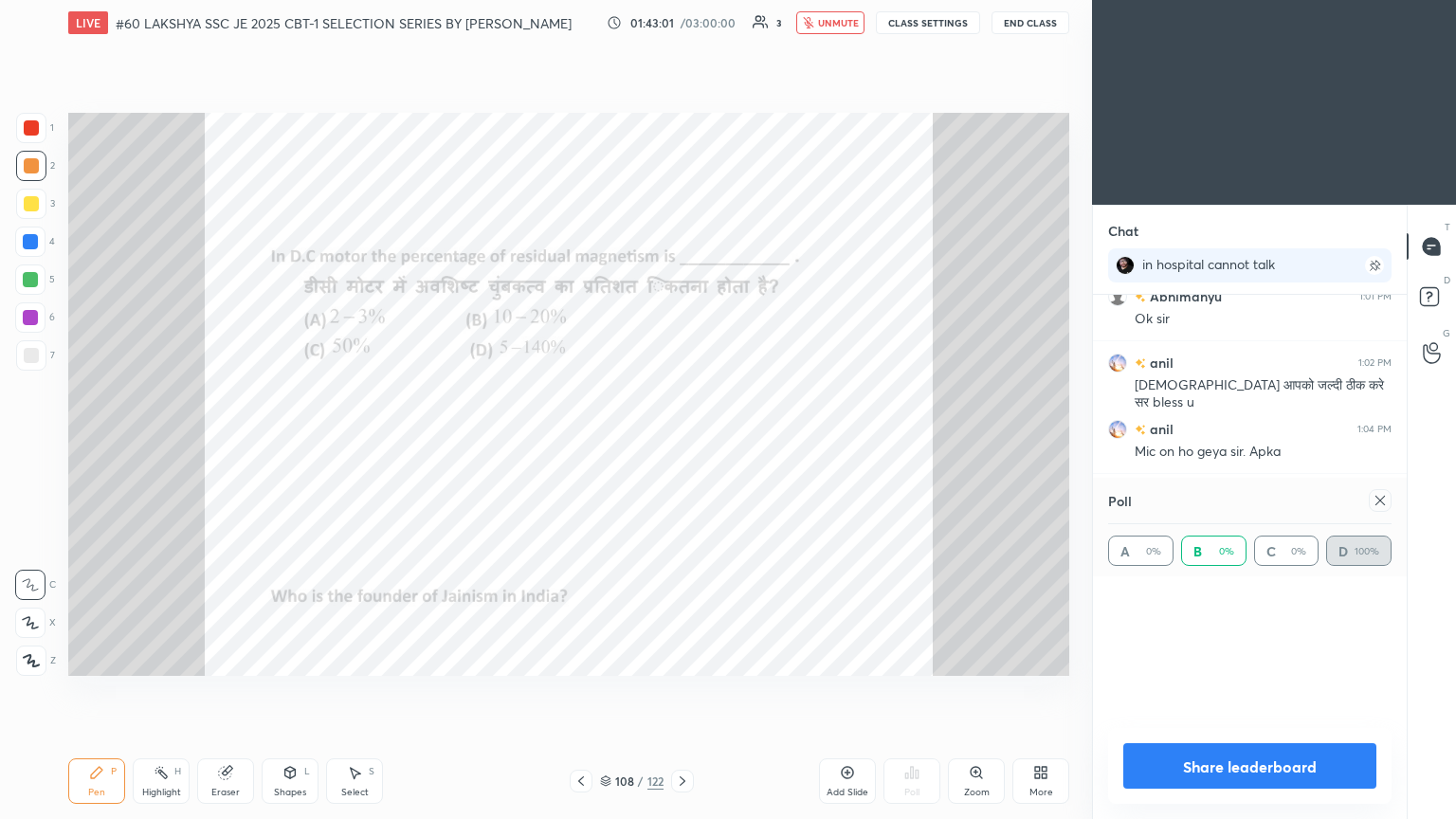
click at [680, 445] on icon at bounding box center [682, 780] width 15 height 15
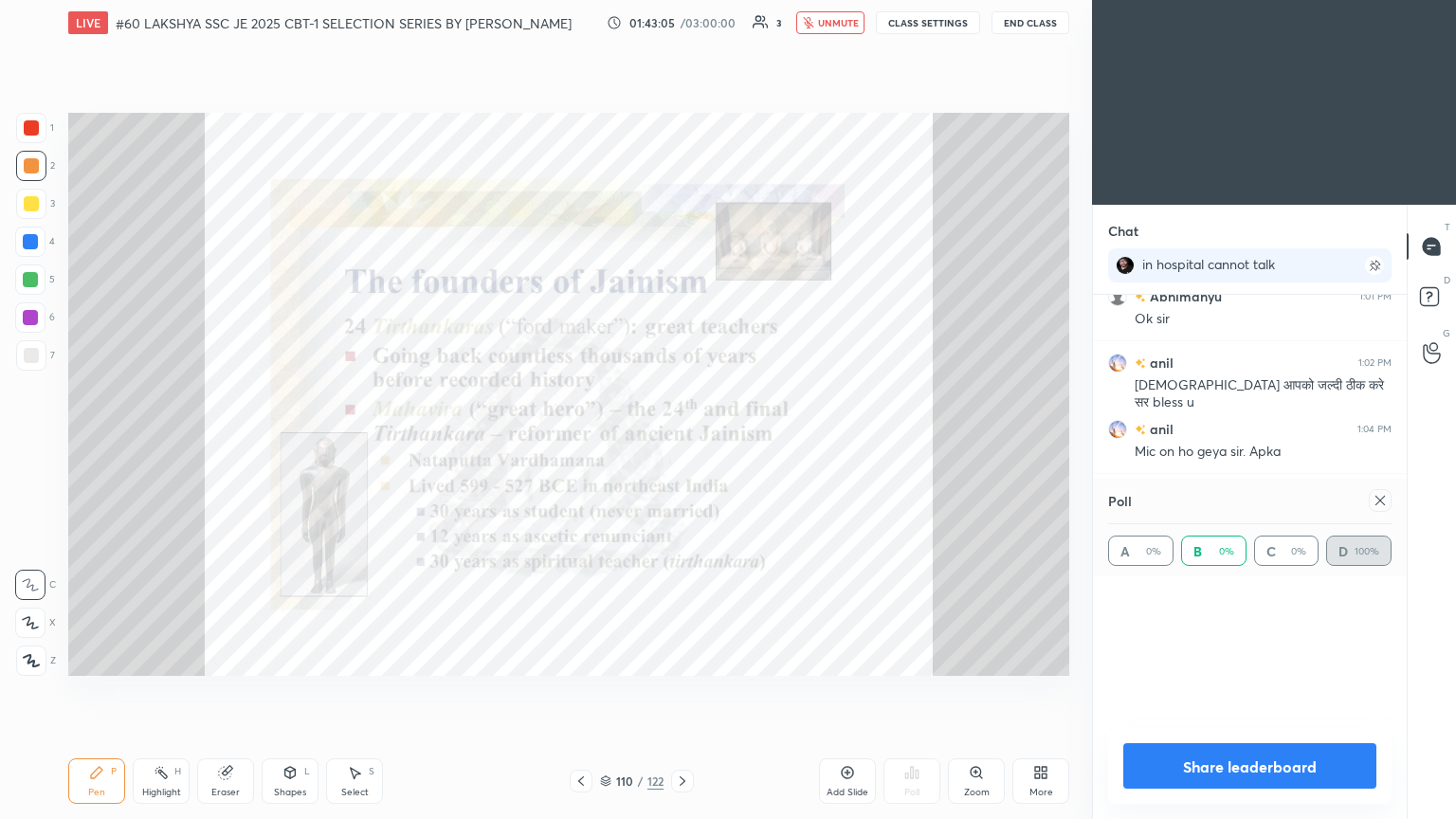
click at [680, 445] on icon at bounding box center [682, 780] width 15 height 15
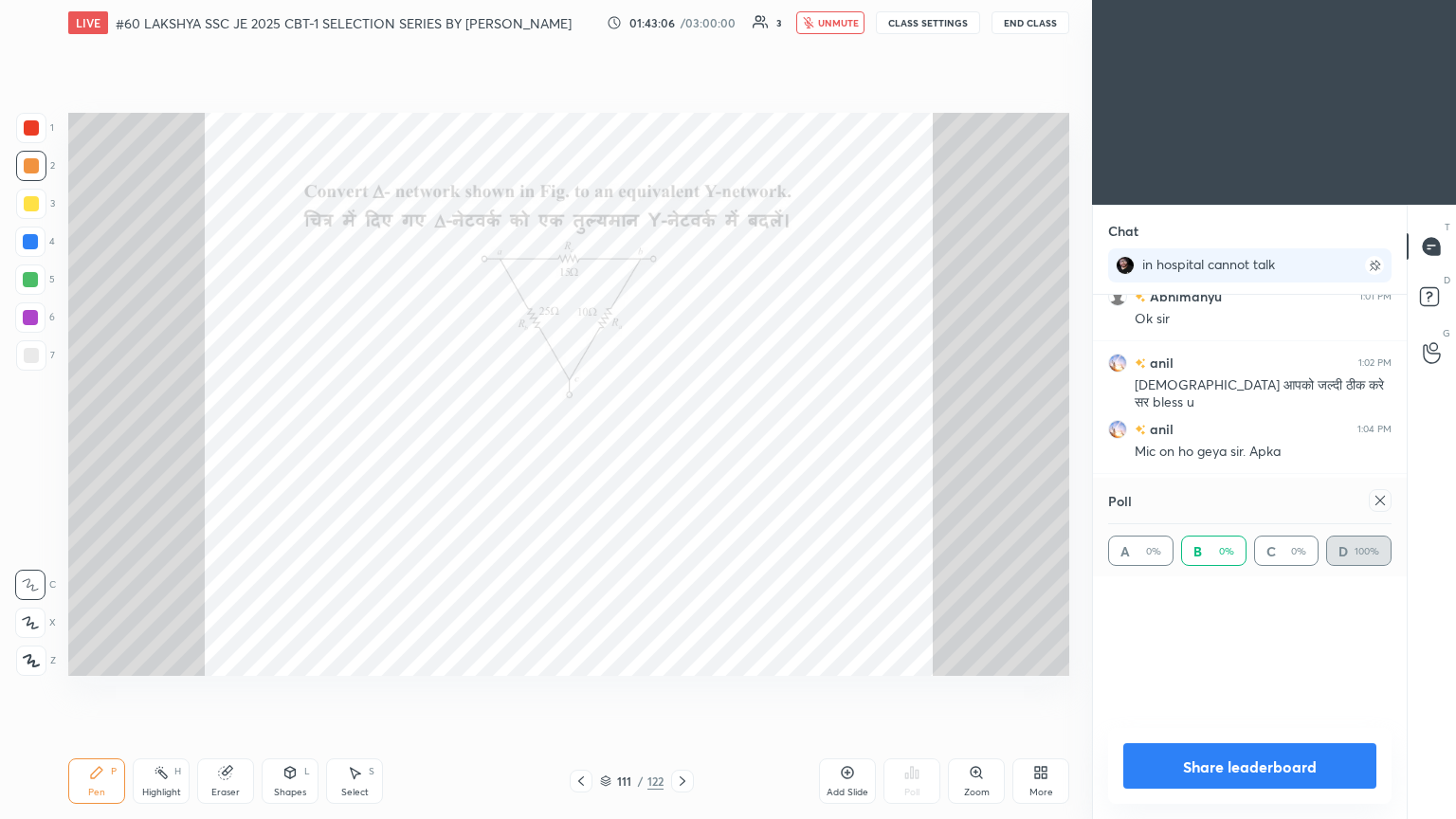
click at [680, 445] on icon at bounding box center [682, 780] width 15 height 15
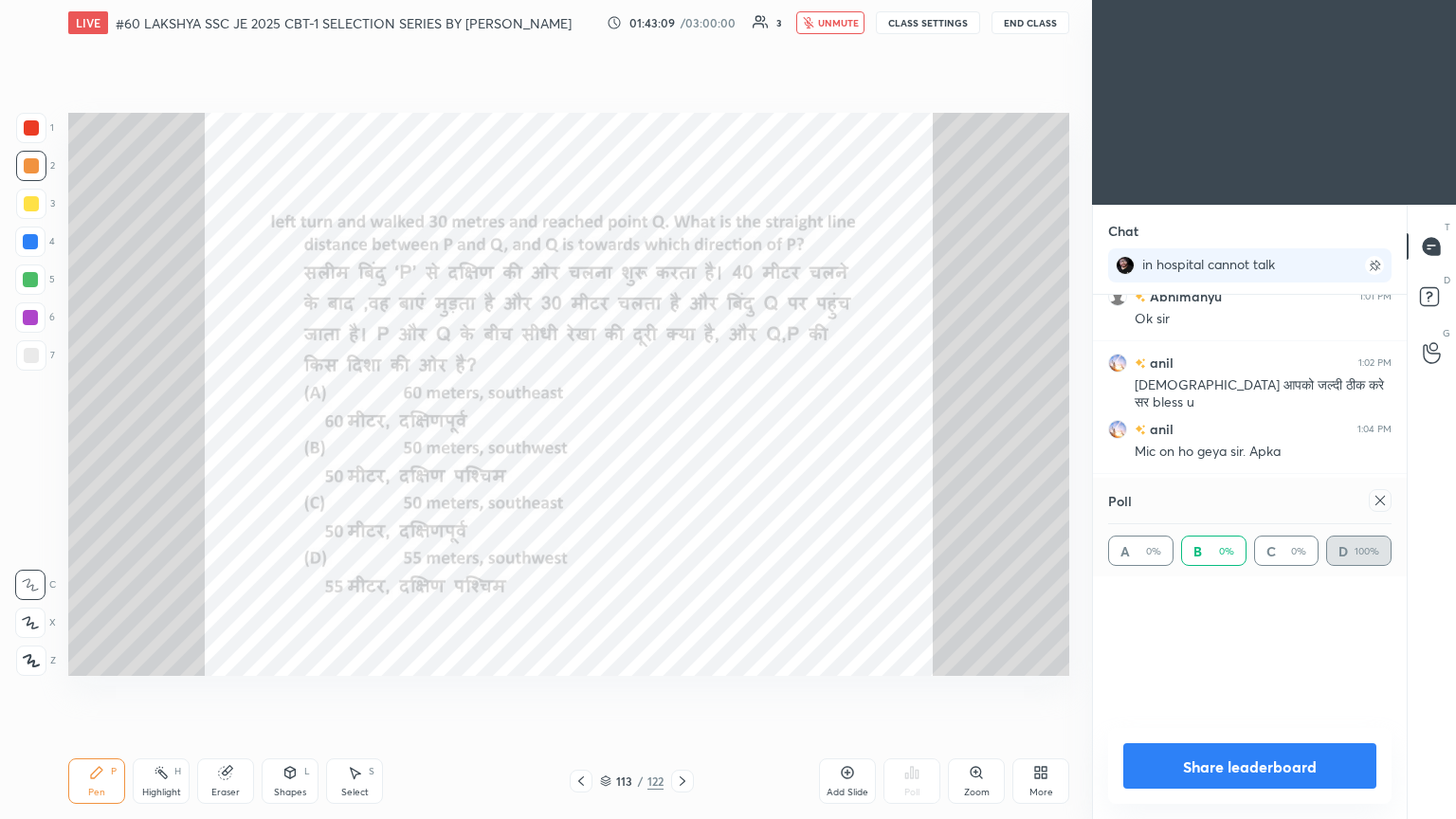
click at [680, 445] on icon at bounding box center [682, 780] width 15 height 15
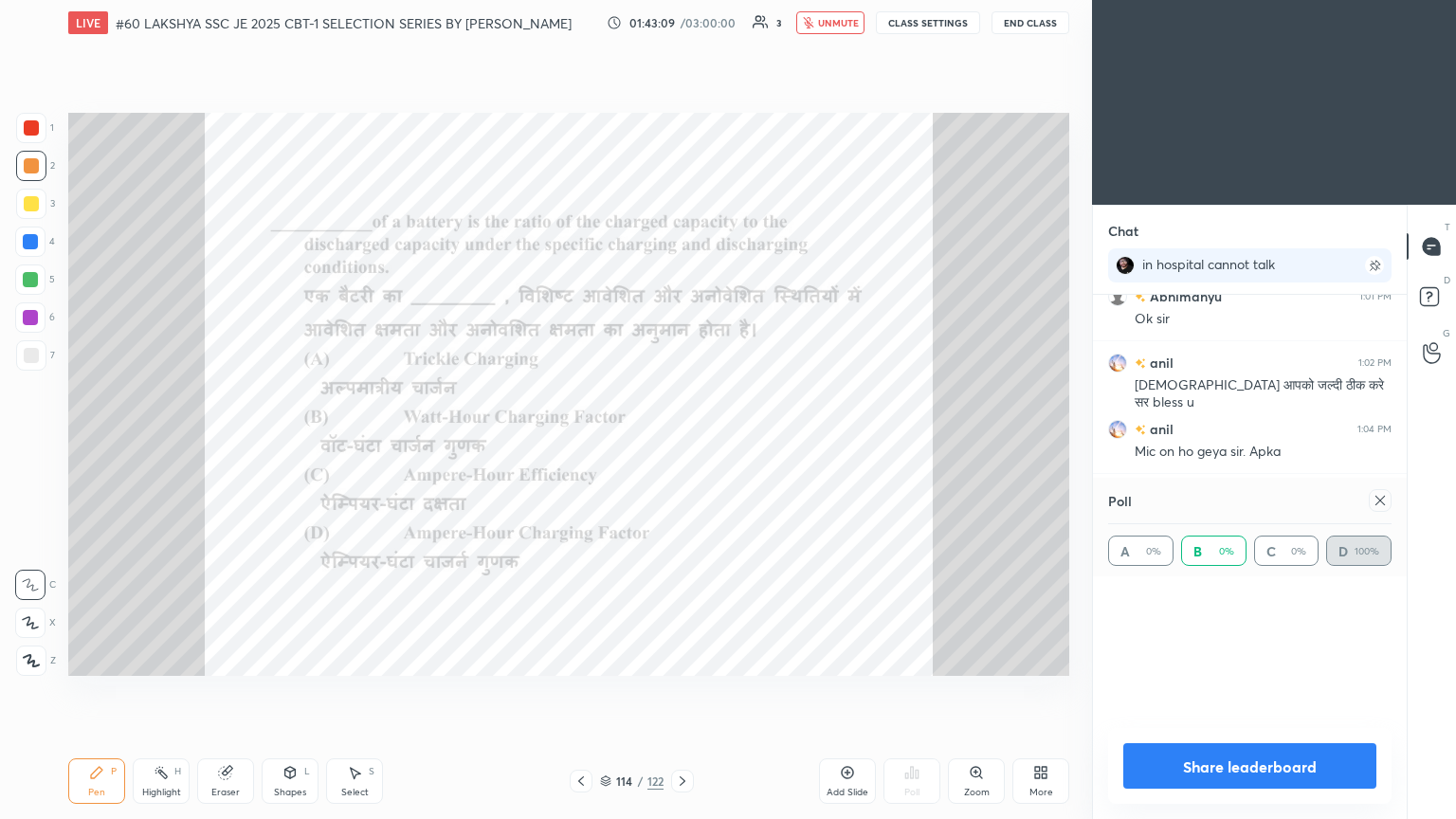
click at [680, 445] on icon at bounding box center [682, 780] width 15 height 15
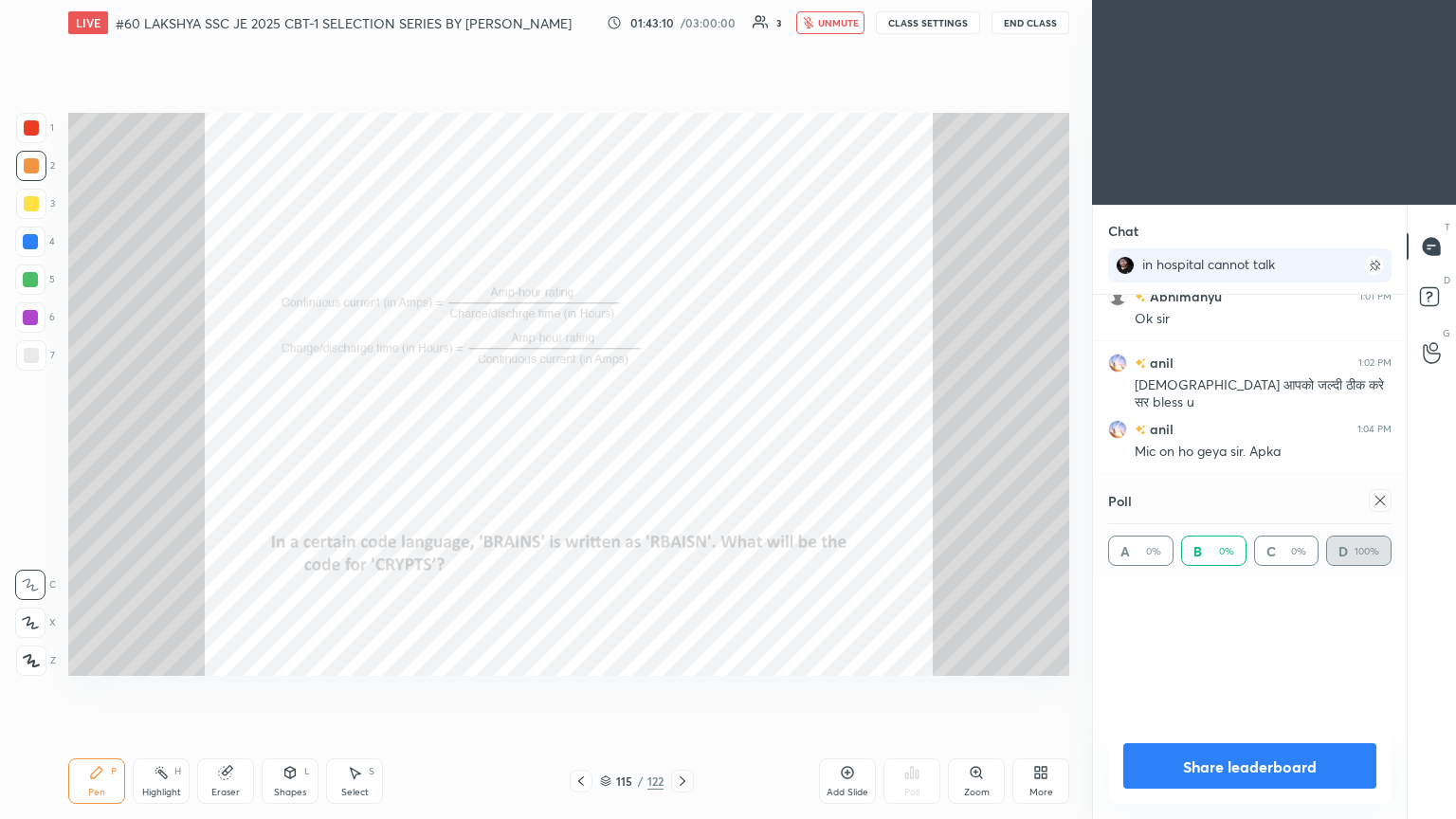
click at [680, 445] on icon at bounding box center [682, 780] width 15 height 15
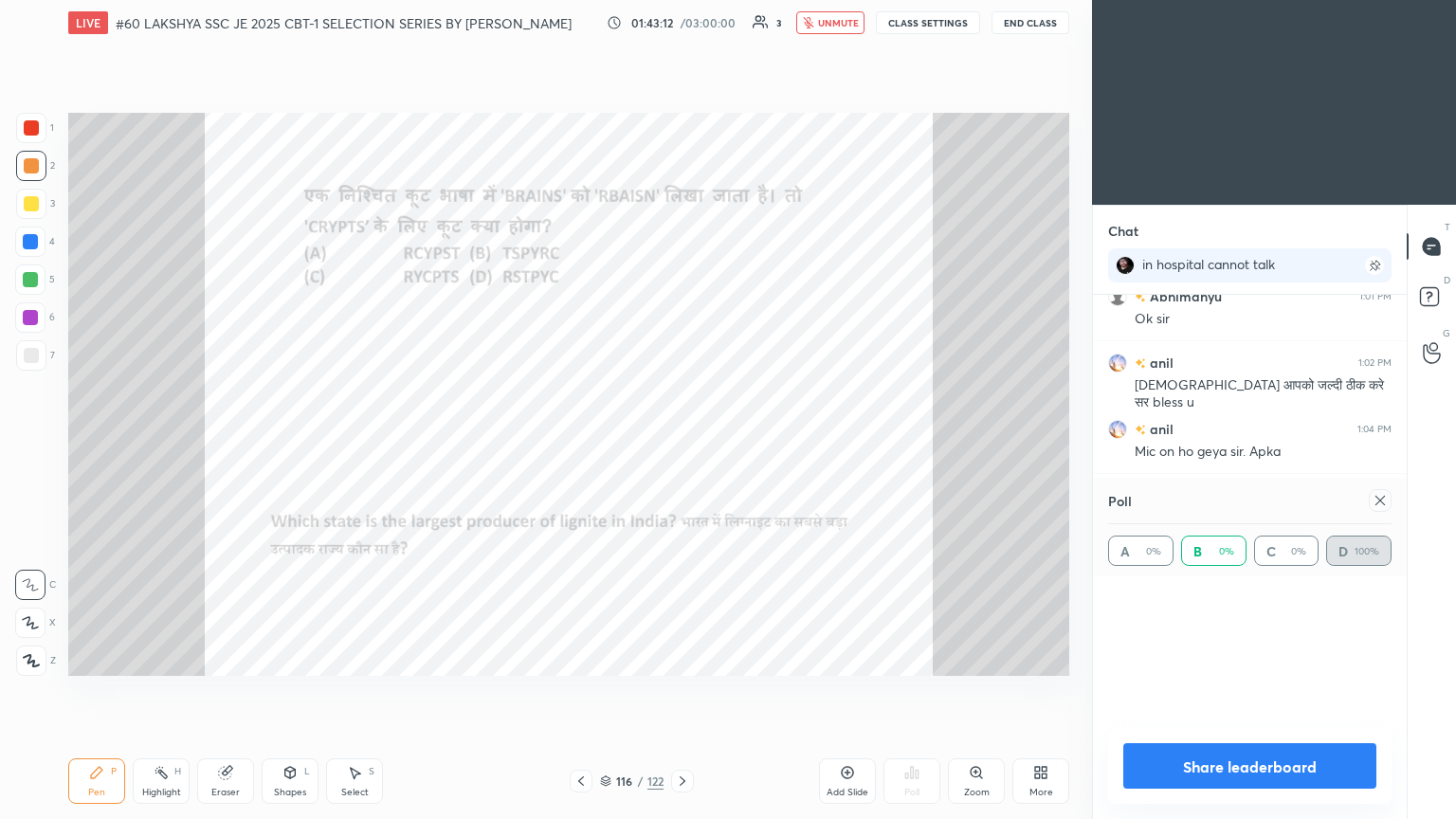
click at [680, 445] on icon at bounding box center [682, 780] width 15 height 15
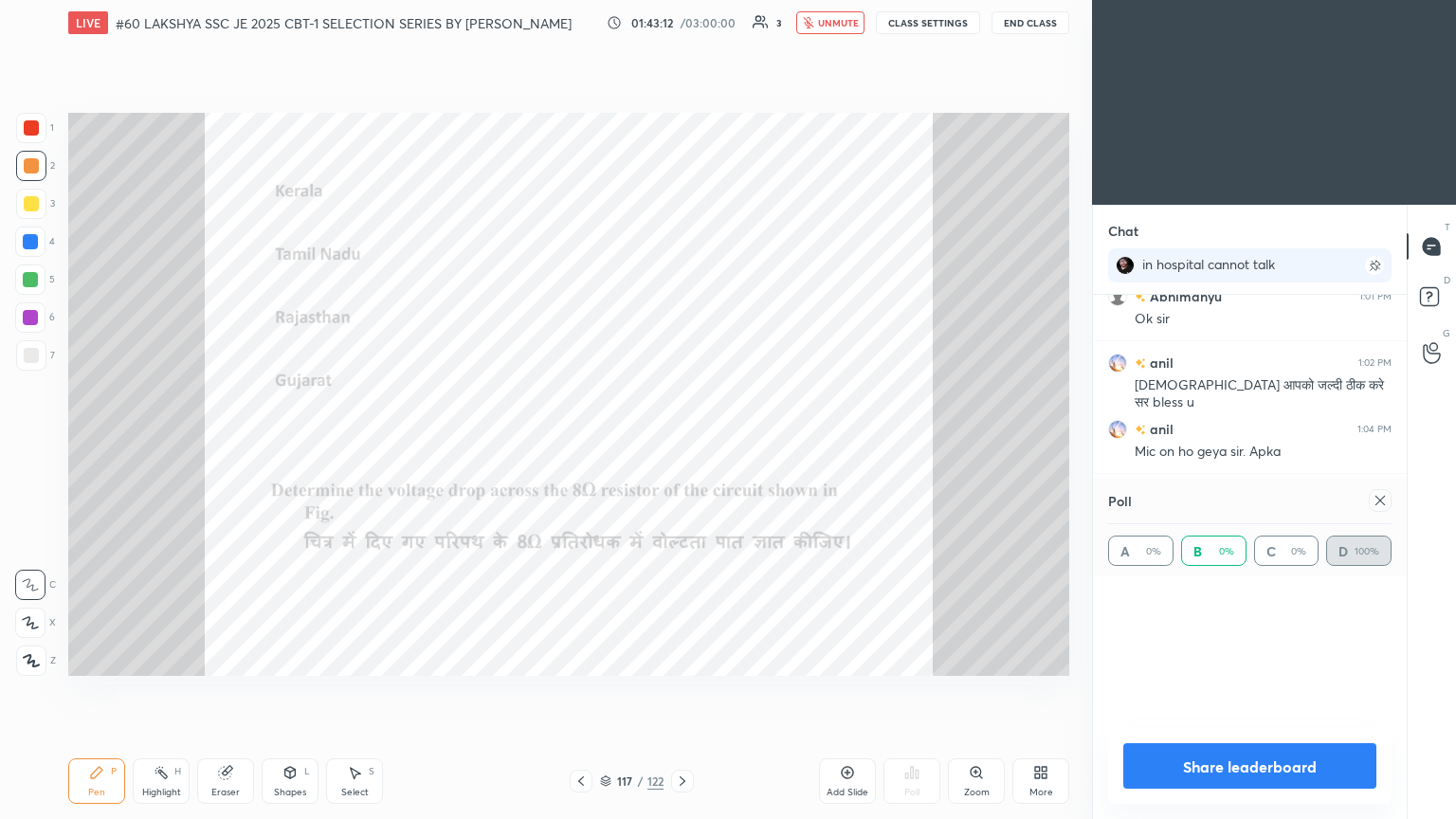
click at [680, 445] on icon at bounding box center [682, 780] width 15 height 15
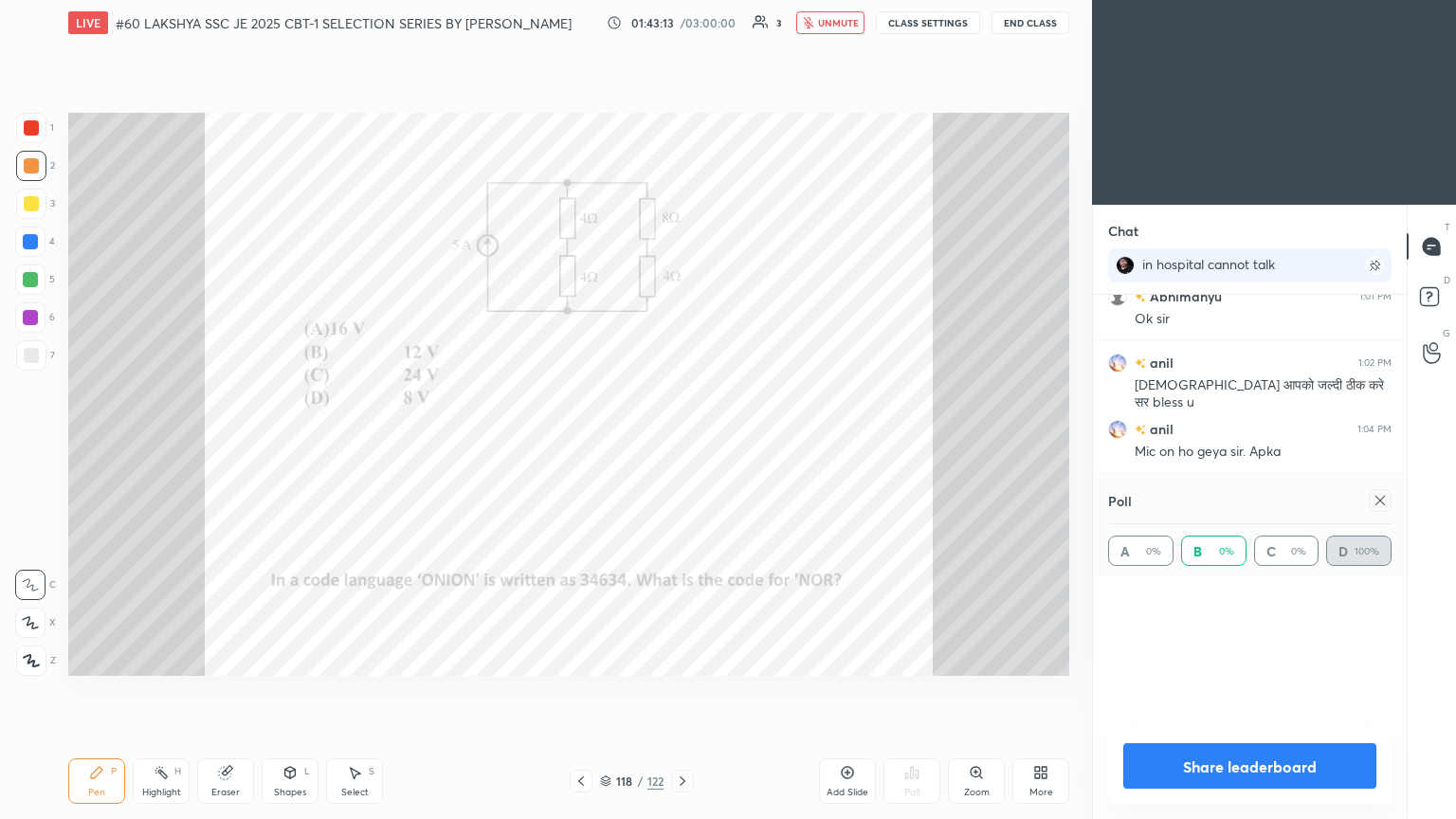
click at [680, 445] on icon at bounding box center [682, 780] width 15 height 15
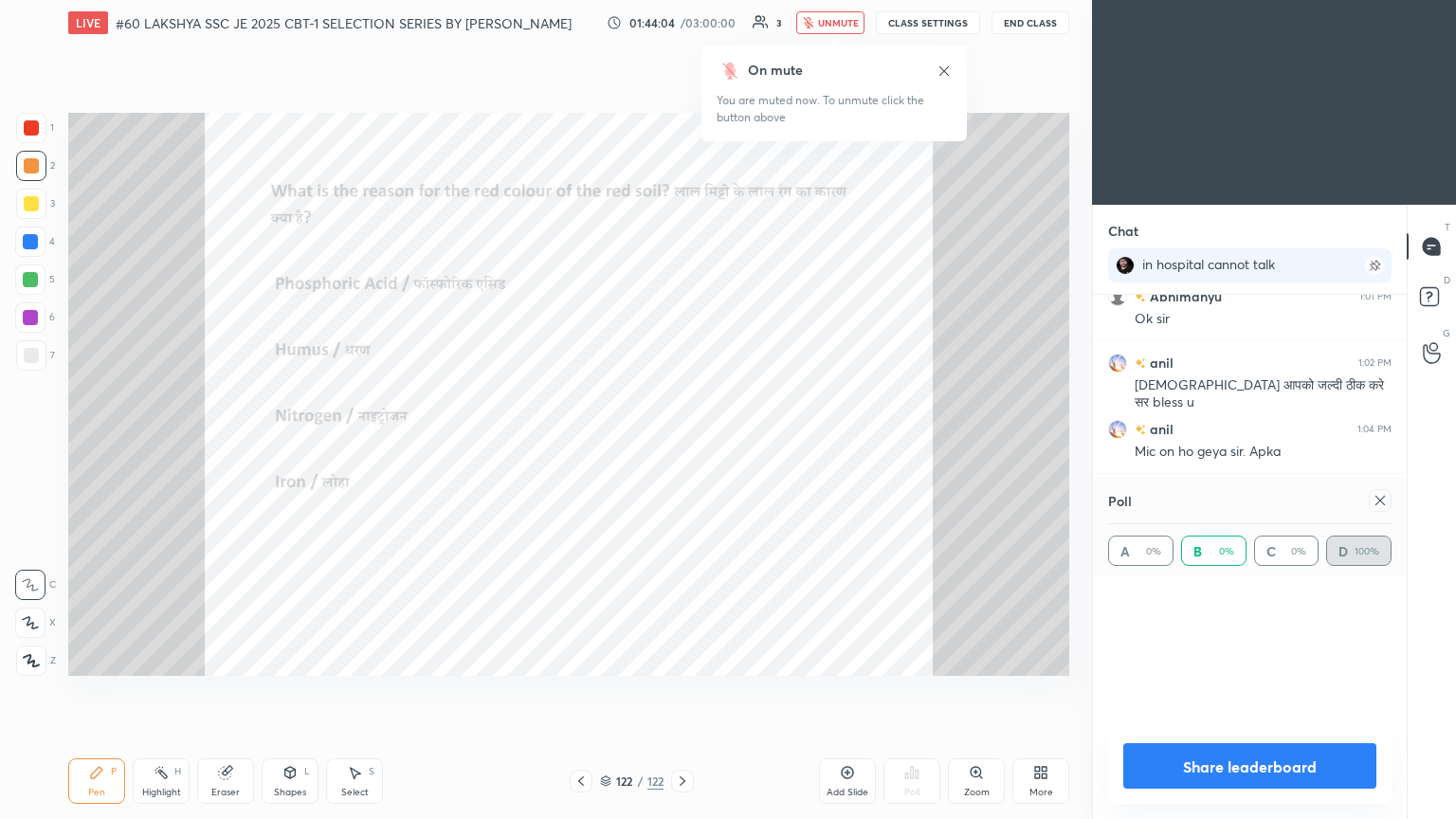
click at [13, 235] on div "1 2 3 4 5 6 7 C X Z C X Z E E Erase all H H" at bounding box center [30, 394] width 60 height 563
click at [6, 144] on div "1 2 3 4 5 6 7 C X Z C X Z E E Erase all H H" at bounding box center [30, 394] width 60 height 563
click at [30, 255] on div at bounding box center [30, 242] width 31 height 31
click at [22, 307] on div at bounding box center [30, 317] width 31 height 31
click at [32, 277] on div at bounding box center [30, 279] width 15 height 15
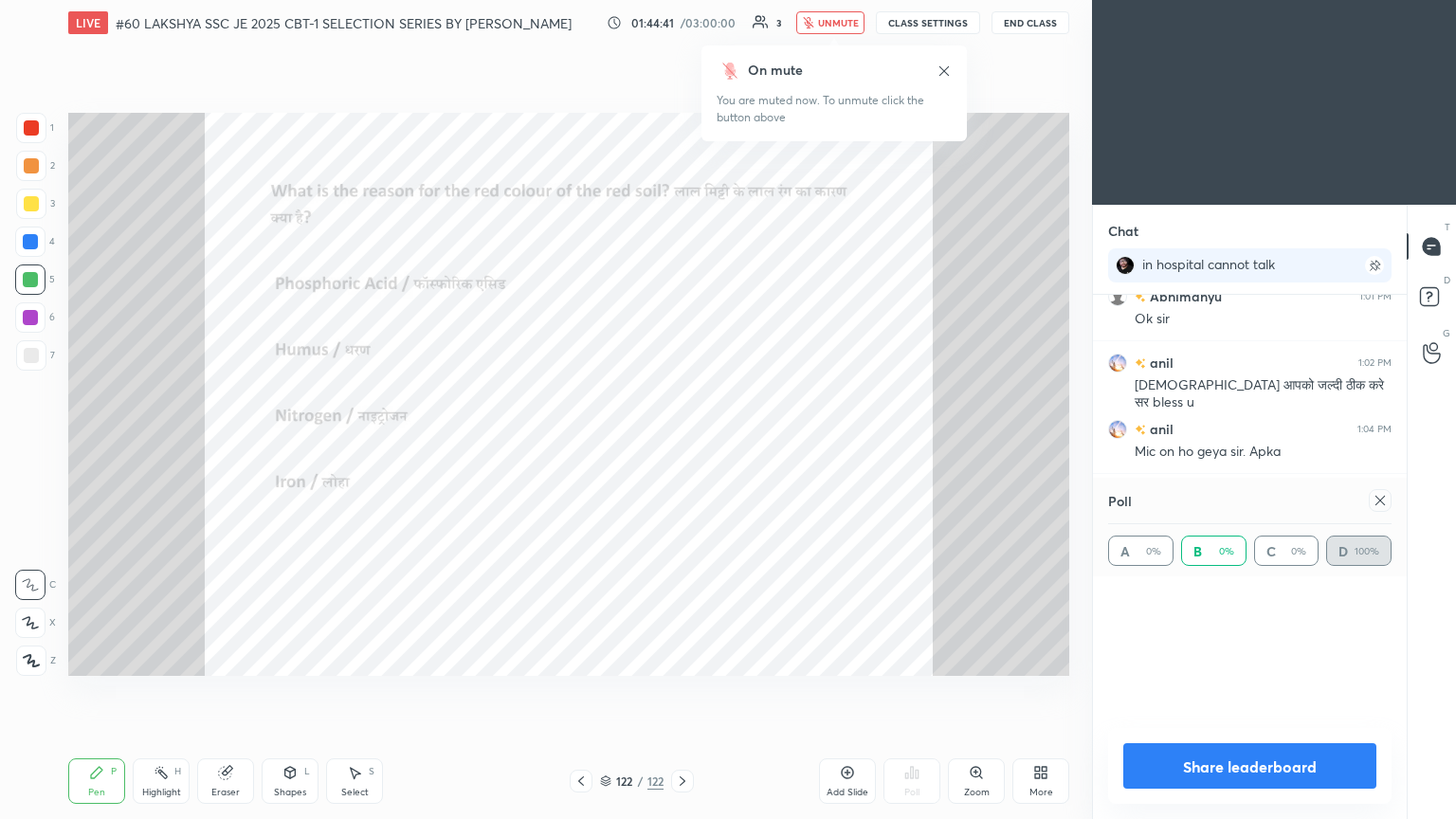
click at [32, 277] on div at bounding box center [30, 279] width 15 height 15
click at [40, 237] on div at bounding box center [30, 242] width 31 height 31
click at [28, 207] on div at bounding box center [31, 203] width 15 height 15
click at [30, 274] on div at bounding box center [30, 279] width 15 height 15
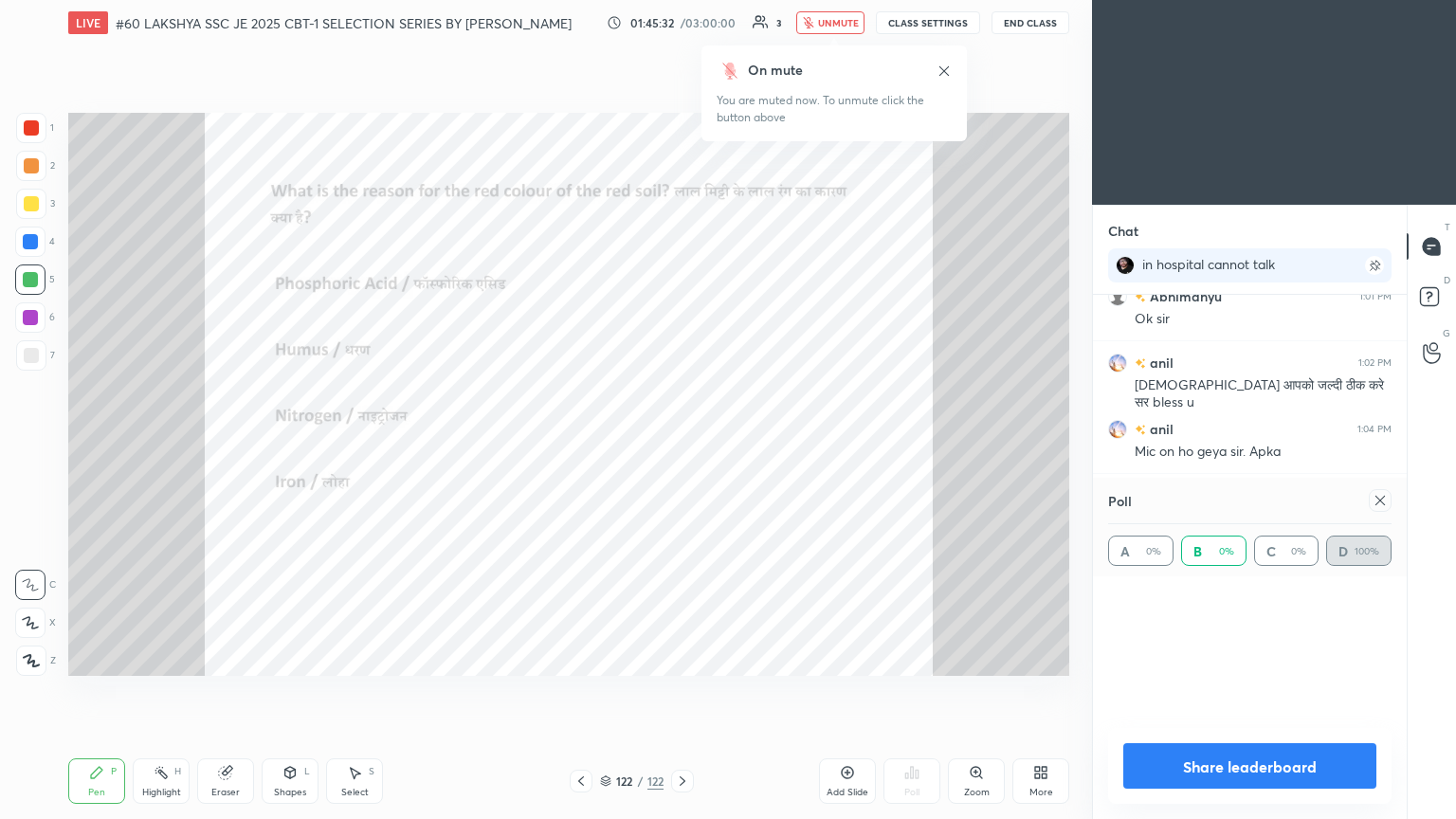
click at [30, 274] on div at bounding box center [30, 279] width 15 height 15
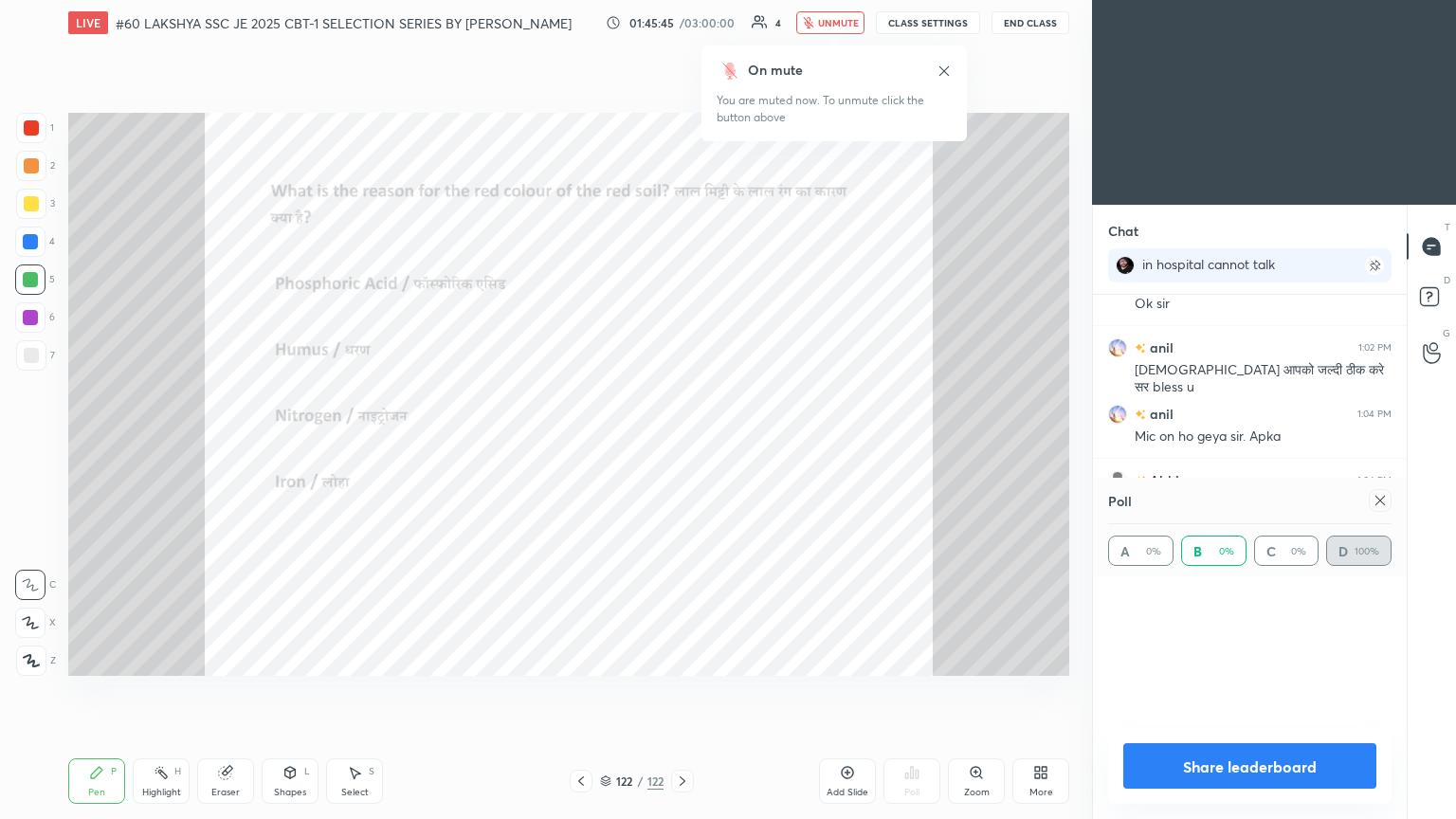
click at [30, 274] on div at bounding box center [30, 279] width 15 height 15
click at [29, 209] on div at bounding box center [31, 203] width 15 height 15
click at [34, 125] on div at bounding box center [31, 128] width 15 height 15
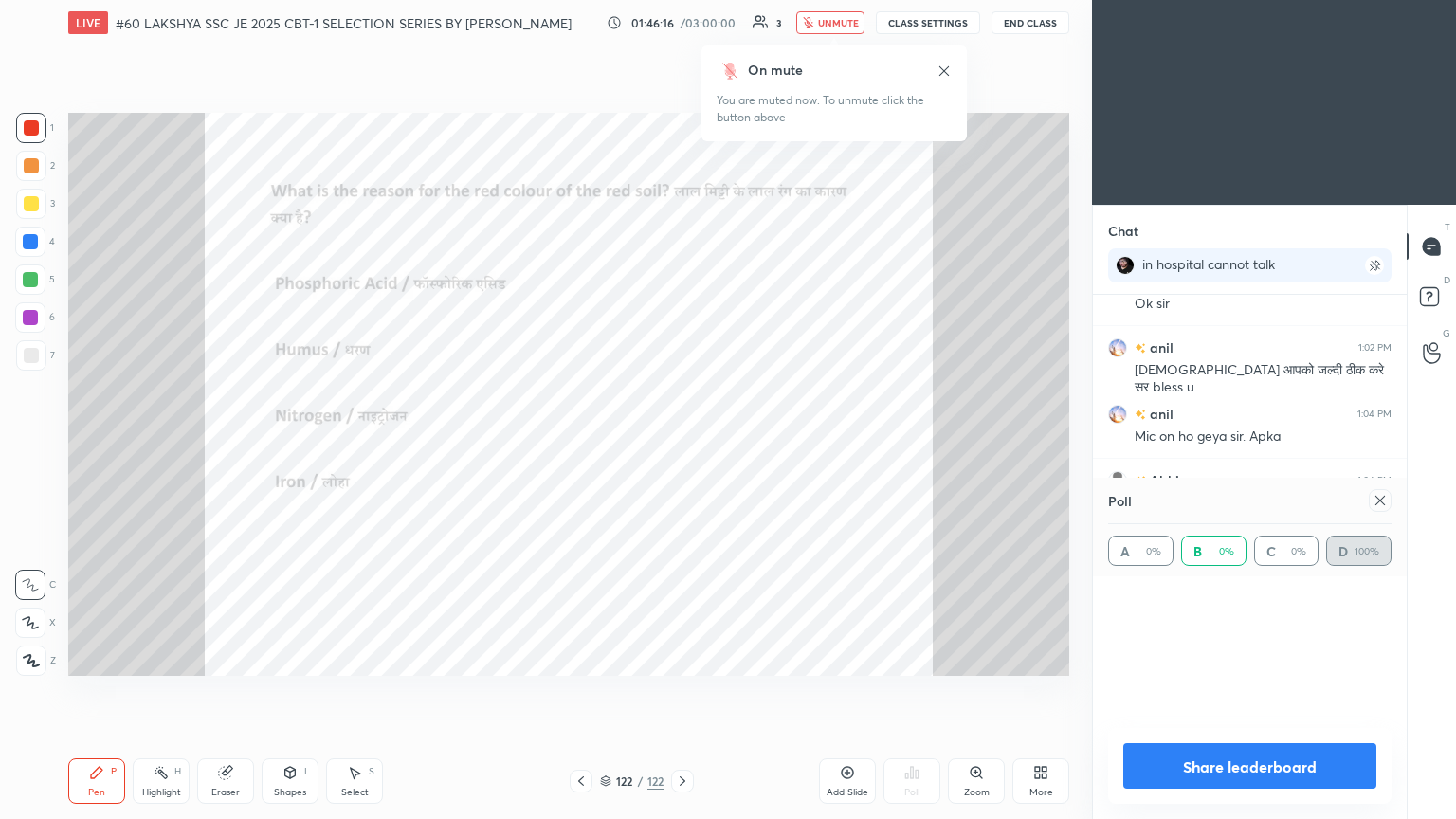
click at [24, 247] on div at bounding box center [30, 242] width 15 height 15
click at [36, 207] on div at bounding box center [31, 203] width 15 height 15
click at [26, 317] on div at bounding box center [30, 317] width 15 height 15
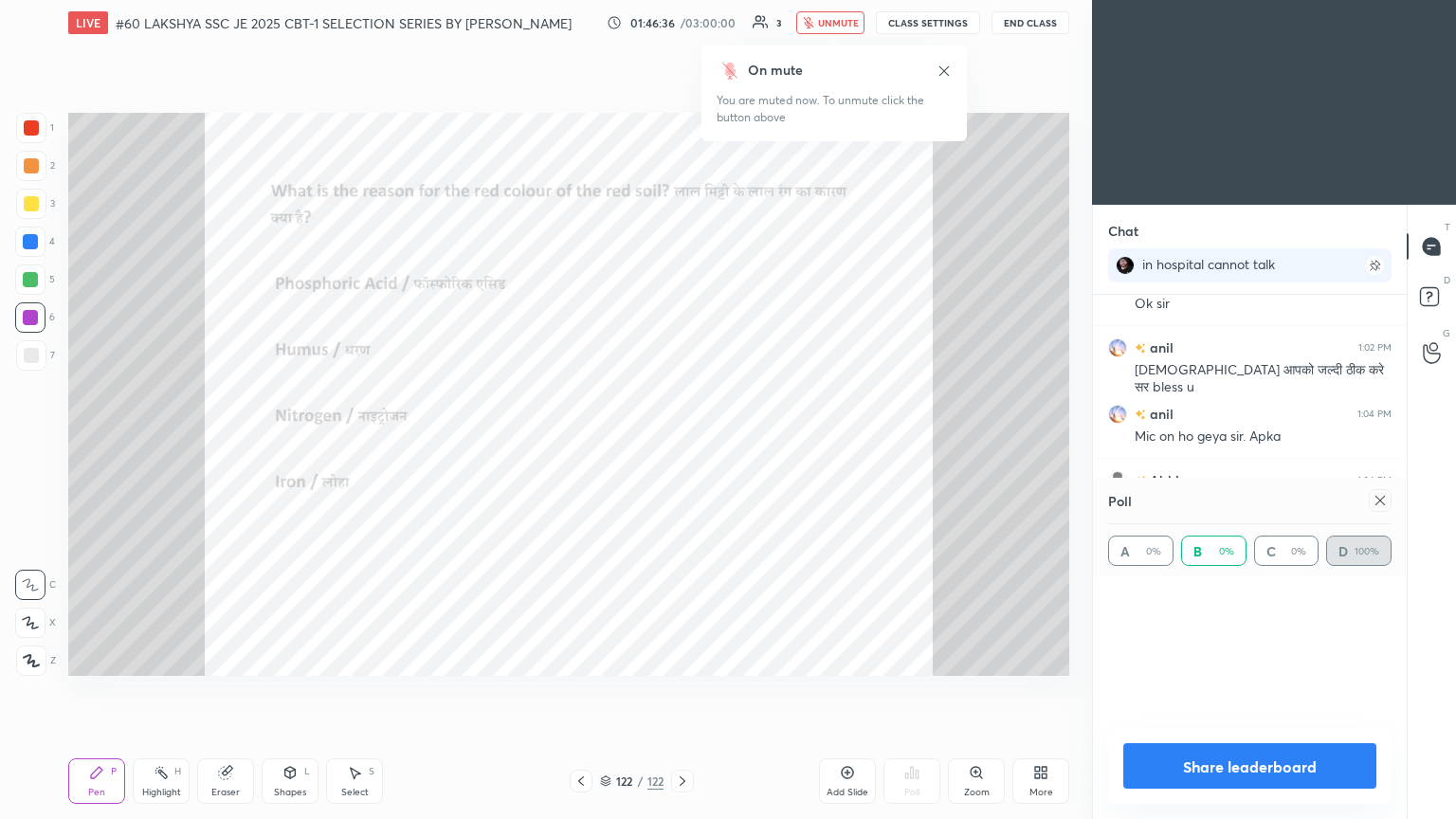
click at [26, 317] on div at bounding box center [30, 317] width 15 height 15
click at [23, 273] on div at bounding box center [30, 279] width 15 height 15
click at [27, 247] on div at bounding box center [30, 242] width 15 height 15
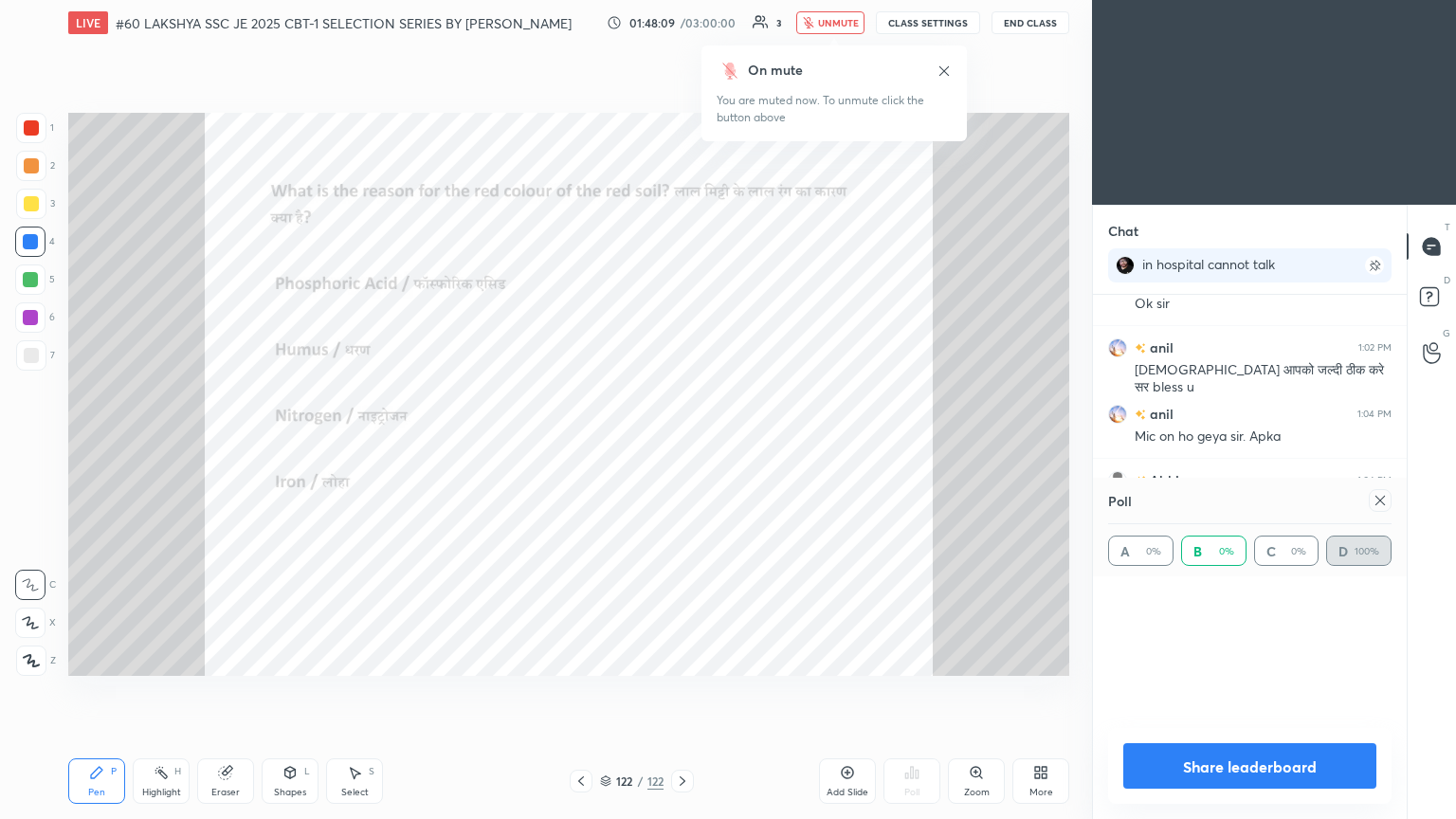
click at [27, 247] on div at bounding box center [30, 242] width 15 height 15
click at [27, 282] on div at bounding box center [30, 279] width 15 height 15
click at [28, 202] on div at bounding box center [31, 203] width 15 height 15
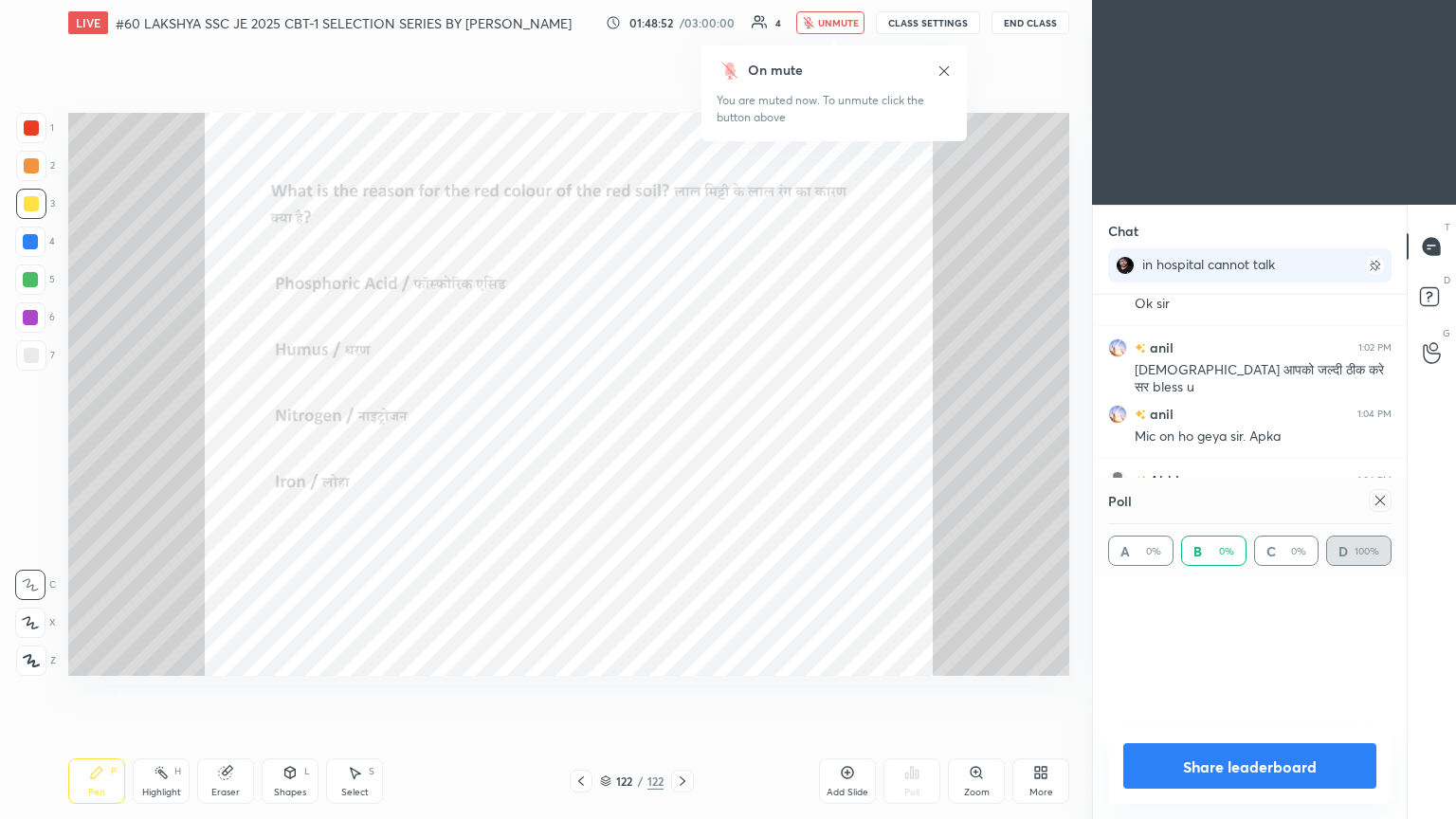
click at [25, 162] on div at bounding box center [31, 165] width 15 height 15
click at [38, 232] on div at bounding box center [30, 242] width 31 height 31
click at [40, 197] on div at bounding box center [31, 204] width 31 height 31
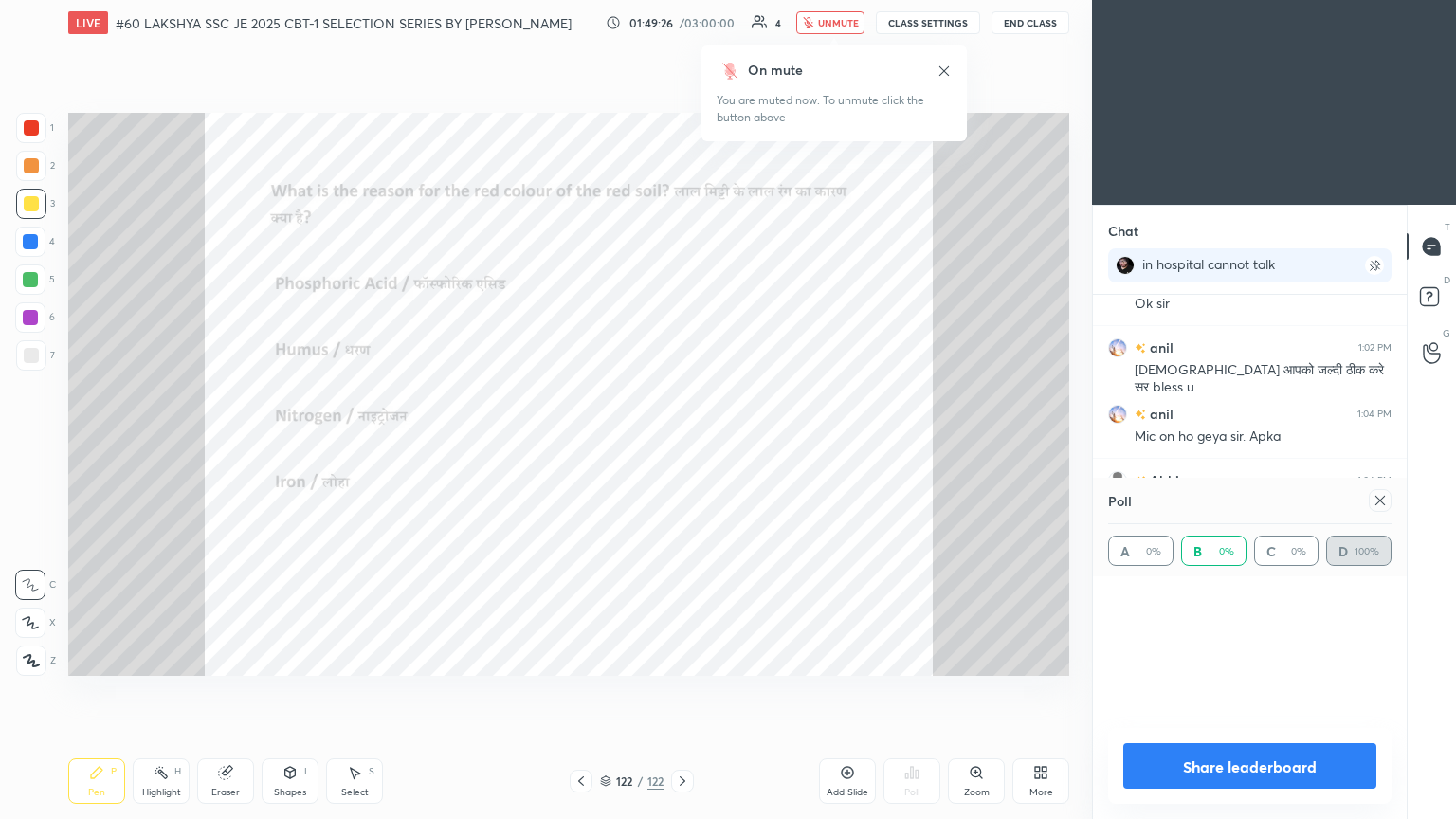
click at [40, 197] on div at bounding box center [31, 204] width 31 height 31
click at [32, 167] on div at bounding box center [31, 165] width 15 height 15
click at [34, 205] on div at bounding box center [31, 203] width 15 height 15
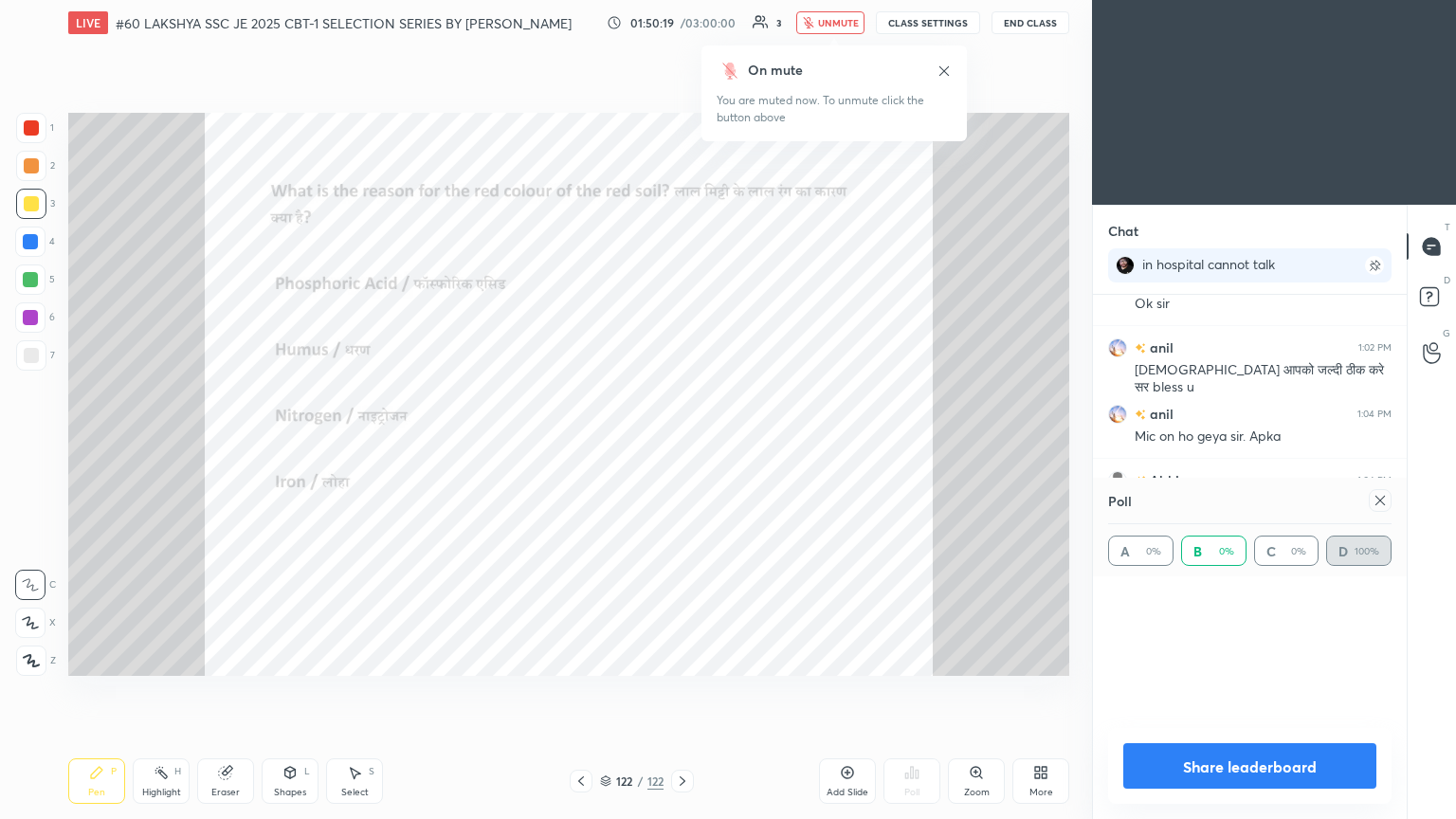
click at [39, 242] on div at bounding box center [30, 242] width 31 height 31
click at [43, 201] on div at bounding box center [31, 204] width 31 height 31
click at [25, 243] on div at bounding box center [30, 242] width 15 height 15
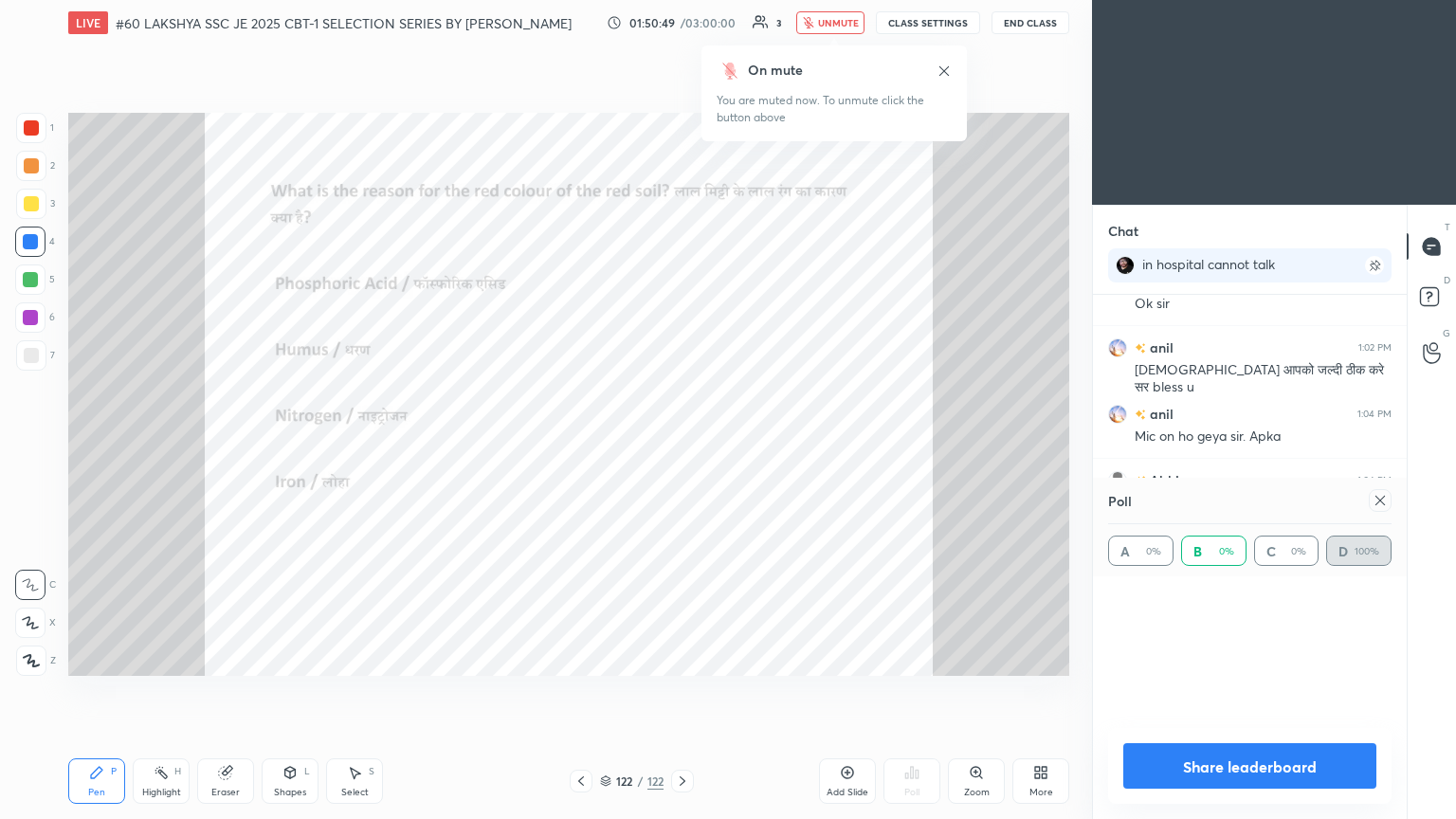
click at [25, 243] on div at bounding box center [30, 242] width 15 height 15
click at [34, 205] on div at bounding box center [31, 203] width 15 height 15
click at [41, 243] on div at bounding box center [30, 242] width 31 height 31
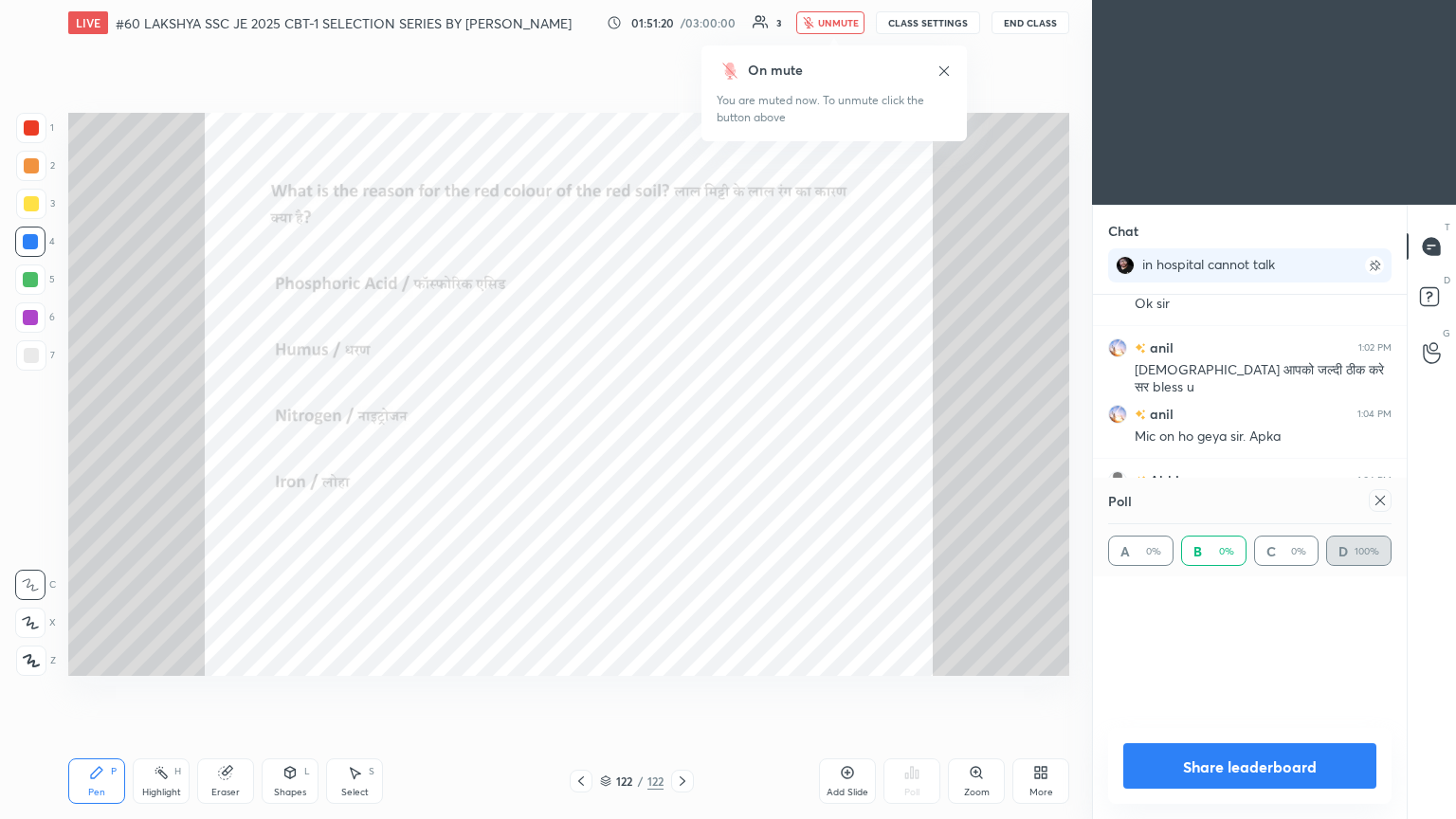
click at [38, 279] on div at bounding box center [30, 279] width 15 height 15
click at [41, 239] on div at bounding box center [30, 242] width 31 height 31
click at [47, 276] on div "5" at bounding box center [35, 279] width 40 height 31
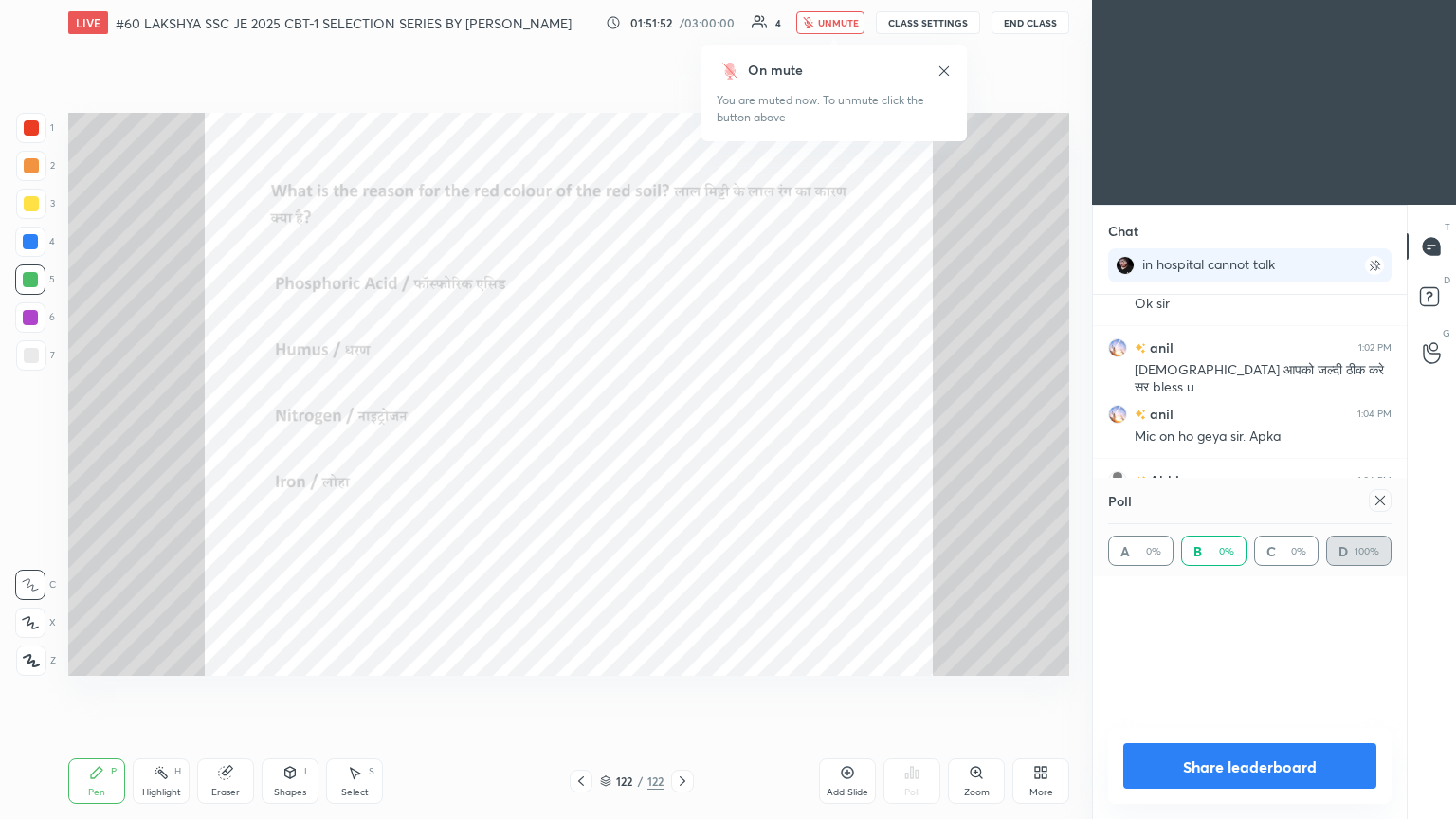
click at [47, 276] on div "5" at bounding box center [35, 279] width 40 height 31
click at [33, 238] on div at bounding box center [30, 242] width 15 height 15
click at [40, 275] on div at bounding box center [30, 279] width 31 height 31
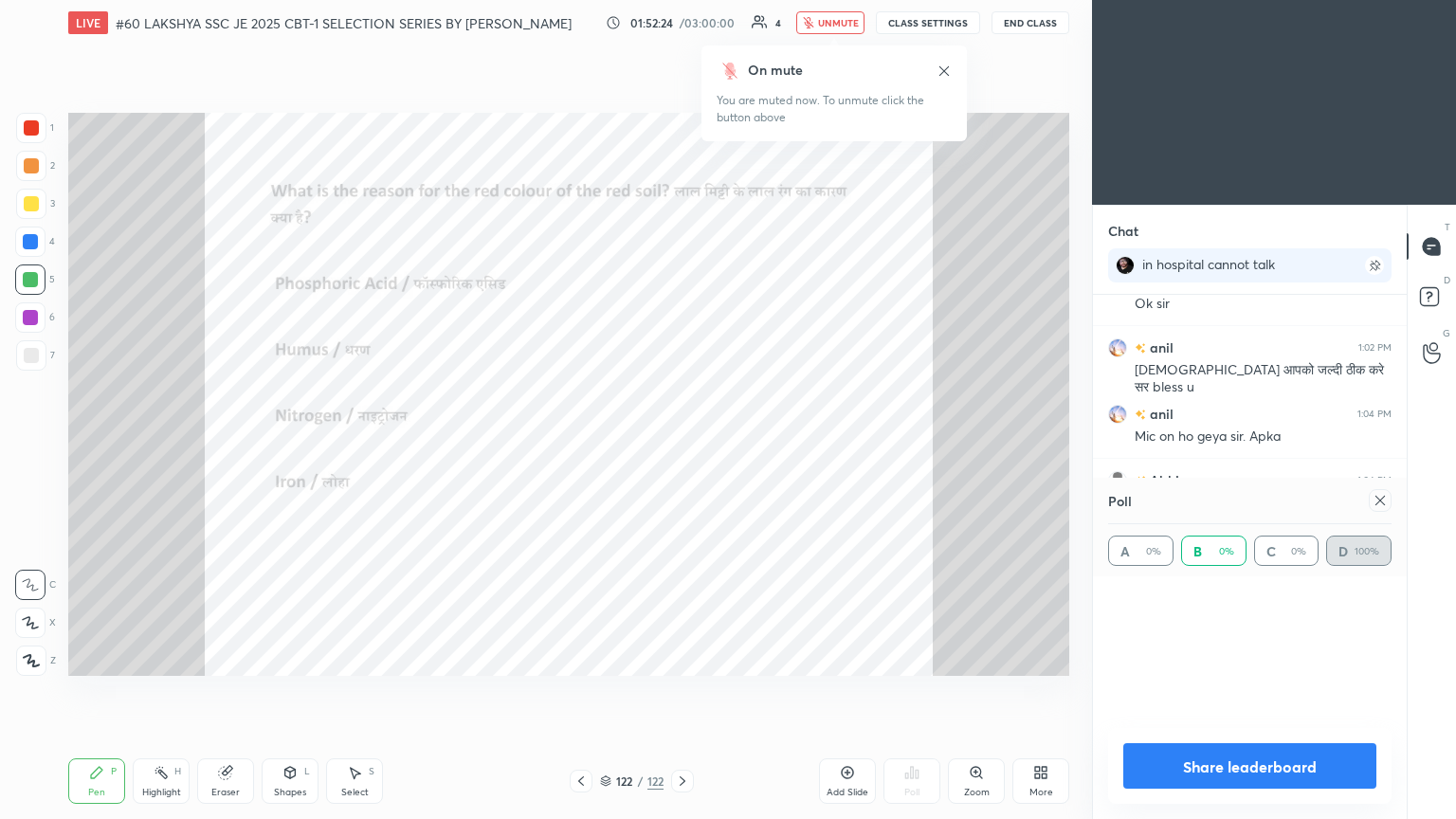
click at [40, 240] on div at bounding box center [30, 242] width 31 height 31
click at [34, 205] on div at bounding box center [31, 203] width 15 height 15
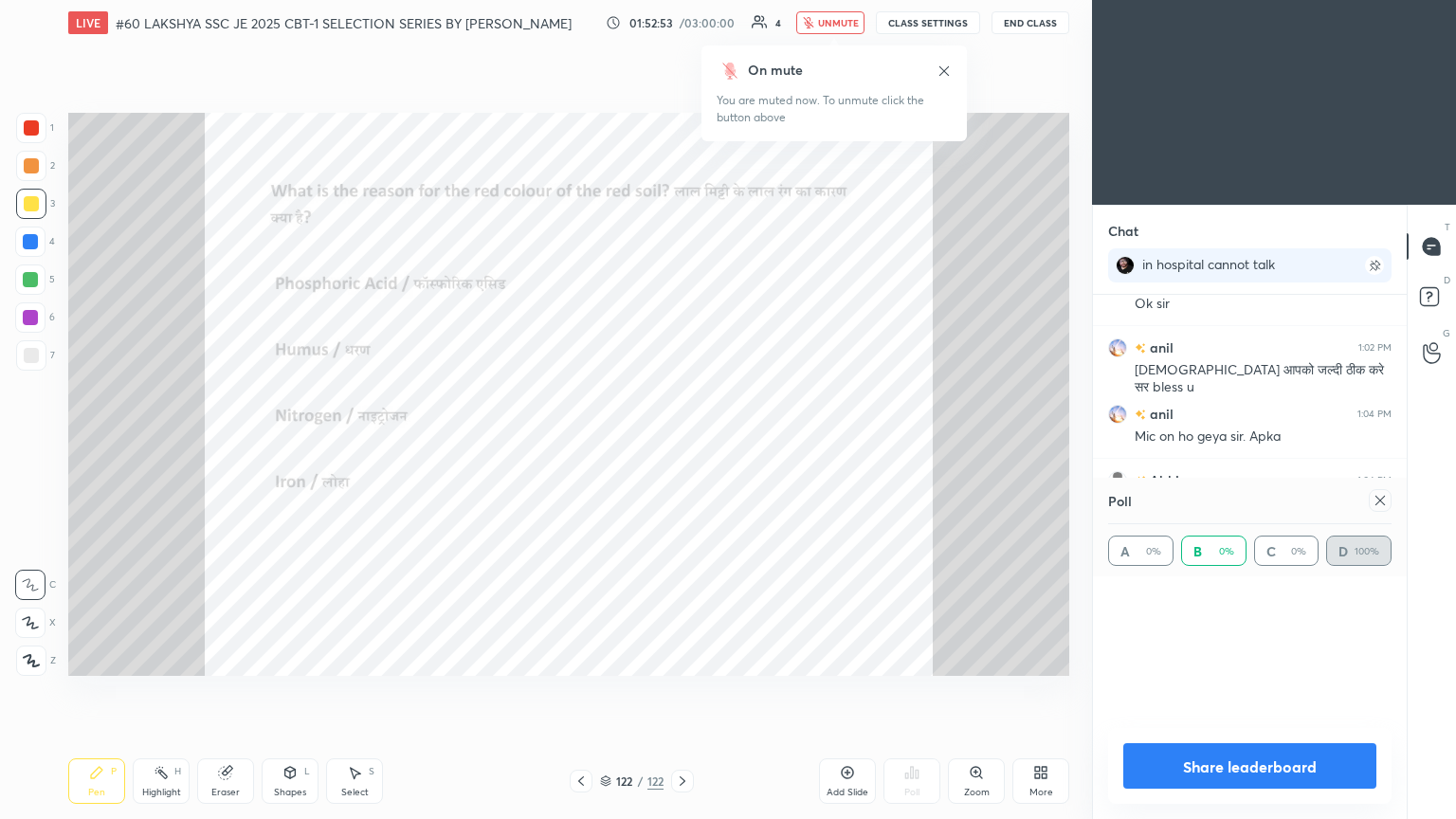
click at [33, 239] on div at bounding box center [30, 242] width 15 height 15
click at [42, 199] on div at bounding box center [31, 204] width 31 height 31
click at [52, 245] on div "4" at bounding box center [35, 242] width 40 height 31
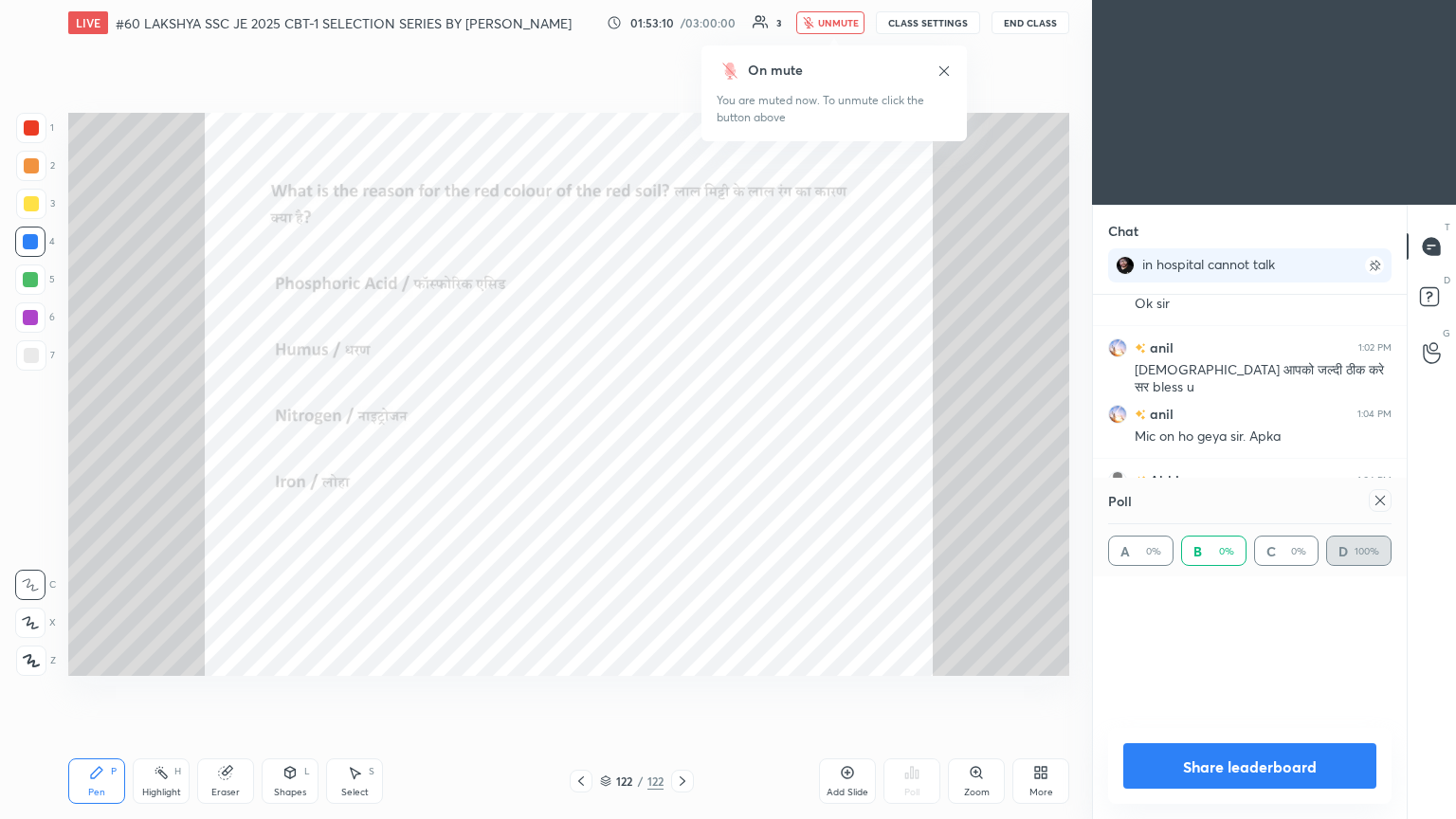
click at [52, 245] on div "4" at bounding box center [35, 242] width 40 height 31
click at [34, 209] on div at bounding box center [31, 203] width 15 height 15
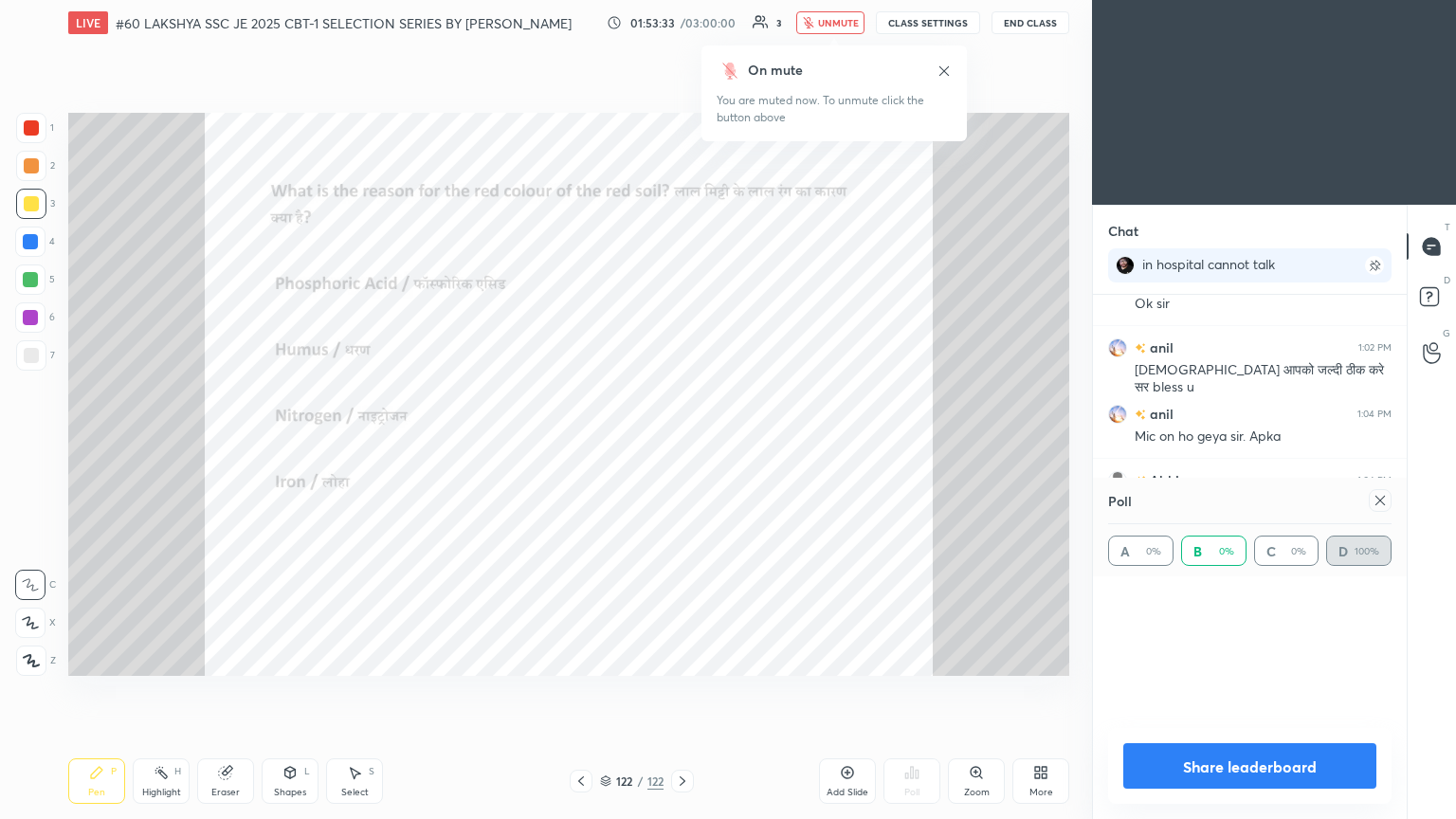
click at [34, 209] on div at bounding box center [31, 203] width 15 height 15
click at [31, 241] on div at bounding box center [30, 242] width 15 height 15
click at [34, 206] on div at bounding box center [31, 203] width 15 height 15
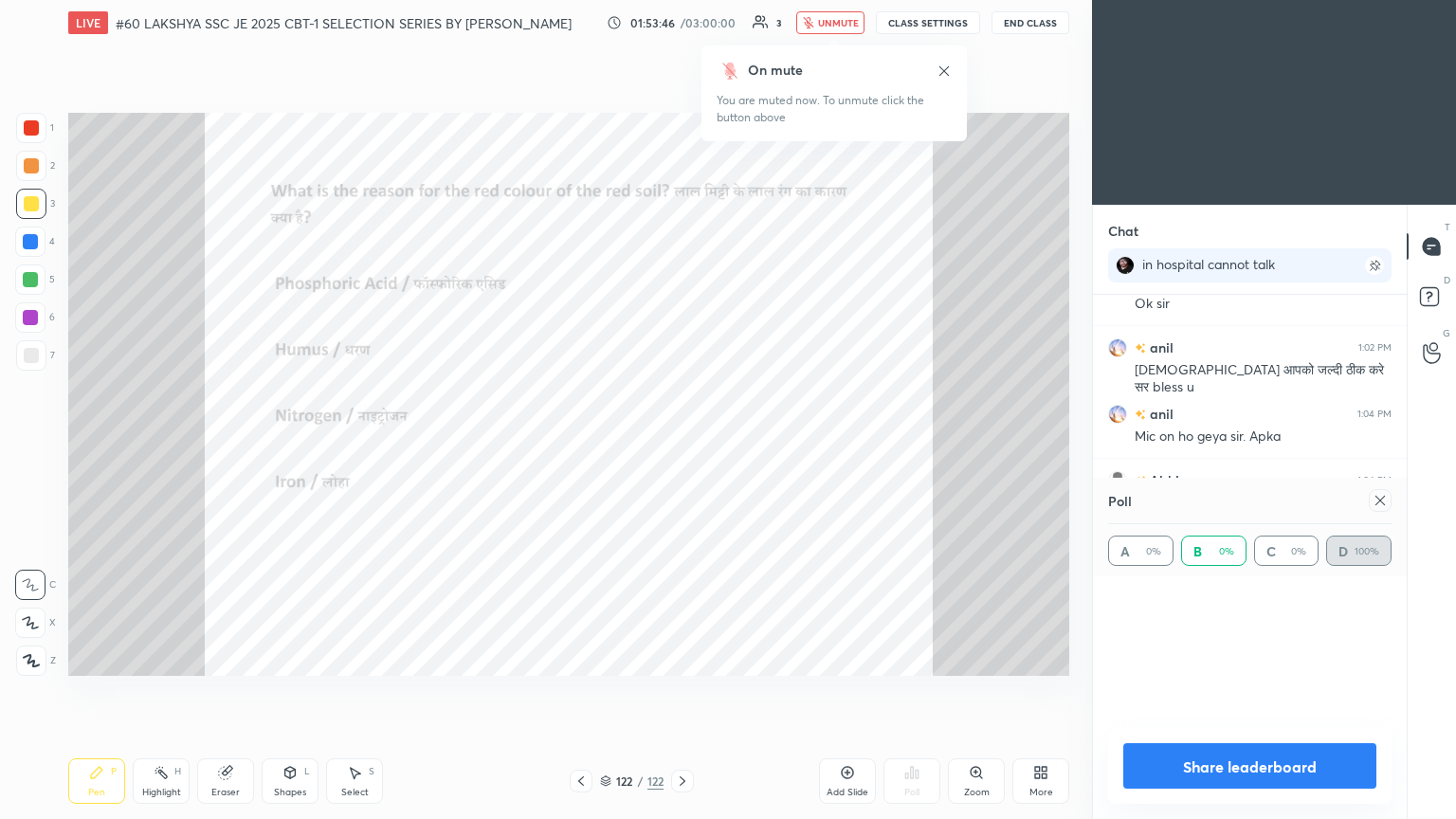
click at [34, 206] on div at bounding box center [31, 203] width 15 height 15
click at [28, 240] on div at bounding box center [30, 242] width 15 height 15
click at [37, 280] on div at bounding box center [30, 279] width 15 height 15
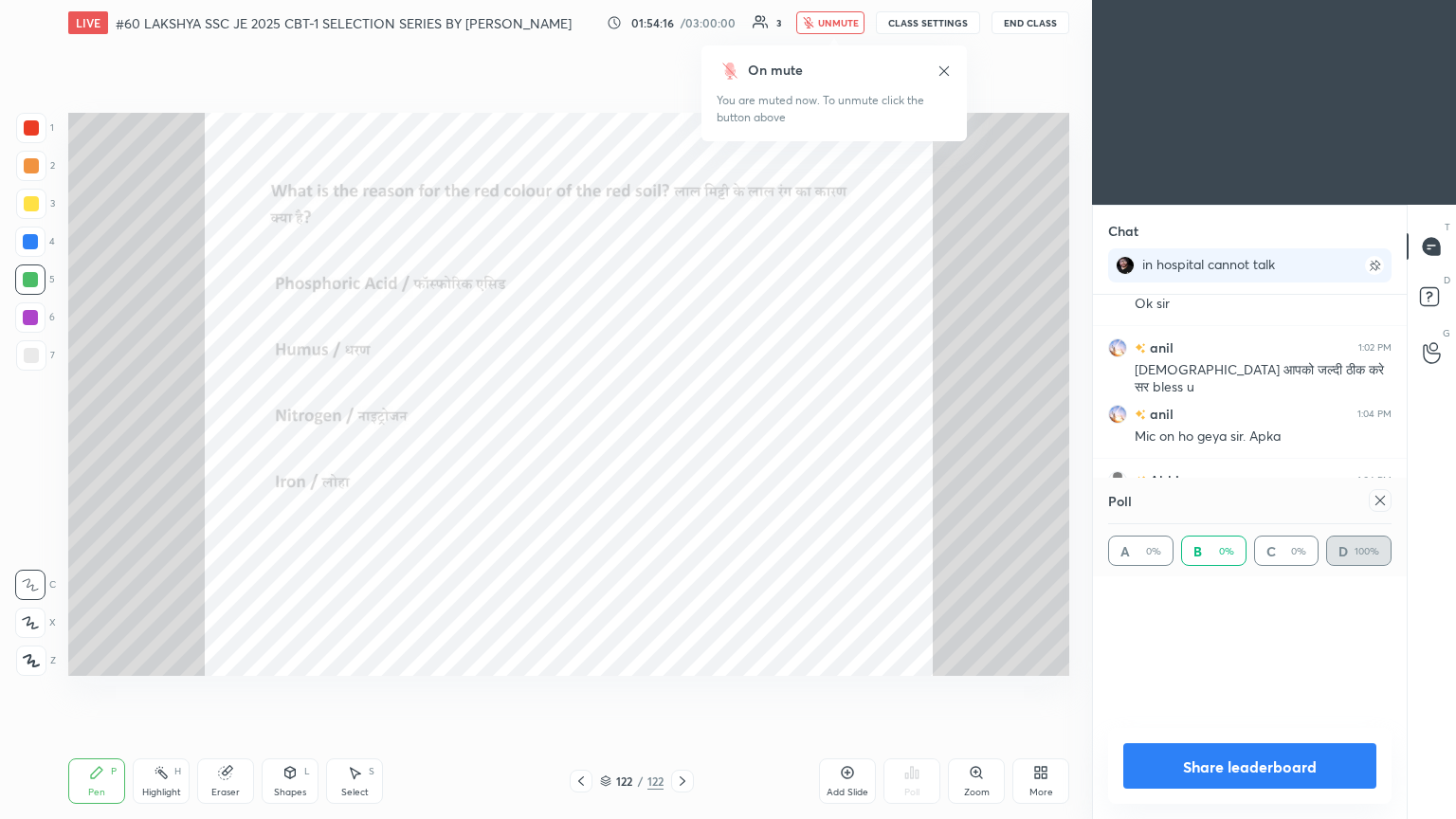
click at [38, 242] on div at bounding box center [30, 242] width 15 height 15
click at [35, 201] on div at bounding box center [31, 203] width 15 height 15
click at [37, 167] on div at bounding box center [31, 165] width 15 height 15
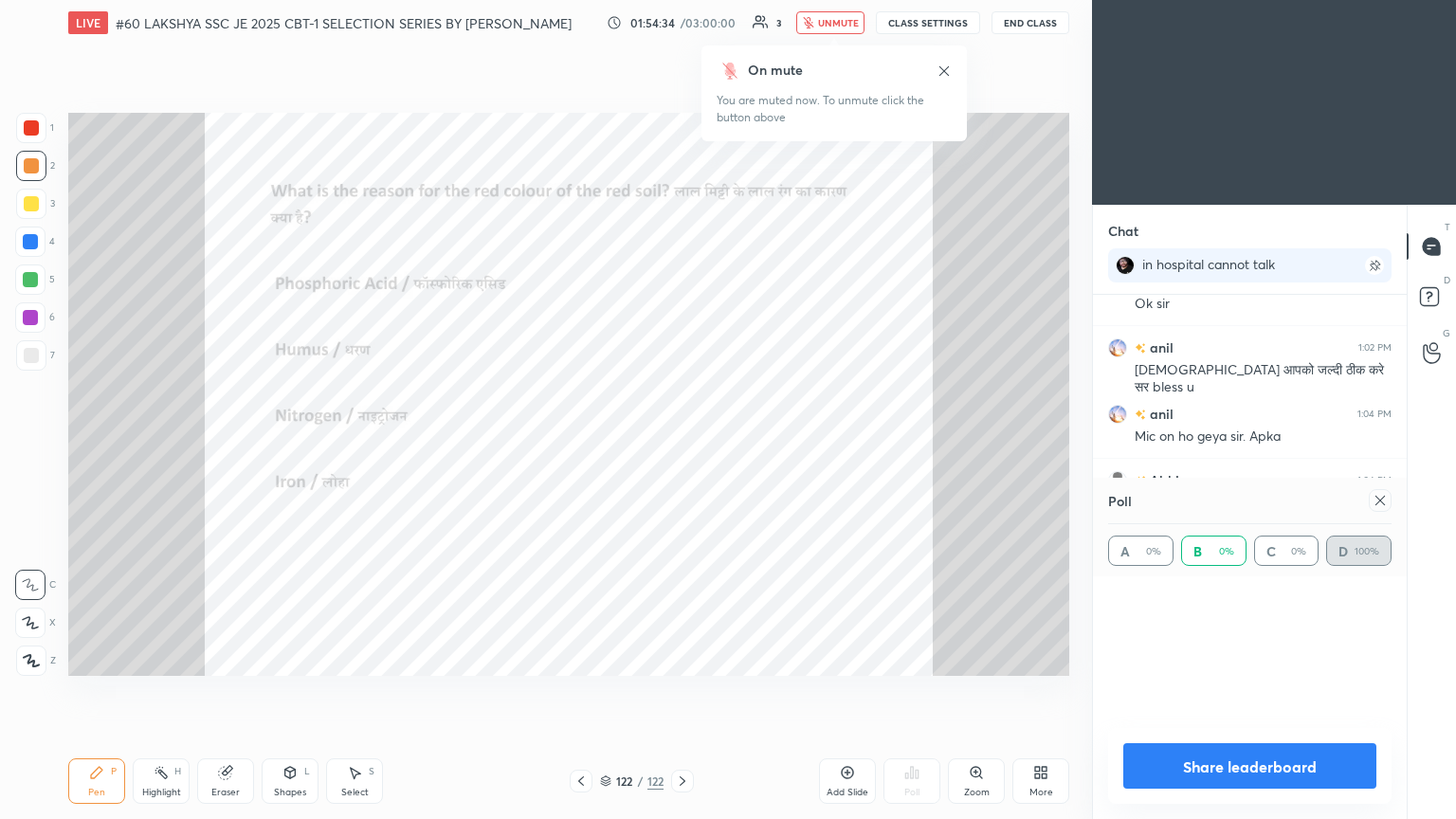
click at [37, 167] on div at bounding box center [31, 165] width 15 height 15
click at [32, 202] on div at bounding box center [31, 203] width 15 height 15
click at [34, 247] on div at bounding box center [30, 242] width 15 height 15
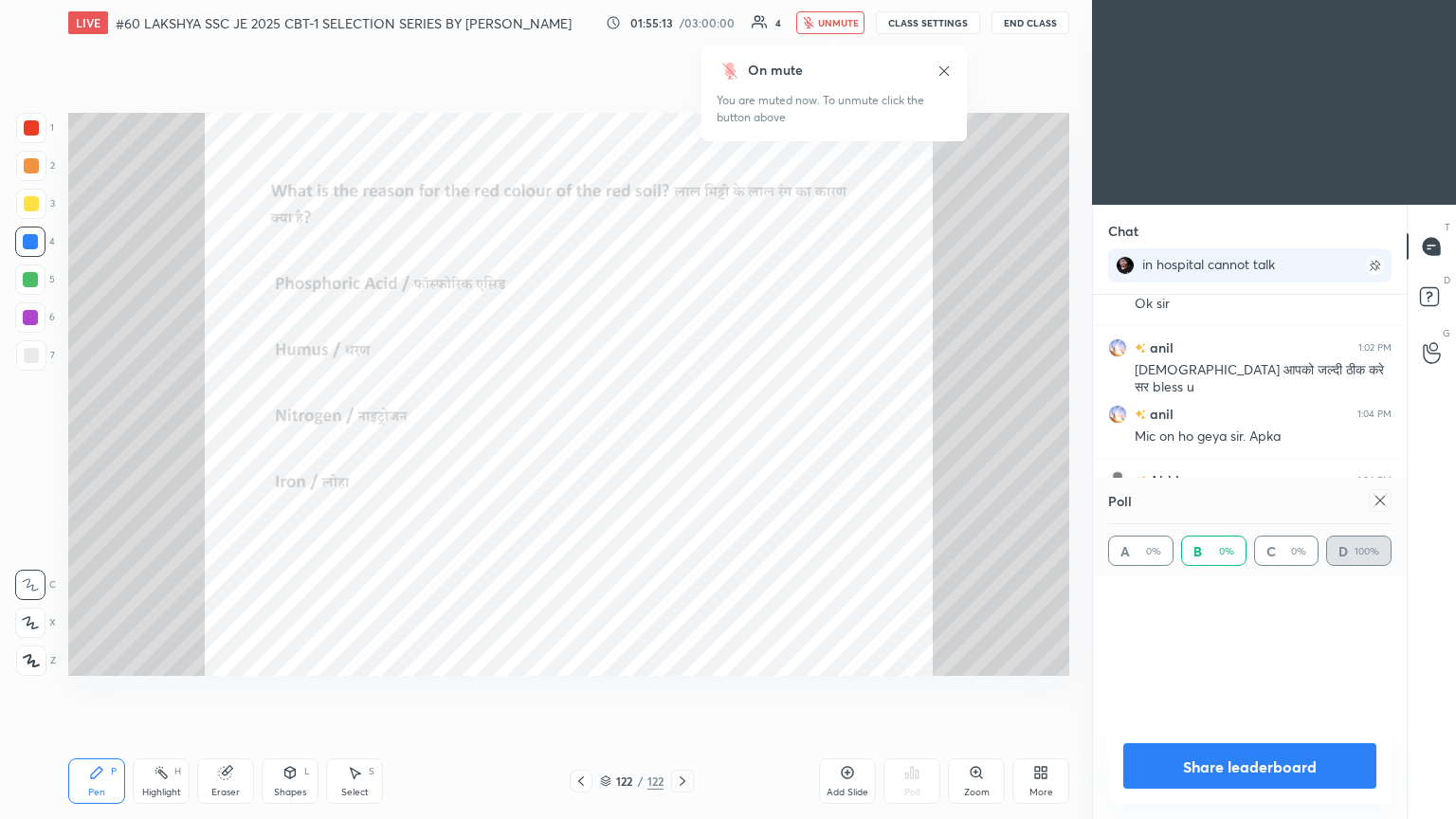
click at [39, 282] on div at bounding box center [30, 279] width 31 height 31
drag, startPoint x: 39, startPoint y: 163, endPoint x: 47, endPoint y: 171, distance: 11.3
click at [47, 171] on div "2" at bounding box center [35, 165] width 39 height 31
click at [35, 206] on div at bounding box center [31, 203] width 15 height 15
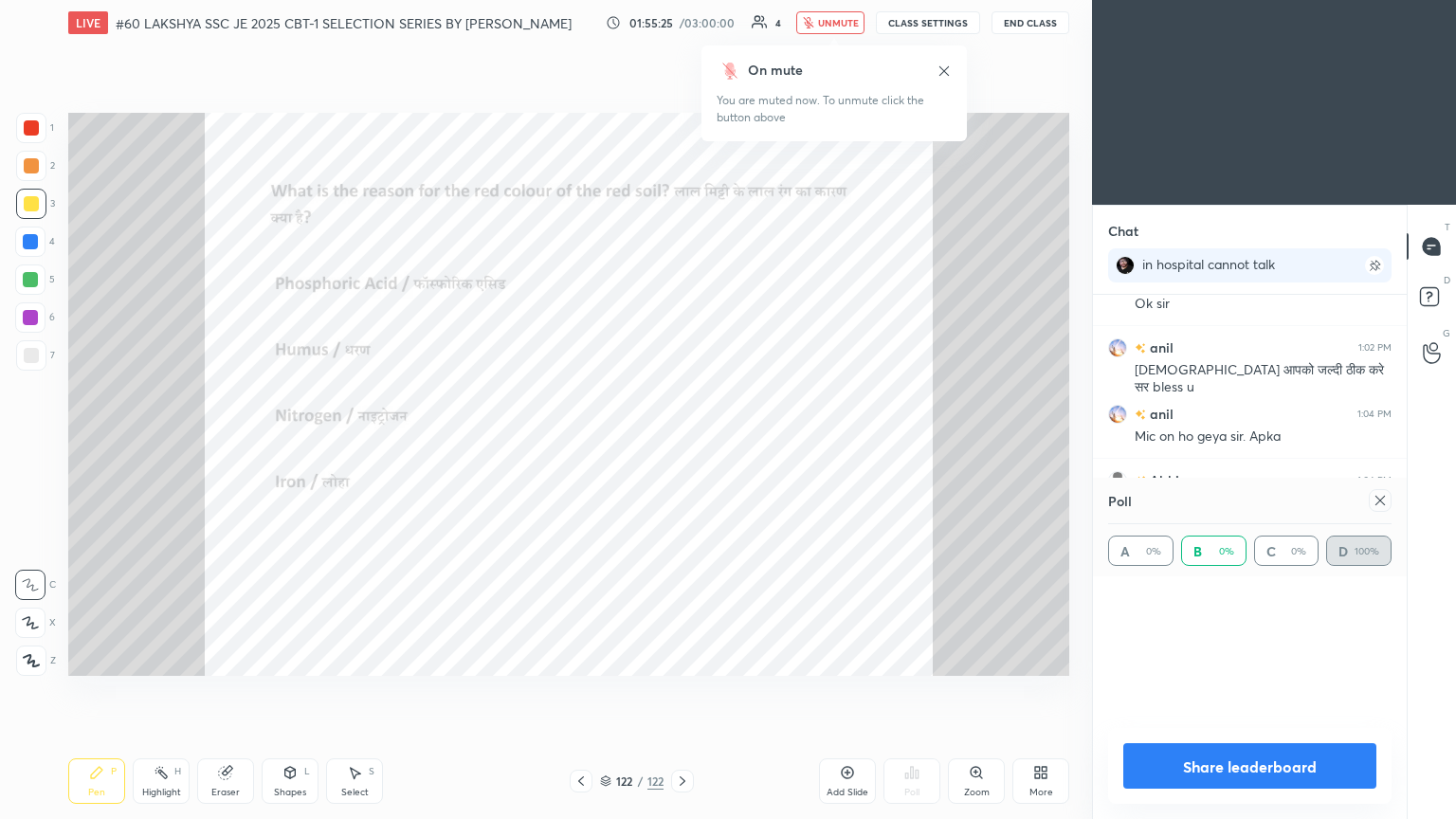
click at [35, 206] on div at bounding box center [31, 203] width 15 height 15
click at [31, 243] on div at bounding box center [30, 242] width 15 height 15
click at [40, 167] on div at bounding box center [31, 165] width 31 height 31
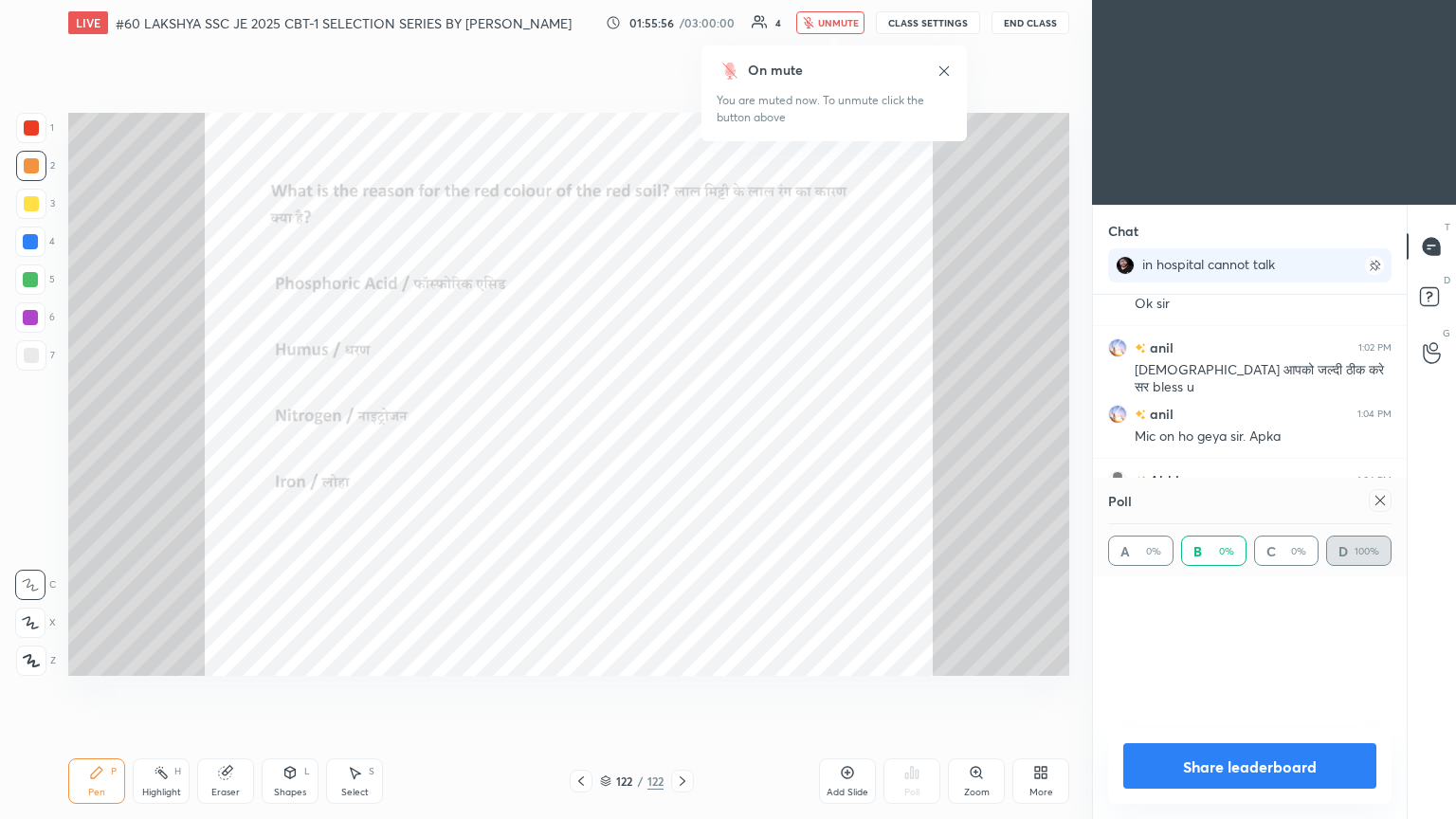
click at [40, 167] on div at bounding box center [31, 165] width 31 height 31
click at [27, 129] on div at bounding box center [31, 128] width 15 height 15
click at [34, 159] on div at bounding box center [31, 165] width 15 height 15
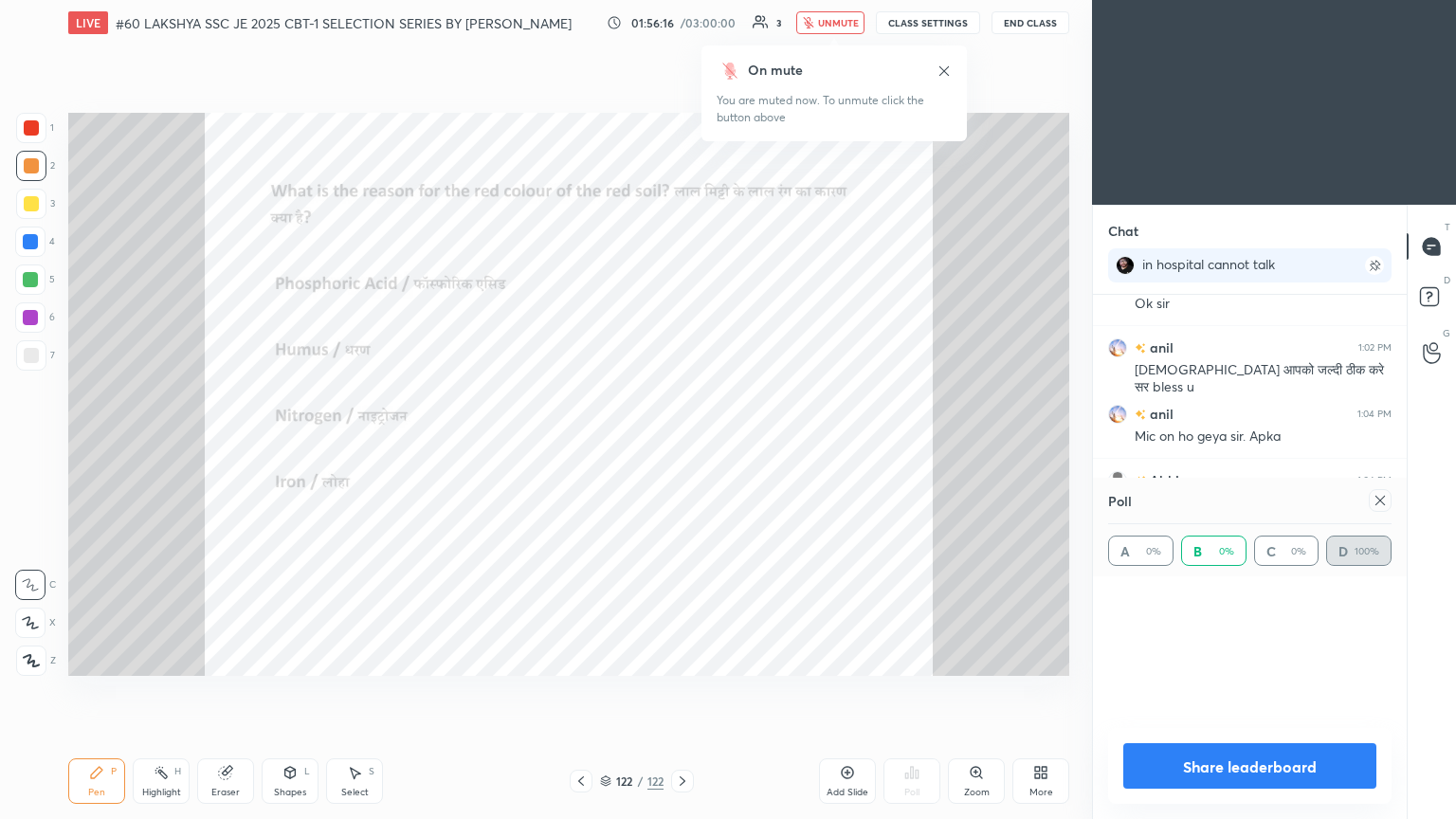
click at [38, 199] on div at bounding box center [31, 204] width 31 height 31
click at [33, 243] on div at bounding box center [30, 242] width 15 height 15
click at [33, 278] on div at bounding box center [30, 279] width 15 height 15
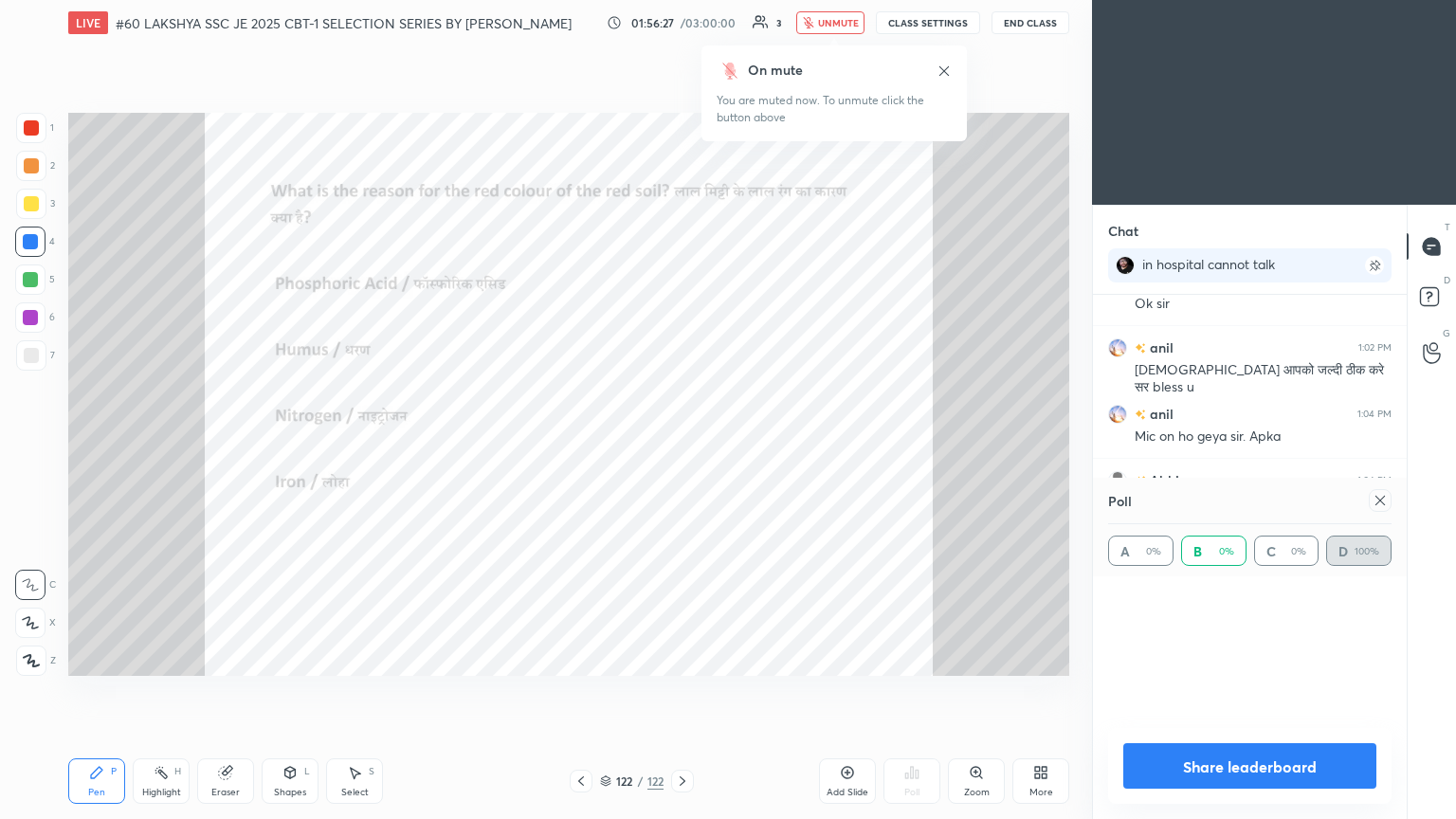
click at [33, 278] on div at bounding box center [30, 279] width 15 height 15
click at [34, 316] on div at bounding box center [30, 317] width 15 height 15
click at [27, 137] on div at bounding box center [31, 128] width 31 height 31
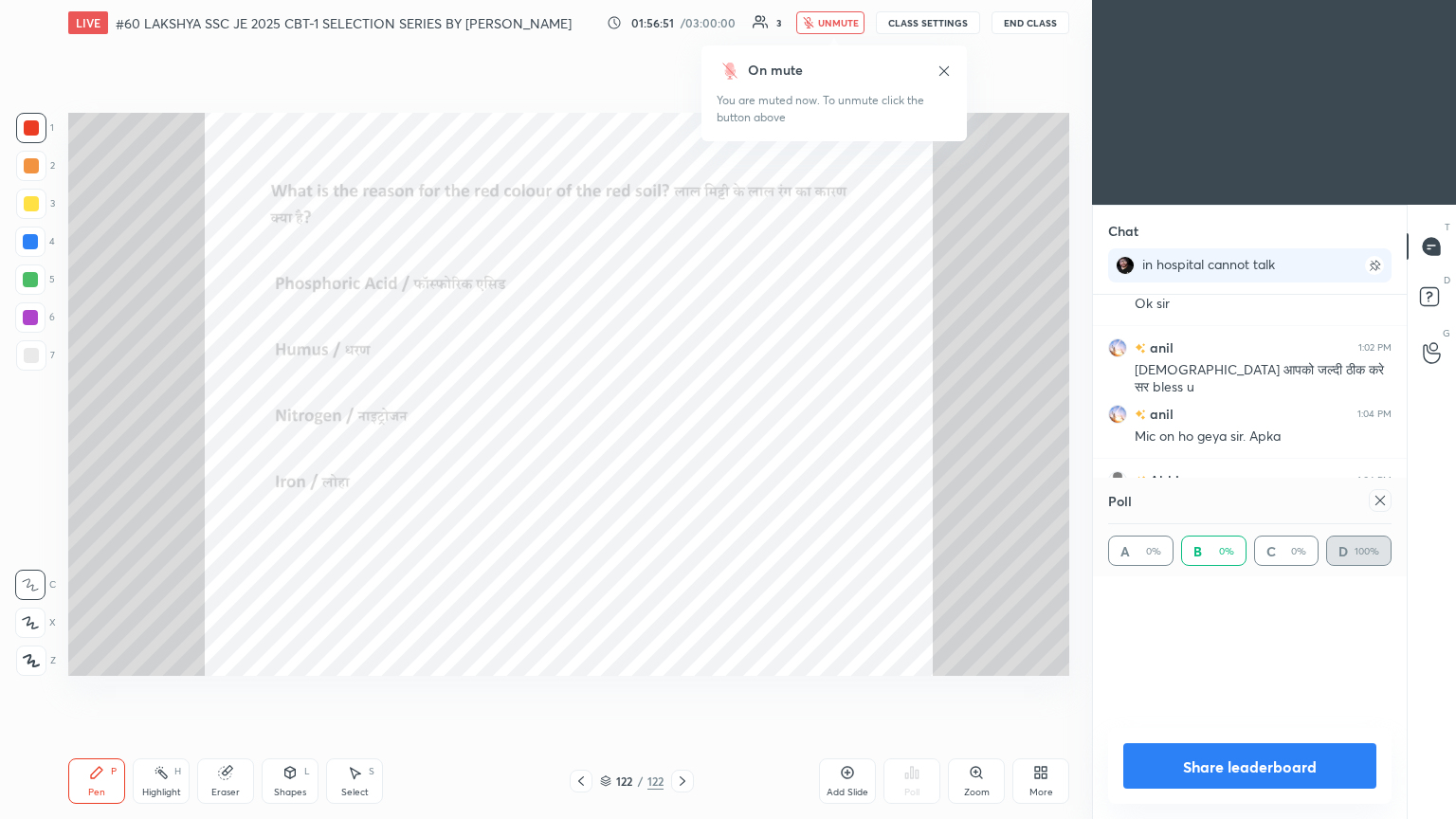
click at [27, 163] on div at bounding box center [31, 165] width 15 height 15
click at [31, 209] on div at bounding box center [31, 203] width 15 height 15
click at [29, 243] on div at bounding box center [30, 242] width 15 height 15
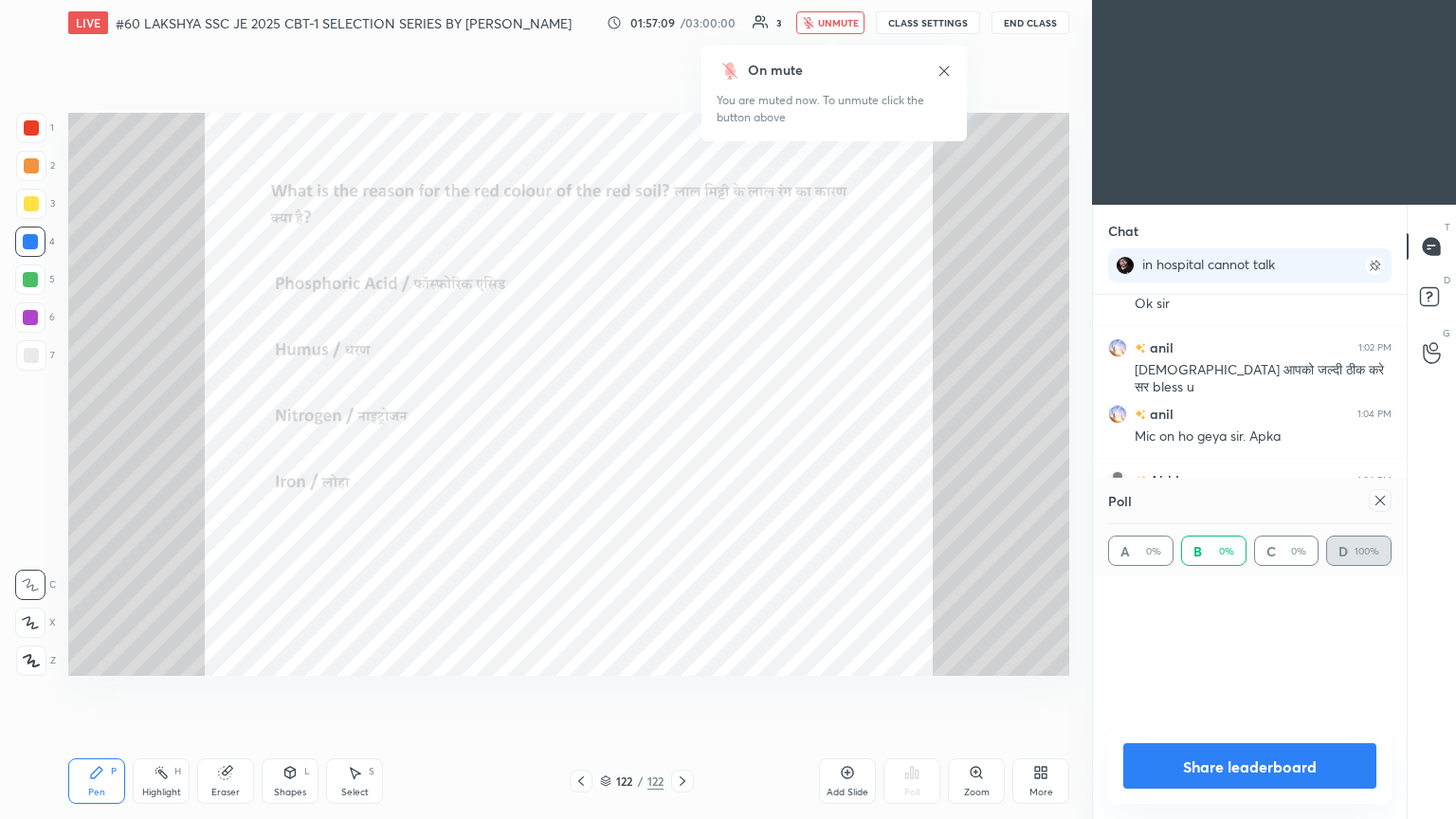
click at [29, 243] on div at bounding box center [30, 242] width 15 height 15
click at [30, 280] on div at bounding box center [30, 279] width 15 height 15
click at [30, 319] on div at bounding box center [30, 317] width 15 height 15
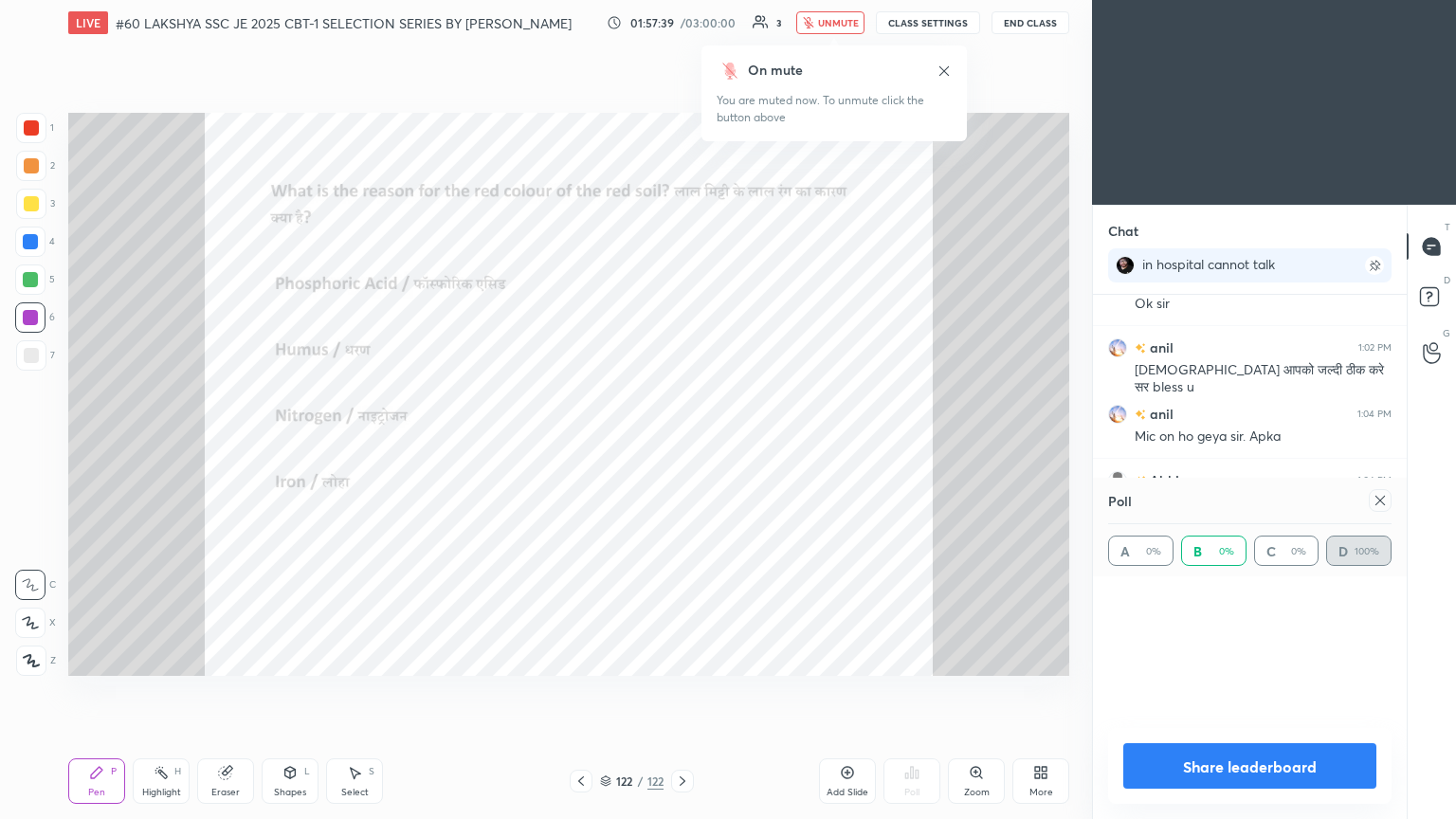
click at [31, 166] on div at bounding box center [31, 165] width 15 height 15
click at [45, 199] on div at bounding box center [31, 204] width 31 height 31
click at [34, 245] on div at bounding box center [30, 242] width 15 height 15
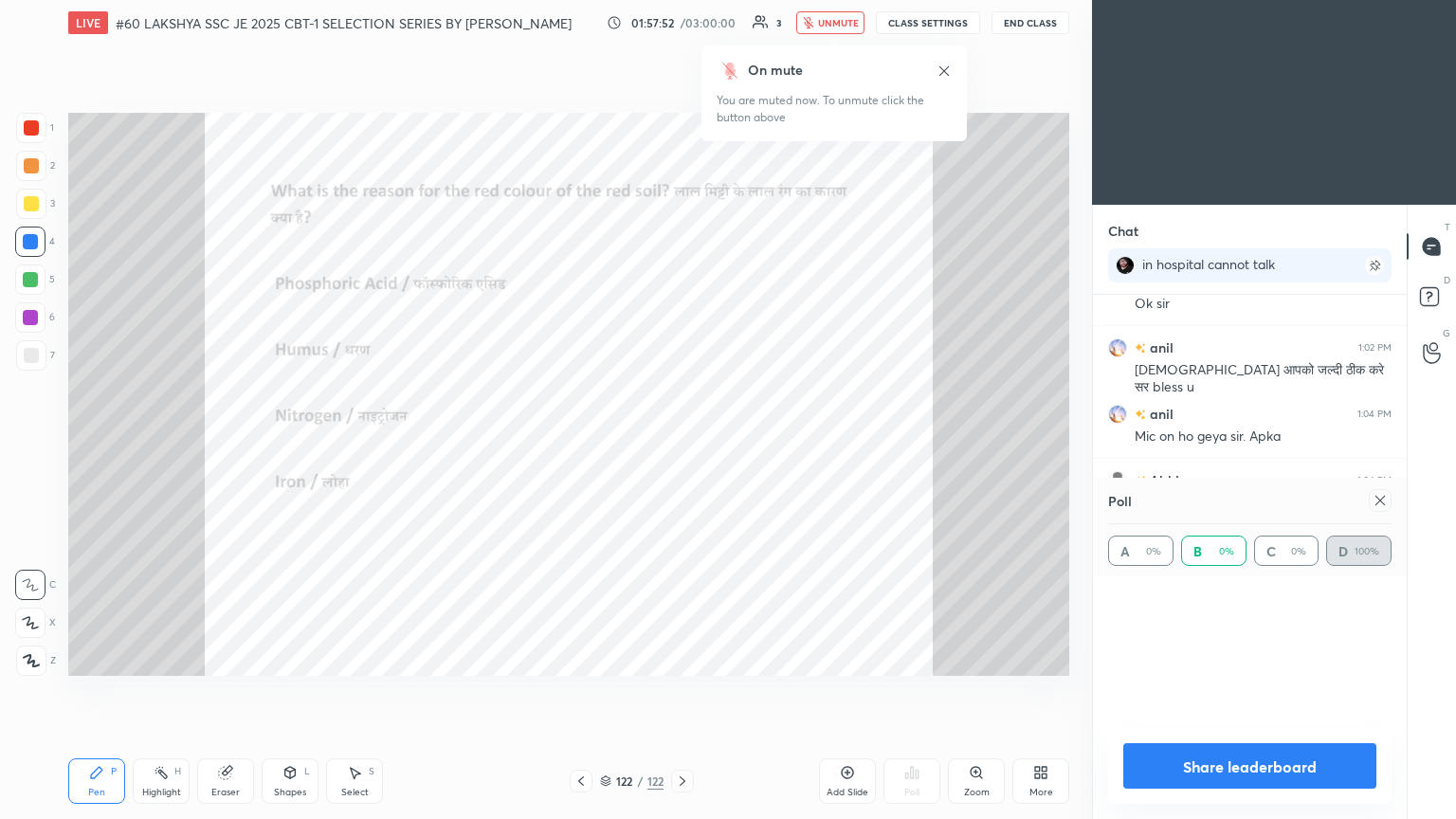
click at [34, 245] on div at bounding box center [30, 242] width 15 height 15
click at [35, 279] on div at bounding box center [30, 279] width 15 height 15
click at [36, 312] on div at bounding box center [30, 317] width 15 height 15
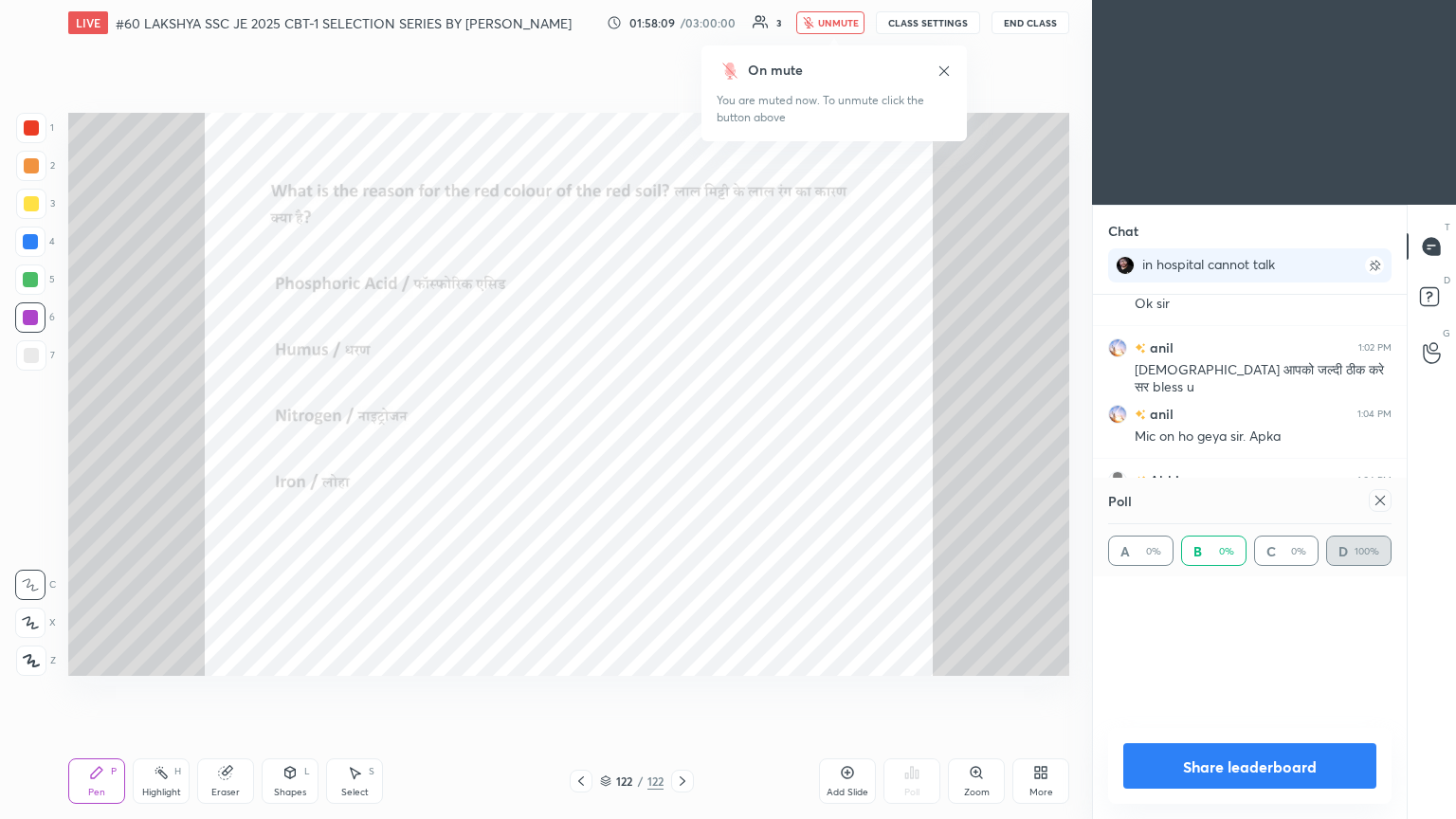
click at [36, 312] on div at bounding box center [30, 317] width 15 height 15
click at [34, 273] on div at bounding box center [30, 279] width 15 height 15
click at [38, 240] on div at bounding box center [30, 242] width 15 height 15
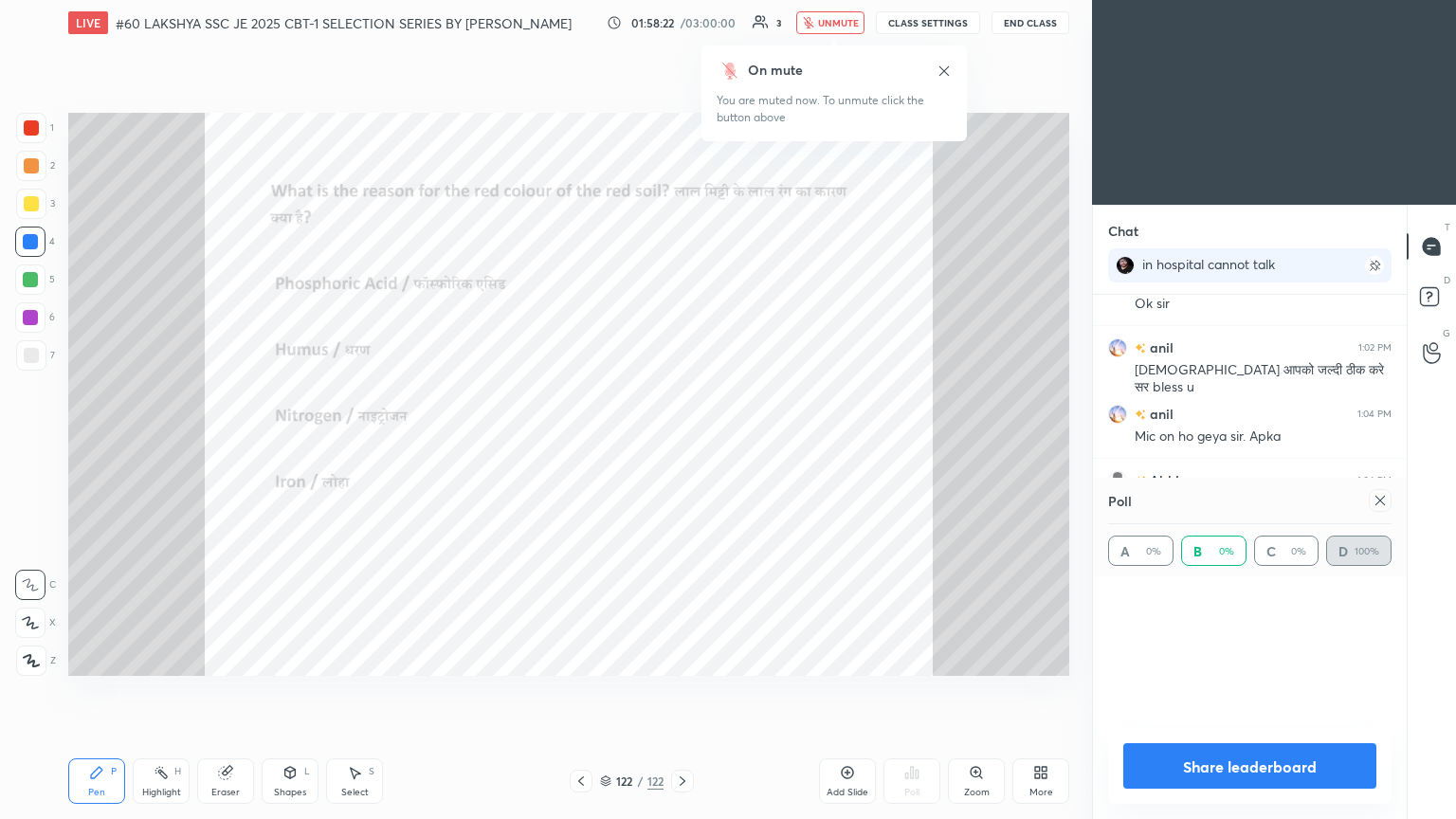
click at [36, 202] on div at bounding box center [31, 203] width 15 height 15
click at [39, 167] on div at bounding box center [31, 165] width 31 height 31
click at [27, 132] on div at bounding box center [31, 128] width 15 height 15
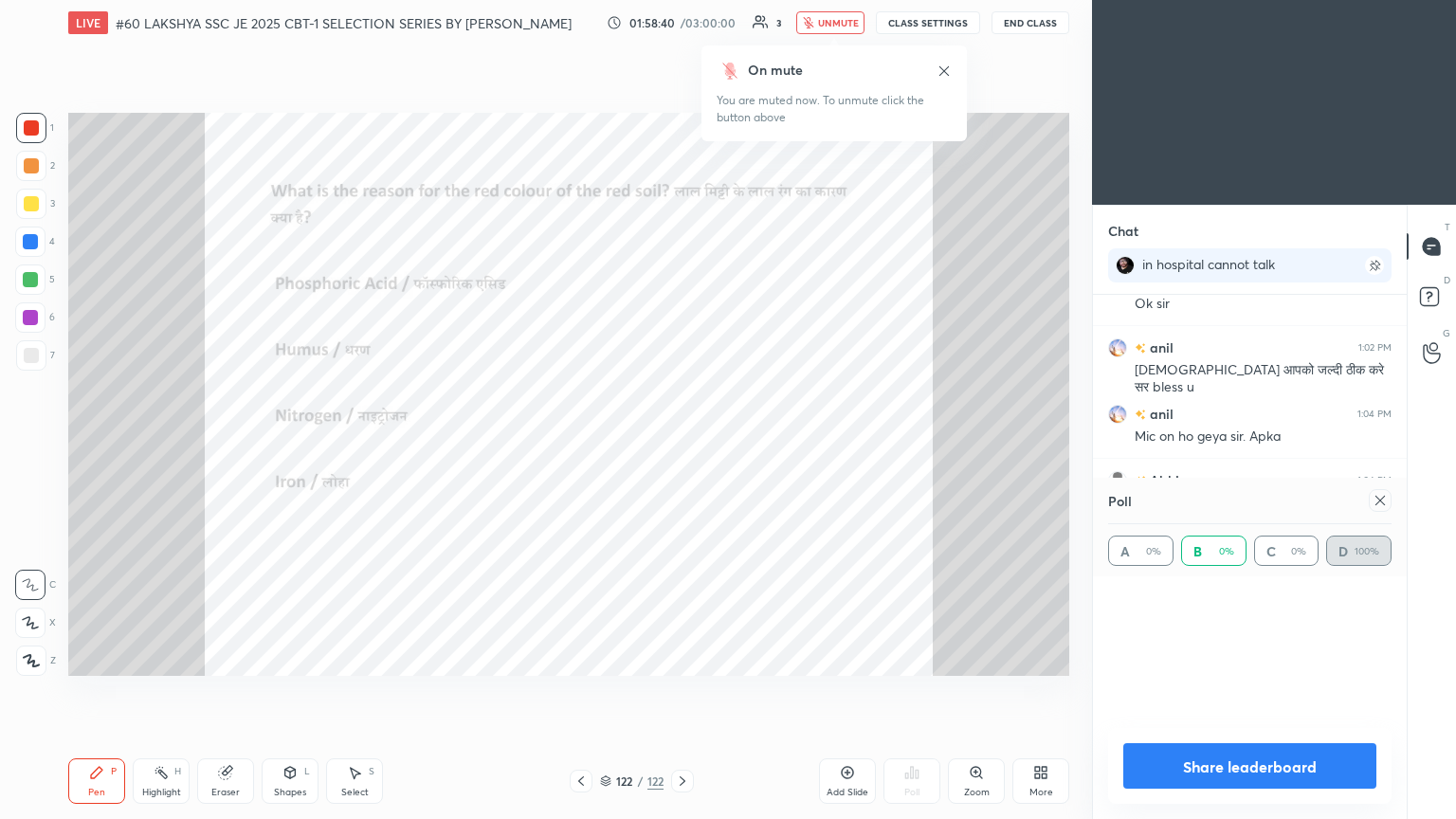
click at [27, 132] on div at bounding box center [31, 128] width 15 height 15
click at [38, 276] on div at bounding box center [30, 279] width 15 height 15
click at [29, 242] on div at bounding box center [30, 242] width 15 height 15
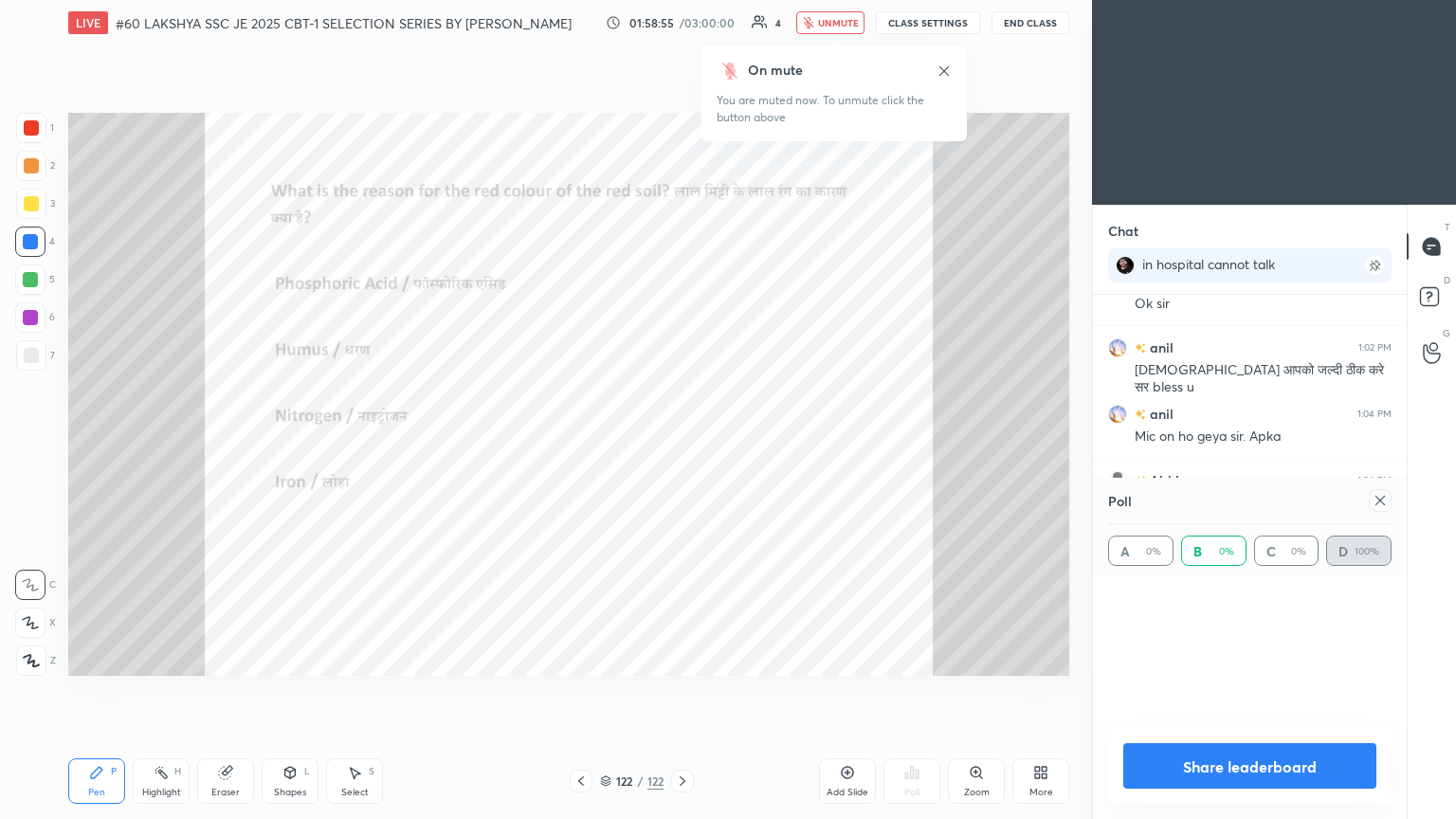
click at [38, 279] on div at bounding box center [30, 279] width 15 height 15
click at [29, 318] on div at bounding box center [30, 317] width 15 height 15
click at [29, 286] on div at bounding box center [30, 279] width 15 height 15
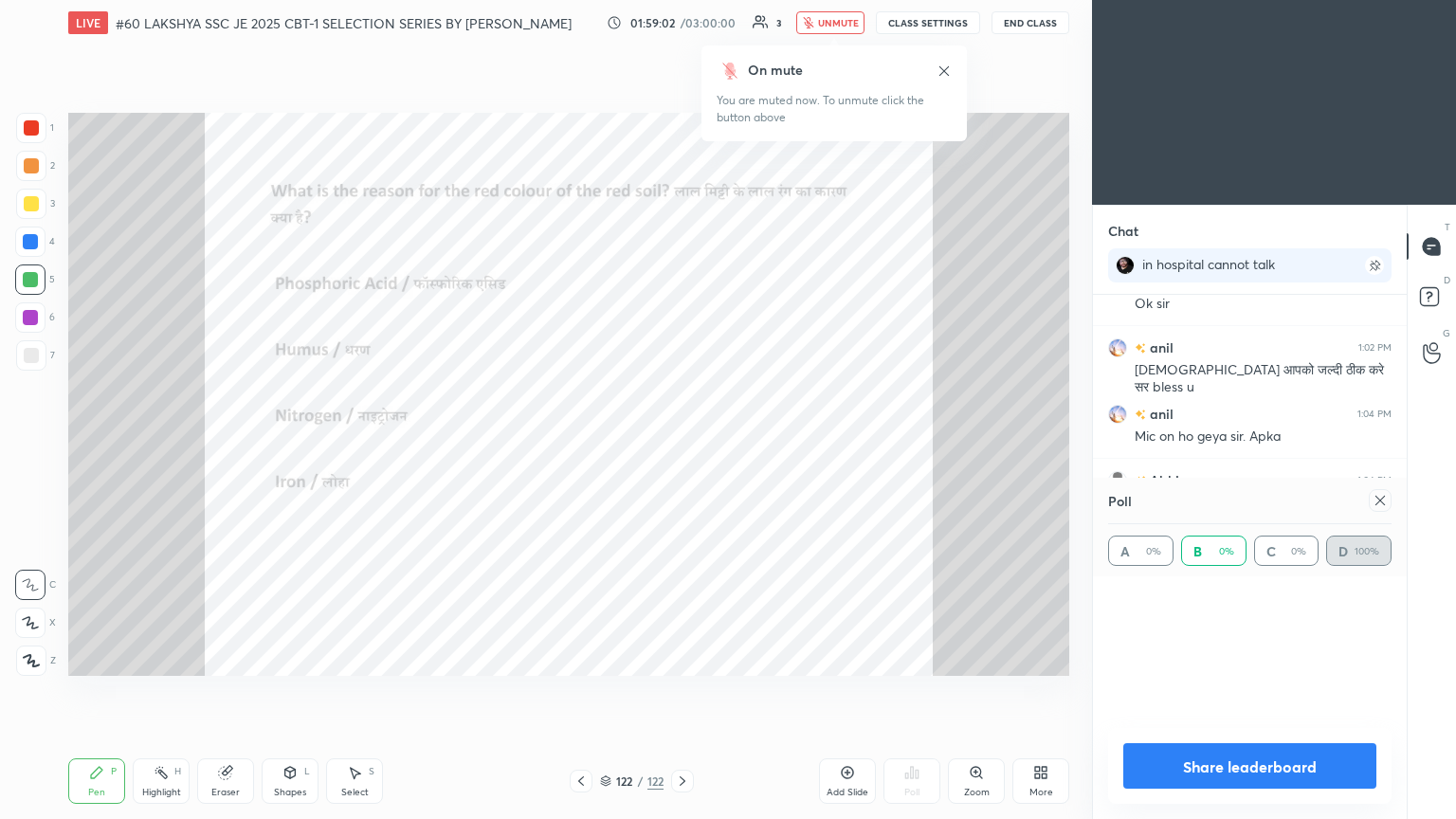
click at [29, 286] on div at bounding box center [30, 279] width 15 height 15
click at [31, 246] on div at bounding box center [30, 242] width 15 height 15
click at [34, 197] on div at bounding box center [31, 203] width 15 height 15
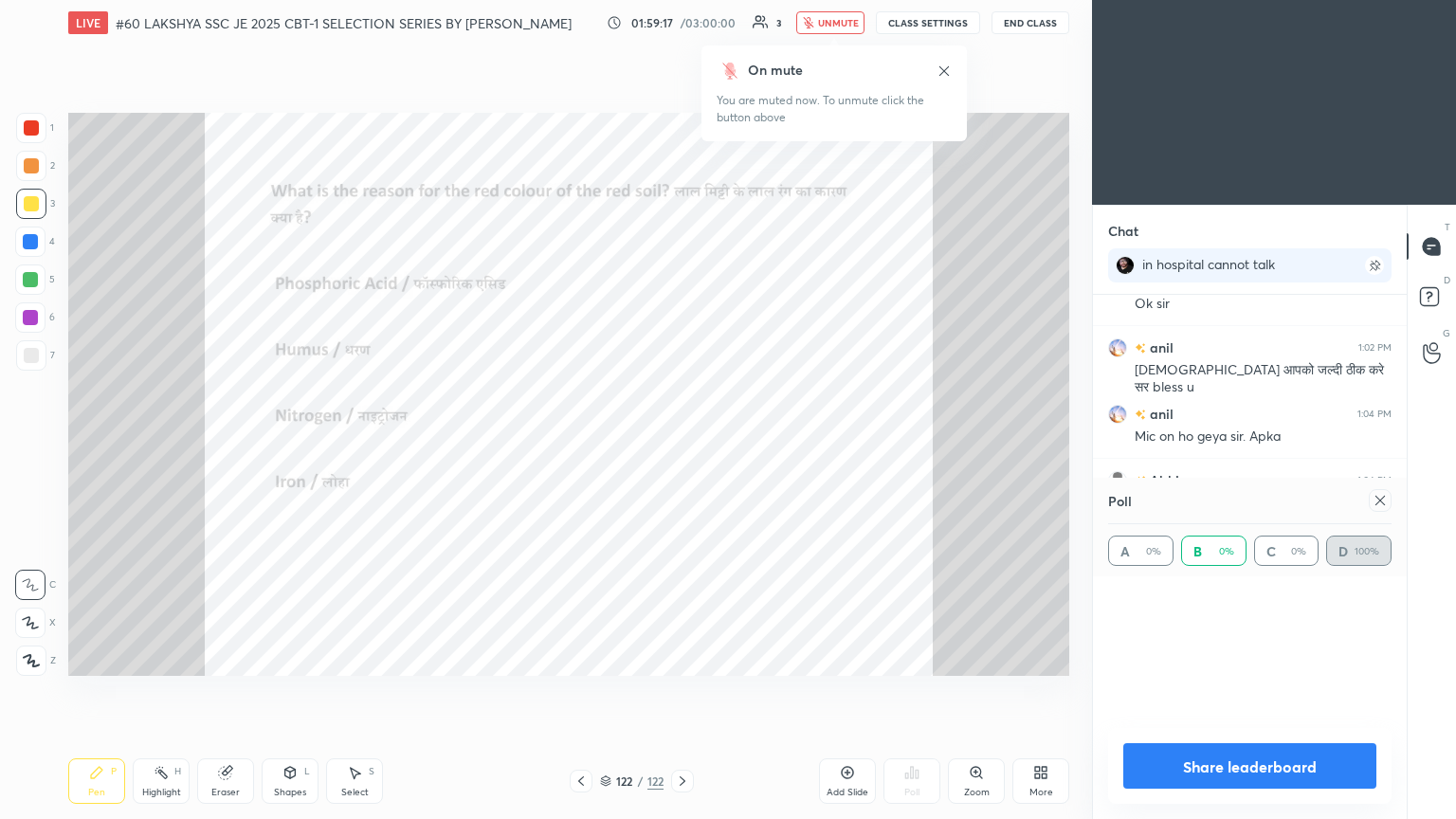
click at [33, 130] on div at bounding box center [31, 128] width 15 height 15
click at [42, 159] on div at bounding box center [31, 165] width 31 height 31
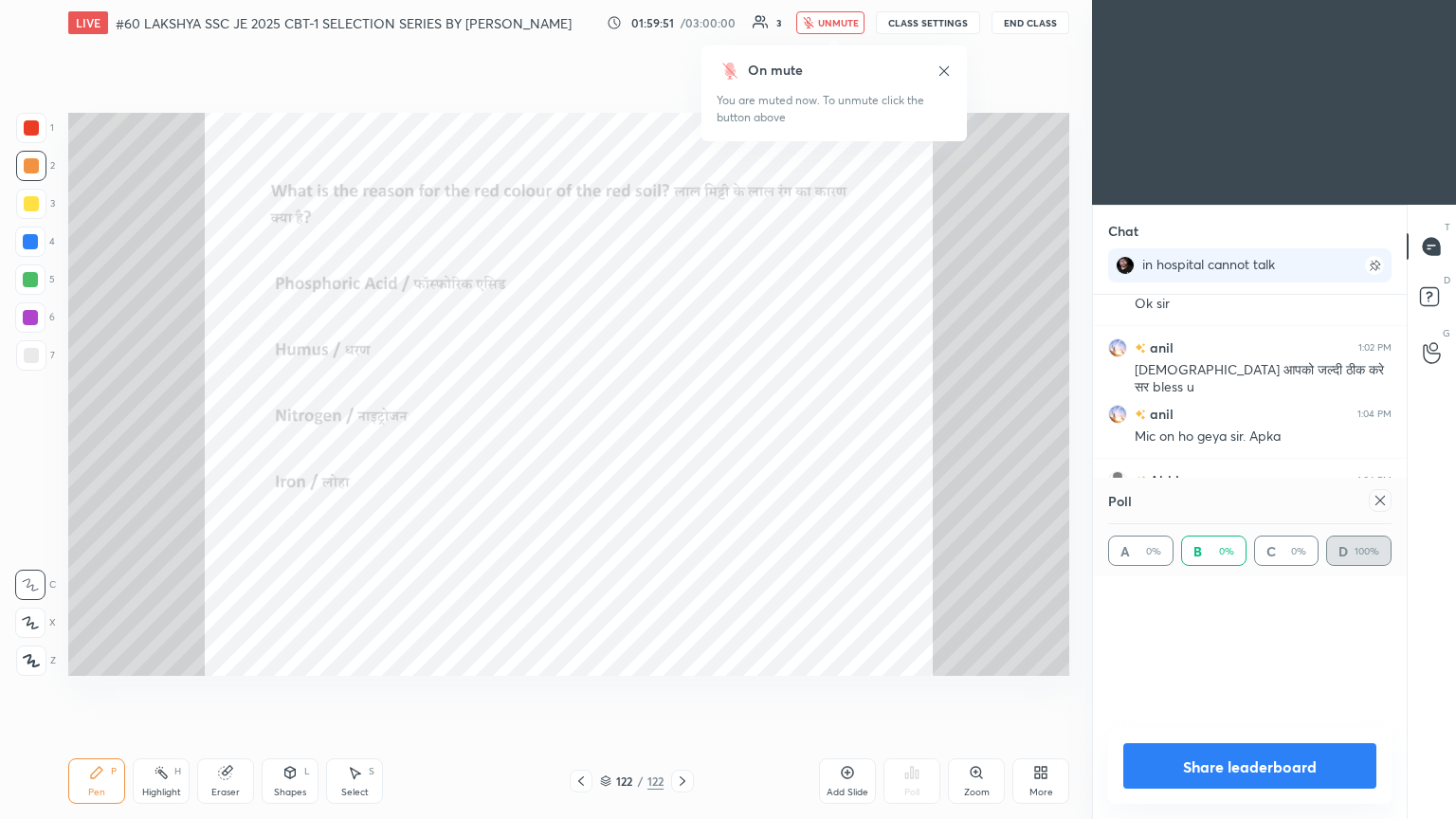
click at [42, 159] on div at bounding box center [31, 165] width 31 height 31
click at [28, 159] on div at bounding box center [31, 165] width 15 height 15
click at [31, 200] on div at bounding box center [31, 203] width 15 height 15
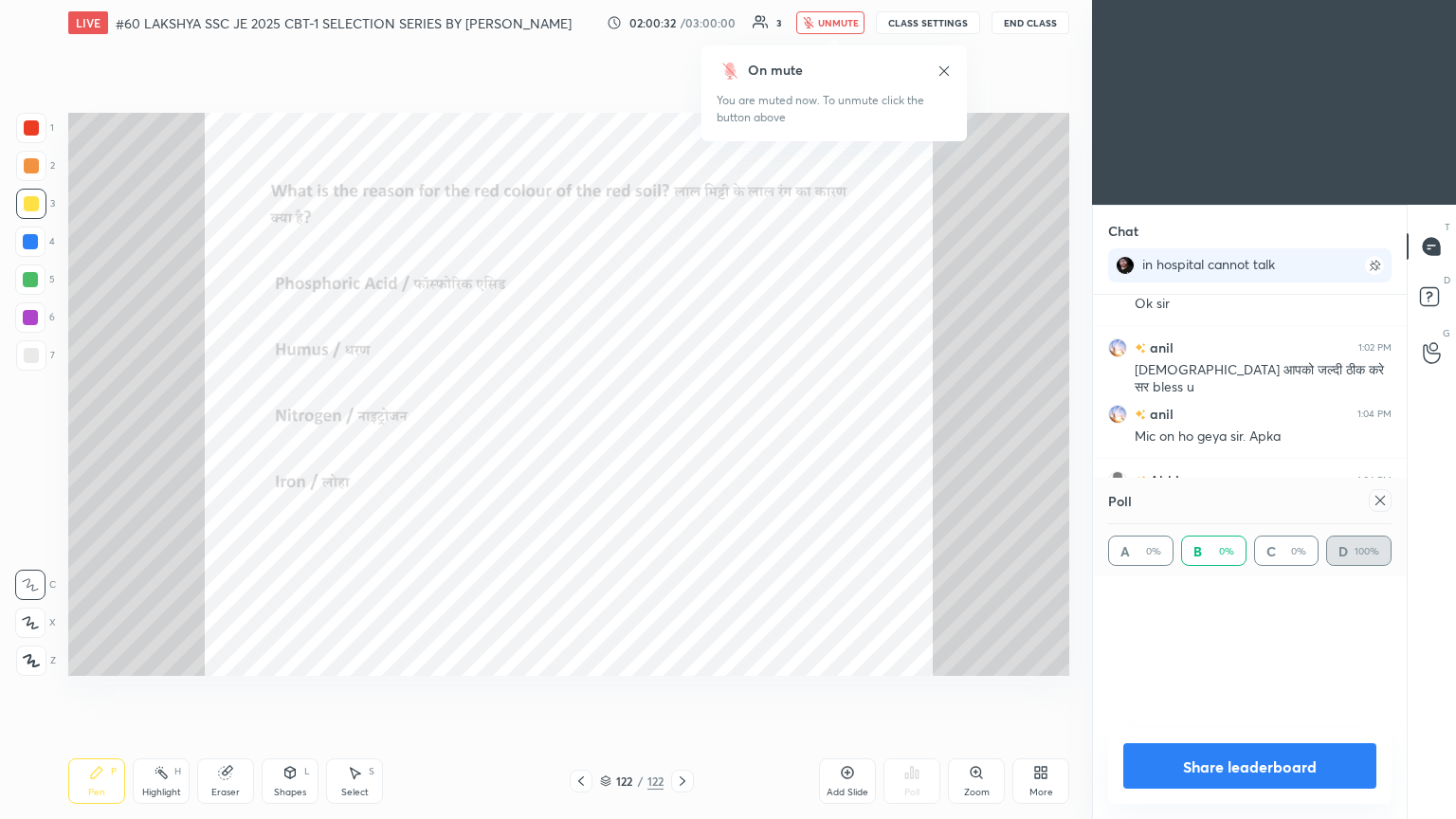
click at [31, 200] on div at bounding box center [31, 203] width 15 height 15
click at [33, 247] on div at bounding box center [30, 242] width 15 height 15
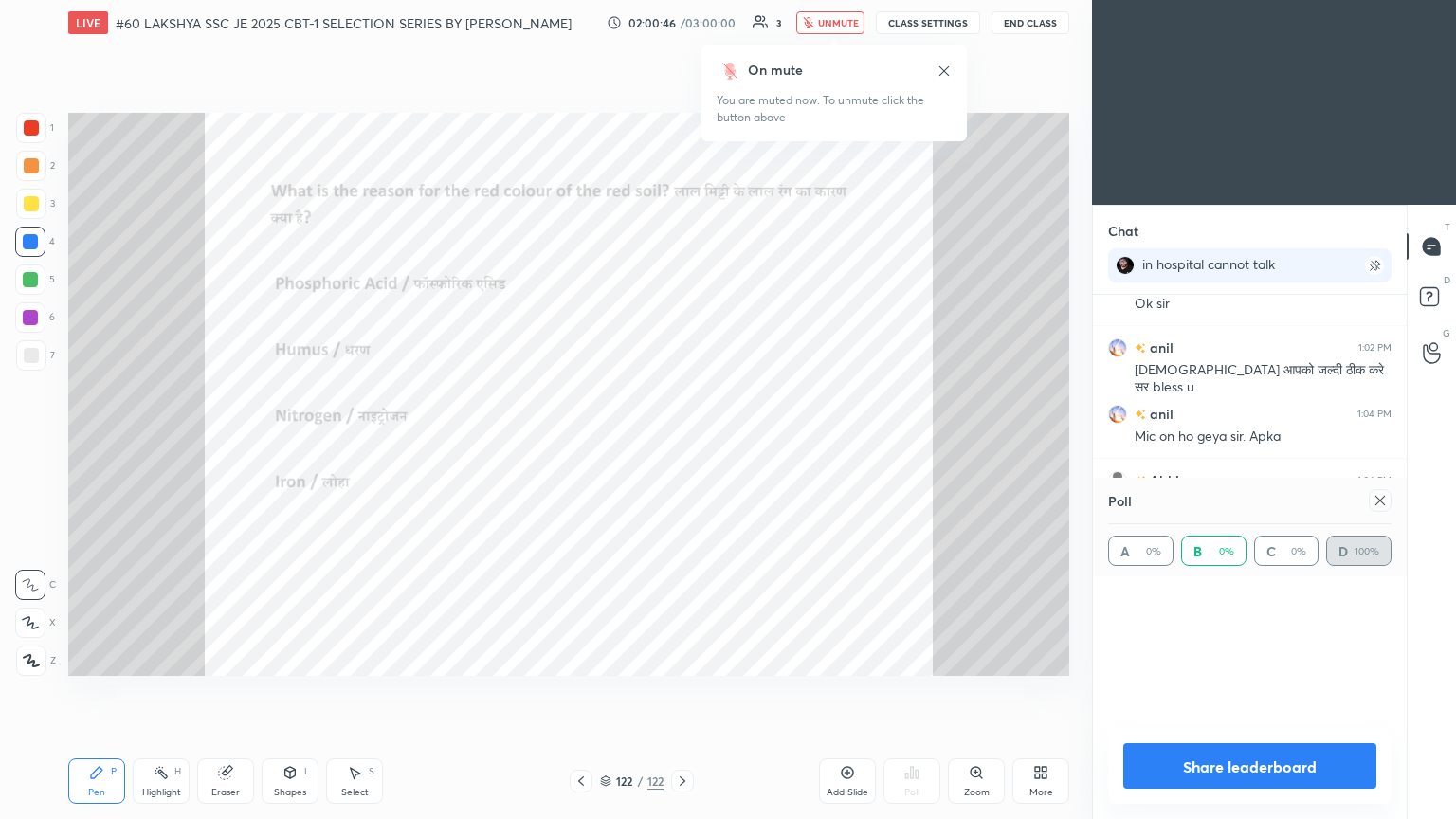
click at [33, 247] on div at bounding box center [30, 242] width 15 height 15
click at [34, 280] on div at bounding box center [30, 279] width 15 height 15
click at [33, 313] on div at bounding box center [30, 317] width 15 height 15
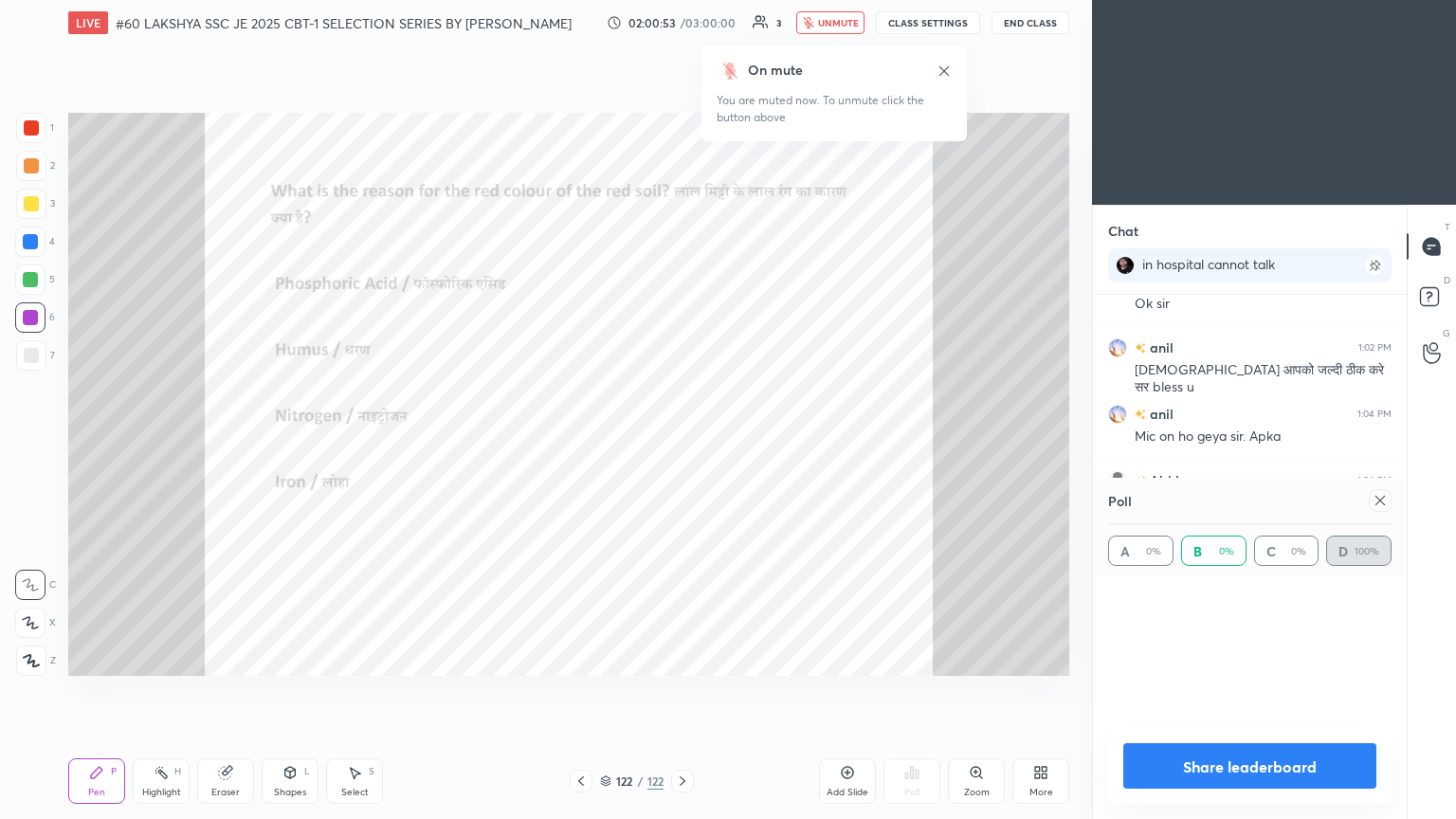
click at [32, 168] on div at bounding box center [31, 165] width 15 height 15
click at [30, 129] on div at bounding box center [31, 128] width 15 height 15
click at [34, 202] on div at bounding box center [31, 203] width 15 height 15
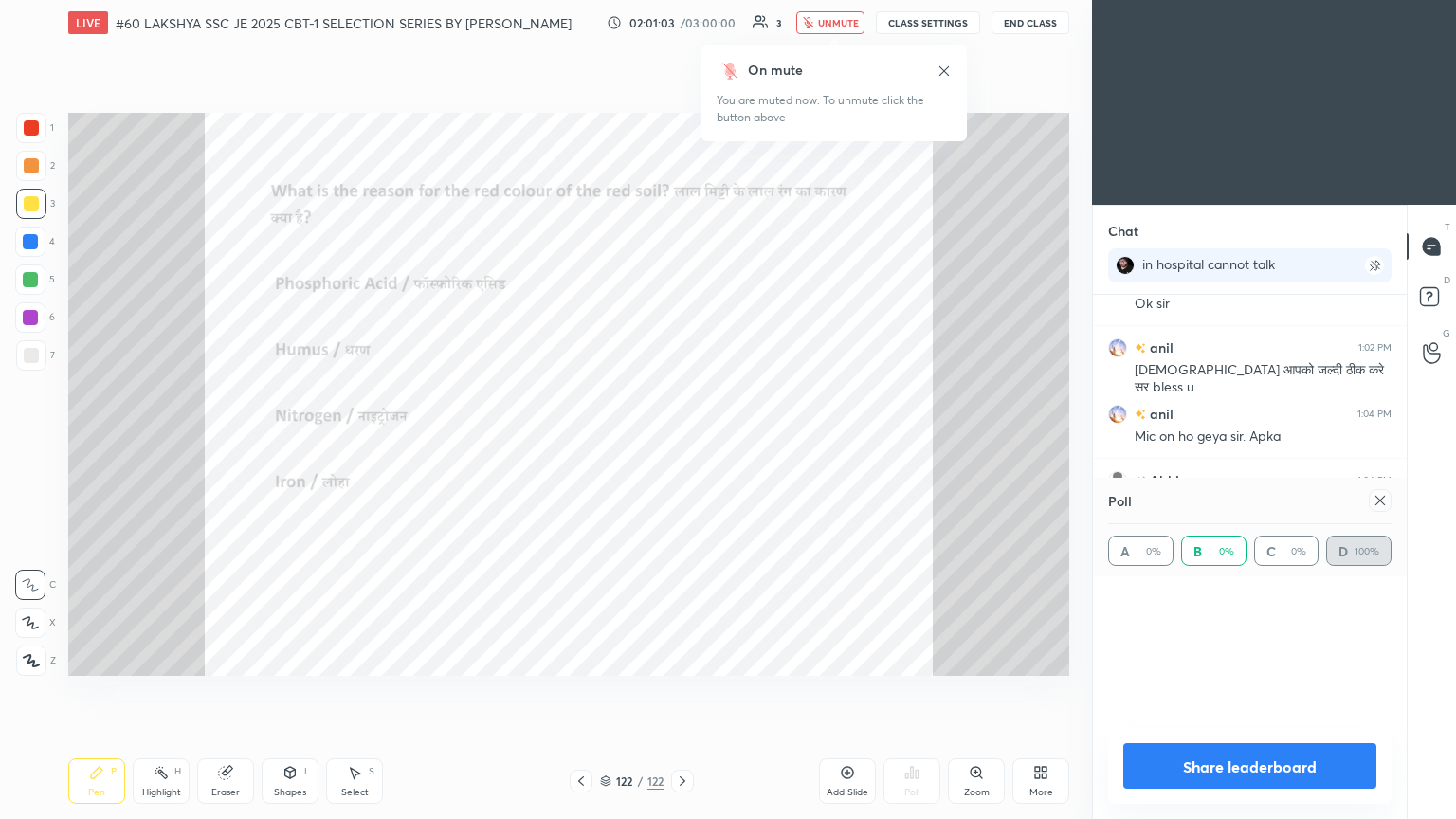
click at [34, 202] on div at bounding box center [31, 203] width 15 height 15
click at [34, 239] on div at bounding box center [30, 242] width 15 height 15
click at [34, 205] on div at bounding box center [31, 203] width 15 height 15
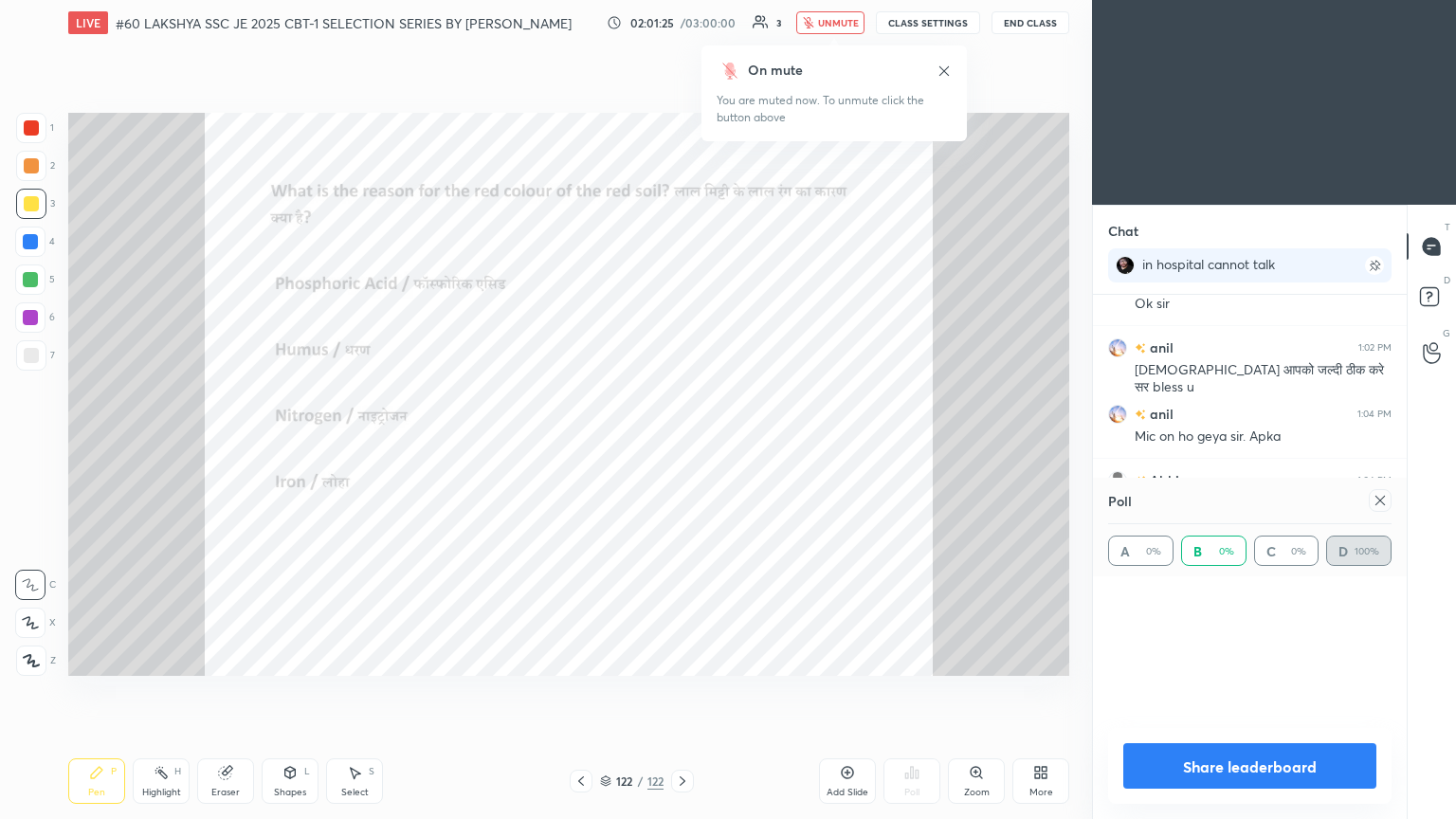
click at [41, 163] on div at bounding box center [31, 165] width 31 height 31
click at [19, 123] on div at bounding box center [31, 128] width 31 height 31
click at [28, 155] on div at bounding box center [31, 165] width 31 height 31
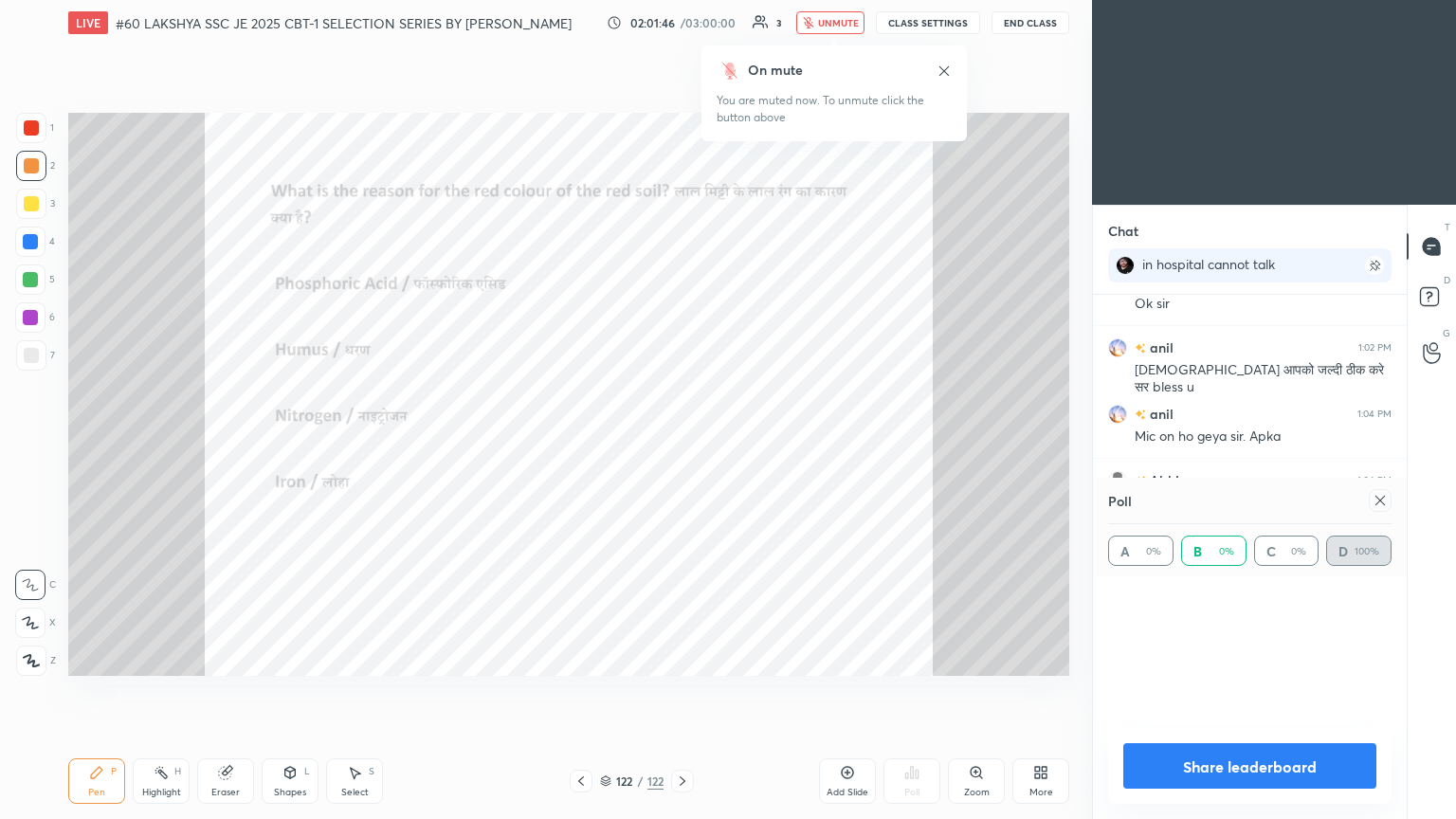
click at [28, 155] on div at bounding box center [31, 165] width 31 height 31
click at [31, 206] on div at bounding box center [31, 203] width 15 height 15
click at [35, 243] on div at bounding box center [30, 242] width 15 height 15
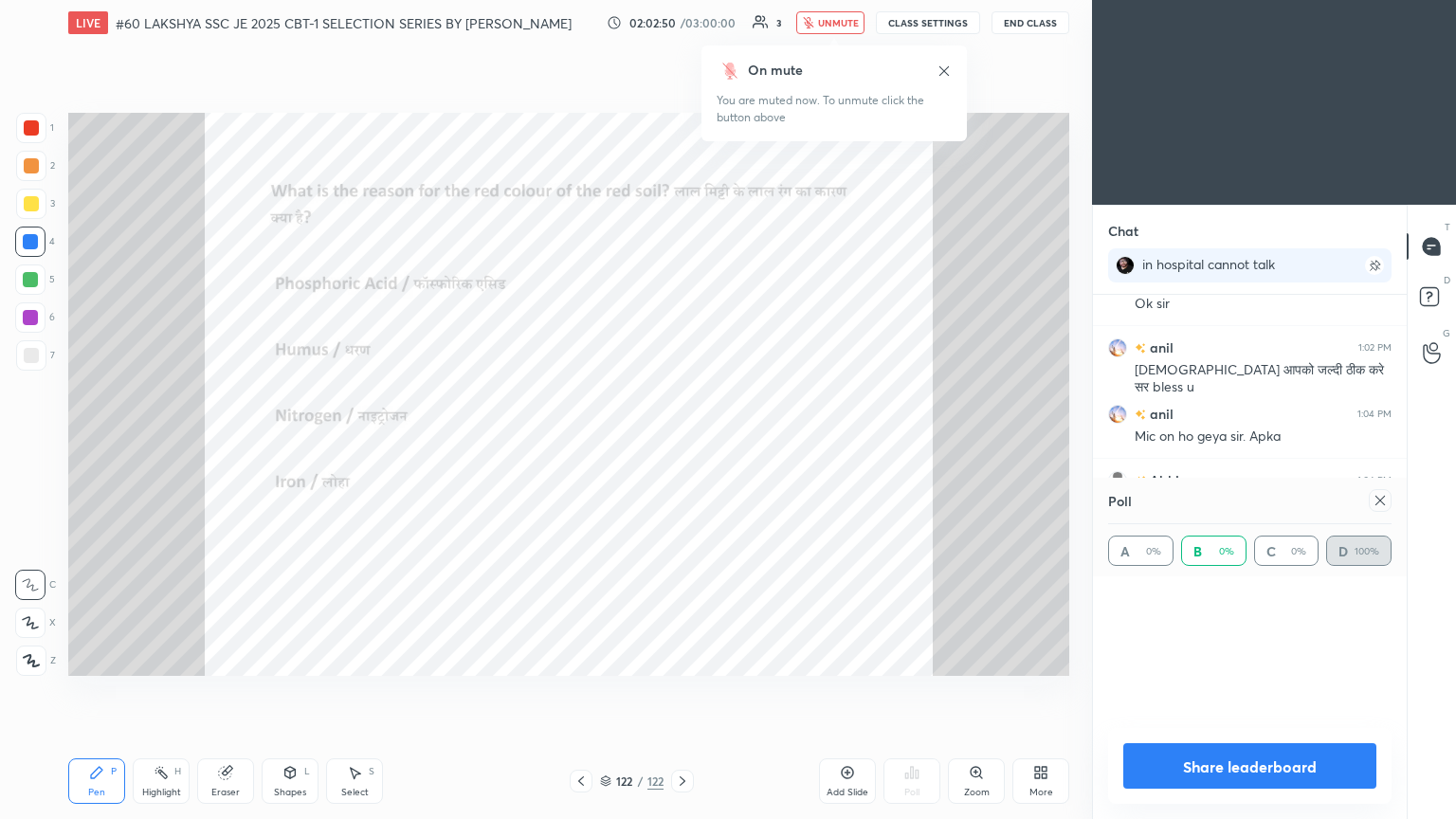
click at [32, 283] on div at bounding box center [30, 279] width 15 height 15
click at [34, 319] on div at bounding box center [30, 317] width 15 height 15
click at [32, 360] on div at bounding box center [31, 355] width 15 height 15
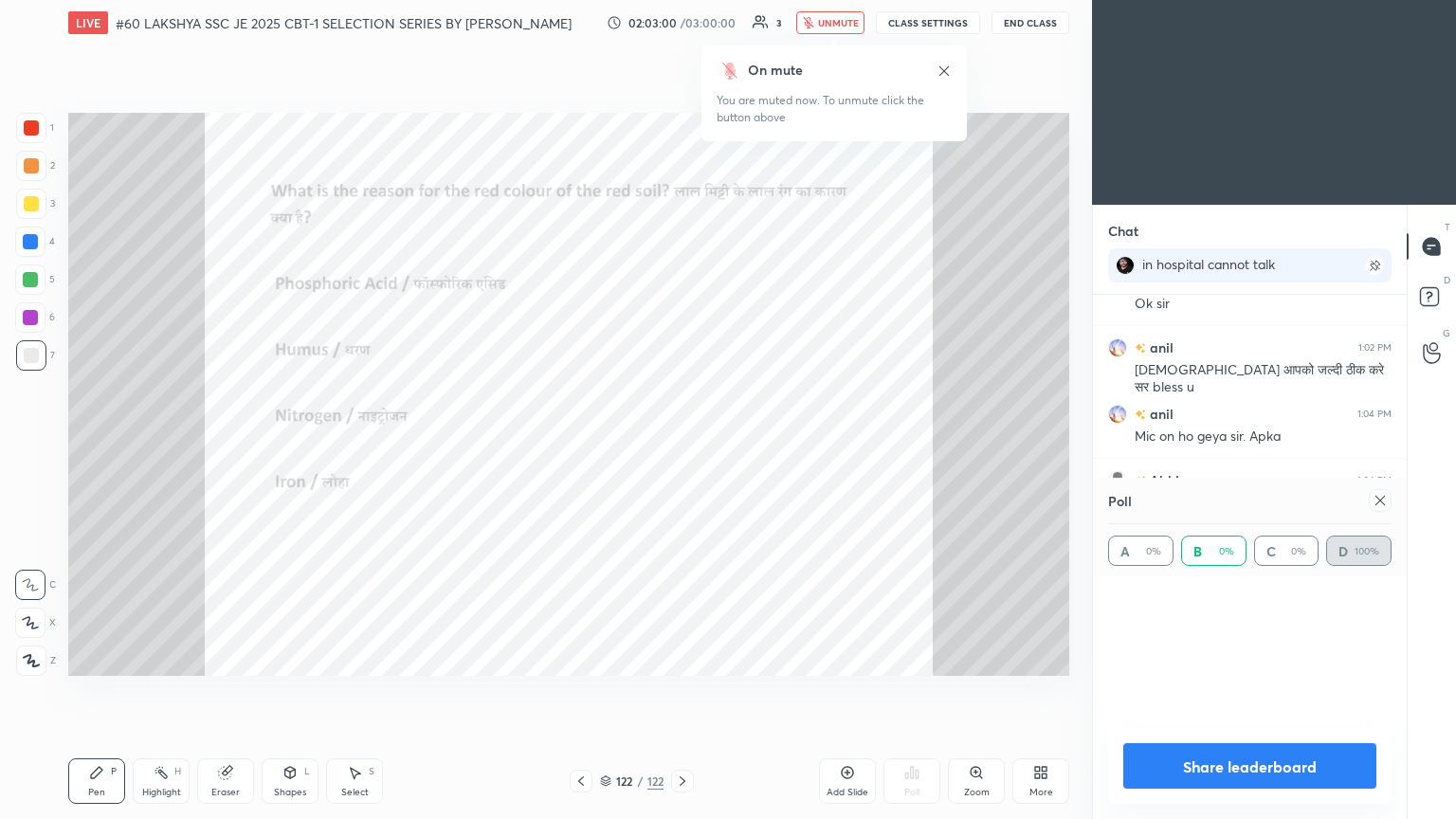
click at [32, 360] on div at bounding box center [31, 355] width 15 height 15
click at [25, 284] on div at bounding box center [30, 279] width 15 height 15
click at [33, 244] on div at bounding box center [30, 242] width 15 height 15
